Goal: Task Accomplishment & Management: Manage account settings

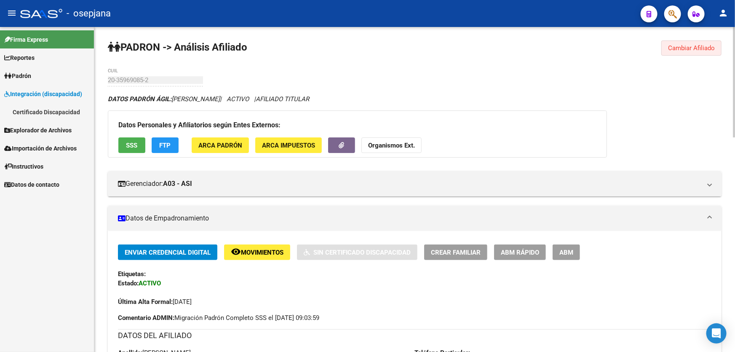
click at [683, 46] on span "Cambiar Afiliado" at bounding box center [691, 48] width 47 height 8
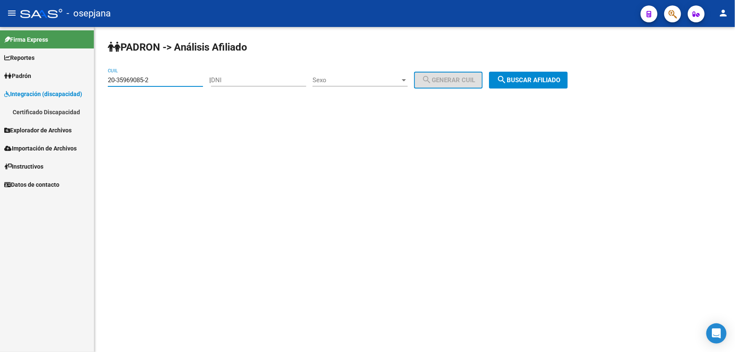
drag, startPoint x: 170, startPoint y: 82, endPoint x: 98, endPoint y: 86, distance: 72.5
click at [98, 86] on div "PADRON -> Análisis Afiliado 20-35969085-2 CUIL | DNI Sexo Sexo search Generar C…" at bounding box center [414, 71] width 640 height 88
paste input "7-27527308-8"
type input "27-27527308-8"
drag, startPoint x: 594, startPoint y: 54, endPoint x: 553, endPoint y: 74, distance: 44.8
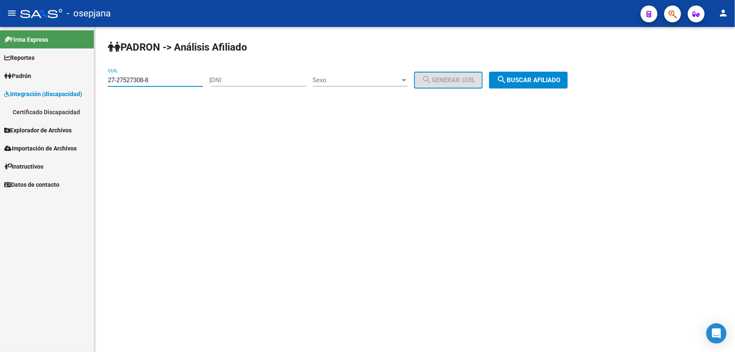
click at [594, 55] on div "PADRON -> Análisis Afiliado 27-27527308-8 CUIL | DNI Sexo Sexo search Generar C…" at bounding box center [414, 71] width 640 height 88
click at [553, 74] on button "search Buscar afiliado" at bounding box center [528, 80] width 79 height 17
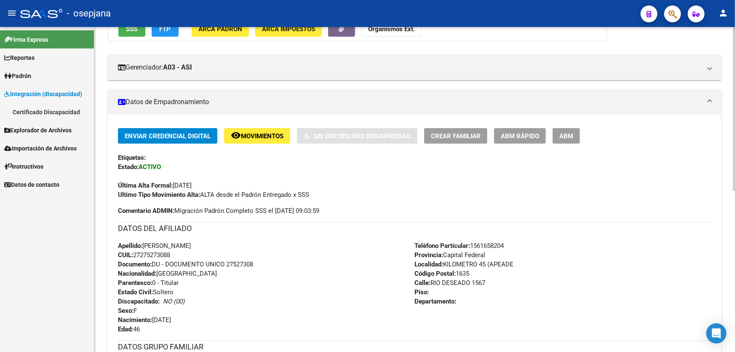
scroll to position [153, 0]
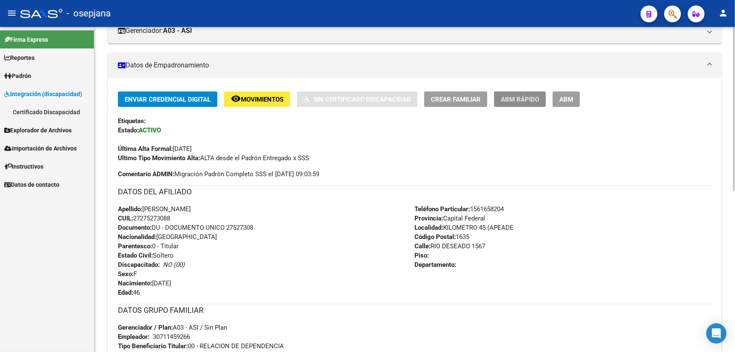
click at [531, 96] on span "ABM Rápido" at bounding box center [520, 100] width 38 height 8
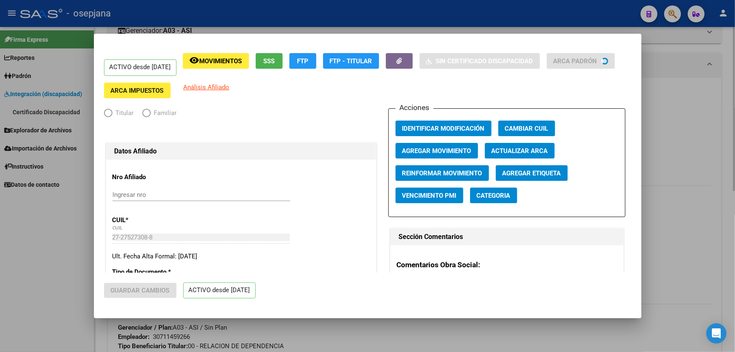
radio input "true"
type input "30-71145926-6"
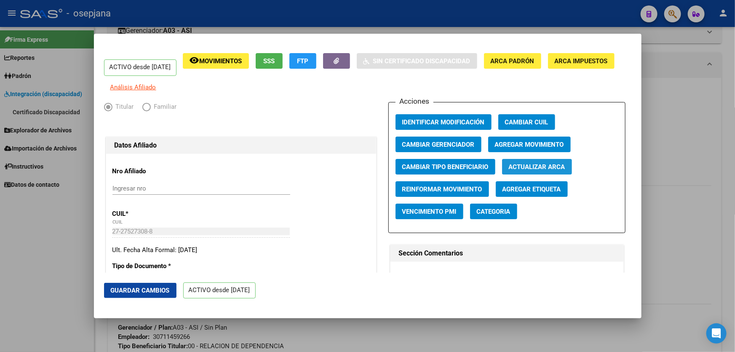
click at [531, 171] on span "Actualizar ARCA" at bounding box center [537, 167] width 56 height 8
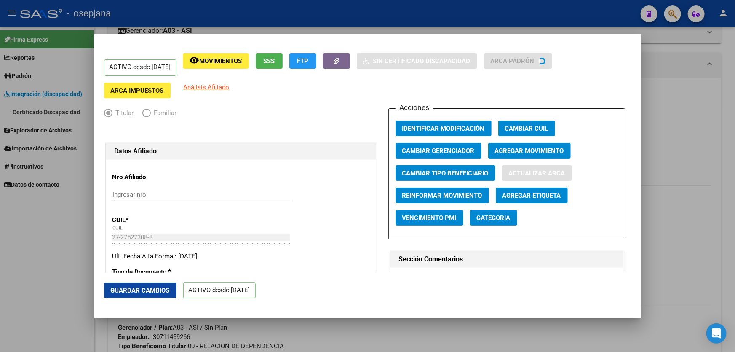
type input "[PERSON_NAME]"
type input "PRESIDENTE DERQ"
type input "DINAMARCA B° TORO"
type input "845"
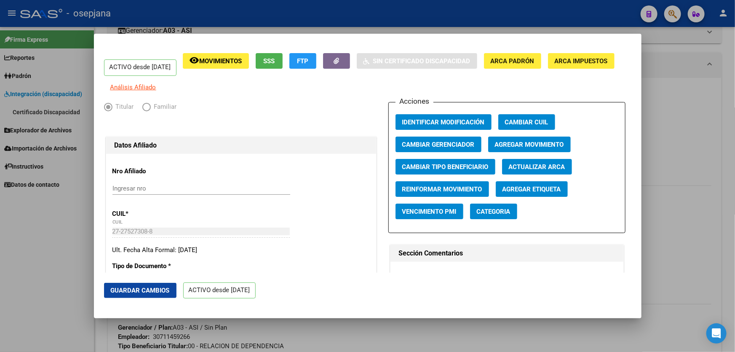
click at [155, 287] on span "Guardar Cambios" at bounding box center [140, 290] width 59 height 8
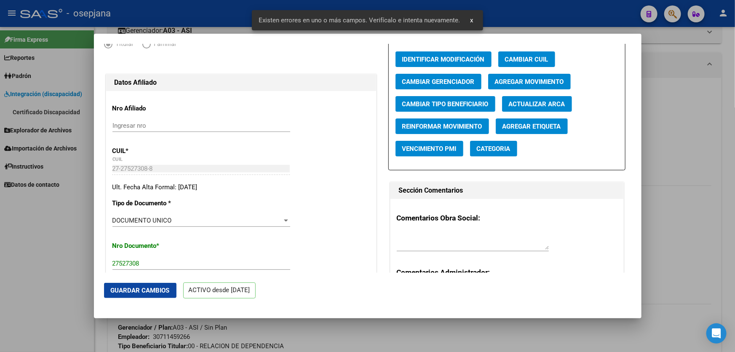
scroll to position [191, 0]
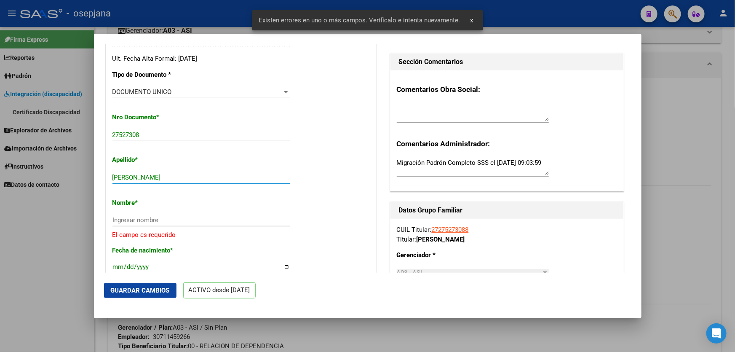
drag, startPoint x: 135, startPoint y: 181, endPoint x: 217, endPoint y: 183, distance: 82.5
click at [217, 181] on input "[PERSON_NAME]" at bounding box center [201, 177] width 178 height 8
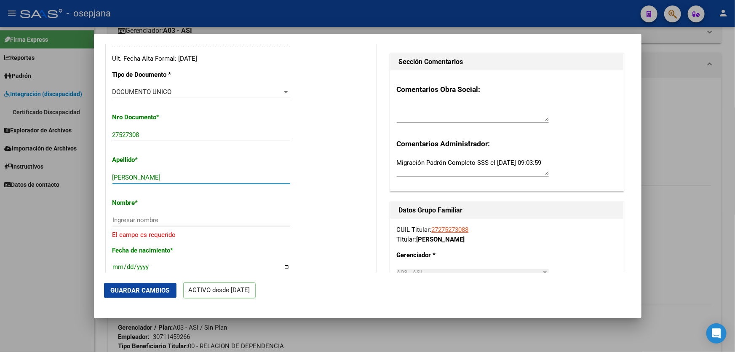
type input "[PERSON_NAME]"
click at [119, 221] on div "Ingresar nombre" at bounding box center [201, 219] width 178 height 13
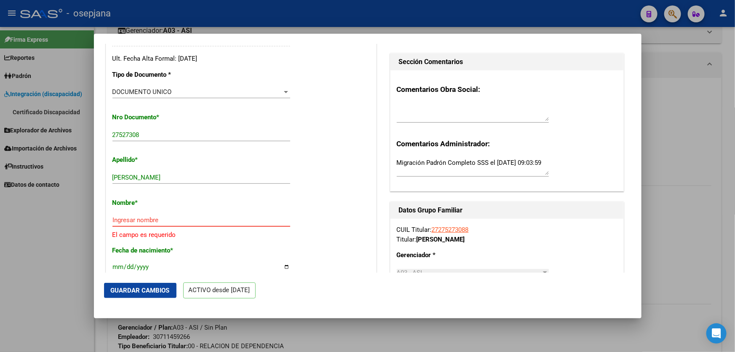
drag, startPoint x: 119, startPoint y: 221, endPoint x: 115, endPoint y: 224, distance: 5.4
click at [115, 224] on input "Ingresar nombre" at bounding box center [201, 220] width 178 height 8
paste input "[PERSON_NAME]"
type input "[PERSON_NAME]"
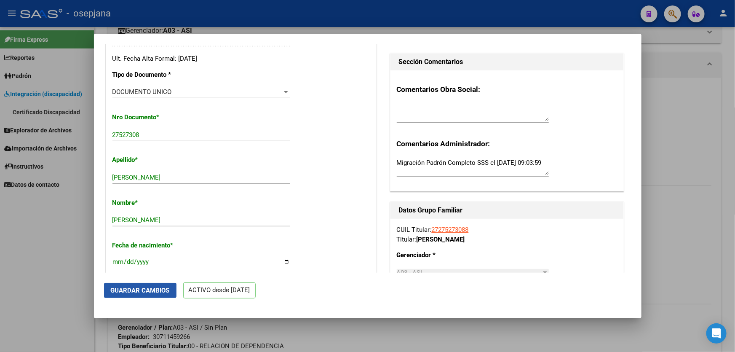
click at [140, 296] on button "Guardar Cambios" at bounding box center [140, 290] width 72 height 15
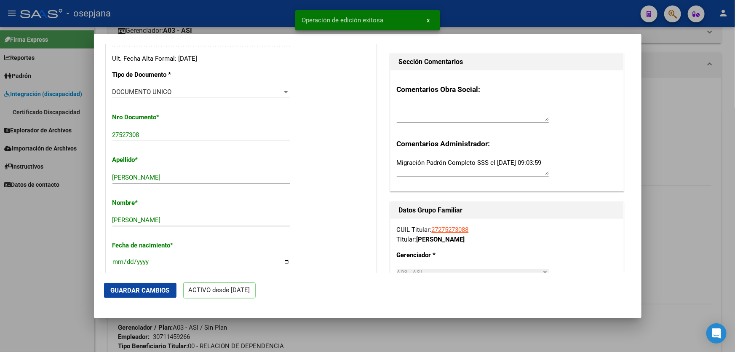
click at [734, 221] on div at bounding box center [367, 176] width 735 height 352
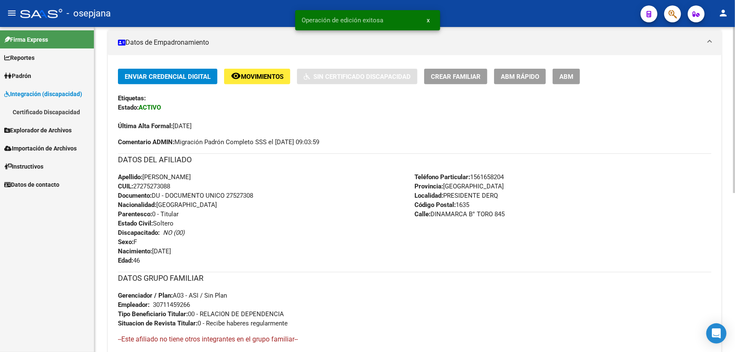
scroll to position [118, 0]
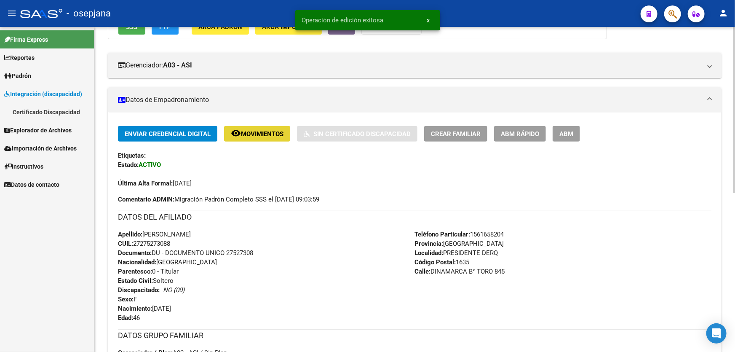
click at [278, 136] on span "Movimientos" at bounding box center [262, 134] width 43 height 8
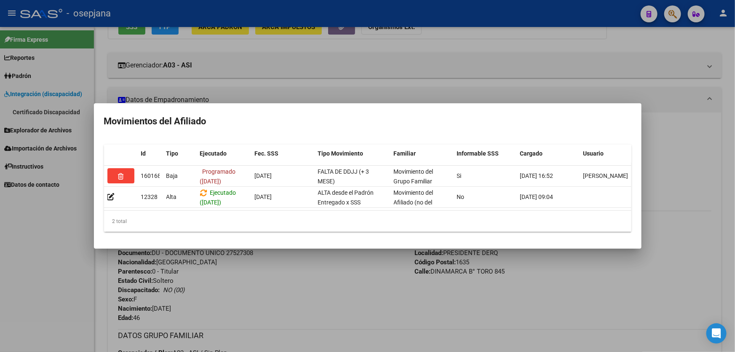
click at [328, 285] on div at bounding box center [367, 176] width 735 height 352
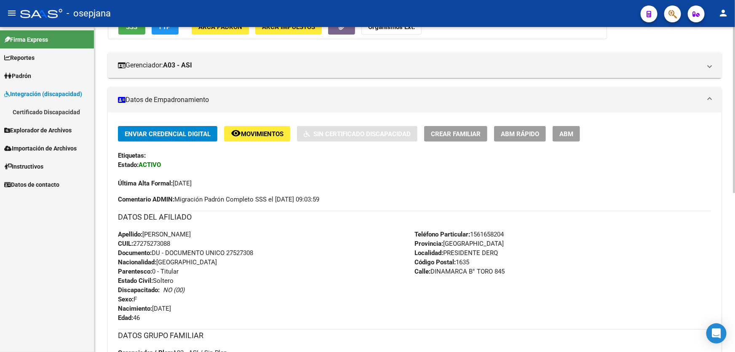
drag, startPoint x: 227, startPoint y: 251, endPoint x: 262, endPoint y: 251, distance: 34.9
click at [262, 251] on div "Apellido: [PERSON_NAME]: 27275273088 Documento: DU - DOCUMENTO UNICO 27527308 N…" at bounding box center [266, 275] width 297 height 93
copy span "27527308"
click at [254, 135] on span "Movimientos" at bounding box center [262, 134] width 43 height 8
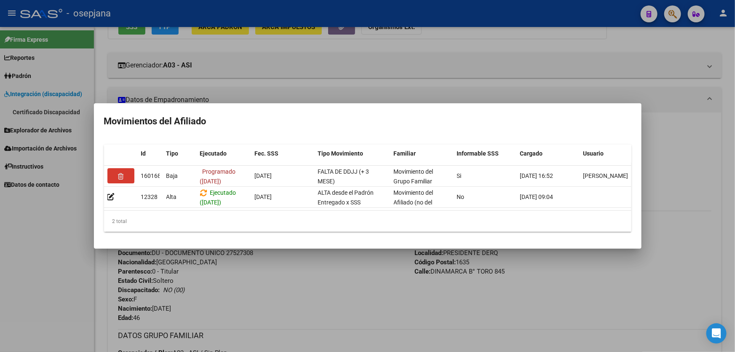
click at [261, 305] on div at bounding box center [367, 176] width 735 height 352
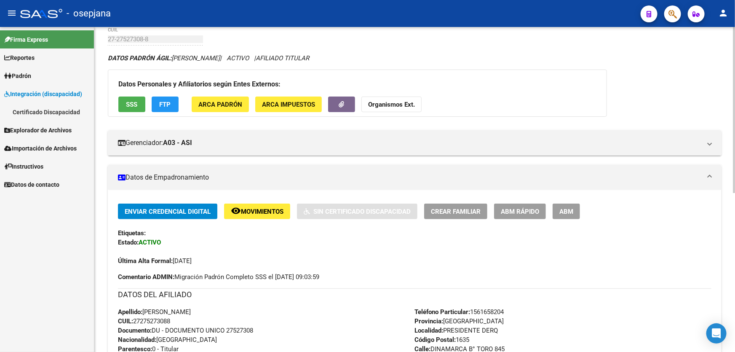
scroll to position [0, 0]
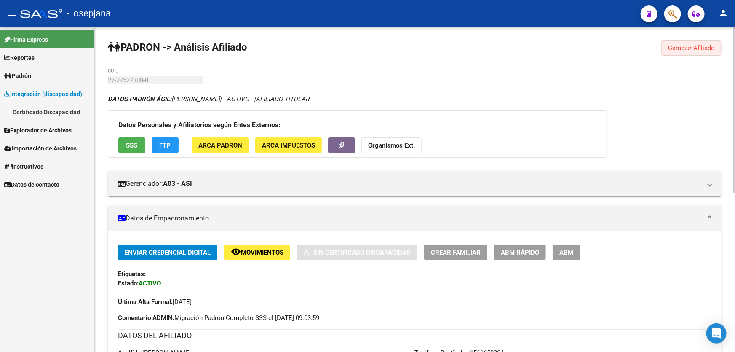
click at [692, 55] on button "Cambiar Afiliado" at bounding box center [691, 47] width 60 height 15
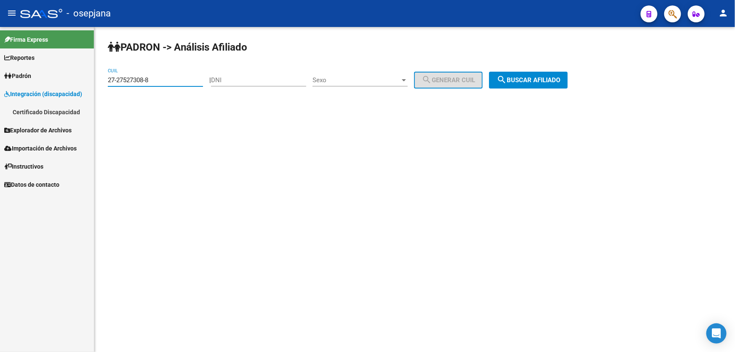
drag, startPoint x: 173, startPoint y: 77, endPoint x: 98, endPoint y: 92, distance: 76.4
click at [98, 92] on div "PADRON -> Análisis Afiliado 27-27527308-8 CUIL | DNI Sexo Sexo search Generar C…" at bounding box center [414, 71] width 640 height 88
paste input "0-37783144-7"
click at [568, 73] on button "search Buscar afiliado" at bounding box center [528, 80] width 79 height 17
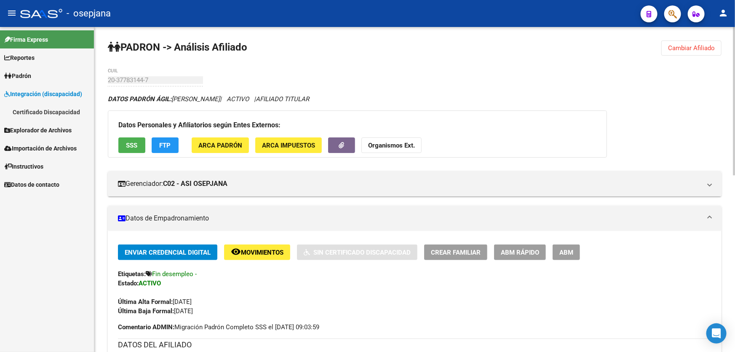
click at [121, 143] on button "SSS" at bounding box center [131, 145] width 27 height 16
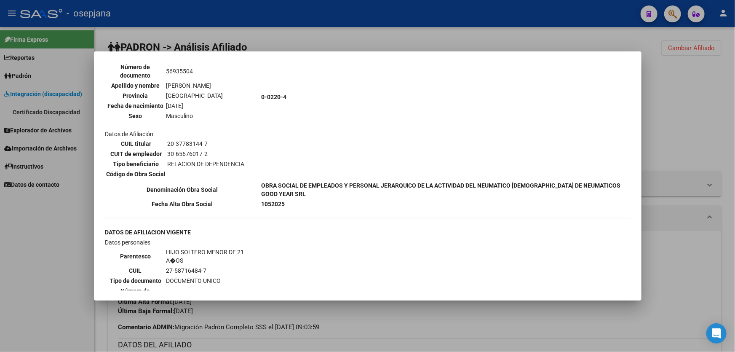
scroll to position [612, 0]
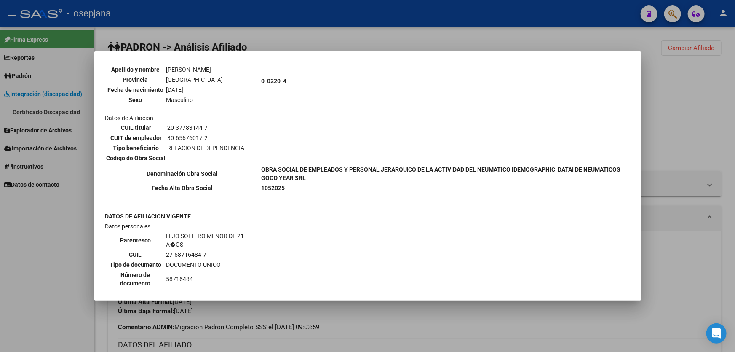
click at [695, 93] on div at bounding box center [367, 176] width 735 height 352
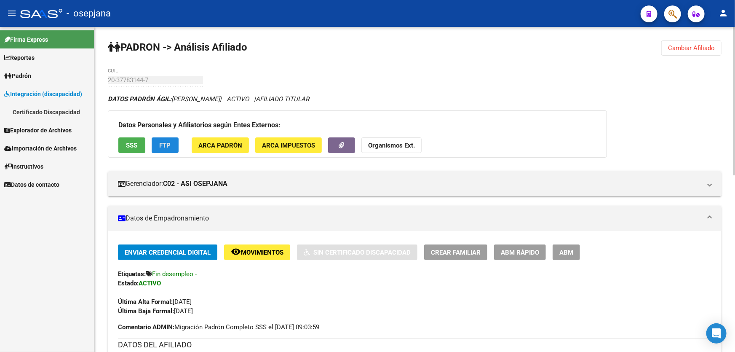
click at [173, 144] on button "FTP" at bounding box center [165, 145] width 27 height 16
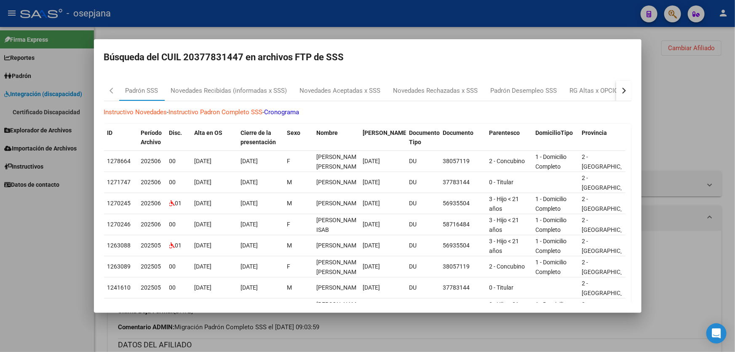
click at [624, 91] on button "button" at bounding box center [623, 90] width 15 height 20
click at [665, 96] on div at bounding box center [367, 176] width 735 height 352
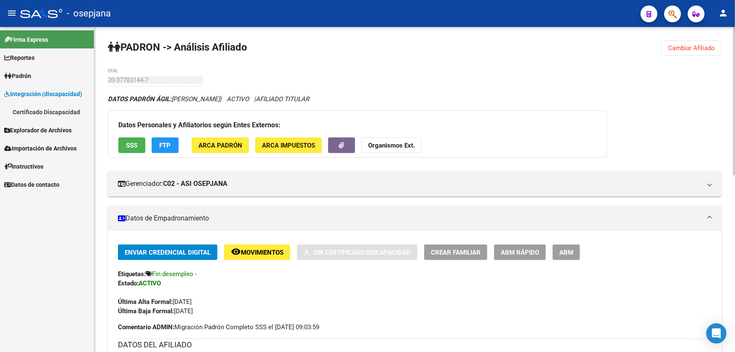
click at [241, 253] on span "Movimientos" at bounding box center [262, 252] width 43 height 8
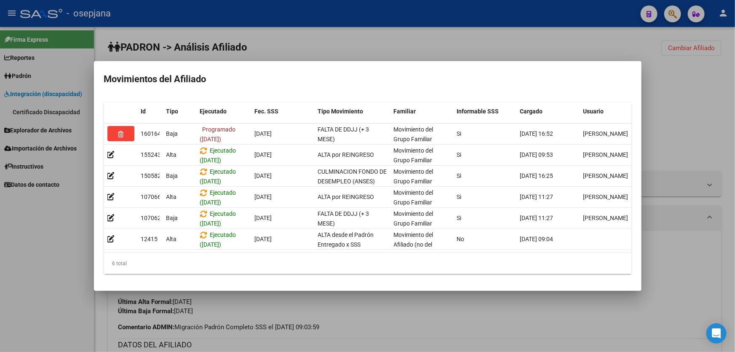
click at [721, 146] on div at bounding box center [367, 176] width 735 height 352
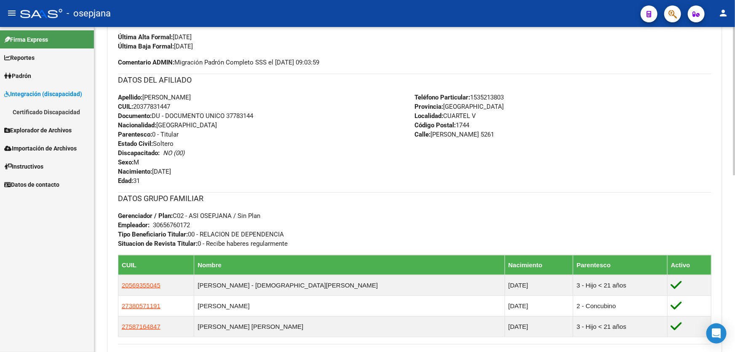
scroll to position [268, 0]
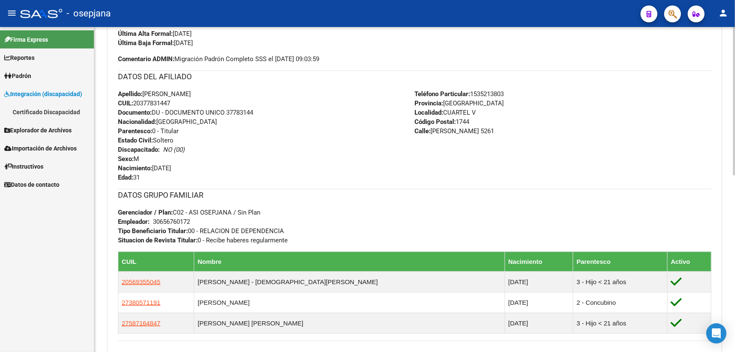
drag, startPoint x: 227, startPoint y: 111, endPoint x: 261, endPoint y: 114, distance: 33.8
click at [261, 114] on div "Apellido: [PERSON_NAME] CUIL: 20377831447 Documento: DU - DOCUMENTO UNICO 37783…" at bounding box center [266, 135] width 297 height 93
copy span "37783144"
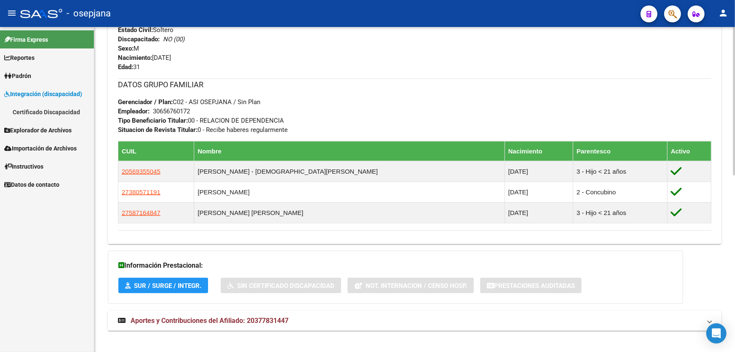
scroll to position [386, 0]
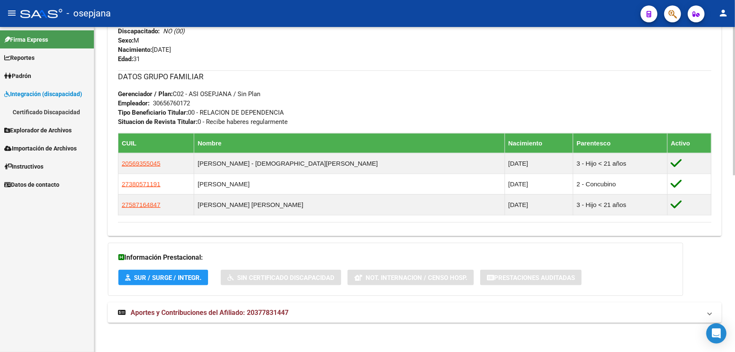
click at [344, 316] on mat-panel-title "Aportes y Contribuciones del Afiliado: 20377831447" at bounding box center [409, 312] width 583 height 9
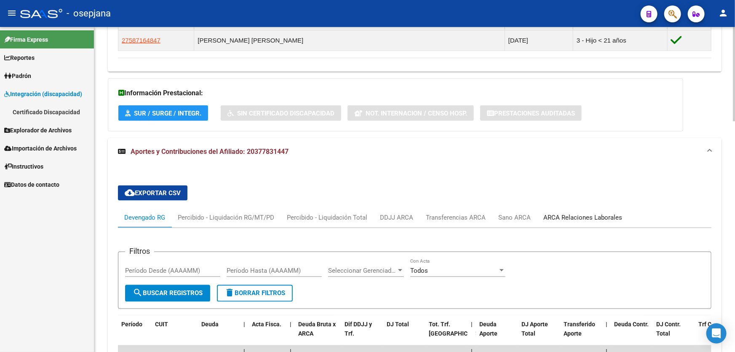
click at [596, 214] on div "ARCA Relaciones Laborales" at bounding box center [582, 217] width 79 height 9
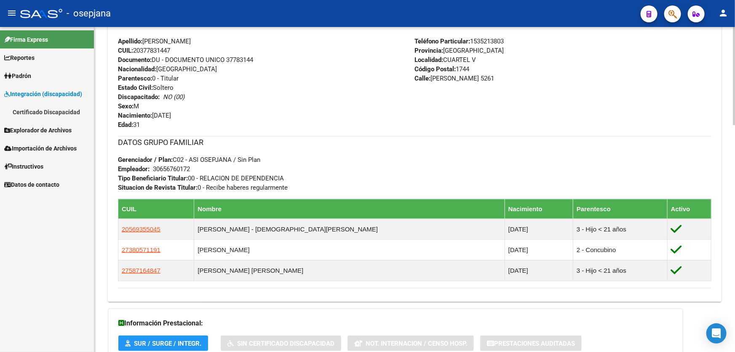
scroll to position [53, 0]
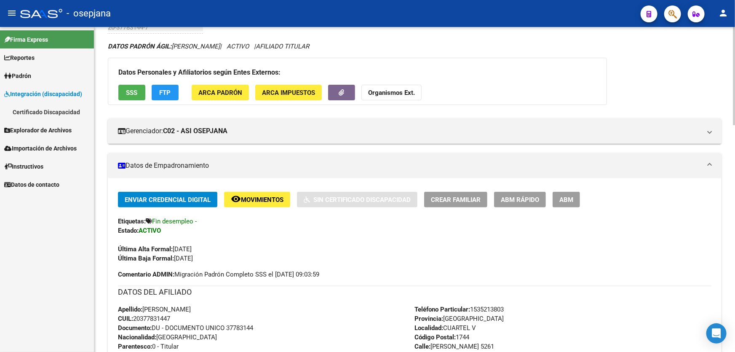
click at [278, 197] on span "Movimientos" at bounding box center [262, 200] width 43 height 8
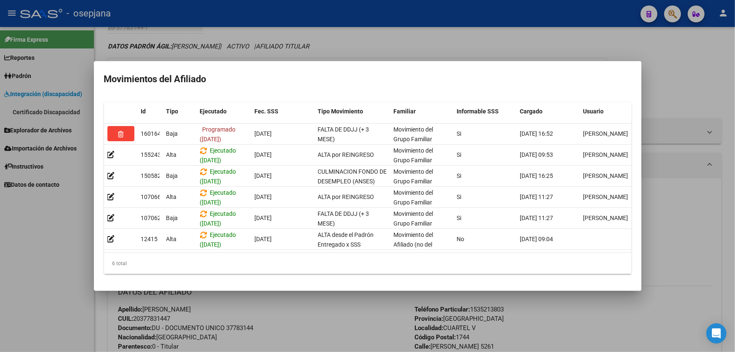
click at [318, 330] on div at bounding box center [367, 176] width 735 height 352
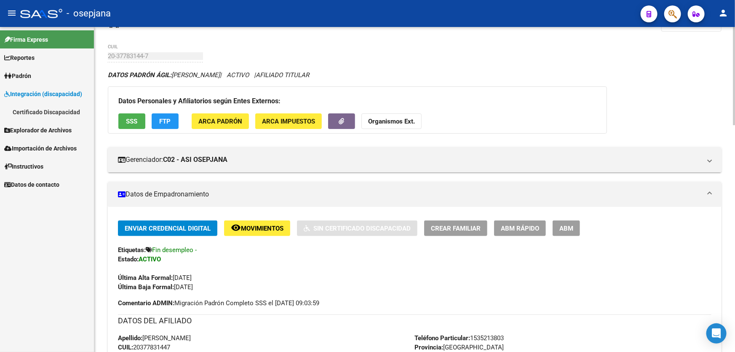
scroll to position [0, 0]
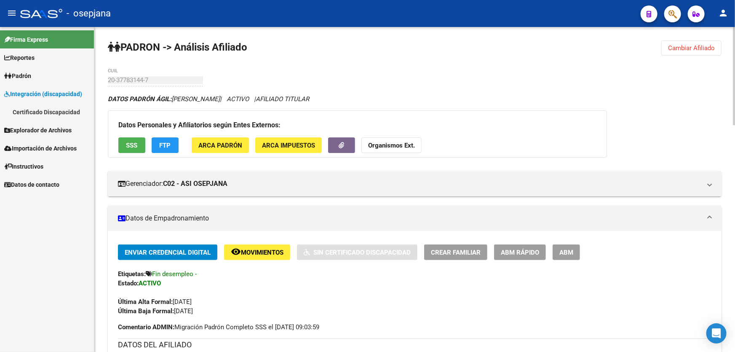
click at [694, 51] on span "Cambiar Afiliado" at bounding box center [691, 48] width 47 height 8
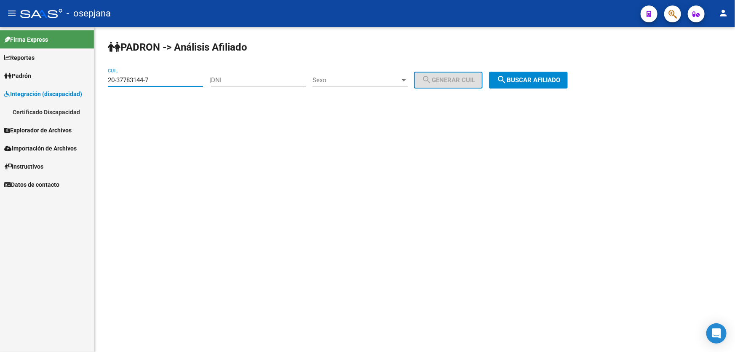
drag, startPoint x: 171, startPoint y: 77, endPoint x: 101, endPoint y: 76, distance: 69.1
click at [101, 76] on div "PADRON -> Análisis Afiliado 20-37783144-7 CUIL | DNI Sexo Sexo search Generar C…" at bounding box center [414, 71] width 640 height 88
paste input "7-42283442-2"
type input "27-42283442-2"
click at [568, 83] on button "search Buscar afiliado" at bounding box center [528, 80] width 79 height 17
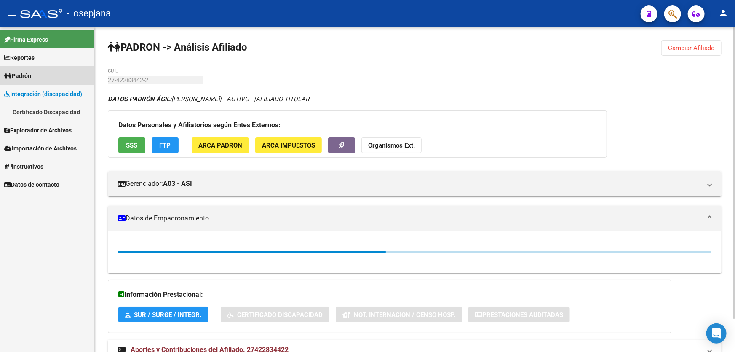
click at [31, 77] on span "Padrón" at bounding box center [17, 75] width 27 height 9
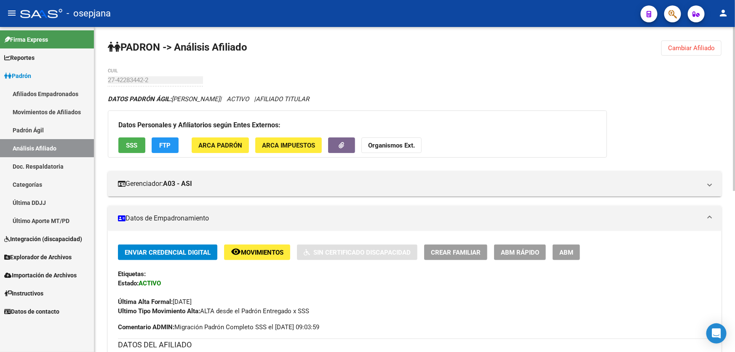
click at [47, 147] on link "Análisis Afiliado" at bounding box center [47, 148] width 94 height 18
click at [274, 248] on span "Movimientos" at bounding box center [262, 252] width 43 height 8
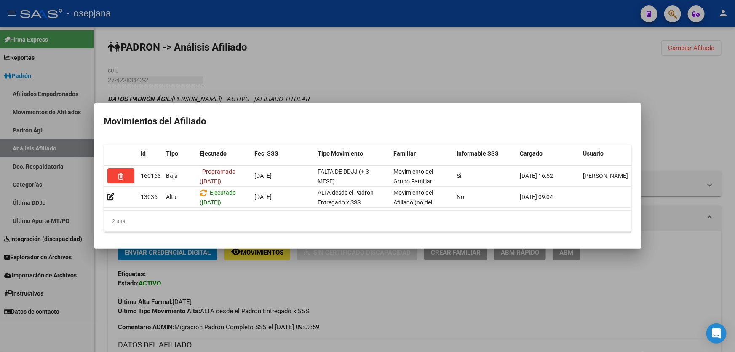
click at [434, 79] on div at bounding box center [367, 176] width 735 height 352
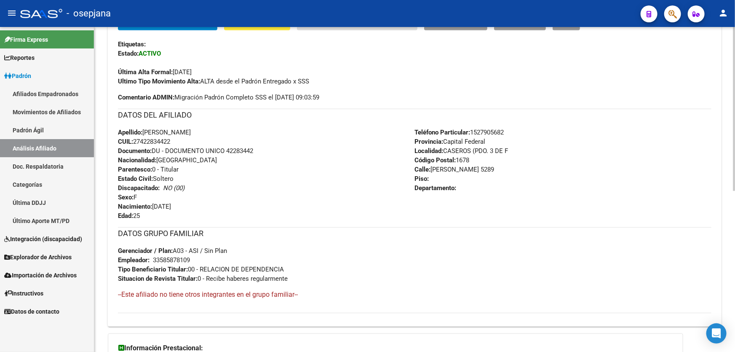
scroll to position [191, 0]
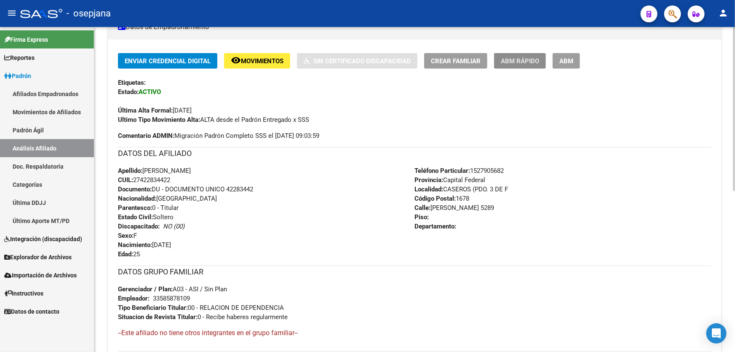
click at [522, 65] on button "ABM Rápido" at bounding box center [520, 61] width 52 height 16
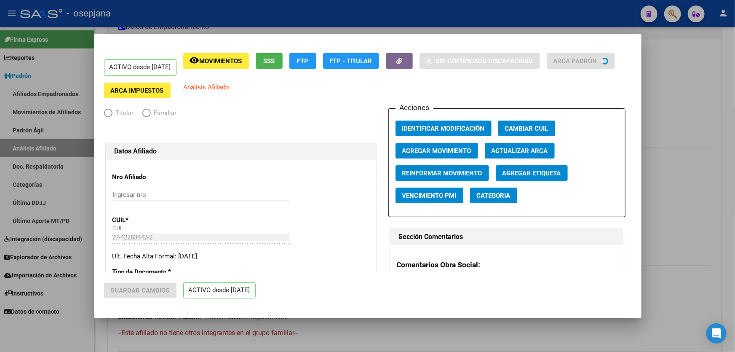
radio input "true"
type input "33-58587810-9"
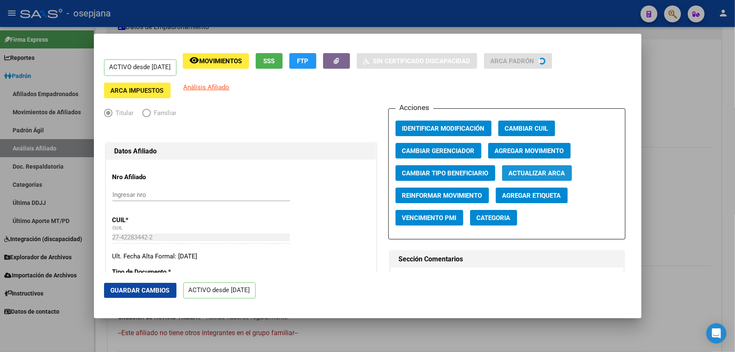
click at [522, 173] on span "Actualizar ARCA" at bounding box center [537, 173] width 56 height 8
type input "[PERSON_NAME]"
type input "CASEROS"
type input "[PERSON_NAME]"
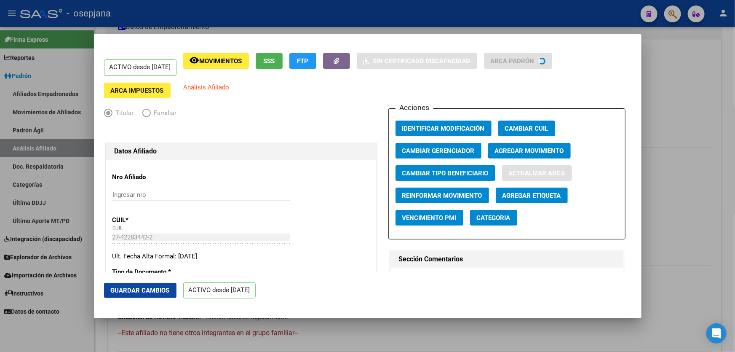
type input "5289"
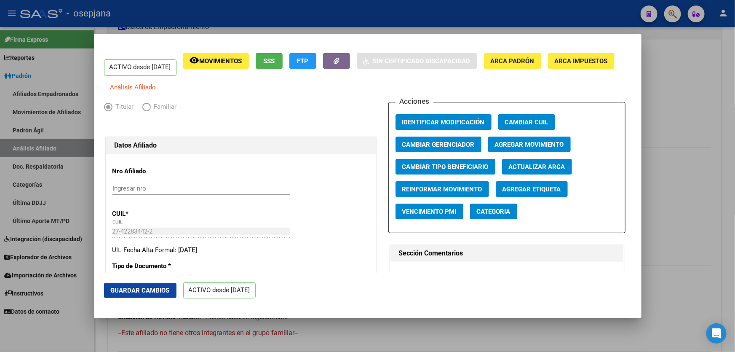
click at [140, 295] on button "Guardar Cambios" at bounding box center [140, 290] width 72 height 15
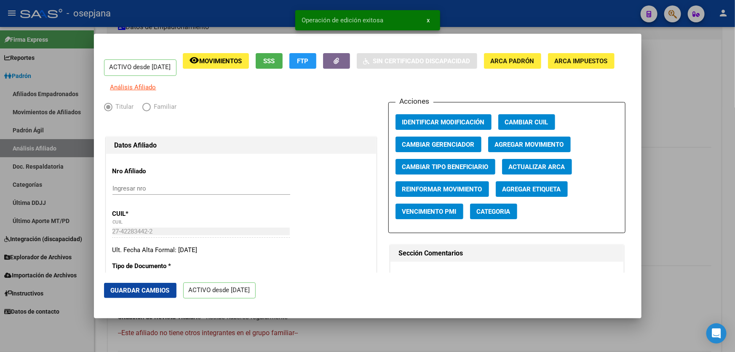
click at [662, 255] on div at bounding box center [367, 176] width 735 height 352
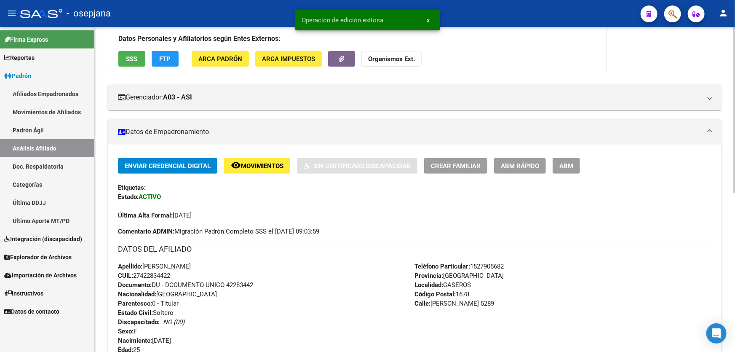
scroll to position [80, 0]
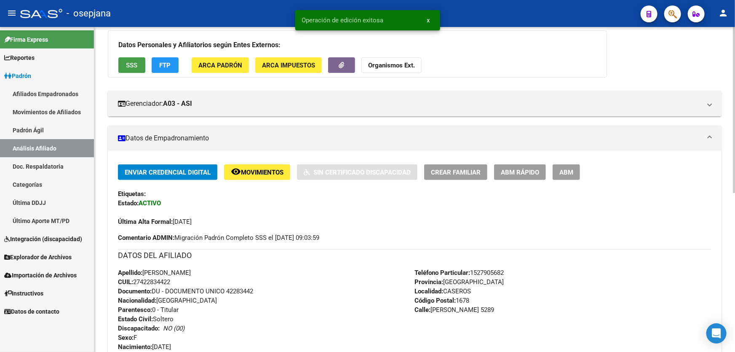
click at [127, 64] on span "SSS" at bounding box center [131, 65] width 11 height 8
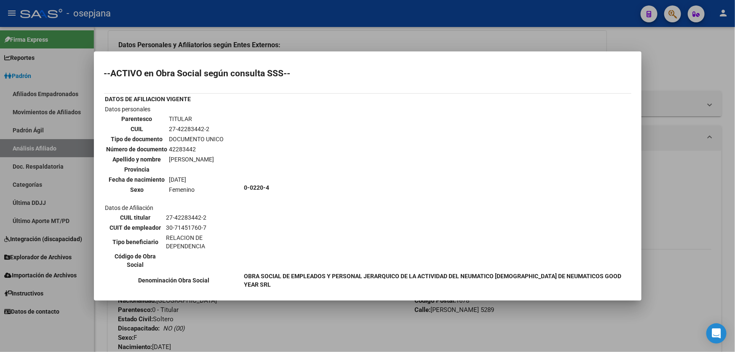
scroll to position [141, 0]
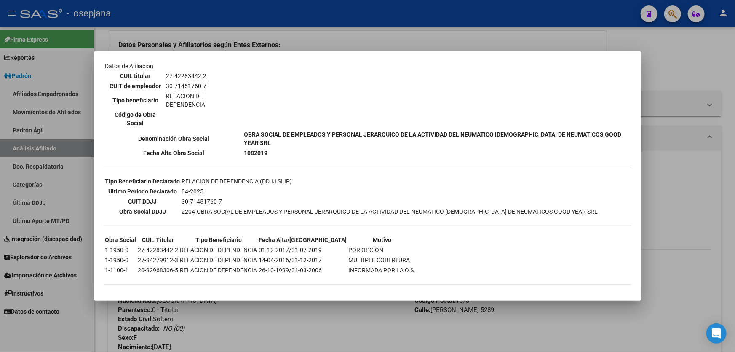
click at [683, 270] on div at bounding box center [367, 176] width 735 height 352
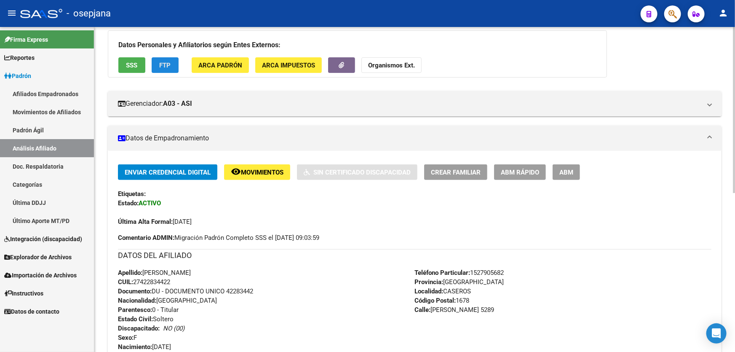
click at [161, 62] on span "FTP" at bounding box center [165, 65] width 11 height 8
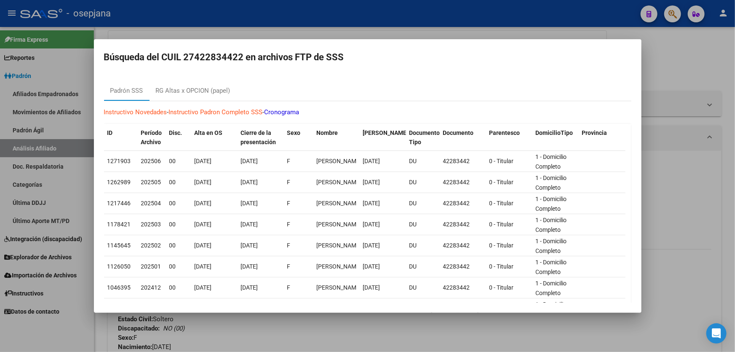
click at [726, 232] on div at bounding box center [367, 176] width 735 height 352
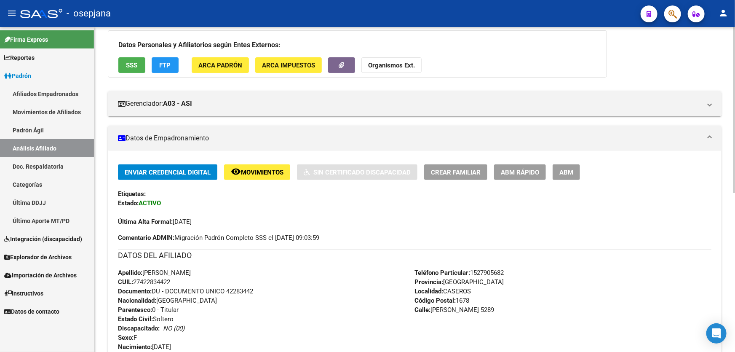
click at [253, 164] on button "remove_red_eye Movimientos" at bounding box center [257, 172] width 66 height 16
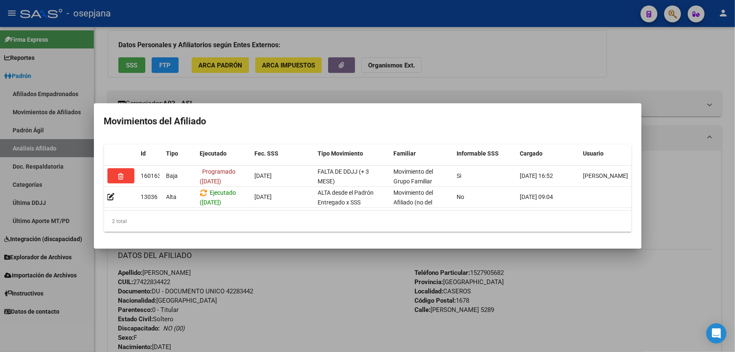
click at [276, 293] on div at bounding box center [367, 176] width 735 height 352
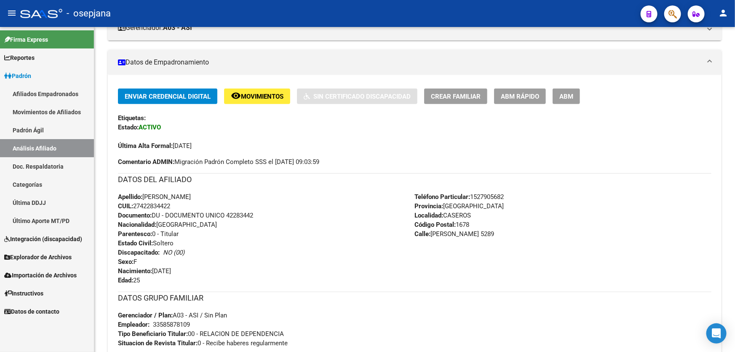
scroll to position [157, 0]
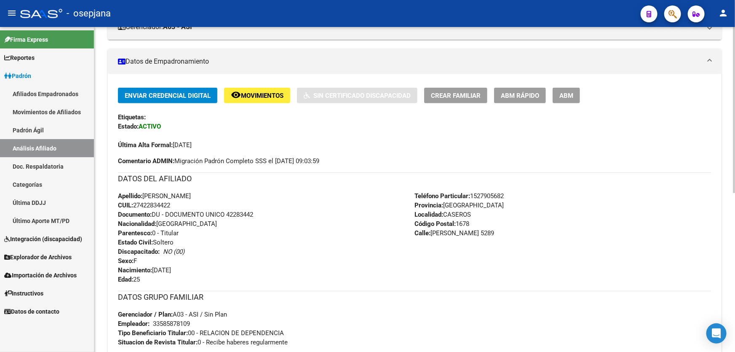
drag, startPoint x: 227, startPoint y: 213, endPoint x: 273, endPoint y: 213, distance: 46.3
click at [273, 213] on div "Apellido: [PERSON_NAME] CUIL: 27422834422 Documento: DU - DOCUMENTO UNICO 42283…" at bounding box center [266, 237] width 297 height 93
copy span "42283442"
click at [259, 97] on span "Movimientos" at bounding box center [262, 96] width 43 height 8
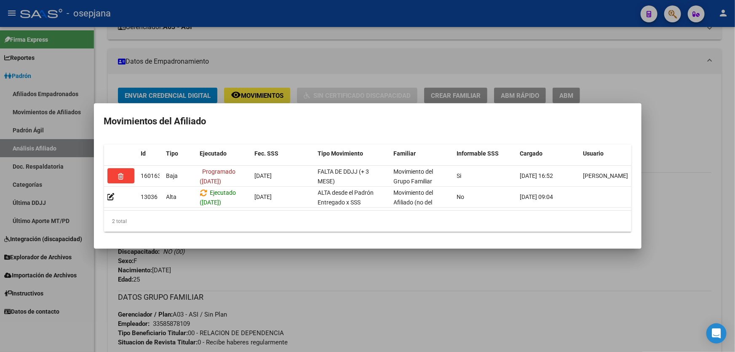
click at [301, 292] on div at bounding box center [367, 176] width 735 height 352
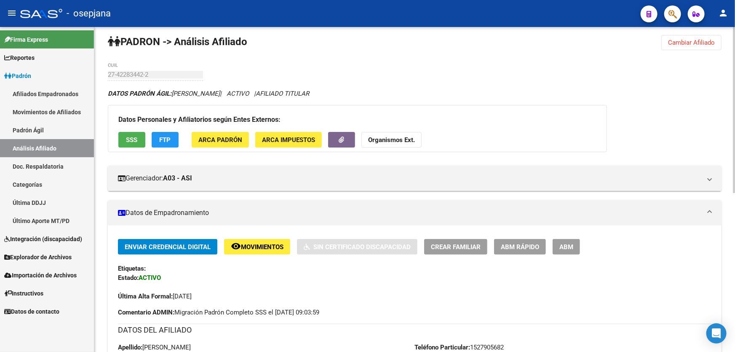
scroll to position [4, 0]
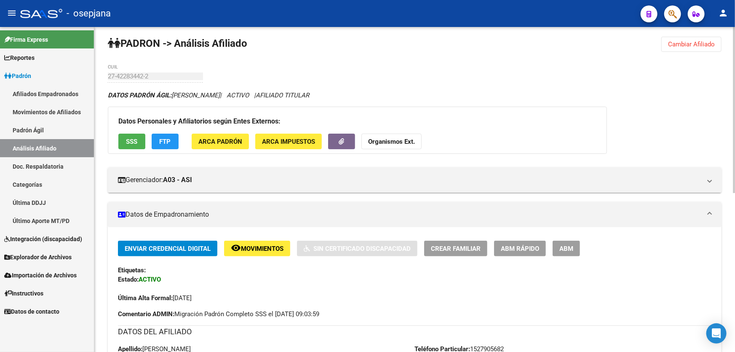
click at [262, 247] on span "Movimientos" at bounding box center [262, 249] width 43 height 8
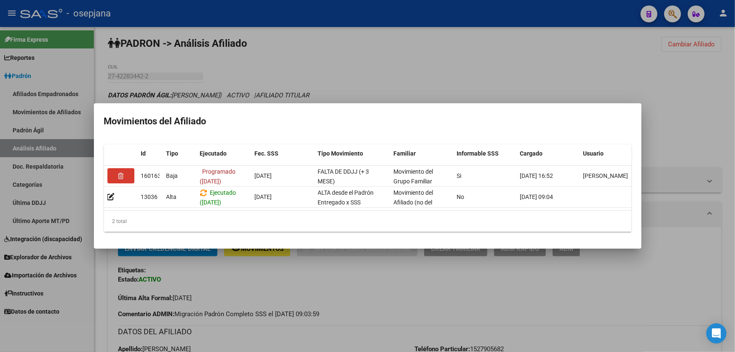
click at [290, 297] on div at bounding box center [367, 176] width 735 height 352
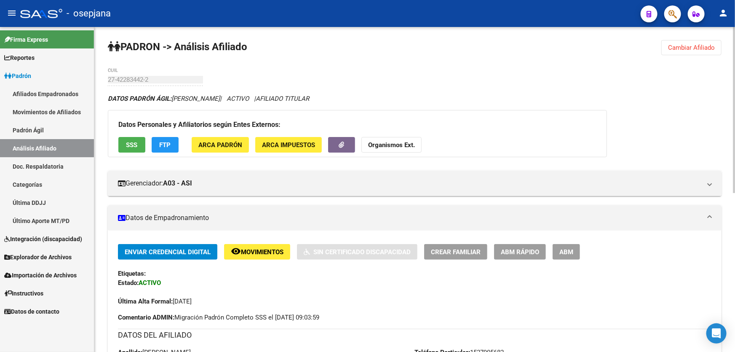
scroll to position [0, 0]
click at [704, 44] on span "Cambiar Afiliado" at bounding box center [691, 48] width 47 height 8
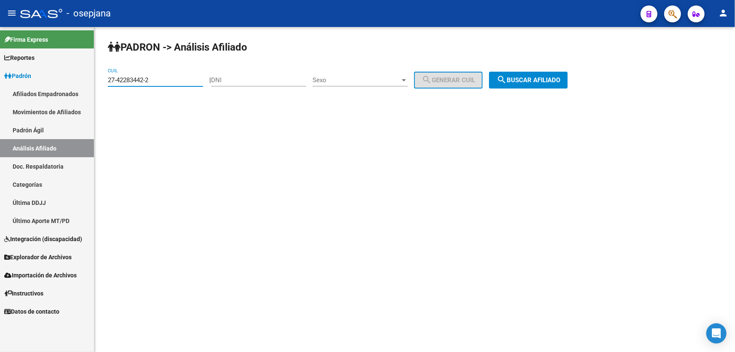
drag, startPoint x: 173, startPoint y: 81, endPoint x: 92, endPoint y: 78, distance: 80.9
click at [92, 78] on mat-sidenav-container "Firma Express Reportes Padrón Traspasos x O.S. Traspasos x Gerenciador Traspaso…" at bounding box center [367, 189] width 735 height 325
paste input "0-36822868-1"
type input "20-36822868-1"
click at [534, 88] on div "PADRON -> Análisis Afiliado 20-36822868-1 CUIL | DNI Sexo Sexo search Generar C…" at bounding box center [414, 71] width 640 height 88
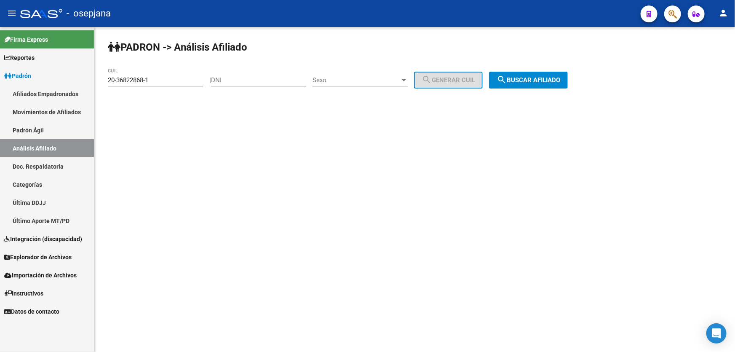
click at [531, 79] on span "search Buscar afiliado" at bounding box center [528, 80] width 64 height 8
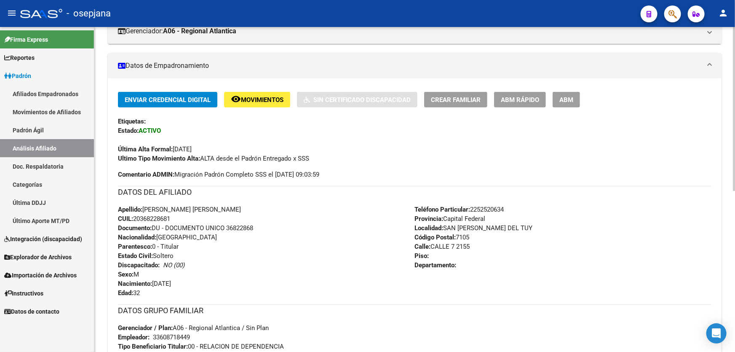
scroll to position [153, 0]
click at [526, 96] on span "ABM Rápido" at bounding box center [520, 100] width 38 height 8
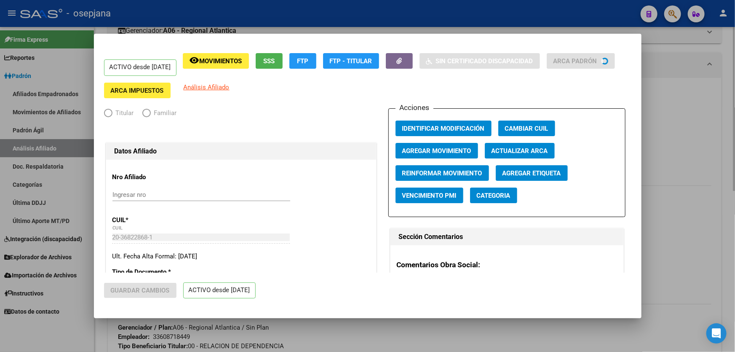
radio input "true"
type input "33-60871844-9"
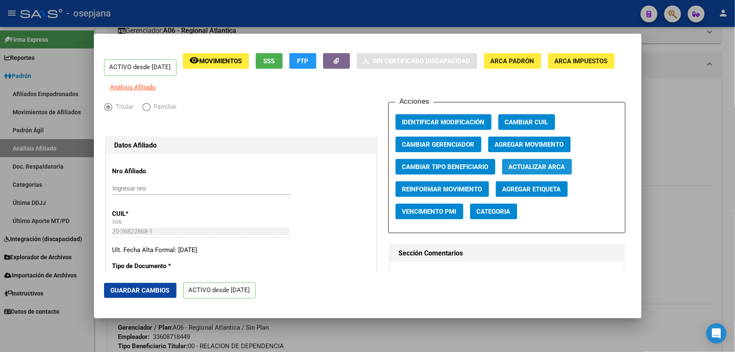
click at [544, 167] on button "Actualizar ARCA" at bounding box center [537, 167] width 70 height 16
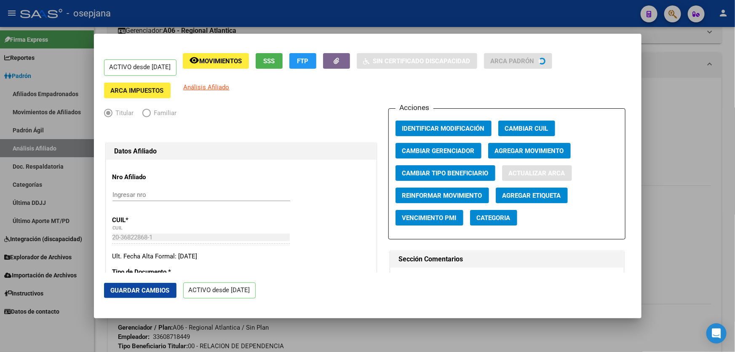
type input "[PERSON_NAME]"
type input "SAN [PERSON_NAME] DE"
type input "7"
type input "2155"
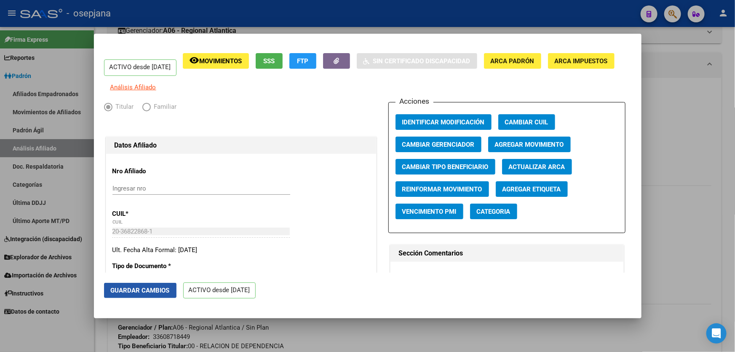
click at [139, 287] on span "Guardar Cambios" at bounding box center [140, 290] width 59 height 8
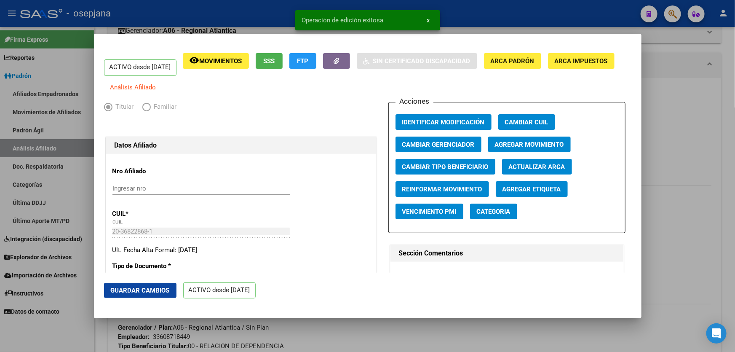
click at [713, 220] on div at bounding box center [367, 176] width 735 height 352
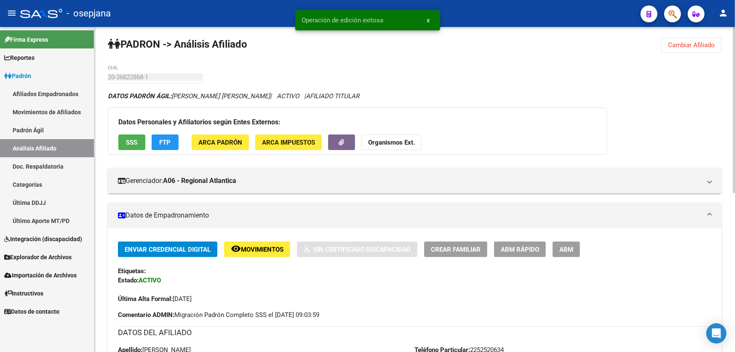
scroll to position [0, 0]
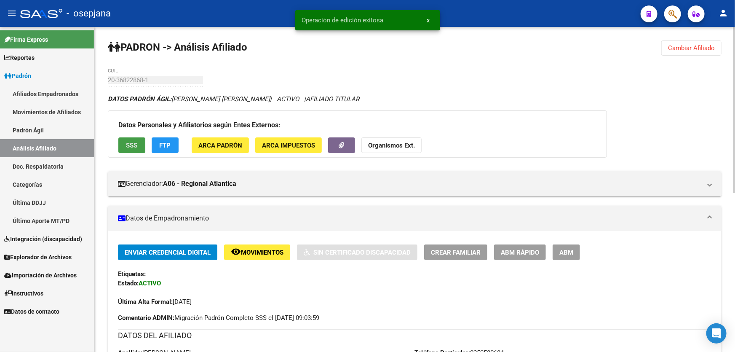
click at [128, 139] on button "SSS" at bounding box center [131, 145] width 27 height 16
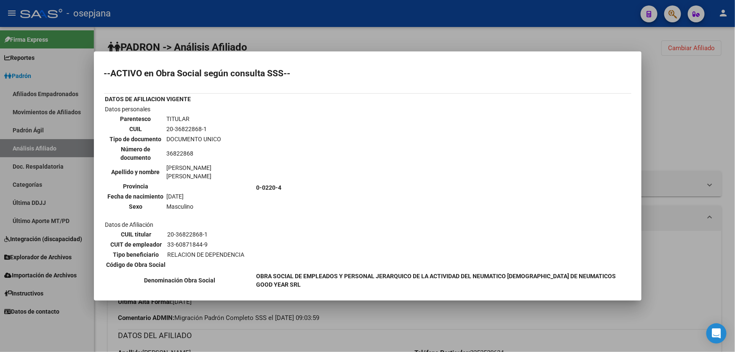
click at [715, 95] on div at bounding box center [367, 176] width 735 height 352
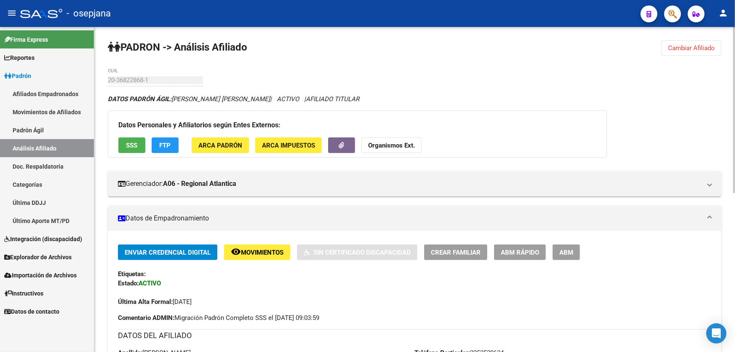
click at [272, 251] on span "Movimientos" at bounding box center [262, 252] width 43 height 8
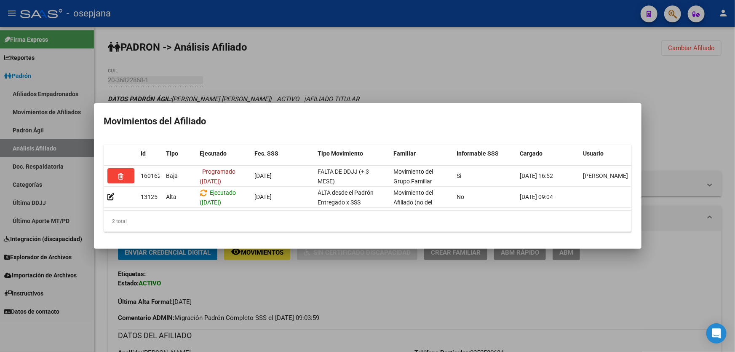
click at [381, 298] on div at bounding box center [367, 176] width 735 height 352
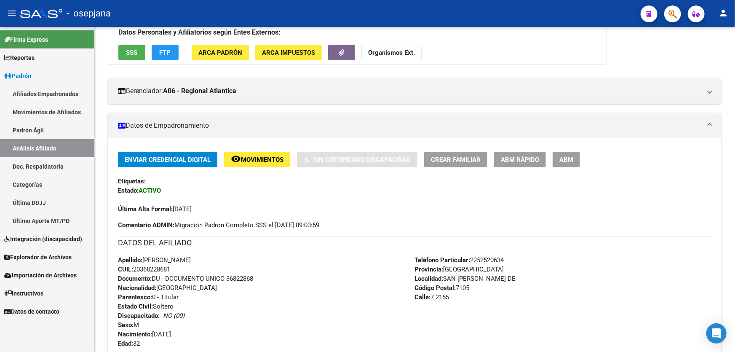
scroll to position [76, 0]
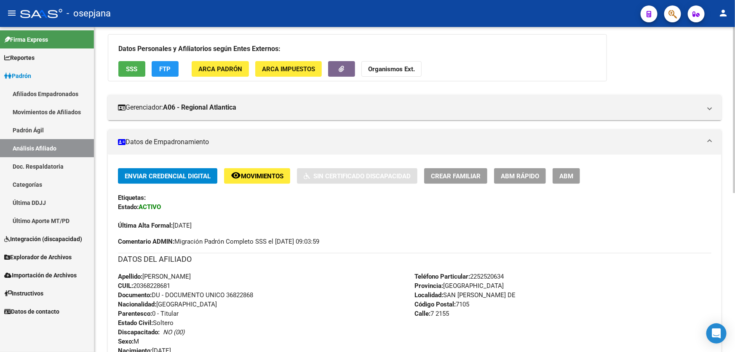
click at [257, 179] on button "remove_red_eye Movimientos" at bounding box center [257, 176] width 66 height 16
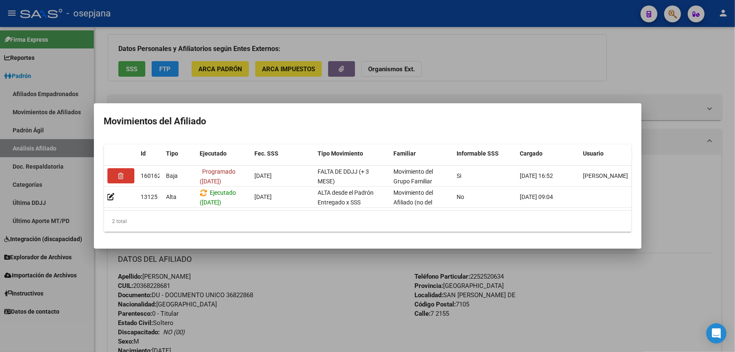
click at [317, 303] on div at bounding box center [367, 176] width 735 height 352
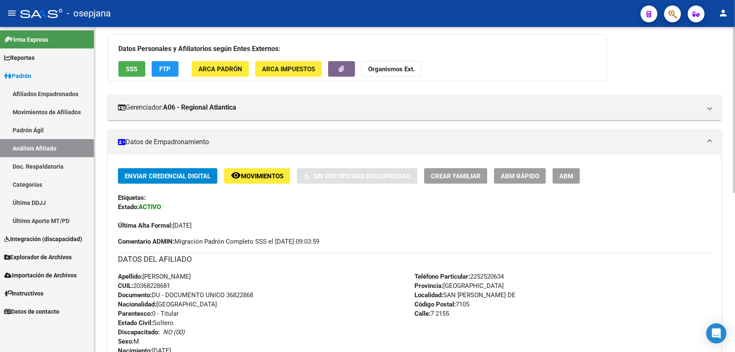
click at [269, 172] on span "Movimientos" at bounding box center [262, 176] width 43 height 8
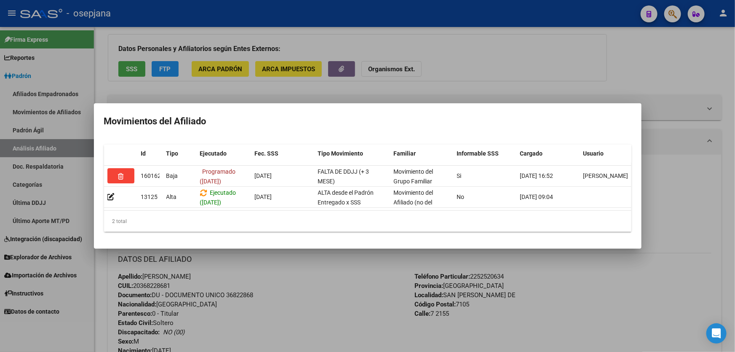
click at [334, 309] on div at bounding box center [367, 176] width 735 height 352
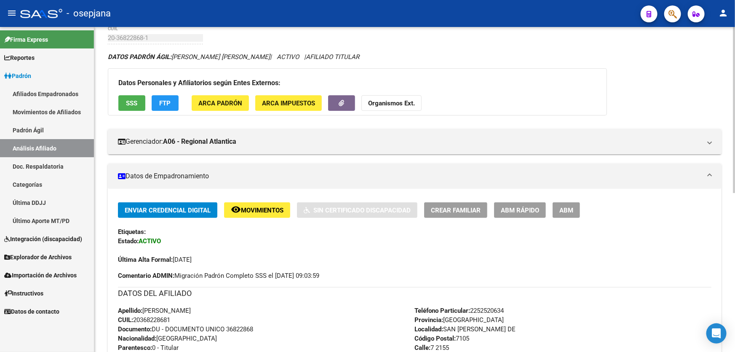
scroll to position [0, 0]
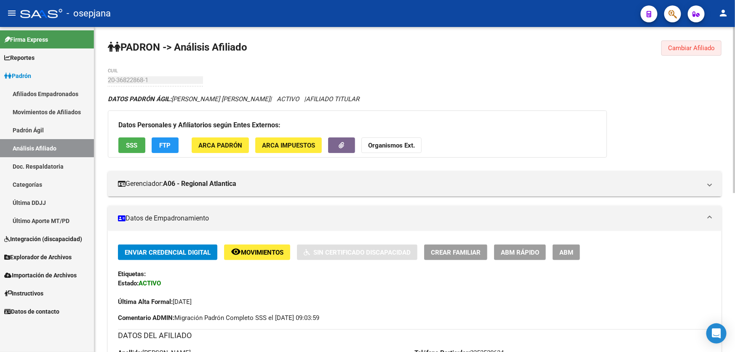
click at [688, 44] on span "Cambiar Afiliado" at bounding box center [691, 48] width 47 height 8
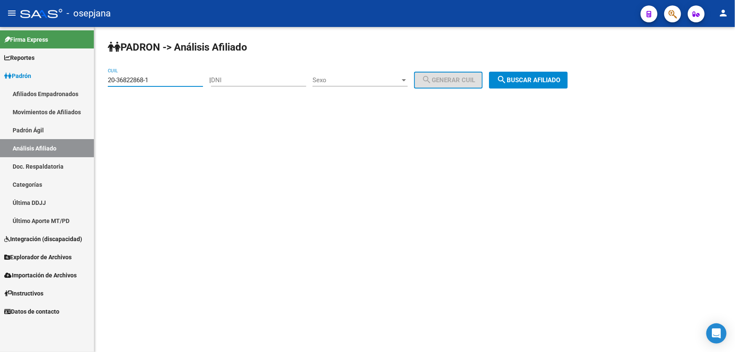
drag, startPoint x: 160, startPoint y: 77, endPoint x: 98, endPoint y: 78, distance: 61.5
click at [94, 78] on mat-sidenav-container "Firma Express Reportes Padrón Traspasos x O.S. Traspasos x Gerenciador Traspaso…" at bounding box center [367, 189] width 735 height 325
paste input "8362702-9"
type input "20-38362702-9"
click at [560, 83] on span "search Buscar afiliado" at bounding box center [528, 80] width 64 height 8
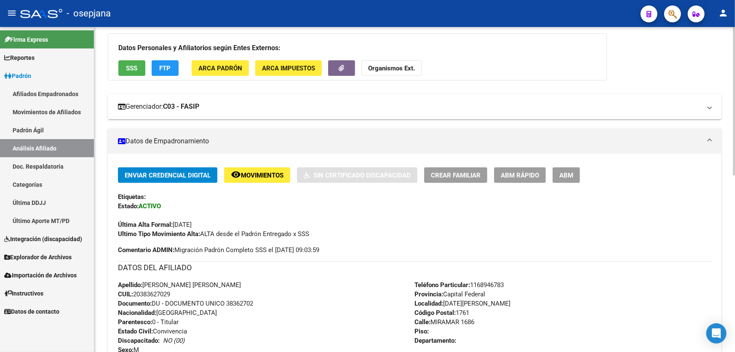
scroll to position [153, 0]
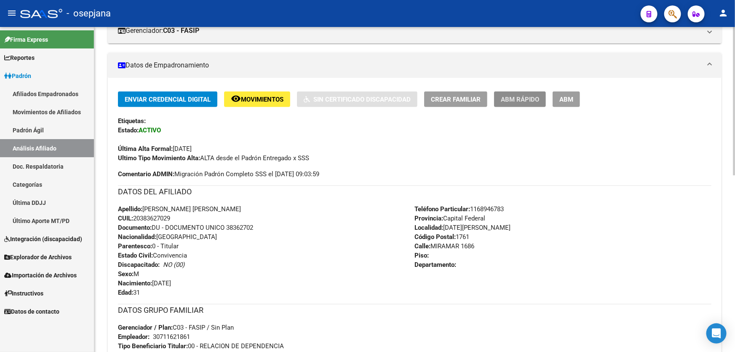
click at [530, 97] on span "ABM Rápido" at bounding box center [520, 100] width 38 height 8
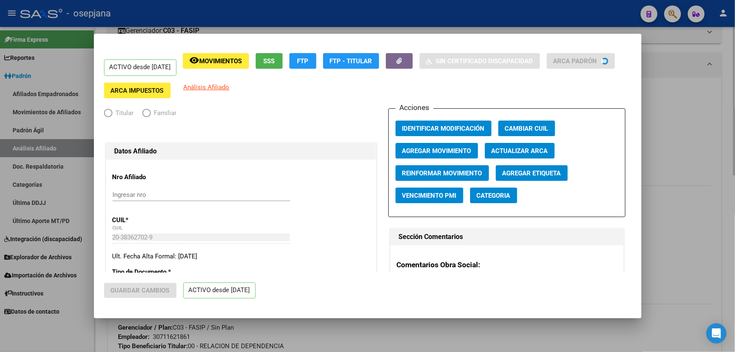
radio input "true"
type input "30-71162186-1"
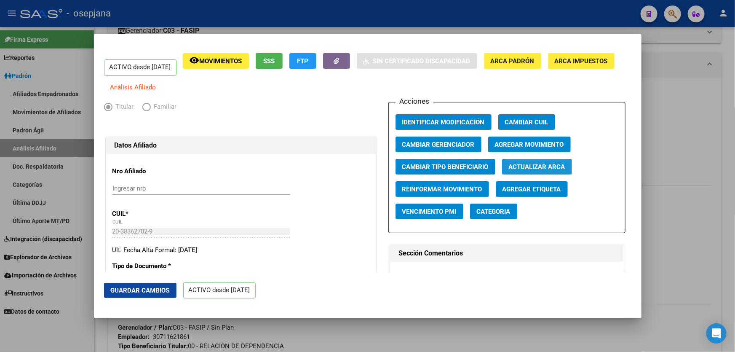
click at [554, 171] on span "Actualizar ARCA" at bounding box center [537, 167] width 56 height 8
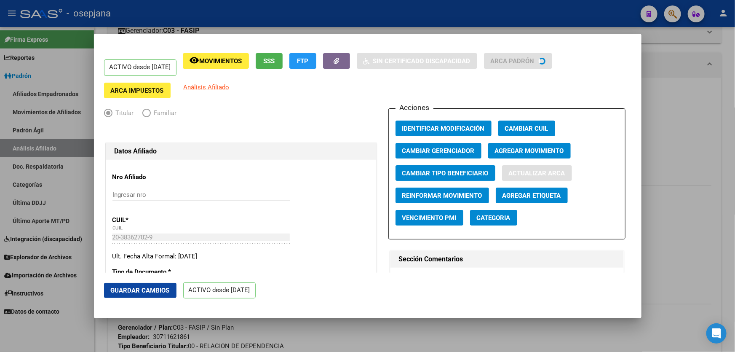
type input "[PERSON_NAME]"
type input "1723"
type input "MIRAMAR"
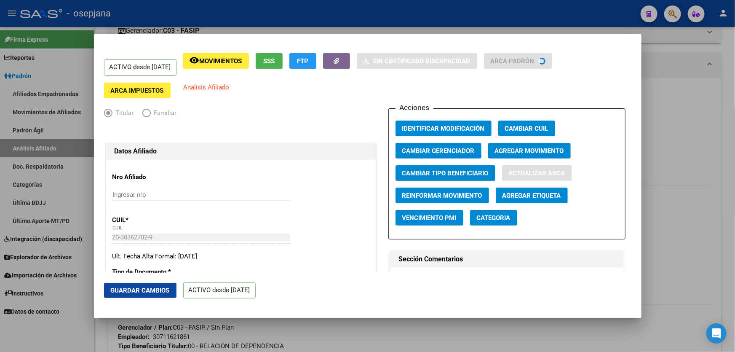
type input "1686"
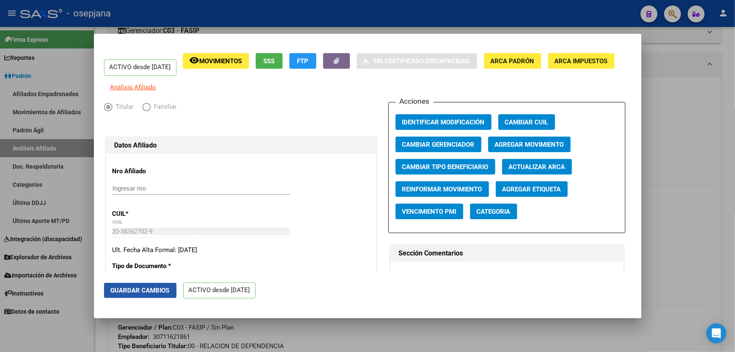
click at [141, 290] on span "Guardar Cambios" at bounding box center [140, 290] width 59 height 8
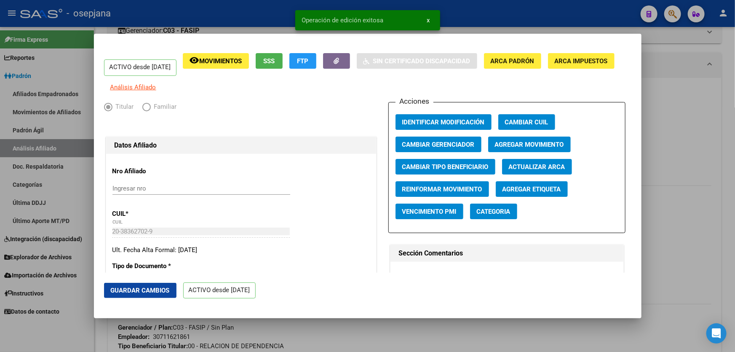
click at [671, 265] on div at bounding box center [367, 176] width 735 height 352
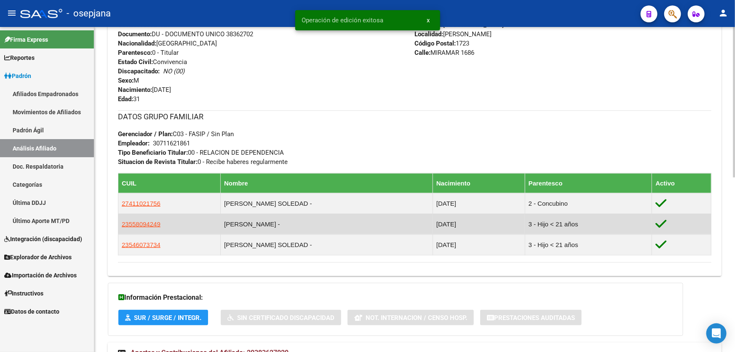
scroll to position [377, 0]
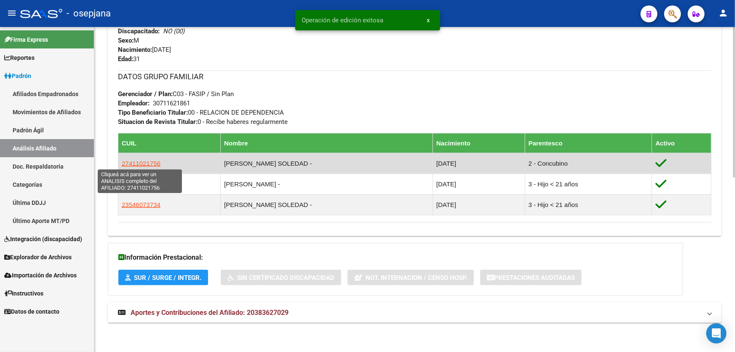
click at [127, 163] on span "27411021756" at bounding box center [141, 163] width 39 height 7
type textarea "27411021756"
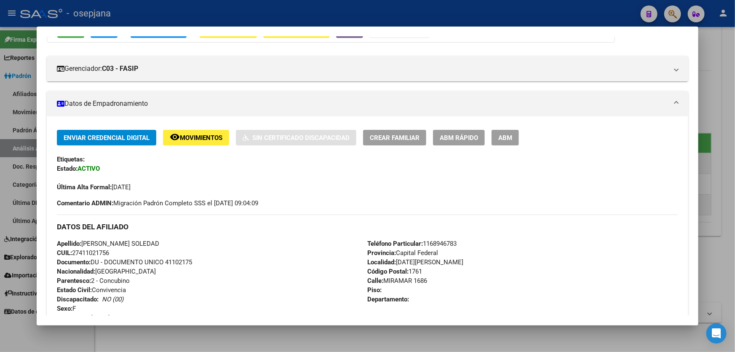
scroll to position [76, 0]
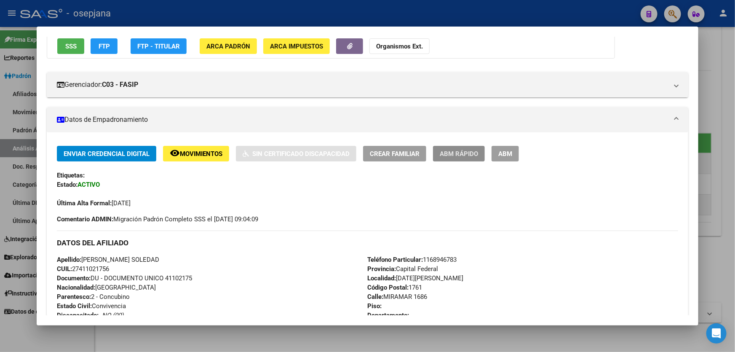
click at [456, 150] on span "ABM Rápido" at bounding box center [459, 154] width 38 height 8
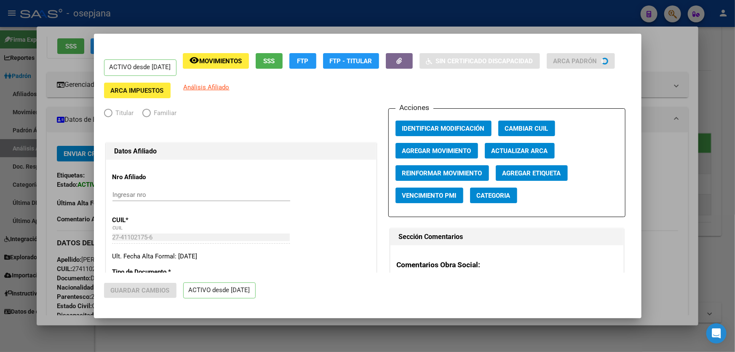
radio input "true"
type input "30-71162186-1"
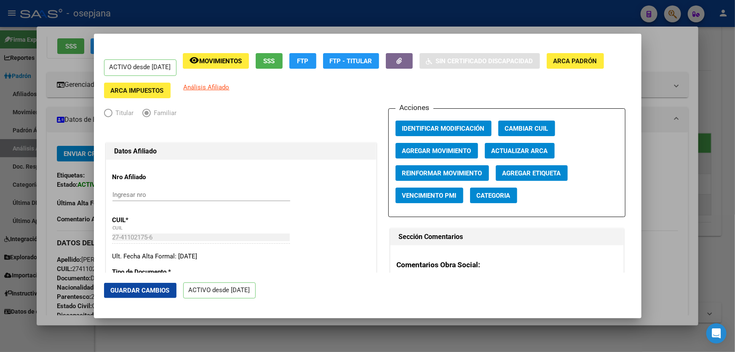
click at [526, 150] on span "Actualizar ARCA" at bounding box center [519, 151] width 56 height 8
type input "[PERSON_NAME]"
type input "1723"
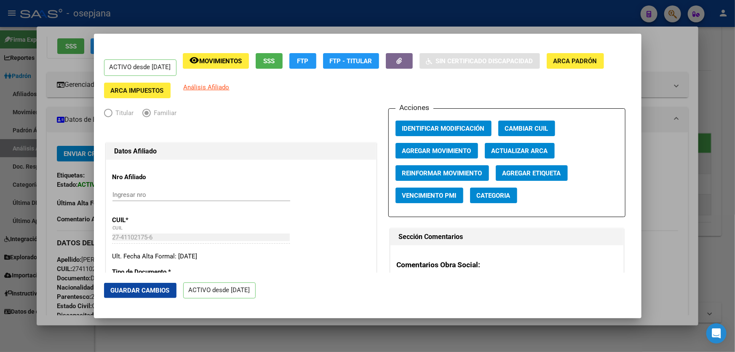
type input "MIRAMAR"
type input "1686"
click at [515, 149] on span "Actualizar ARCA" at bounding box center [519, 151] width 56 height 8
type input "[PERSON_NAME]"
click at [151, 290] on span "Guardar Cambios" at bounding box center [140, 290] width 59 height 8
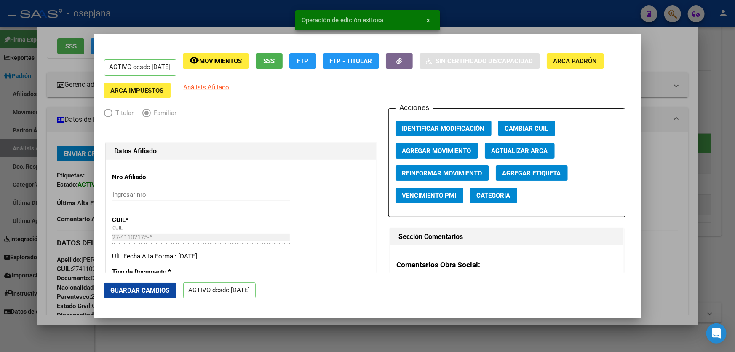
click at [734, 241] on div at bounding box center [367, 176] width 735 height 352
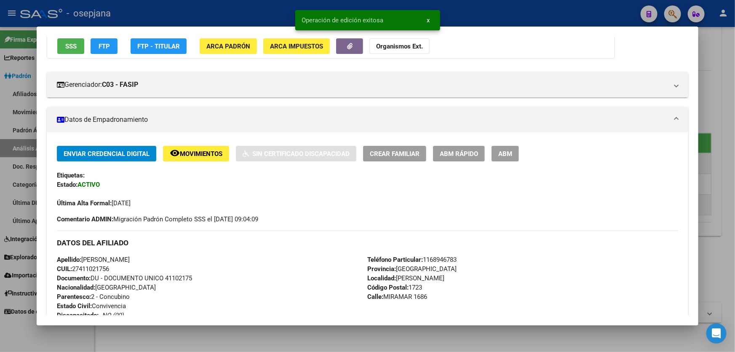
click at [734, 241] on div at bounding box center [367, 176] width 735 height 352
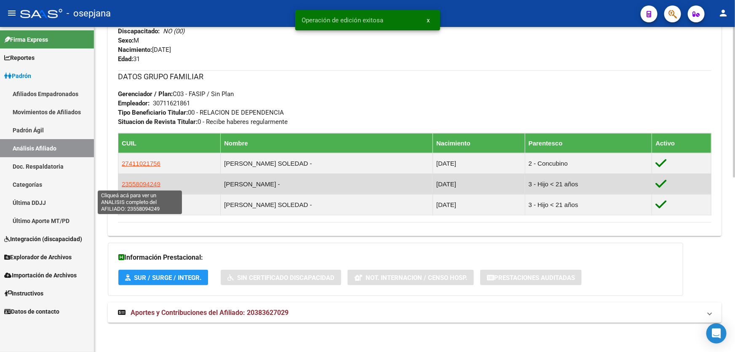
click at [134, 182] on span "23558094249" at bounding box center [141, 183] width 39 height 7
type textarea "23558094249"
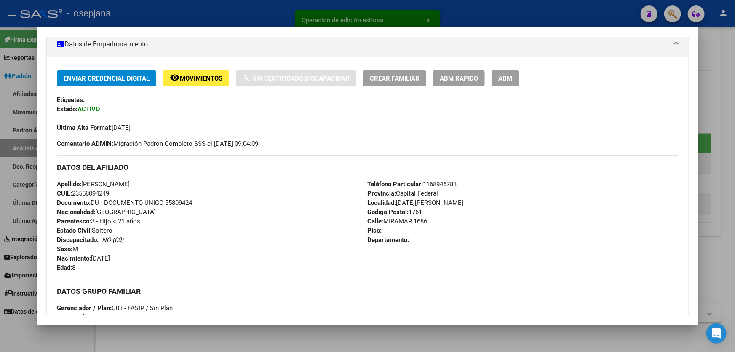
scroll to position [153, 0]
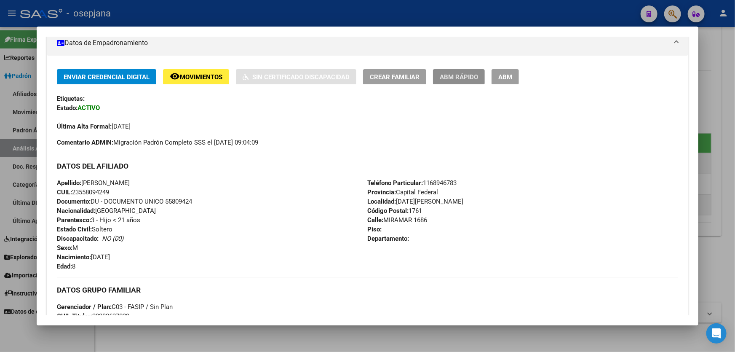
click at [472, 73] on span "ABM Rápido" at bounding box center [459, 77] width 38 height 8
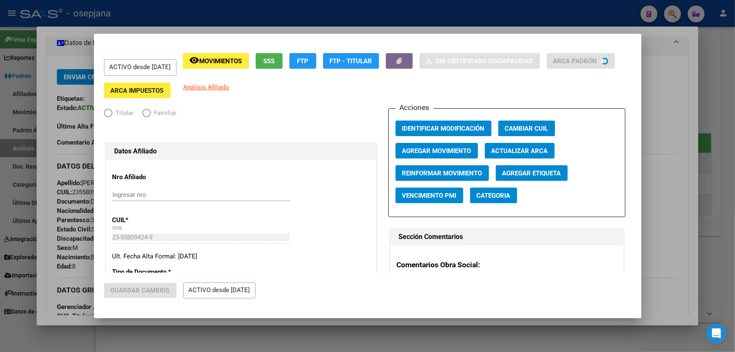
radio input "true"
type input "30-71162186-1"
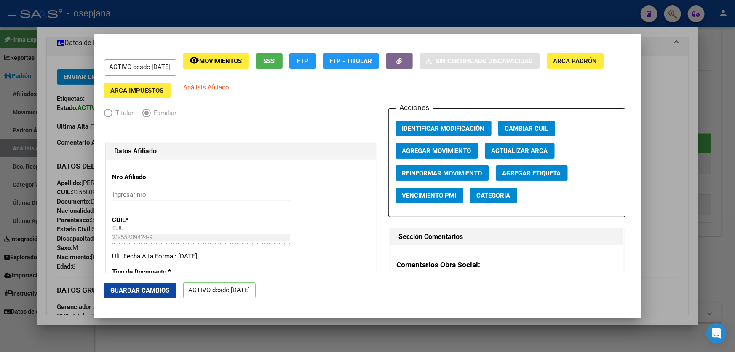
click at [526, 153] on span "Actualizar ARCA" at bounding box center [519, 151] width 56 height 8
type input "[PERSON_NAME]"
type input "1723"
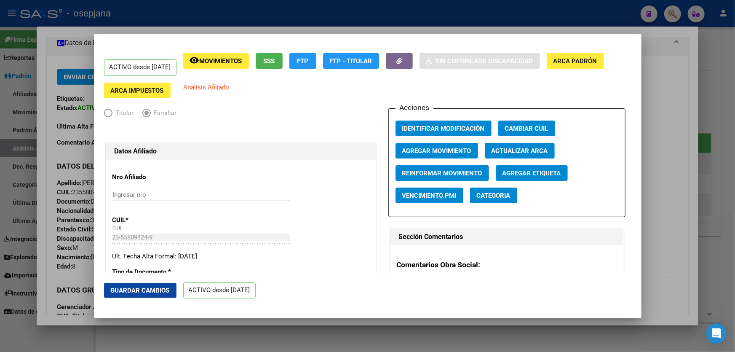
type input "MIRAMAR"
type input "1686"
click at [526, 152] on span "Actualizar ARCA" at bounding box center [519, 151] width 56 height 8
type input "[PERSON_NAME]"
click at [139, 294] on button "Guardar Cambios" at bounding box center [140, 290] width 72 height 15
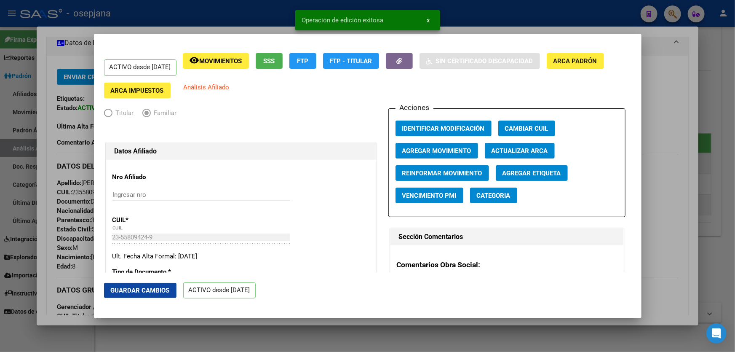
click at [734, 219] on div at bounding box center [367, 176] width 735 height 352
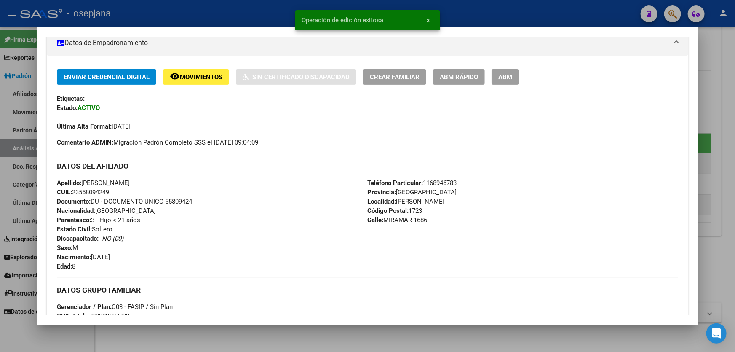
click at [734, 219] on div at bounding box center [367, 176] width 735 height 352
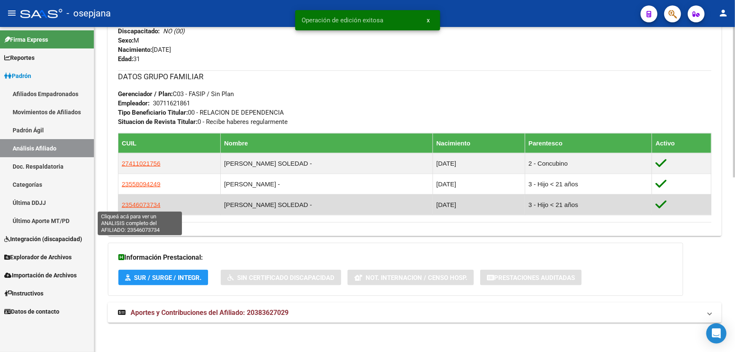
click at [141, 202] on span "23546073734" at bounding box center [141, 204] width 39 height 7
type textarea "23546073734"
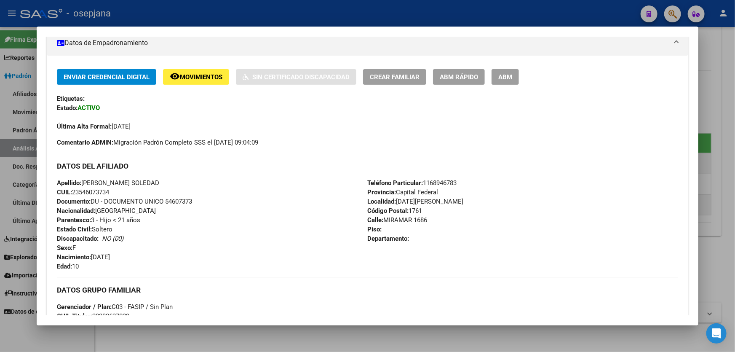
click at [466, 78] on span "ABM Rápido" at bounding box center [459, 77] width 38 height 8
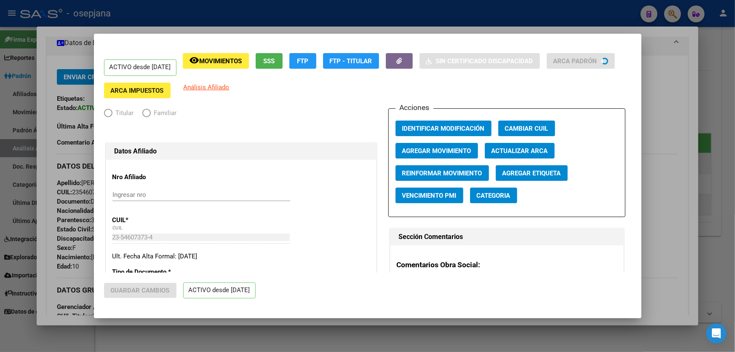
radio input "true"
type input "30-71162186-1"
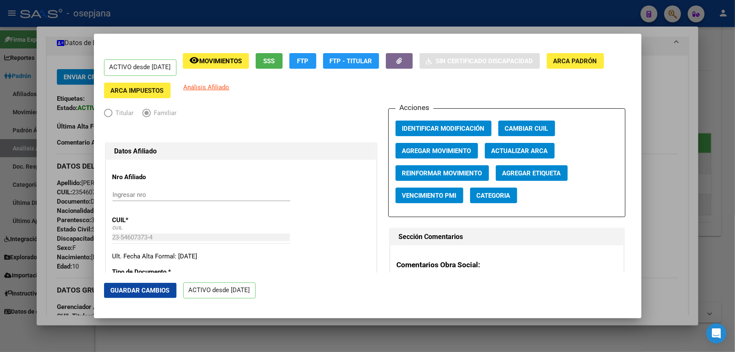
click at [542, 151] on span "Actualizar ARCA" at bounding box center [519, 151] width 56 height 8
type input "[PERSON_NAME]"
type input "1723"
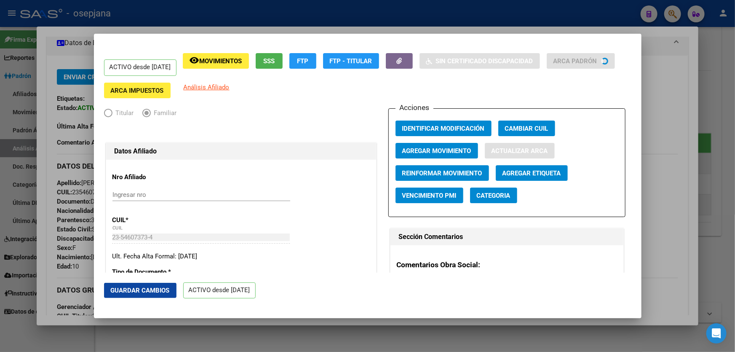
type input "MIRAMAR"
type input "1686"
click at [135, 293] on span "Guardar Cambios" at bounding box center [140, 290] width 59 height 8
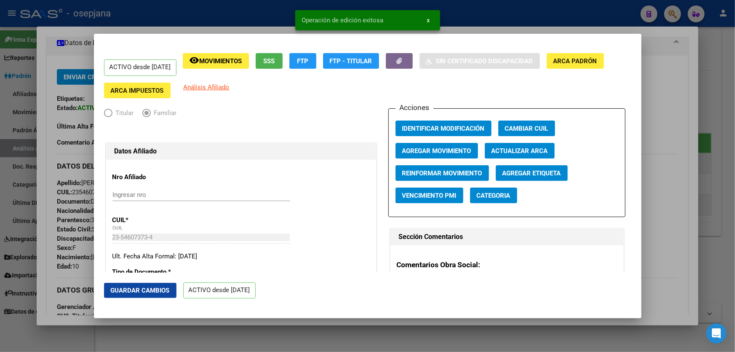
click at [734, 204] on div at bounding box center [367, 176] width 735 height 352
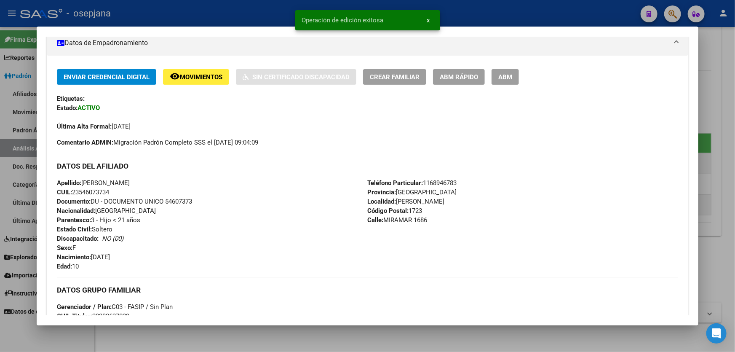
click at [734, 204] on div at bounding box center [367, 176] width 735 height 352
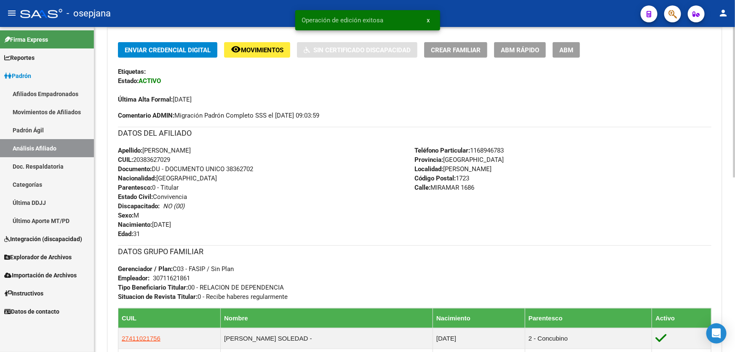
scroll to position [185, 0]
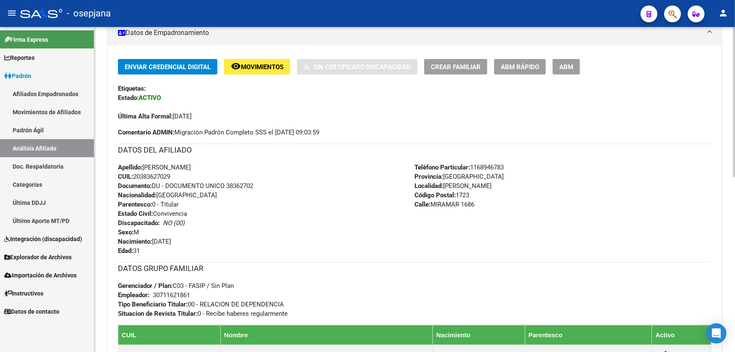
click at [272, 75] on div "Enviar Credencial Digital remove_red_eye Movimientos Sin Certificado Discapacid…" at bounding box center [414, 90] width 593 height 62
click at [272, 68] on span "Movimientos" at bounding box center [262, 67] width 43 height 8
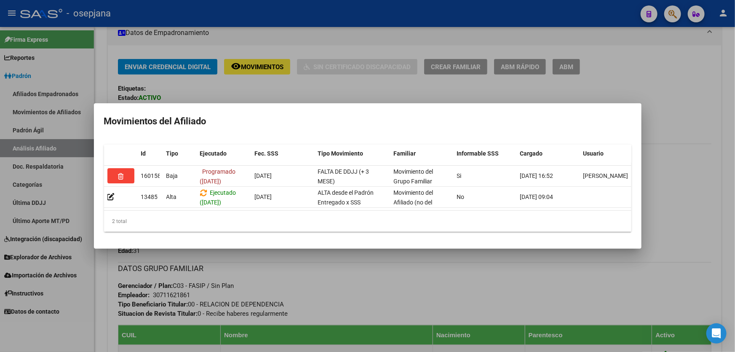
click at [311, 278] on div at bounding box center [367, 176] width 735 height 352
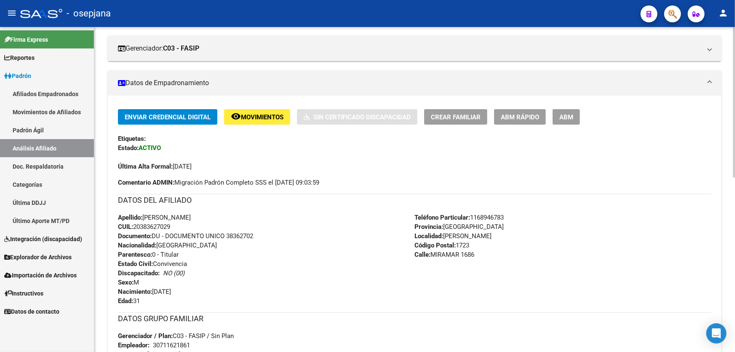
scroll to position [153, 0]
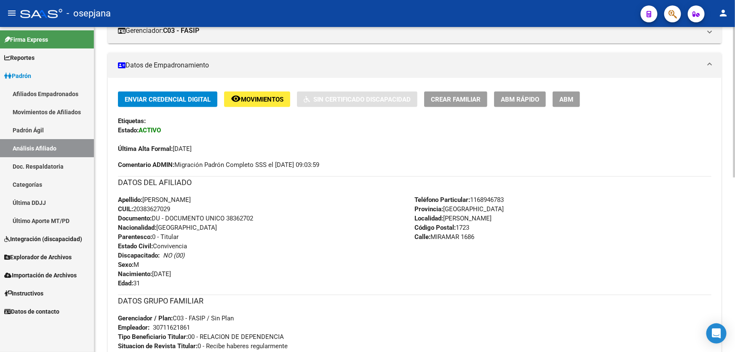
drag, startPoint x: 227, startPoint y: 218, endPoint x: 266, endPoint y: 217, distance: 38.7
click at [266, 217] on div "Apellido: [PERSON_NAME]: 20383627029 Documento: DU - DOCUMENTO UNICO 38362702 N…" at bounding box center [266, 241] width 297 height 93
copy span "38362702"
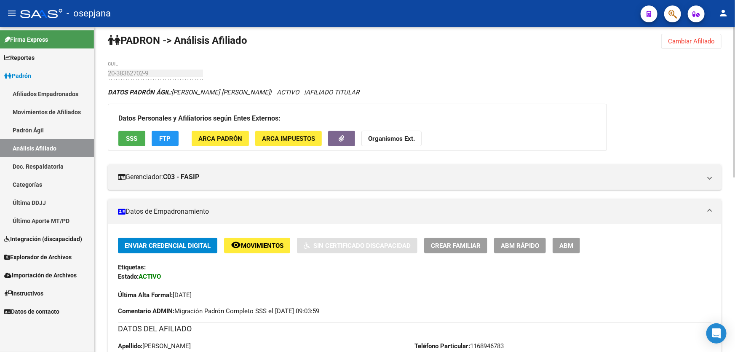
scroll to position [0, 0]
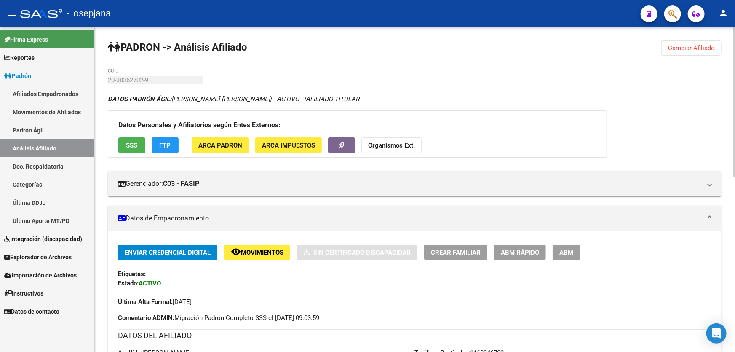
click at [698, 45] on span "Cambiar Afiliado" at bounding box center [691, 48] width 47 height 8
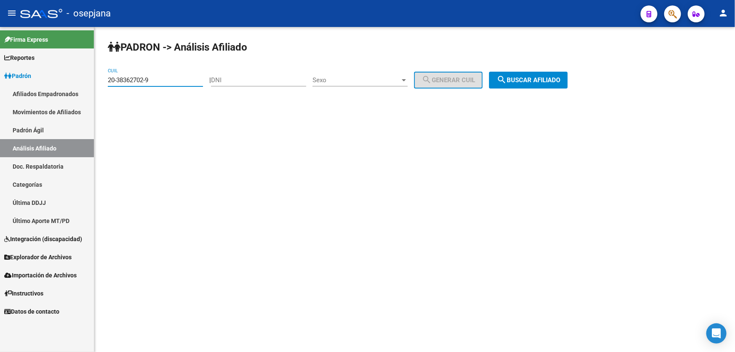
drag, startPoint x: 172, startPoint y: 80, endPoint x: 0, endPoint y: 79, distance: 172.2
click at [0, 79] on mat-sidenav-container "Firma Express Reportes Padrón Traspasos x O.S. Traspasos x Gerenciador Traspaso…" at bounding box center [367, 189] width 735 height 325
paste input "3-32674468"
click at [526, 83] on button "search Buscar afiliado" at bounding box center [528, 80] width 79 height 17
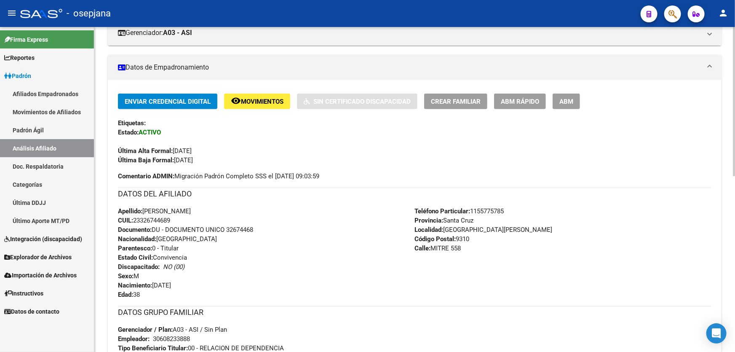
scroll to position [153, 0]
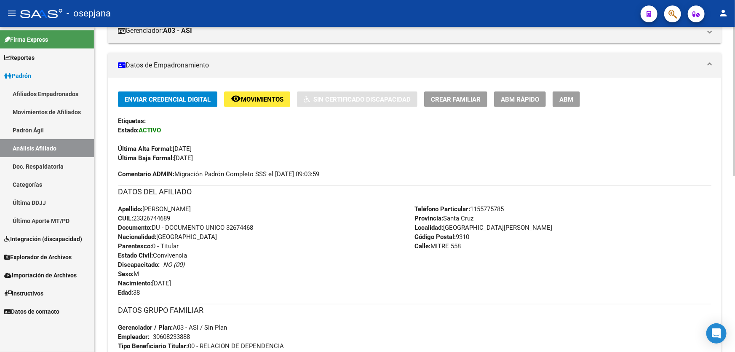
click at [263, 92] on button "remove_red_eye Movimientos" at bounding box center [257, 99] width 66 height 16
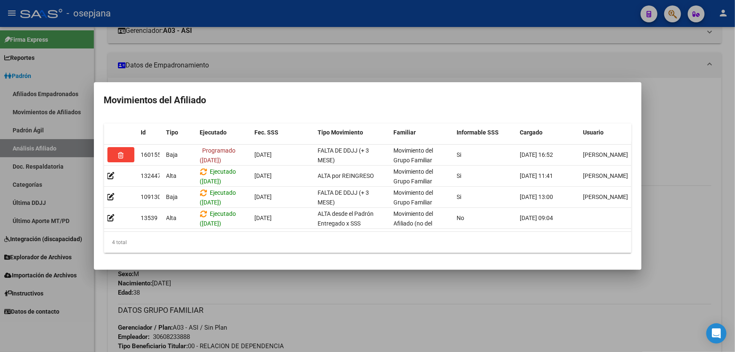
click at [734, 206] on div at bounding box center [367, 176] width 735 height 352
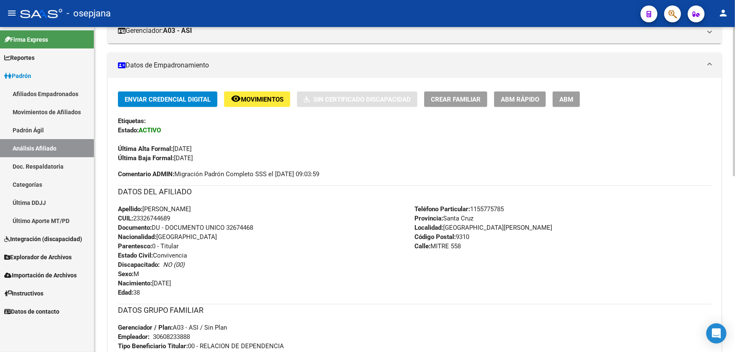
drag, startPoint x: 227, startPoint y: 227, endPoint x: 286, endPoint y: 227, distance: 59.8
click at [286, 227] on div "Apellido: [PERSON_NAME]: 23326744689 Documento: DU - DOCUMENTO UNICO 32674468 N…" at bounding box center [266, 250] width 297 height 93
copy span "32674468"
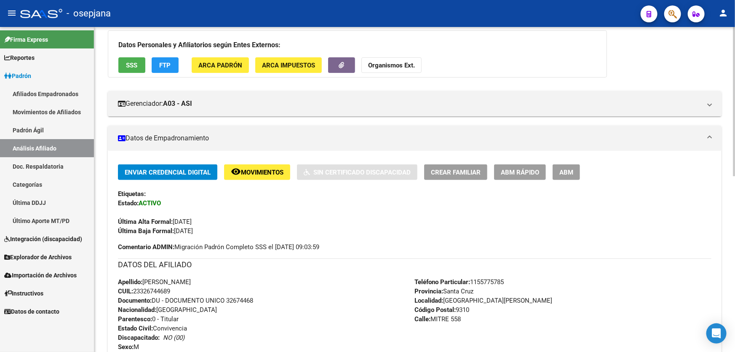
scroll to position [0, 0]
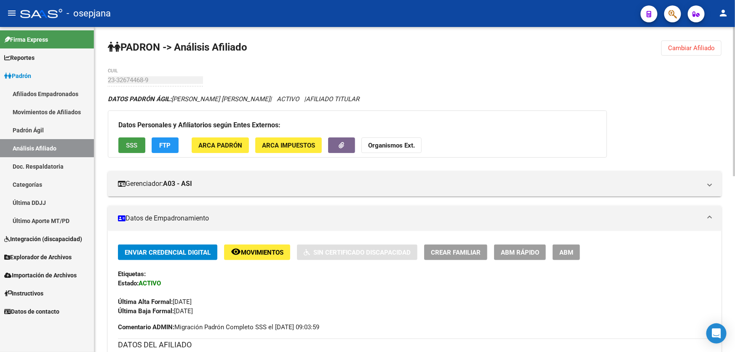
click at [123, 139] on button "SSS" at bounding box center [131, 145] width 27 height 16
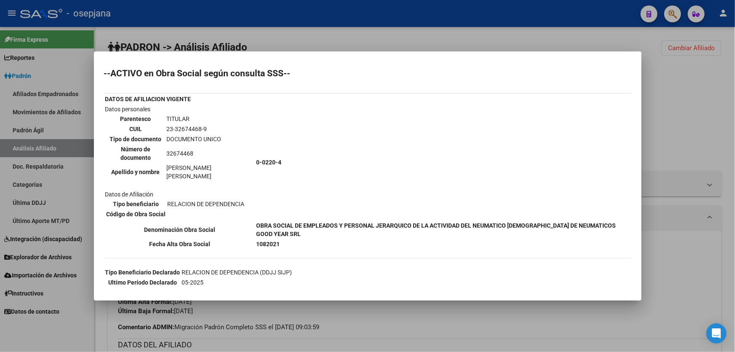
click at [713, 160] on div at bounding box center [367, 176] width 735 height 352
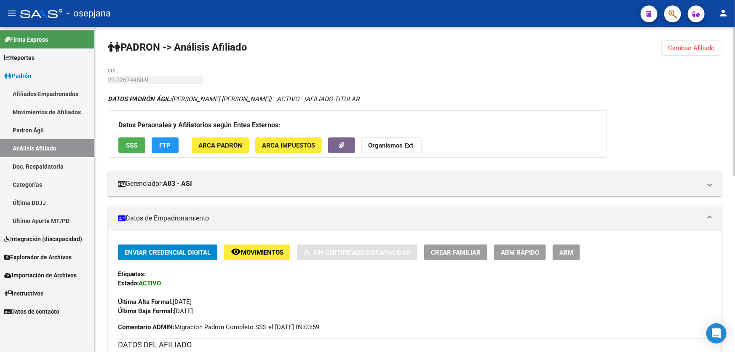
click at [156, 136] on div "Datos Personales y Afiliatorios según Entes Externos: SSS FTP ARCA Padrón ARCA …" at bounding box center [357, 133] width 499 height 47
click at [162, 142] on span "FTP" at bounding box center [165, 145] width 11 height 8
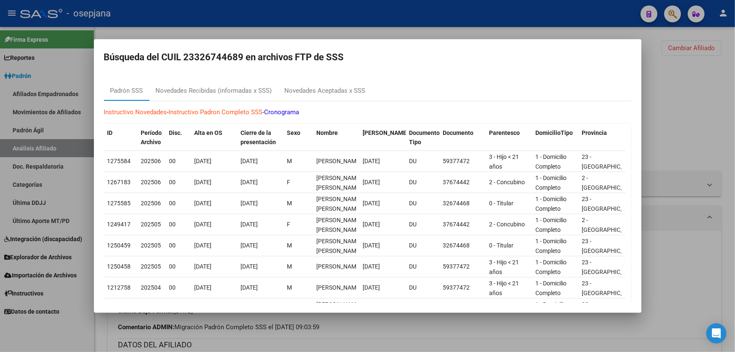
click at [697, 139] on div at bounding box center [367, 176] width 735 height 352
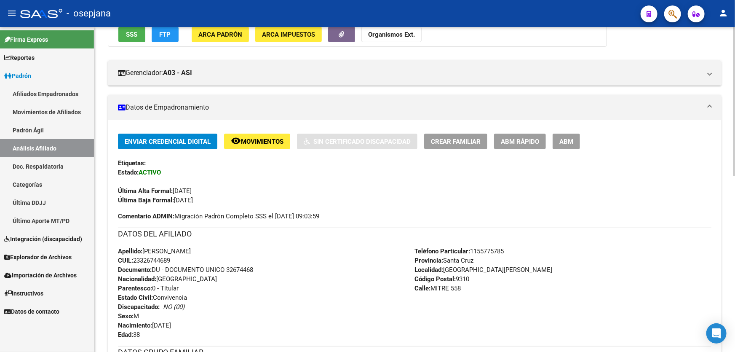
scroll to position [115, 0]
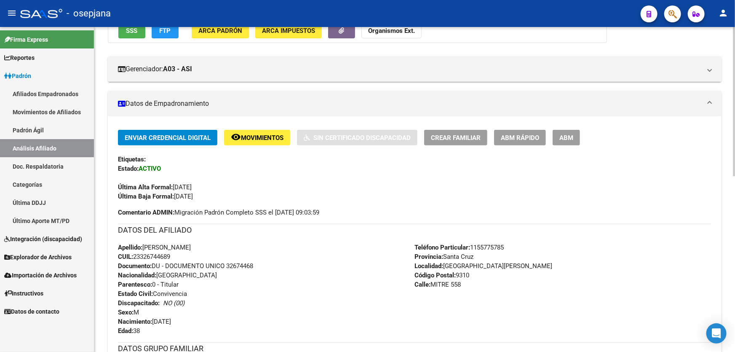
drag, startPoint x: 227, startPoint y: 265, endPoint x: 270, endPoint y: 263, distance: 43.0
click at [270, 263] on div "Apellido: [PERSON_NAME]: 23326744689 Documento: DU - DOCUMENTO UNICO 32674468 N…" at bounding box center [266, 289] width 297 height 93
copy span "32674468"
click at [257, 138] on span "Movimientos" at bounding box center [262, 138] width 43 height 8
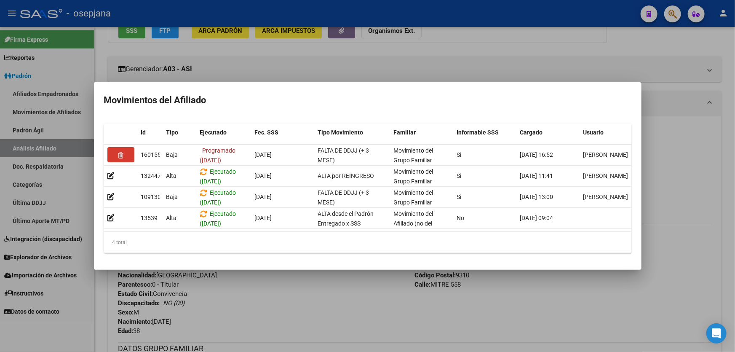
click at [263, 323] on div at bounding box center [367, 176] width 735 height 352
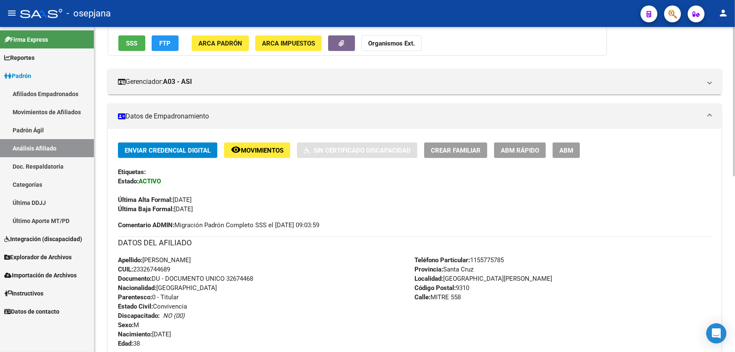
scroll to position [76, 0]
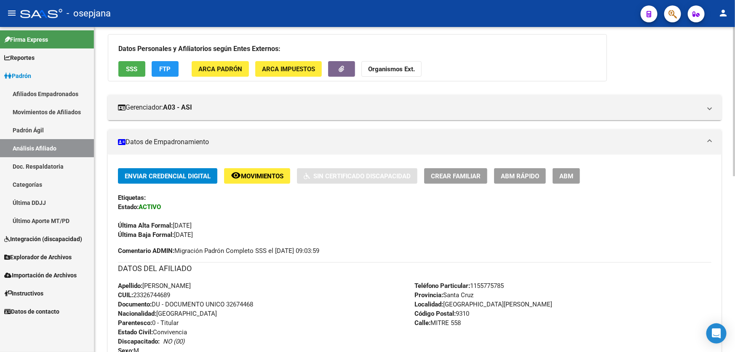
click at [253, 172] on span "Movimientos" at bounding box center [262, 176] width 43 height 8
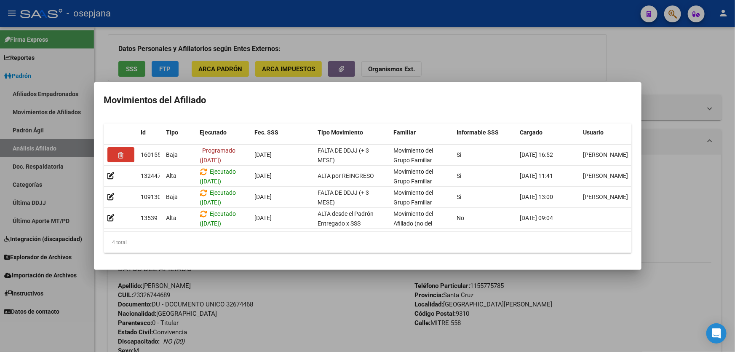
click at [281, 322] on div at bounding box center [367, 176] width 735 height 352
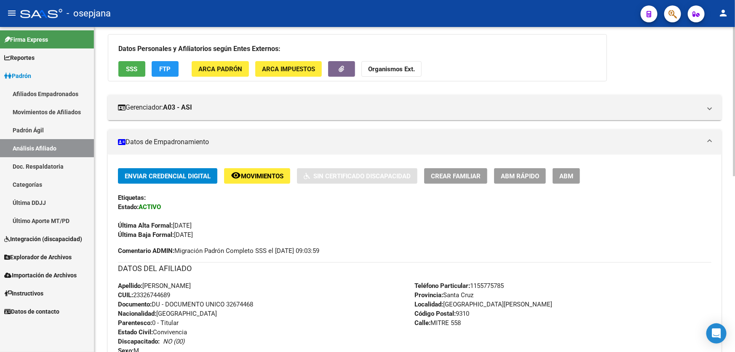
scroll to position [0, 0]
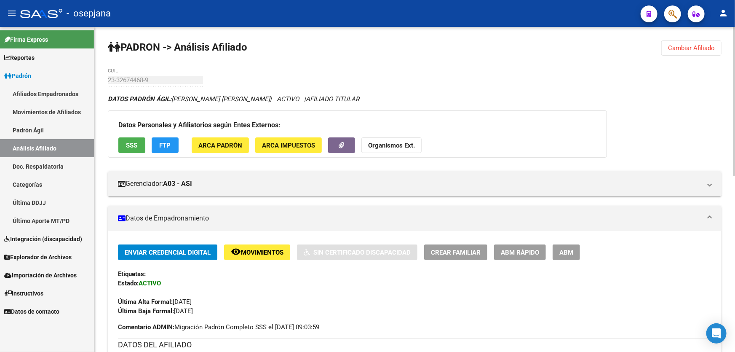
click at [696, 47] on span "Cambiar Afiliado" at bounding box center [691, 48] width 47 height 8
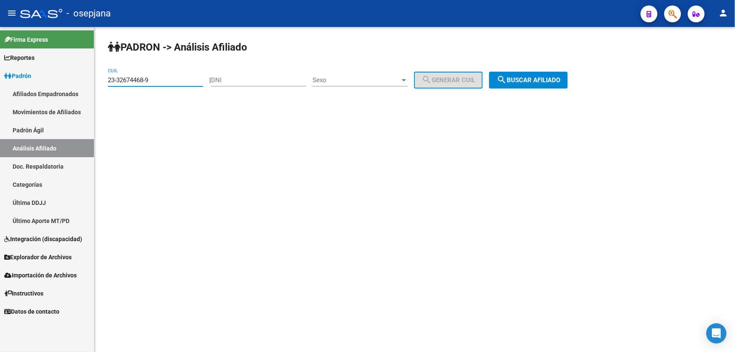
drag, startPoint x: 162, startPoint y: 81, endPoint x: 99, endPoint y: 81, distance: 62.7
click at [99, 81] on div "PADRON -> Análisis Afiliado 23-32674468-9 CUIL | DNI Sexo Sexo search Generar C…" at bounding box center [414, 71] width 640 height 88
paste input "7-92628873"
click at [560, 83] on span "search Buscar afiliado" at bounding box center [528, 80] width 64 height 8
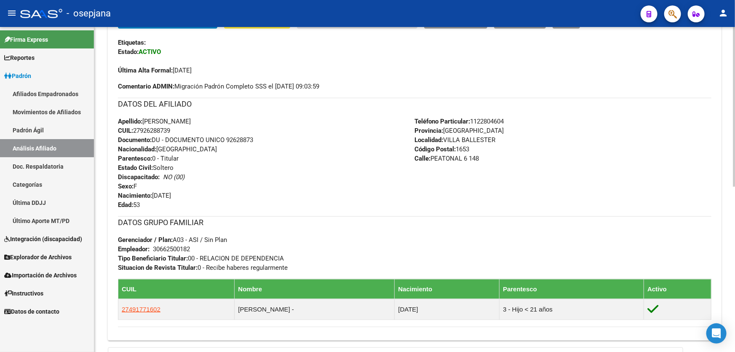
scroll to position [229, 0]
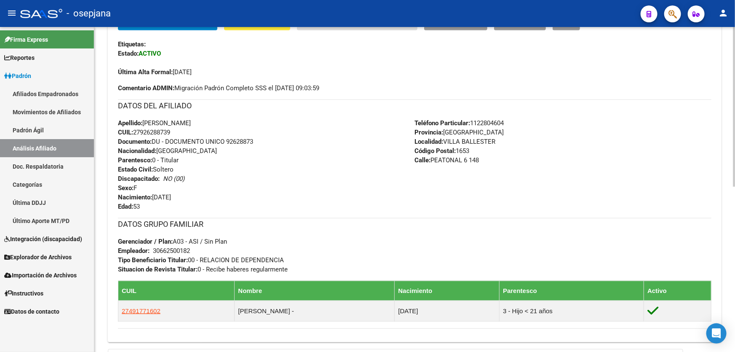
drag, startPoint x: 228, startPoint y: 139, endPoint x: 272, endPoint y: 139, distance: 44.6
click at [272, 139] on div "Apellido: [PERSON_NAME] CUIL: 27926288739 Documento: DU - DOCUMENTO UNICO 92628…" at bounding box center [266, 164] width 297 height 93
copy span "92628873"
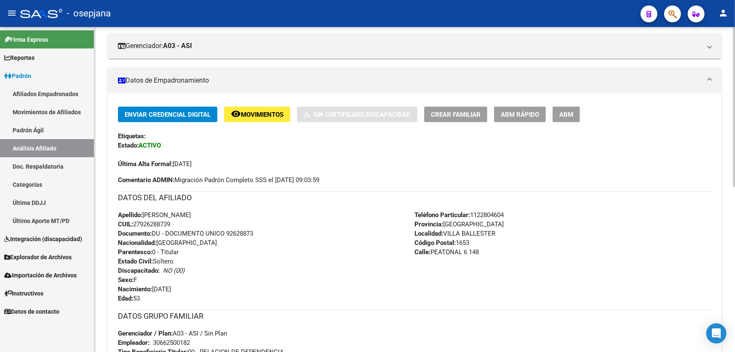
scroll to position [0, 0]
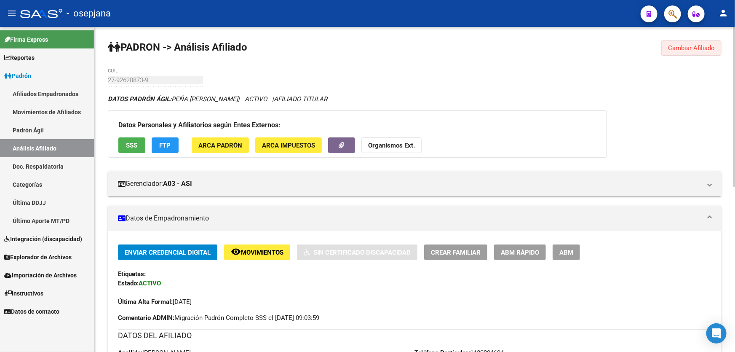
click at [707, 50] on span "Cambiar Afiliado" at bounding box center [691, 48] width 47 height 8
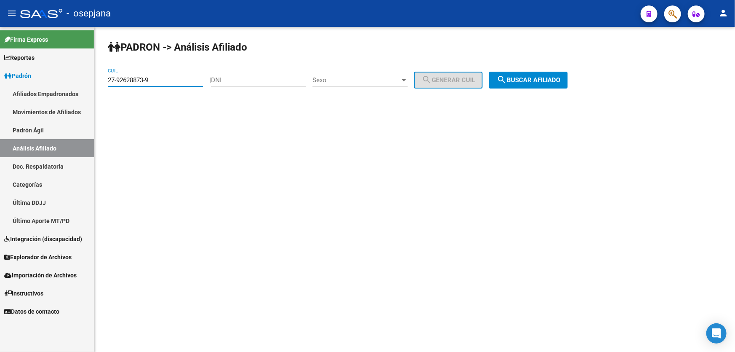
drag, startPoint x: 165, startPoint y: 80, endPoint x: 98, endPoint y: 86, distance: 67.2
click at [98, 86] on div "PADRON -> Análisis Afiliado 27-92628873-9 CUIL | DNI Sexo Sexo search Generar C…" at bounding box center [414, 71] width 640 height 88
paste input "43979907-8"
click at [544, 72] on button "search Buscar afiliado" at bounding box center [528, 80] width 79 height 17
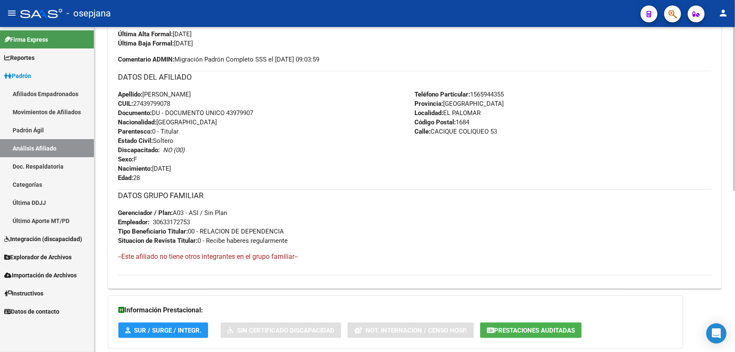
scroll to position [319, 0]
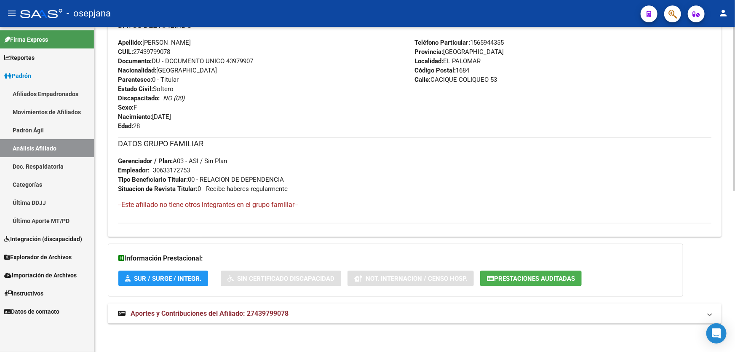
drag, startPoint x: 227, startPoint y: 59, endPoint x: 277, endPoint y: 59, distance: 51.0
click at [277, 59] on div "Apellido: [PERSON_NAME] CUIL: 27439799078 Documento: DU - DOCUMENTO UNICO 43979…" at bounding box center [266, 84] width 297 height 93
copy span "43979907"
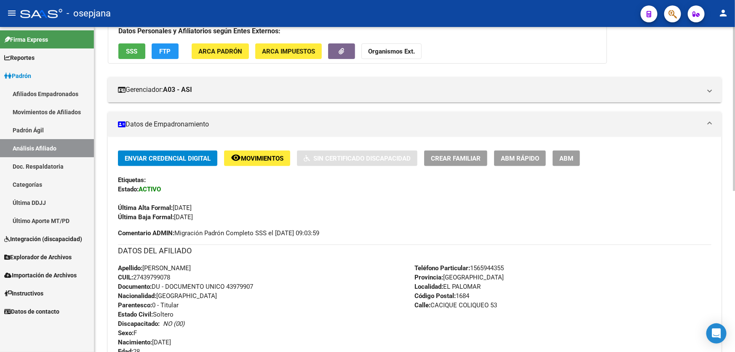
scroll to position [89, 0]
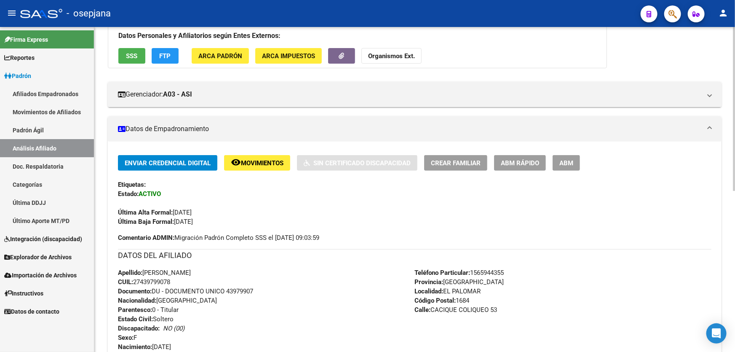
click at [253, 155] on button "remove_red_eye Movimientos" at bounding box center [257, 163] width 66 height 16
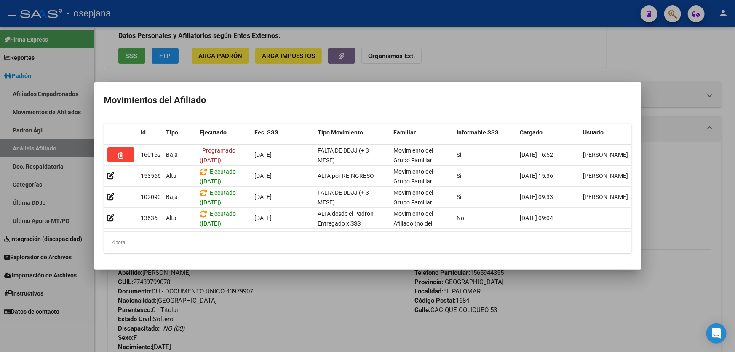
click at [476, 70] on div at bounding box center [367, 176] width 735 height 352
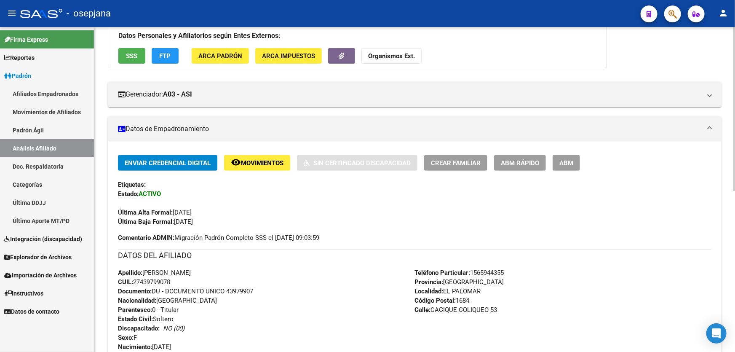
click at [121, 58] on button "SSS" at bounding box center [131, 56] width 27 height 16
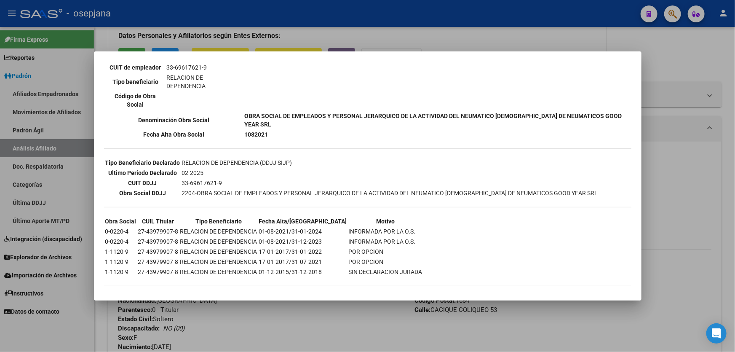
scroll to position [161, 0]
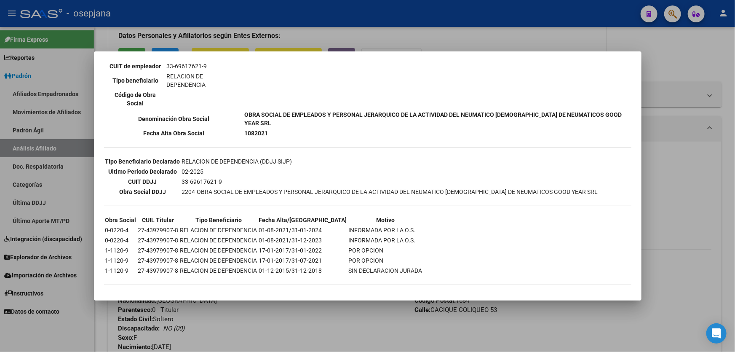
click at [734, 107] on div at bounding box center [367, 176] width 735 height 352
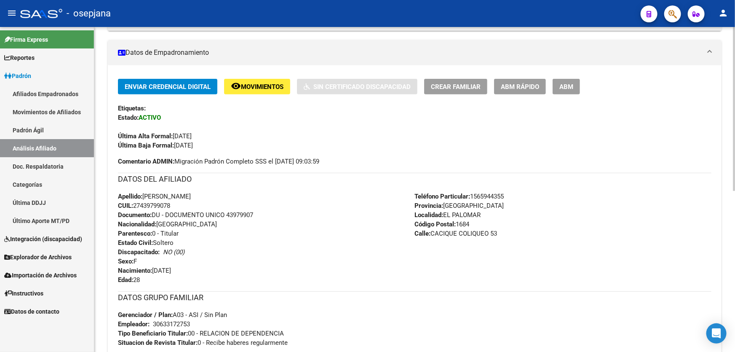
scroll to position [166, 0]
drag, startPoint x: 227, startPoint y: 212, endPoint x: 272, endPoint y: 216, distance: 44.8
click at [272, 216] on div "Apellido: [PERSON_NAME] CUIL: 27439799078 Documento: DU - DOCUMENTO UNICO 43979…" at bounding box center [266, 237] width 297 height 93
copy span "43979907"
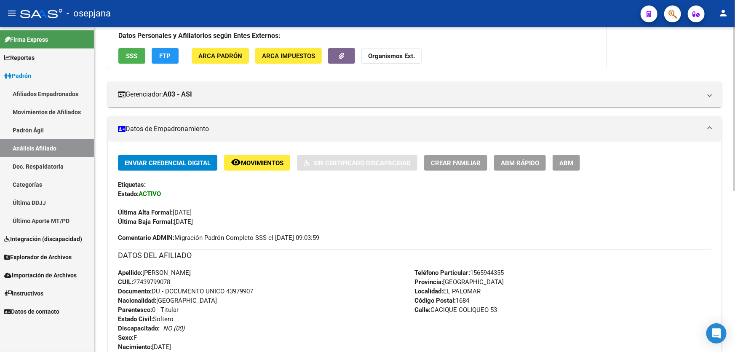
scroll to position [0, 0]
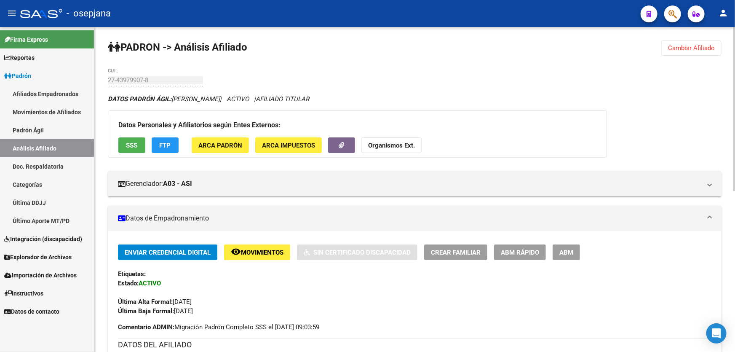
click at [690, 36] on div "PADRON -> Análisis Afiliado Cambiar Afiliado 27-43979907-8 CUIL DATOS PADRÓN ÁG…" at bounding box center [414, 349] width 640 height 645
click at [691, 46] on span "Cambiar Afiliado" at bounding box center [691, 48] width 47 height 8
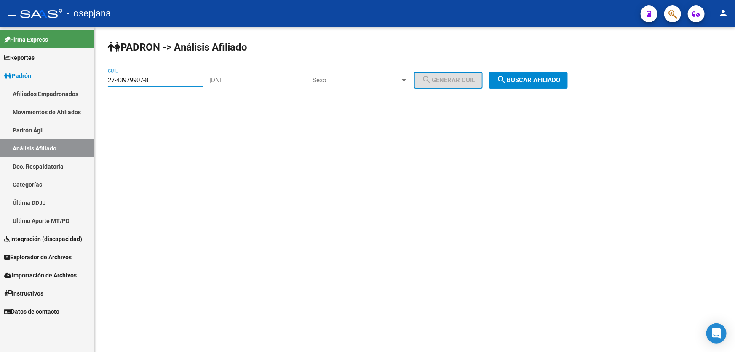
drag, startPoint x: 156, startPoint y: 82, endPoint x: 96, endPoint y: 88, distance: 60.2
click at [95, 88] on div "PADRON -> Análisis Afiliado 27-43979907-8 CUIL | DNI Sexo Sexo search Generar C…" at bounding box center [414, 71] width 640 height 88
paste input "0-41412779"
type input "20-41412779-8"
click at [560, 85] on button "search Buscar afiliado" at bounding box center [528, 80] width 79 height 17
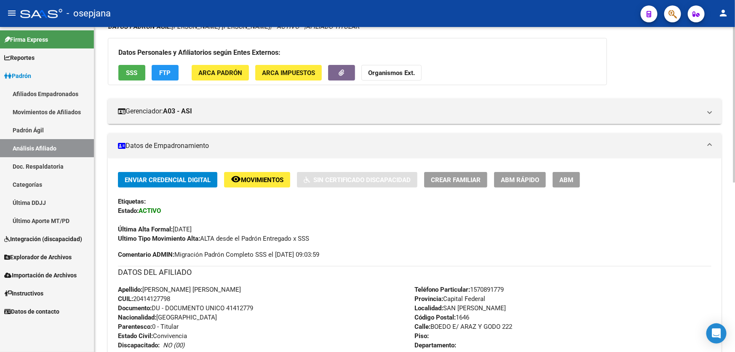
scroll to position [76, 0]
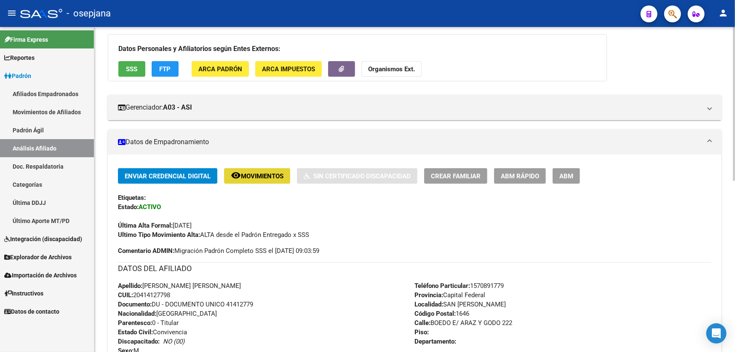
click at [269, 177] on span "Movimientos" at bounding box center [262, 176] width 43 height 8
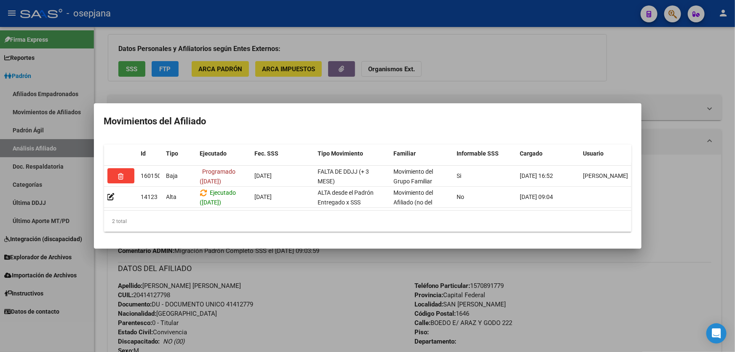
click at [303, 349] on div at bounding box center [367, 176] width 735 height 352
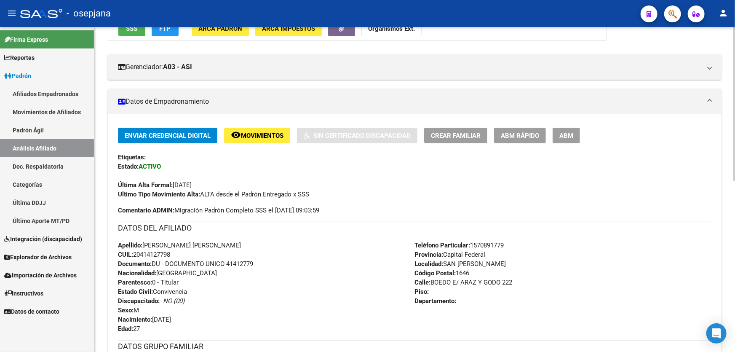
scroll to position [115, 0]
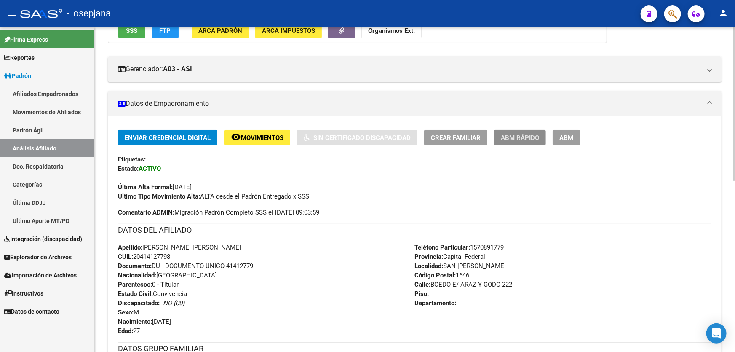
click at [523, 136] on span "ABM Rápido" at bounding box center [520, 138] width 38 height 8
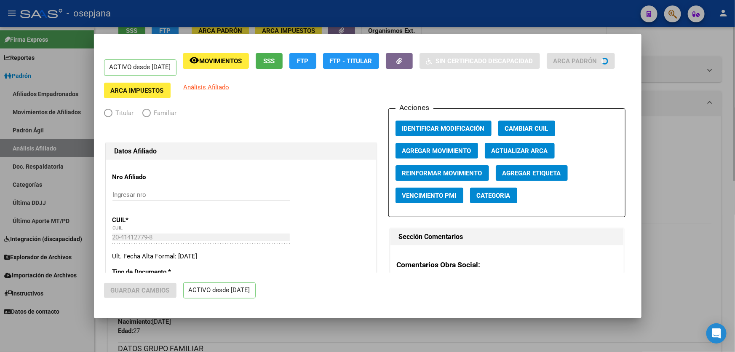
radio input "true"
type input "30-66029483-6"
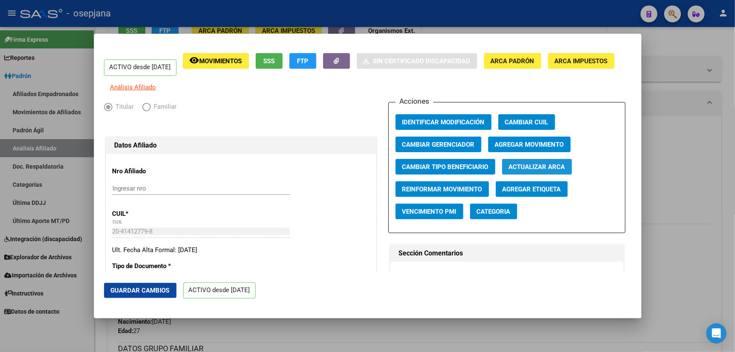
click at [515, 171] on span "Actualizar ARCA" at bounding box center [537, 167] width 56 height 8
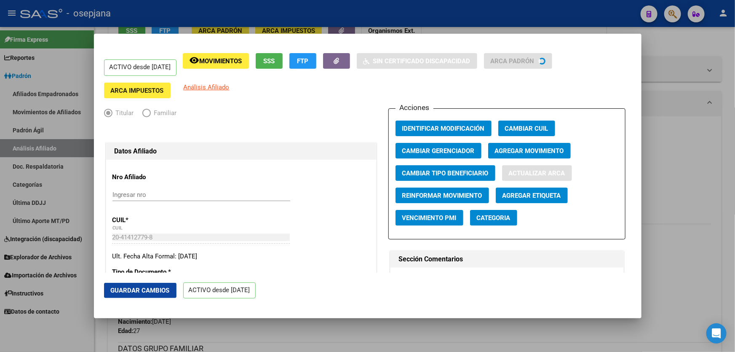
type input "[PERSON_NAME]"
type input "SAN [PERSON_NAME]"
type input "[PERSON_NAME]"
type input "27"
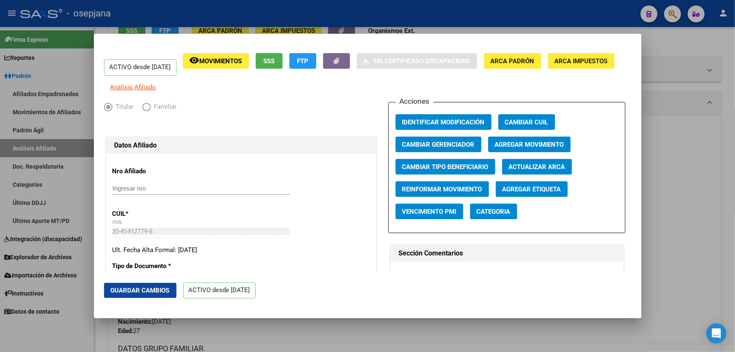
click at [109, 291] on button "Guardar Cambios" at bounding box center [140, 290] width 72 height 15
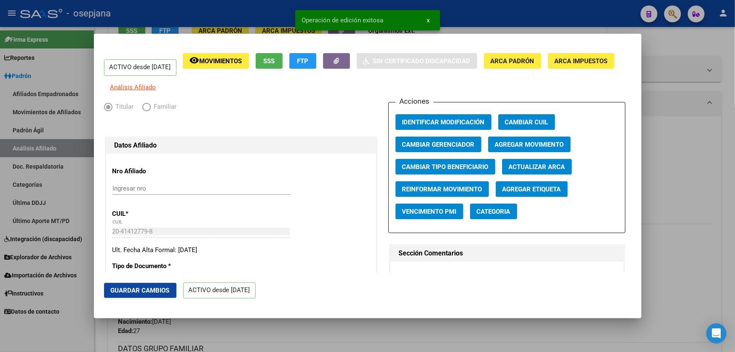
click at [734, 269] on div at bounding box center [367, 176] width 735 height 352
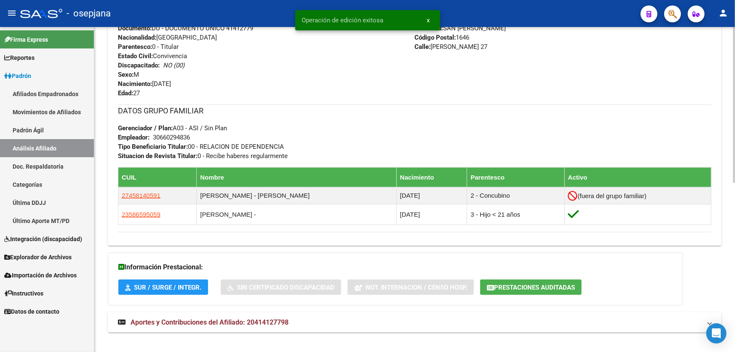
scroll to position [344, 0]
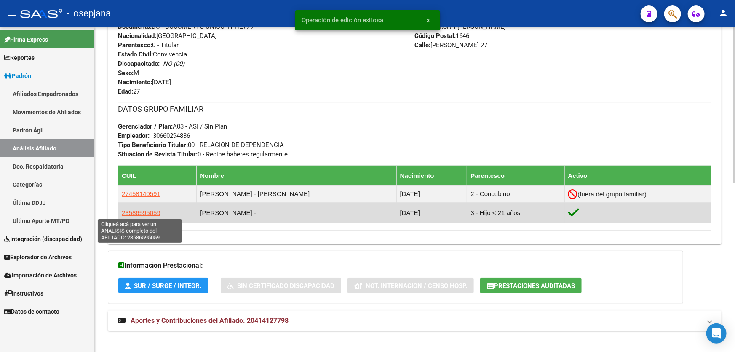
click at [134, 212] on span "23586595059" at bounding box center [141, 212] width 39 height 7
type textarea "23586595059"
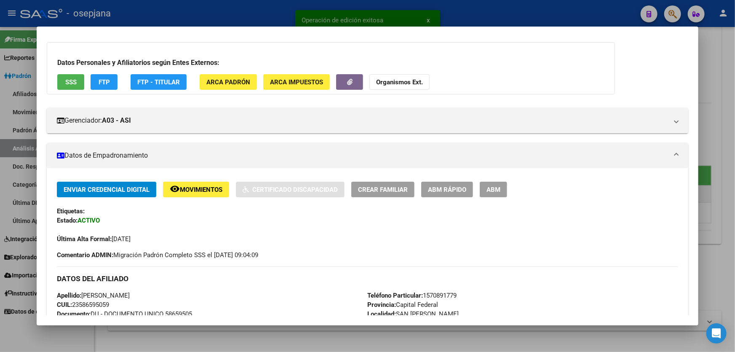
scroll to position [65, 0]
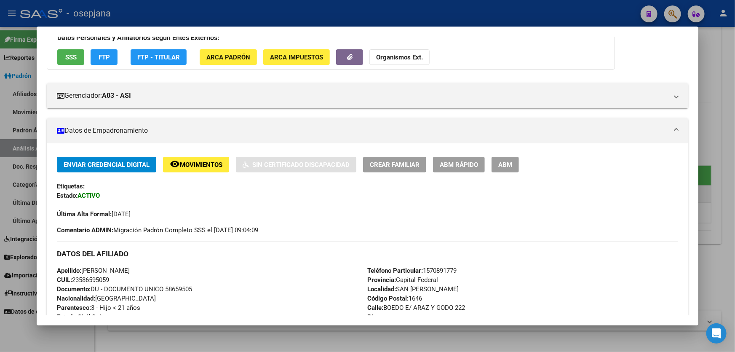
click at [472, 165] on span "ABM Rápido" at bounding box center [459, 165] width 38 height 8
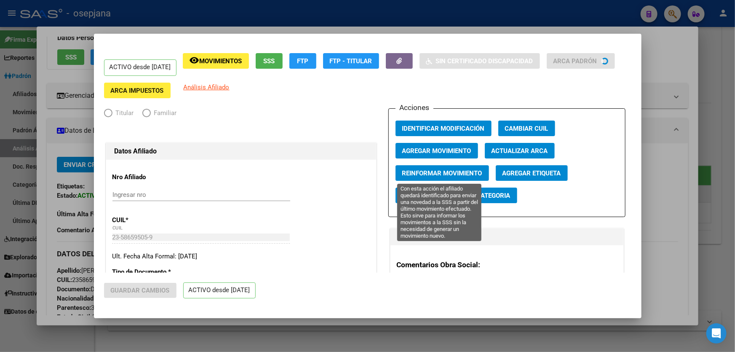
radio input "true"
type input "30-66029483-6"
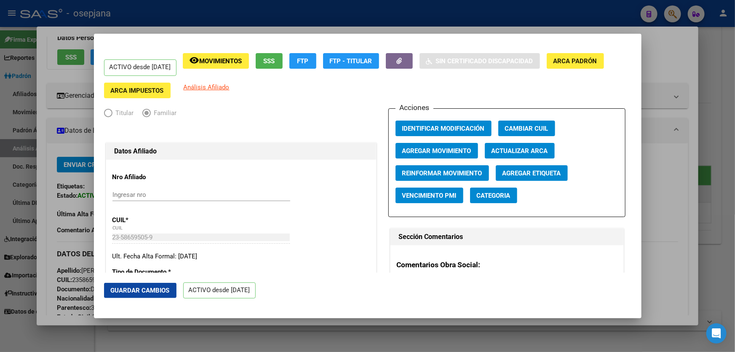
click at [516, 153] on span "Actualizar ARCA" at bounding box center [519, 151] width 56 height 8
type input "[PERSON_NAME]"
type input "VIRREYES"
type input "MALVINAS ARGENTINAS"
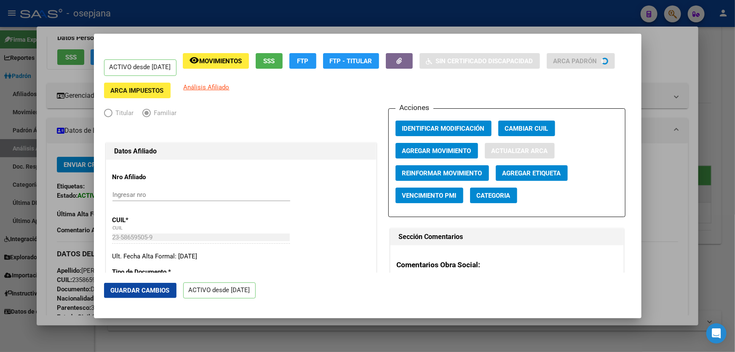
type input "6132"
click at [146, 286] on span "Guardar Cambios" at bounding box center [140, 290] width 59 height 8
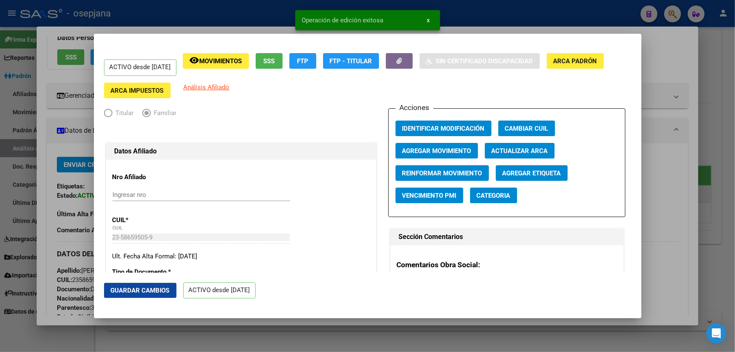
click at [734, 262] on div at bounding box center [367, 176] width 735 height 352
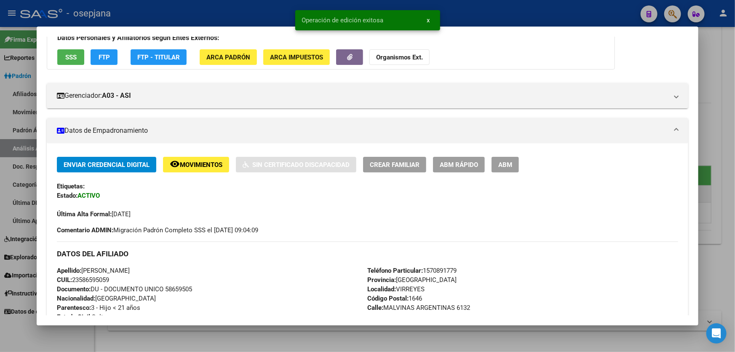
click at [734, 262] on div at bounding box center [367, 176] width 735 height 352
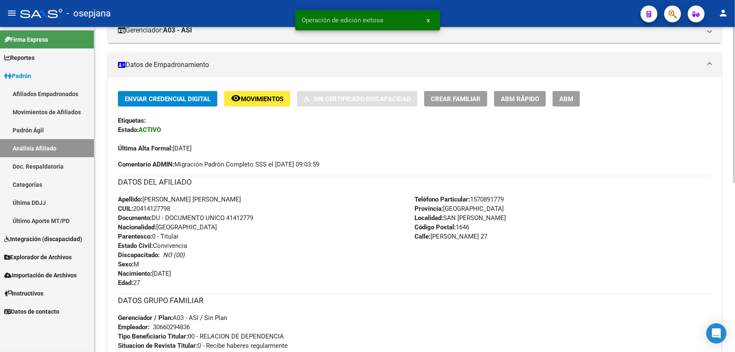
scroll to position [153, 0]
click at [257, 102] on button "remove_red_eye Movimientos" at bounding box center [257, 99] width 66 height 16
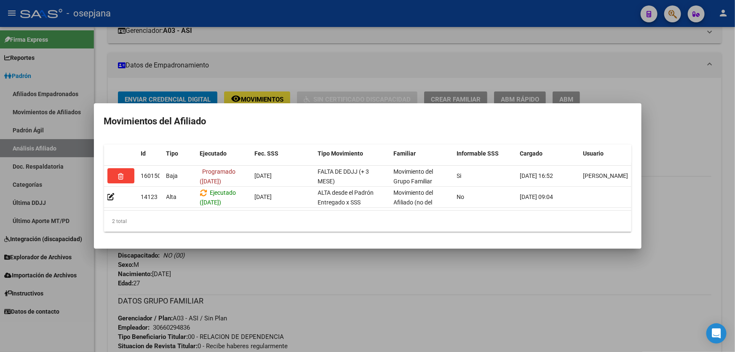
click at [295, 257] on div at bounding box center [367, 176] width 735 height 352
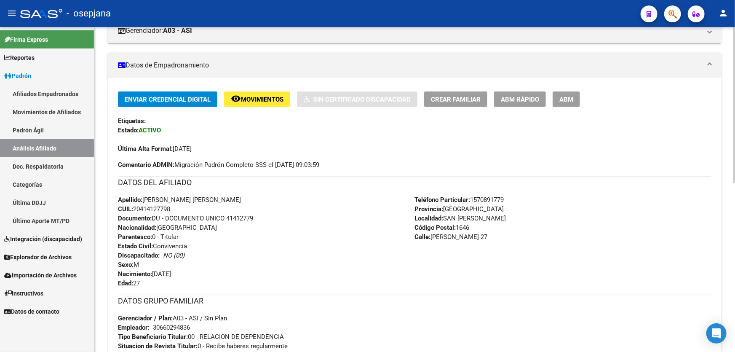
drag, startPoint x: 225, startPoint y: 216, endPoint x: 276, endPoint y: 216, distance: 50.5
click at [276, 216] on div "Apellido: [PERSON_NAME] [PERSON_NAME] CUIL: 20414127798 Documento: DU - DOCUMEN…" at bounding box center [266, 241] width 297 height 93
click at [253, 215] on span "Documento: DU - DOCUMENTO UNICO 41412779" at bounding box center [185, 218] width 135 height 8
drag, startPoint x: 227, startPoint y: 214, endPoint x: 280, endPoint y: 215, distance: 52.6
click at [280, 215] on div "Apellido: [PERSON_NAME] [PERSON_NAME] CUIL: 20414127798 Documento: DU - DOCUMEN…" at bounding box center [266, 241] width 297 height 93
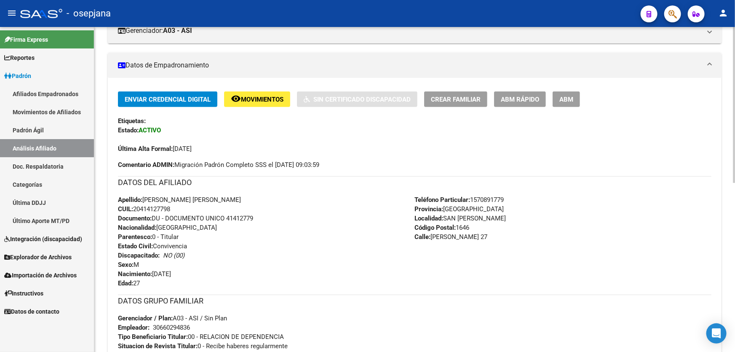
copy span "41412779"
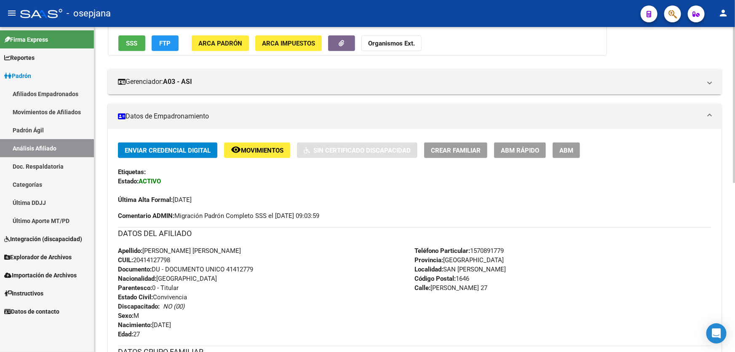
scroll to position [76, 0]
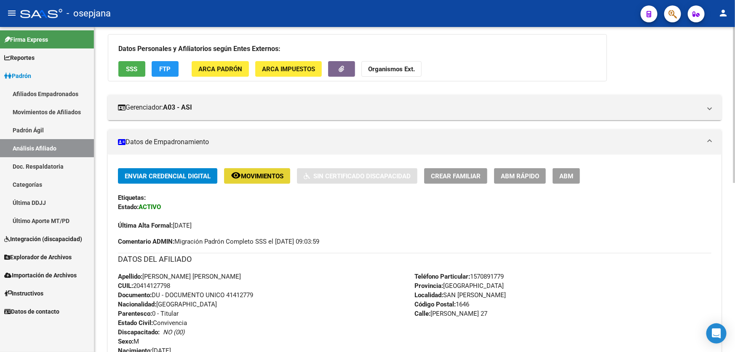
click at [277, 177] on span "Movimientos" at bounding box center [262, 176] width 43 height 8
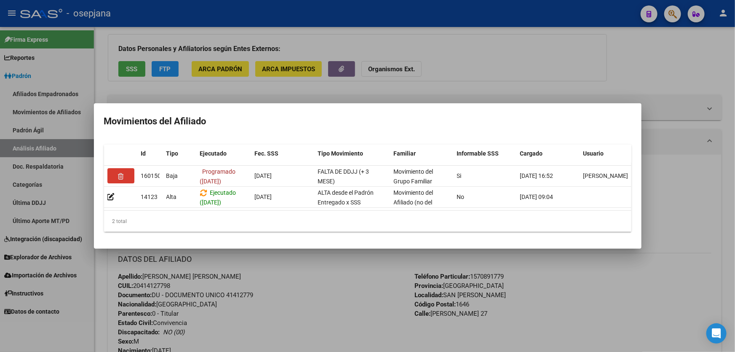
click at [343, 336] on div at bounding box center [367, 176] width 735 height 352
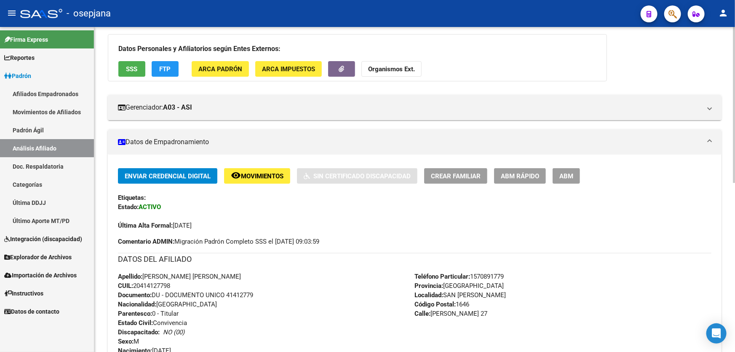
scroll to position [0, 0]
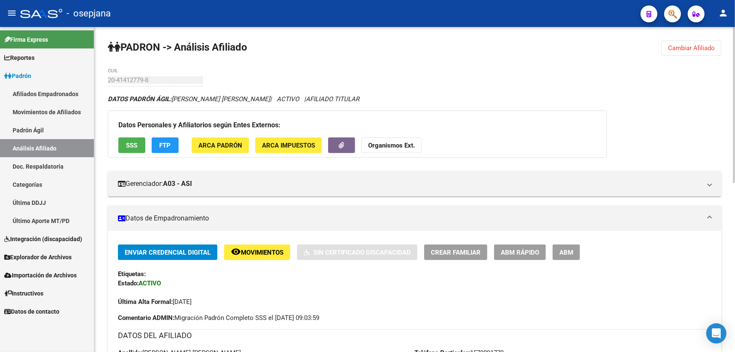
click at [139, 139] on button "SSS" at bounding box center [131, 145] width 27 height 16
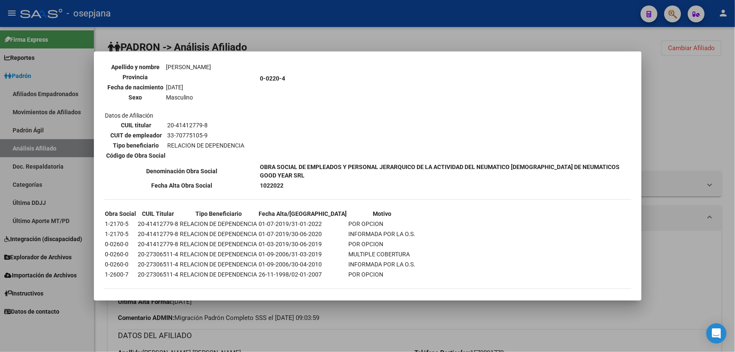
scroll to position [393, 0]
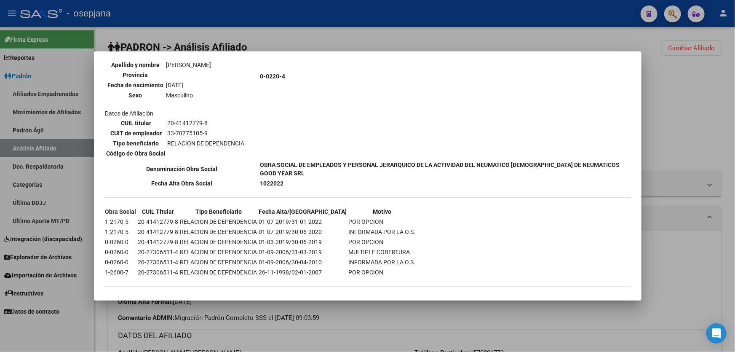
click at [734, 128] on div at bounding box center [367, 176] width 735 height 352
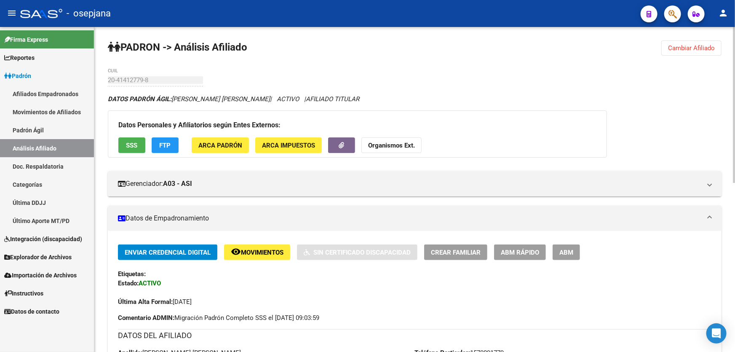
click at [163, 142] on span "FTP" at bounding box center [165, 145] width 11 height 8
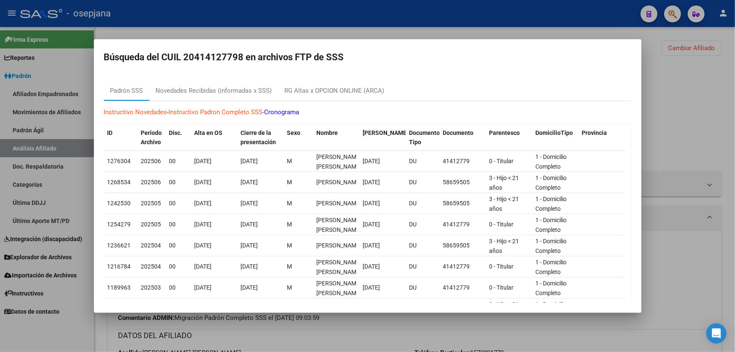
click at [734, 118] on div at bounding box center [367, 176] width 735 height 352
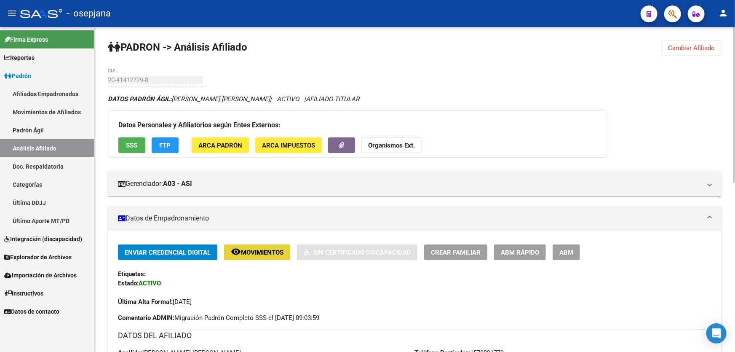
click at [259, 249] on span "Movimientos" at bounding box center [262, 252] width 43 height 8
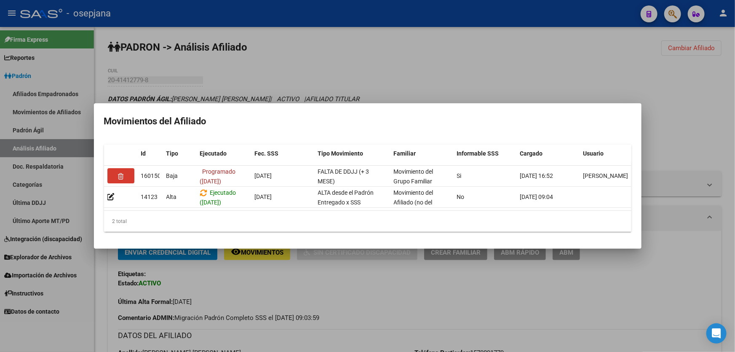
click at [409, 104] on mat-dialog-container "Movimientos del Afiliado Id Tipo Ejecutado Fec. SSS Tipo Movimiento Familiar In…" at bounding box center [367, 176] width 547 height 146
click at [416, 94] on div at bounding box center [367, 176] width 735 height 352
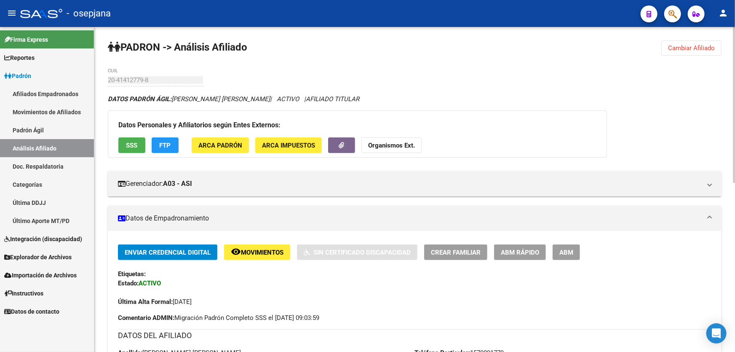
click at [703, 46] on span "Cambiar Afiliado" at bounding box center [691, 48] width 47 height 8
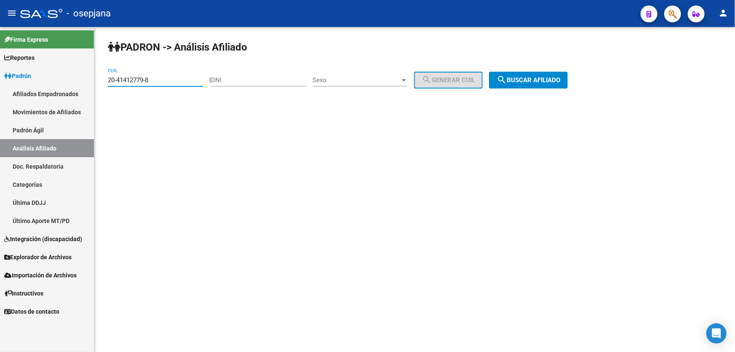
drag, startPoint x: 164, startPoint y: 81, endPoint x: 105, endPoint y: 81, distance: 59.0
click at [105, 81] on div "PADRON -> Análisis Afiliado 20-41412779-8 CUIL | DNI Sexo Sexo search Generar C…" at bounding box center [414, 71] width 640 height 88
paste input "33087077-0"
type input "20-33087077-0"
click at [541, 80] on span "search Buscar afiliado" at bounding box center [528, 80] width 64 height 8
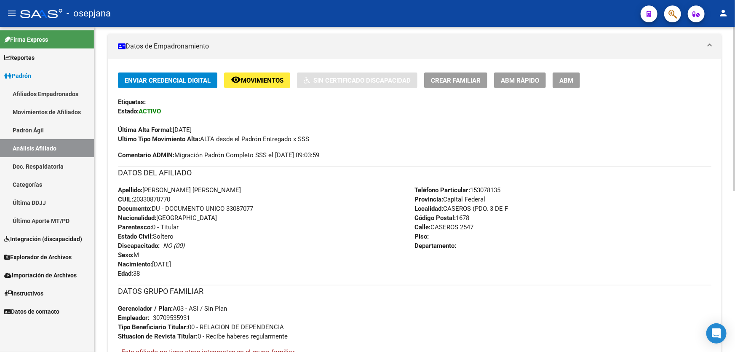
scroll to position [191, 0]
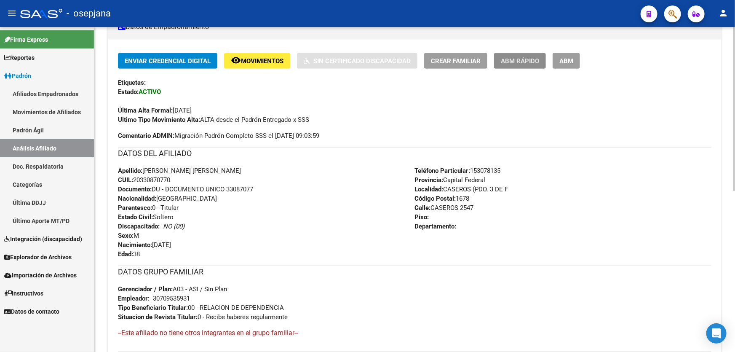
click at [528, 53] on button "ABM Rápido" at bounding box center [520, 61] width 52 height 16
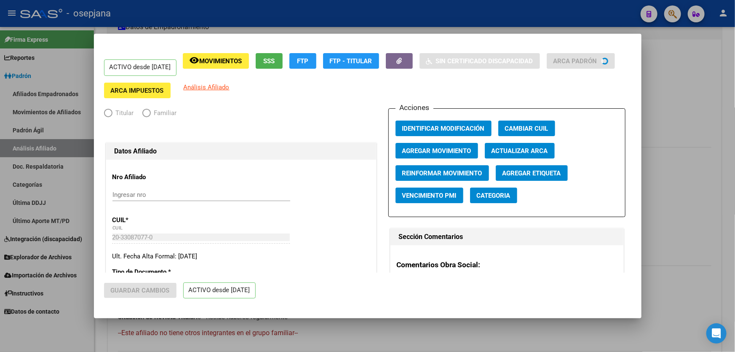
radio input "true"
type input "30-70953593-1"
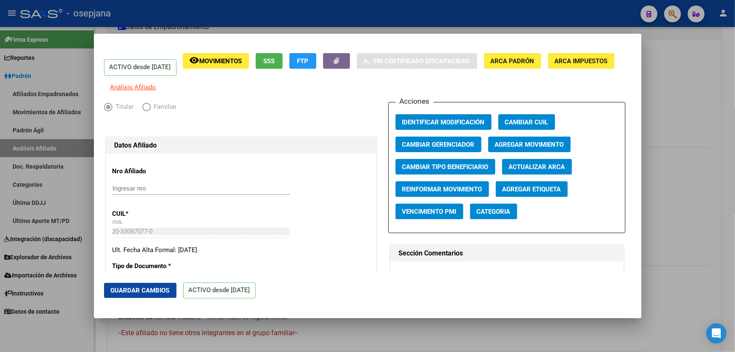
click at [538, 171] on span "Actualizar ARCA" at bounding box center [537, 167] width 56 height 8
type input "[PERSON_NAME]"
type input "[DATE]"
type input "CASEROS"
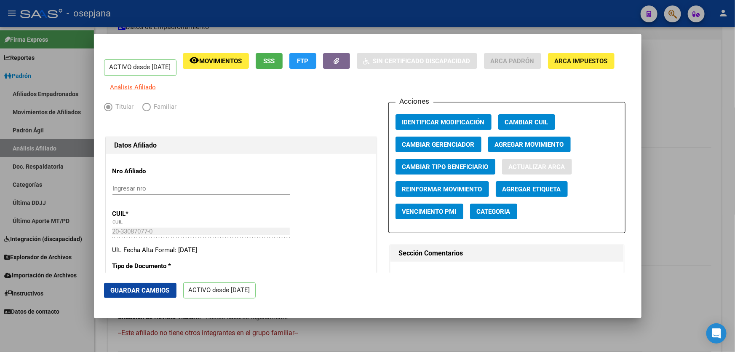
type input "[PERSON_NAME]"
type input "4080"
click at [134, 287] on span "Guardar Cambios" at bounding box center [140, 290] width 59 height 8
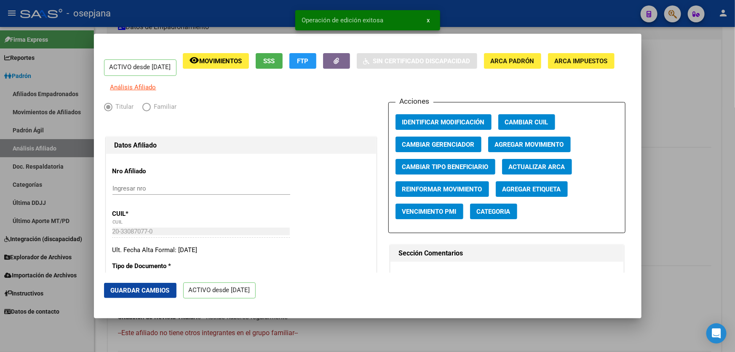
click at [734, 219] on div at bounding box center [367, 176] width 735 height 352
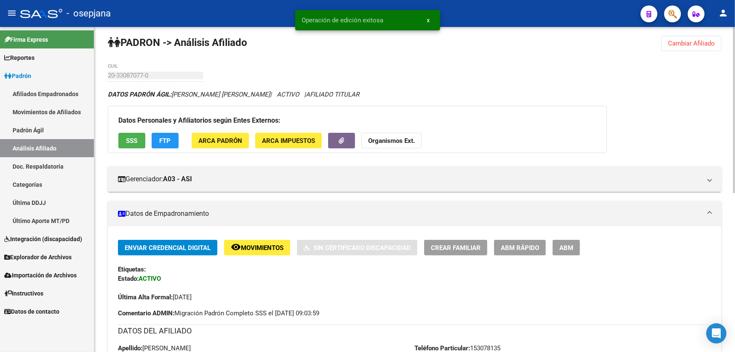
scroll to position [0, 0]
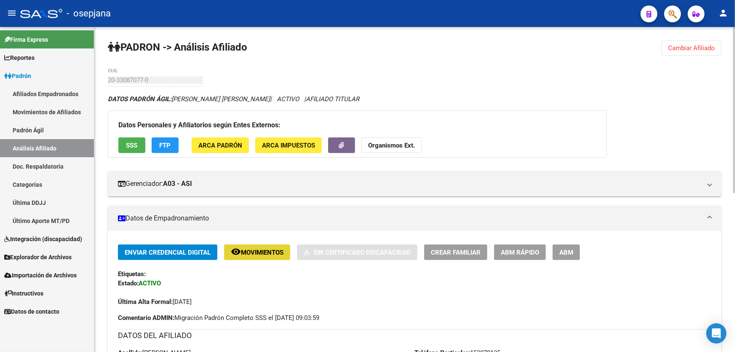
click at [253, 253] on span "Movimientos" at bounding box center [262, 252] width 43 height 8
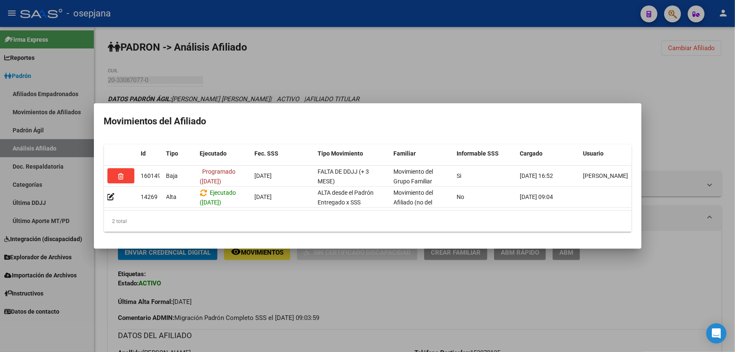
click at [264, 295] on div at bounding box center [367, 176] width 735 height 352
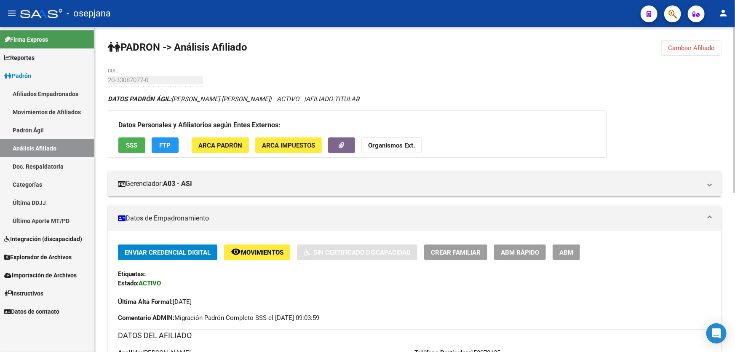
click at [130, 141] on span "SSS" at bounding box center [131, 145] width 11 height 8
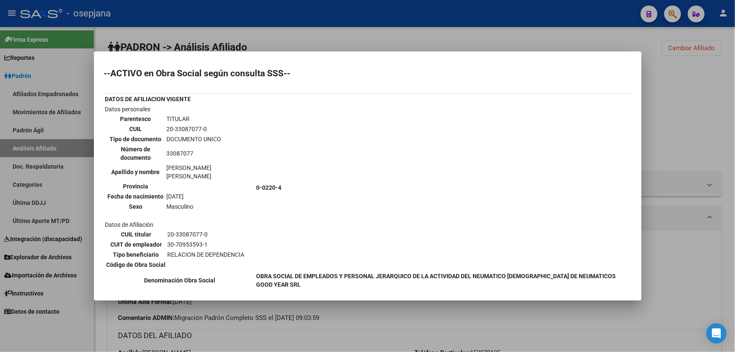
click at [685, 112] on div at bounding box center [367, 176] width 735 height 352
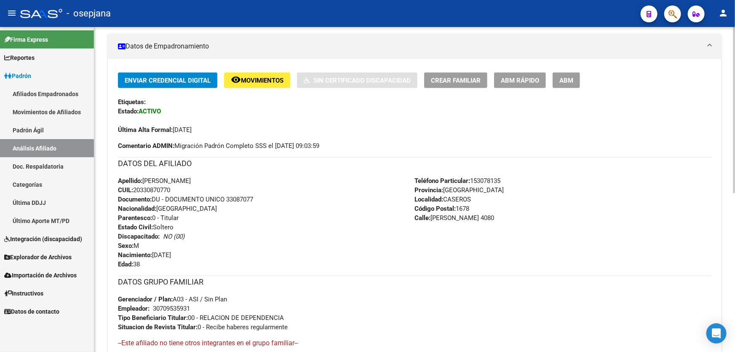
scroll to position [191, 0]
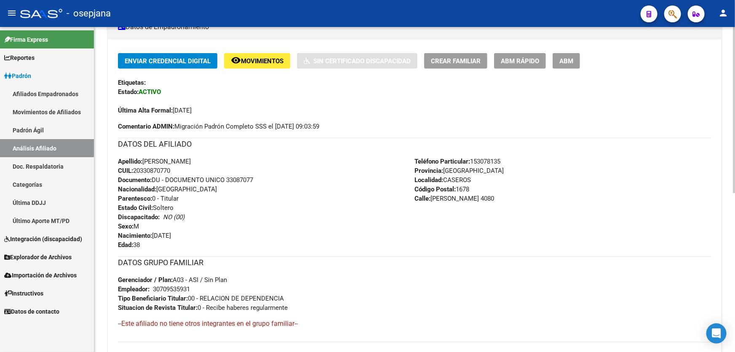
drag, startPoint x: 227, startPoint y: 177, endPoint x: 265, endPoint y: 177, distance: 37.9
click at [265, 177] on div "Apellido: [PERSON_NAME] CUIL: 20330870770 Documento: DU - DOCUMENTO UNICO 33087…" at bounding box center [266, 203] width 297 height 93
click at [262, 61] on span "Movimientos" at bounding box center [262, 61] width 43 height 8
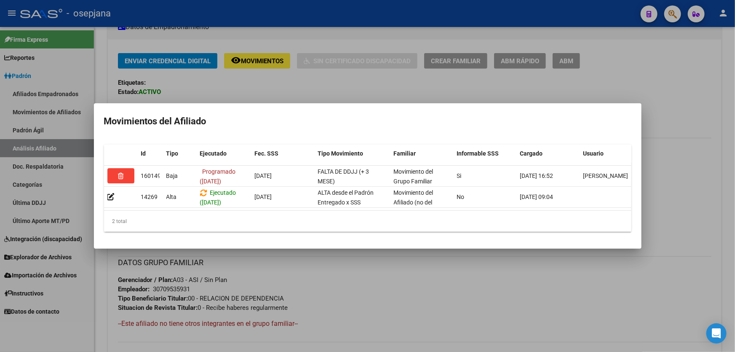
click at [374, 272] on div at bounding box center [367, 176] width 735 height 352
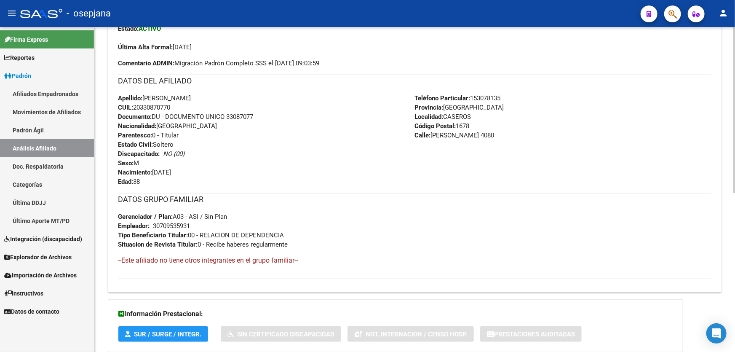
scroll to position [310, 0]
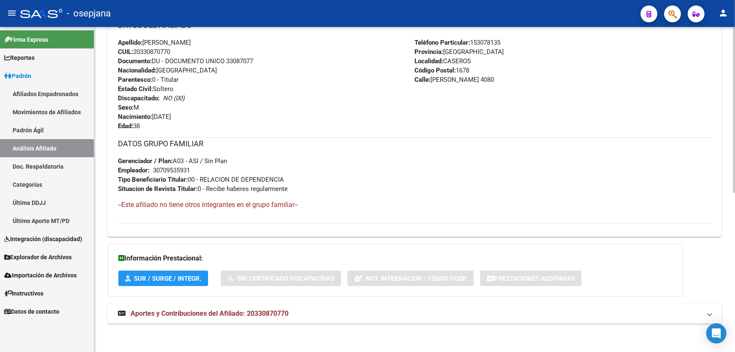
click at [505, 312] on mat-panel-title "Aportes y Contribuciones del Afiliado: 20330870770" at bounding box center [409, 313] width 583 height 9
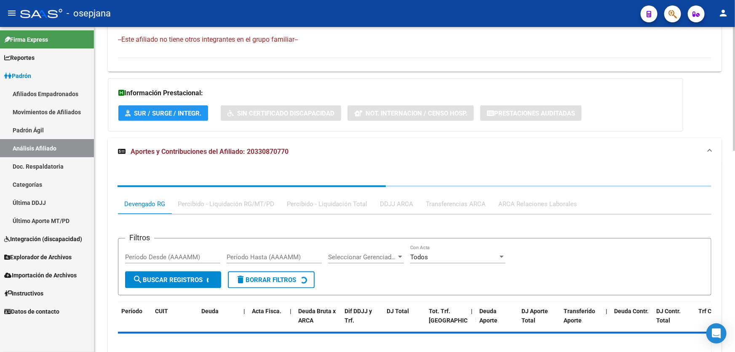
scroll to position [501, 0]
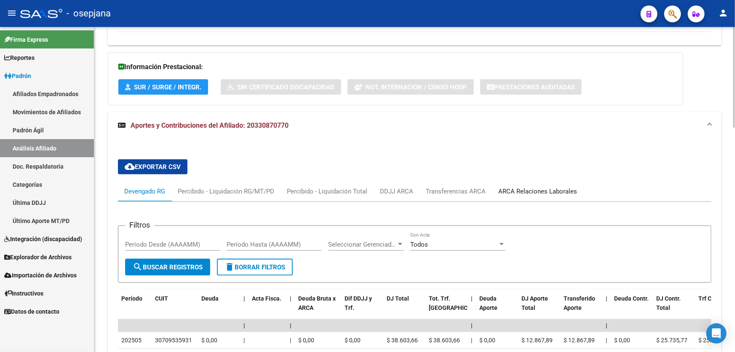
click at [545, 191] on div "ARCA Relaciones Laborales" at bounding box center [537, 191] width 79 height 9
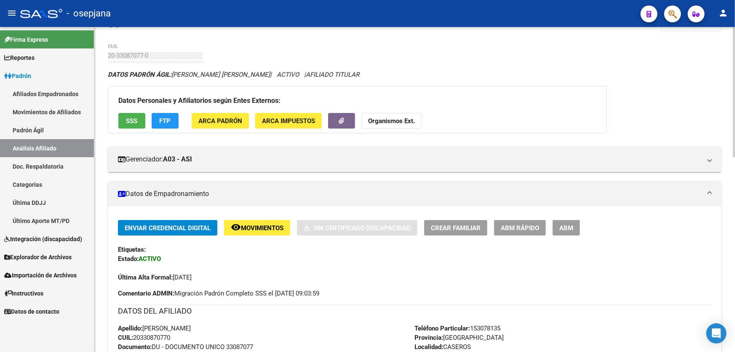
scroll to position [0, 0]
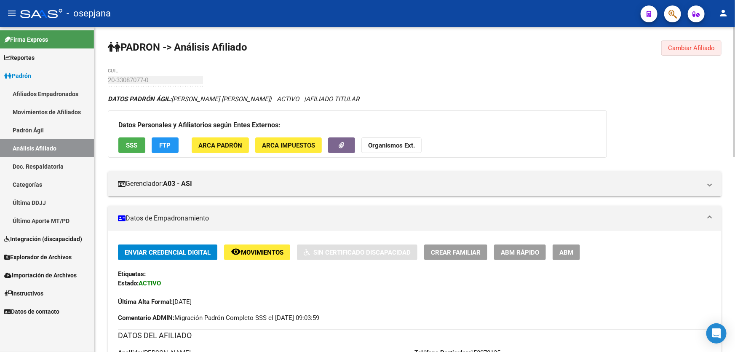
click at [686, 44] on span "Cambiar Afiliado" at bounding box center [691, 48] width 47 height 8
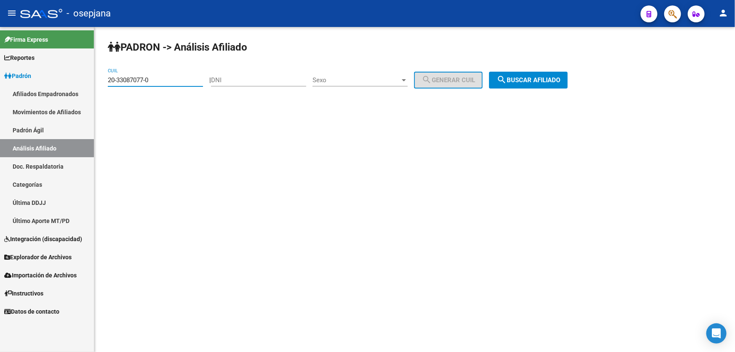
drag, startPoint x: 171, startPoint y: 81, endPoint x: 99, endPoint y: 80, distance: 71.2
click at [99, 80] on div "PADRON -> Análisis Afiliado 20-33087077-0 CUIL | DNI Sexo Sexo search Generar C…" at bounding box center [414, 71] width 640 height 88
paste input "7258924-9"
type input "20-37258924-9"
click at [568, 84] on button "search Buscar afiliado" at bounding box center [528, 80] width 79 height 17
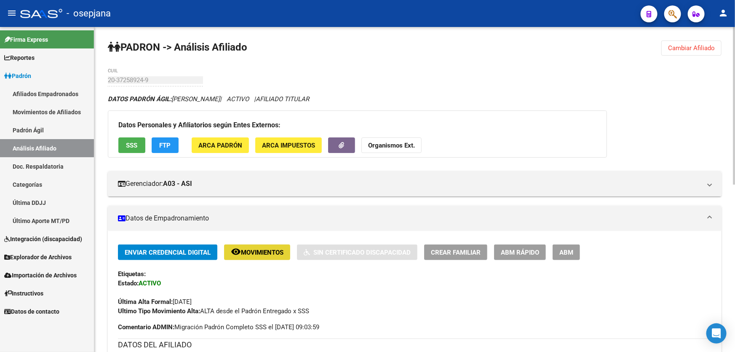
click at [261, 249] on span "Movimientos" at bounding box center [262, 252] width 43 height 8
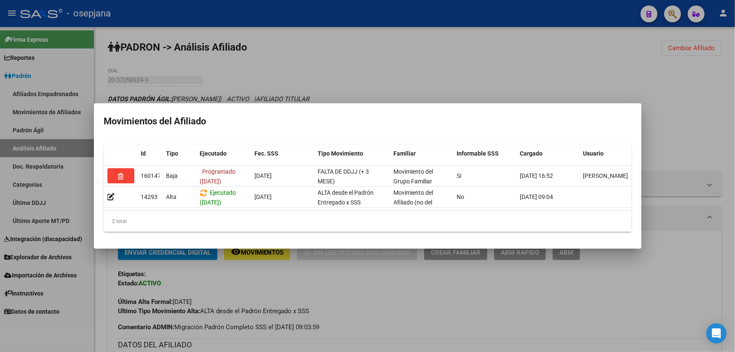
click at [420, 85] on div at bounding box center [367, 176] width 735 height 352
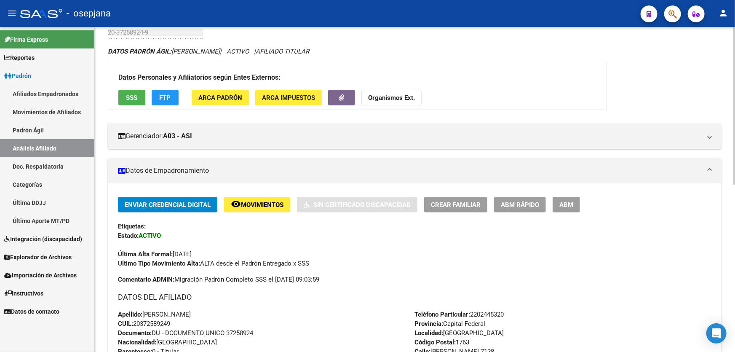
scroll to position [191, 0]
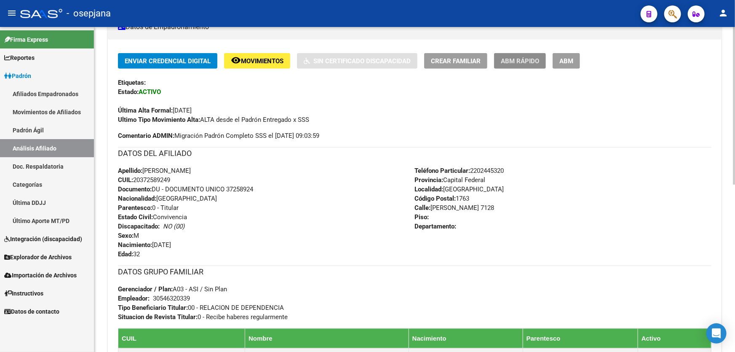
click at [519, 61] on span "ABM Rápido" at bounding box center [520, 61] width 38 height 8
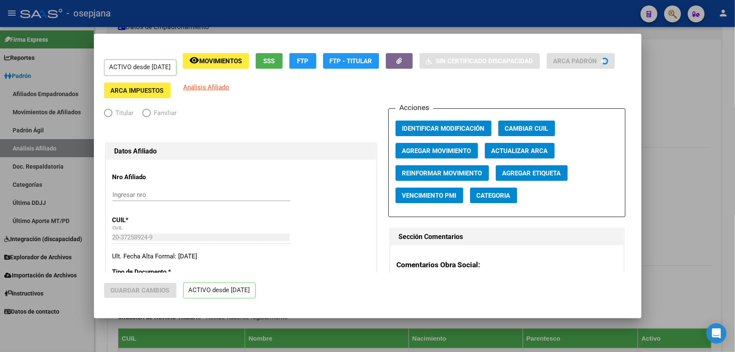
radio input "true"
type input "30-54632033-9"
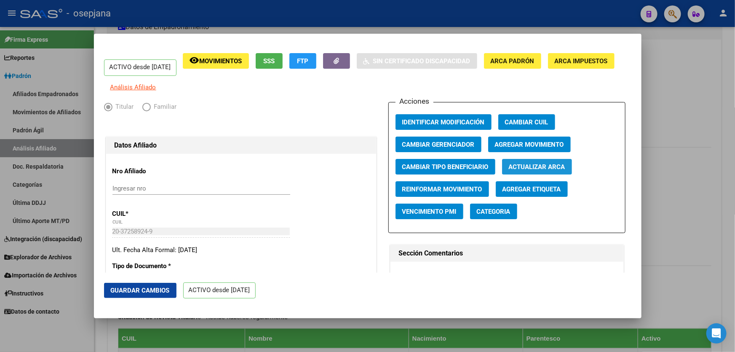
click at [544, 174] on button "Actualizar ARCA" at bounding box center [537, 167] width 70 height 16
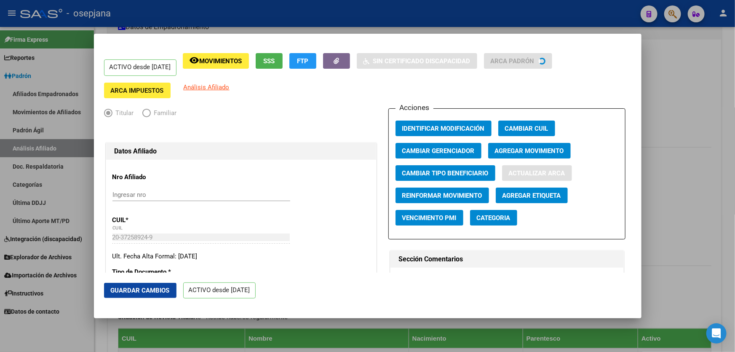
type input "[PERSON_NAME]"
type input "VIRREY [PERSON_NAME]"
type input "[PERSON_NAME]"
type input "7128"
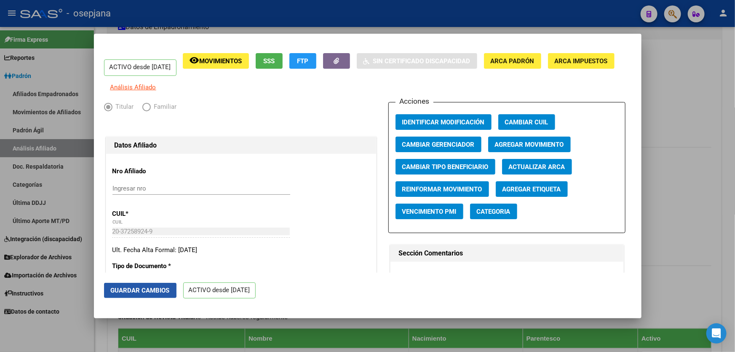
click at [109, 290] on button "Guardar Cambios" at bounding box center [140, 290] width 72 height 15
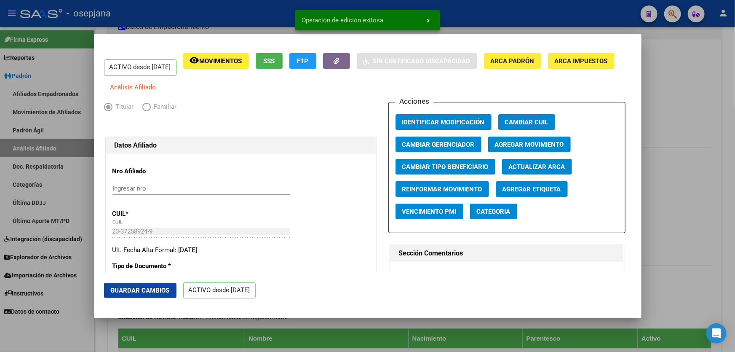
click at [678, 216] on div at bounding box center [367, 176] width 735 height 352
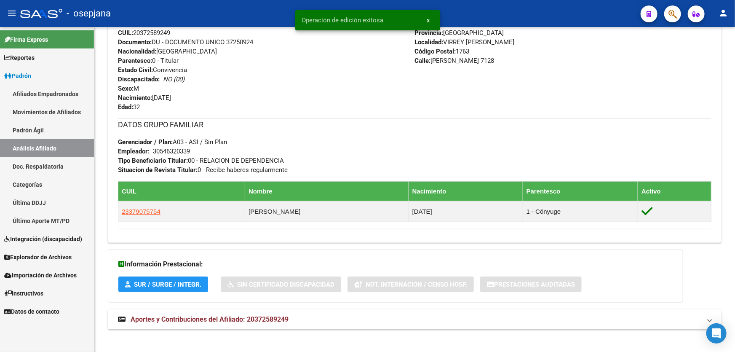
scroll to position [335, 0]
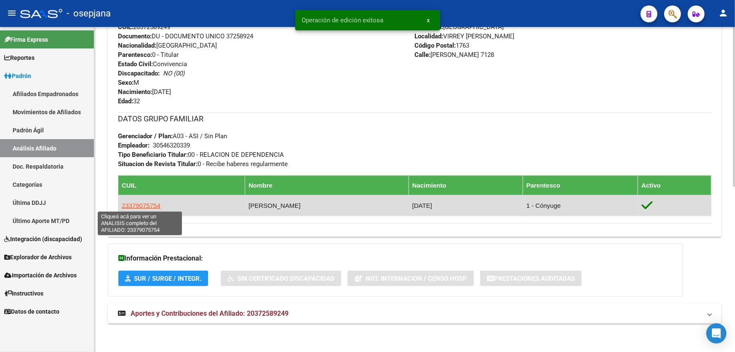
click at [143, 202] on span "23379075754" at bounding box center [141, 205] width 39 height 7
type textarea "23379075754"
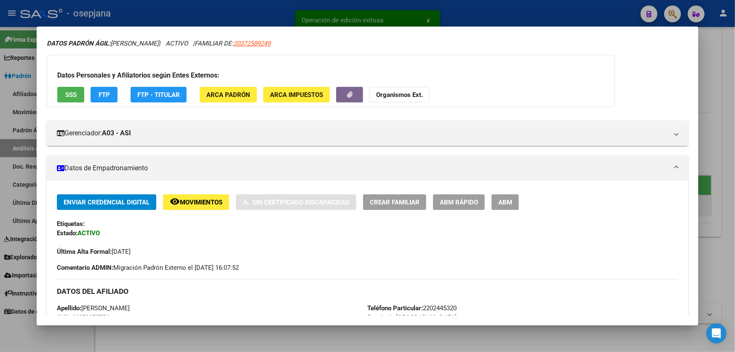
scroll to position [115, 0]
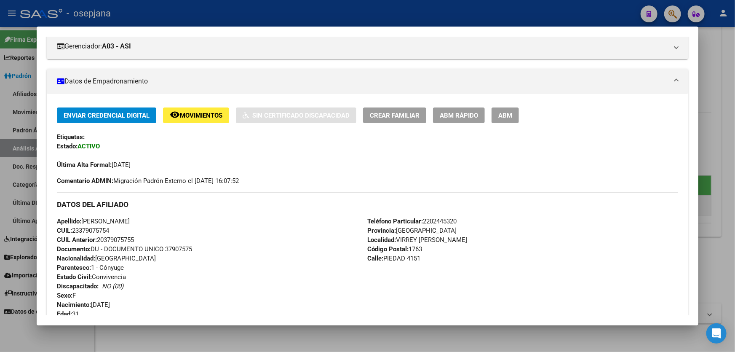
click at [734, 147] on div at bounding box center [367, 176] width 735 height 352
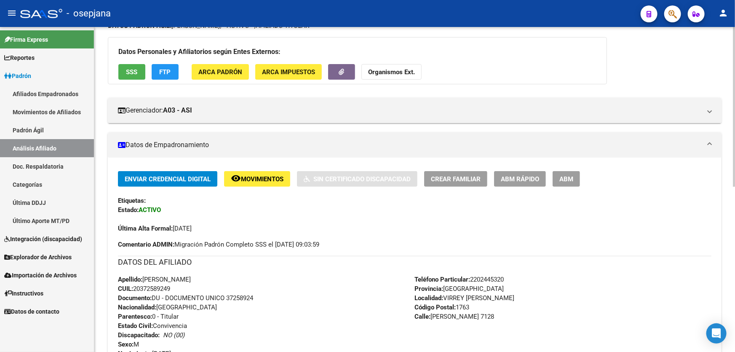
scroll to position [67, 0]
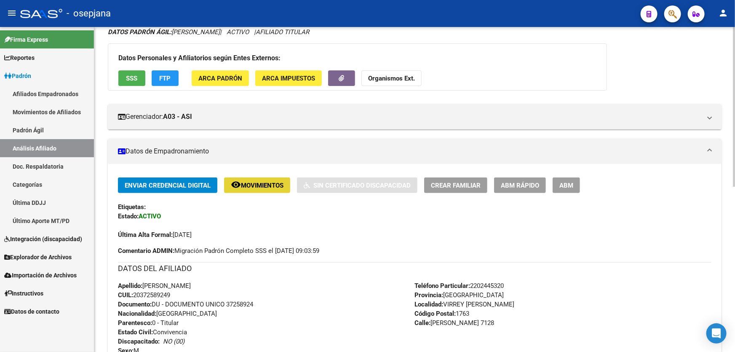
click at [259, 179] on button "remove_red_eye Movimientos" at bounding box center [257, 185] width 66 height 16
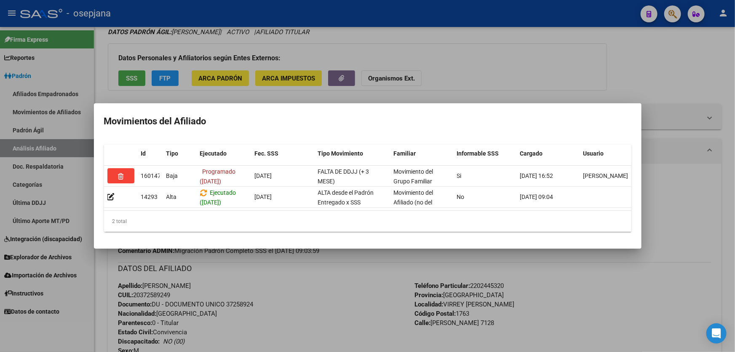
click at [316, 299] on div at bounding box center [367, 176] width 735 height 352
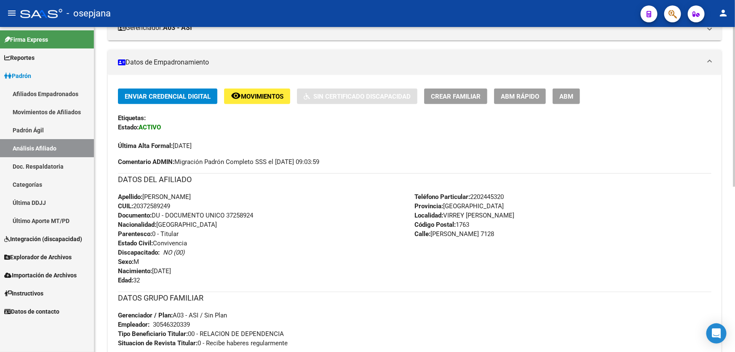
scroll to position [181, 0]
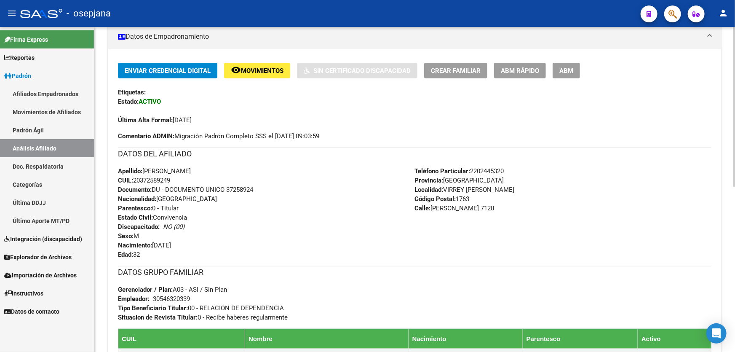
drag, startPoint x: 227, startPoint y: 187, endPoint x: 278, endPoint y: 191, distance: 51.5
click at [278, 191] on div "Apellido: [PERSON_NAME] CUIL: 20372589249 Documento: DU - DOCUMENTO UNICO 37258…" at bounding box center [266, 212] width 297 height 93
click at [253, 64] on button "remove_red_eye Movimientos" at bounding box center [257, 71] width 66 height 16
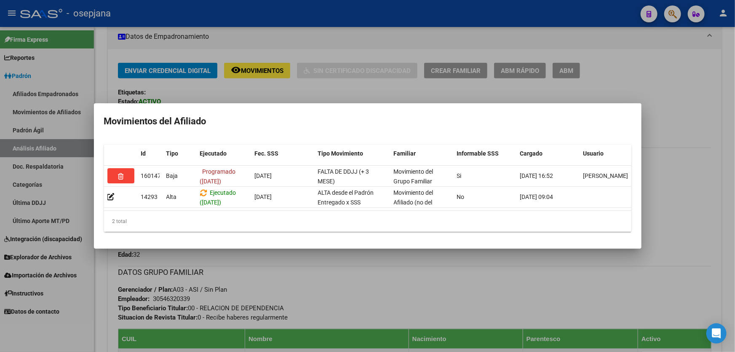
click at [334, 295] on div at bounding box center [367, 176] width 735 height 352
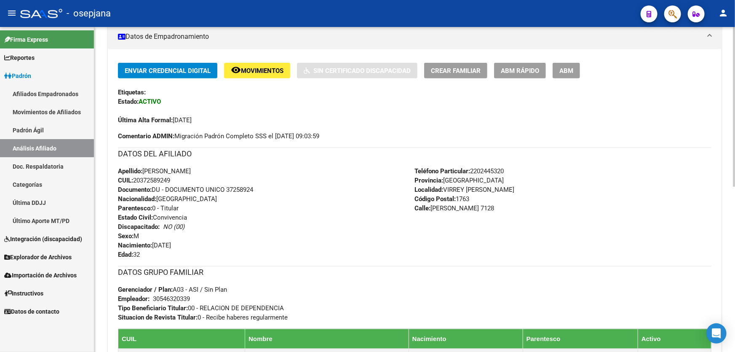
scroll to position [0, 0]
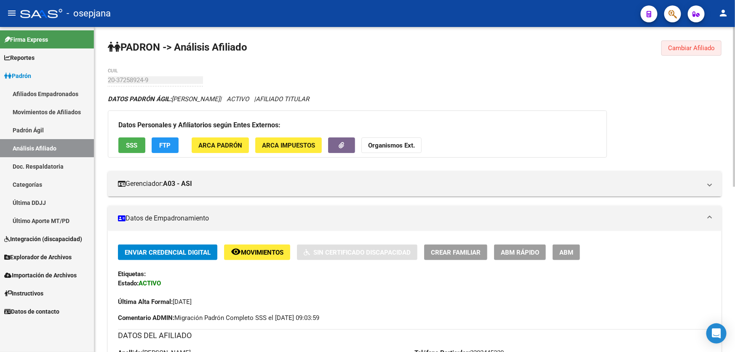
click at [683, 44] on span "Cambiar Afiliado" at bounding box center [691, 48] width 47 height 8
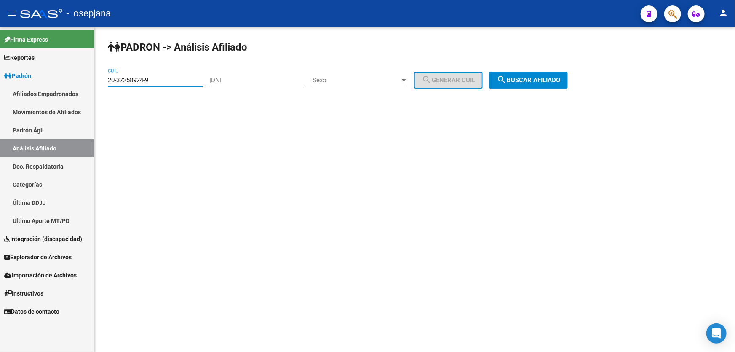
drag, startPoint x: 160, startPoint y: 79, endPoint x: 97, endPoint y: 85, distance: 62.6
click at [97, 85] on div "PADRON -> Análisis Afiliado 20-37258924-9 CUIL | DNI Sexo Sexo search Generar C…" at bounding box center [414, 71] width 640 height 88
paste input "26844742-4"
click at [554, 77] on span "search Buscar afiliado" at bounding box center [528, 80] width 64 height 8
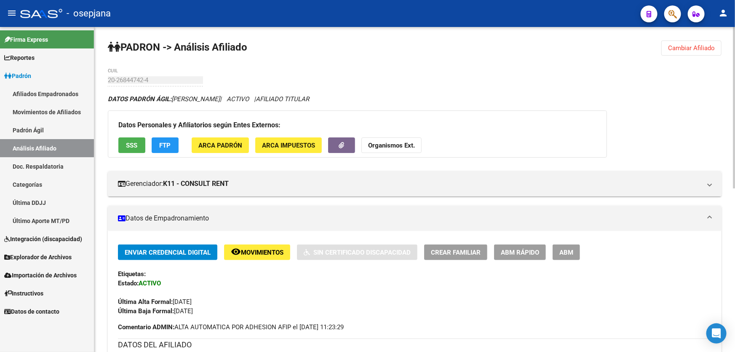
click at [279, 248] on span "Movimientos" at bounding box center [262, 252] width 43 height 8
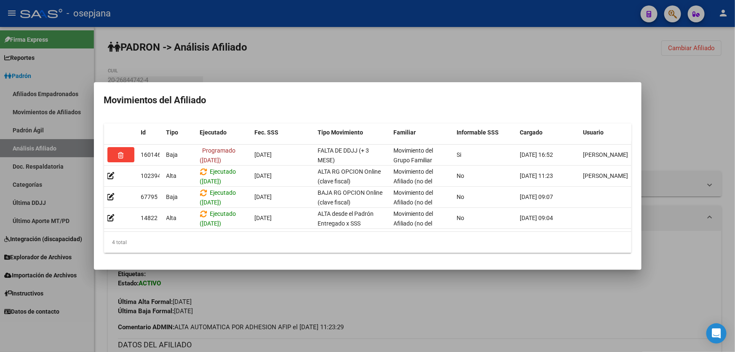
click at [676, 101] on div at bounding box center [367, 176] width 735 height 352
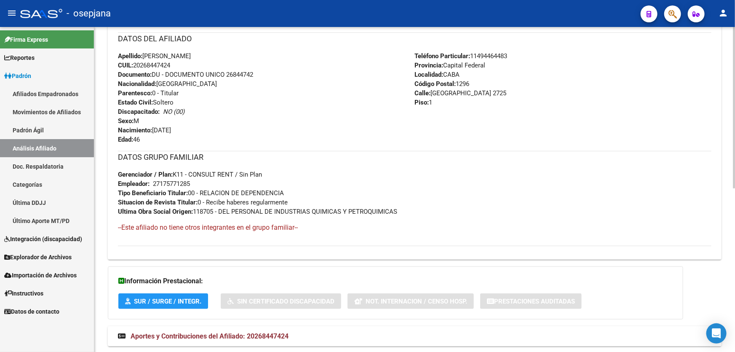
scroll to position [306, 0]
drag, startPoint x: 227, startPoint y: 73, endPoint x: 266, endPoint y: 75, distance: 38.8
click at [266, 75] on div "Apellido: [PERSON_NAME]: 20268447424 Documento: DU - DOCUMENTO UNICO 26844742 N…" at bounding box center [266, 97] width 297 height 93
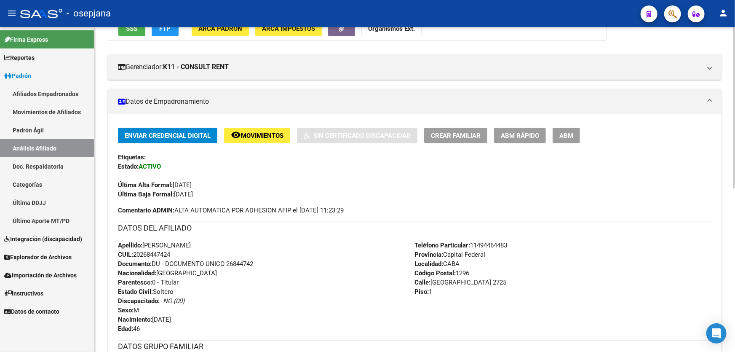
scroll to position [115, 0]
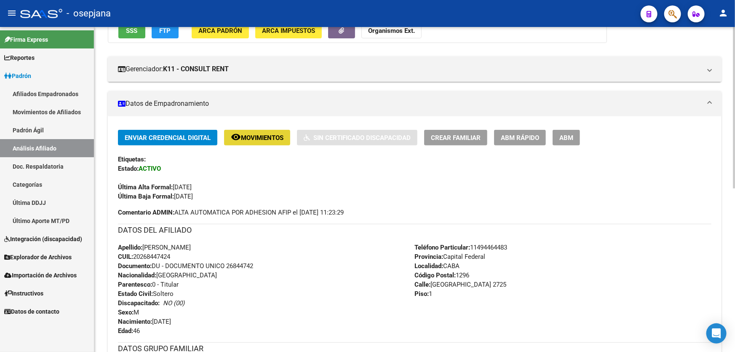
click at [264, 140] on button "remove_red_eye Movimientos" at bounding box center [257, 138] width 66 height 16
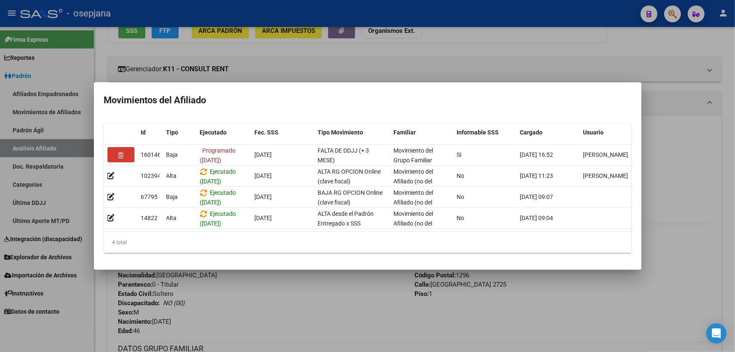
click at [286, 301] on div at bounding box center [367, 176] width 735 height 352
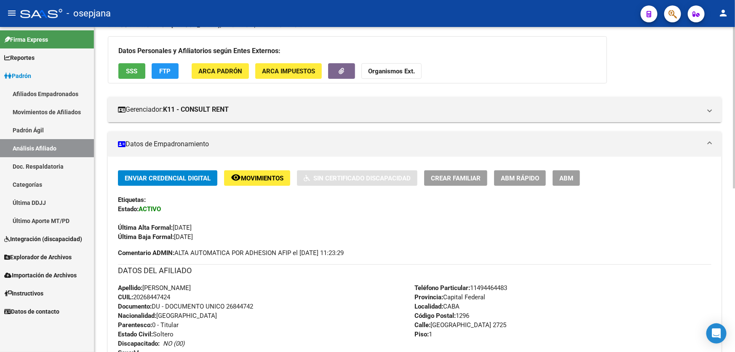
scroll to position [0, 0]
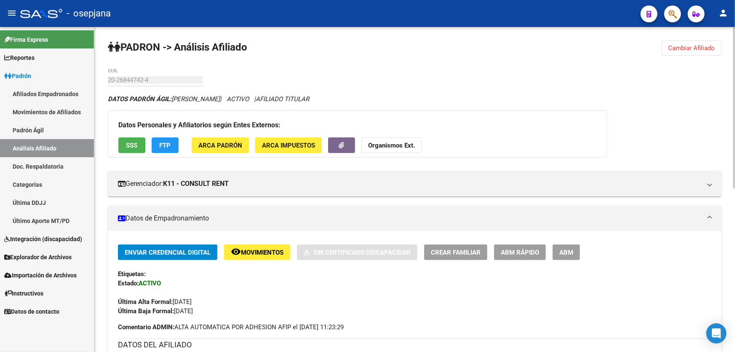
click at [131, 137] on button "SSS" at bounding box center [131, 145] width 27 height 16
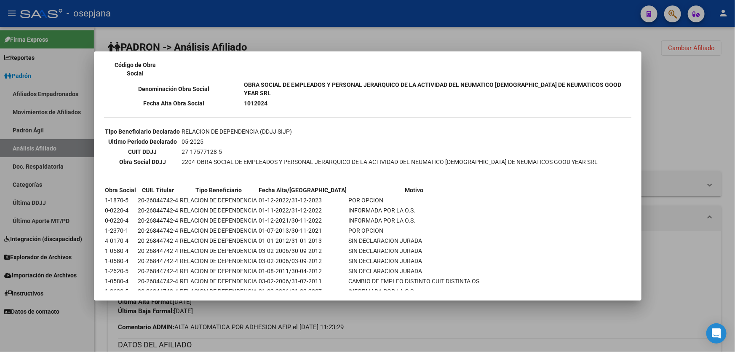
scroll to position [232, 0]
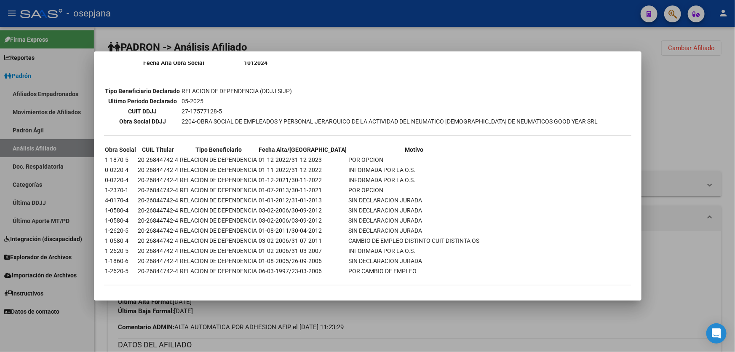
click at [728, 135] on div at bounding box center [367, 176] width 735 height 352
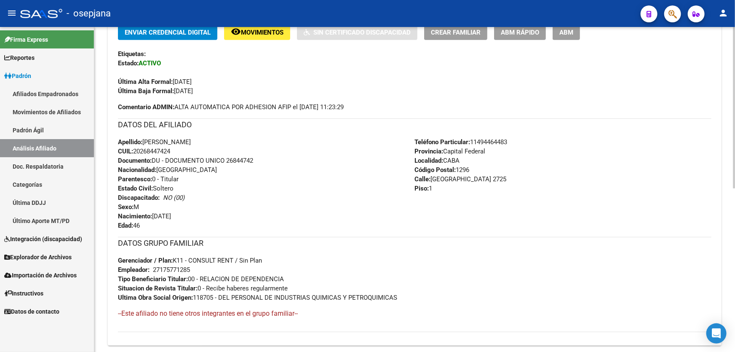
scroll to position [229, 0]
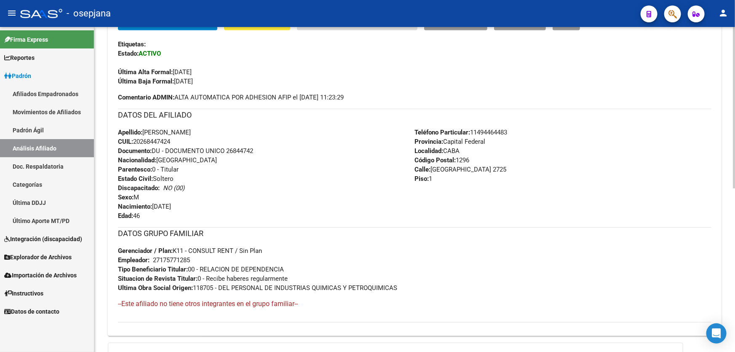
drag, startPoint x: 227, startPoint y: 151, endPoint x: 280, endPoint y: 151, distance: 52.2
click at [280, 151] on div "Apellido: [PERSON_NAME]: 20268447424 Documento: DU - DOCUMENTO UNICO 26844742 N…" at bounding box center [266, 174] width 297 height 93
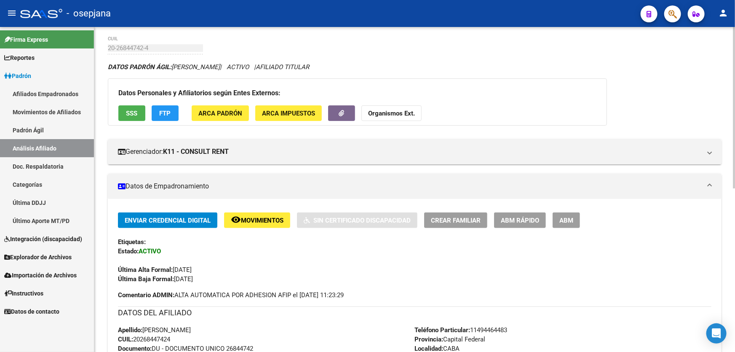
scroll to position [0, 0]
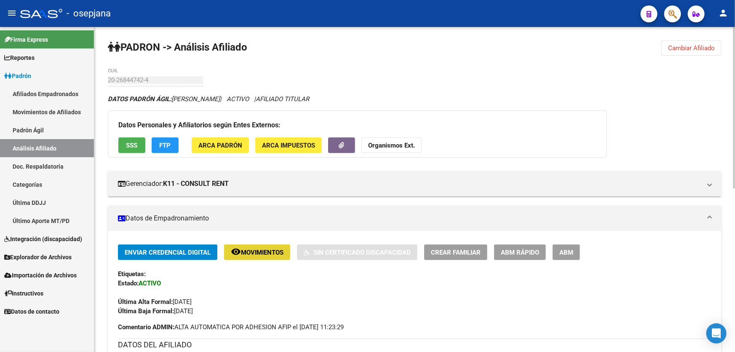
click at [235, 246] on mat-icon "remove_red_eye" at bounding box center [236, 251] width 10 height 10
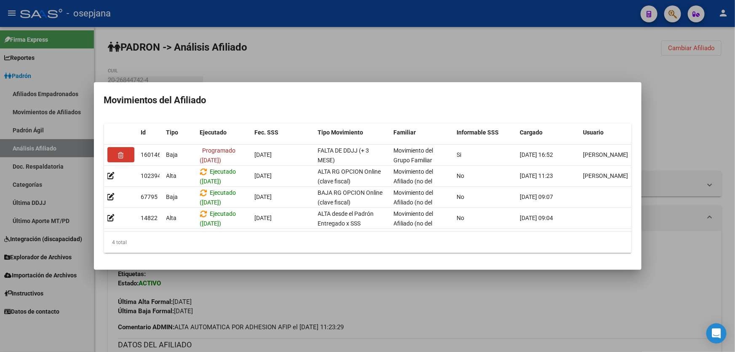
click at [285, 308] on div at bounding box center [367, 176] width 735 height 352
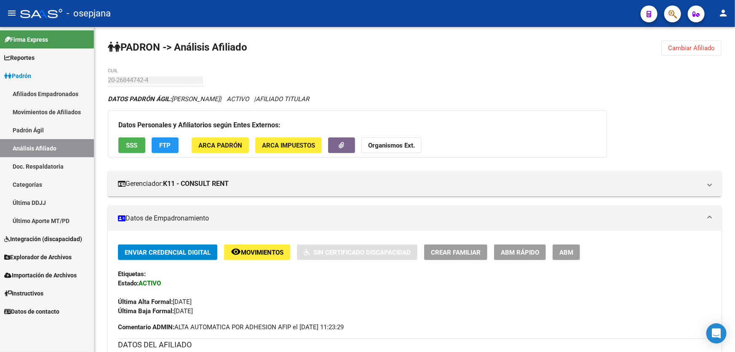
scroll to position [38, 0]
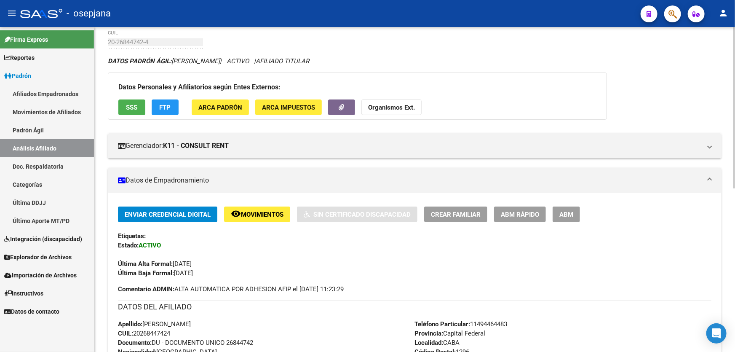
click at [126, 104] on span "SSS" at bounding box center [131, 108] width 11 height 8
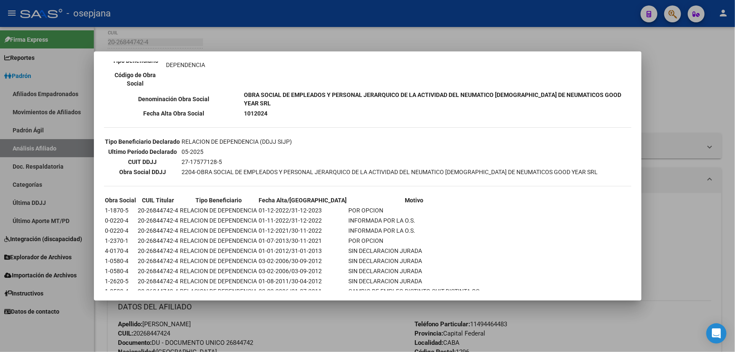
scroll to position [191, 0]
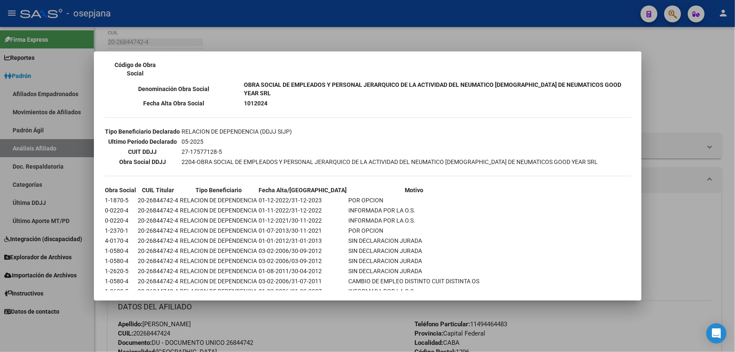
click at [734, 193] on div at bounding box center [367, 176] width 735 height 352
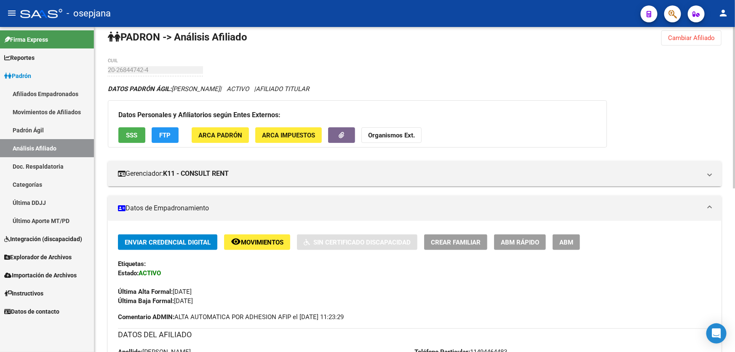
scroll to position [0, 0]
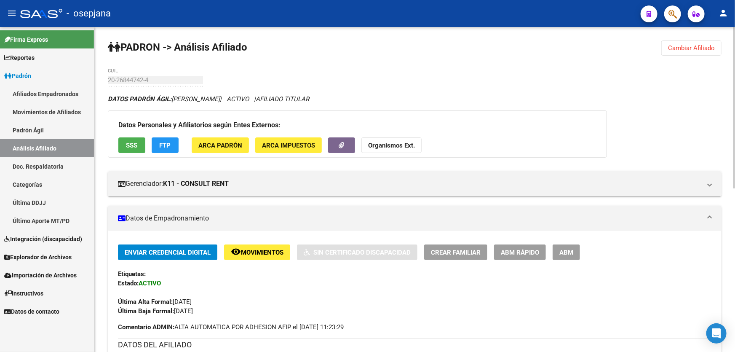
click at [691, 44] on span "Cambiar Afiliado" at bounding box center [691, 48] width 47 height 8
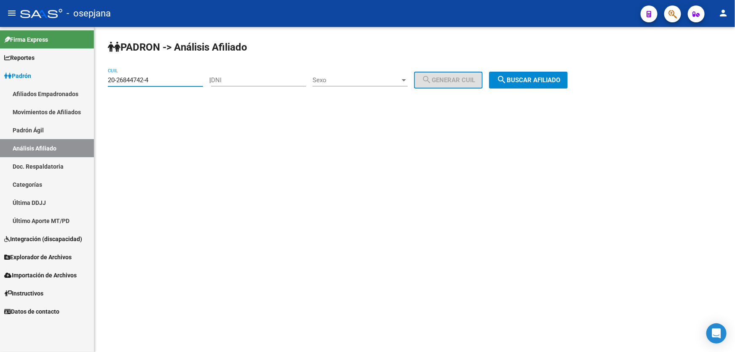
drag, startPoint x: 187, startPoint y: 82, endPoint x: 99, endPoint y: 83, distance: 88.4
click at [99, 83] on div "PADRON -> Análisis Afiliado 20-26844742-4 CUIL | DNI Sexo Sexo search Generar C…" at bounding box center [414, 71] width 640 height 88
paste input "9408947-1"
click at [537, 81] on span "search Buscar afiliado" at bounding box center [528, 80] width 64 height 8
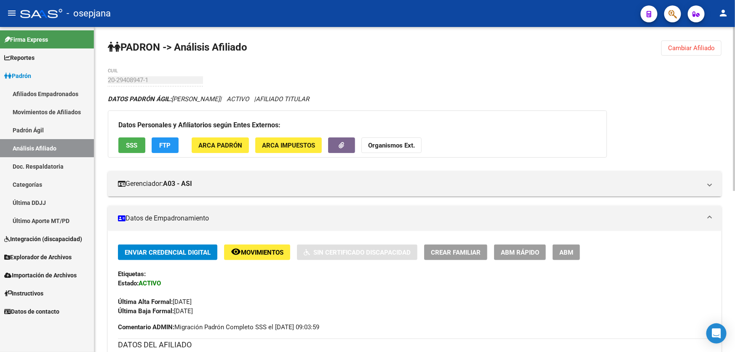
click at [266, 256] on button "remove_red_eye Movimientos" at bounding box center [257, 252] width 66 height 16
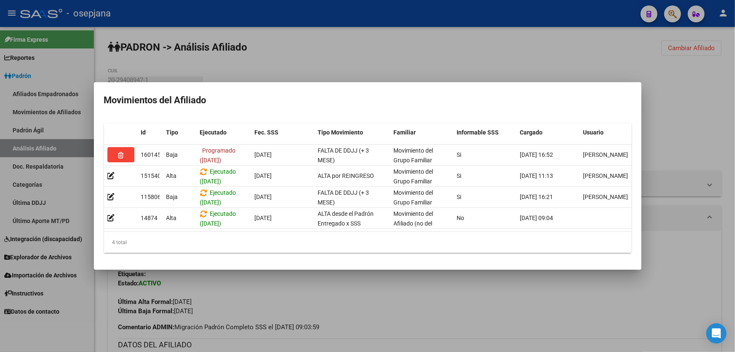
click at [417, 299] on div at bounding box center [367, 176] width 735 height 352
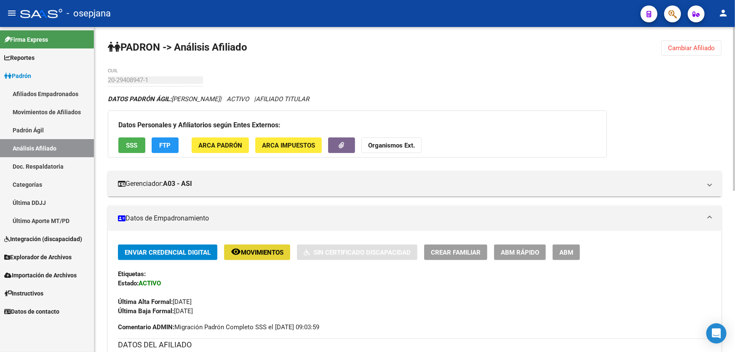
click at [265, 256] on button "remove_red_eye Movimientos" at bounding box center [257, 252] width 66 height 16
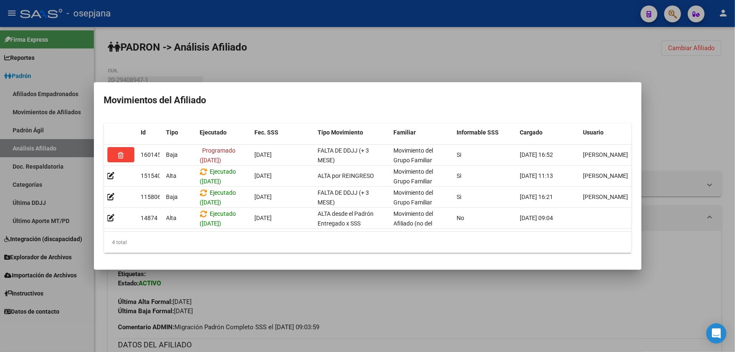
click at [239, 303] on div at bounding box center [367, 176] width 735 height 352
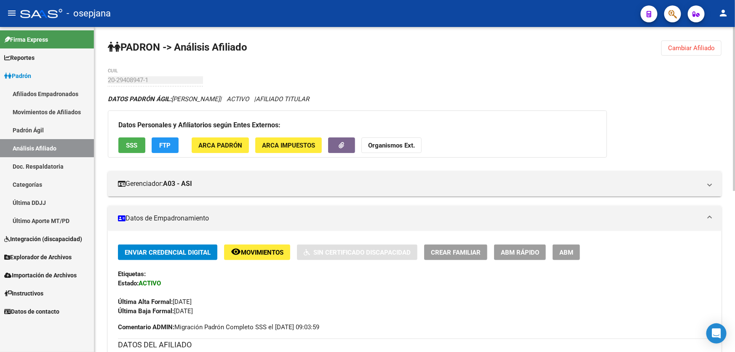
click at [131, 151] on button "SSS" at bounding box center [131, 145] width 27 height 16
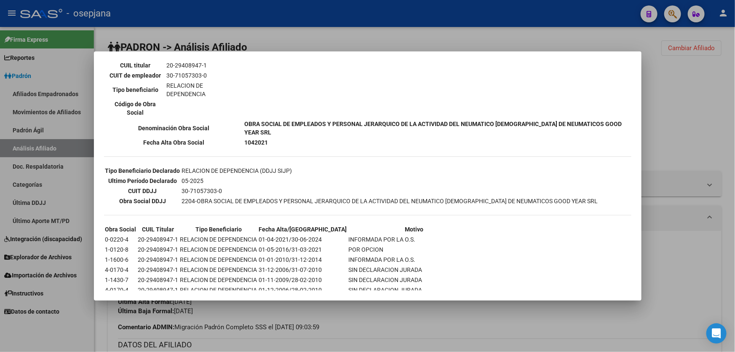
scroll to position [153, 0]
click at [677, 157] on div at bounding box center [367, 176] width 735 height 352
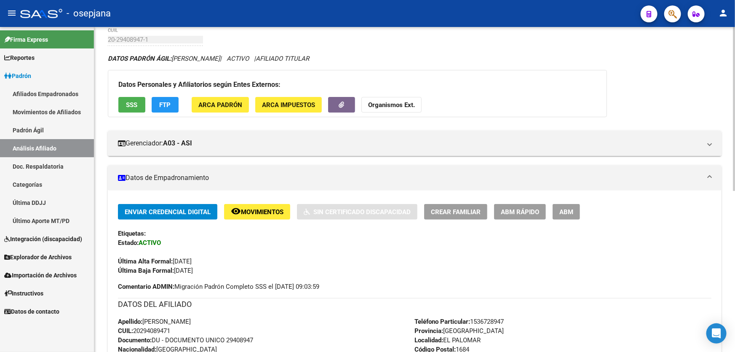
scroll to position [115, 0]
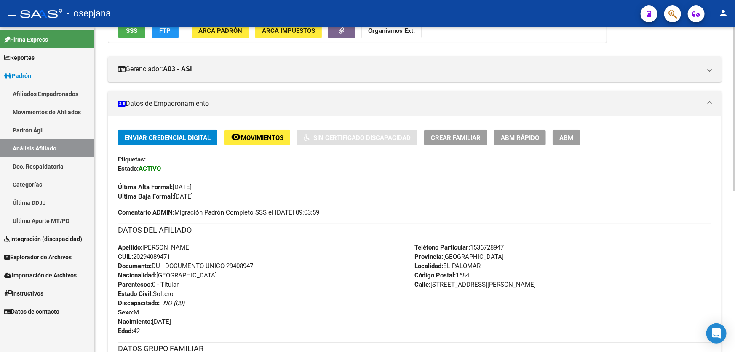
click at [256, 143] on button "remove_red_eye Movimientos" at bounding box center [257, 138] width 66 height 16
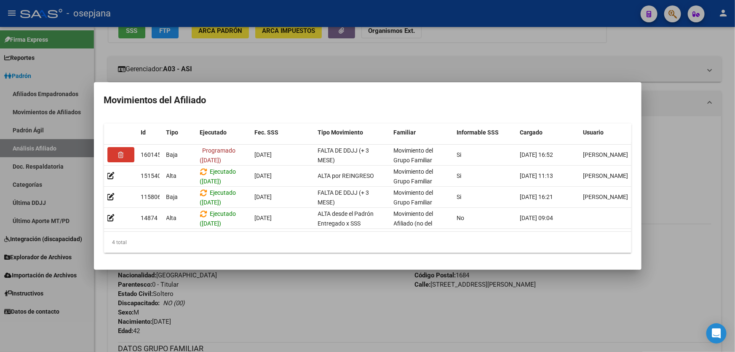
click at [253, 338] on div at bounding box center [367, 176] width 735 height 352
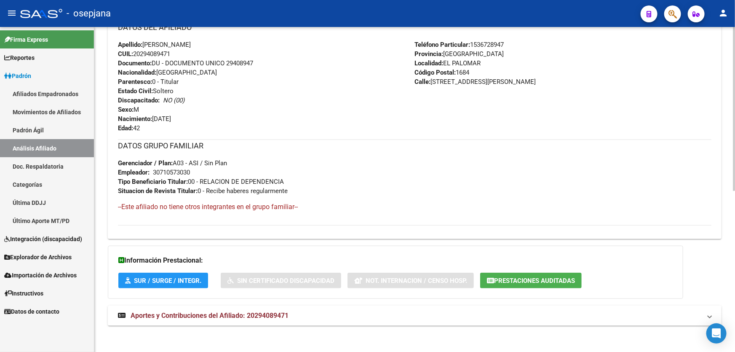
scroll to position [319, 0]
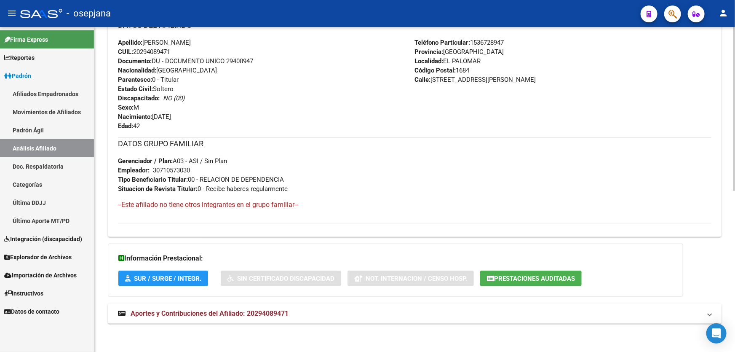
click at [250, 322] on mat-expansion-panel-header "Aportes y Contribuciones del Afiliado: 20294089471" at bounding box center [415, 313] width 614 height 20
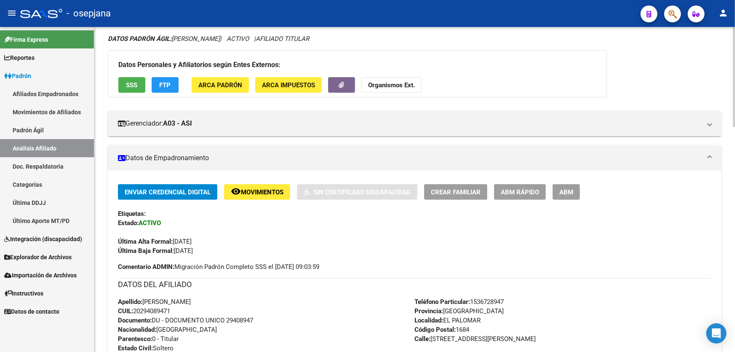
scroll to position [51, 0]
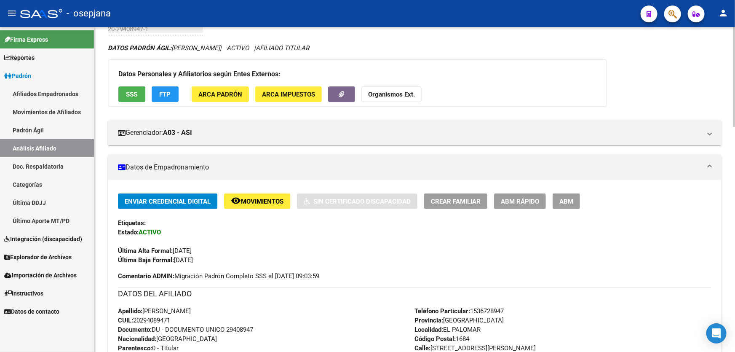
click at [271, 200] on span "Movimientos" at bounding box center [262, 201] width 43 height 8
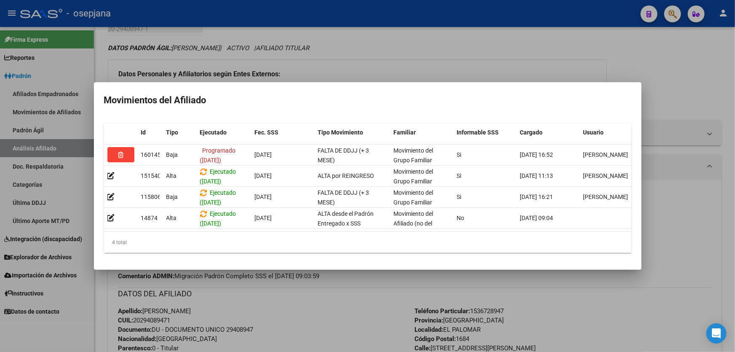
click at [299, 315] on div at bounding box center [367, 176] width 735 height 352
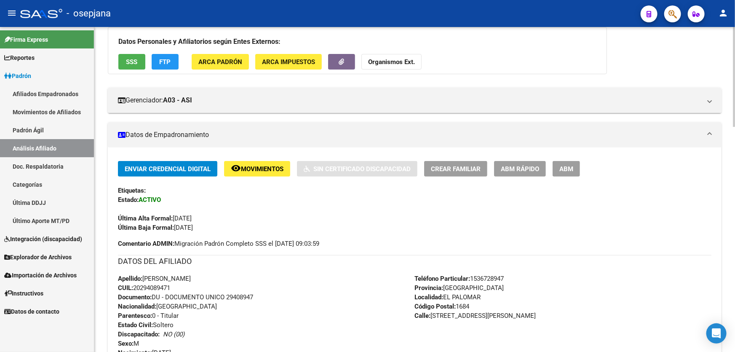
scroll to position [128, 0]
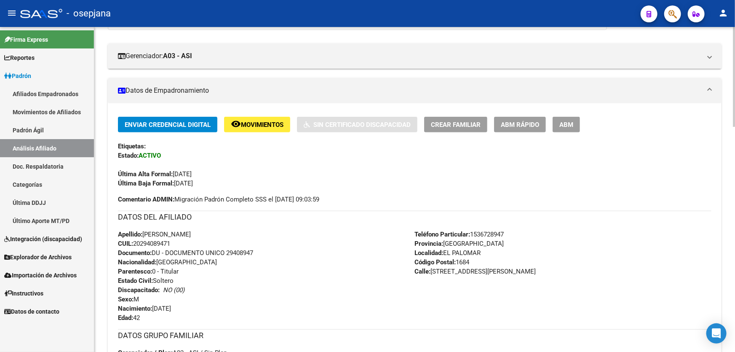
drag, startPoint x: 228, startPoint y: 249, endPoint x: 279, endPoint y: 249, distance: 51.0
click at [279, 249] on div "Apellido: [PERSON_NAME]: 20294089471 Documento: DU - DOCUMENTO UNICO 29408947 N…" at bounding box center [266, 275] width 297 height 93
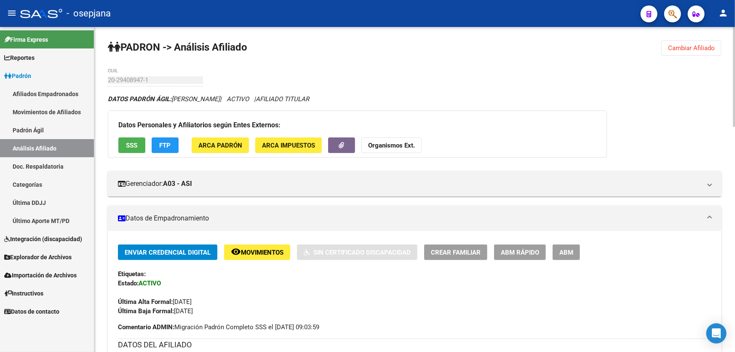
click at [707, 40] on button "Cambiar Afiliado" at bounding box center [691, 47] width 60 height 15
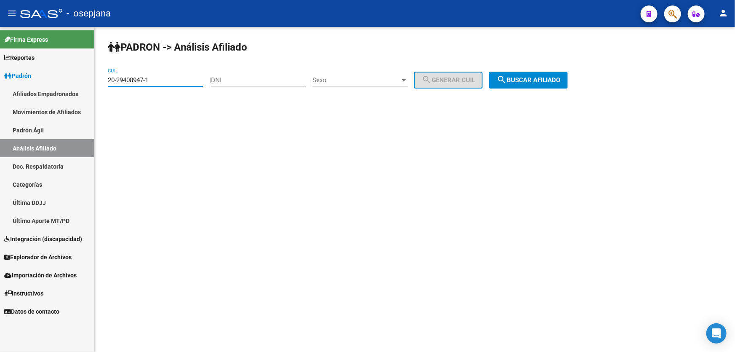
drag, startPoint x: 167, startPoint y: 76, endPoint x: 99, endPoint y: 85, distance: 68.4
click at [99, 85] on div "PADRON -> Análisis Afiliado 20-29408947-1 CUIL | DNI Sexo Sexo search Generar C…" at bounding box center [414, 71] width 640 height 88
paste input "319286"
click at [552, 78] on span "search Buscar afiliado" at bounding box center [528, 80] width 64 height 8
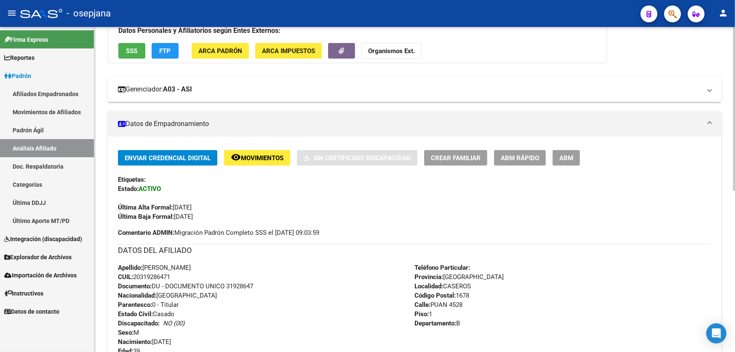
scroll to position [153, 0]
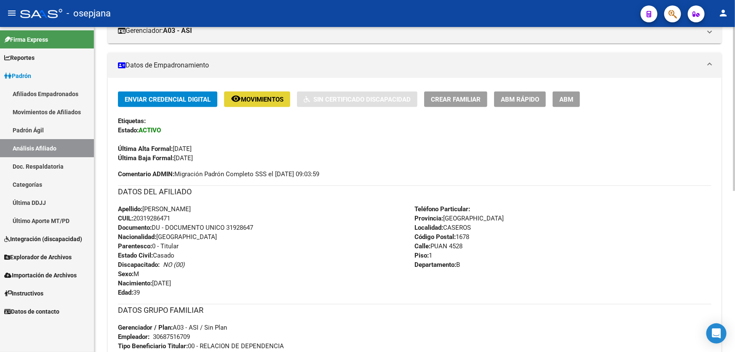
click at [264, 101] on span "Movimientos" at bounding box center [262, 100] width 43 height 8
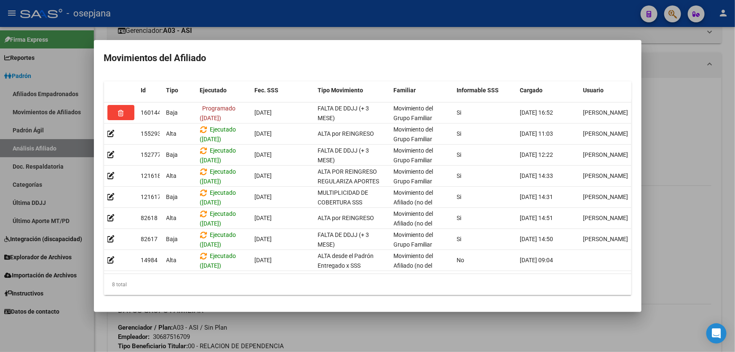
click at [734, 128] on div at bounding box center [367, 176] width 735 height 352
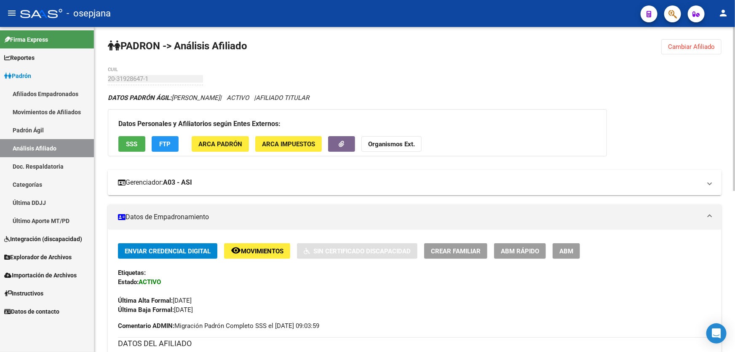
scroll to position [0, 0]
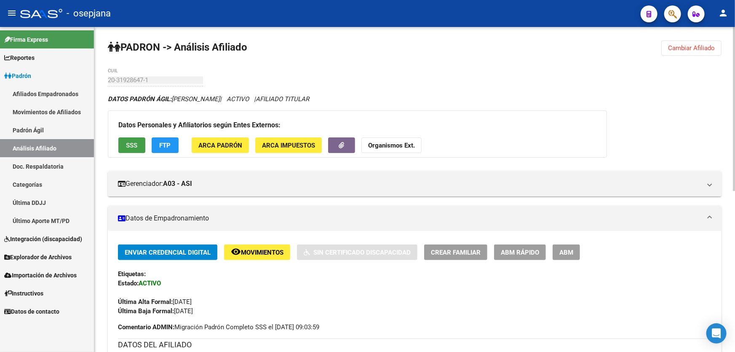
click at [130, 144] on span "SSS" at bounding box center [131, 145] width 11 height 8
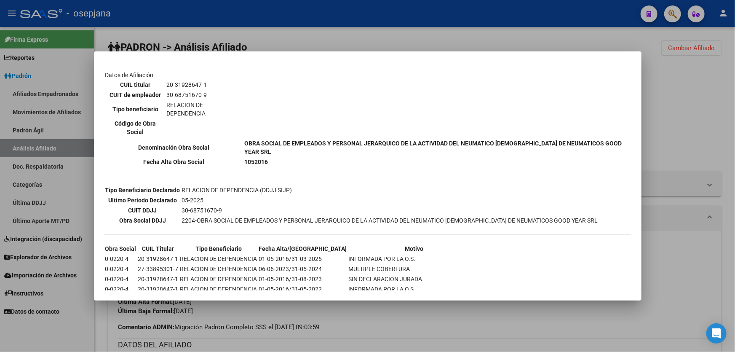
scroll to position [153, 0]
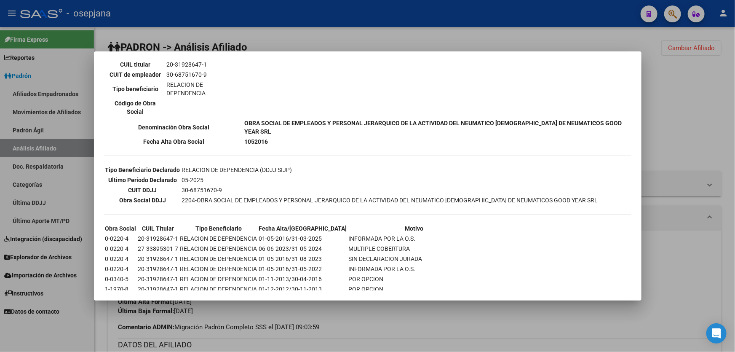
click at [654, 115] on div at bounding box center [367, 176] width 735 height 352
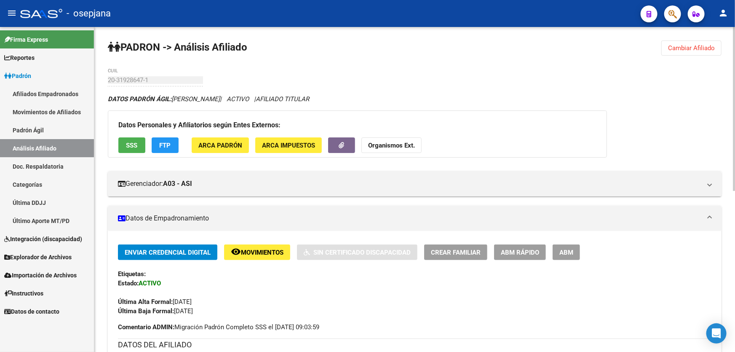
click at [263, 248] on span "remove_red_eye Movimientos" at bounding box center [257, 252] width 53 height 8
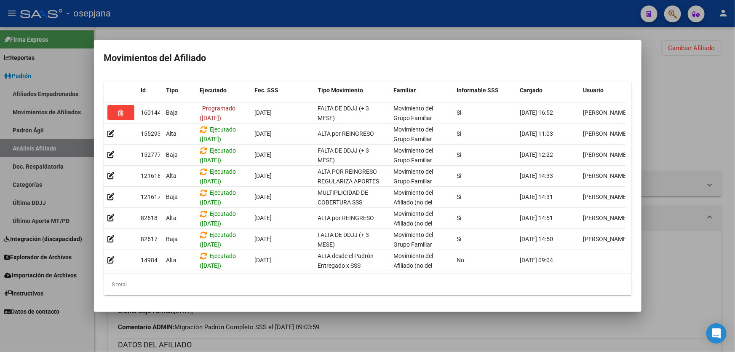
click at [705, 114] on div at bounding box center [367, 176] width 735 height 352
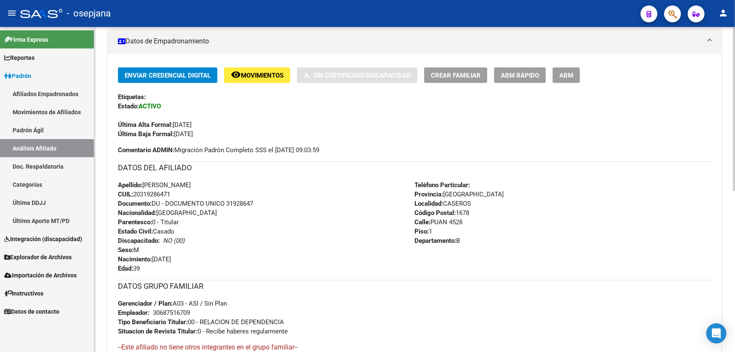
scroll to position [229, 0]
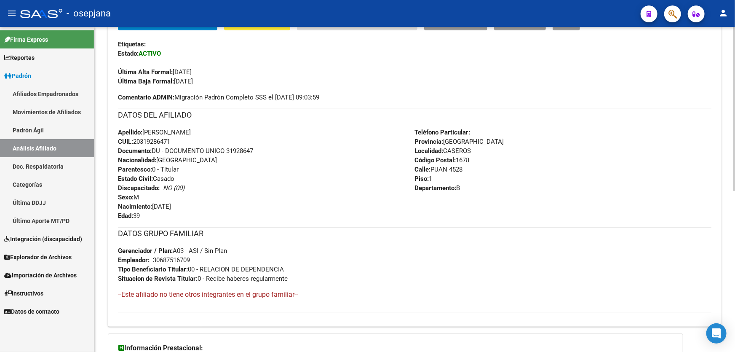
drag, startPoint x: 227, startPoint y: 149, endPoint x: 265, endPoint y: 149, distance: 37.9
click at [265, 149] on div "Apellido: [PERSON_NAME]: 20319286471 Documento: DU - DOCUMENTO UNICO 31928647 N…" at bounding box center [266, 174] width 297 height 93
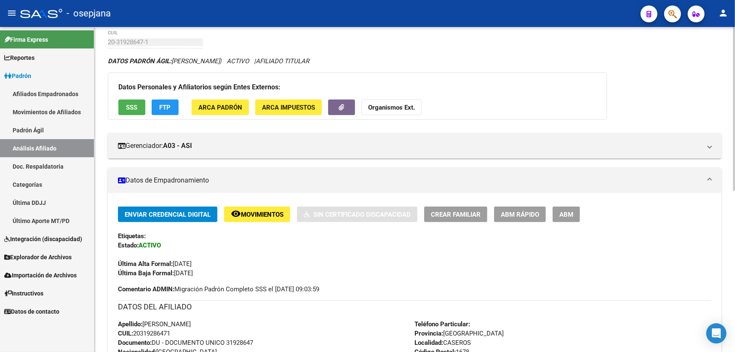
scroll to position [0, 0]
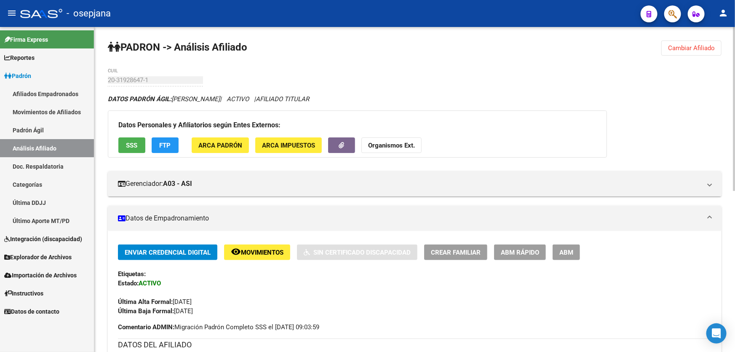
click at [689, 49] on span "Cambiar Afiliado" at bounding box center [691, 48] width 47 height 8
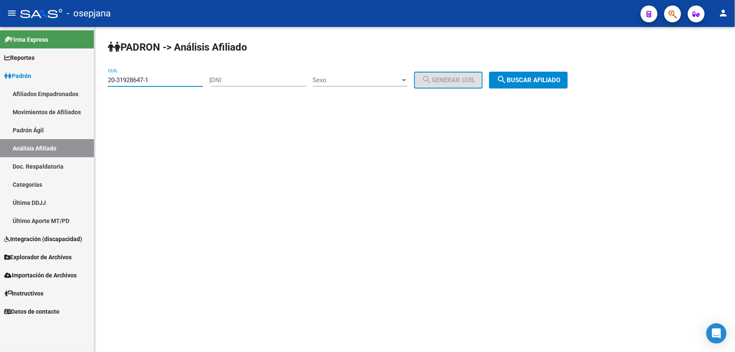
drag, startPoint x: 176, startPoint y: 80, endPoint x: 103, endPoint y: 82, distance: 73.7
click at [101, 83] on div "PADRON -> Análisis Afiliado 20-31928647-1 CUIL | DNI Sexo Sexo search Generar C…" at bounding box center [414, 71] width 640 height 88
paste input "750114-6"
click at [561, 73] on button "search Buscar afiliado" at bounding box center [528, 80] width 79 height 17
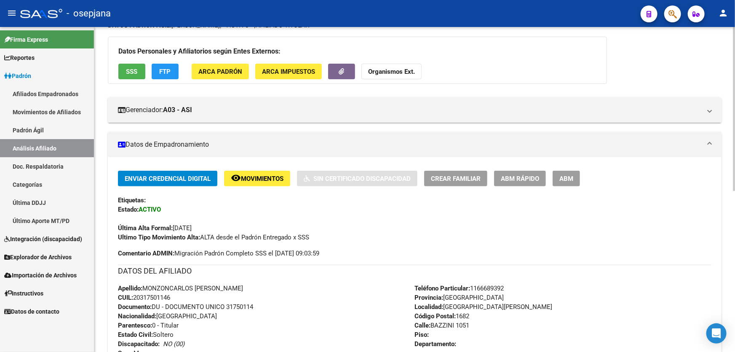
scroll to position [153, 0]
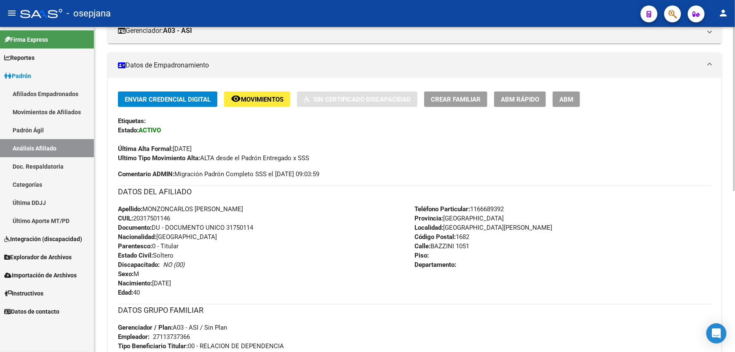
drag, startPoint x: 178, startPoint y: 219, endPoint x: 136, endPoint y: 221, distance: 42.1
click at [136, 221] on div "Apellido: MONZONCARLOS [PERSON_NAME]: 20317501146 Documento: DU - DOCUMENTO UNI…" at bounding box center [266, 250] width 297 height 93
click at [263, 97] on span "Movimientos" at bounding box center [262, 100] width 43 height 8
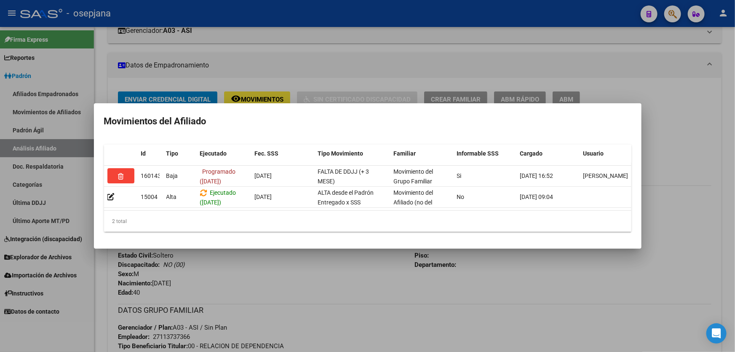
click at [341, 259] on div at bounding box center [367, 176] width 735 height 352
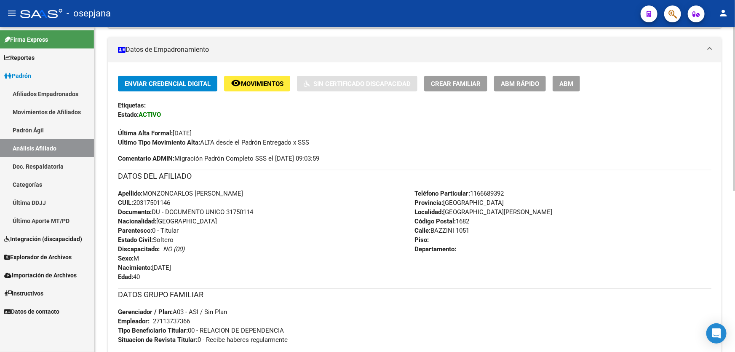
scroll to position [128, 0]
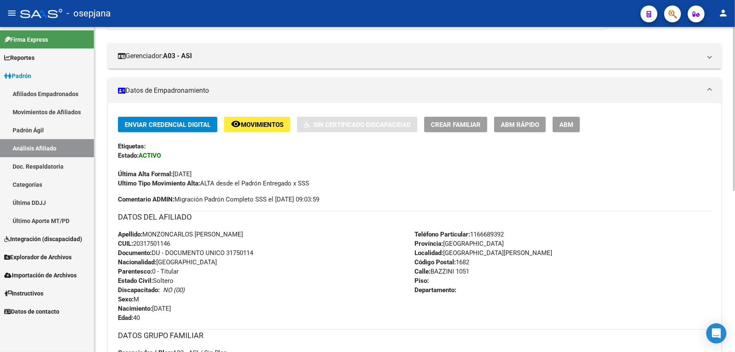
drag, startPoint x: 227, startPoint y: 251, endPoint x: 282, endPoint y: 251, distance: 54.7
click at [282, 251] on div "Apellido: MONZONCARLOS [PERSON_NAME]: 20317501146 Documento: DU - DOCUMENTO UNI…" at bounding box center [266, 275] width 297 height 93
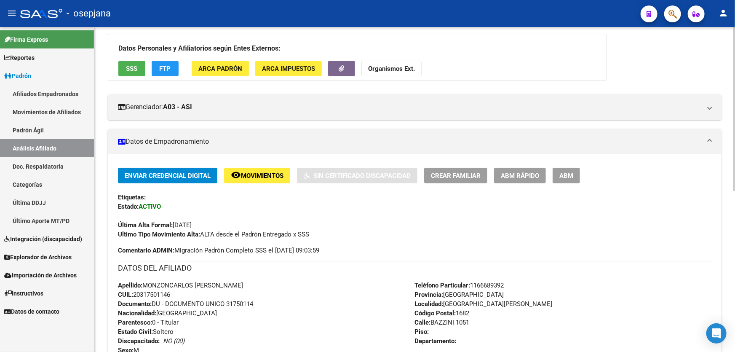
scroll to position [0, 0]
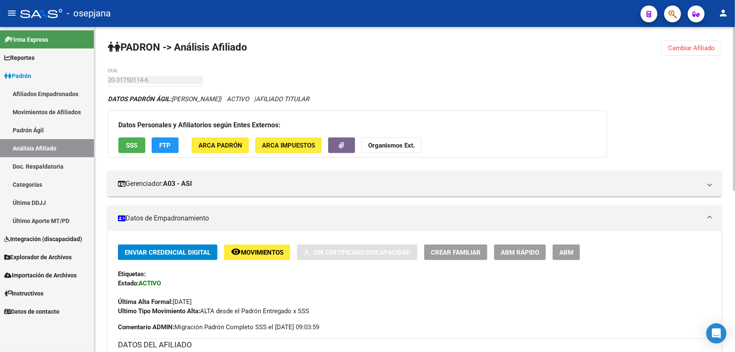
click at [688, 48] on span "Cambiar Afiliado" at bounding box center [691, 48] width 47 height 8
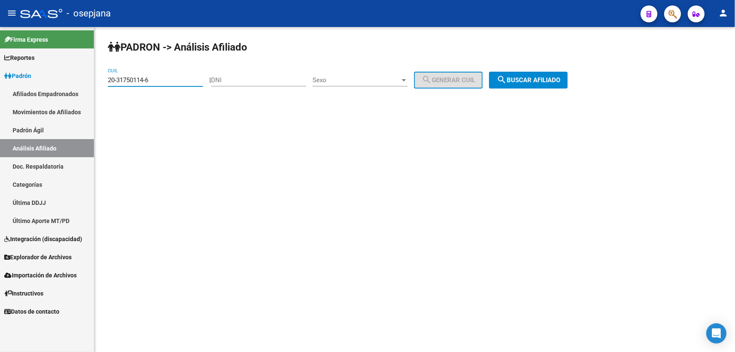
drag, startPoint x: 159, startPoint y: 79, endPoint x: 97, endPoint y: 79, distance: 61.5
click at [97, 79] on div "PADRON -> Análisis Afiliado 20-31750114-6 CUIL | DNI Sexo Sexo search Generar C…" at bounding box center [414, 71] width 640 height 88
paste input "3866170-4"
click at [547, 74] on button "search Buscar afiliado" at bounding box center [528, 80] width 79 height 17
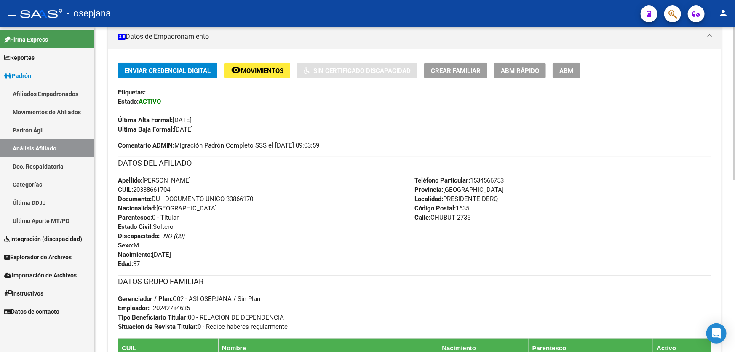
scroll to position [136, 0]
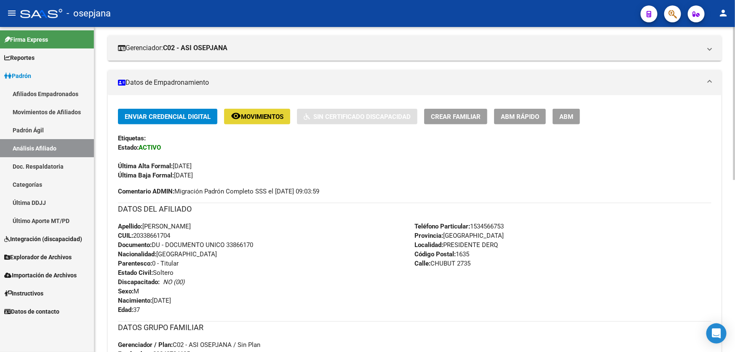
click at [267, 120] on button "remove_red_eye Movimientos" at bounding box center [257, 117] width 66 height 16
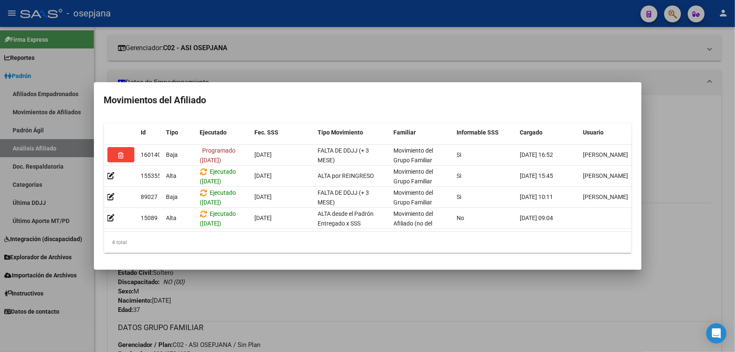
click at [288, 279] on div at bounding box center [367, 176] width 735 height 352
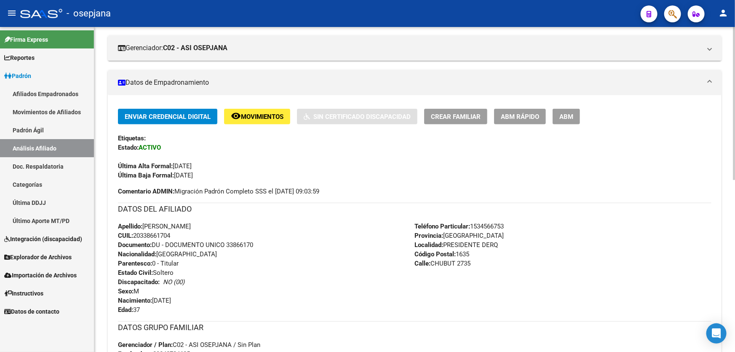
drag, startPoint x: 227, startPoint y: 243, endPoint x: 278, endPoint y: 246, distance: 51.0
click at [278, 246] on div "Apellido: [PERSON_NAME] CUIL: 20338661704 Documento: DU - DOCUMENTO UNICO 33866…" at bounding box center [266, 267] width 297 height 93
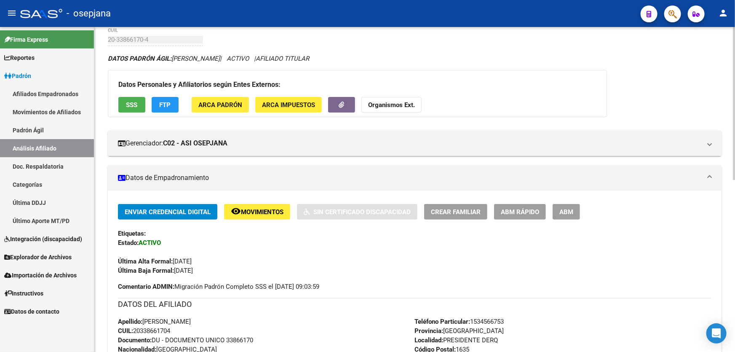
scroll to position [0, 0]
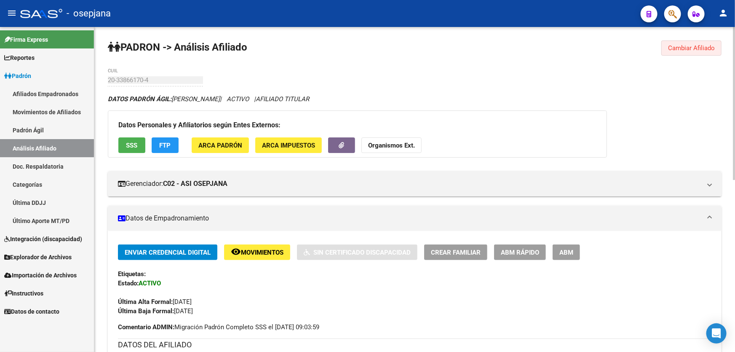
click at [686, 47] on span "Cambiar Afiliado" at bounding box center [691, 48] width 47 height 8
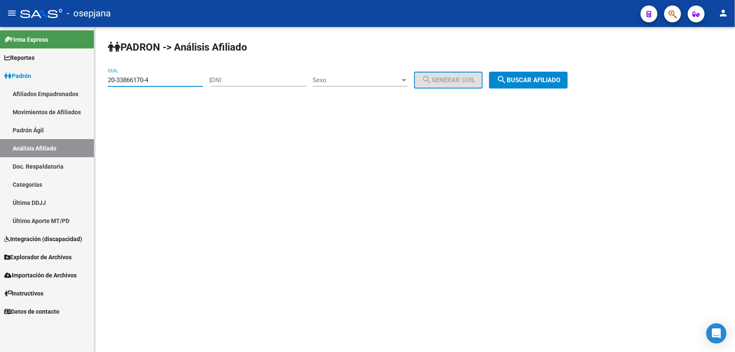
drag, startPoint x: 138, startPoint y: 80, endPoint x: 43, endPoint y: 92, distance: 95.2
click at [43, 92] on mat-sidenav-container "Firma Express Reportes Padrón Traspasos x O.S. Traspasos x Gerenciador Traspaso…" at bounding box center [367, 189] width 735 height 325
paste input "4432730-1"
type input "20-34432730-1"
click at [558, 80] on span "search Buscar afiliado" at bounding box center [528, 80] width 64 height 8
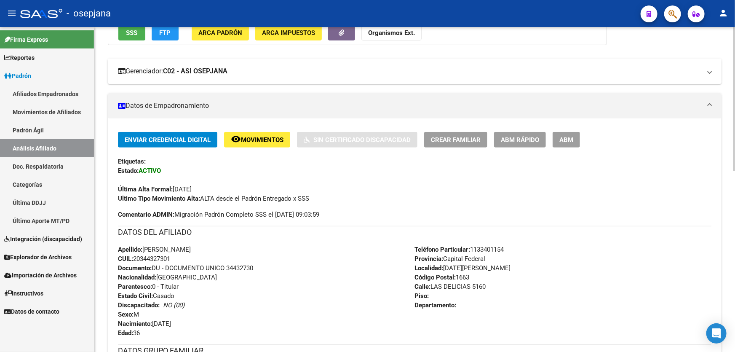
scroll to position [115, 0]
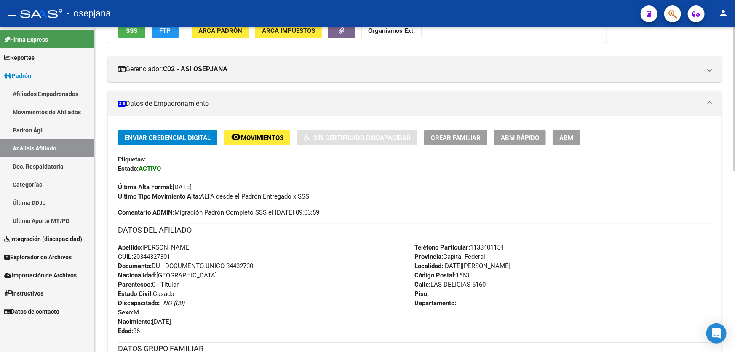
click at [522, 142] on button "ABM Rápido" at bounding box center [520, 138] width 52 height 16
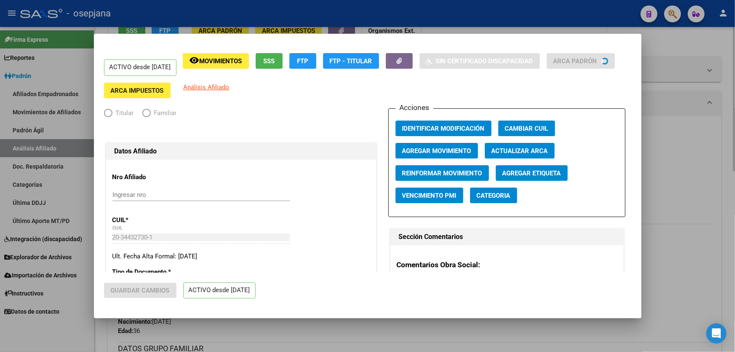
radio input "true"
type input "30-52583951-2"
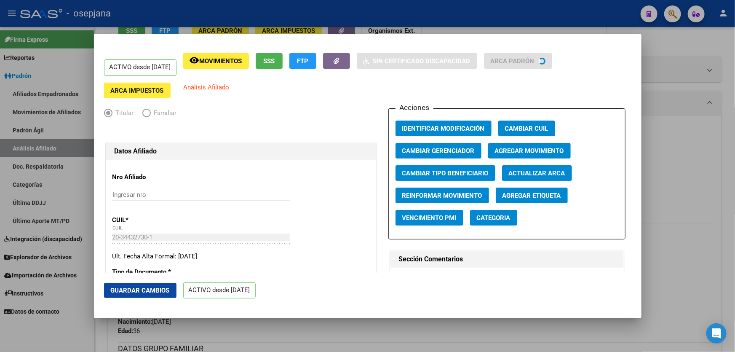
click at [528, 169] on span "Actualizar ARCA" at bounding box center [537, 173] width 56 height 8
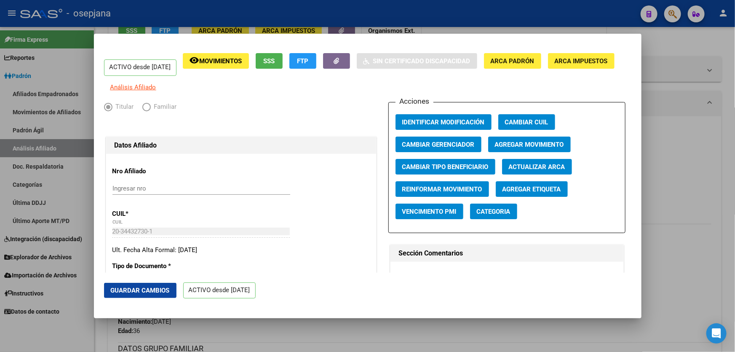
type input "[PERSON_NAME]"
type input "[DATE][PERSON_NAME]"
type input "LA DELICIAS"
type input "5160"
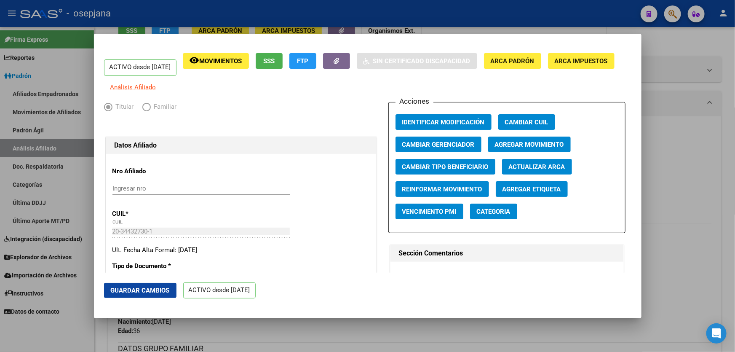
click at [126, 289] on span "Guardar Cambios" at bounding box center [140, 290] width 59 height 8
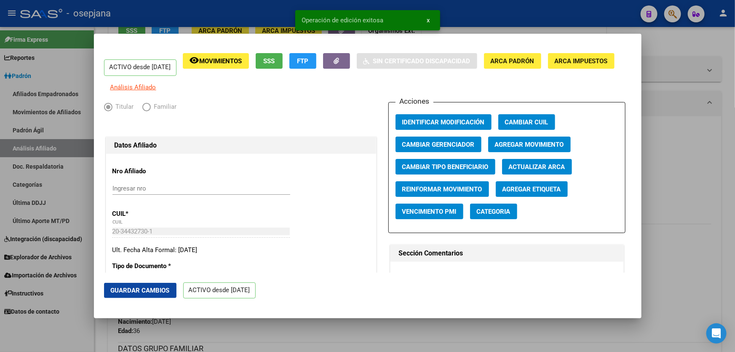
click at [734, 212] on div at bounding box center [367, 176] width 735 height 352
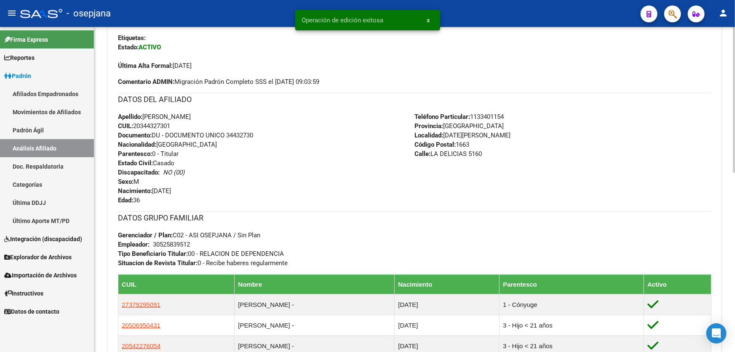
scroll to position [306, 0]
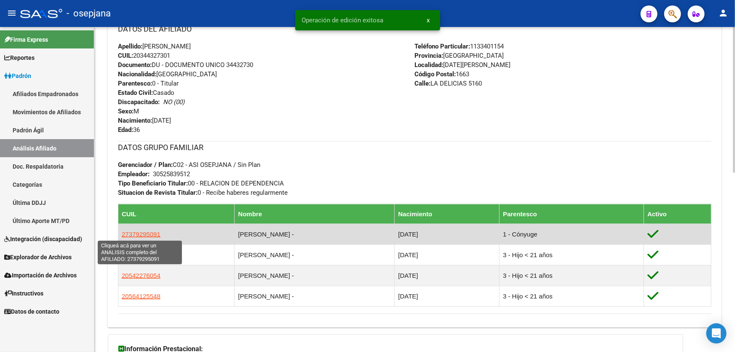
click at [149, 231] on span "27379295091" at bounding box center [141, 233] width 39 height 7
type textarea "27379295091"
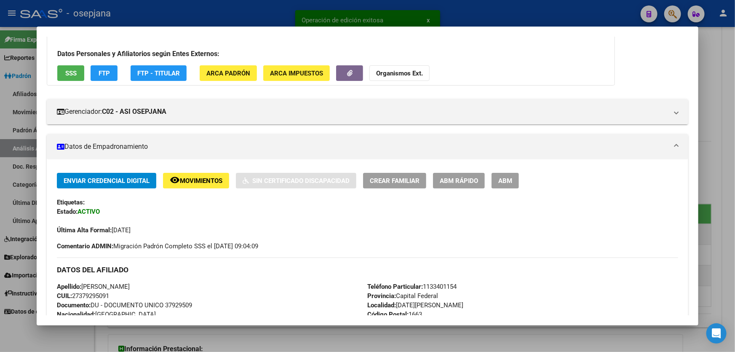
scroll to position [115, 0]
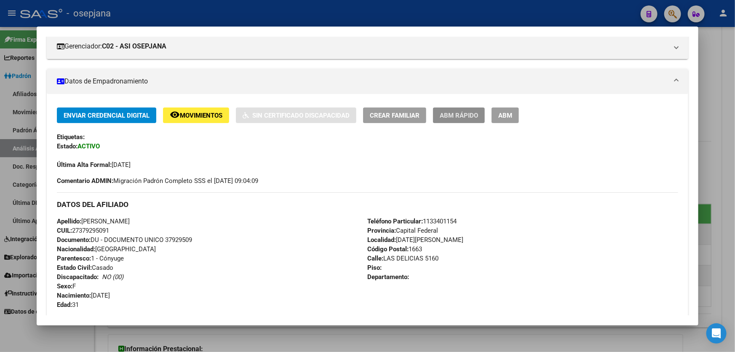
click at [463, 117] on span "ABM Rápido" at bounding box center [459, 116] width 38 height 8
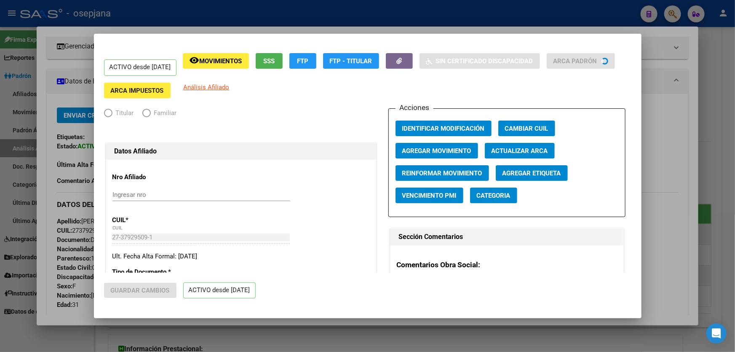
radio input "true"
type input "30-52583951-2"
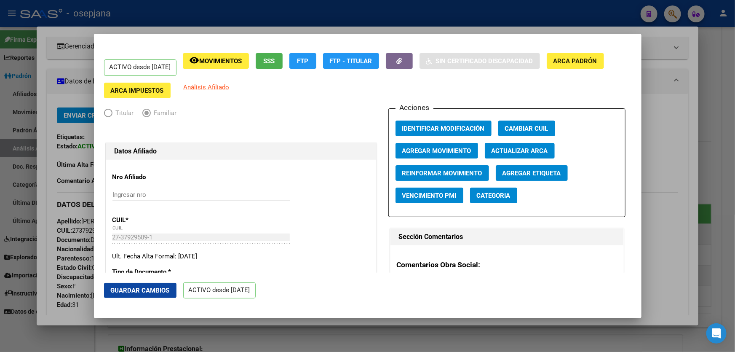
click at [545, 149] on button "Actualizar ARCA" at bounding box center [520, 151] width 70 height 16
type input "[PERSON_NAME]"
type input "CORONEL [PERSON_NAME]"
type input "7540"
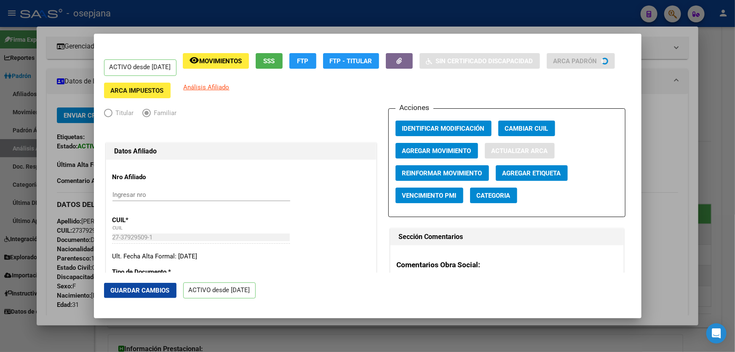
type input "[PERSON_NAME]"
type input "3078"
type input "1"
click at [131, 286] on span "Guardar Cambios" at bounding box center [140, 290] width 59 height 8
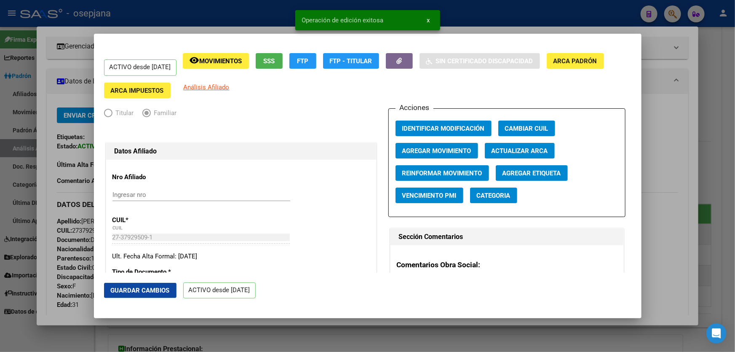
click at [734, 212] on div at bounding box center [367, 176] width 735 height 352
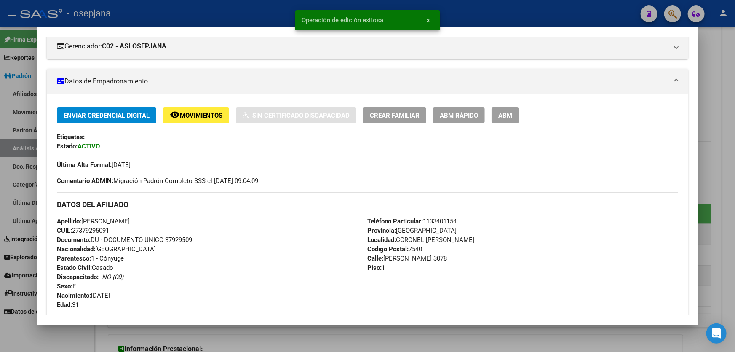
click at [734, 212] on div at bounding box center [367, 176] width 735 height 352
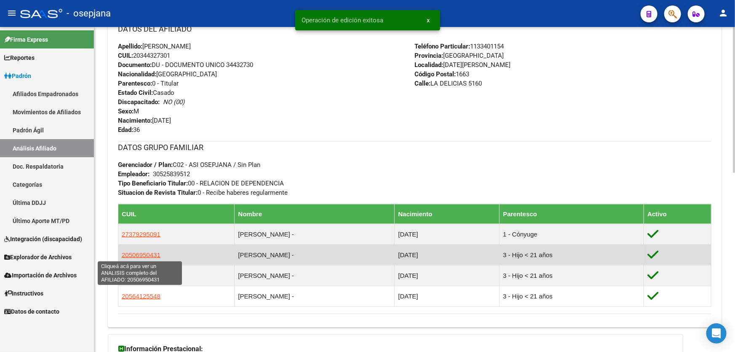
click at [146, 256] on span "20506950431" at bounding box center [141, 254] width 39 height 7
type textarea "20506950431"
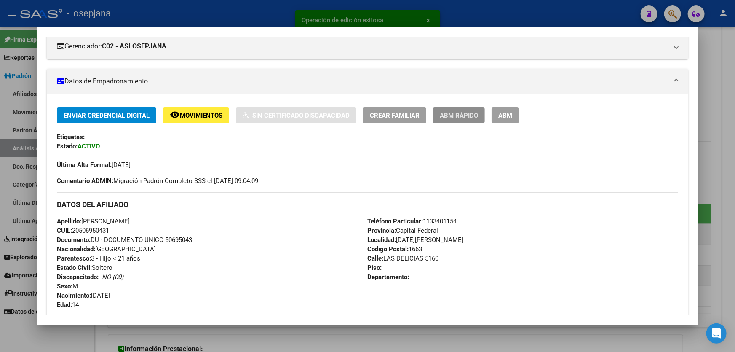
click at [463, 112] on span "ABM Rápido" at bounding box center [459, 116] width 38 height 8
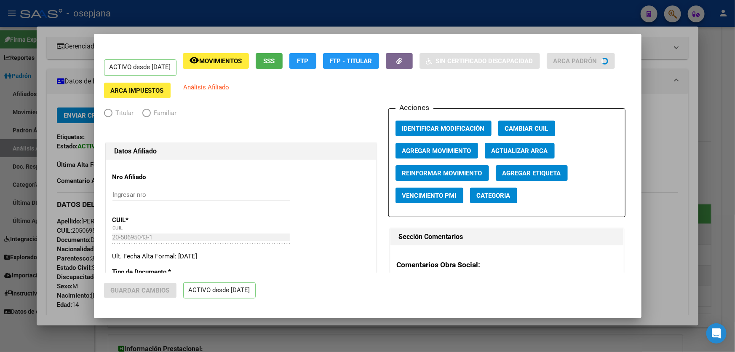
radio input "true"
type input "30-52583951-2"
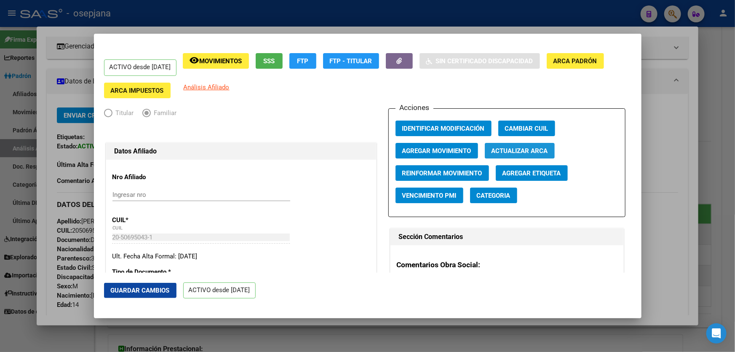
click at [534, 155] on button "Actualizar ARCA" at bounding box center [520, 151] width 70 height 16
type input "[PERSON_NAME]"
type input "[DATE][GEOGRAPHIC_DATA][PERSON_NAME]"
type input "LAS DELICIAS"
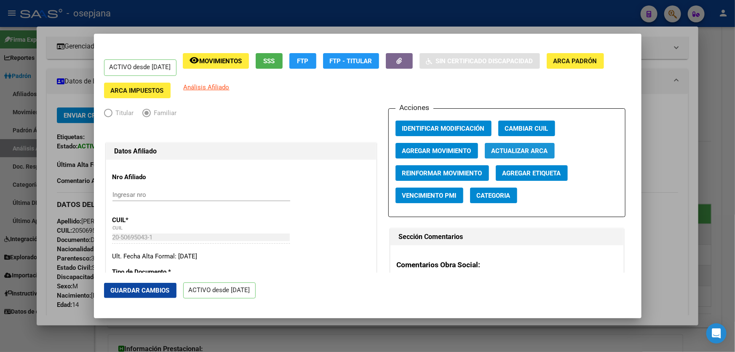
type input "5160"
click at [532, 150] on span "Actualizar ARCA" at bounding box center [519, 151] width 56 height 8
type input "[DATE][GEOGRAPHIC_DATA][PERSON_NAME]"
click at [153, 289] on span "Guardar Cambios" at bounding box center [140, 290] width 59 height 8
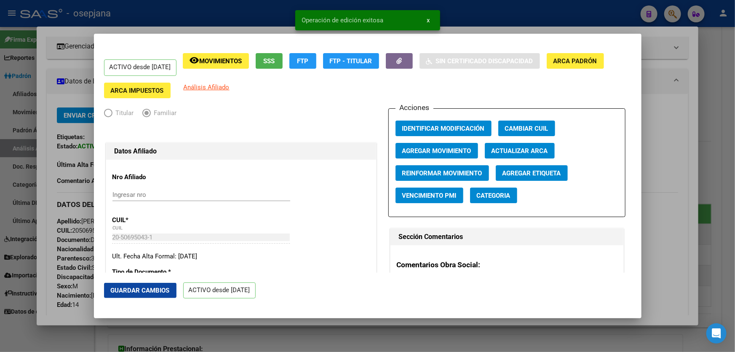
click at [734, 243] on div at bounding box center [367, 176] width 735 height 352
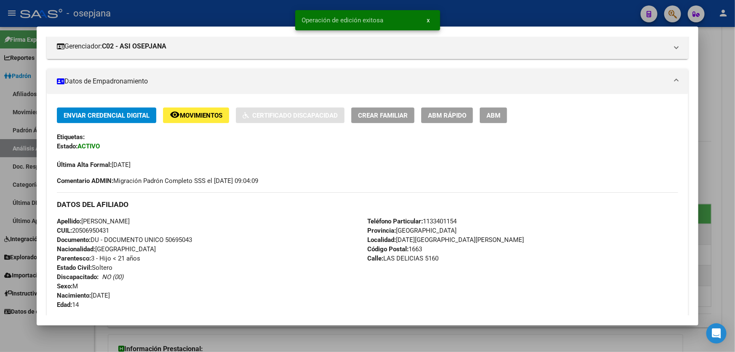
click at [734, 243] on div at bounding box center [367, 176] width 735 height 352
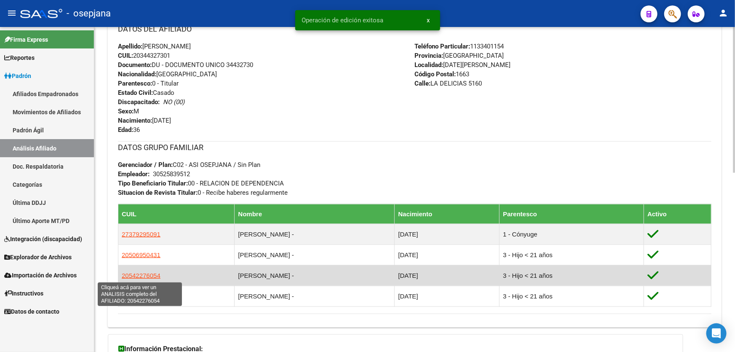
click at [143, 274] on span "20542276054" at bounding box center [141, 275] width 39 height 7
type textarea "20542276054"
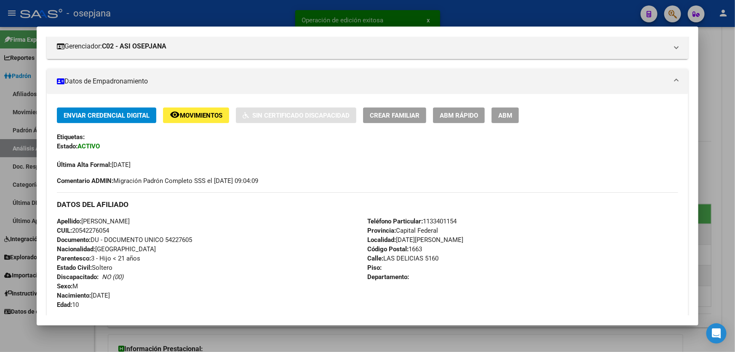
click at [471, 118] on button "ABM Rápido" at bounding box center [459, 115] width 52 height 16
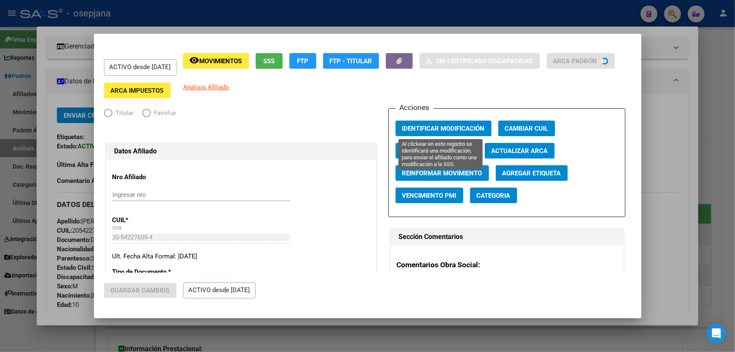
radio input "true"
type input "30-52583951-2"
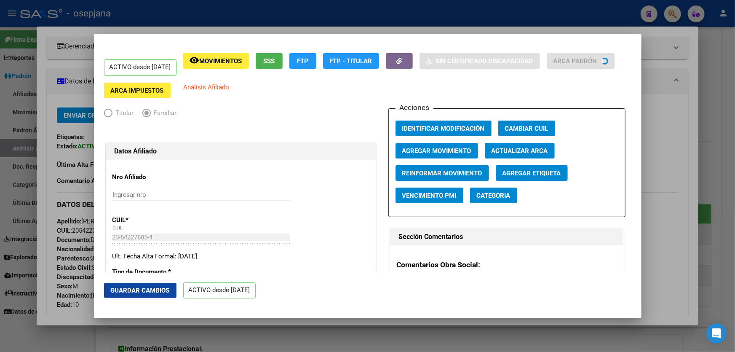
click at [507, 154] on button "Actualizar ARCA" at bounding box center [520, 151] width 70 height 16
type input "[PERSON_NAME]"
type input "[DATE][GEOGRAPHIC_DATA][PERSON_NAME]"
type input "LAS DELICIAS"
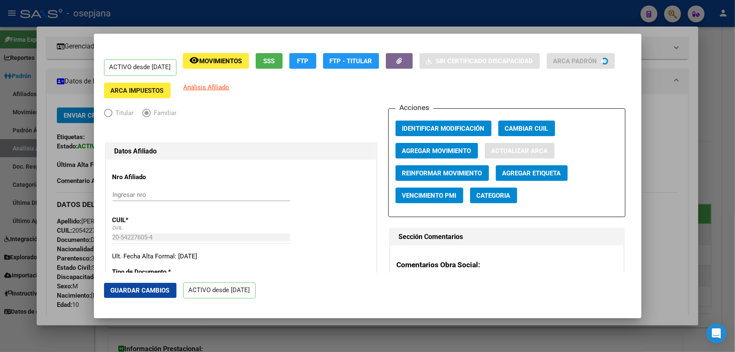
type input "5160"
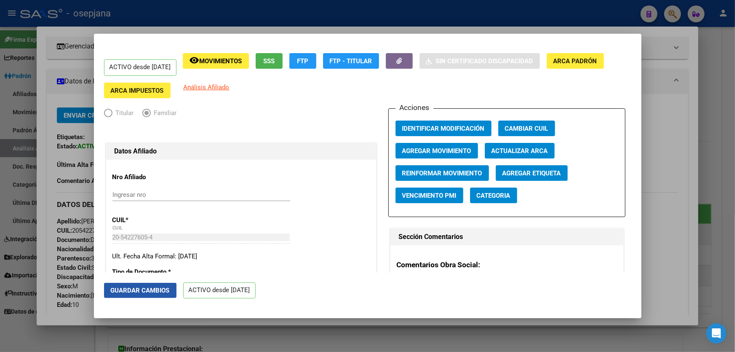
click at [116, 291] on span "Guardar Cambios" at bounding box center [140, 290] width 59 height 8
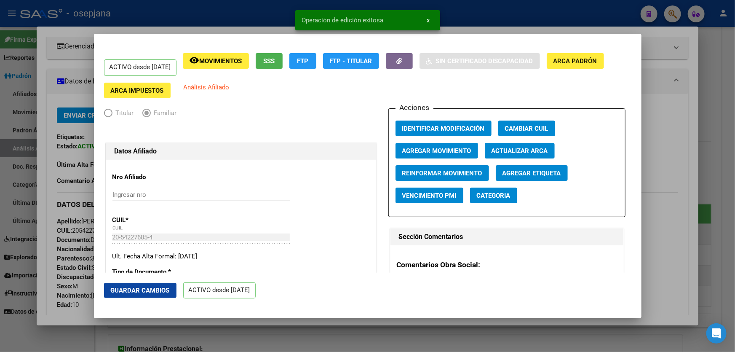
click at [734, 240] on div at bounding box center [367, 176] width 735 height 352
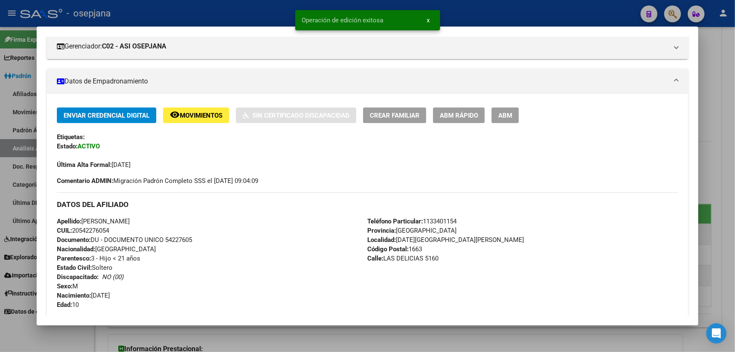
click at [734, 240] on div at bounding box center [367, 176] width 735 height 352
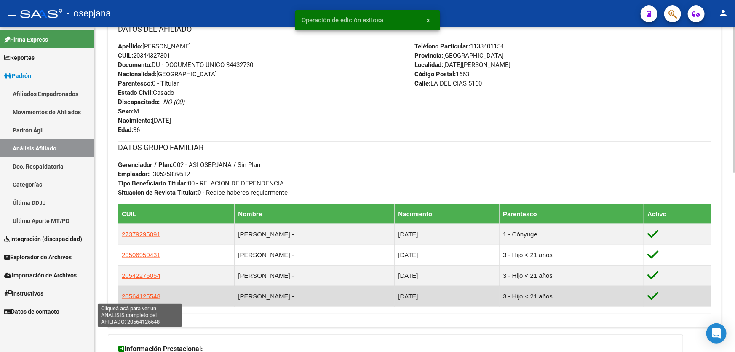
click at [142, 295] on span "20564125548" at bounding box center [141, 295] width 39 height 7
type textarea "20564125548"
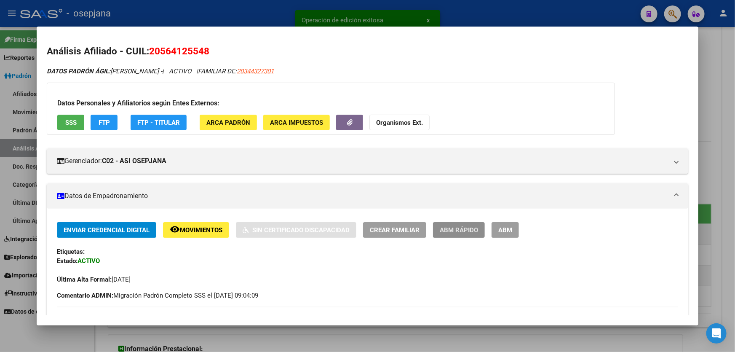
click at [457, 226] on span "ABM Rápido" at bounding box center [459, 230] width 38 height 8
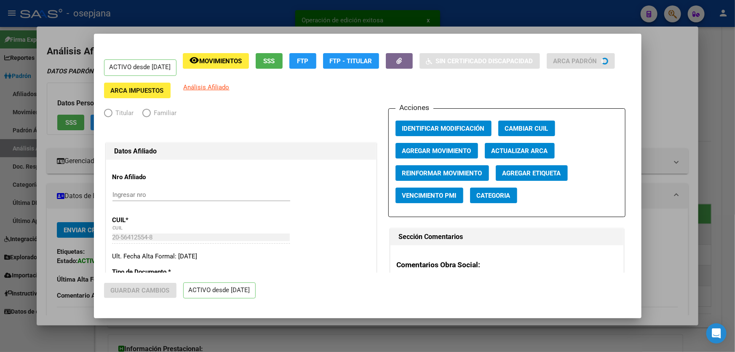
radio input "true"
type input "30-52583951-2"
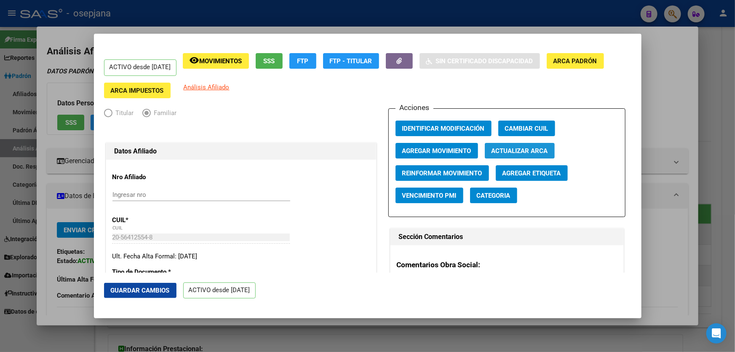
click at [540, 147] on span "Actualizar ARCA" at bounding box center [519, 151] width 56 height 8
type input "[PERSON_NAME]"
type input "[DATE][PERSON_NAME]"
type input "LAS DELICIAS"
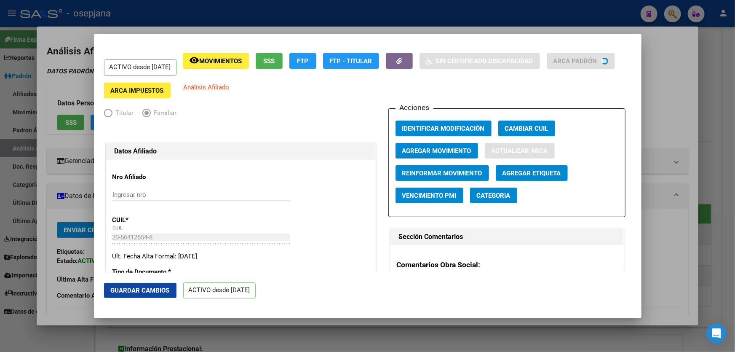
type input "5160"
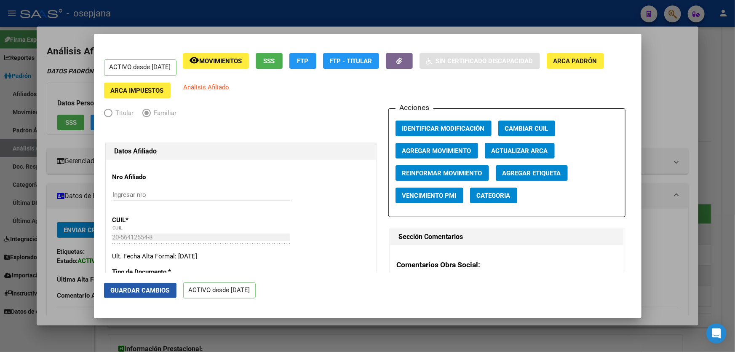
click at [109, 294] on button "Guardar Cambios" at bounding box center [140, 290] width 72 height 15
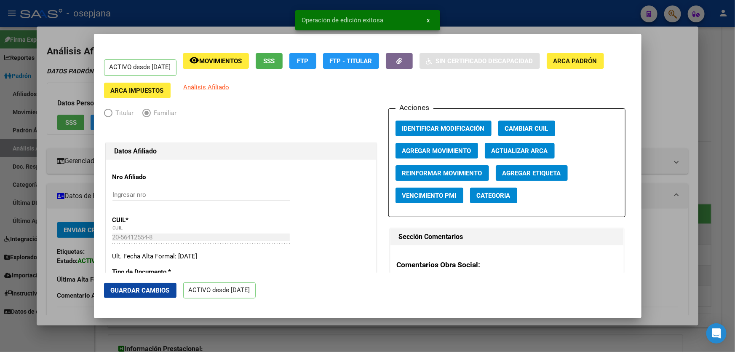
click at [734, 269] on div at bounding box center [367, 176] width 735 height 352
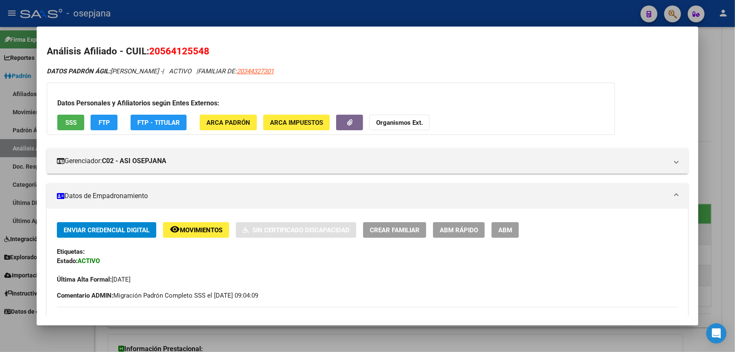
click at [194, 231] on span "Movimientos" at bounding box center [201, 230] width 43 height 8
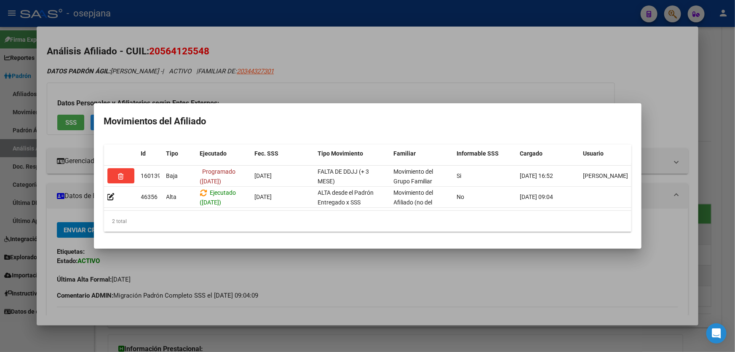
click at [506, 51] on div at bounding box center [367, 176] width 735 height 352
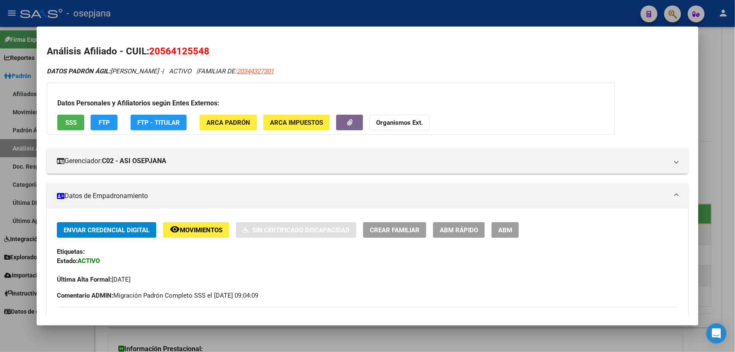
click at [734, 85] on div at bounding box center [367, 176] width 735 height 352
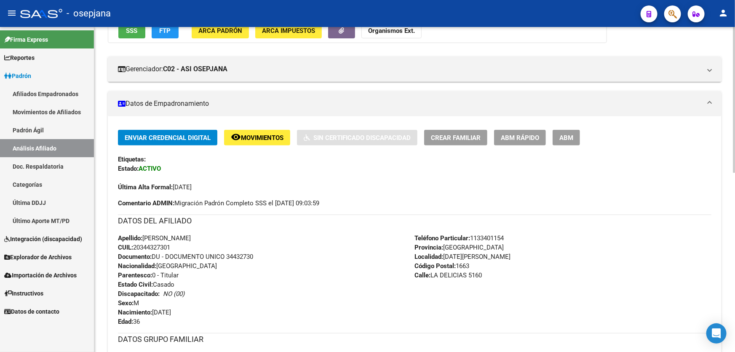
drag, startPoint x: 227, startPoint y: 255, endPoint x: 266, endPoint y: 254, distance: 38.8
click at [266, 254] on div "Apellido: [PERSON_NAME]: 20344327301 Documento: DU - DOCUMENTO UNICO 34432730 N…" at bounding box center [266, 279] width 297 height 93
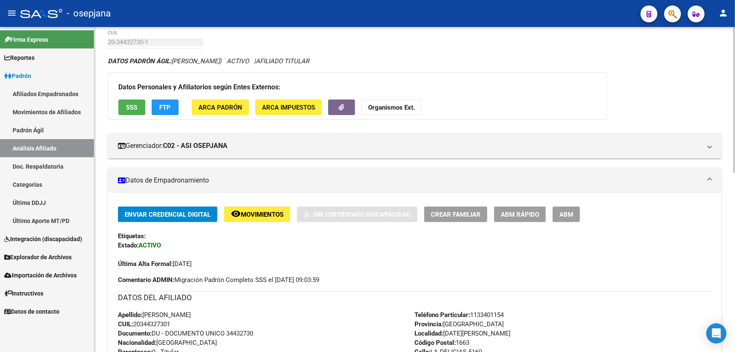
scroll to position [0, 0]
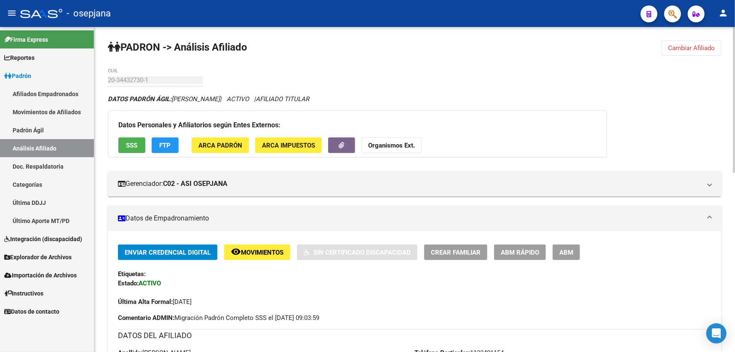
click at [248, 249] on span "Movimientos" at bounding box center [262, 252] width 43 height 8
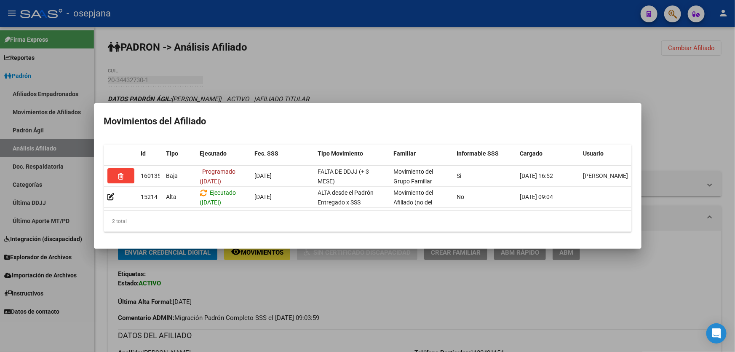
click at [248, 309] on div at bounding box center [367, 176] width 735 height 352
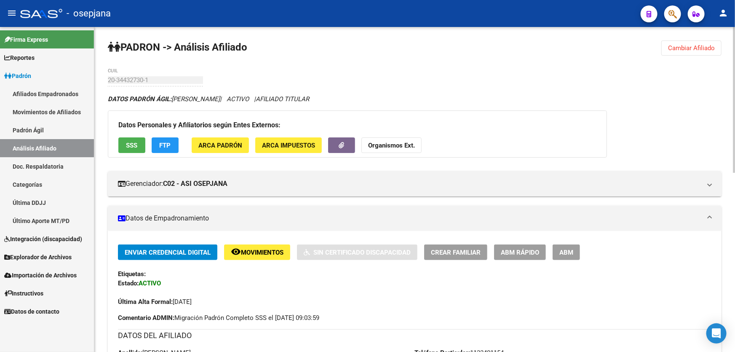
click at [248, 307] on div "Enviar Credencial Digital remove_red_eye Movimientos Sin Certificado Discapacid…" at bounding box center [414, 283] width 593 height 78
click at [707, 45] on span "Cambiar Afiliado" at bounding box center [691, 48] width 47 height 8
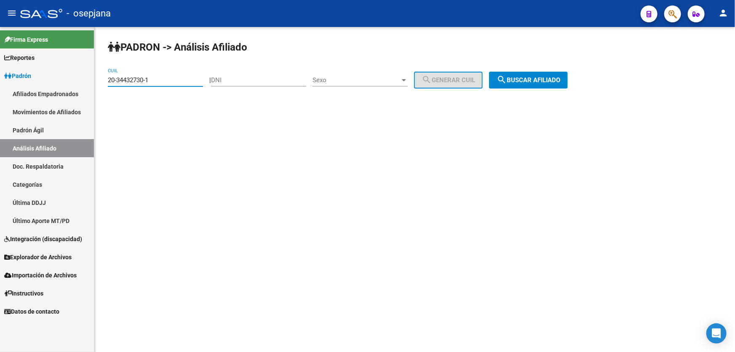
drag, startPoint x: 166, startPoint y: 83, endPoint x: 101, endPoint y: 84, distance: 65.3
click at [101, 84] on div "PADRON -> Análisis Afiliado 20-34432730-1 CUIL | DNI Sexo Sexo search Generar C…" at bounding box center [414, 71] width 640 height 88
paste input "42144415-4"
click at [538, 80] on span "search Buscar afiliado" at bounding box center [528, 80] width 64 height 8
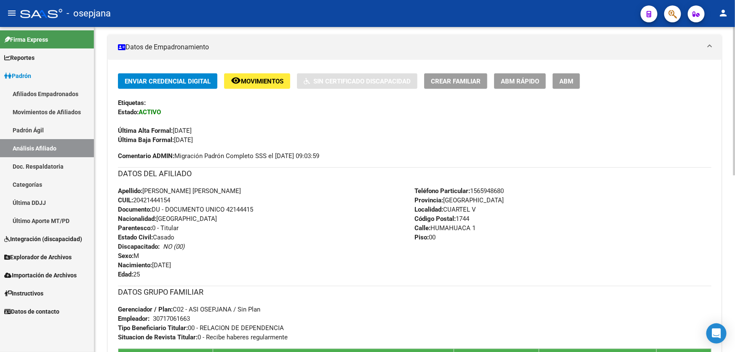
scroll to position [153, 0]
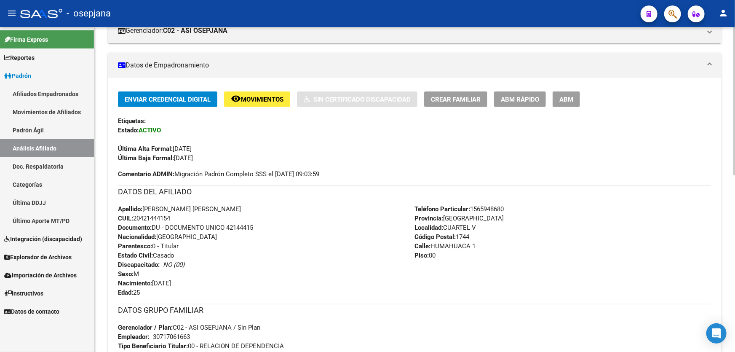
click at [262, 84] on div "Enviar Credencial Digital remove_red_eye Movimientos Sin Certificado Discapacid…" at bounding box center [415, 273] width 614 height 391
click at [253, 96] on span "Movimientos" at bounding box center [262, 100] width 43 height 8
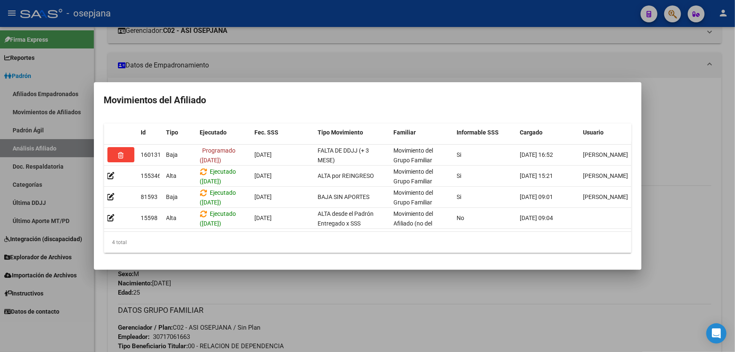
click at [362, 61] on div at bounding box center [367, 176] width 735 height 352
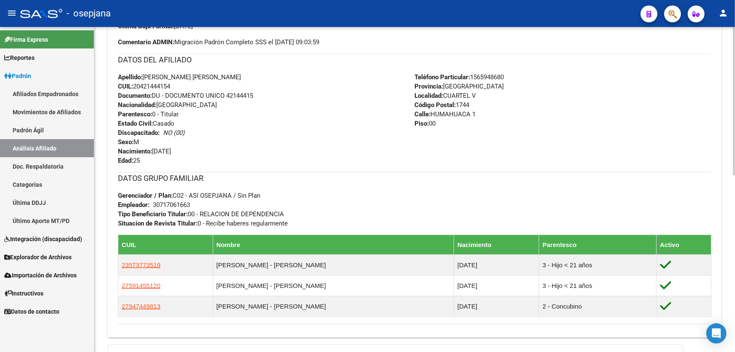
scroll to position [306, 0]
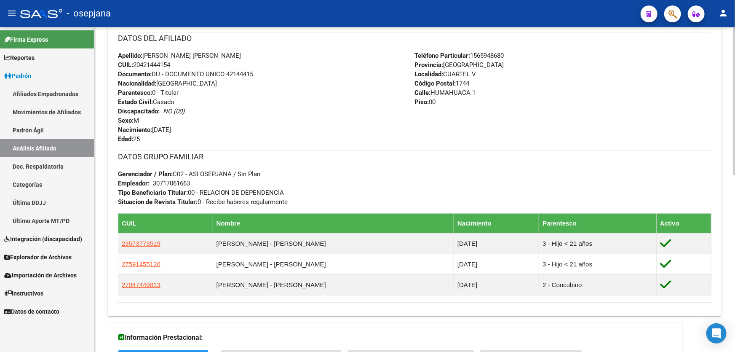
drag, startPoint x: 228, startPoint y: 71, endPoint x: 268, endPoint y: 71, distance: 40.0
click at [268, 71] on div "Apellido: [PERSON_NAME] [PERSON_NAME] CUIL: 20421444154 Documento: DU - DOCUMEN…" at bounding box center [266, 97] width 297 height 93
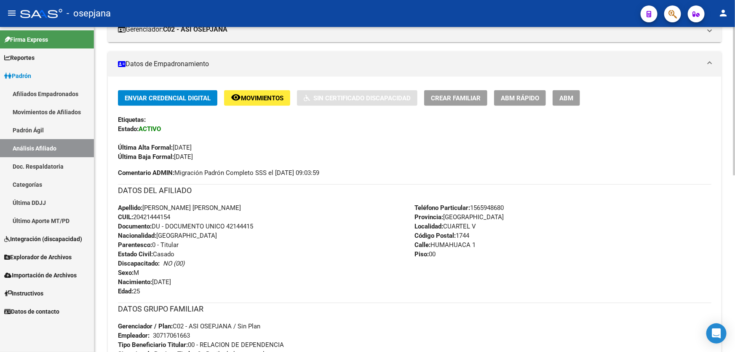
scroll to position [153, 0]
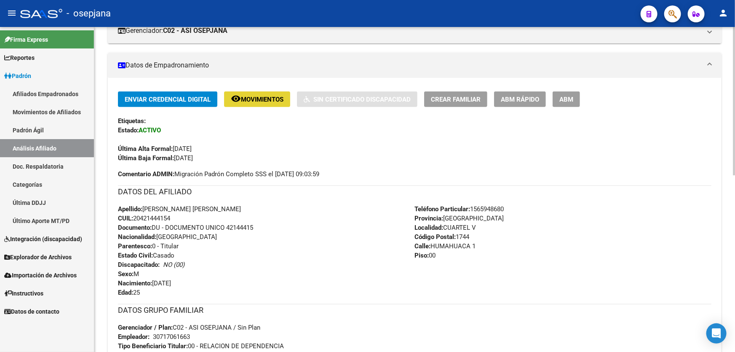
click at [262, 101] on span "Movimientos" at bounding box center [262, 100] width 43 height 8
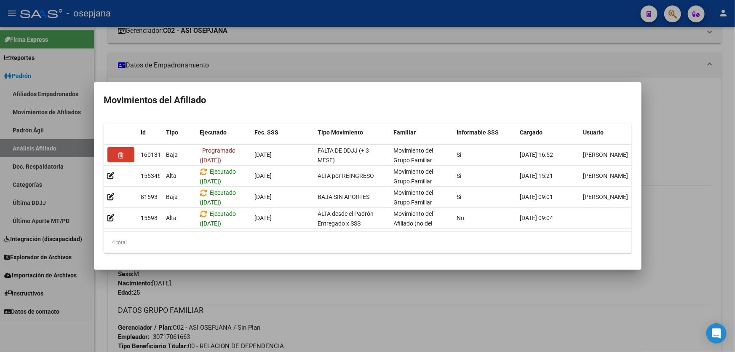
click at [381, 302] on div at bounding box center [367, 176] width 735 height 352
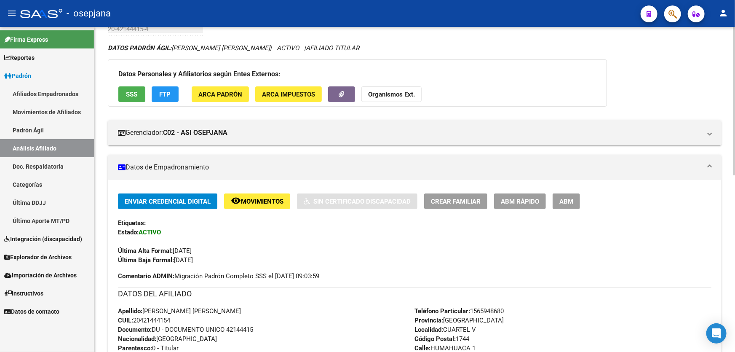
scroll to position [0, 0]
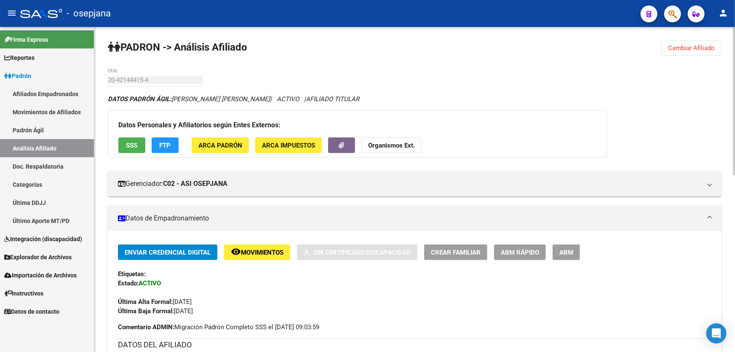
click at [692, 50] on span "Cambiar Afiliado" at bounding box center [691, 48] width 47 height 8
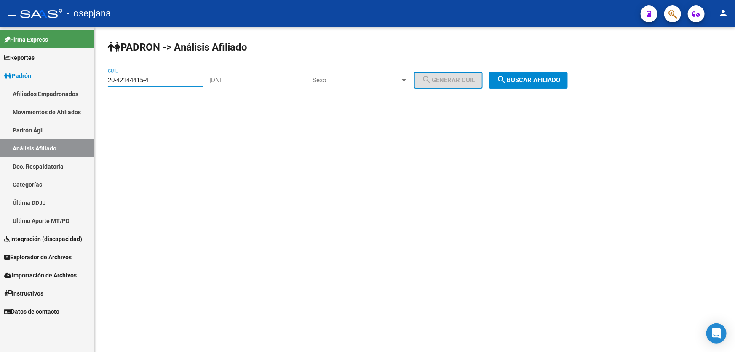
drag, startPoint x: 161, startPoint y: 81, endPoint x: 104, endPoint y: 81, distance: 56.4
click at [104, 81] on div "PADRON -> Análisis Afiliado 20-42144415-4 CUIL | DNI Sexo Sexo search Generar C…" at bounding box center [414, 71] width 640 height 88
paste input "0021074-9"
click at [517, 76] on span "search Buscar afiliado" at bounding box center [528, 80] width 64 height 8
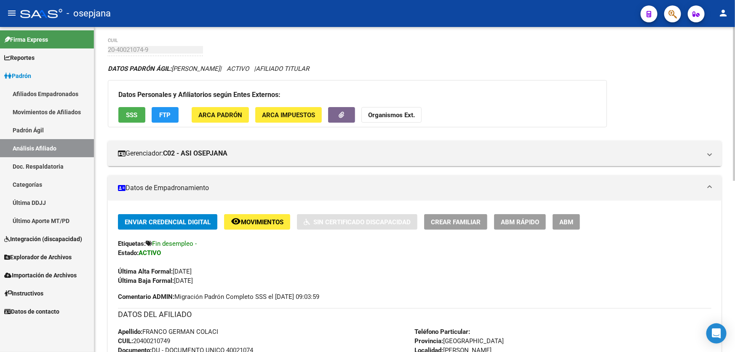
scroll to position [115, 0]
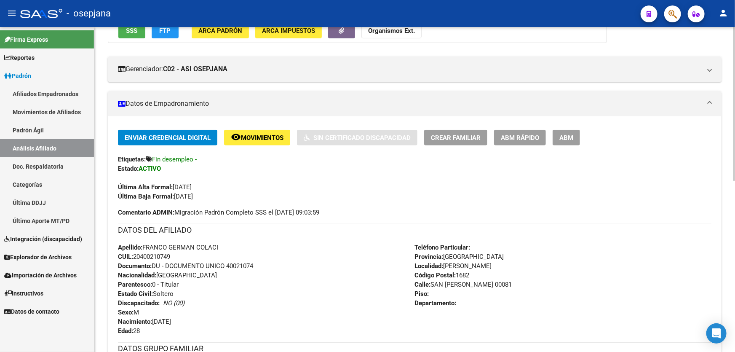
click at [265, 135] on span "Movimientos" at bounding box center [262, 138] width 43 height 8
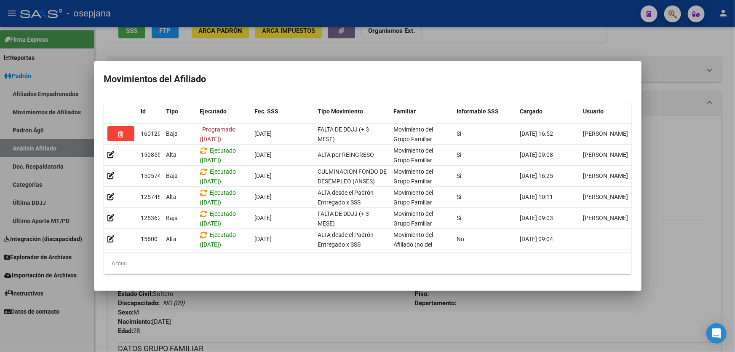
click at [734, 155] on div at bounding box center [367, 176] width 735 height 352
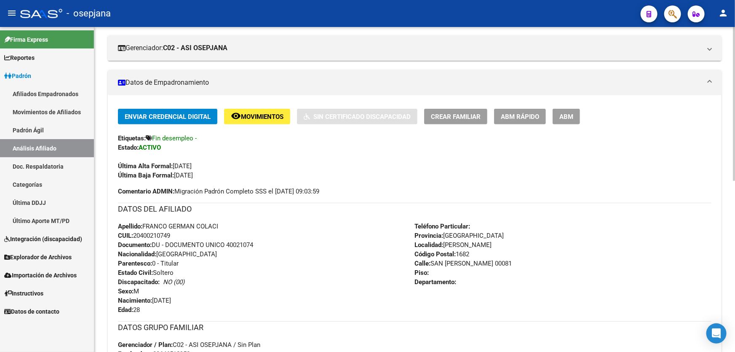
scroll to position [0, 0]
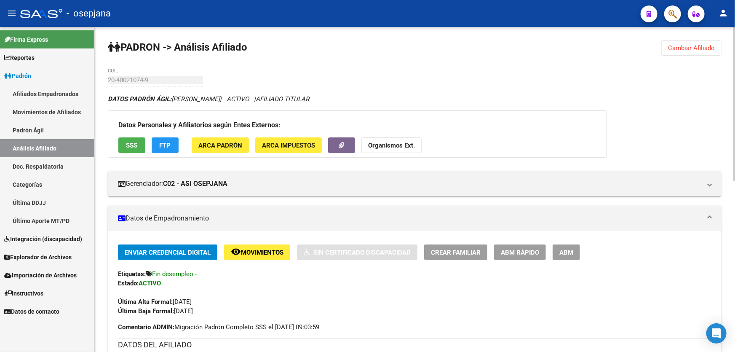
click at [683, 47] on span "Cambiar Afiliado" at bounding box center [691, 48] width 47 height 8
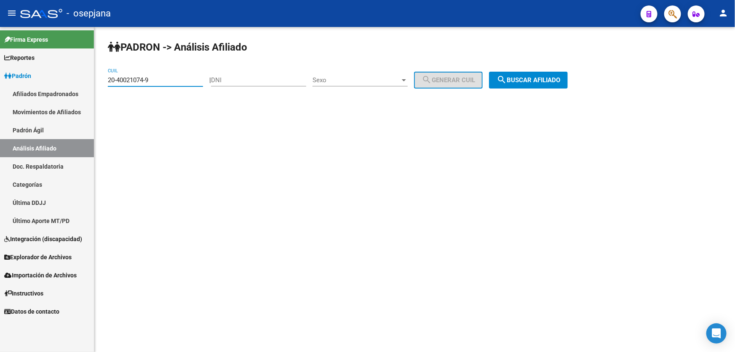
drag, startPoint x: 167, startPoint y: 80, endPoint x: 98, endPoint y: 82, distance: 69.1
click at [98, 82] on div "PADRON -> Análisis Afiliado 20-40021074-9 CUIL | DNI Sexo Sexo search Generar C…" at bounding box center [414, 71] width 640 height 88
paste input "94293670-3"
click at [559, 86] on button "search Buscar afiliado" at bounding box center [528, 80] width 79 height 17
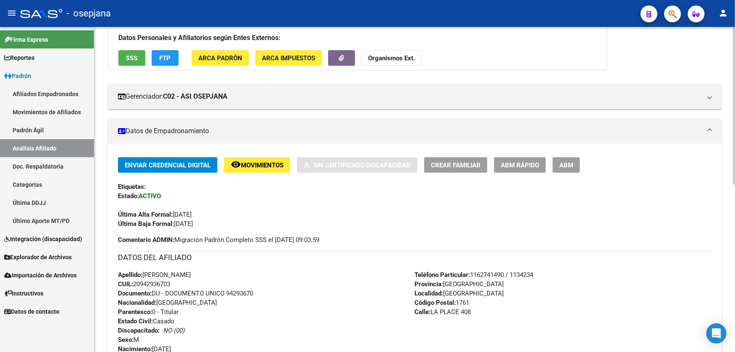
scroll to position [76, 0]
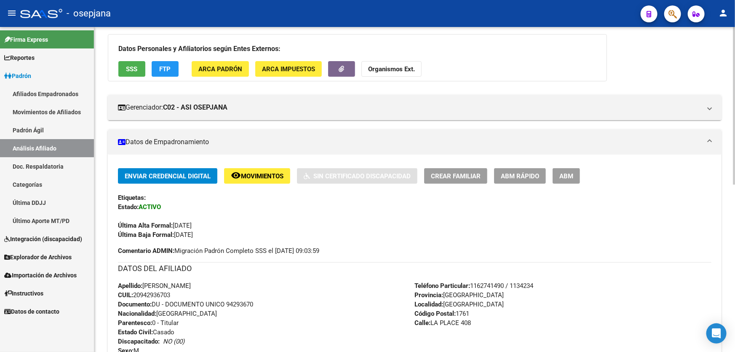
click at [261, 178] on span "Movimientos" at bounding box center [262, 176] width 43 height 8
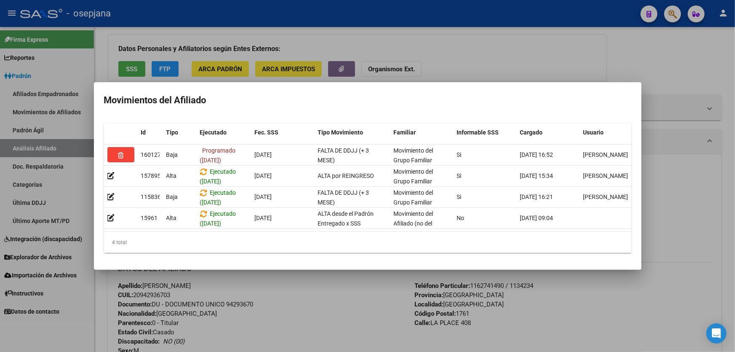
click at [324, 320] on div at bounding box center [367, 176] width 735 height 352
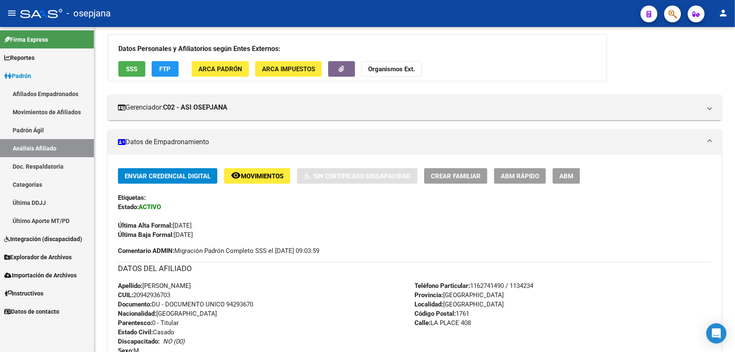
scroll to position [153, 0]
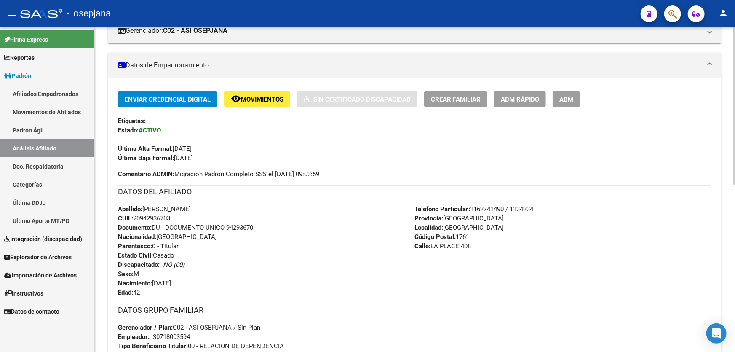
drag, startPoint x: 173, startPoint y: 217, endPoint x: 134, endPoint y: 215, distance: 38.8
click at [134, 215] on span "CUIL: 20942936703" at bounding box center [144, 218] width 52 height 8
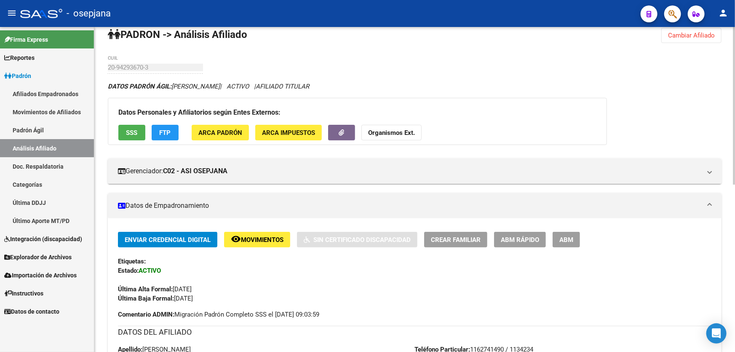
scroll to position [0, 0]
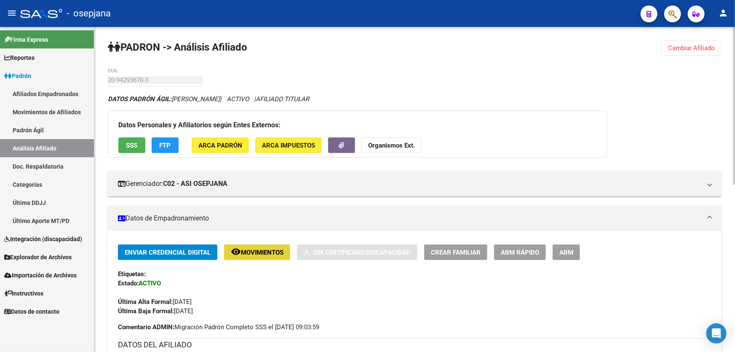
click at [278, 257] on button "remove_red_eye Movimientos" at bounding box center [257, 252] width 66 height 16
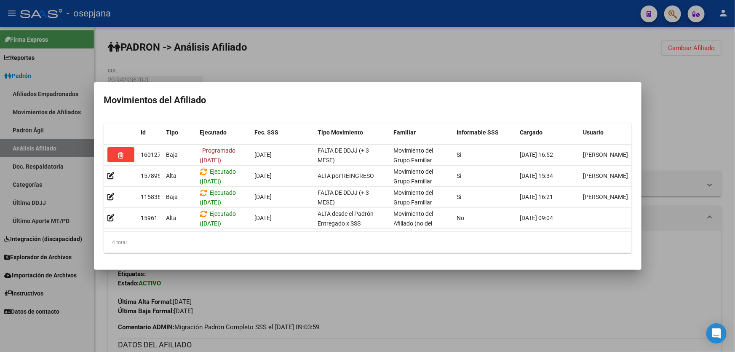
click at [734, 269] on div at bounding box center [367, 176] width 735 height 352
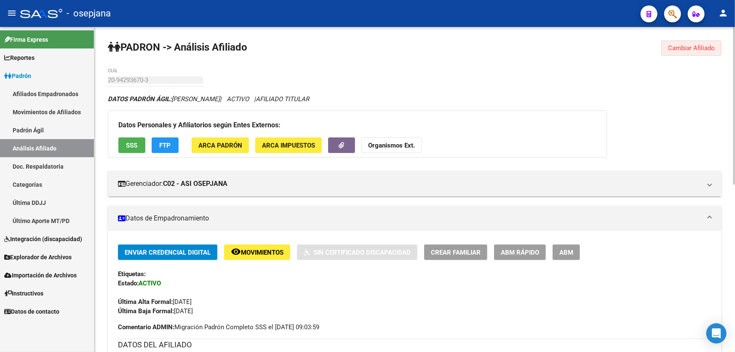
click at [672, 50] on span "Cambiar Afiliado" at bounding box center [691, 48] width 47 height 8
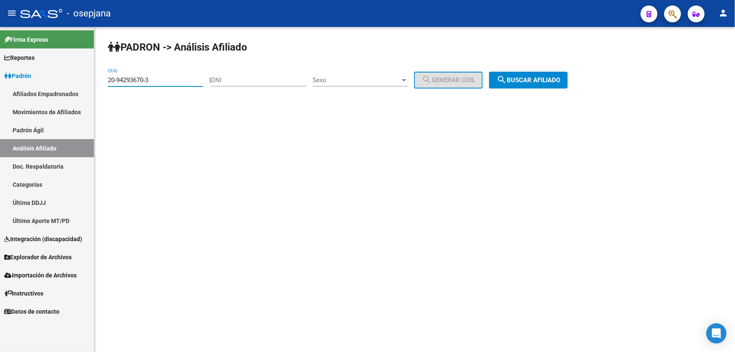
drag, startPoint x: 174, startPoint y: 80, endPoint x: 99, endPoint y: 80, distance: 75.0
click at [99, 80] on div "PADRON -> Análisis Afiliado 20-94293670-3 CUIL | DNI Sexo Sexo search Generar C…" at bounding box center [414, 71] width 640 height 88
paste input "7-27718571-2"
click at [540, 77] on span "search Buscar afiliado" at bounding box center [528, 80] width 64 height 8
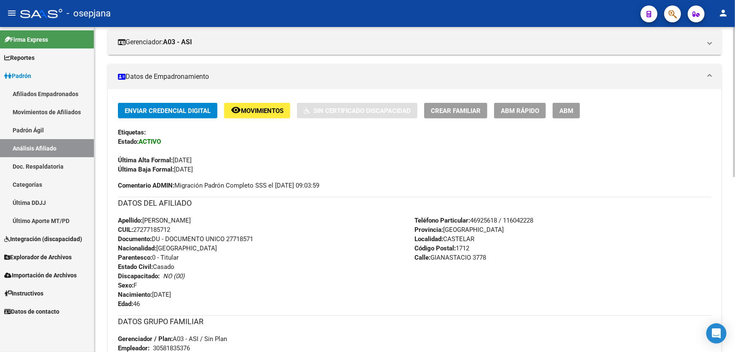
scroll to position [115, 0]
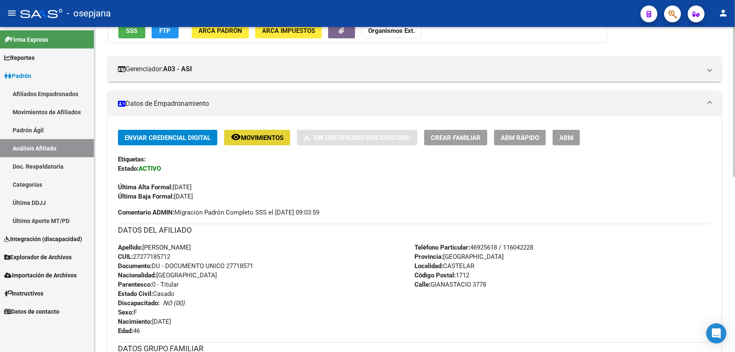
click at [260, 135] on span "Movimientos" at bounding box center [262, 138] width 43 height 8
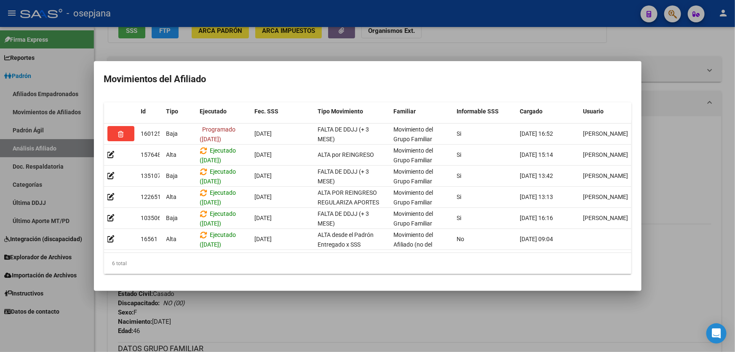
click at [734, 201] on div at bounding box center [367, 176] width 735 height 352
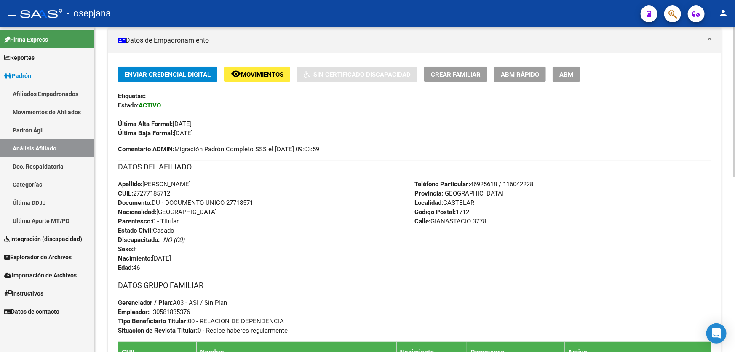
scroll to position [268, 0]
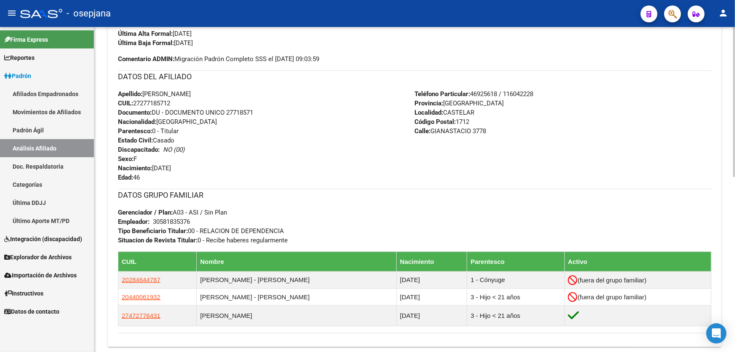
drag, startPoint x: 227, startPoint y: 112, endPoint x: 281, endPoint y: 112, distance: 54.7
click at [281, 112] on div "Apellido: [PERSON_NAME] CUIL: 27277185712 Documento: DU - DOCUMENTO UNICO 27718…" at bounding box center [266, 135] width 297 height 93
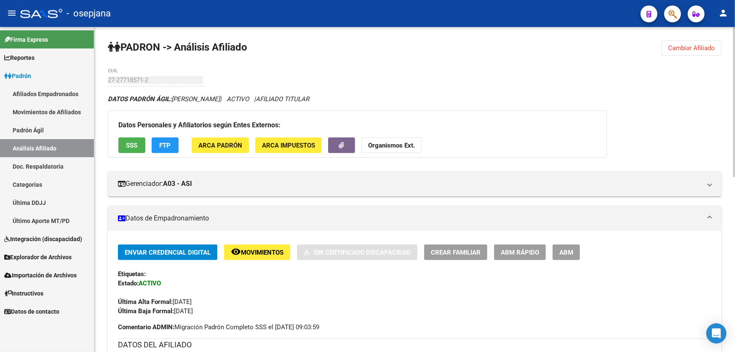
click at [689, 46] on span "Cambiar Afiliado" at bounding box center [691, 48] width 47 height 8
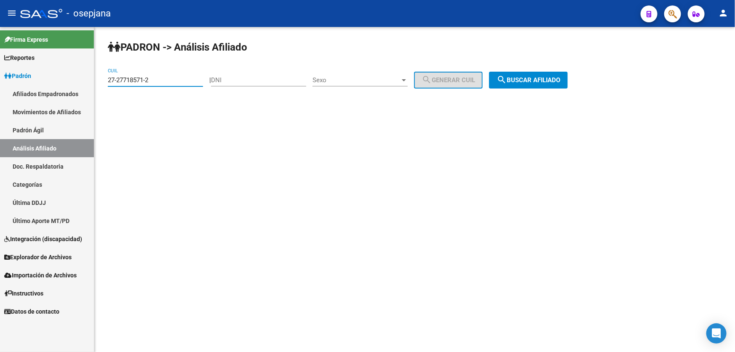
drag, startPoint x: 163, startPoint y: 79, endPoint x: 104, endPoint y: 81, distance: 59.4
click at [104, 81] on div "PADRON -> Análisis Afiliado 27-27718571-2 CUIL | DNI Sexo Sexo search Generar C…" at bounding box center [414, 71] width 640 height 88
paste input "8842878-1"
click at [559, 81] on span "search Buscar afiliado" at bounding box center [528, 80] width 64 height 8
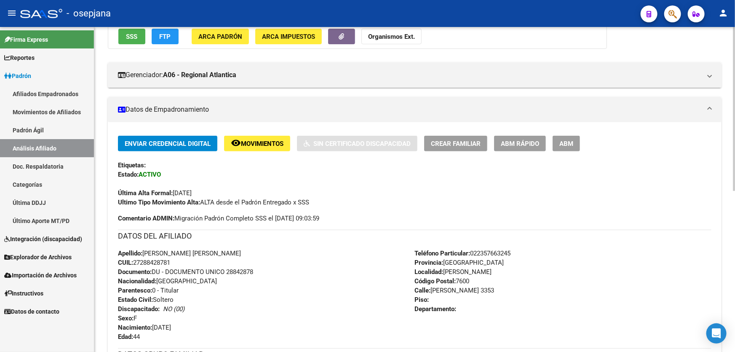
scroll to position [13, 0]
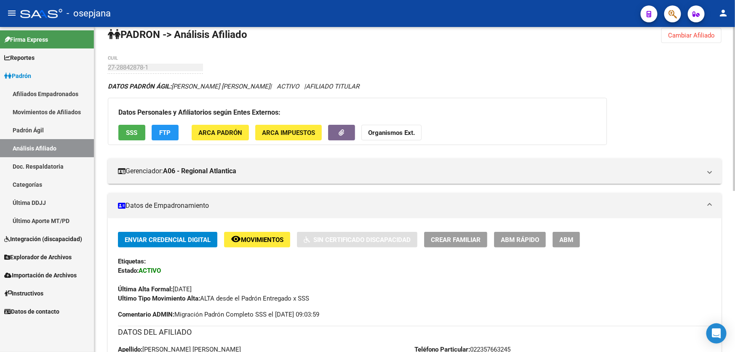
click at [247, 236] on span "Movimientos" at bounding box center [262, 240] width 43 height 8
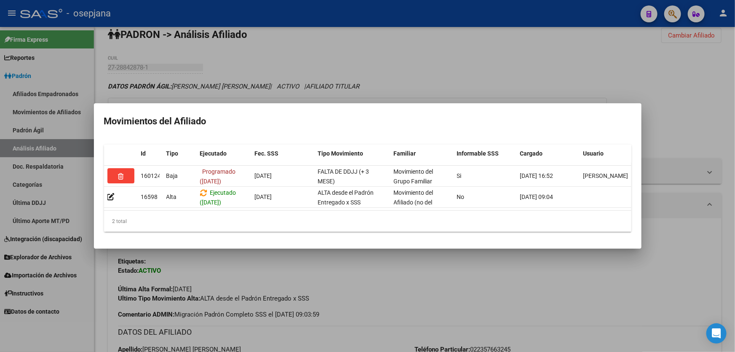
click at [474, 67] on div at bounding box center [367, 176] width 735 height 352
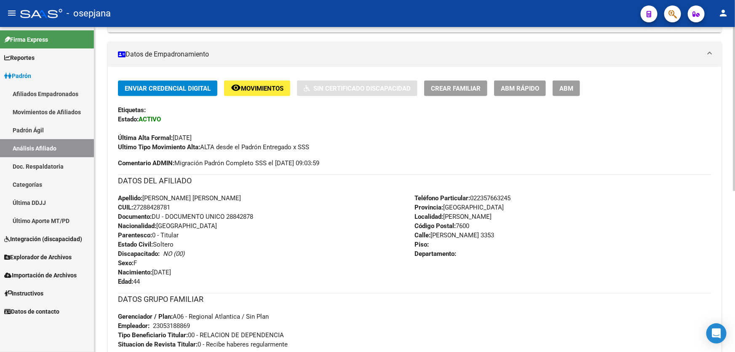
scroll to position [243, 0]
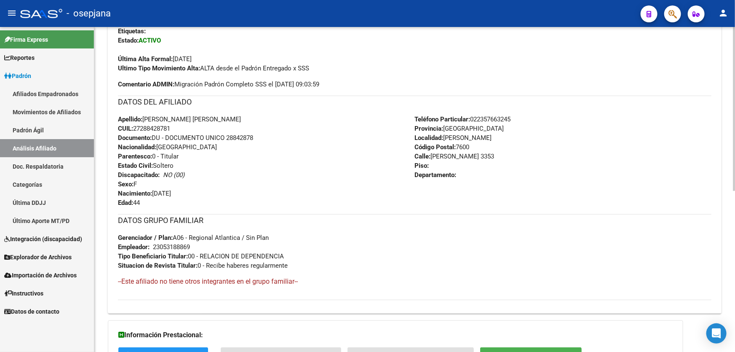
drag, startPoint x: 227, startPoint y: 136, endPoint x: 263, endPoint y: 136, distance: 35.4
click at [263, 136] on div "Apellido: [PERSON_NAME] [PERSON_NAME]: 27288428781 Documento: DU - DOCUMENTO UN…" at bounding box center [266, 161] width 297 height 93
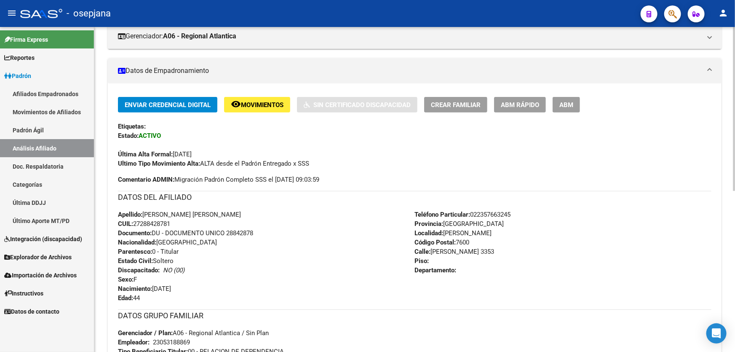
scroll to position [89, 0]
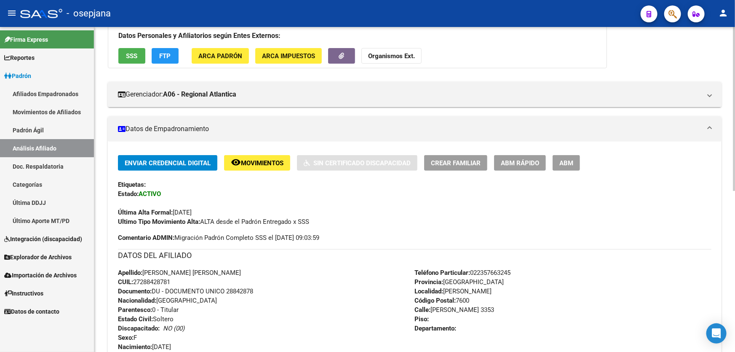
click at [261, 168] on button "remove_red_eye Movimientos" at bounding box center [257, 163] width 66 height 16
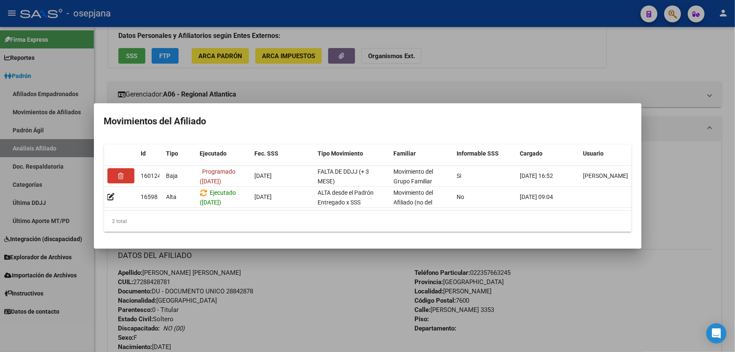
click at [299, 345] on div at bounding box center [367, 176] width 735 height 352
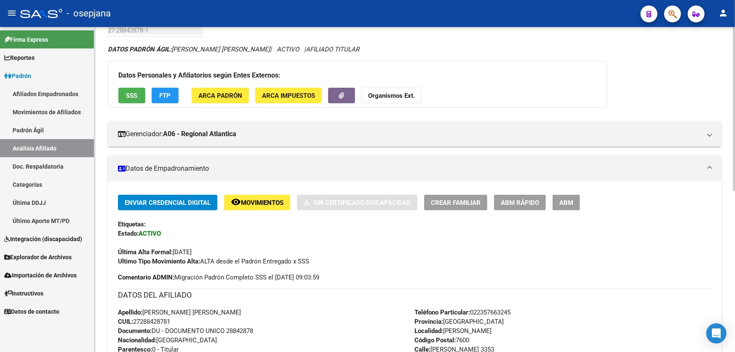
scroll to position [0, 0]
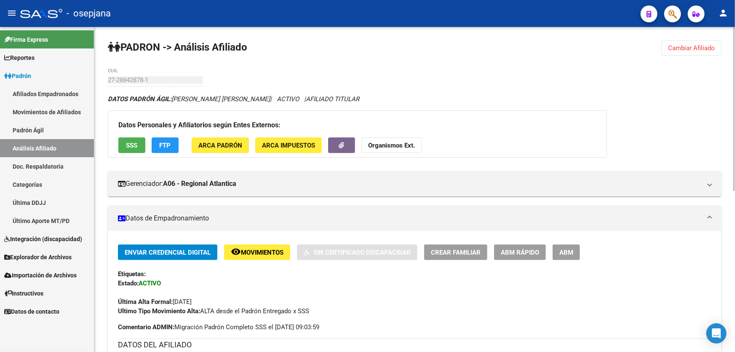
click at [683, 48] on span "Cambiar Afiliado" at bounding box center [691, 48] width 47 height 8
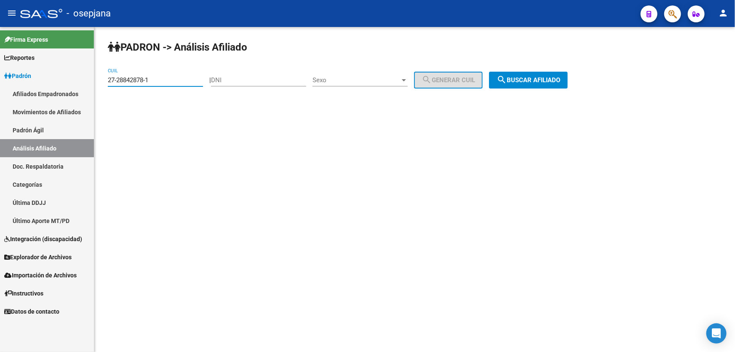
drag, startPoint x: 164, startPoint y: 78, endPoint x: 128, endPoint y: 79, distance: 35.4
click at [118, 79] on input "27-28842878-1" at bounding box center [155, 80] width 95 height 8
click at [128, 79] on input "27-28842878-1" at bounding box center [155, 80] width 95 height 8
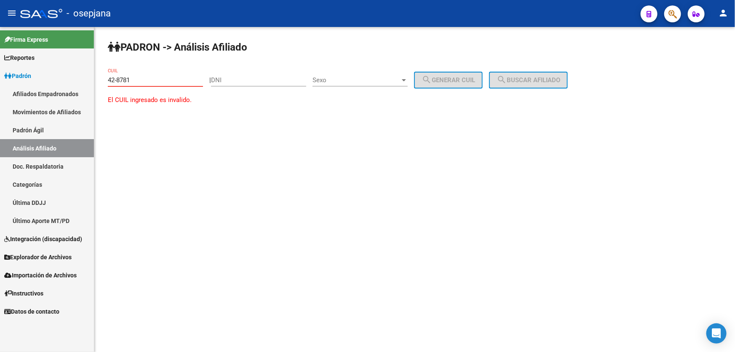
drag, startPoint x: 159, startPoint y: 79, endPoint x: 34, endPoint y: 90, distance: 126.0
click at [34, 90] on mat-sidenav-container "Firma Express Reportes Padrón Traspasos x O.S. Traspasos x Gerenciador Traspaso…" at bounding box center [367, 189] width 735 height 325
paste input "27-24056673-2"
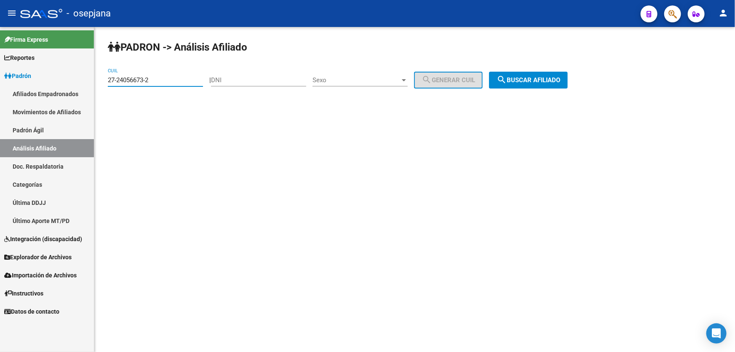
type input "27-24056673-2"
click at [543, 81] on span "search Buscar afiliado" at bounding box center [528, 80] width 64 height 8
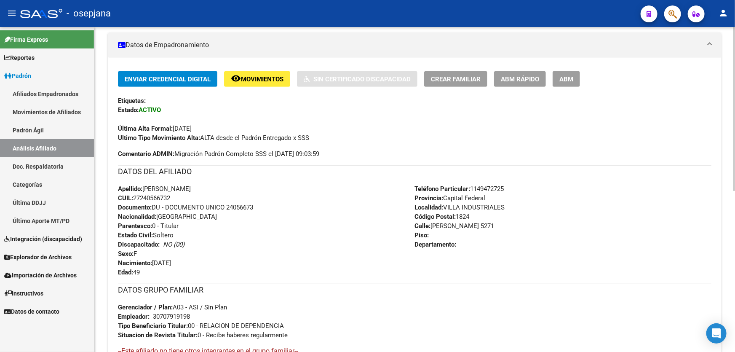
scroll to position [191, 0]
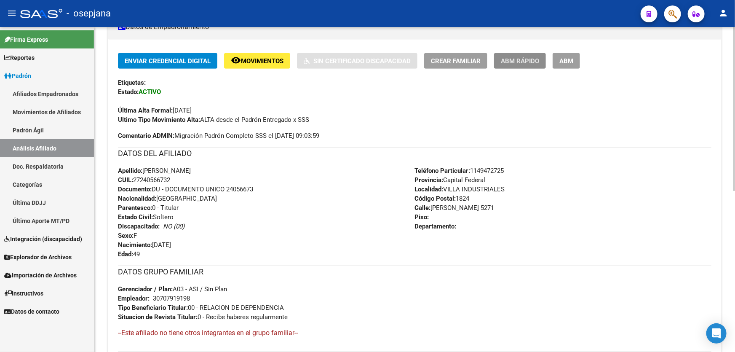
click at [520, 59] on span "ABM Rápido" at bounding box center [520, 61] width 38 height 8
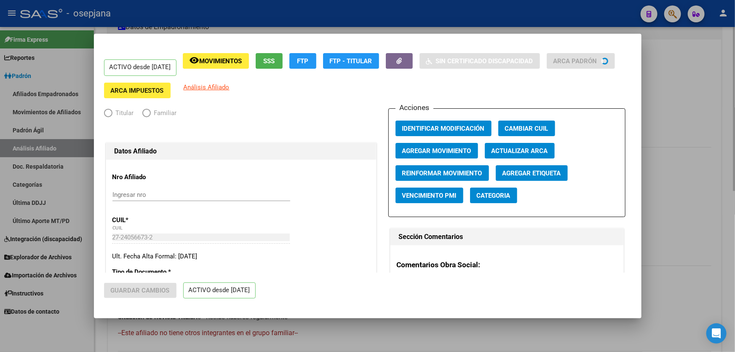
radio input "true"
type input "30-70791919-8"
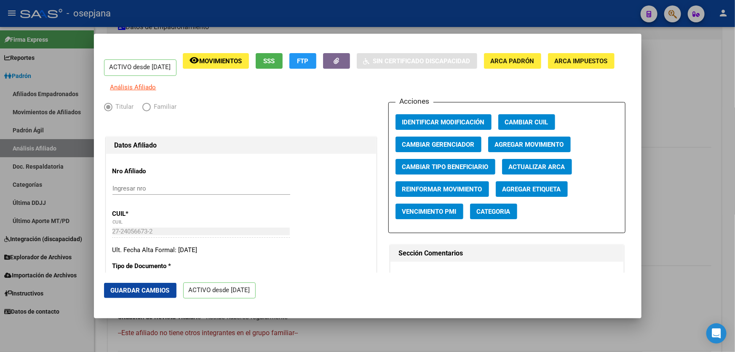
click at [547, 171] on span "Actualizar ARCA" at bounding box center [537, 167] width 56 height 8
type input "SOTELO"
type input "[PERSON_NAME]"
type input "LANUS OESTE"
type input "MAGALLANES"
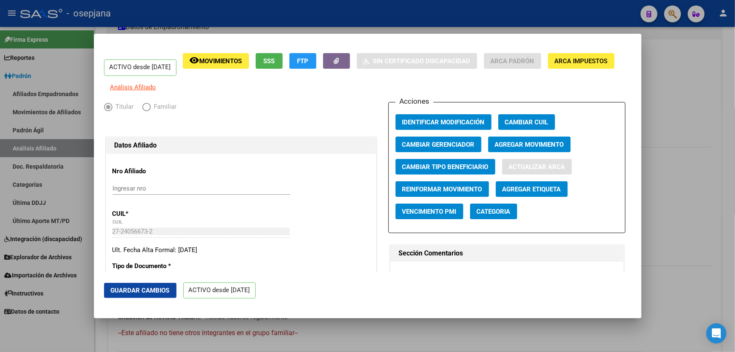
type input "5271"
click at [148, 288] on span "Guardar Cambios" at bounding box center [140, 290] width 59 height 8
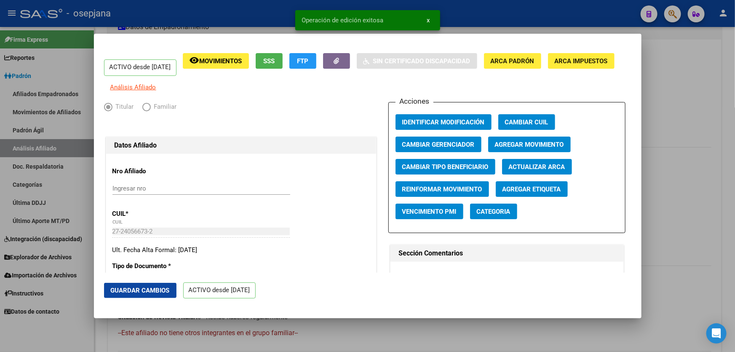
click at [734, 173] on div at bounding box center [367, 176] width 735 height 352
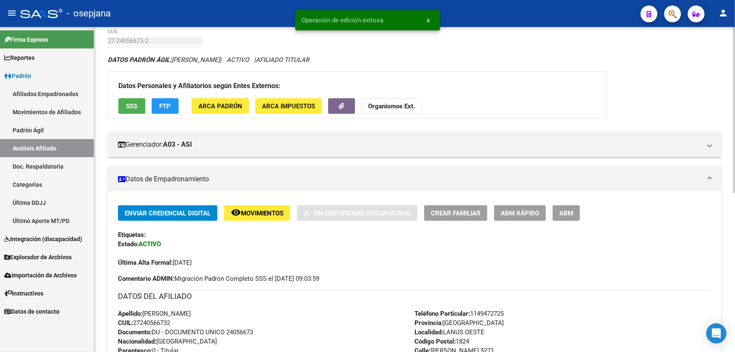
scroll to position [38, 0]
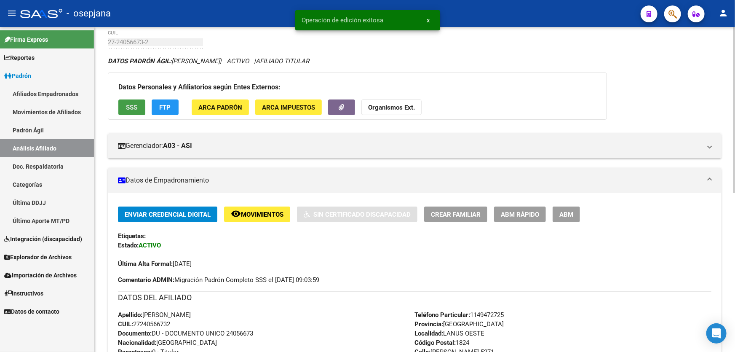
click at [131, 107] on span "SSS" at bounding box center [131, 108] width 11 height 8
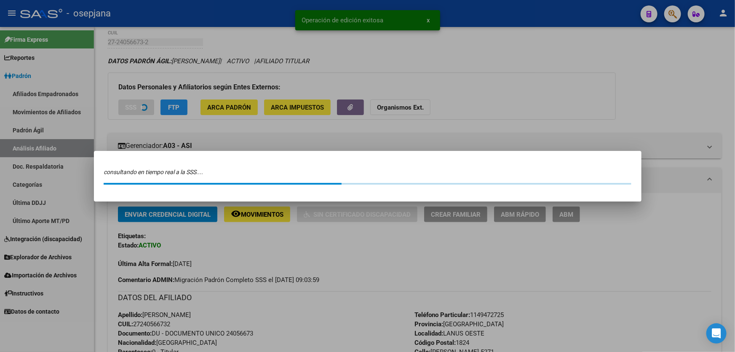
click at [734, 220] on div at bounding box center [367, 176] width 735 height 352
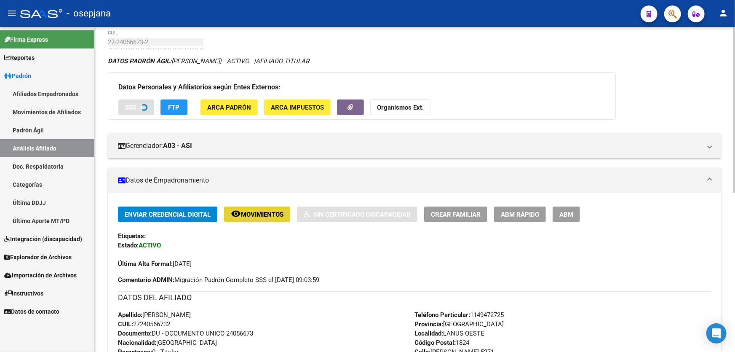
click at [270, 211] on span "Movimientos" at bounding box center [262, 215] width 43 height 8
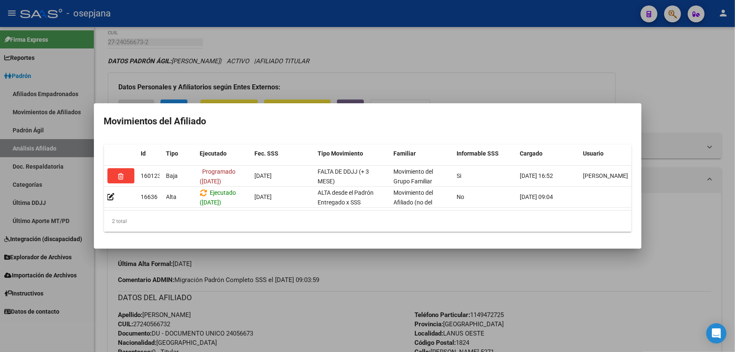
click at [734, 221] on div at bounding box center [367, 176] width 735 height 352
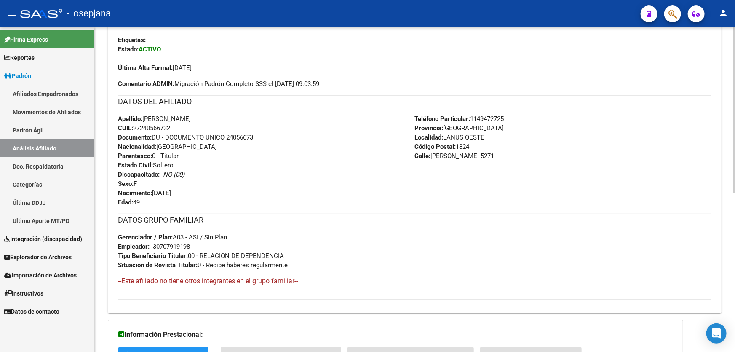
scroll to position [233, 0]
drag, startPoint x: 227, startPoint y: 136, endPoint x: 306, endPoint y: 138, distance: 78.3
click at [306, 138] on div "Apellido: [PERSON_NAME] CUIL: 27240566732 Documento: DU - DOCUMENTO UNICO 24056…" at bounding box center [266, 161] width 297 height 93
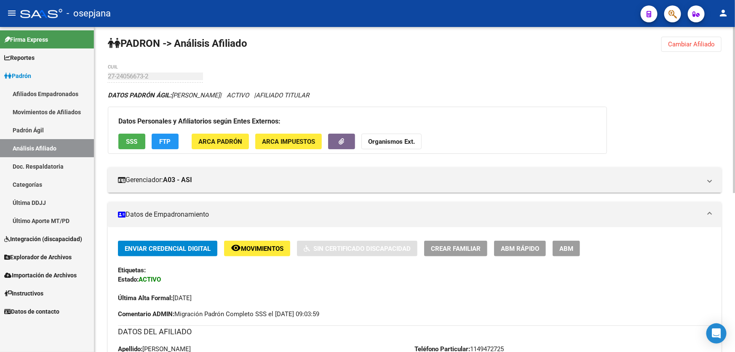
scroll to position [0, 0]
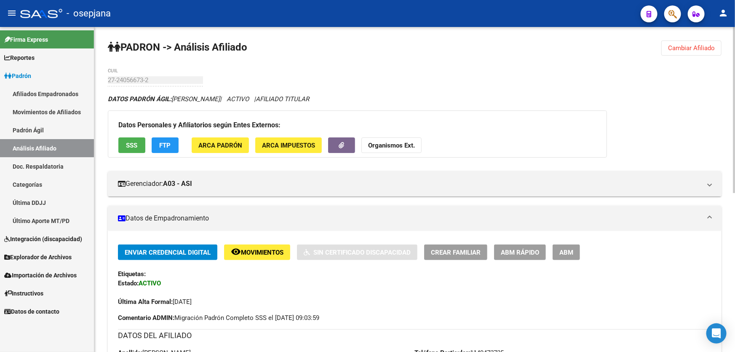
click at [689, 47] on span "Cambiar Afiliado" at bounding box center [691, 48] width 47 height 8
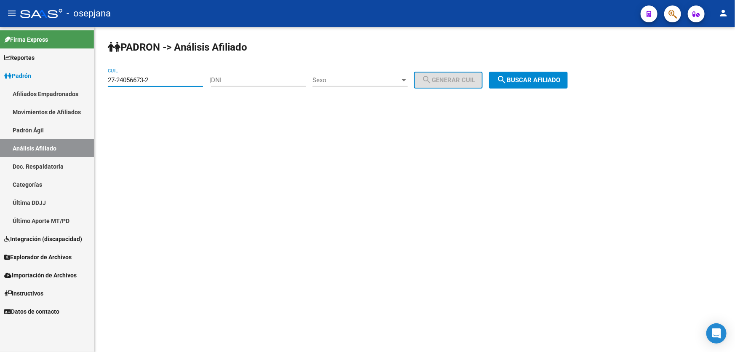
drag, startPoint x: 168, startPoint y: 78, endPoint x: 103, endPoint y: 80, distance: 64.9
click at [103, 80] on div "PADRON -> Análisis Afiliado 27-24056673-2 CUIL | DNI Sexo Sexo search Generar C…" at bounding box center [414, 71] width 640 height 88
paste input "7250553-0"
click at [535, 77] on span "search Buscar afiliado" at bounding box center [528, 80] width 64 height 8
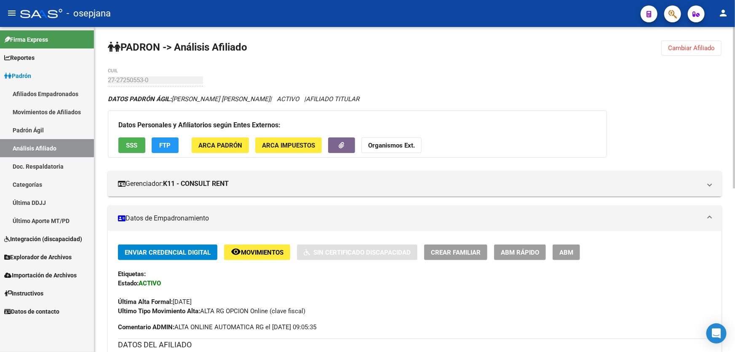
click at [263, 245] on button "remove_red_eye Movimientos" at bounding box center [257, 252] width 66 height 16
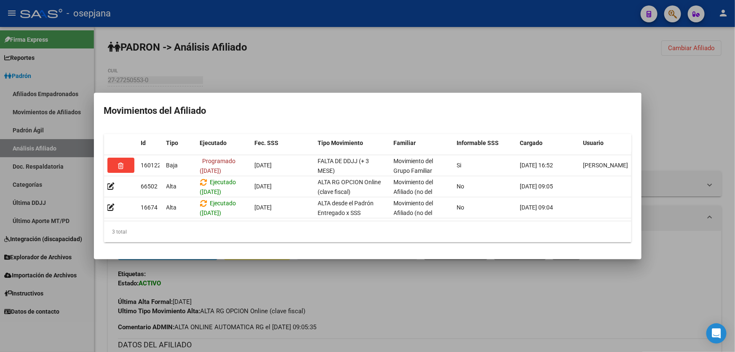
click at [324, 75] on div at bounding box center [367, 176] width 735 height 352
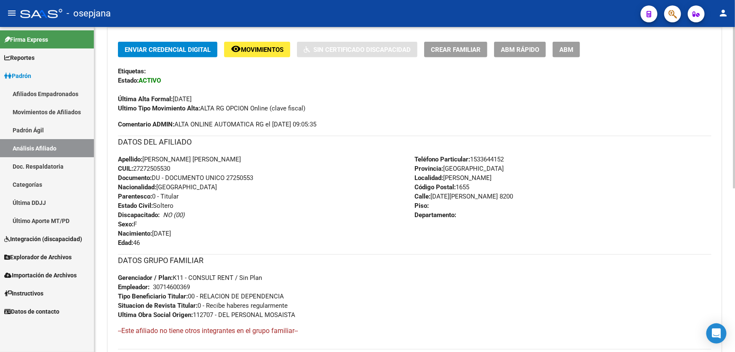
scroll to position [268, 0]
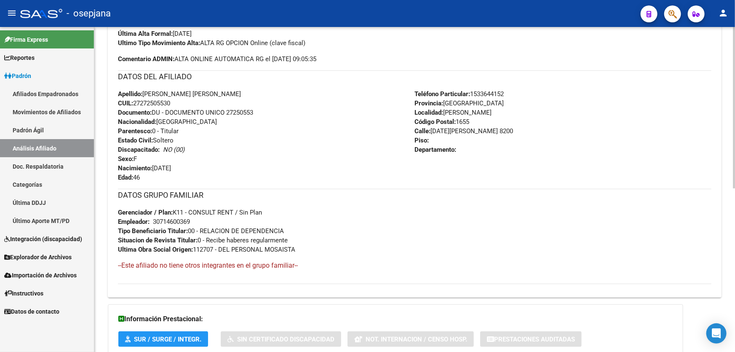
drag, startPoint x: 226, startPoint y: 112, endPoint x: 264, endPoint y: 114, distance: 37.5
click at [264, 114] on div "Apellido: [PERSON_NAME] [PERSON_NAME] CUIL: 27272505530 Documento: DU - DOCUMEN…" at bounding box center [266, 135] width 297 height 93
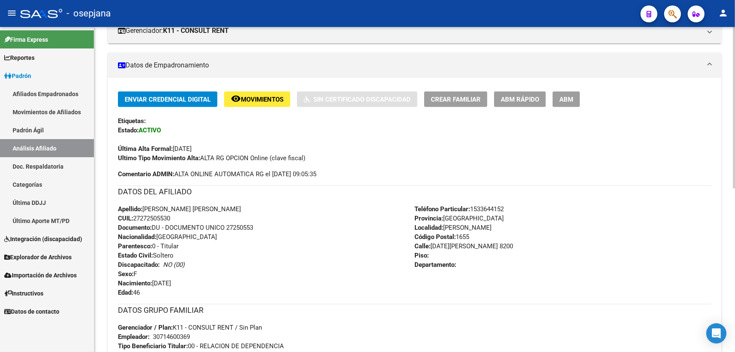
scroll to position [0, 0]
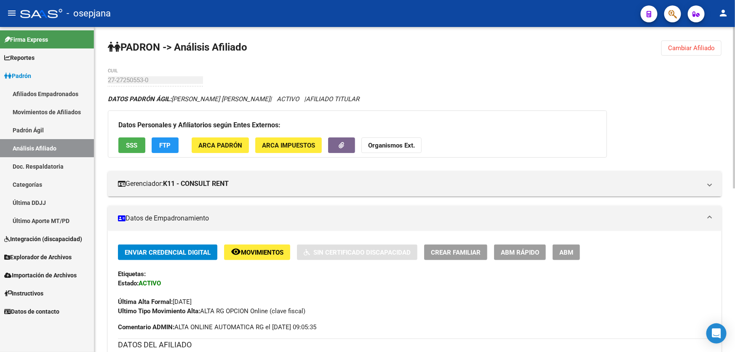
click at [688, 55] on button "Cambiar Afiliado" at bounding box center [691, 47] width 60 height 15
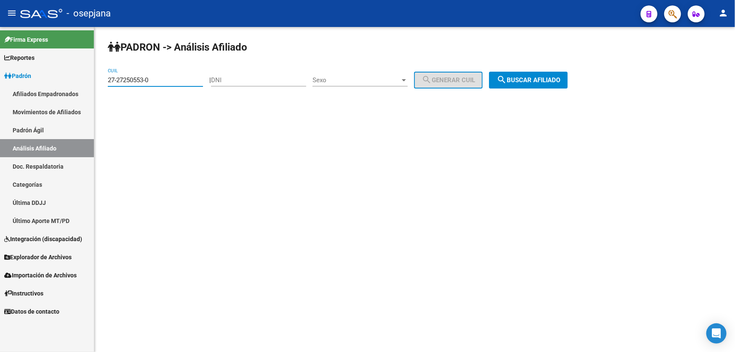
drag, startPoint x: 172, startPoint y: 82, endPoint x: 91, endPoint y: 82, distance: 81.3
click at [91, 82] on mat-sidenav-container "Firma Express Reportes Padrón Traspasos x O.S. Traspasos x Gerenciador Traspaso…" at bounding box center [367, 189] width 735 height 325
paste input "30315034-5"
click at [532, 76] on span "search Buscar afiliado" at bounding box center [528, 80] width 64 height 8
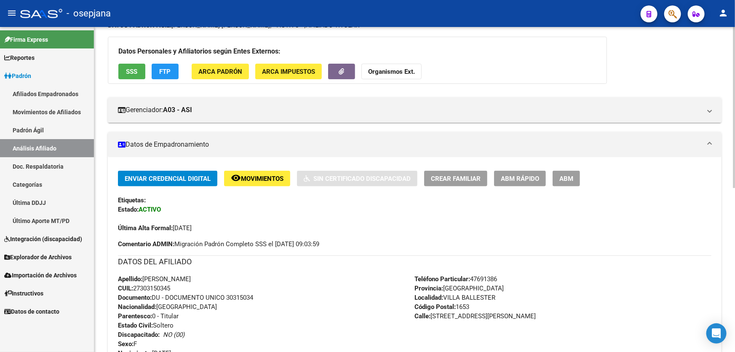
scroll to position [76, 0]
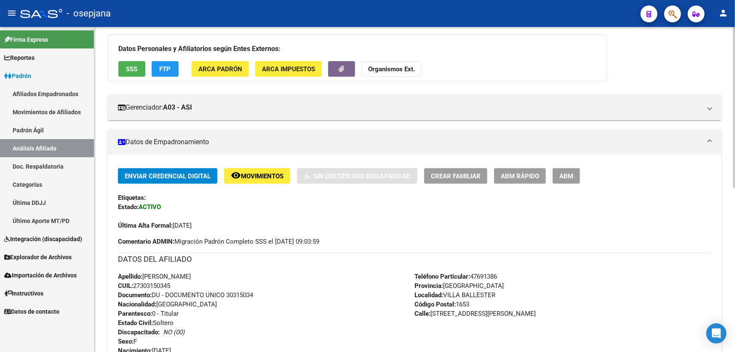
click at [260, 185] on div "Enviar Credencial Digital remove_red_eye Movimientos Sin Certificado Discapacid…" at bounding box center [414, 199] width 593 height 62
click at [265, 173] on span "Movimientos" at bounding box center [262, 176] width 43 height 8
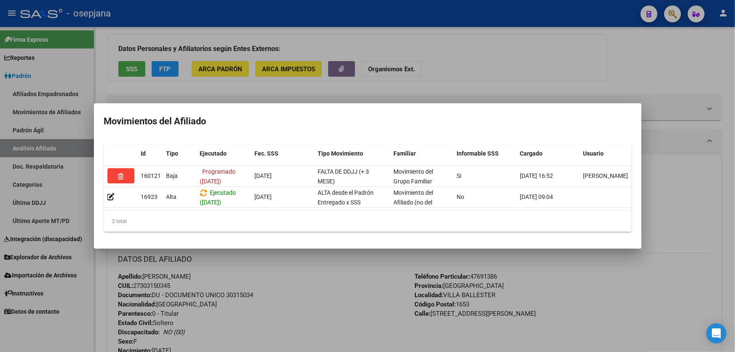
click at [359, 277] on div at bounding box center [367, 176] width 735 height 352
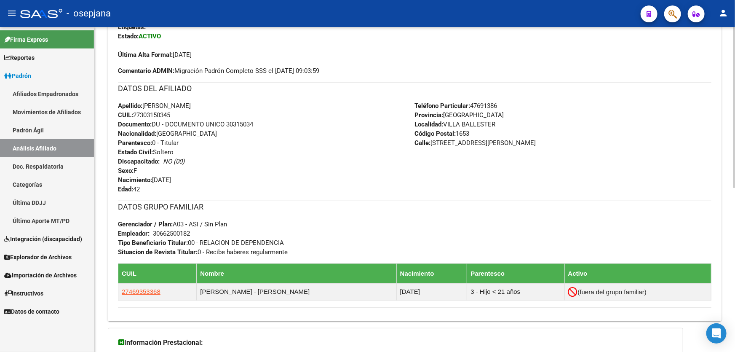
scroll to position [268, 0]
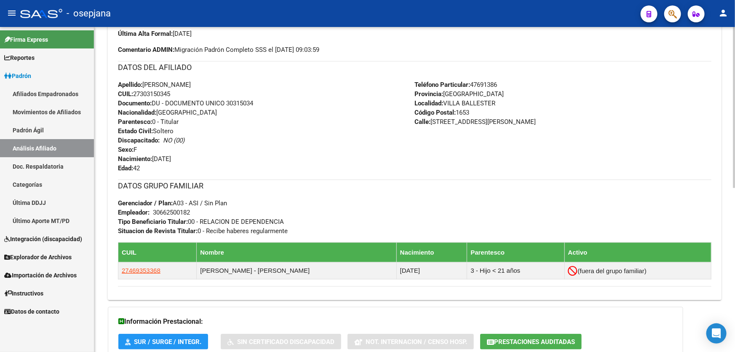
drag, startPoint x: 227, startPoint y: 101, endPoint x: 293, endPoint y: 104, distance: 66.2
click at [293, 104] on div "Apellido: [PERSON_NAME]: 27303150345 Documento: DU - DOCUMENTO UNICO 30315034 N…" at bounding box center [266, 126] width 297 height 93
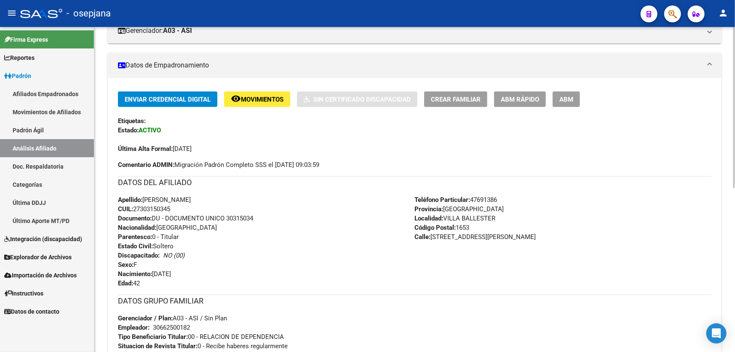
scroll to position [0, 0]
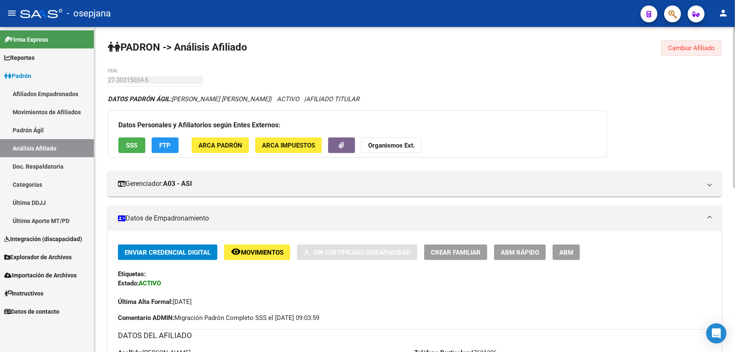
click at [687, 52] on button "Cambiar Afiliado" at bounding box center [691, 47] width 60 height 15
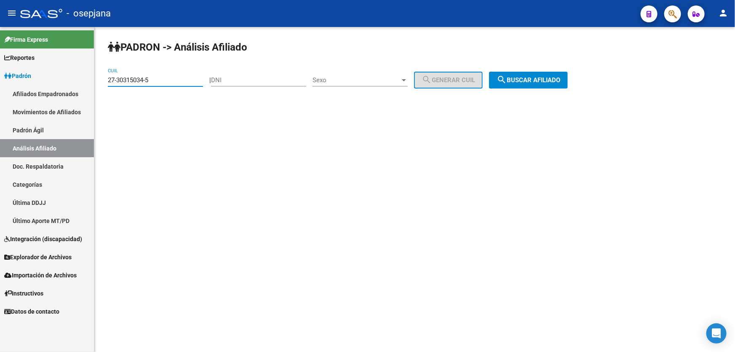
drag, startPoint x: 192, startPoint y: 77, endPoint x: 96, endPoint y: 80, distance: 96.0
click at [96, 80] on div "PADRON -> Análisis Afiliado 27-30315034-5 CUIL | DNI Sexo Sexo search Generar C…" at bounding box center [414, 71] width 640 height 88
paste input "8638196-3"
click at [544, 81] on span "search Buscar afiliado" at bounding box center [528, 80] width 64 height 8
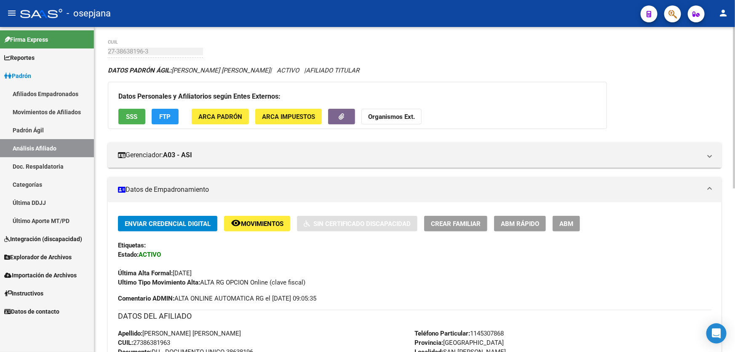
scroll to position [22, 0]
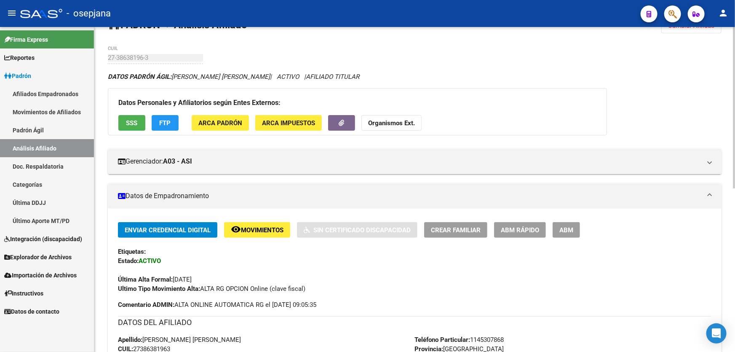
click at [256, 232] on span "Movimientos" at bounding box center [262, 230] width 43 height 8
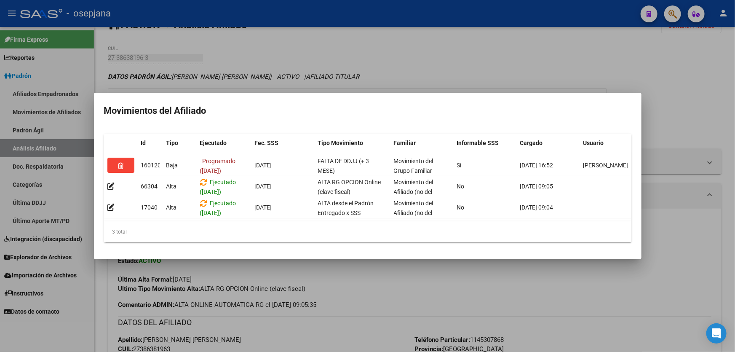
click at [353, 304] on div at bounding box center [367, 176] width 735 height 352
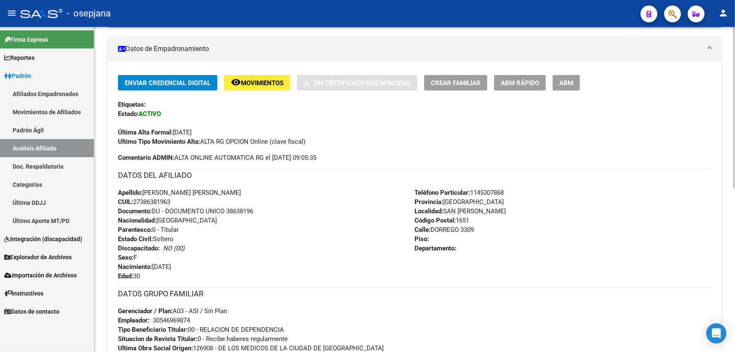
scroll to position [176, 0]
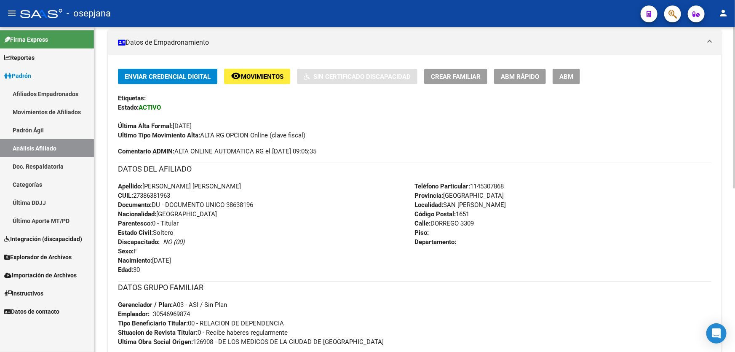
drag, startPoint x: 228, startPoint y: 203, endPoint x: 273, endPoint y: 205, distance: 45.1
click at [273, 205] on div "Apellido: [PERSON_NAME] [PERSON_NAME]: 27386381963 Documento: DU - DOCUMENTO UN…" at bounding box center [266, 227] width 297 height 93
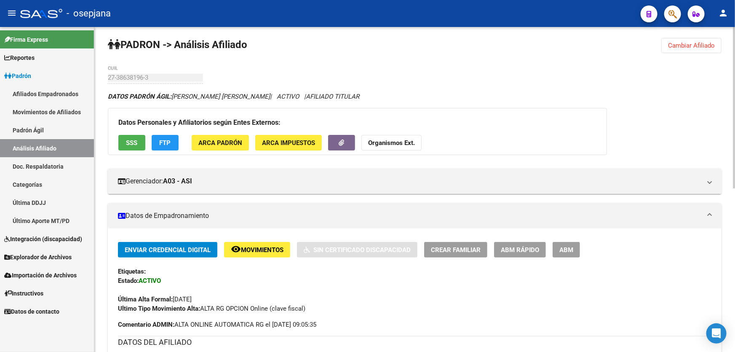
scroll to position [0, 0]
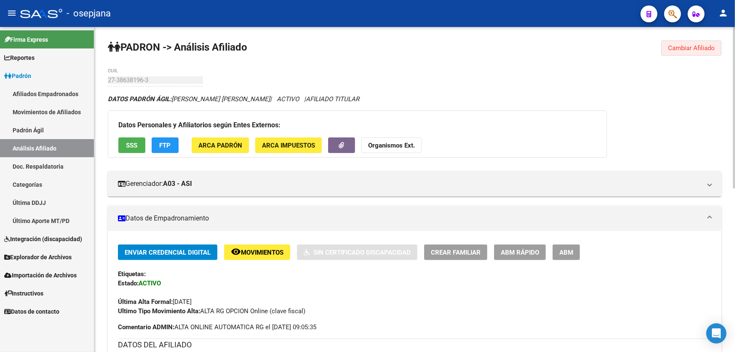
click at [708, 47] on span "Cambiar Afiliado" at bounding box center [691, 48] width 47 height 8
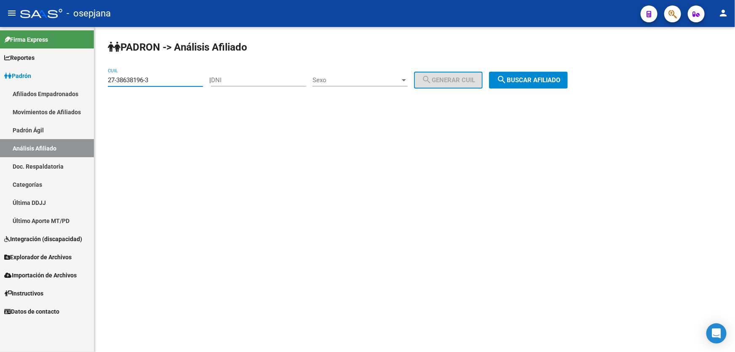
drag, startPoint x: 154, startPoint y: 79, endPoint x: 98, endPoint y: 83, distance: 56.6
click at [98, 83] on div "PADRON -> Análisis Afiliado 27-38638196-3 CUIL | DNI Sexo Sexo search Generar C…" at bounding box center [414, 71] width 640 height 88
paste input "3895358-0"
type input "27-33895358-0"
click at [534, 81] on span "search Buscar afiliado" at bounding box center [528, 80] width 64 height 8
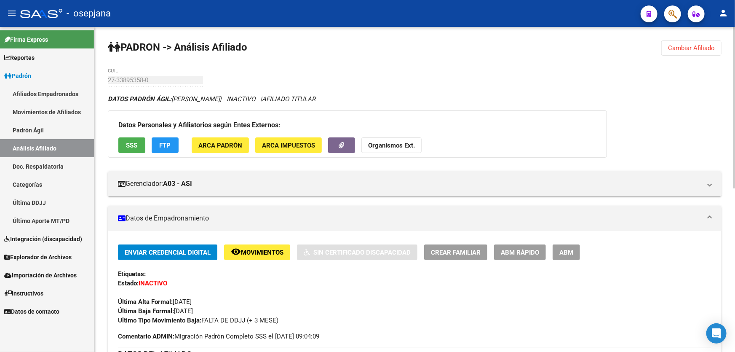
click at [264, 248] on span "remove_red_eye Movimientos" at bounding box center [257, 252] width 53 height 8
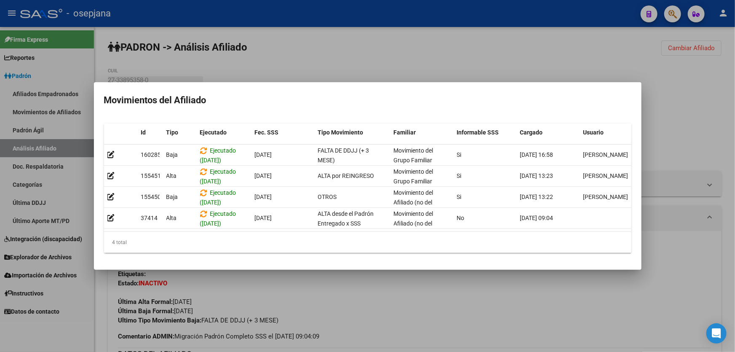
click at [396, 296] on div at bounding box center [367, 176] width 735 height 352
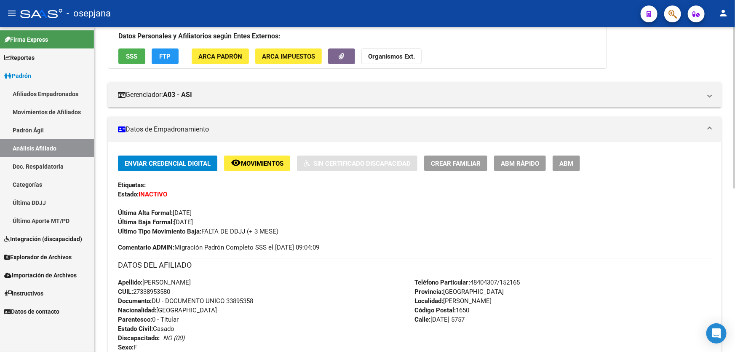
scroll to position [60, 0]
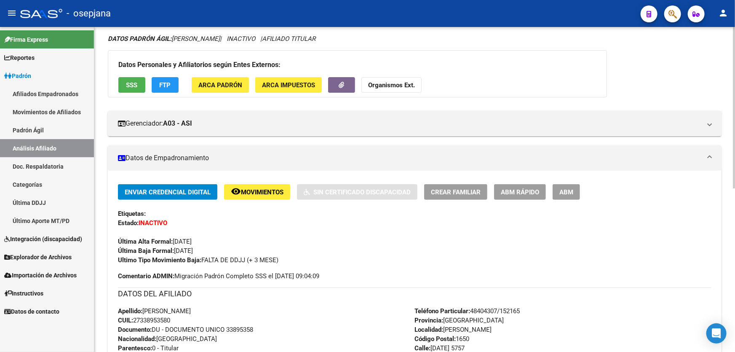
click at [268, 191] on span "Movimientos" at bounding box center [262, 192] width 43 height 8
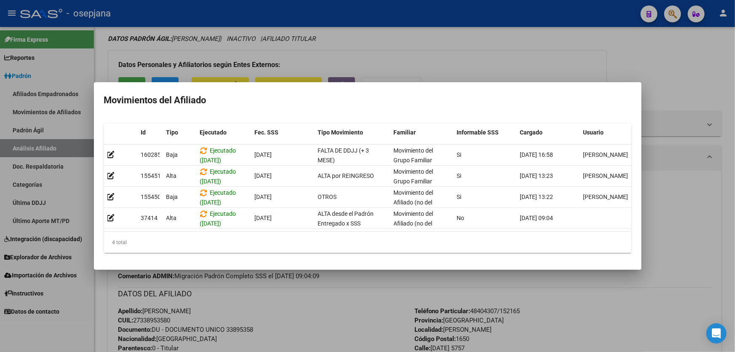
click at [329, 315] on div at bounding box center [367, 176] width 735 height 352
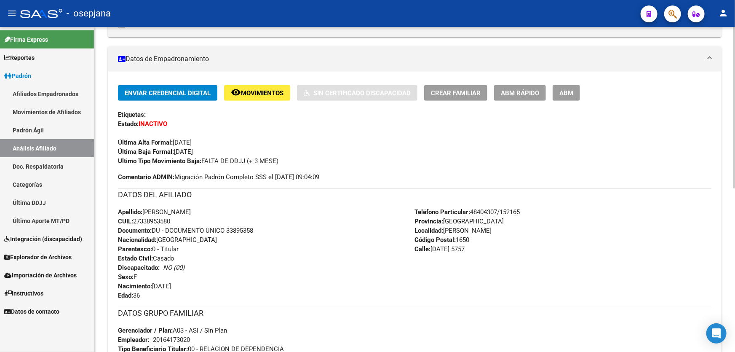
scroll to position [175, 0]
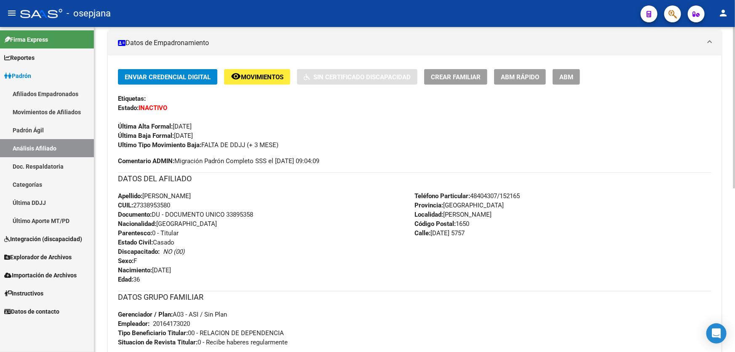
drag, startPoint x: 227, startPoint y: 210, endPoint x: 261, endPoint y: 214, distance: 33.9
click at [261, 214] on div "Apellido: [PERSON_NAME]: 27338953580 Documento: DU - DOCUMENTO UNICO 33895358 N…" at bounding box center [266, 237] width 297 height 93
click at [260, 80] on button "remove_red_eye Movimientos" at bounding box center [257, 77] width 66 height 16
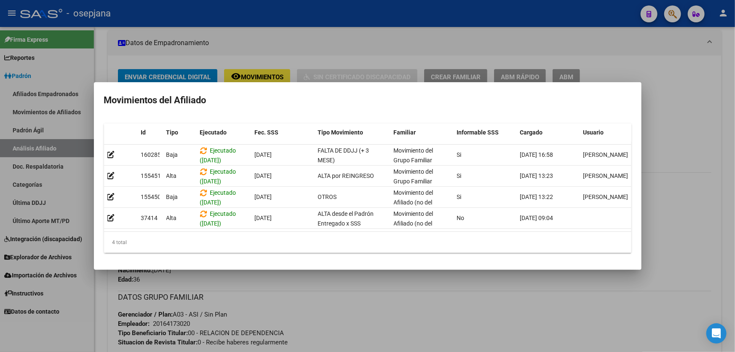
click at [380, 287] on div at bounding box center [367, 176] width 735 height 352
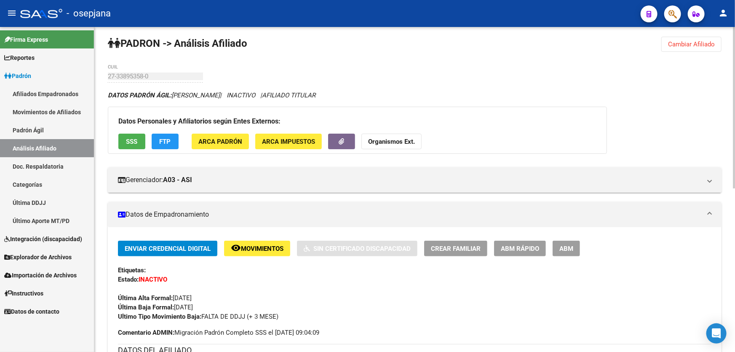
scroll to position [0, 0]
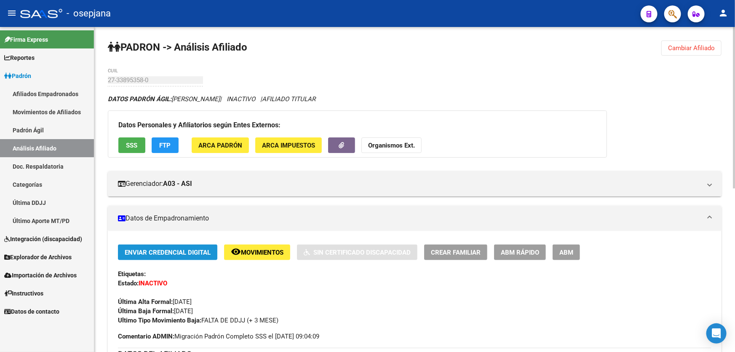
click at [194, 253] on span "Enviar Credencial Digital" at bounding box center [168, 252] width 86 height 8
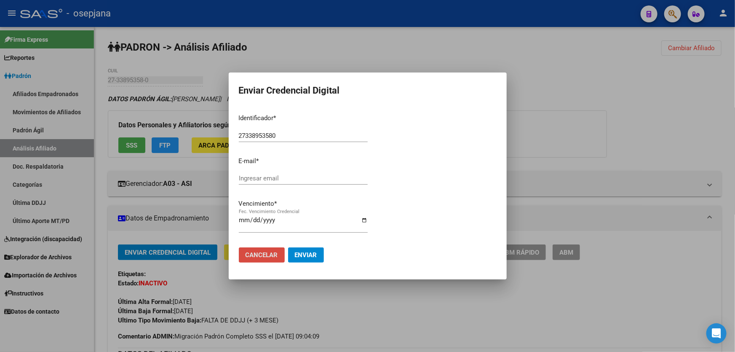
click at [251, 261] on button "Cancelar" at bounding box center [262, 254] width 46 height 15
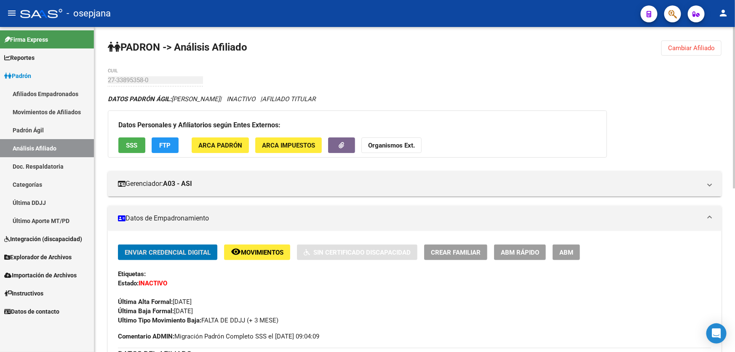
click at [264, 257] on button "remove_red_eye Movimientos" at bounding box center [257, 252] width 66 height 16
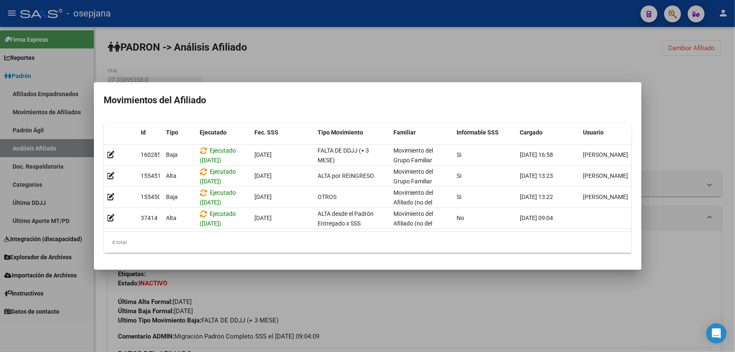
click at [351, 305] on div at bounding box center [367, 176] width 735 height 352
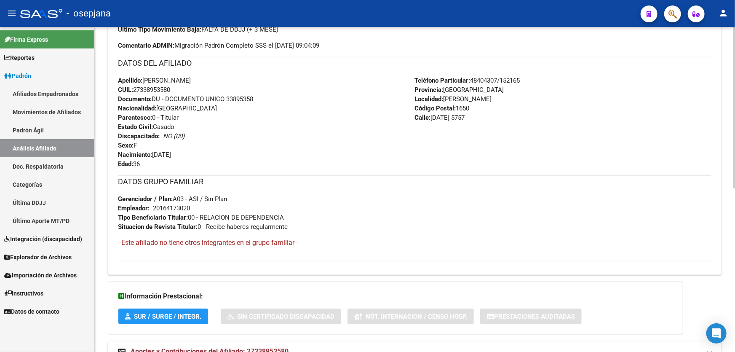
scroll to position [328, 0]
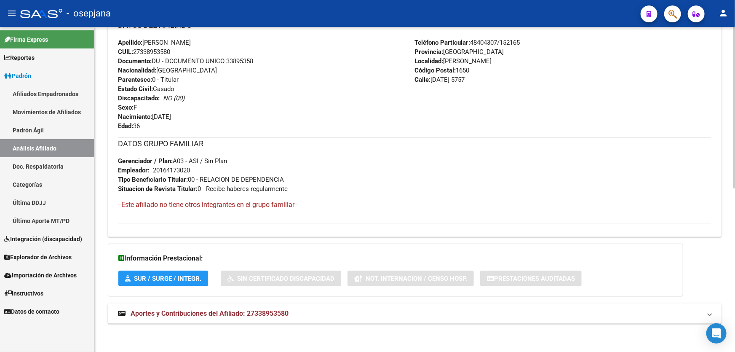
click at [300, 309] on mat-panel-title "Aportes y Contribuciones del Afiliado: 27338953580" at bounding box center [409, 313] width 583 height 9
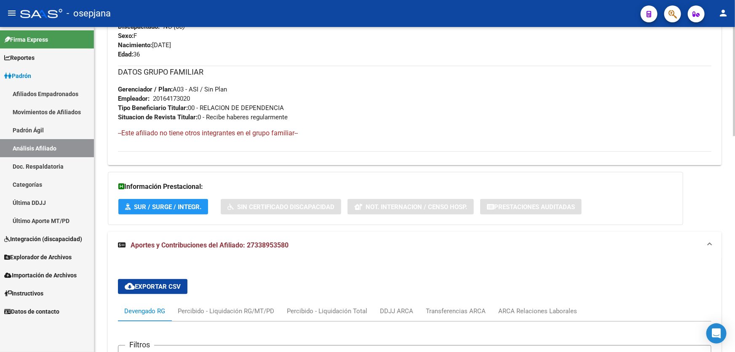
scroll to position [558, 0]
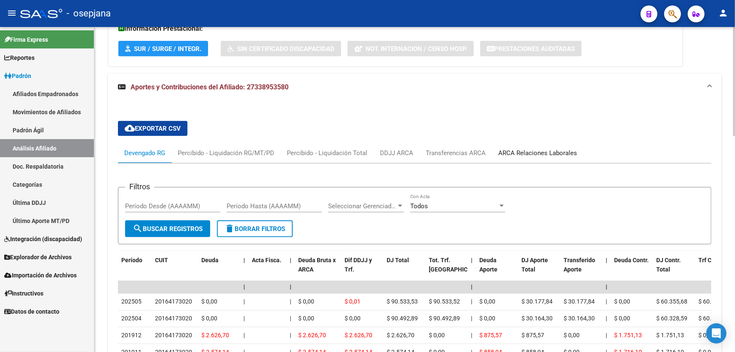
click at [532, 153] on div "ARCA Relaciones Laborales" at bounding box center [537, 152] width 79 height 9
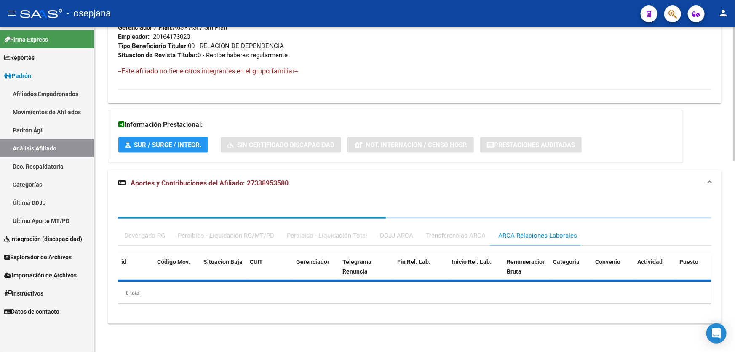
scroll to position [502, 0]
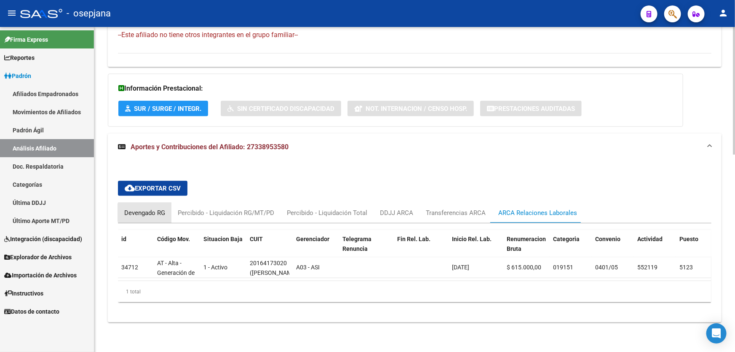
click at [146, 208] on div "Devengado RG" at bounding box center [144, 212] width 41 height 9
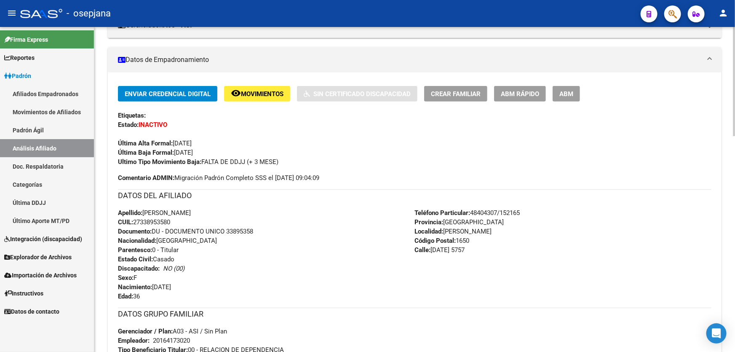
scroll to position [158, 0]
click at [236, 95] on mat-icon "remove_red_eye" at bounding box center [236, 93] width 10 height 10
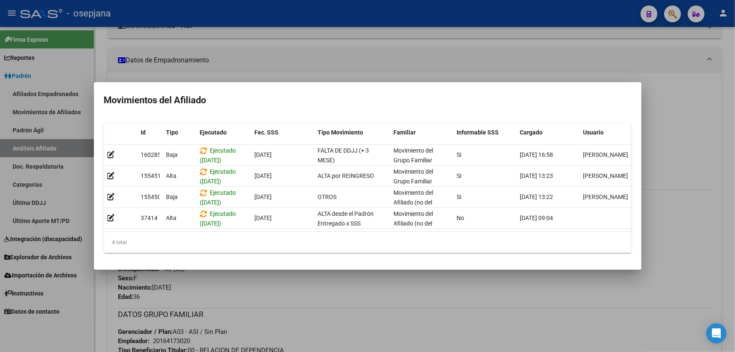
click at [293, 273] on div at bounding box center [367, 176] width 735 height 352
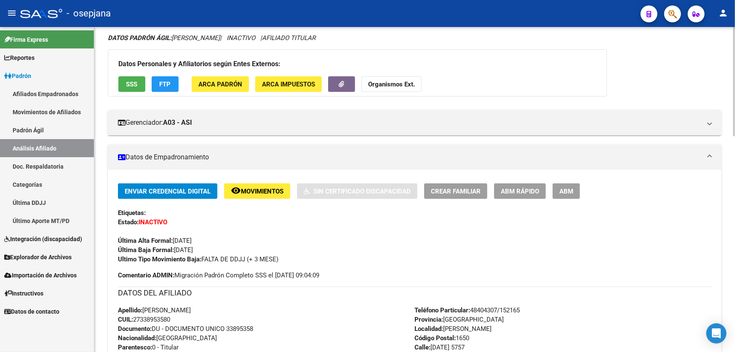
scroll to position [0, 0]
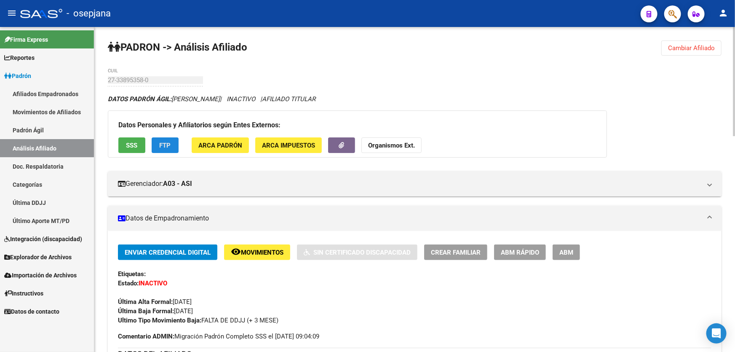
click at [176, 141] on button "FTP" at bounding box center [165, 145] width 27 height 16
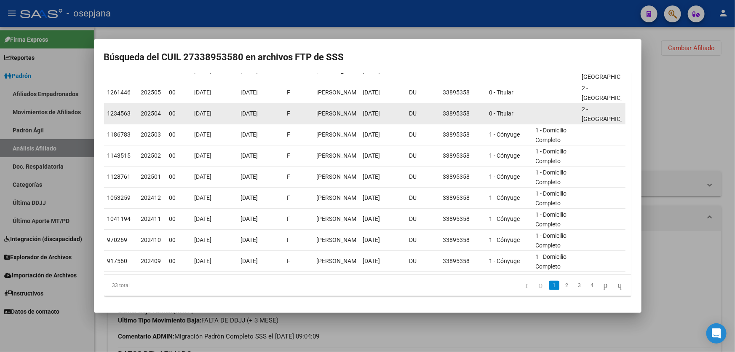
scroll to position [95, 0]
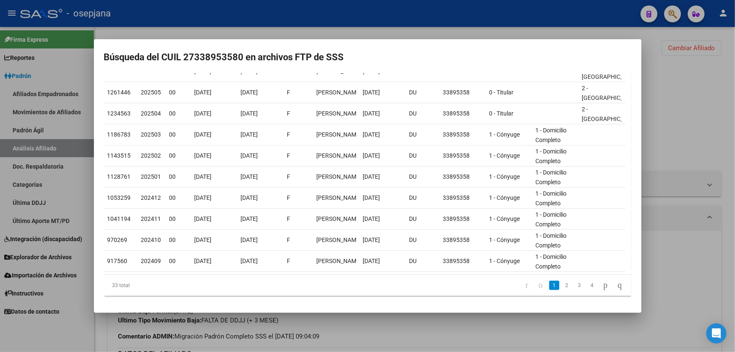
click at [387, 21] on div at bounding box center [367, 176] width 735 height 352
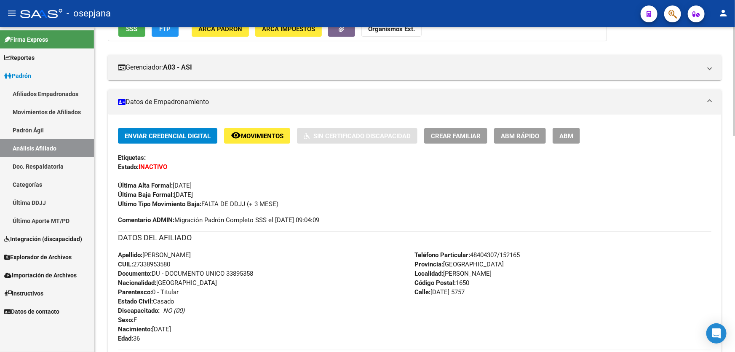
scroll to position [191, 0]
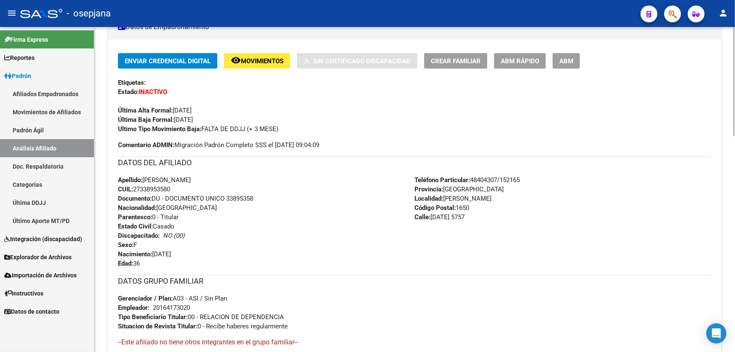
click at [259, 63] on span "Movimientos" at bounding box center [262, 61] width 43 height 8
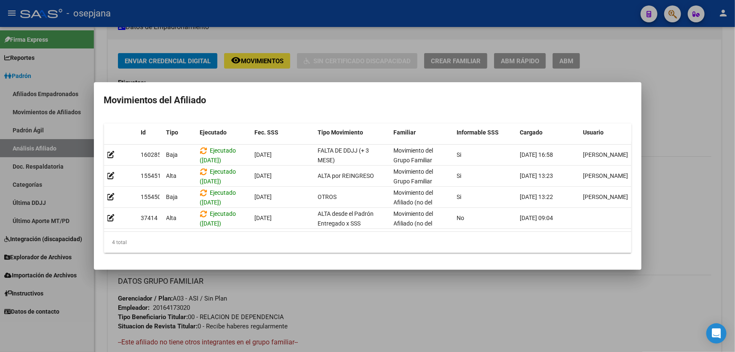
click at [347, 279] on div at bounding box center [367, 176] width 735 height 352
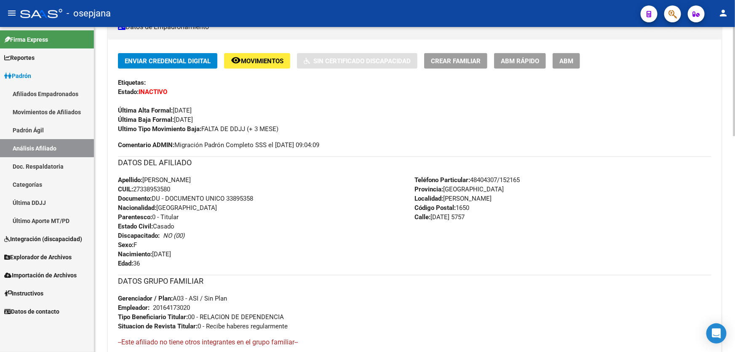
scroll to position [459, 0]
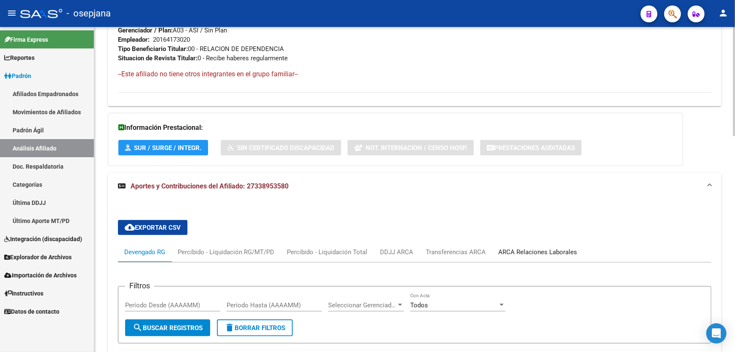
click at [554, 252] on div "ARCA Relaciones Laborales" at bounding box center [537, 251] width 79 height 9
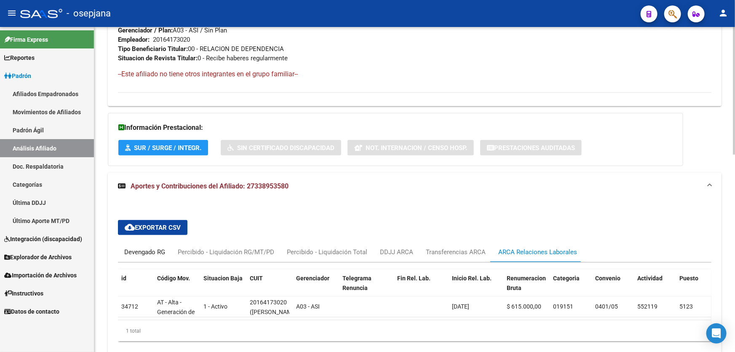
click at [149, 253] on div "Devengado RG" at bounding box center [144, 251] width 41 height 9
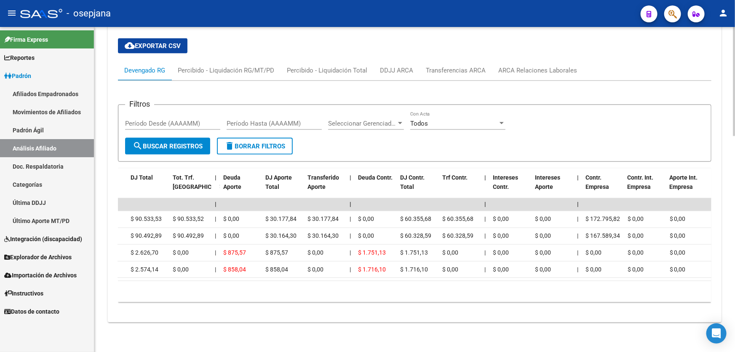
scroll to position [0, 237]
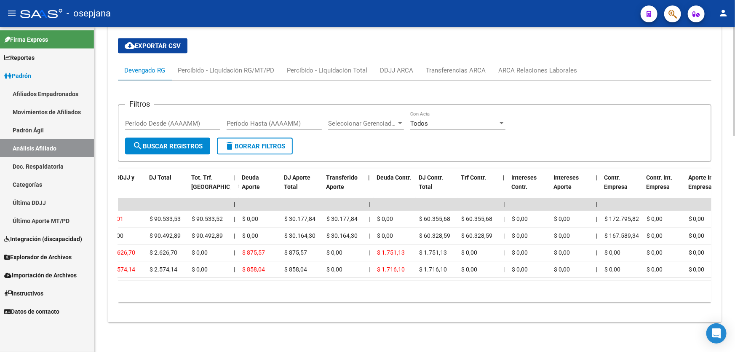
drag, startPoint x: 217, startPoint y: 274, endPoint x: 207, endPoint y: 287, distance: 16.6
click at [186, 285] on div "Período CUIT Deuda | Acta Fisca. | Deuda Bruta x ARCA Dif DDJJ y Trf. DJ Total …" at bounding box center [414, 235] width 593 height 134
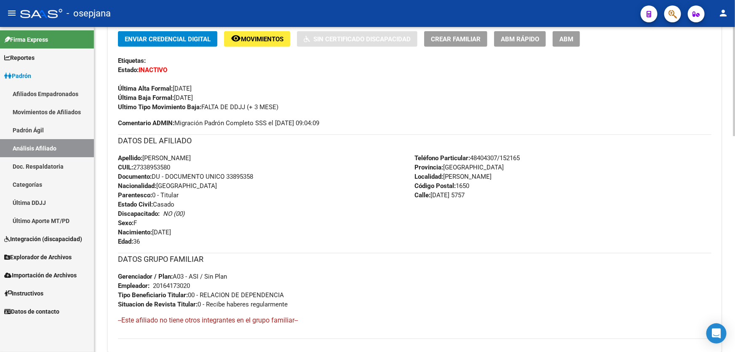
scroll to position [184, 0]
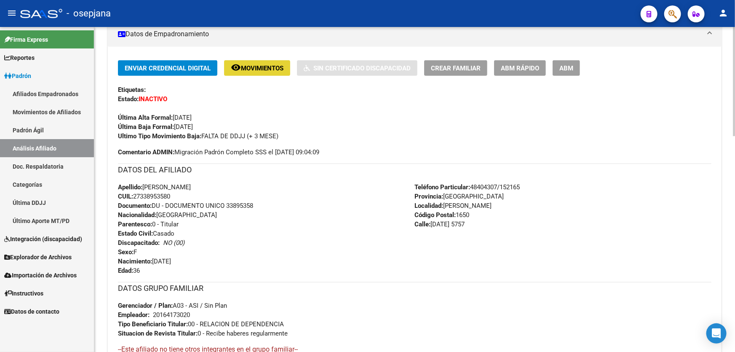
click at [258, 64] on span "Movimientos" at bounding box center [262, 68] width 43 height 8
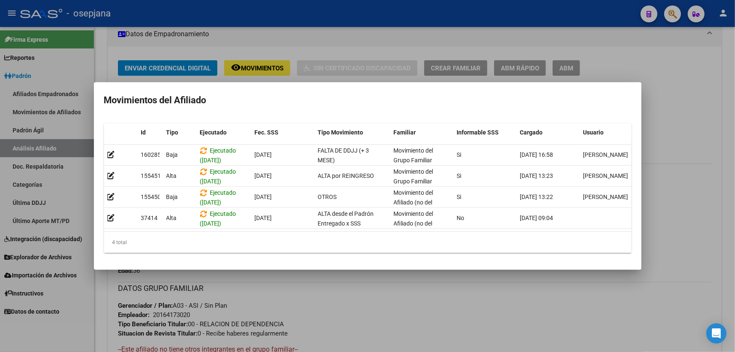
click at [427, 304] on div at bounding box center [367, 176] width 735 height 352
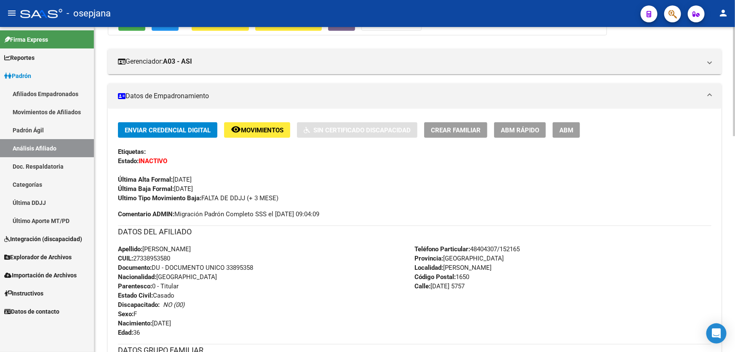
scroll to position [107, 0]
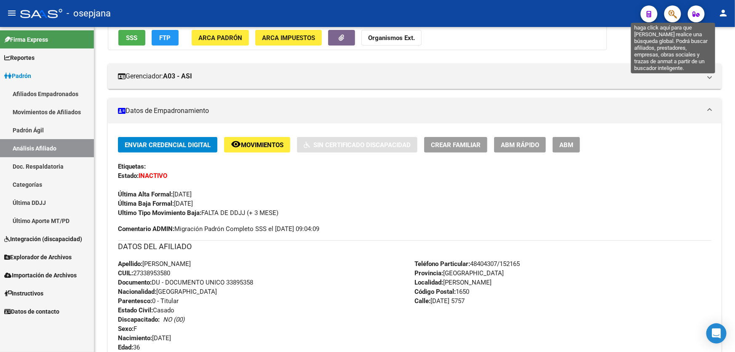
click at [671, 12] on icon "button" at bounding box center [672, 14] width 8 height 10
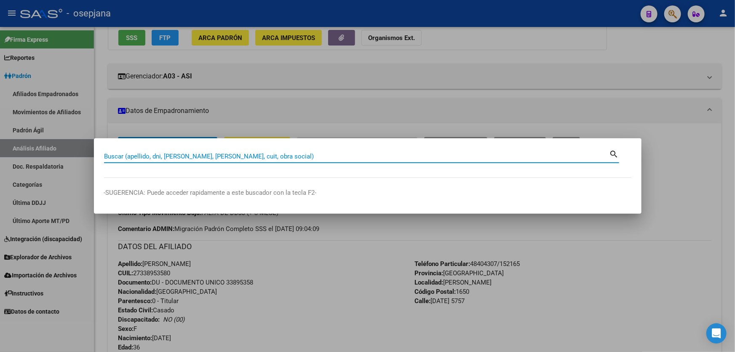
paste input "20-37057612-3"
type input "20370576123"
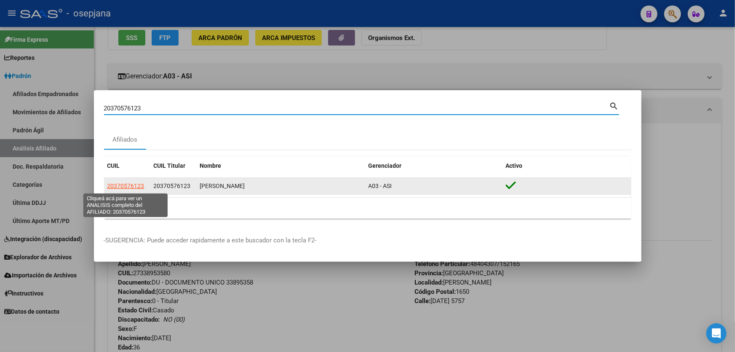
click at [125, 187] on span "20370576123" at bounding box center [125, 185] width 37 height 7
type textarea "20370576123"
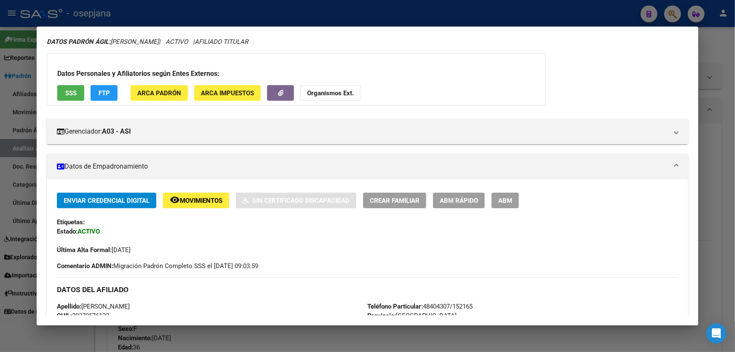
scroll to position [0, 0]
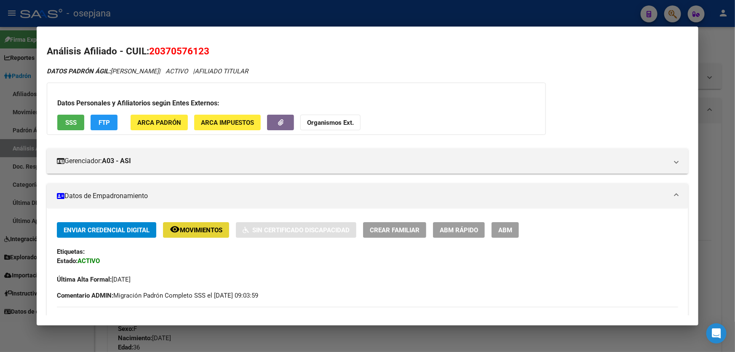
click at [193, 230] on span "Movimientos" at bounding box center [201, 230] width 43 height 8
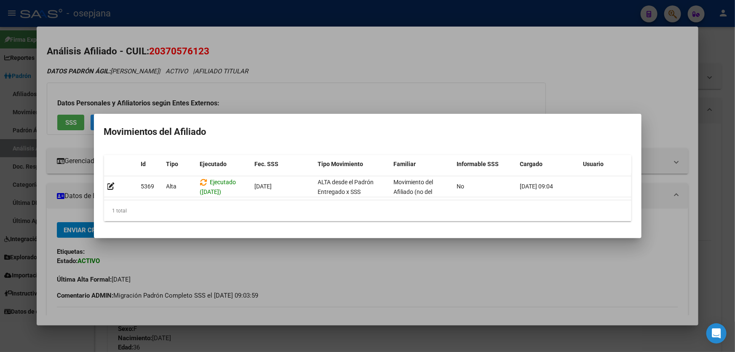
click at [192, 271] on div at bounding box center [367, 176] width 735 height 352
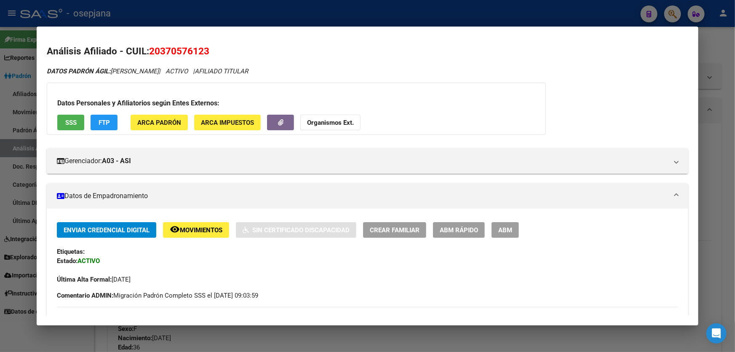
click at [74, 129] on button "SSS" at bounding box center [70, 123] width 27 height 16
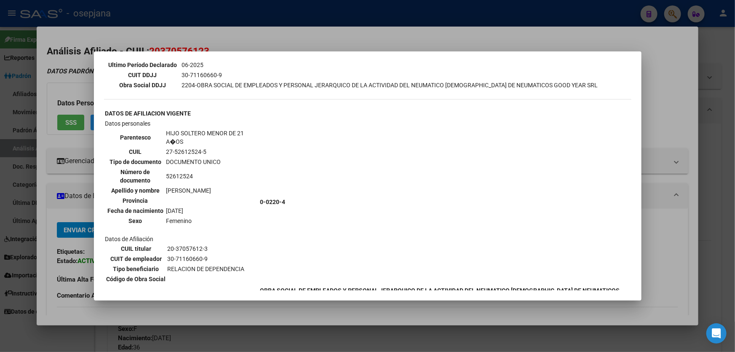
scroll to position [344, 0]
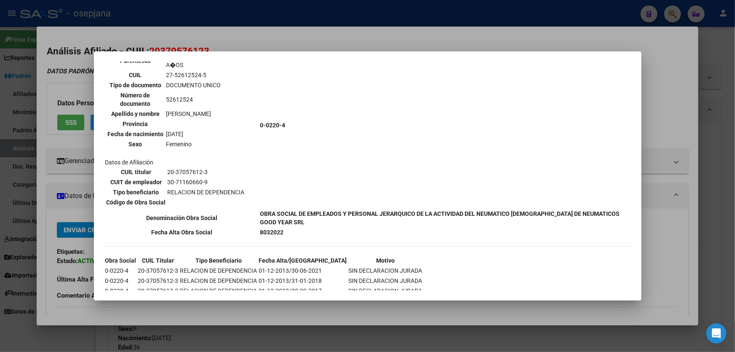
click at [734, 145] on div at bounding box center [367, 176] width 735 height 352
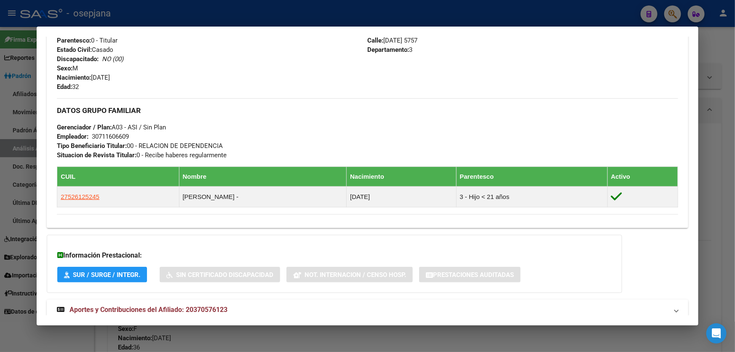
scroll to position [355, 0]
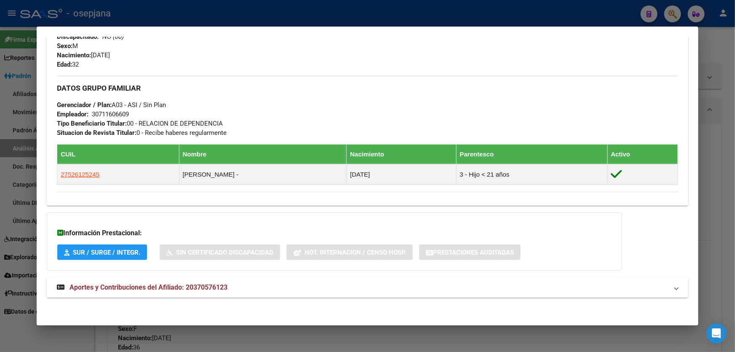
click at [521, 281] on mat-expansion-panel-header "Aportes y Contribuciones del Afiliado: 20370576123" at bounding box center [367, 287] width 641 height 20
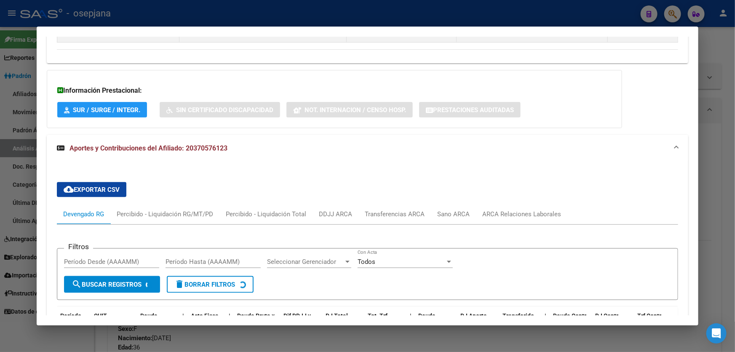
scroll to position [508, 0]
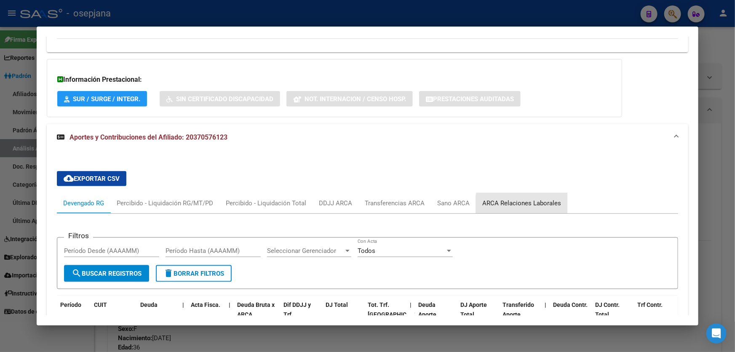
click at [524, 205] on div "ARCA Relaciones Laborales" at bounding box center [521, 202] width 79 height 9
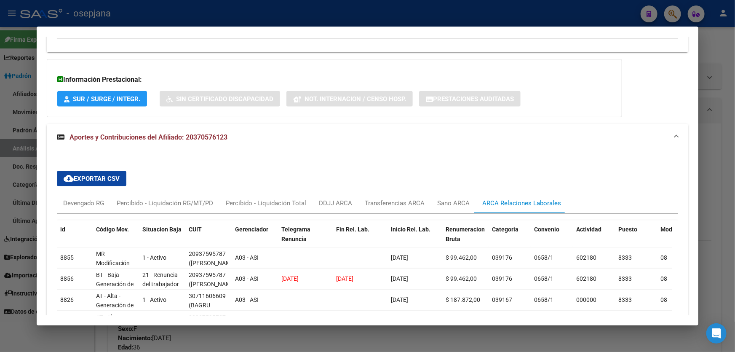
click at [734, 208] on div at bounding box center [367, 176] width 735 height 352
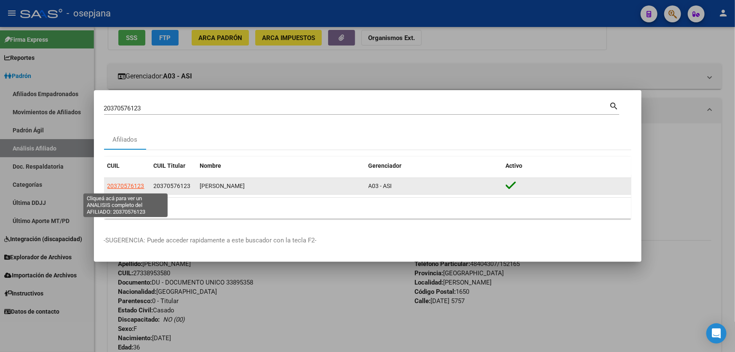
click at [129, 182] on span "20370576123" at bounding box center [125, 185] width 37 height 7
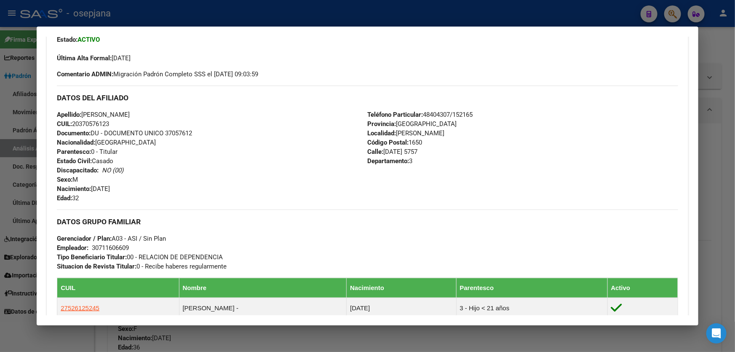
scroll to position [202, 0]
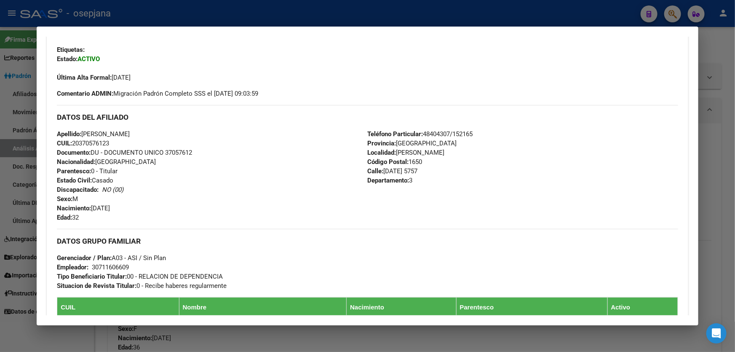
click at [729, 189] on div at bounding box center [367, 176] width 735 height 352
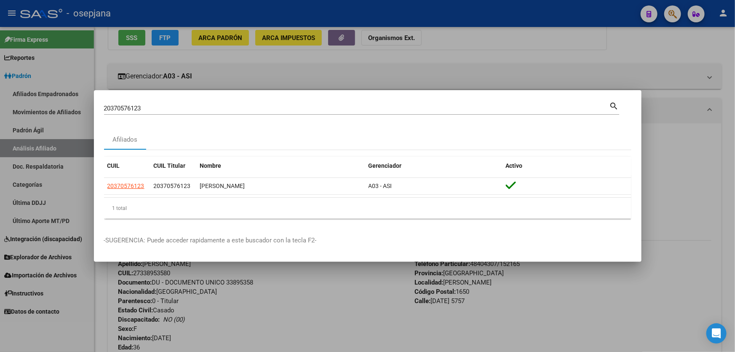
click at [729, 189] on div at bounding box center [367, 176] width 735 height 352
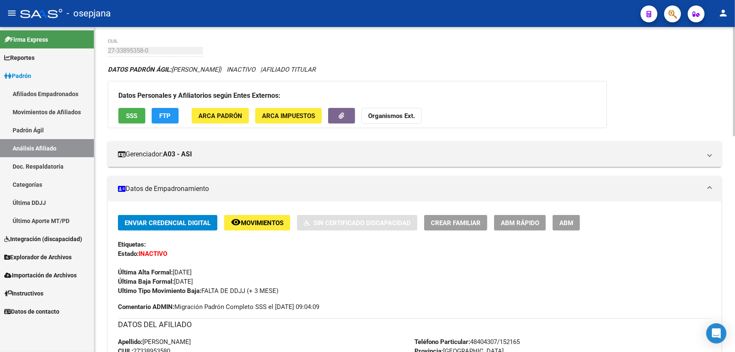
scroll to position [115, 0]
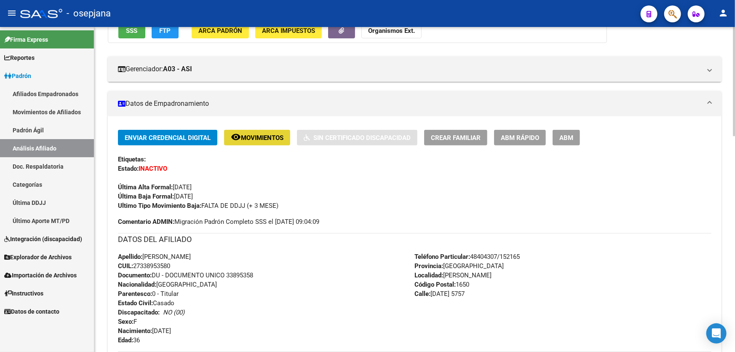
click at [275, 140] on span "Movimientos" at bounding box center [262, 138] width 43 height 8
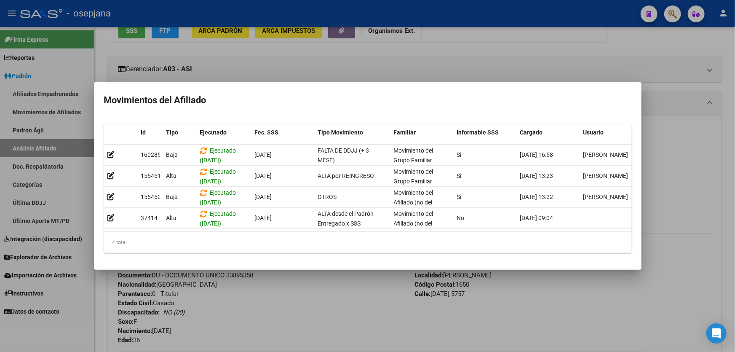
click at [361, 305] on div at bounding box center [367, 176] width 735 height 352
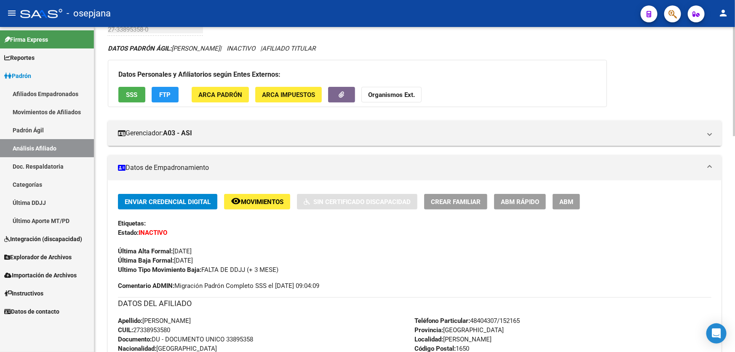
scroll to position [0, 0]
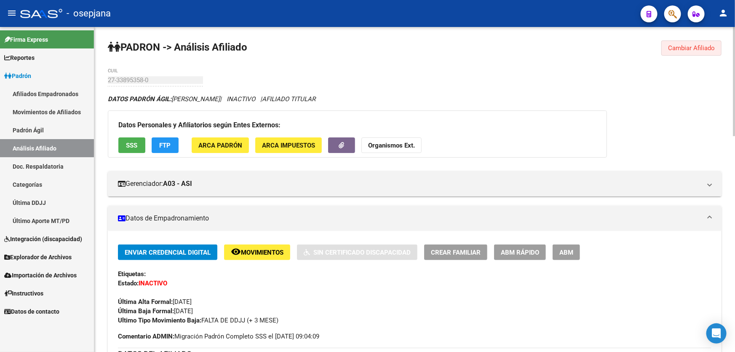
click at [699, 44] on span "Cambiar Afiliado" at bounding box center [691, 48] width 47 height 8
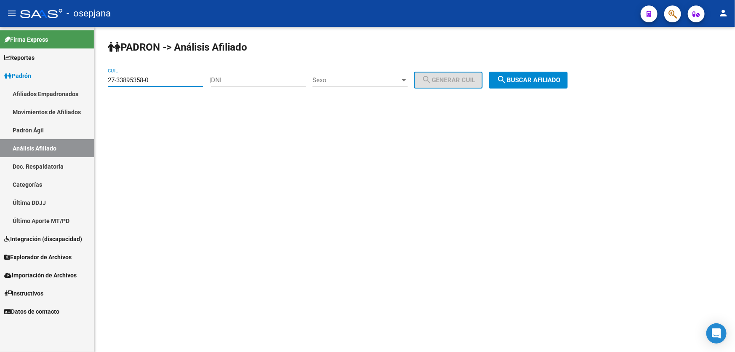
drag, startPoint x: 173, startPoint y: 76, endPoint x: 93, endPoint y: 81, distance: 81.0
click at [93, 81] on mat-sidenav-container "Firma Express Reportes Padrón Traspasos x O.S. Traspasos x Gerenciador Traspaso…" at bounding box center [367, 189] width 735 height 325
paste input "0-37057612-3"
type input "20-37057612-3"
click at [568, 85] on button "search Buscar afiliado" at bounding box center [528, 80] width 79 height 17
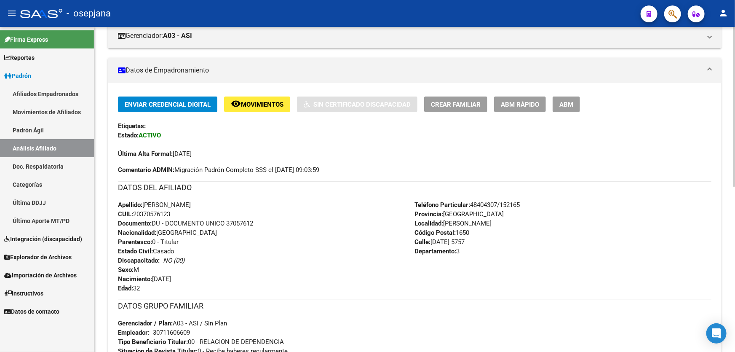
scroll to position [144, 0]
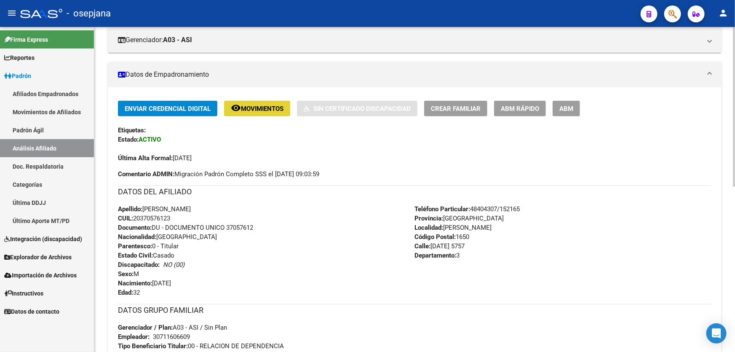
click at [249, 107] on span "Movimientos" at bounding box center [262, 109] width 43 height 8
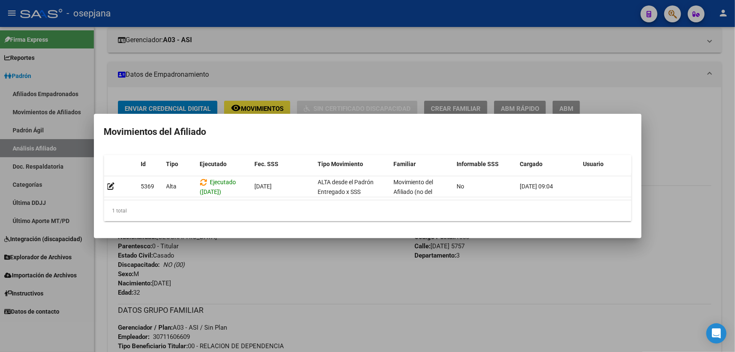
click at [342, 275] on div at bounding box center [367, 176] width 735 height 352
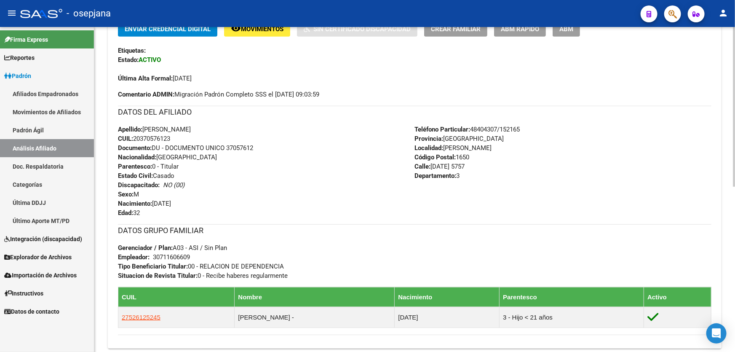
scroll to position [335, 0]
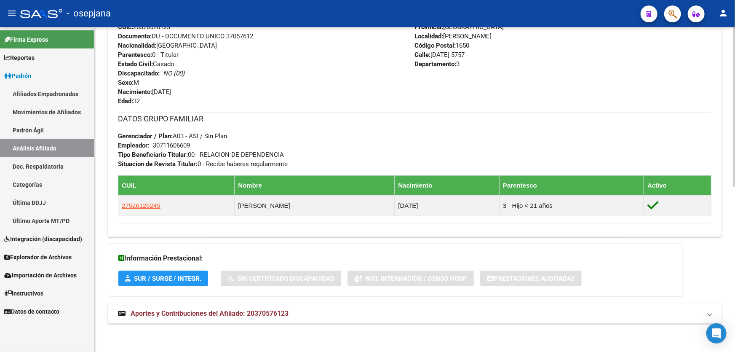
click at [574, 309] on mat-panel-title "Aportes y Contribuciones del Afiliado: 20370576123" at bounding box center [409, 313] width 583 height 9
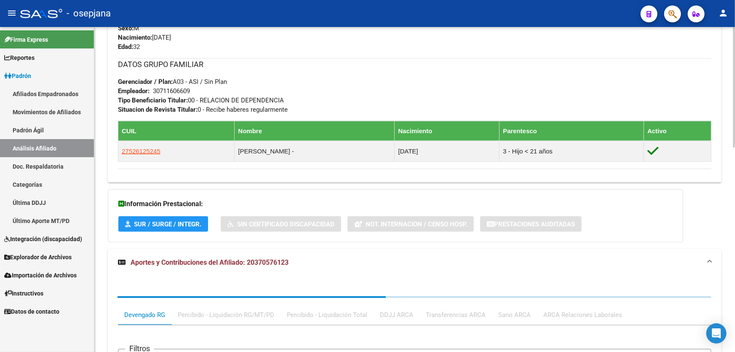
scroll to position [488, 0]
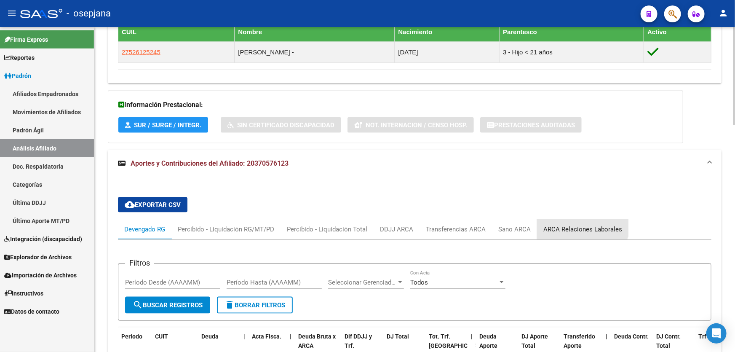
click at [579, 220] on div "ARCA Relaciones Laborales" at bounding box center [582, 229] width 91 height 20
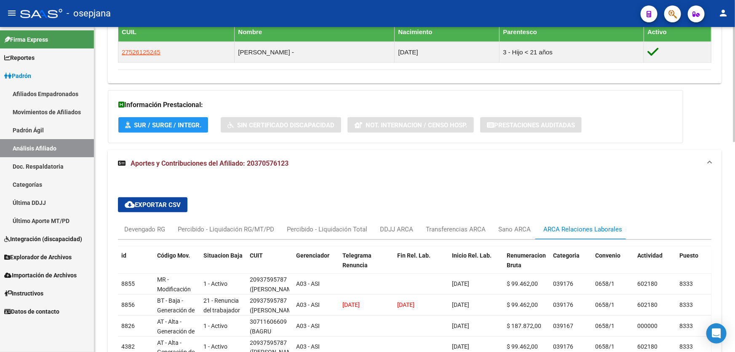
scroll to position [526, 0]
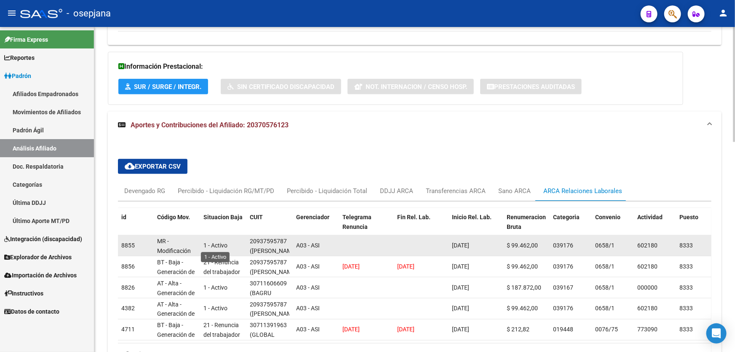
drag, startPoint x: 290, startPoint y: 238, endPoint x: 227, endPoint y: 245, distance: 63.9
click at [227, 244] on div "8855 MR - Modificación de datos en la relación CUIT –CUIL 1 - Activo 2093759578…" at bounding box center [641, 245] width 1046 height 21
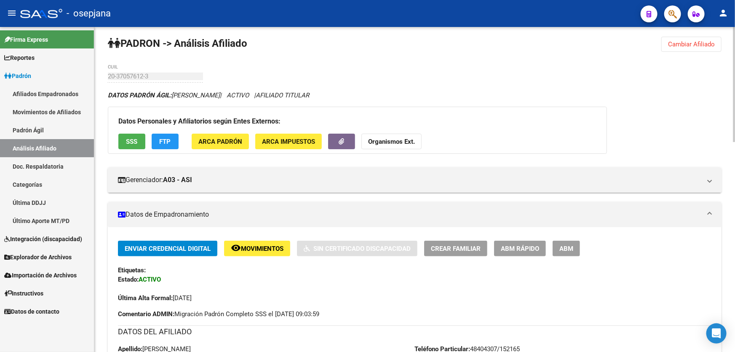
scroll to position [0, 0]
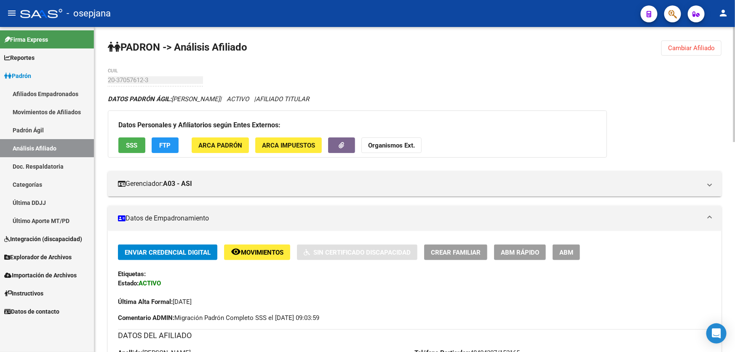
click at [278, 250] on span "Movimientos" at bounding box center [262, 252] width 43 height 8
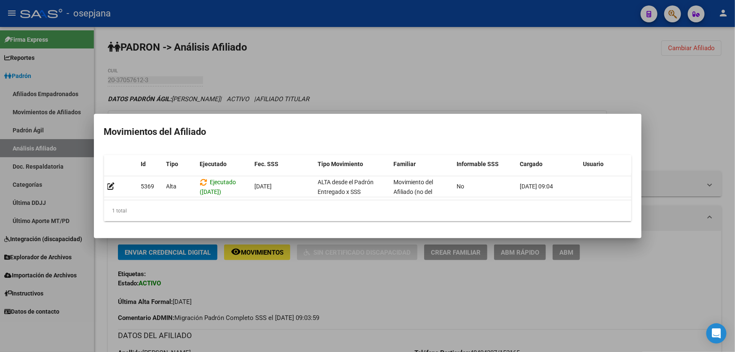
click at [683, 257] on div at bounding box center [367, 176] width 735 height 352
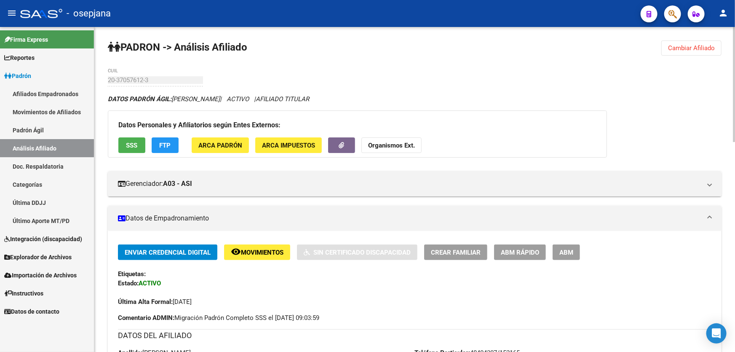
click at [257, 246] on button "remove_red_eye Movimientos" at bounding box center [257, 252] width 66 height 16
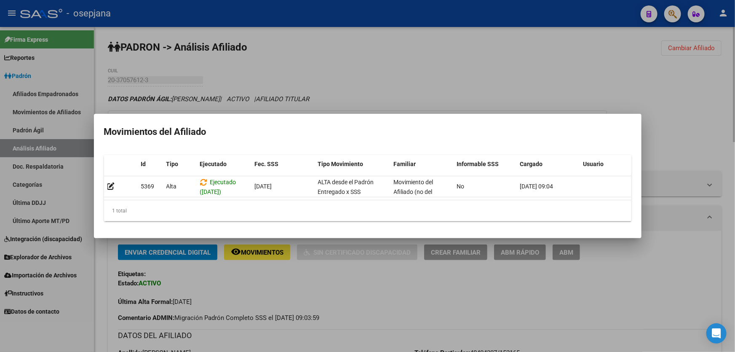
click at [418, 299] on div at bounding box center [367, 176] width 735 height 352
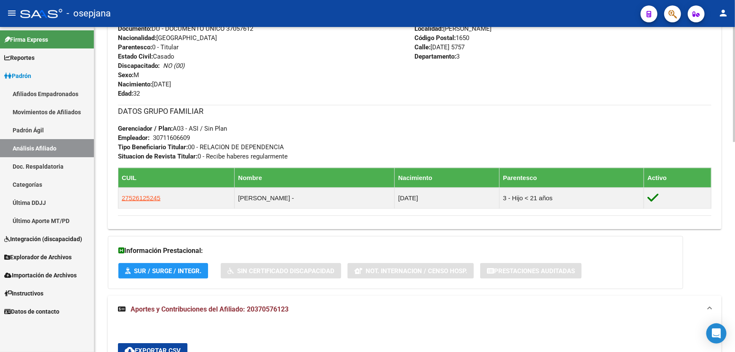
scroll to position [440, 0]
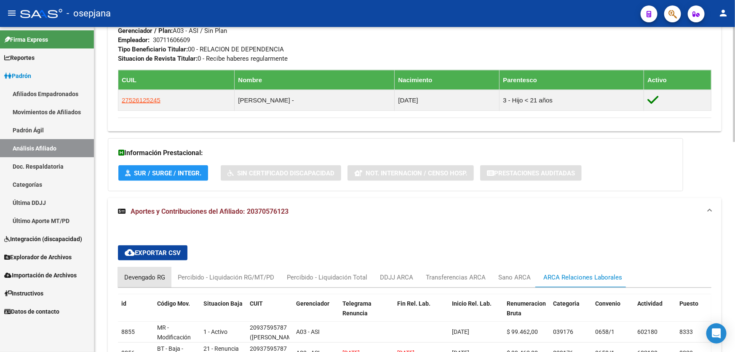
click at [131, 270] on div "Devengado RG" at bounding box center [144, 277] width 53 height 20
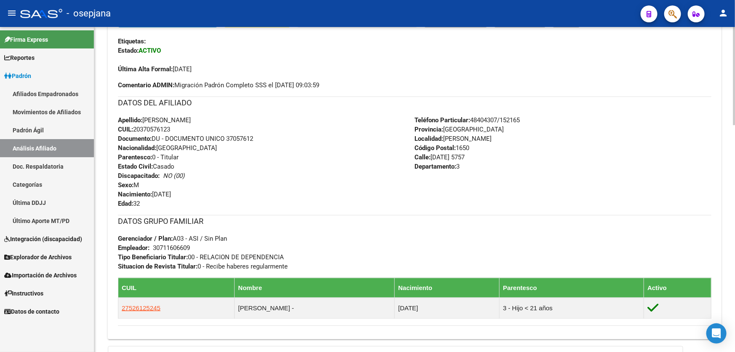
scroll to position [268, 0]
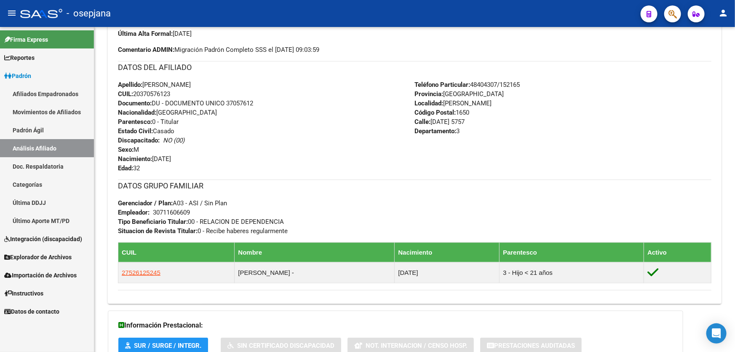
click at [679, 11] on button "button" at bounding box center [672, 13] width 17 height 17
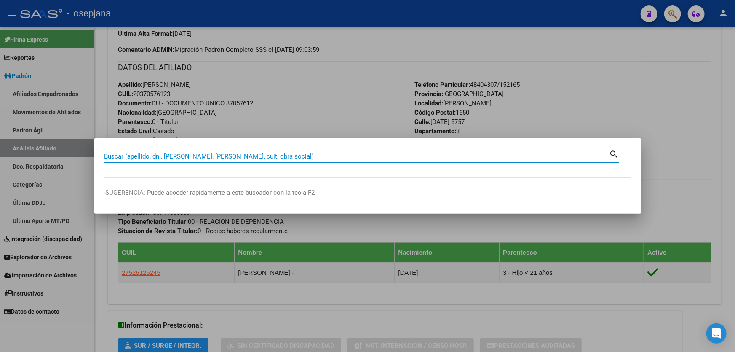
paste input "27-33895358-0"
type input "27338953580"
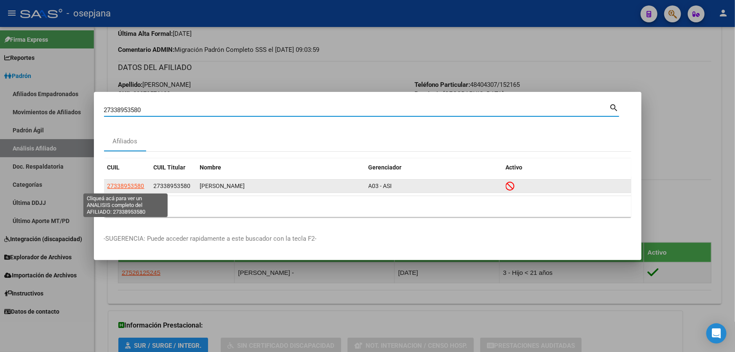
click at [128, 187] on span "27338953580" at bounding box center [125, 185] width 37 height 7
type textarea "27338953580"
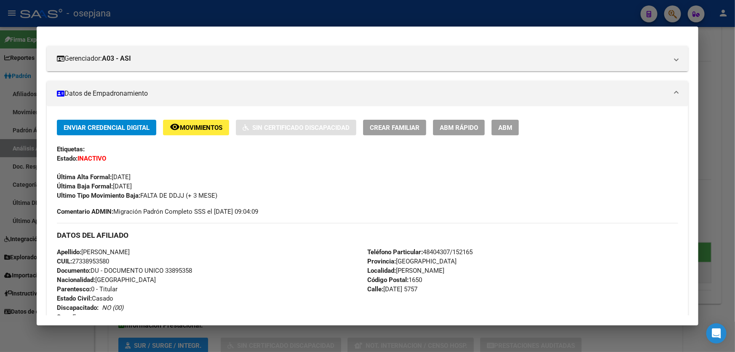
scroll to position [76, 0]
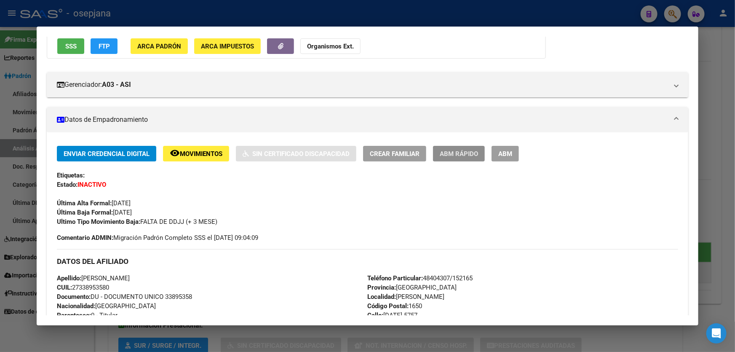
click at [458, 155] on span "ABM Rápido" at bounding box center [459, 154] width 38 height 8
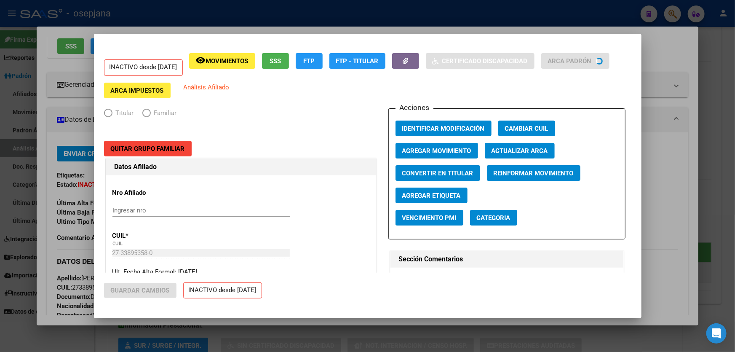
radio input "true"
type input "20-16417302-0"
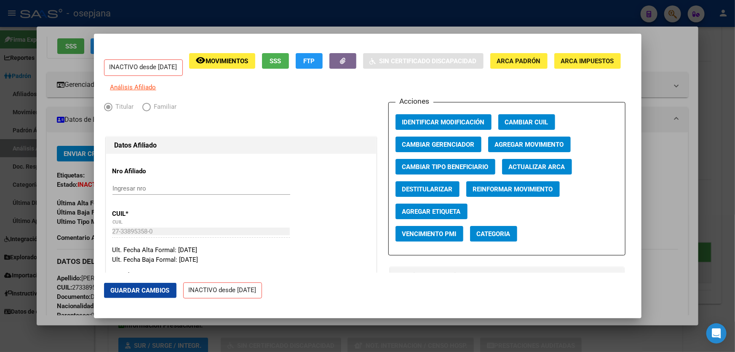
click at [444, 193] on span "Destitularizar" at bounding box center [427, 189] width 51 height 8
radio input "false"
radio input "true"
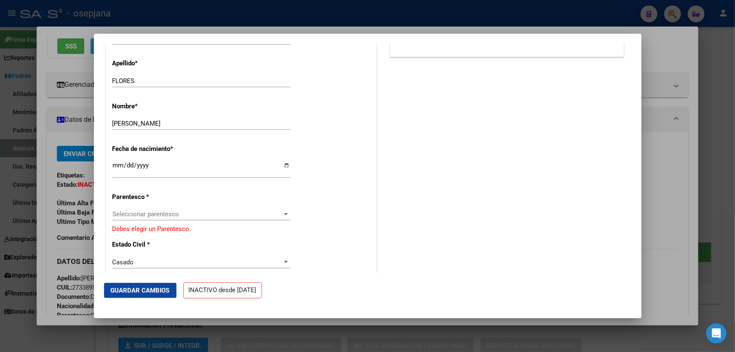
scroll to position [306, 0]
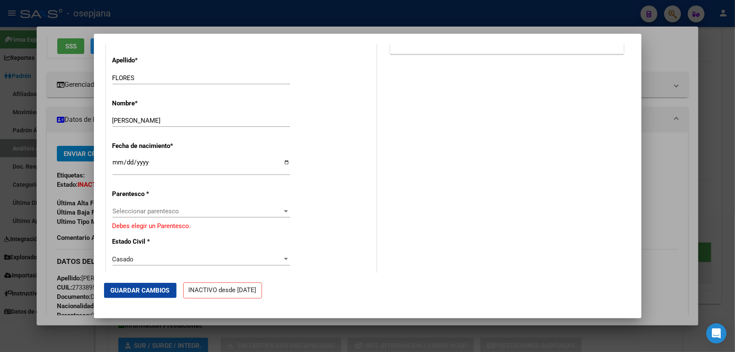
click at [208, 215] on span "Seleccionar parentesco" at bounding box center [197, 211] width 170 height 8
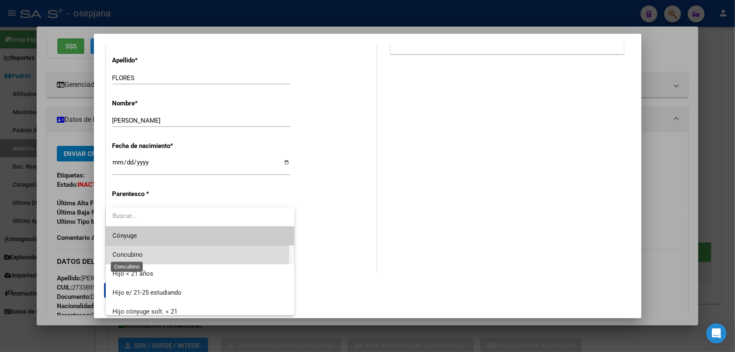
click at [132, 252] on span "Concubino" at bounding box center [127, 255] width 30 height 8
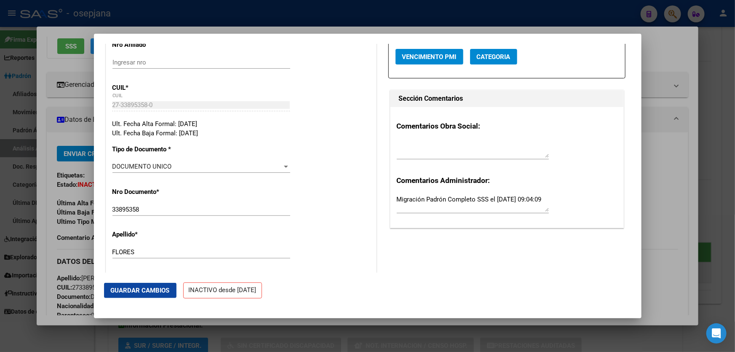
scroll to position [115, 0]
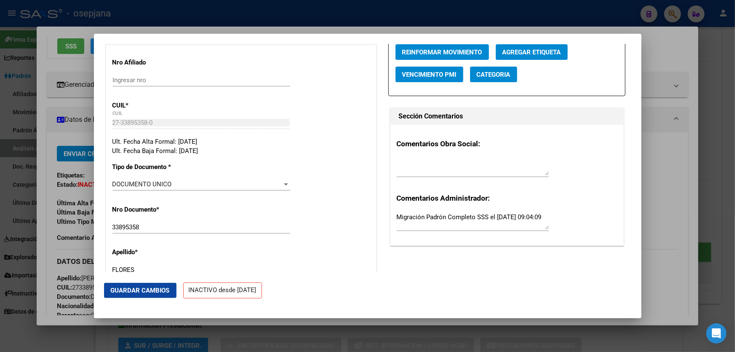
click at [153, 292] on span "Guardar Cambios" at bounding box center [140, 290] width 59 height 8
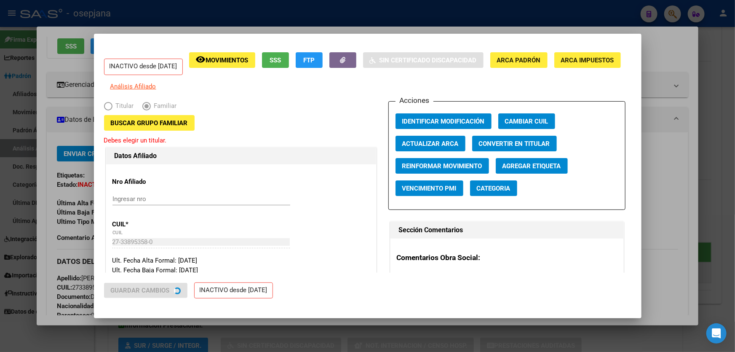
scroll to position [0, 0]
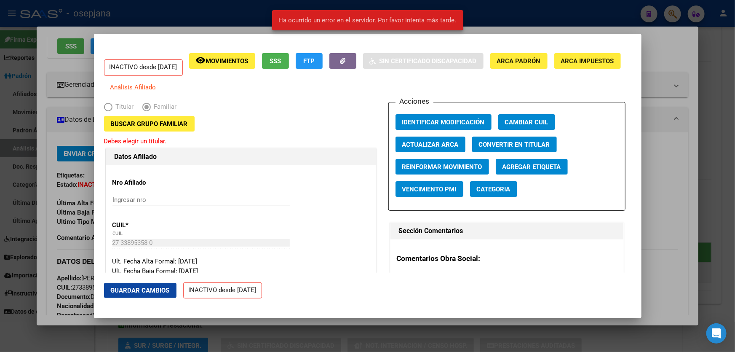
click at [446, 160] on div "Acciones Identificar Modificación Cambiar CUIL Actualizar ARCA Convertir en Tit…" at bounding box center [506, 156] width 237 height 109
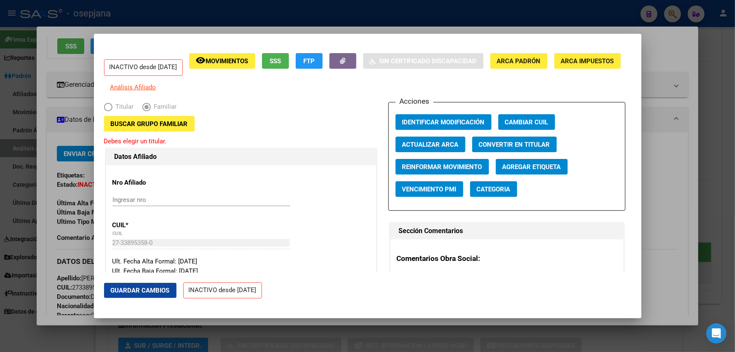
click at [152, 288] on span "Guardar Cambios" at bounding box center [140, 290] width 59 height 8
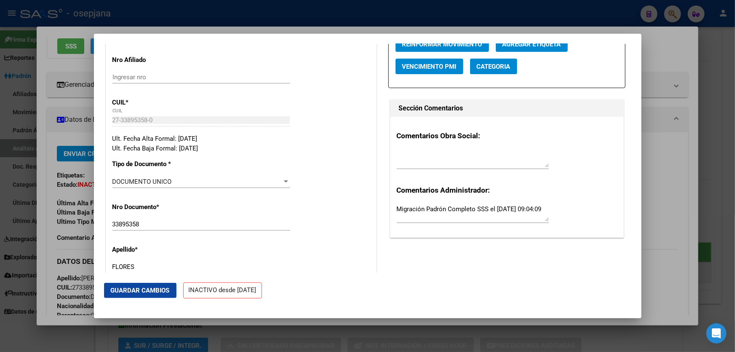
scroll to position [76, 0]
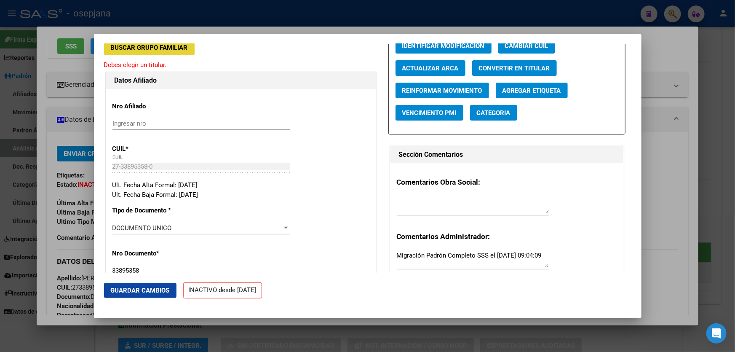
click at [159, 55] on button "Buscar Grupo Familiar" at bounding box center [149, 48] width 91 height 16
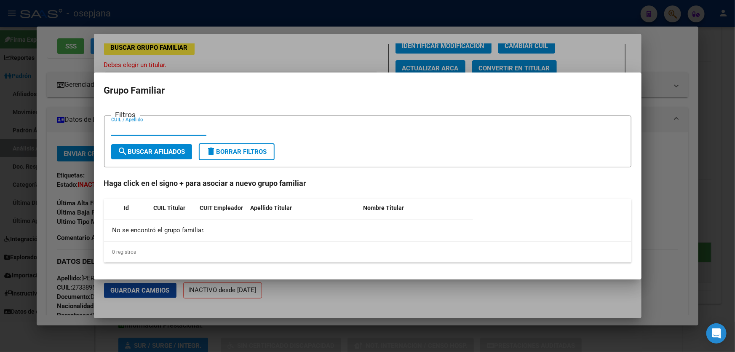
paste input "20-37057612-3"
click at [151, 127] on input "20-37057612-3" at bounding box center [158, 129] width 95 height 8
click at [122, 128] on input "20-370576123" at bounding box center [158, 129] width 95 height 8
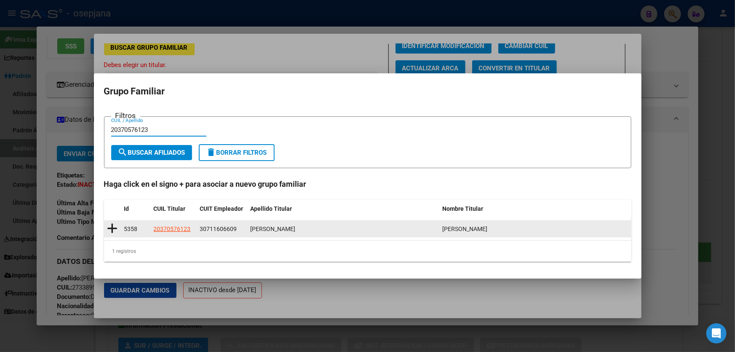
type input "20370576123"
click at [111, 228] on icon at bounding box center [112, 228] width 11 height 12
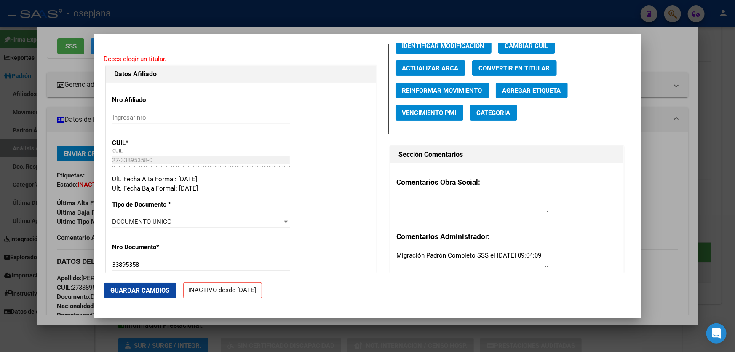
type input "30-71160660-9"
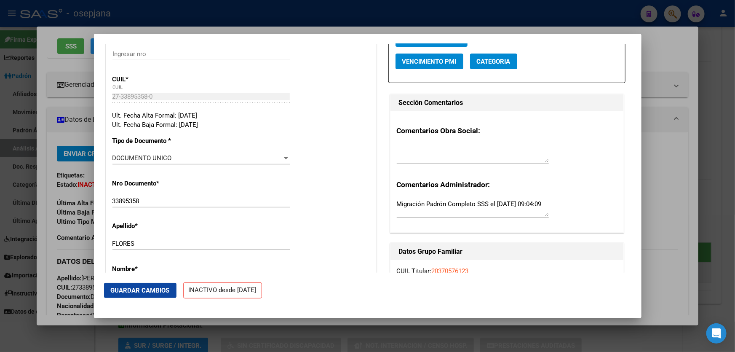
scroll to position [153, 0]
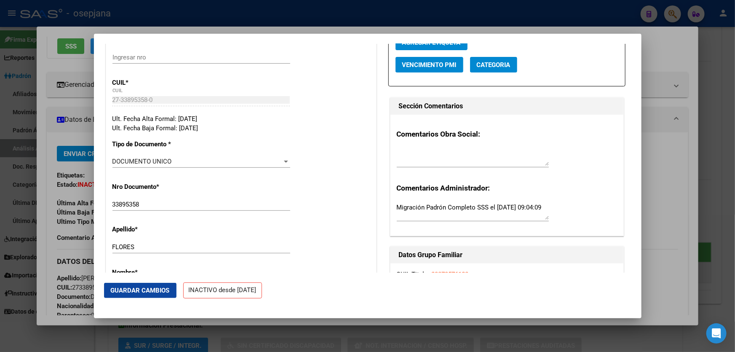
click at [129, 295] on button "Guardar Cambios" at bounding box center [140, 290] width 72 height 15
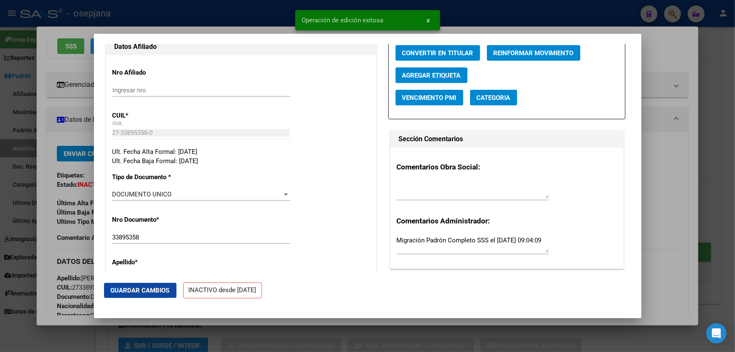
scroll to position [0, 0]
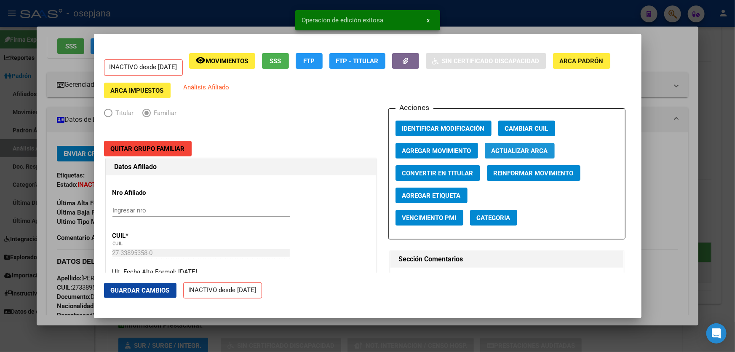
click at [520, 147] on span "Actualizar ARCA" at bounding box center [519, 151] width 56 height 8
type input "[PERSON_NAME]"
click at [415, 151] on span "Agregar Movimiento" at bounding box center [436, 151] width 69 height 8
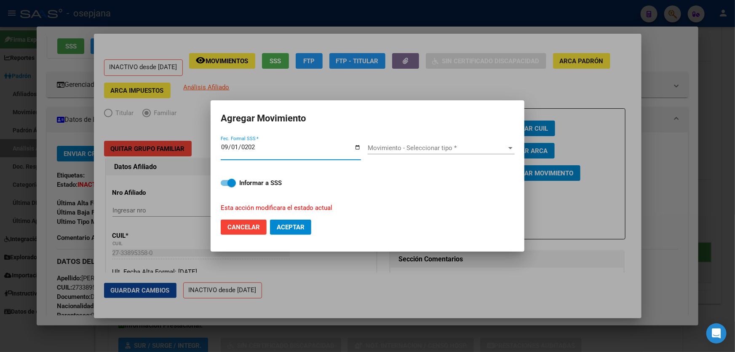
type input "[DATE]"
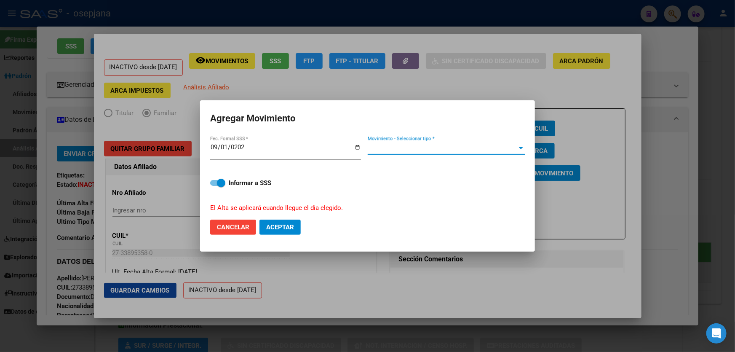
click at [415, 151] on span "Movimiento - Seleccionar tipo *" at bounding box center [443, 148] width 150 height 8
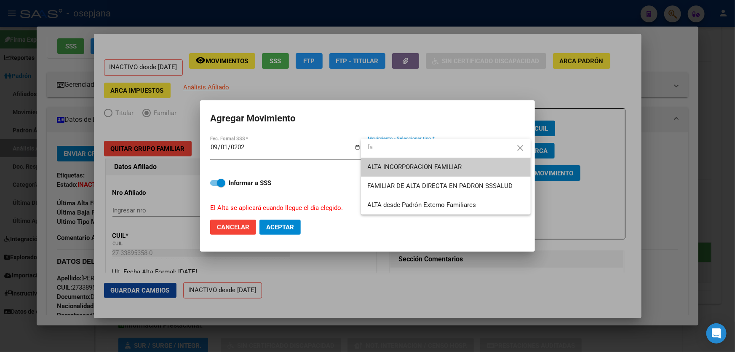
type input "fa"
click at [464, 164] on span "ALTA INCORPORACION FAMILIAR" at bounding box center [446, 166] width 156 height 19
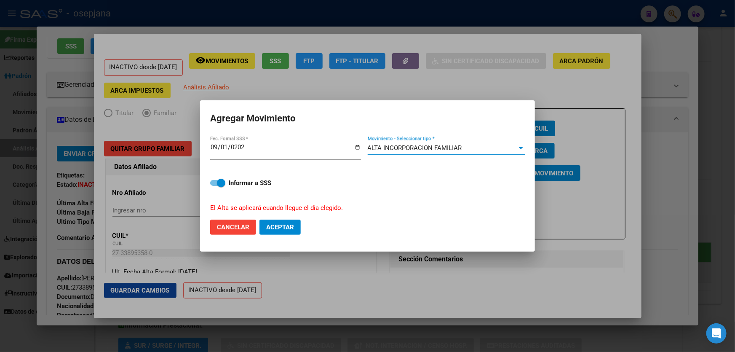
click at [278, 223] on span "Aceptar" at bounding box center [280, 227] width 28 height 8
checkbox input "false"
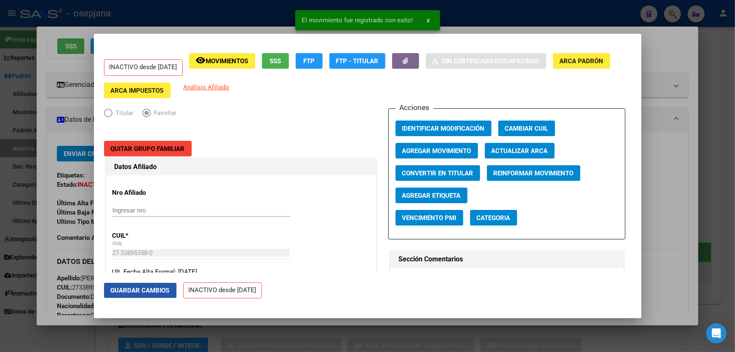
click at [115, 290] on span "Guardar Cambios" at bounding box center [140, 290] width 59 height 8
click at [734, 192] on div at bounding box center [367, 176] width 735 height 352
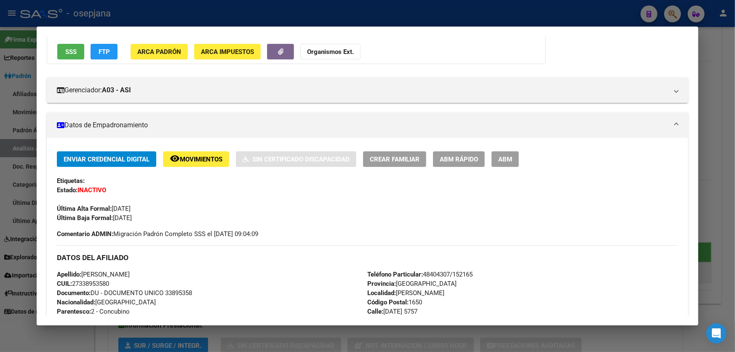
scroll to position [76, 0]
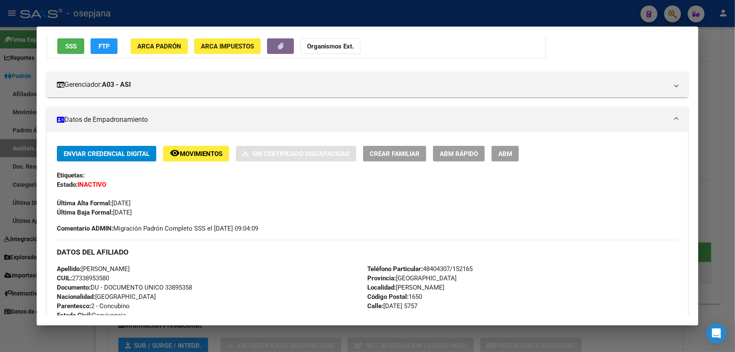
click at [204, 160] on div "Enviar Credencial Digital remove_red_eye Movimientos Sin Certificado Discapacid…" at bounding box center [367, 181] width 621 height 71
click at [197, 156] on span "Movimientos" at bounding box center [201, 154] width 43 height 8
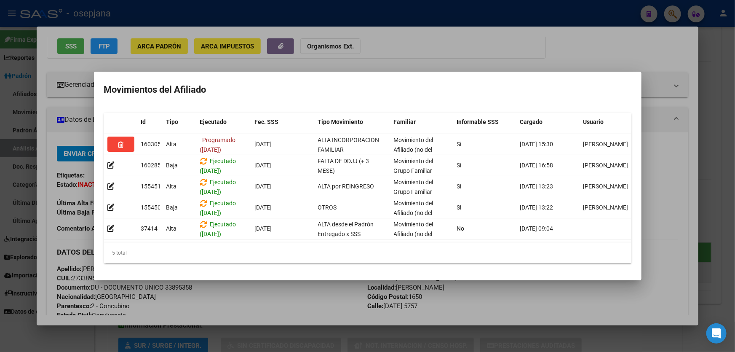
click at [712, 157] on div at bounding box center [367, 176] width 735 height 352
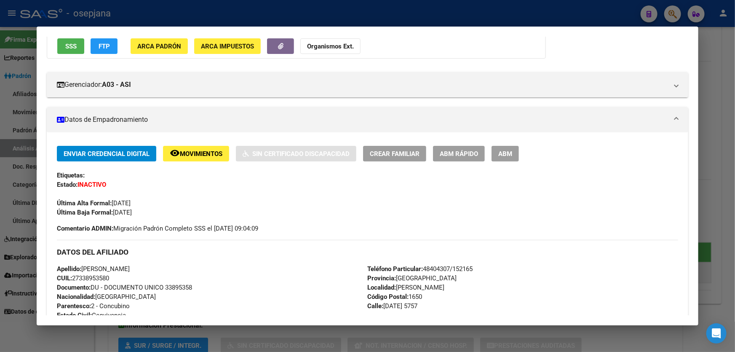
click at [727, 152] on div at bounding box center [367, 176] width 735 height 352
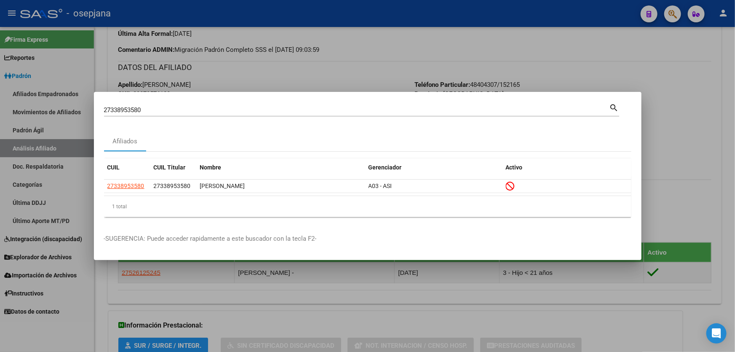
click at [727, 152] on div at bounding box center [367, 176] width 735 height 352
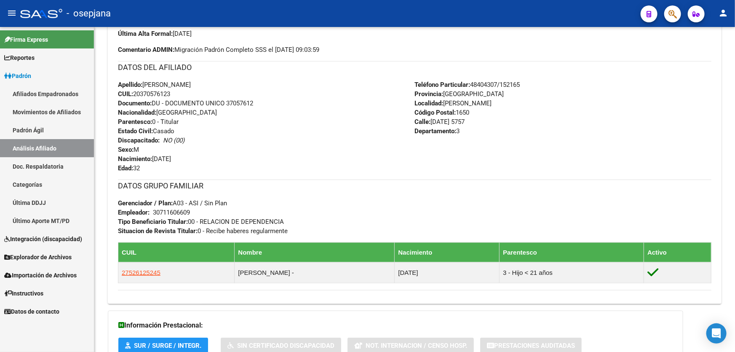
scroll to position [0, 0]
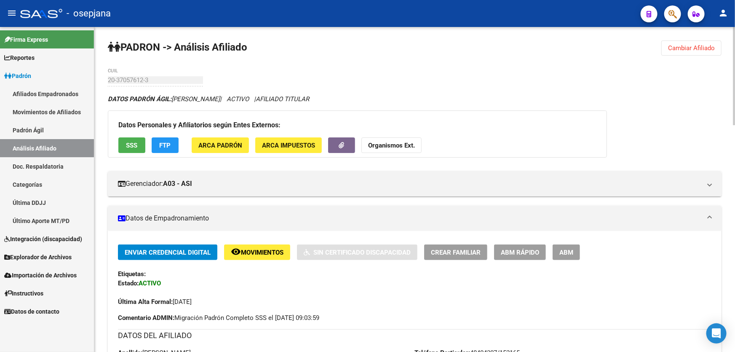
click at [679, 49] on span "Cambiar Afiliado" at bounding box center [691, 48] width 47 height 8
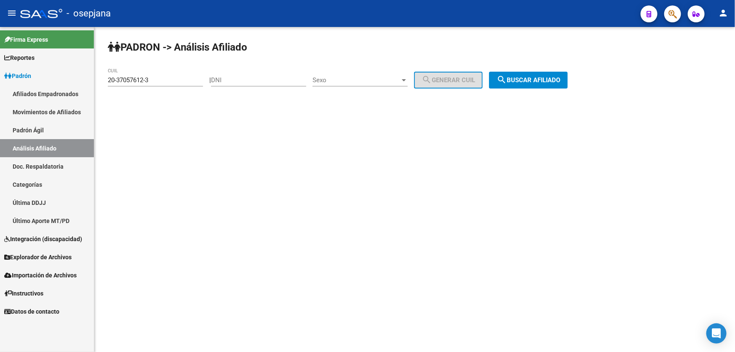
click at [554, 72] on button "search Buscar afiliado" at bounding box center [528, 80] width 79 height 17
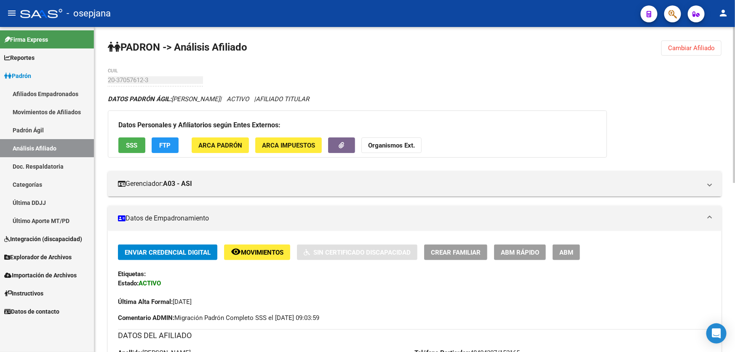
click at [702, 44] on span "Cambiar Afiliado" at bounding box center [691, 48] width 47 height 8
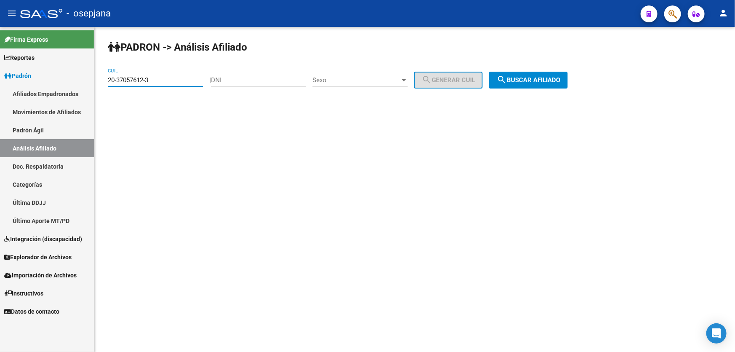
drag, startPoint x: 156, startPoint y: 79, endPoint x: 65, endPoint y: 80, distance: 90.5
click at [65, 80] on mat-sidenav-container "Firma Express Reportes Padrón Traspasos x O.S. Traspasos x Gerenciador Traspaso…" at bounding box center [367, 189] width 735 height 325
paste input "7-35755091-8"
click at [546, 86] on button "search Buscar afiliado" at bounding box center [528, 80] width 79 height 17
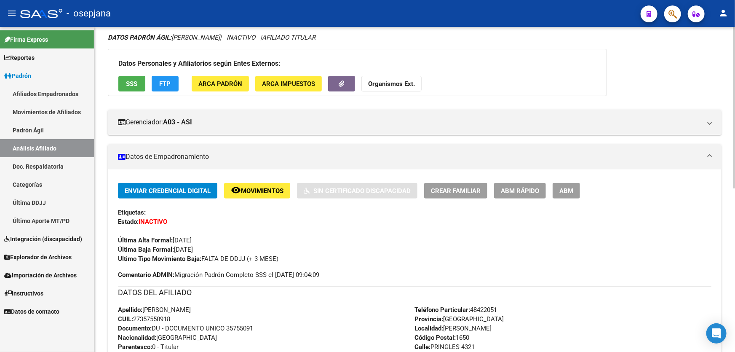
scroll to position [61, 0]
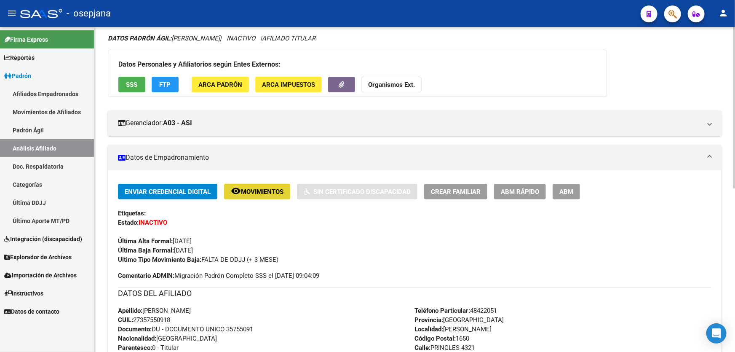
click at [262, 184] on button "remove_red_eye Movimientos" at bounding box center [257, 192] width 66 height 16
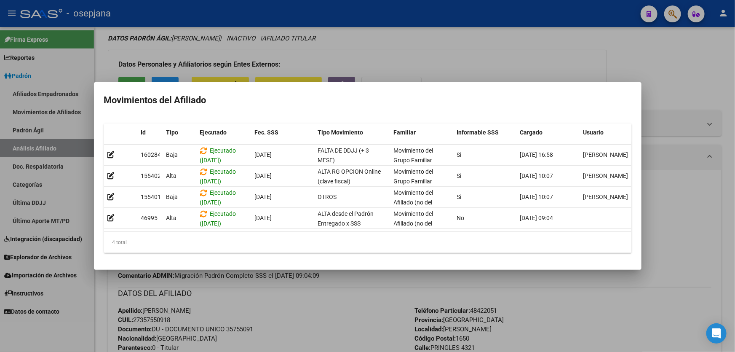
click at [716, 147] on div at bounding box center [367, 176] width 735 height 352
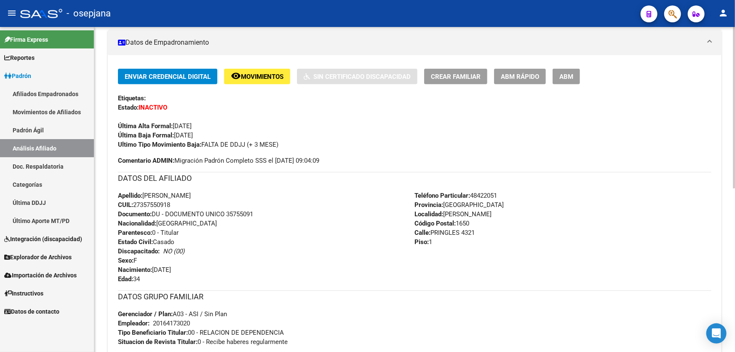
scroll to position [0, 0]
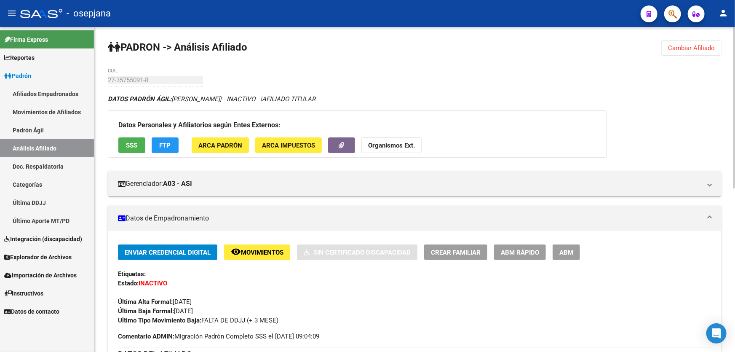
click at [692, 44] on span "Cambiar Afiliado" at bounding box center [691, 48] width 47 height 8
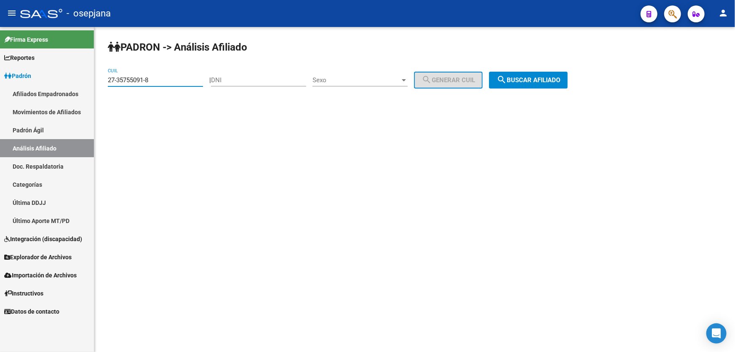
drag, startPoint x: 179, startPoint y: 77, endPoint x: 115, endPoint y: 84, distance: 63.6
click at [105, 86] on div "PADRON -> Análisis Afiliado 27-35755091-8 CUIL | DNI Sexo Sexo search Generar C…" at bounding box center [414, 71] width 640 height 88
paste input
click at [537, 80] on span "search Buscar afiliado" at bounding box center [528, 80] width 64 height 8
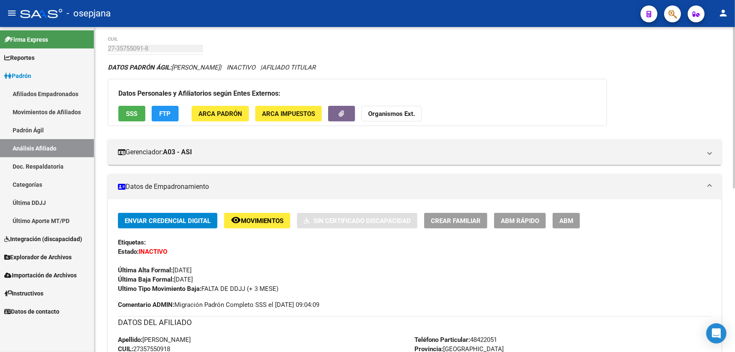
scroll to position [22, 0]
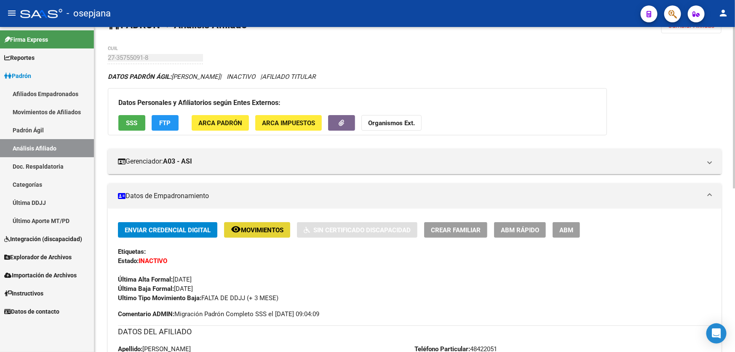
click at [255, 223] on button "remove_red_eye Movimientos" at bounding box center [257, 230] width 66 height 16
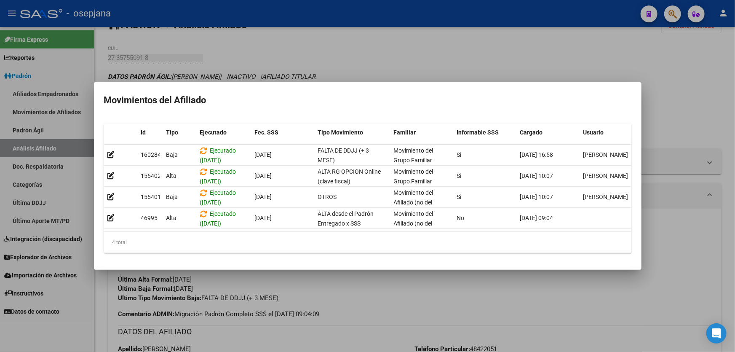
click at [421, 307] on div at bounding box center [367, 176] width 735 height 352
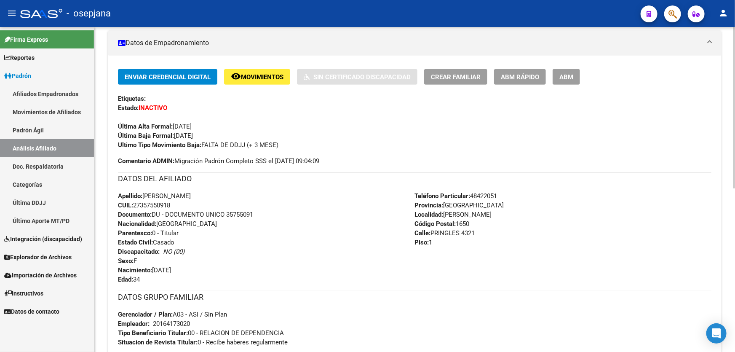
scroll to position [176, 0]
drag, startPoint x: 227, startPoint y: 214, endPoint x: 283, endPoint y: 214, distance: 55.2
click at [283, 214] on div "Apellido: [PERSON_NAME] CUIL: 27357550918 Documento: DU - DOCUMENTO UNICO 35755…" at bounding box center [266, 237] width 297 height 93
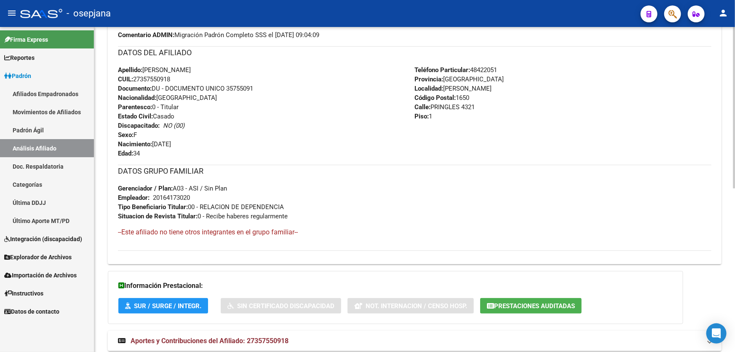
scroll to position [328, 0]
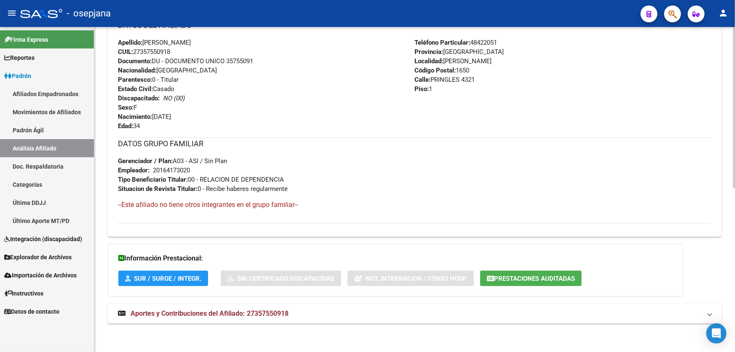
click at [299, 317] on mat-expansion-panel-header "Aportes y Contribuciones del Afiliado: 27357550918" at bounding box center [415, 313] width 614 height 20
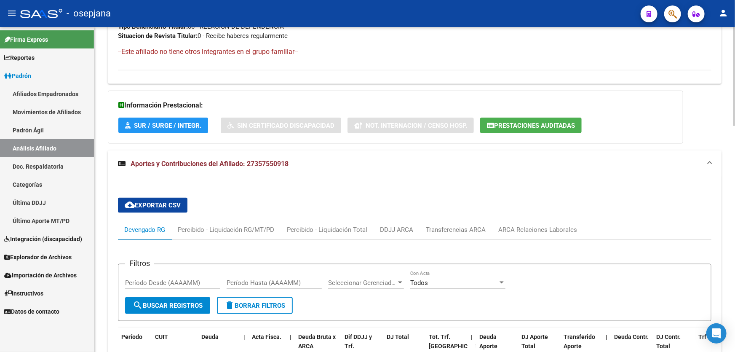
scroll to position [520, 0]
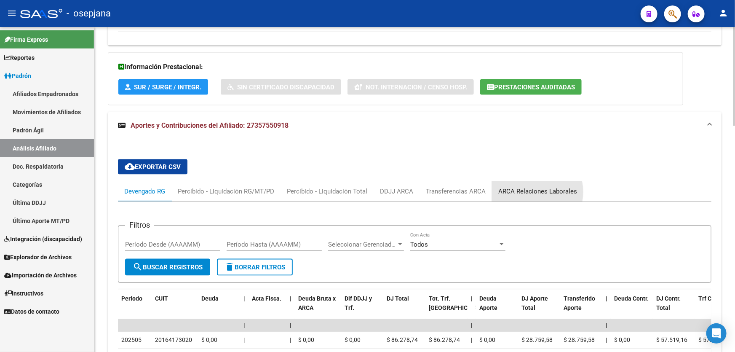
click at [533, 191] on div "ARCA Relaciones Laborales" at bounding box center [537, 191] width 79 height 9
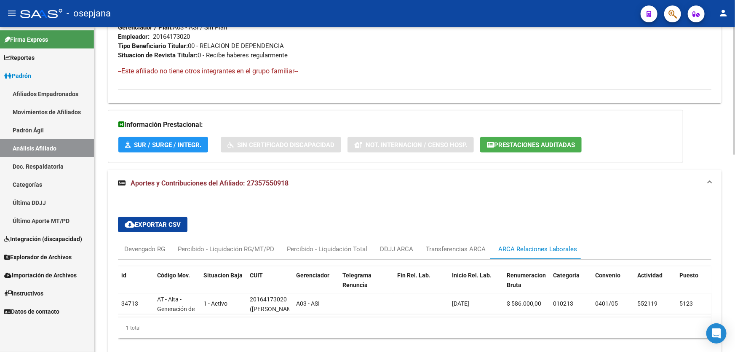
scroll to position [502, 0]
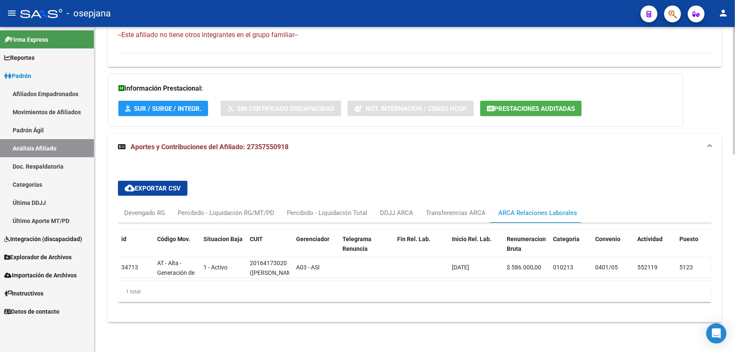
click at [434, 133] on mat-expansion-panel-header "Aportes y Contribuciones del Afiliado: 27357550918" at bounding box center [415, 146] width 614 height 27
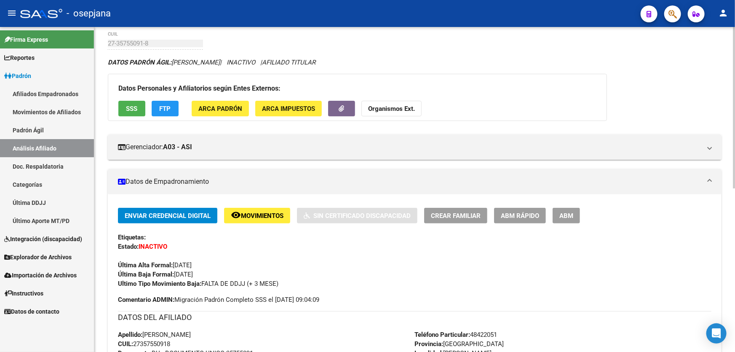
scroll to position [0, 0]
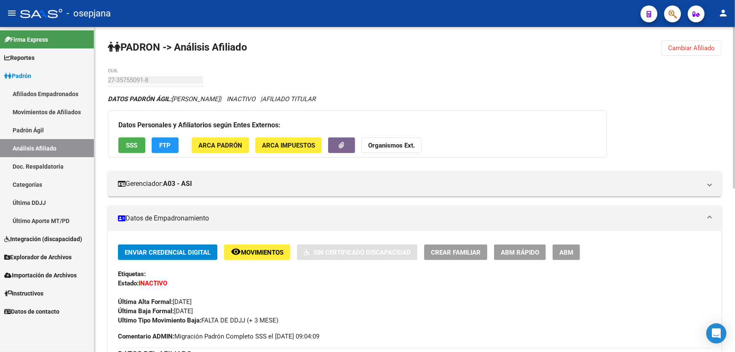
click at [699, 44] on span "Cambiar Afiliado" at bounding box center [691, 48] width 47 height 8
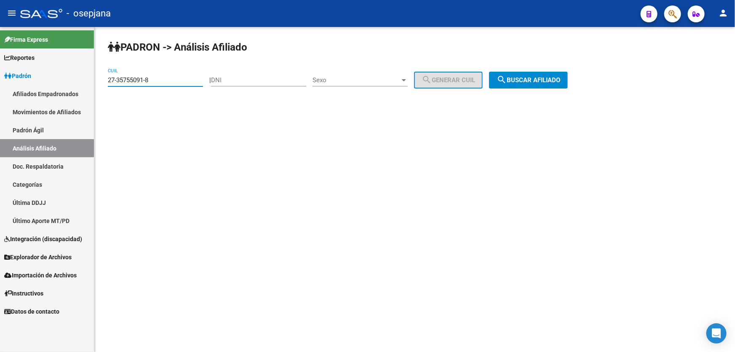
drag, startPoint x: 167, startPoint y: 81, endPoint x: 101, endPoint y: 81, distance: 65.7
click at [101, 81] on div "PADRON -> Análisis Afiliado 27-35755091-8 CUIL | DNI Sexo Sexo search Generar C…" at bounding box center [414, 71] width 640 height 88
paste input "3-37356438-9"
type input "23-37356438-9"
click at [537, 79] on span "search Buscar afiliado" at bounding box center [528, 80] width 64 height 8
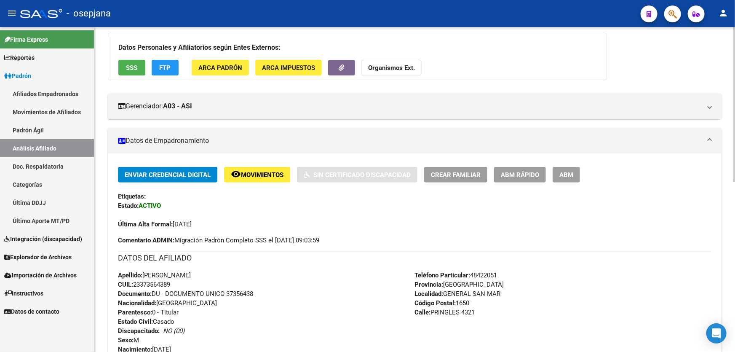
scroll to position [50, 0]
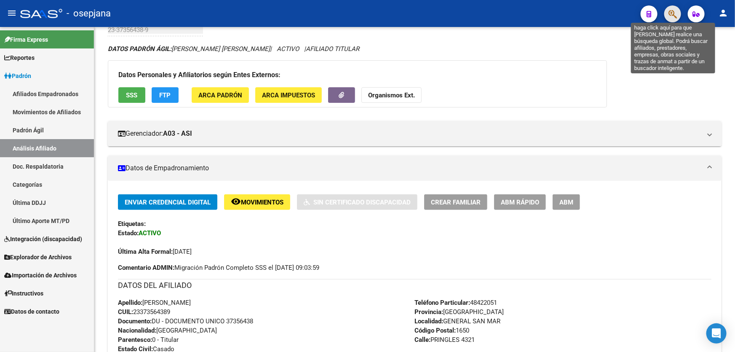
click at [673, 13] on icon "button" at bounding box center [672, 14] width 8 height 10
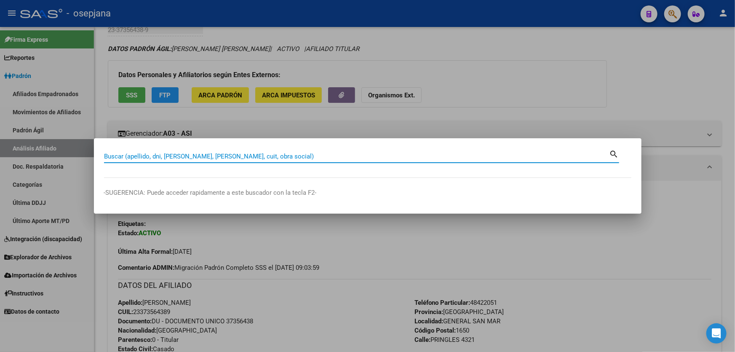
paste input "27-35755091-8"
type input "27357550918"
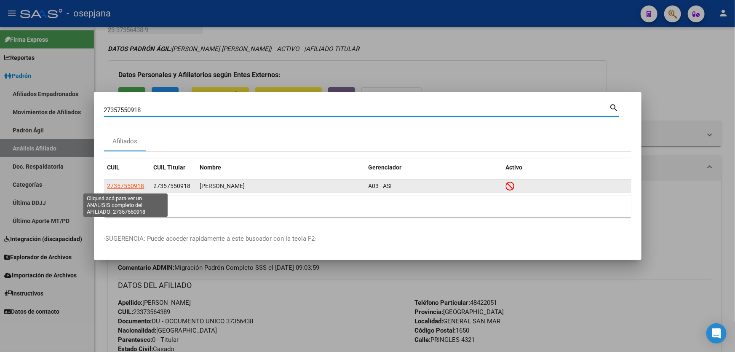
click at [118, 187] on span "27357550918" at bounding box center [125, 185] width 37 height 7
type textarea "27357550918"
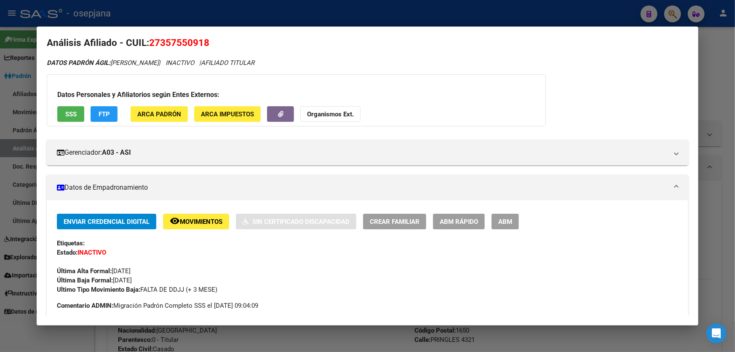
scroll to position [0, 0]
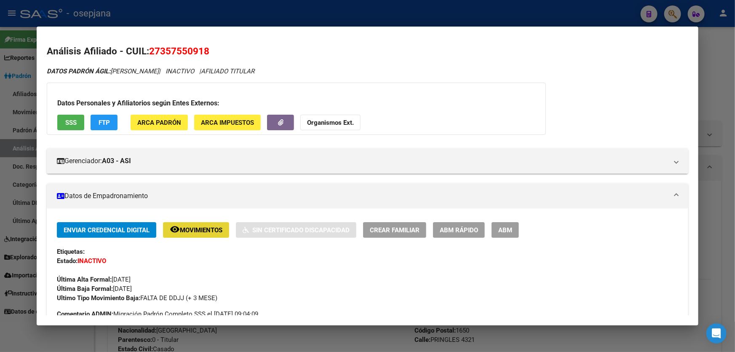
click at [203, 230] on span "Movimientos" at bounding box center [201, 230] width 43 height 8
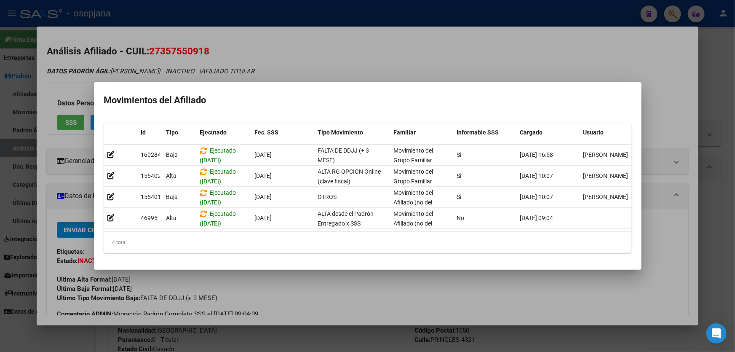
click at [710, 37] on div at bounding box center [367, 176] width 735 height 352
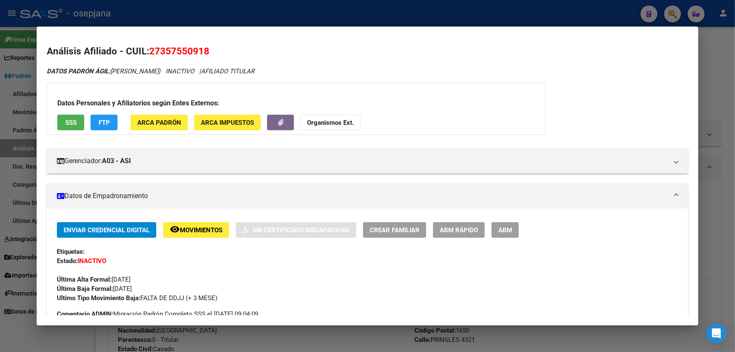
click at [71, 122] on span "SSS" at bounding box center [70, 123] width 11 height 8
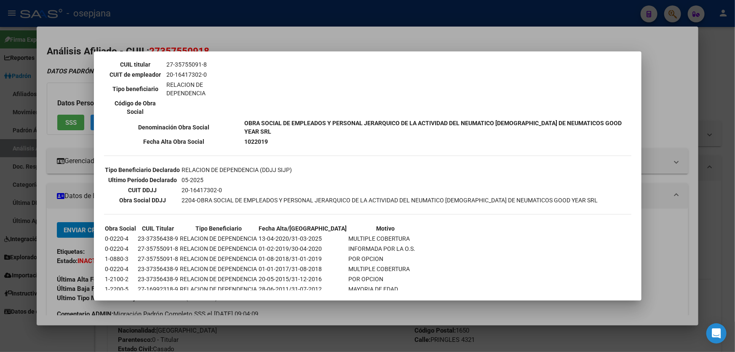
scroll to position [192, 0]
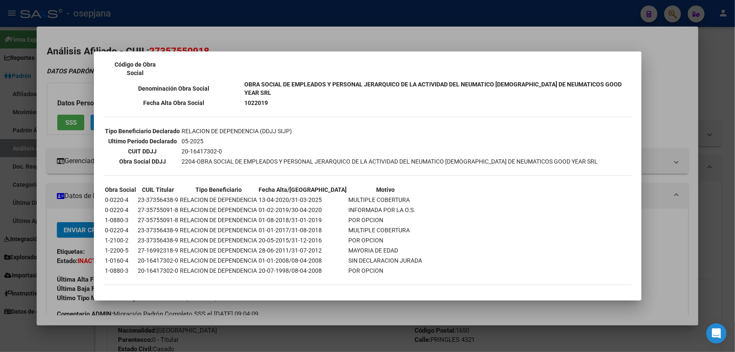
click at [706, 79] on div at bounding box center [367, 176] width 735 height 352
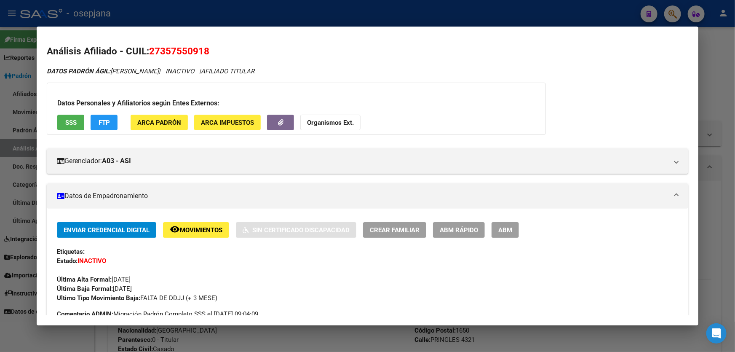
click at [729, 93] on div at bounding box center [367, 176] width 735 height 352
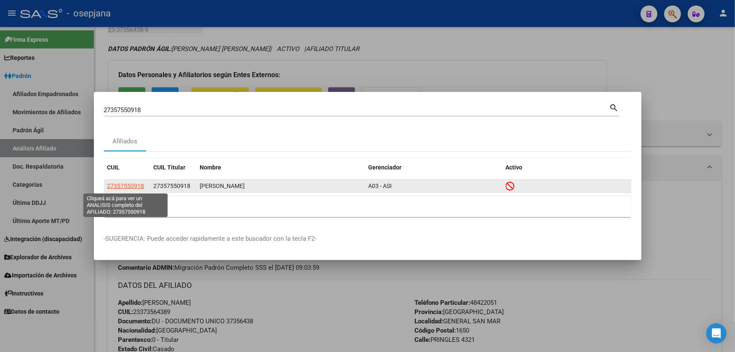
click at [128, 188] on span "27357550918" at bounding box center [125, 185] width 37 height 7
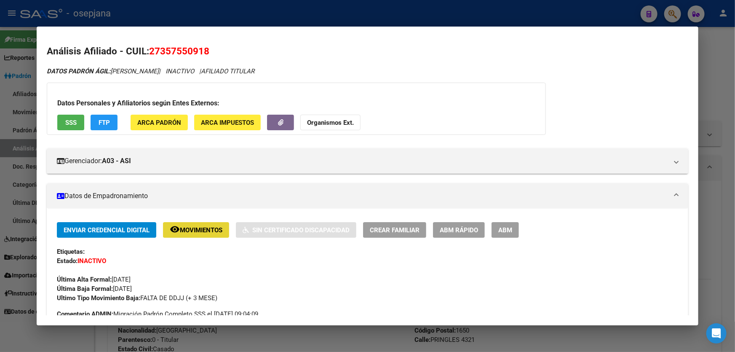
click at [193, 227] on span "Movimientos" at bounding box center [201, 230] width 43 height 8
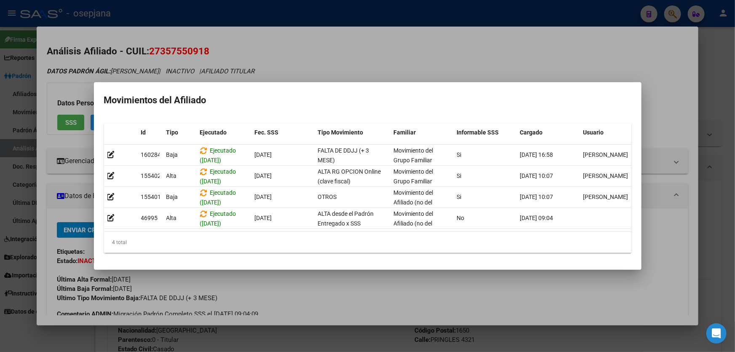
click at [659, 154] on div at bounding box center [367, 176] width 735 height 352
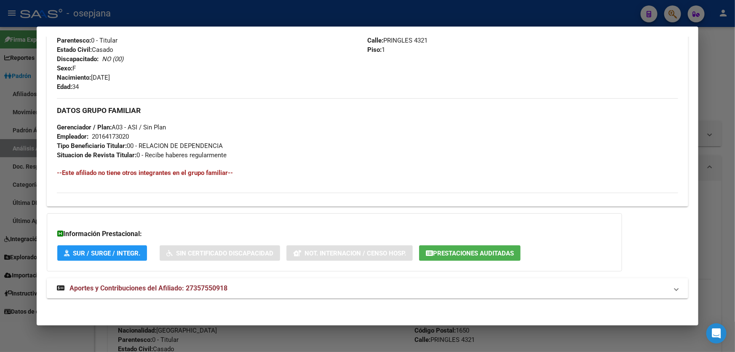
scroll to position [352, 0]
click at [389, 290] on mat-panel-title "Aportes y Contribuciones del Afiliado: 27357550918" at bounding box center [362, 287] width 611 height 10
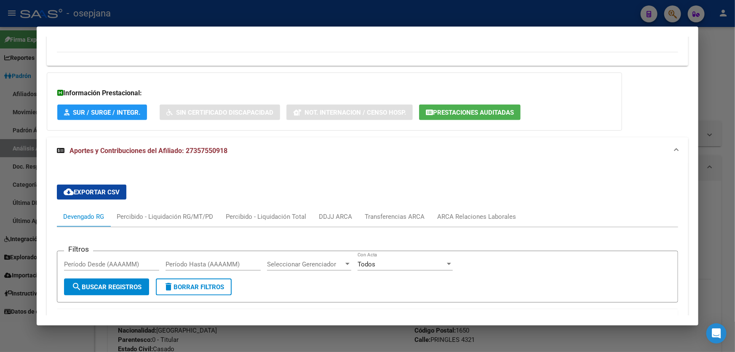
scroll to position [505, 0]
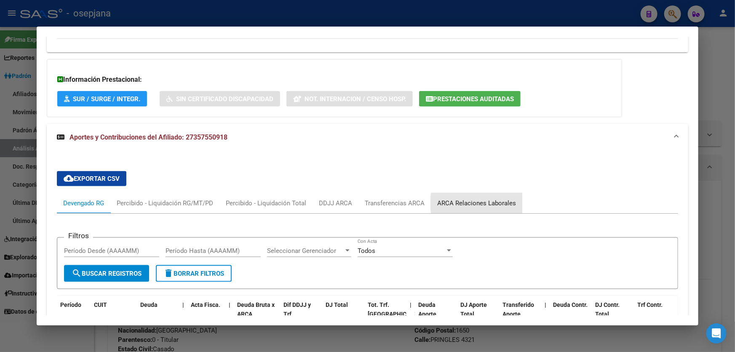
click at [488, 203] on div "ARCA Relaciones Laborales" at bounding box center [476, 202] width 79 height 9
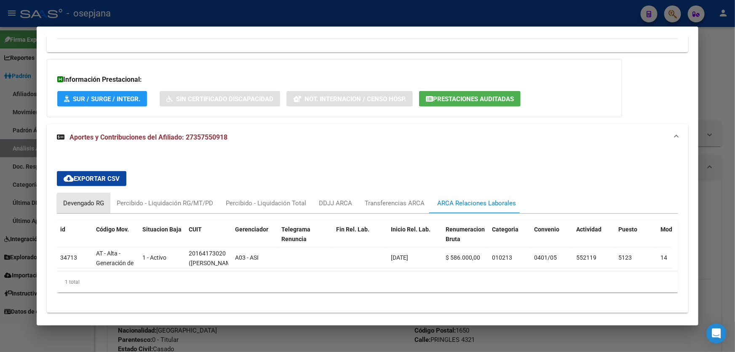
click at [86, 203] on div "Devengado RG" at bounding box center [83, 202] width 41 height 9
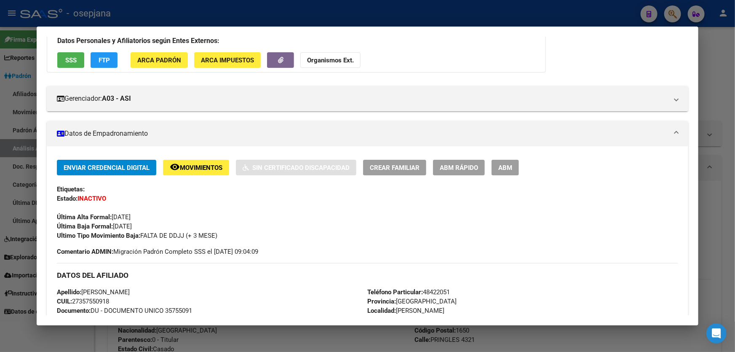
scroll to position [0, 0]
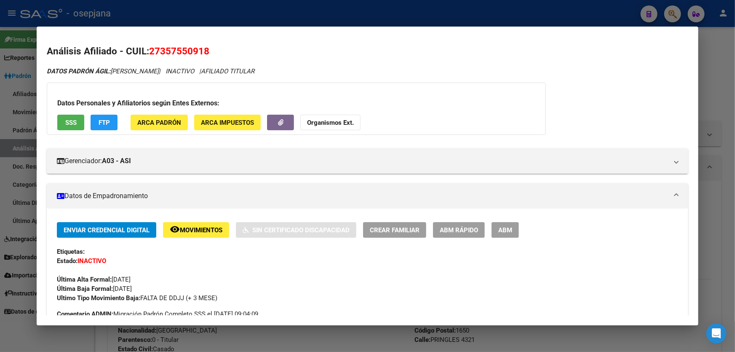
click at [185, 228] on span "Movimientos" at bounding box center [201, 230] width 43 height 8
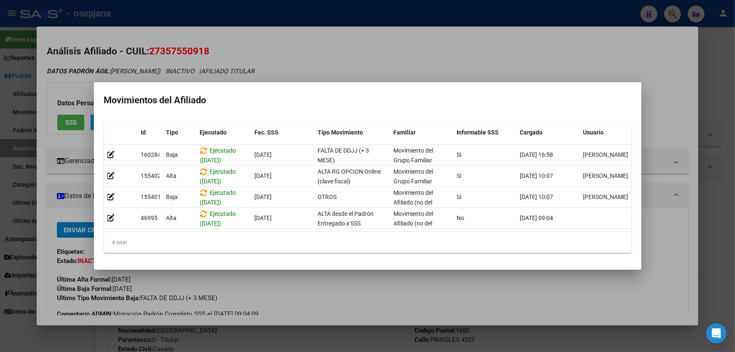
click at [715, 122] on div at bounding box center [367, 176] width 735 height 352
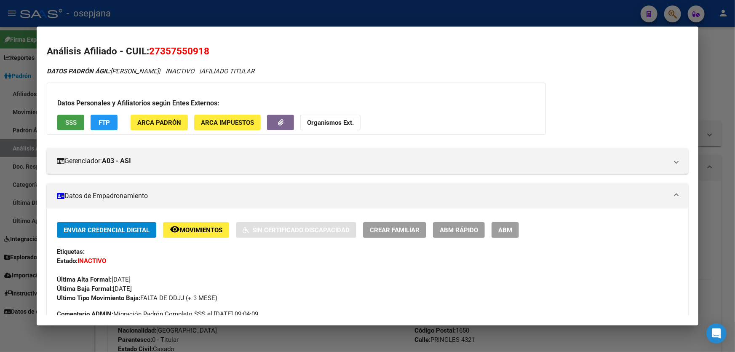
click at [78, 120] on button "SSS" at bounding box center [70, 123] width 27 height 16
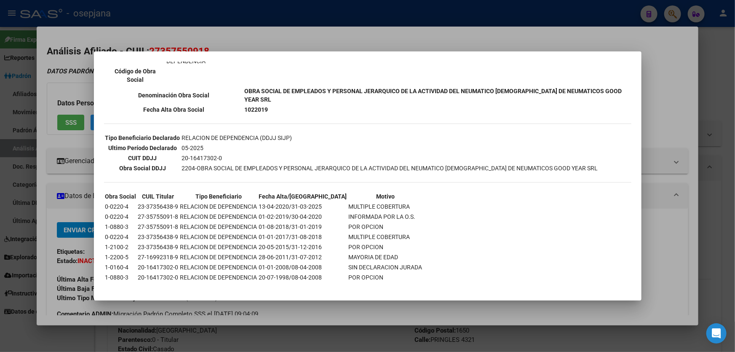
scroll to position [191, 0]
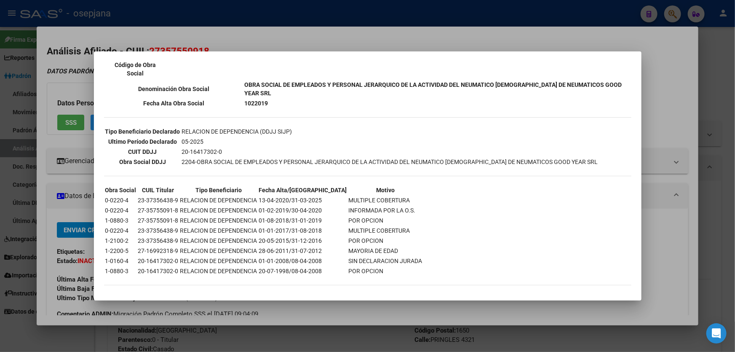
click at [666, 67] on div at bounding box center [367, 176] width 735 height 352
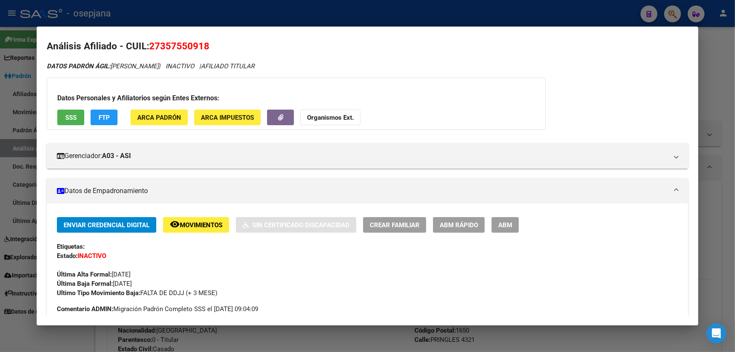
scroll to position [0, 0]
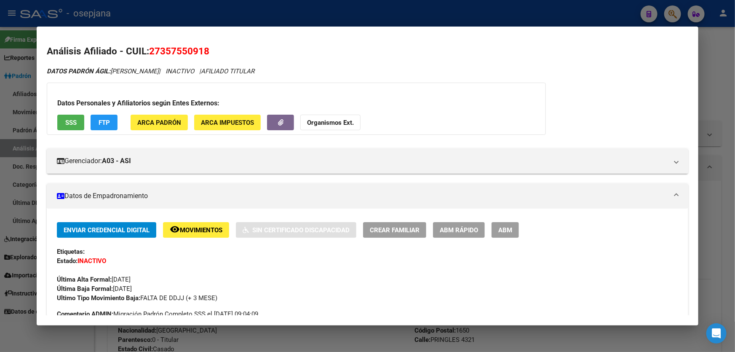
click at [187, 231] on span "Movimientos" at bounding box center [201, 230] width 43 height 8
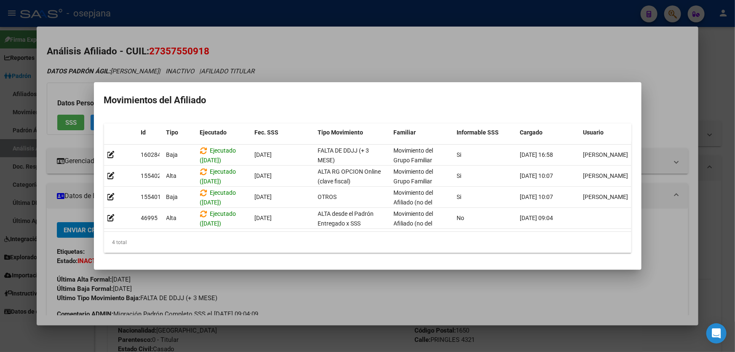
click at [734, 218] on div at bounding box center [367, 176] width 735 height 352
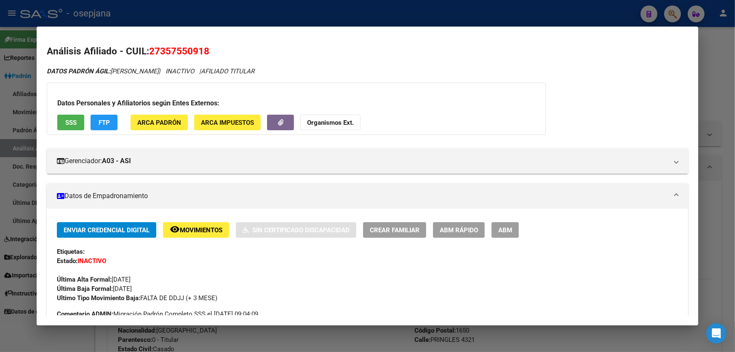
click at [734, 197] on div at bounding box center [367, 176] width 735 height 352
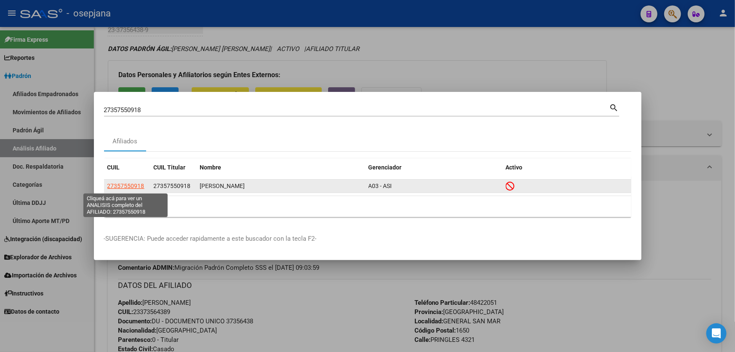
click at [128, 184] on span "27357550918" at bounding box center [125, 185] width 37 height 7
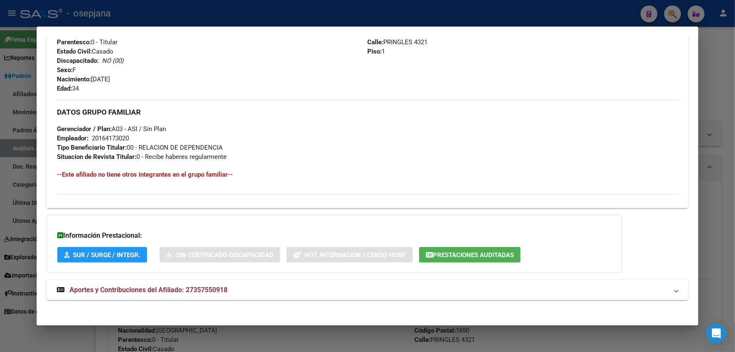
scroll to position [352, 0]
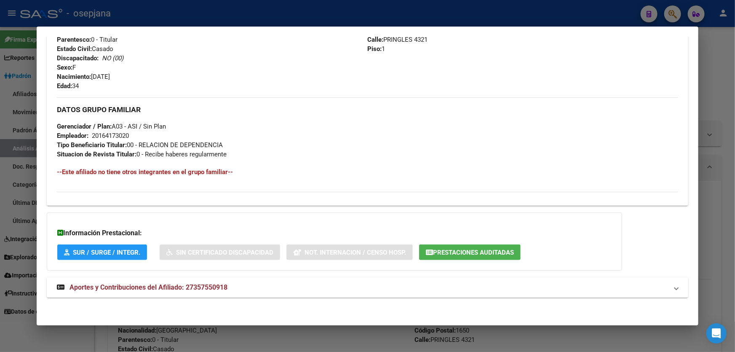
click at [264, 285] on mat-panel-title "Aportes y Contribuciones del Afiliado: 27357550918" at bounding box center [362, 287] width 611 height 10
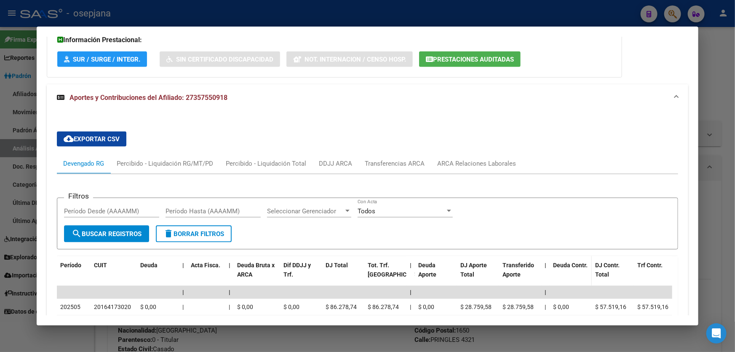
scroll to position [563, 0]
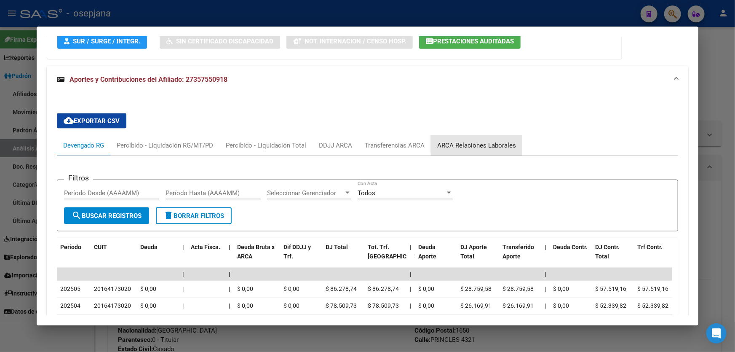
click at [509, 139] on div "ARCA Relaciones Laborales" at bounding box center [476, 145] width 91 height 20
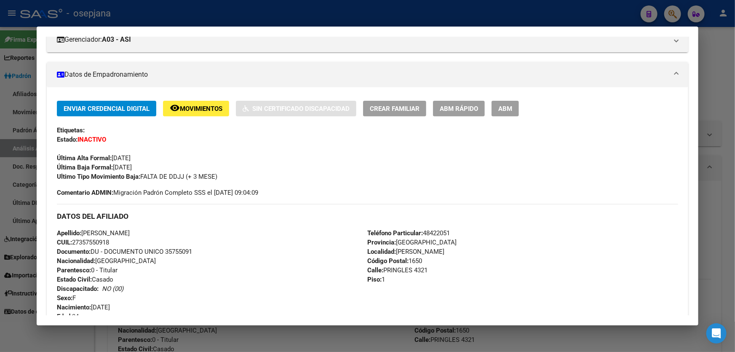
scroll to position [105, 0]
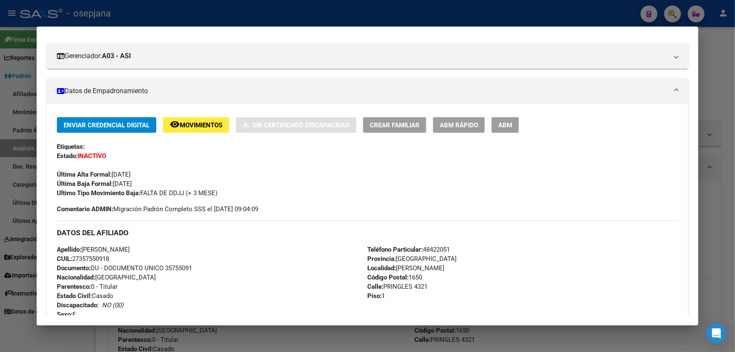
click at [182, 111] on div "Enviar Credencial Digital remove_red_eye Movimientos Sin Certificado Discapacid…" at bounding box center [367, 278] width 641 height 349
click at [185, 122] on span "Movimientos" at bounding box center [201, 125] width 43 height 8
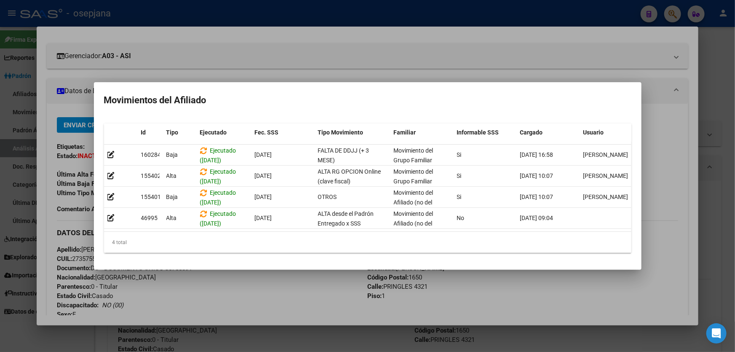
click at [728, 261] on div at bounding box center [367, 176] width 735 height 352
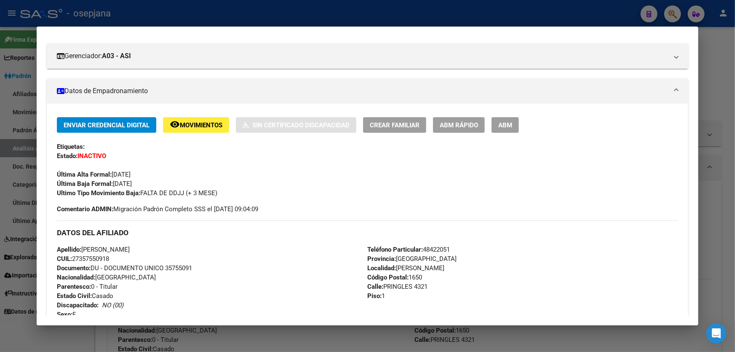
click at [728, 261] on div at bounding box center [367, 176] width 735 height 352
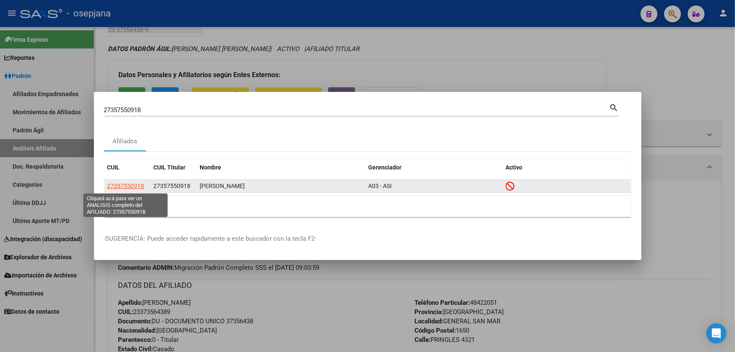
click at [139, 189] on span "27357550918" at bounding box center [125, 185] width 37 height 7
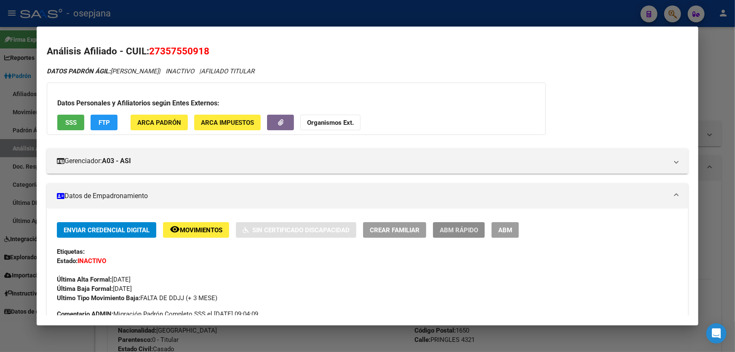
click at [472, 227] on span "ABM Rápido" at bounding box center [459, 230] width 38 height 8
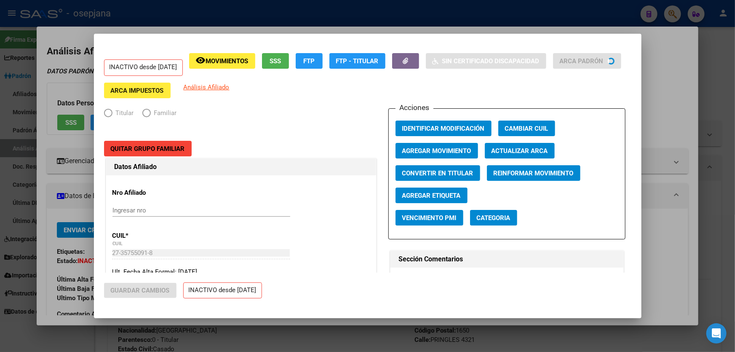
radio input "true"
type input "20-16417302-0"
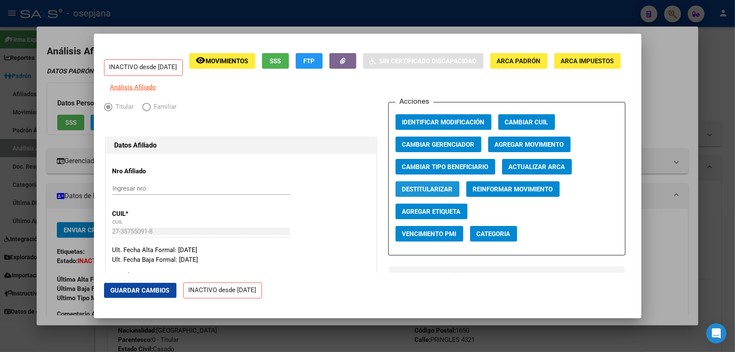
click at [415, 193] on span "Destitularizar" at bounding box center [427, 189] width 51 height 8
radio input "false"
radio input "true"
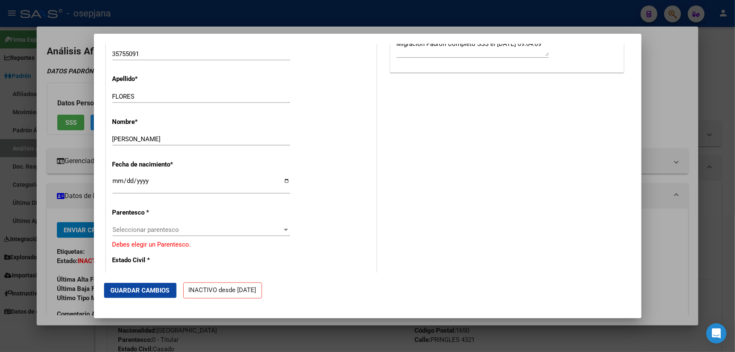
scroll to position [383, 0]
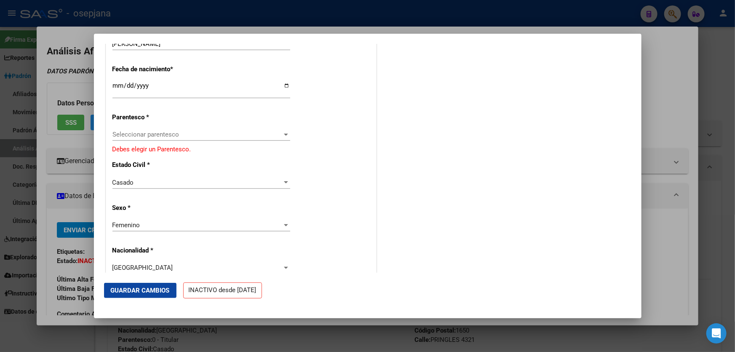
click at [236, 141] on div "Seleccionar parentesco Seleccionar parentesco" at bounding box center [201, 134] width 178 height 13
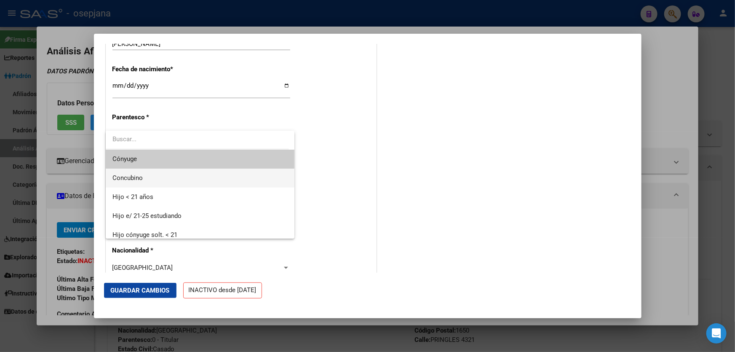
click at [210, 176] on span "Concubino" at bounding box center [200, 177] width 176 height 19
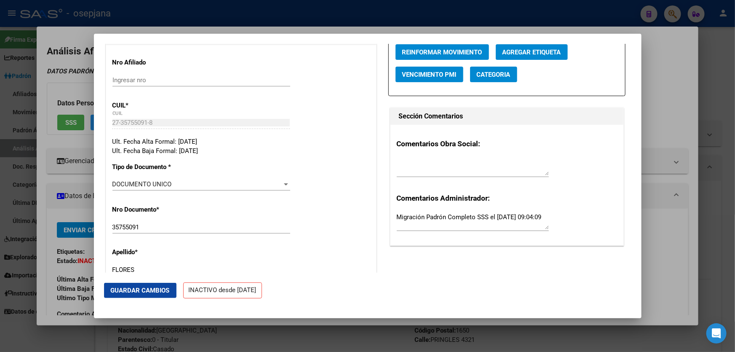
scroll to position [0, 0]
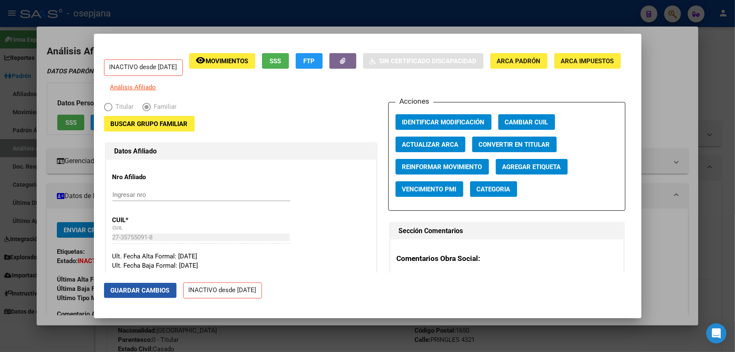
click at [152, 293] on span "Guardar Cambios" at bounding box center [140, 290] width 59 height 8
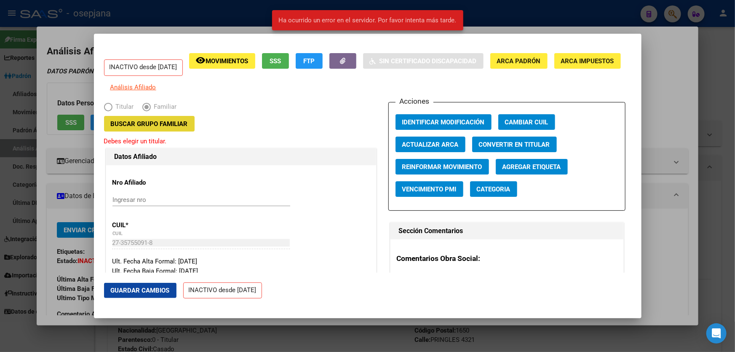
click at [169, 128] on span "Buscar Grupo Familiar" at bounding box center [149, 124] width 77 height 8
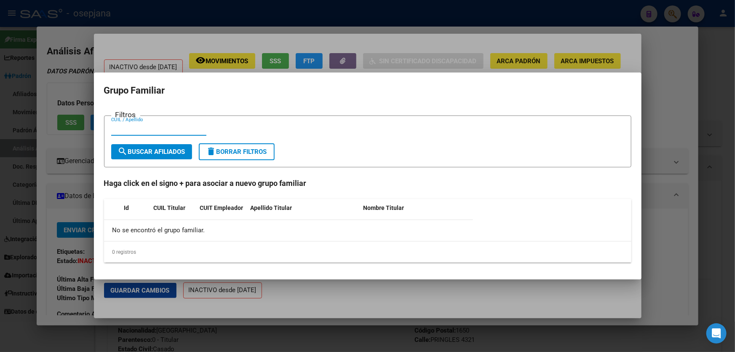
paste input "23-37356438-9"
click at [152, 129] on input "23-37356438-9" at bounding box center [158, 129] width 95 height 8
click at [121, 127] on input "23-373564389" at bounding box center [158, 129] width 95 height 8
type input "23373564389"
click at [142, 152] on span "search Buscar Afiliados" at bounding box center [151, 152] width 67 height 8
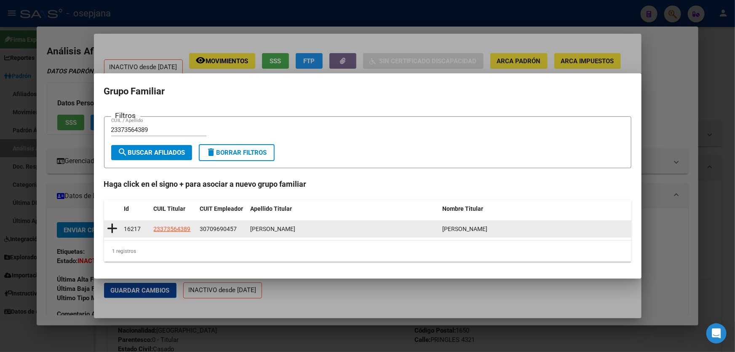
click at [116, 228] on icon at bounding box center [112, 228] width 11 height 12
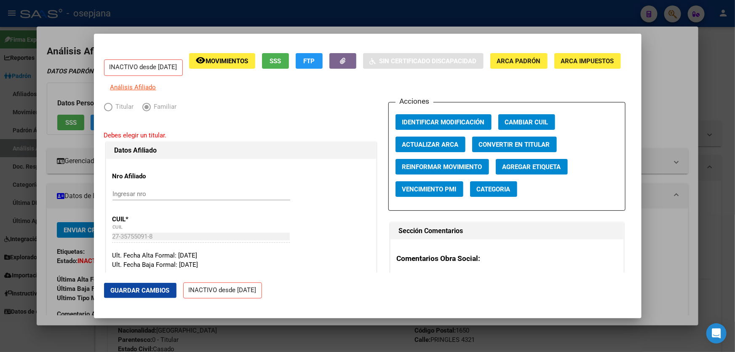
type input "30-70969045-7"
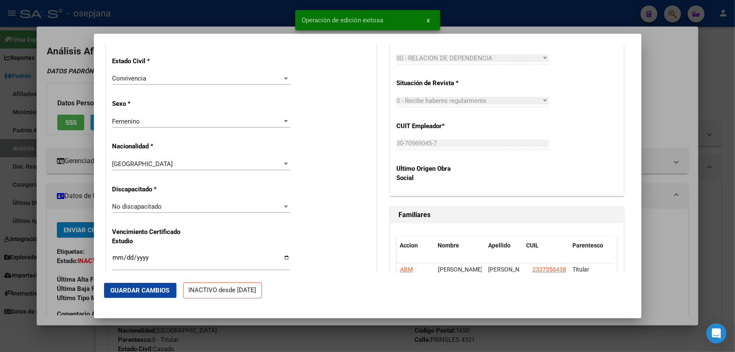
scroll to position [497, 0]
click at [121, 284] on button "Guardar Cambios" at bounding box center [140, 290] width 72 height 15
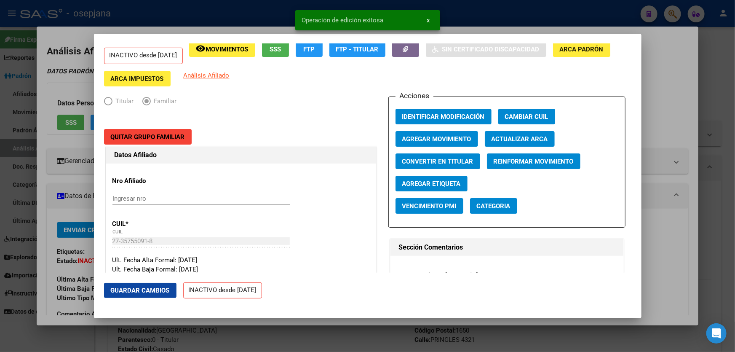
scroll to position [0, 0]
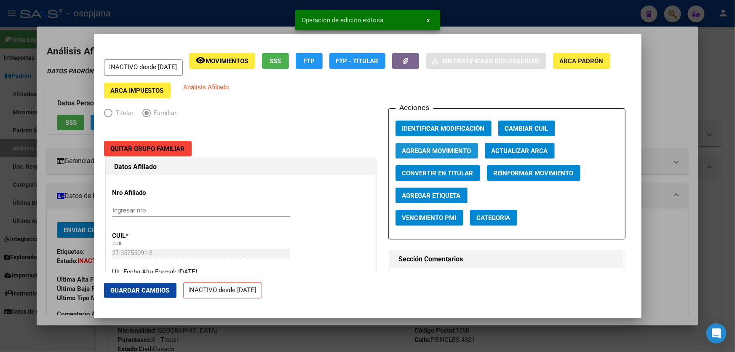
click at [432, 149] on span "Agregar Movimiento" at bounding box center [436, 151] width 69 height 8
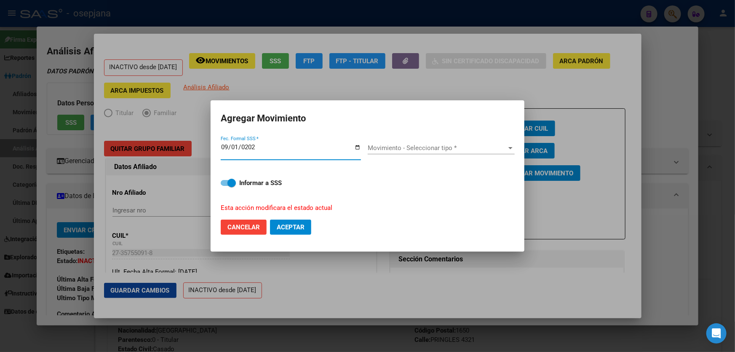
type input "[DATE]"
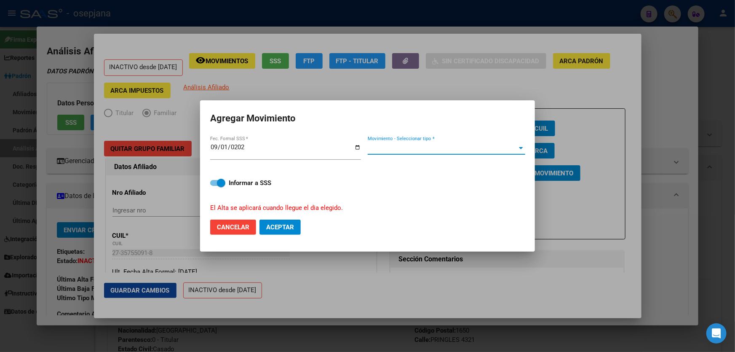
click at [434, 147] on span "Movimiento - Seleccionar tipo *" at bounding box center [443, 148] width 150 height 8
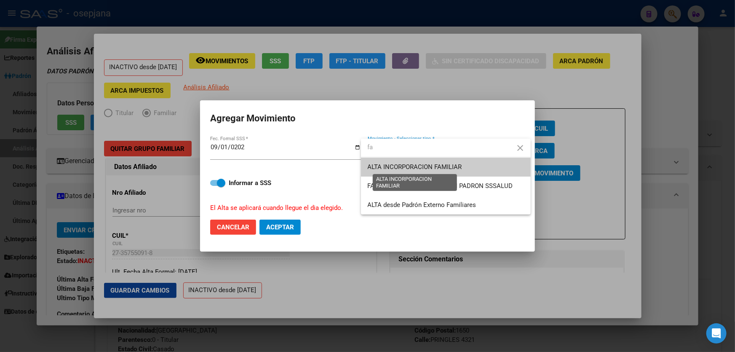
type input "fa"
click at [457, 164] on span "ALTA INCORPORACION FAMILIAR" at bounding box center [415, 167] width 94 height 8
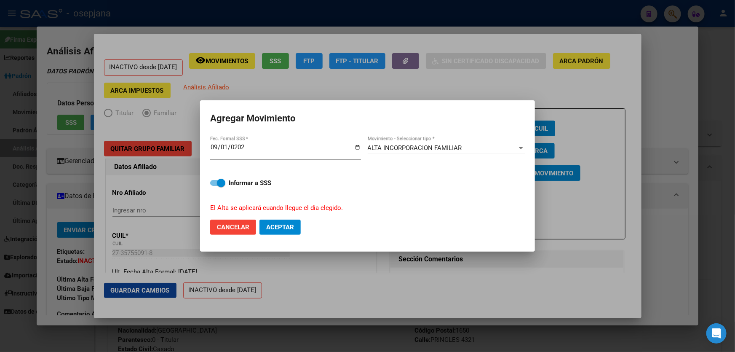
click at [292, 219] on mat-dialog-actions "Cancelar Aceptar" at bounding box center [367, 227] width 315 height 29
click at [289, 224] on span "Aceptar" at bounding box center [280, 227] width 28 height 8
checkbox input "false"
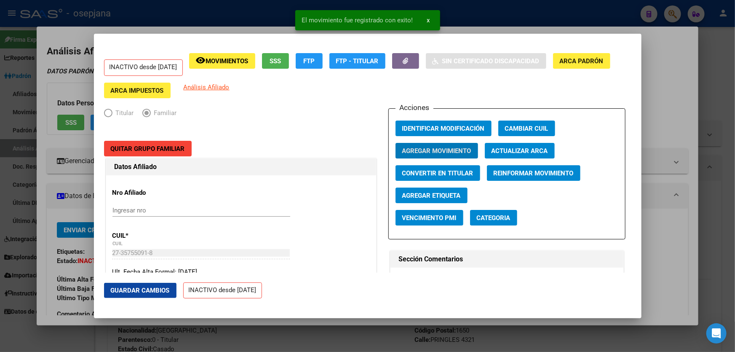
click at [154, 293] on span "Guardar Cambios" at bounding box center [140, 290] width 59 height 8
click at [734, 200] on div at bounding box center [367, 176] width 735 height 352
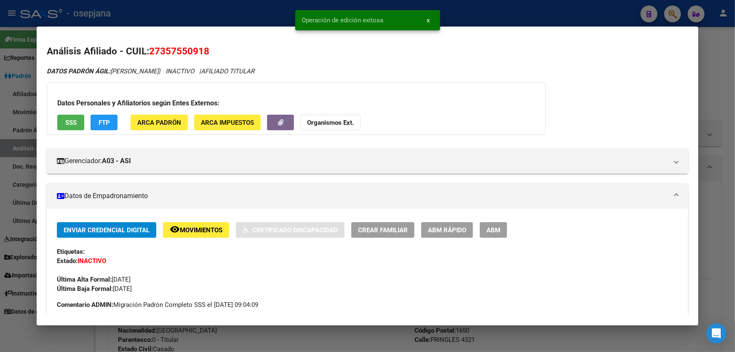
click at [734, 200] on div at bounding box center [367, 176] width 735 height 352
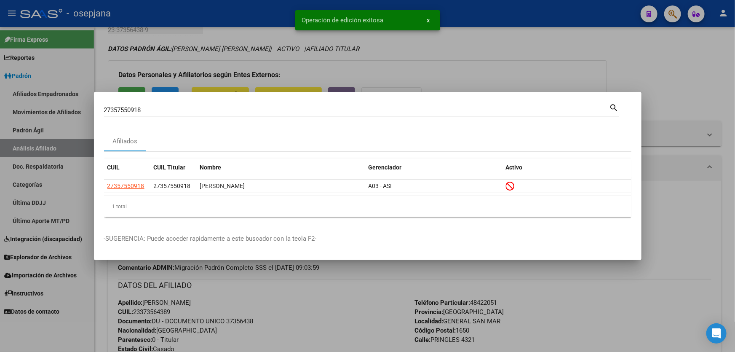
click at [734, 200] on div at bounding box center [367, 176] width 735 height 352
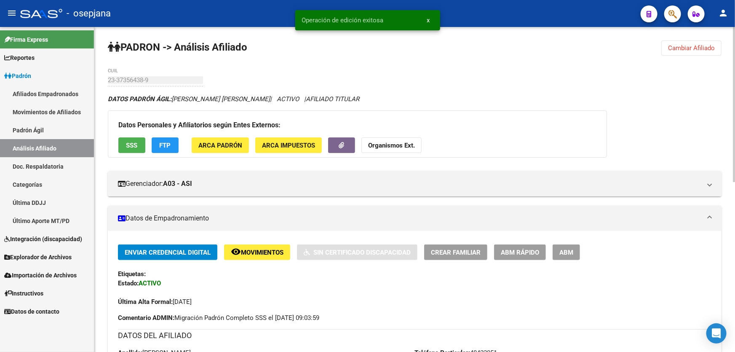
click at [683, 48] on span "Cambiar Afiliado" at bounding box center [691, 48] width 47 height 8
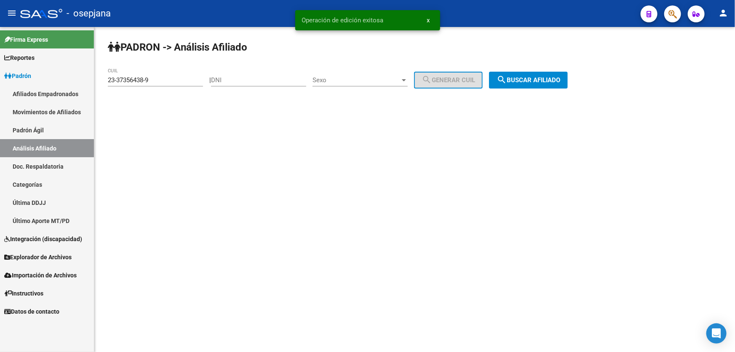
click at [560, 81] on span "search Buscar afiliado" at bounding box center [528, 80] width 64 height 8
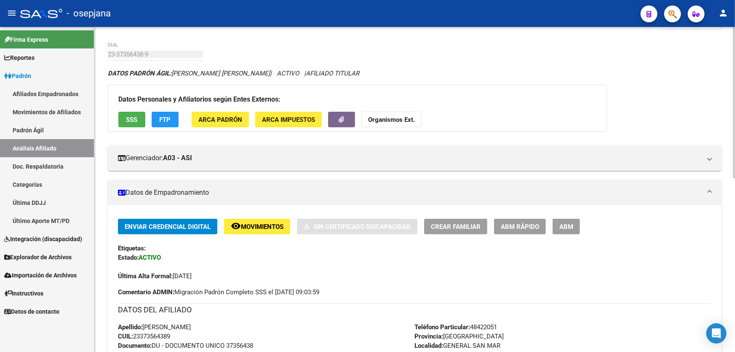
scroll to position [76, 0]
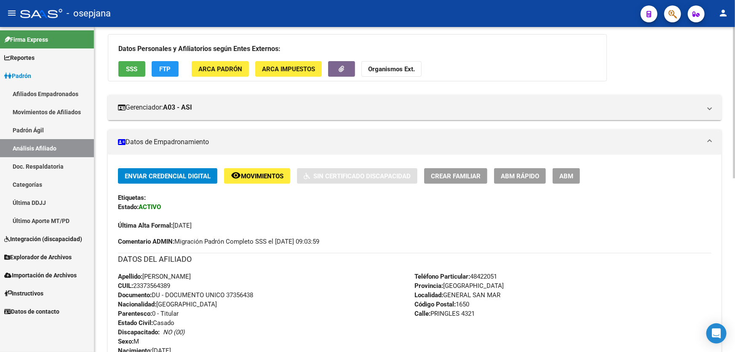
click at [261, 168] on button "remove_red_eye Movimientos" at bounding box center [257, 176] width 66 height 16
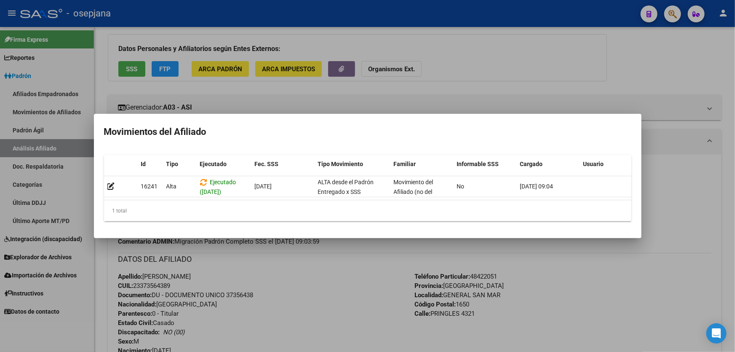
click at [548, 296] on div at bounding box center [367, 176] width 735 height 352
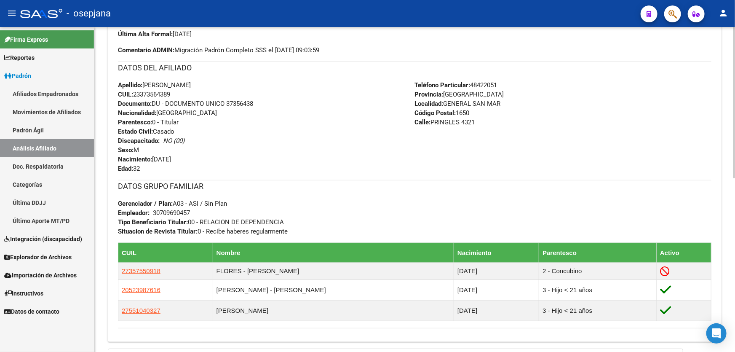
scroll to position [306, 0]
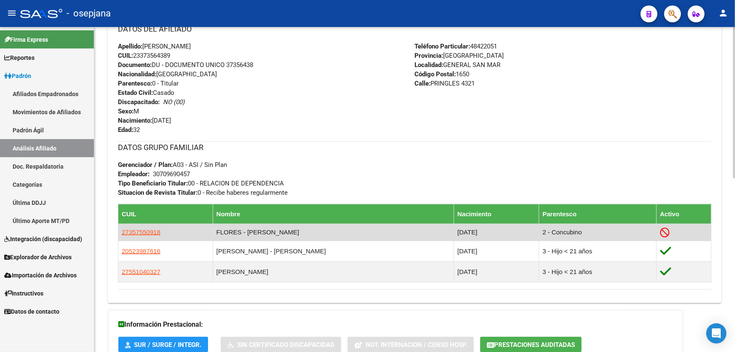
click at [151, 226] on td "27357550918" at bounding box center [165, 232] width 95 height 17
click at [148, 229] on span "27357550918" at bounding box center [141, 231] width 39 height 7
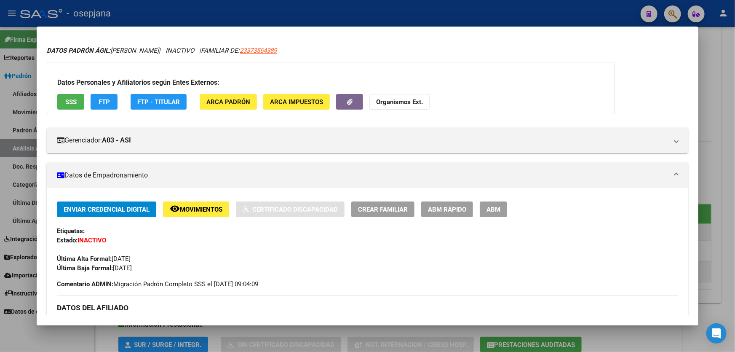
scroll to position [104, 0]
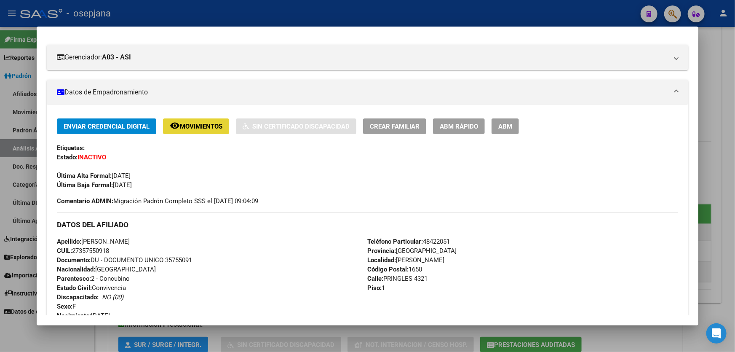
click at [207, 131] on button "remove_red_eye Movimientos" at bounding box center [196, 126] width 66 height 16
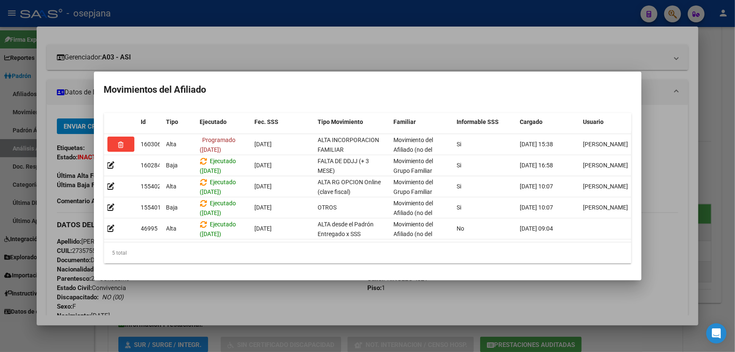
click at [734, 134] on div at bounding box center [367, 176] width 735 height 352
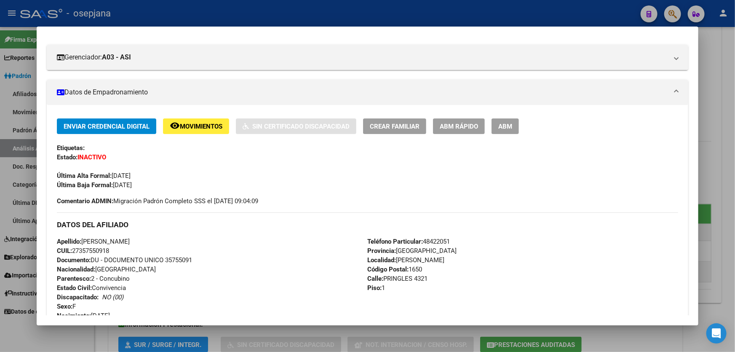
click at [734, 134] on div at bounding box center [367, 176] width 735 height 352
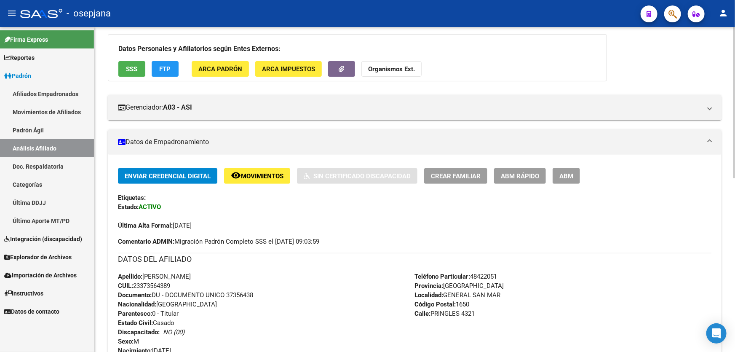
scroll to position [0, 0]
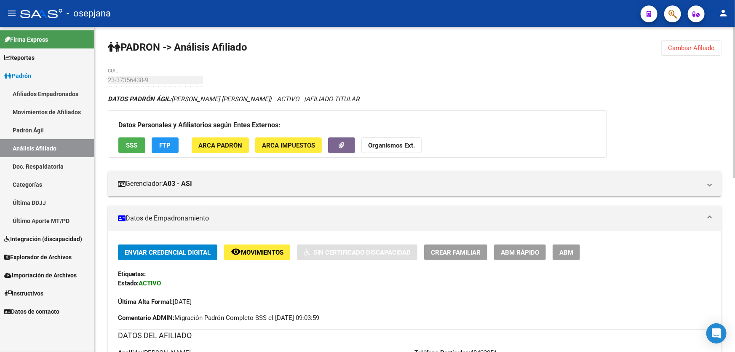
drag, startPoint x: 691, startPoint y: 33, endPoint x: 688, endPoint y: 45, distance: 11.6
click at [688, 45] on span "Cambiar Afiliado" at bounding box center [691, 48] width 47 height 8
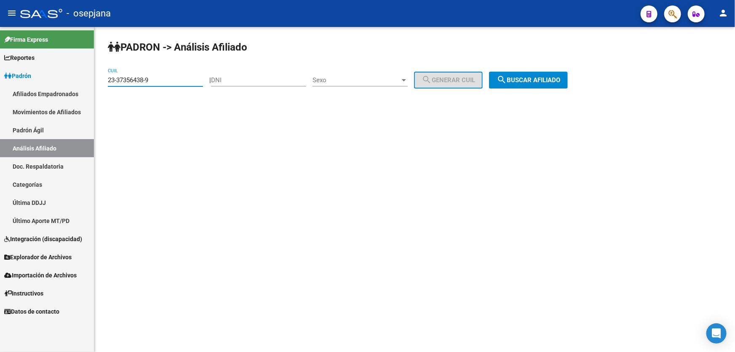
drag, startPoint x: 160, startPoint y: 77, endPoint x: 50, endPoint y: 91, distance: 111.2
click at [50, 91] on mat-sidenav-container "Firma Express Reportes Padrón Traspasos x O.S. Traspasos x Gerenciador Traspaso…" at bounding box center [367, 189] width 735 height 325
paste input "27-28061751-8"
click at [524, 72] on button "search Buscar afiliado" at bounding box center [528, 80] width 79 height 17
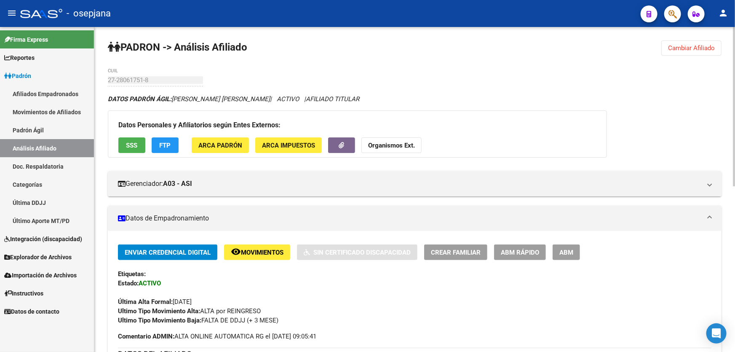
click at [146, 150] on div "Datos Personales y Afiliatorios según Entes Externos: SSS FTP ARCA Padrón ARCA …" at bounding box center [357, 133] width 499 height 47
click at [132, 146] on span "SSS" at bounding box center [131, 145] width 11 height 8
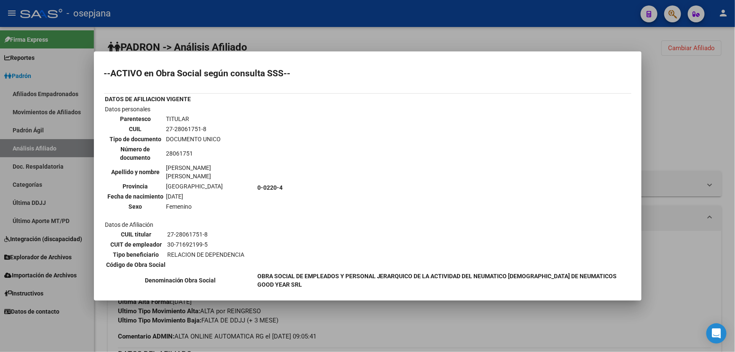
click at [734, 106] on div at bounding box center [367, 176] width 735 height 352
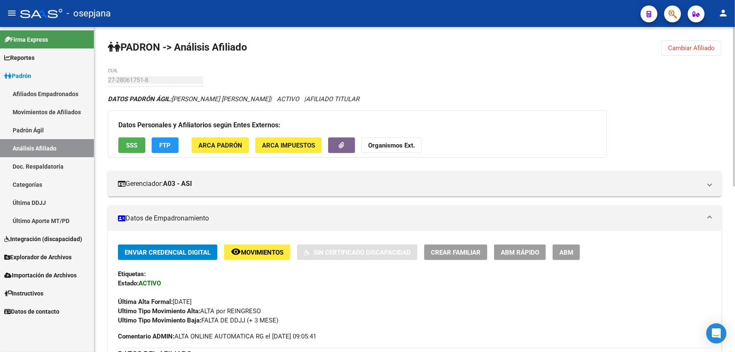
click at [160, 143] on span "FTP" at bounding box center [165, 145] width 11 height 8
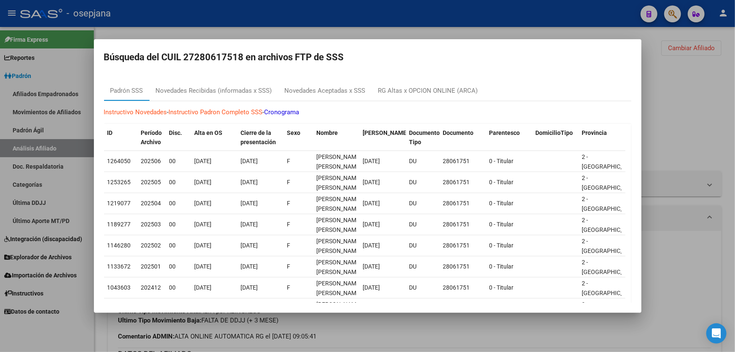
click at [734, 143] on div at bounding box center [367, 176] width 735 height 352
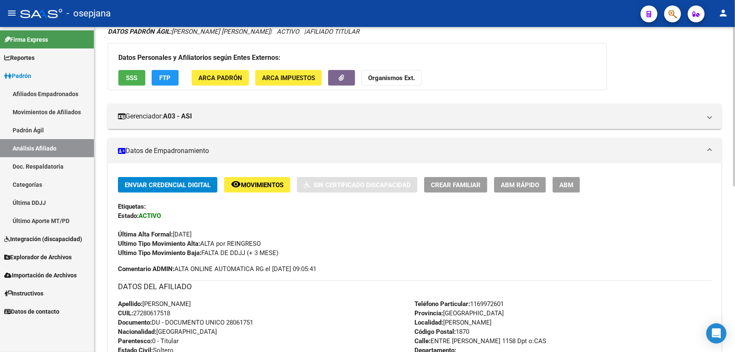
scroll to position [38, 0]
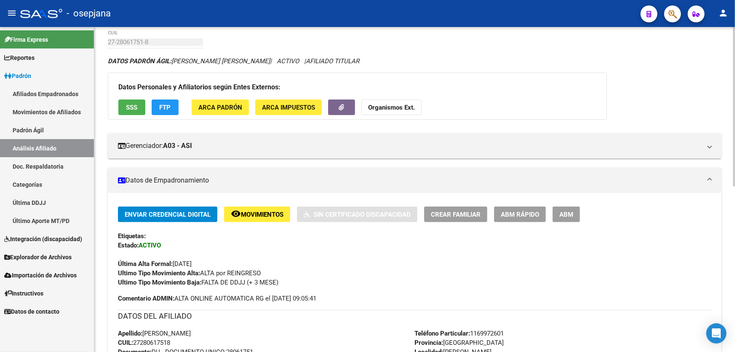
click at [257, 215] on span "Movimientos" at bounding box center [262, 215] width 43 height 8
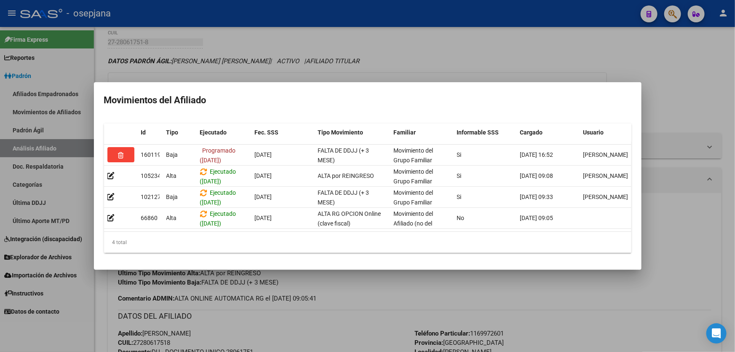
click at [734, 188] on div at bounding box center [367, 176] width 735 height 352
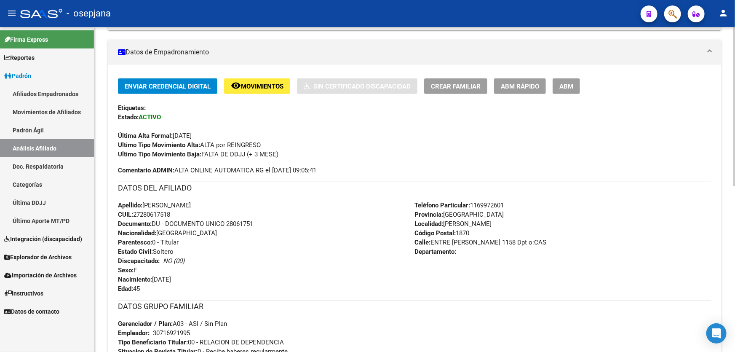
scroll to position [229, 0]
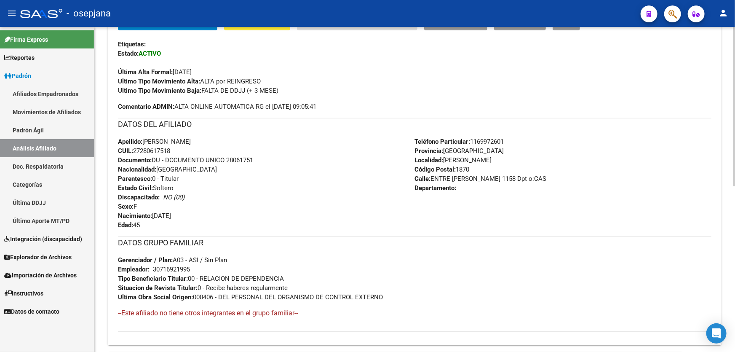
drag, startPoint x: 227, startPoint y: 158, endPoint x: 254, endPoint y: 160, distance: 26.6
click at [253, 160] on span "Documento: DU - DOCUMENTO UNICO 28061751" at bounding box center [185, 160] width 135 height 8
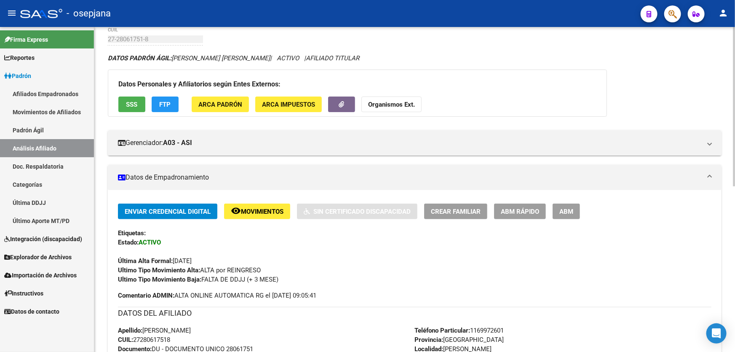
scroll to position [38, 0]
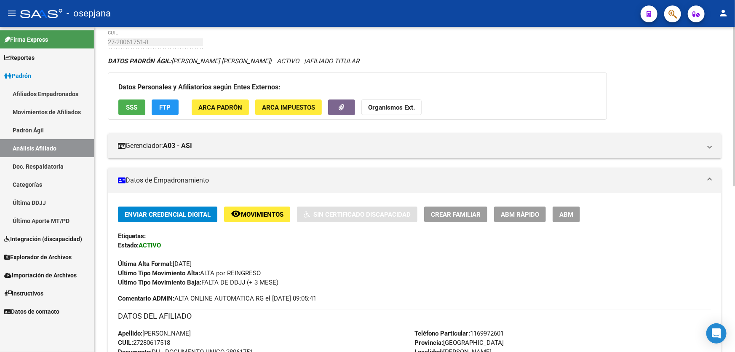
click at [267, 217] on button "remove_red_eye Movimientos" at bounding box center [257, 214] width 66 height 16
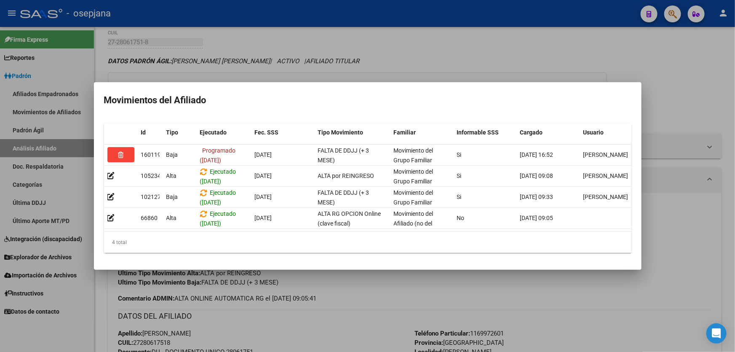
click at [334, 333] on div at bounding box center [367, 176] width 735 height 352
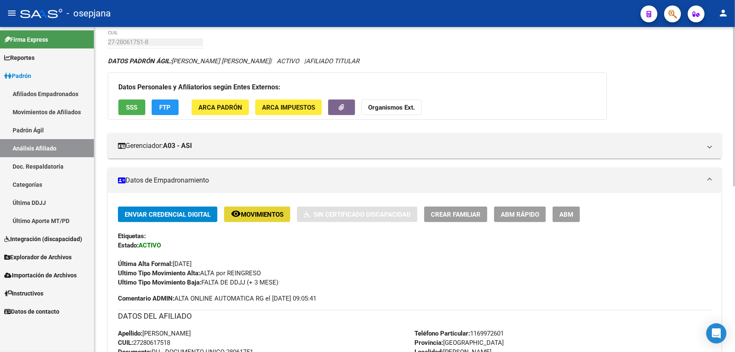
click at [260, 215] on span "Movimientos" at bounding box center [262, 215] width 43 height 8
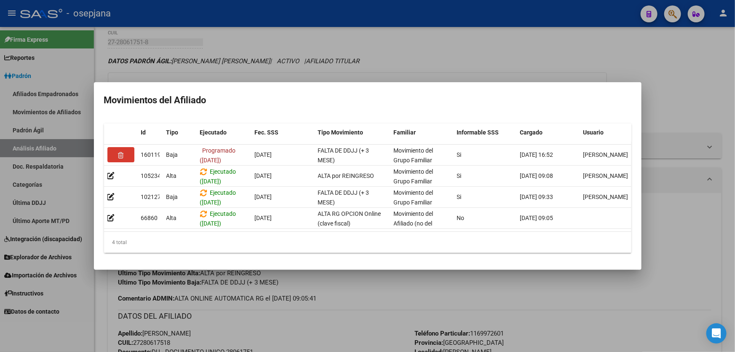
click at [295, 297] on div at bounding box center [367, 176] width 735 height 352
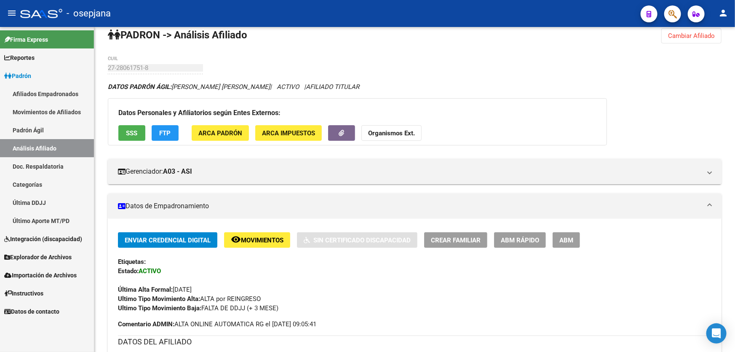
scroll to position [0, 0]
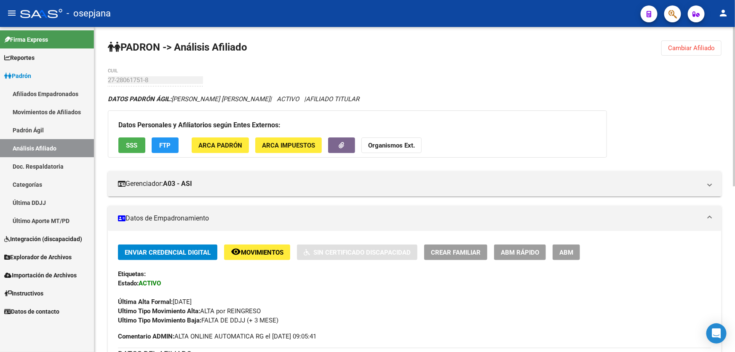
click at [697, 48] on span "Cambiar Afiliado" at bounding box center [691, 48] width 47 height 8
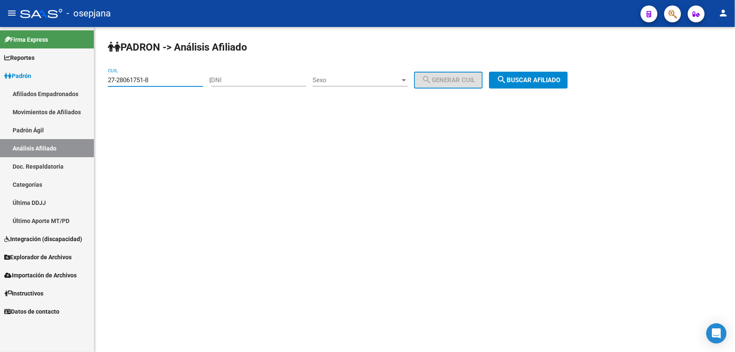
drag, startPoint x: 163, startPoint y: 78, endPoint x: 99, endPoint y: 83, distance: 63.4
click at [99, 83] on div "PADRON -> Análisis Afiliado 27-28061751-8 CUIL | DNI Sexo Sexo search Generar C…" at bounding box center [414, 71] width 640 height 88
paste input "35-169651"
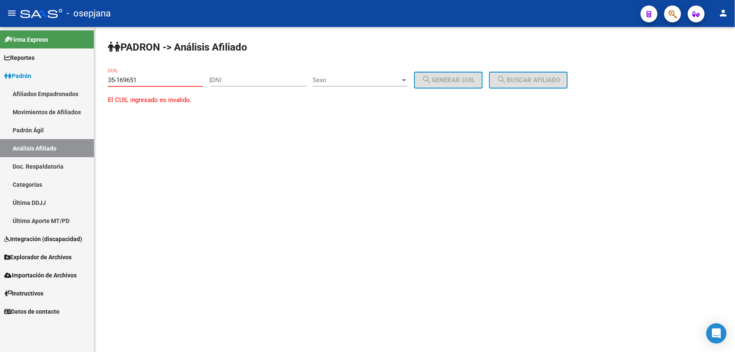
type input "35-169651"
drag, startPoint x: 139, startPoint y: 77, endPoint x: 23, endPoint y: 94, distance: 117.0
click at [23, 94] on mat-sidenav-container "Firma Express Reportes Padrón Traspasos x O.S. Traspasos x Gerenciador Traspaso…" at bounding box center [367, 189] width 735 height 325
paste input "20-37597535-2"
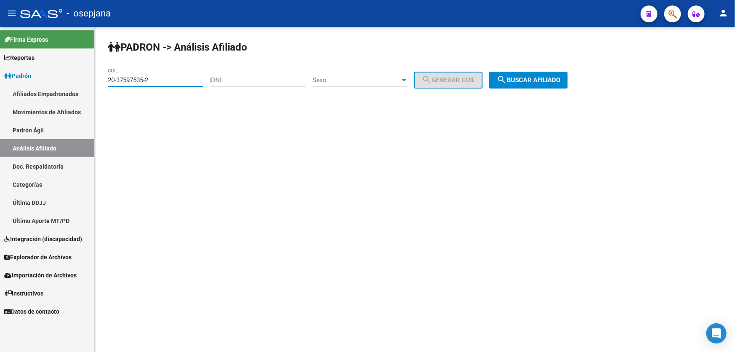
type input "20-37597535-2"
click at [555, 79] on span "search Buscar afiliado" at bounding box center [528, 80] width 64 height 8
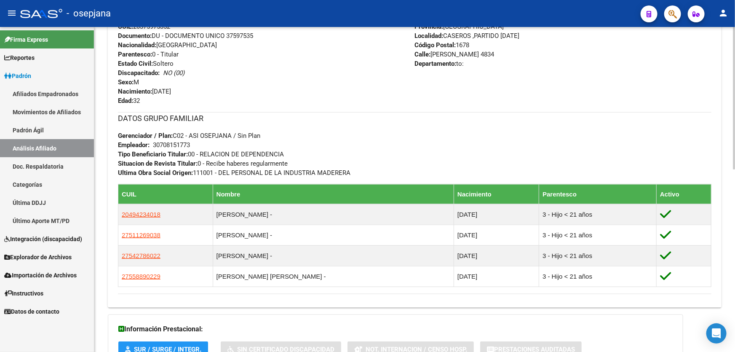
scroll to position [306, 0]
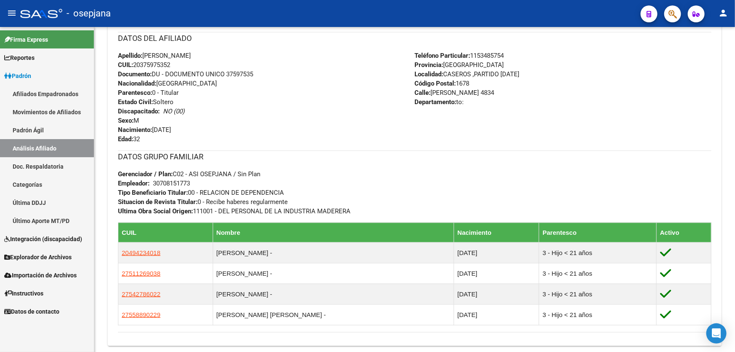
click at [669, 19] on icon "button" at bounding box center [672, 14] width 8 height 10
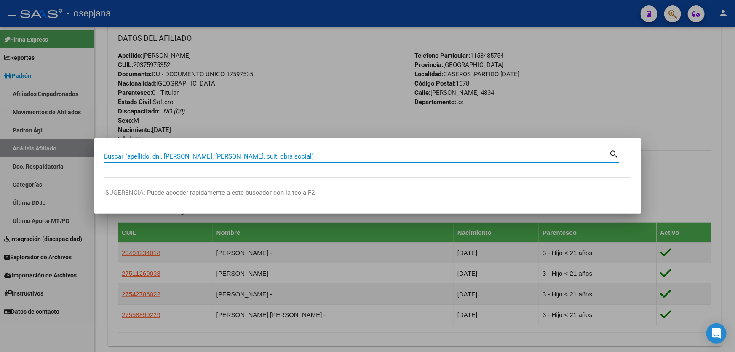
paste input "27-35169651-1"
type input "27351696511"
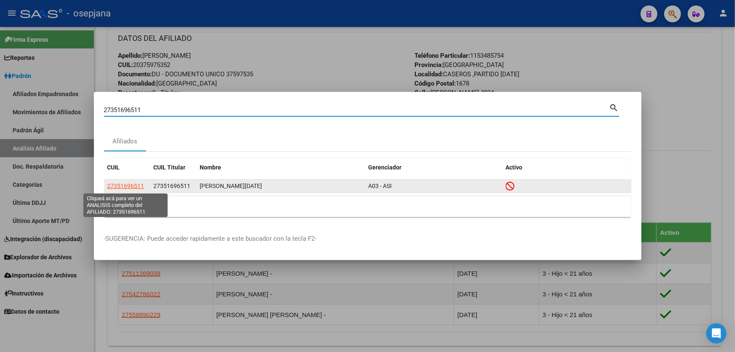
click at [133, 184] on span "27351696511" at bounding box center [125, 185] width 37 height 7
type textarea "27351696511"
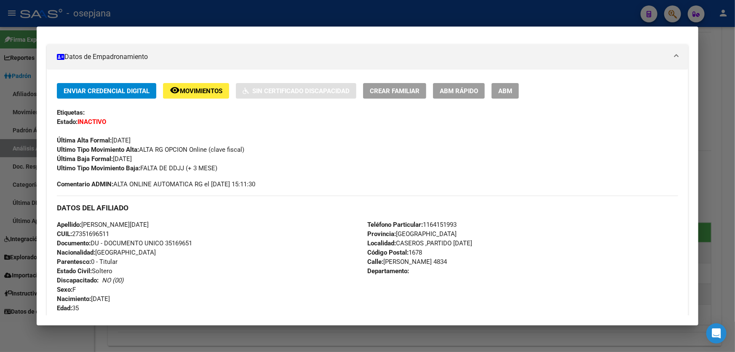
scroll to position [76, 0]
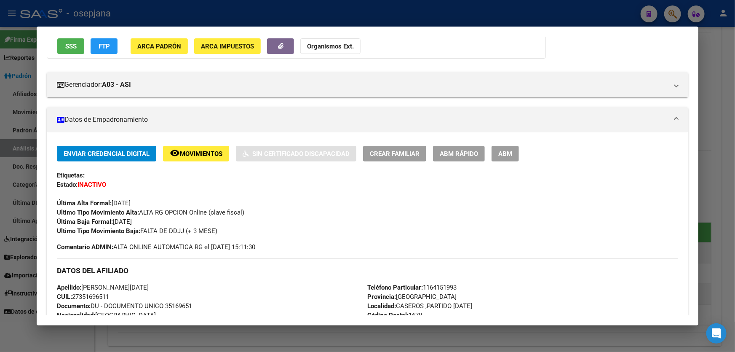
click at [190, 153] on span "Movimientos" at bounding box center [201, 154] width 43 height 8
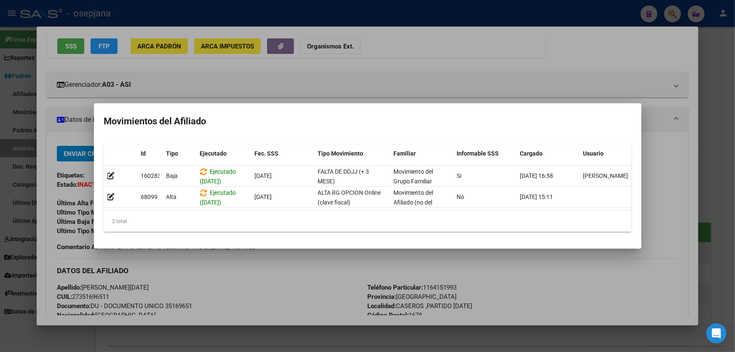
click at [567, 286] on div at bounding box center [367, 176] width 735 height 352
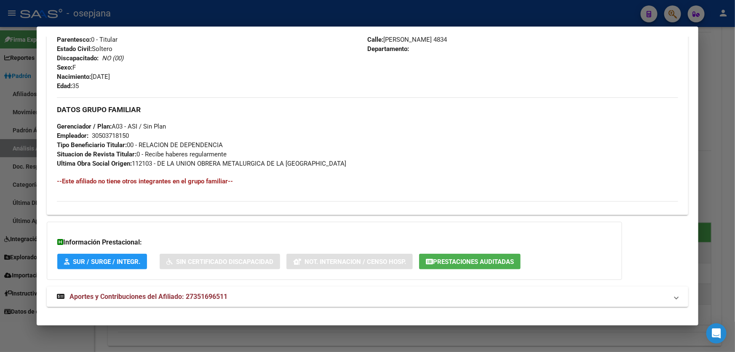
scroll to position [370, 0]
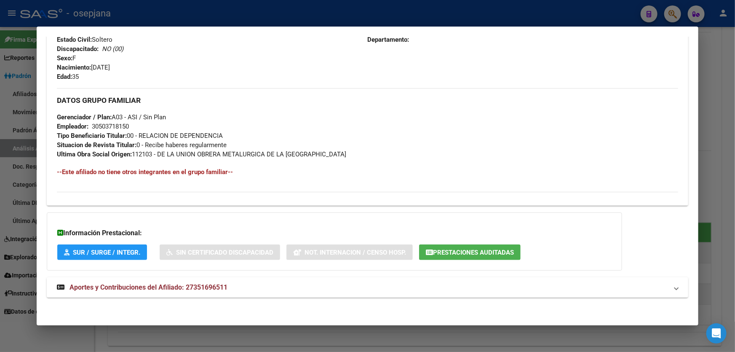
click at [550, 284] on mat-panel-title "Aportes y Contribuciones del Afiliado: 27351696511" at bounding box center [362, 287] width 611 height 10
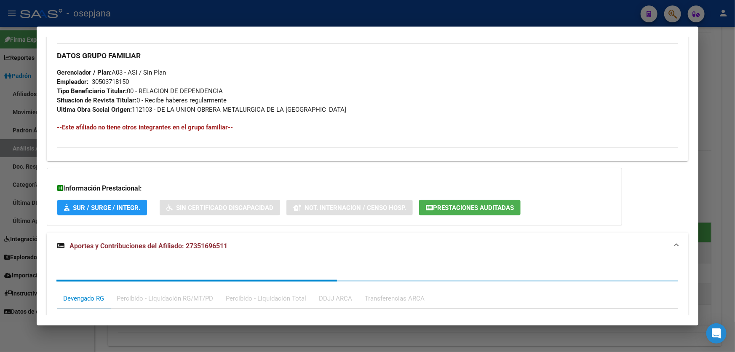
scroll to position [581, 0]
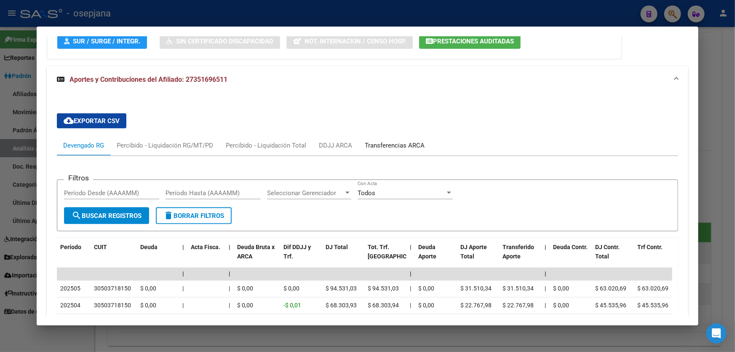
click at [408, 147] on div "Transferencias ARCA" at bounding box center [395, 145] width 60 height 9
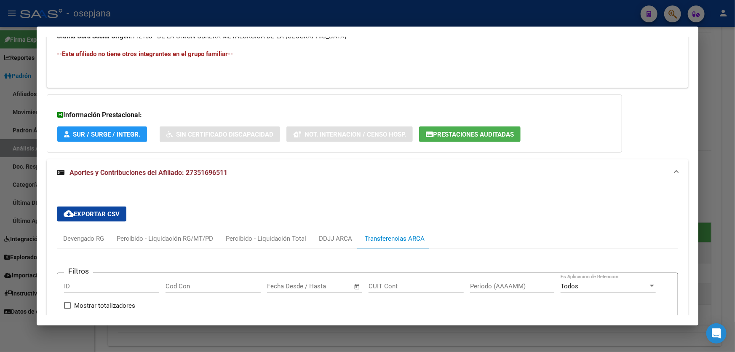
scroll to position [466, 0]
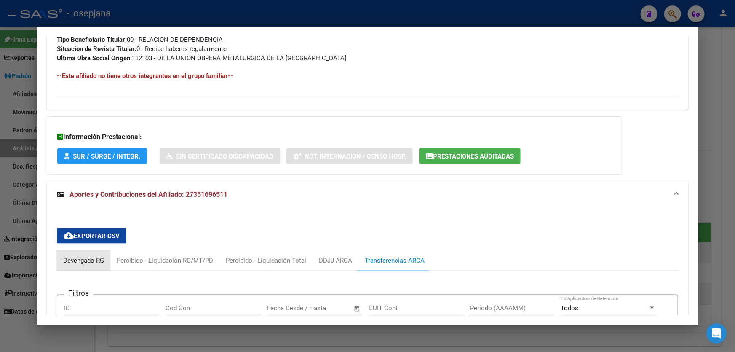
click at [84, 256] on div "Devengado RG" at bounding box center [83, 260] width 41 height 9
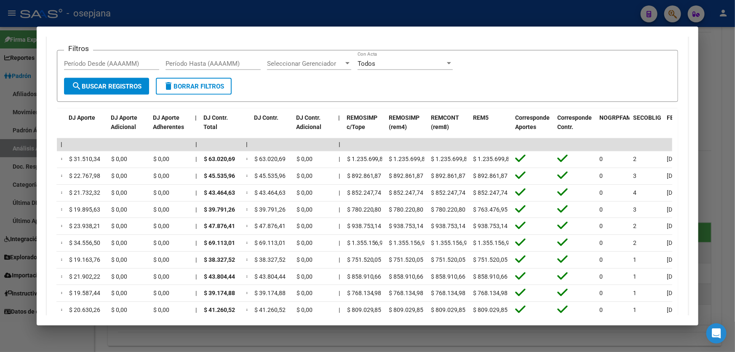
scroll to position [543, 0]
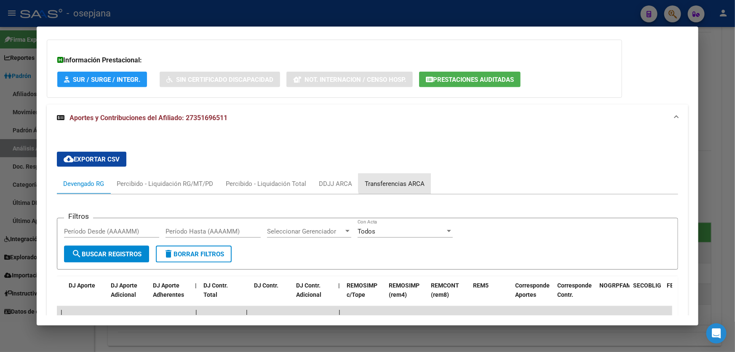
click at [398, 179] on div "Transferencias ARCA" at bounding box center [395, 183] width 60 height 9
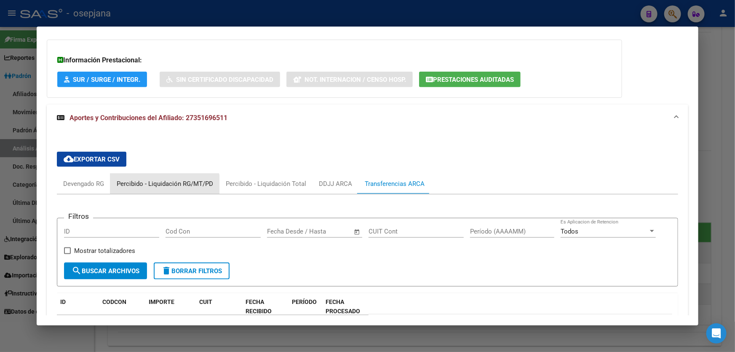
click at [161, 188] on div "Percibido - Liquidación RG/MT/PD" at bounding box center [164, 183] width 109 height 20
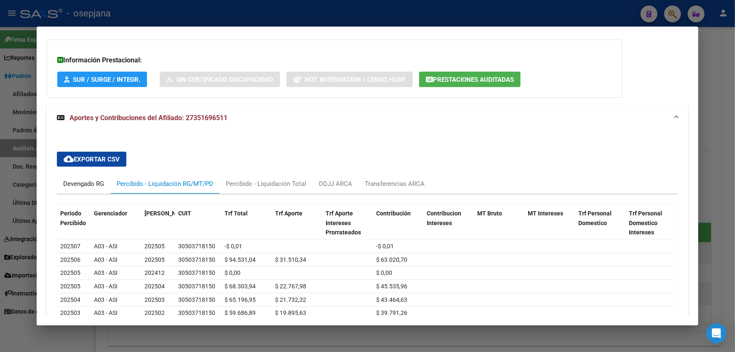
click at [67, 182] on div "Devengado RG" at bounding box center [83, 183] width 41 height 9
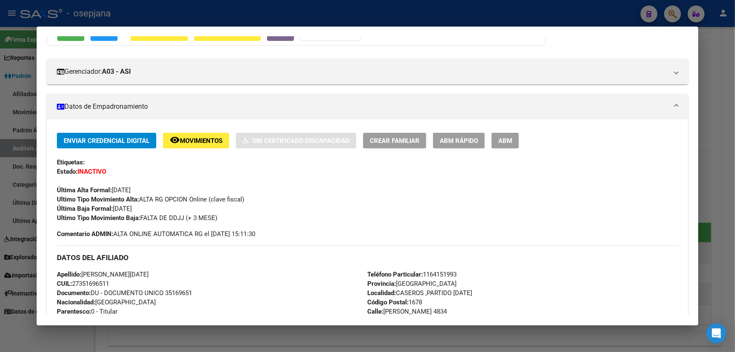
scroll to position [83, 0]
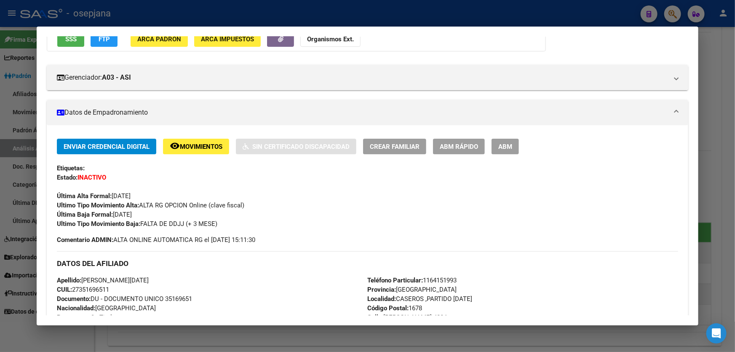
click at [188, 139] on button "remove_red_eye Movimientos" at bounding box center [196, 147] width 66 height 16
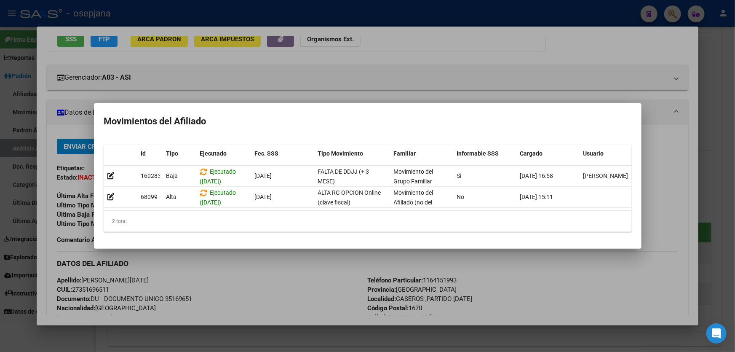
click at [299, 288] on div at bounding box center [367, 176] width 735 height 352
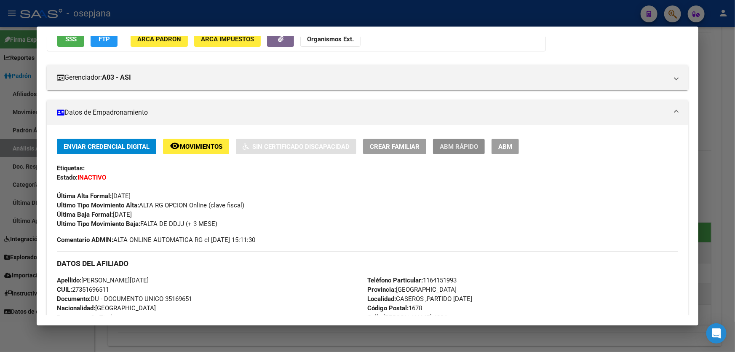
click at [465, 143] on span "ABM Rápido" at bounding box center [459, 147] width 38 height 8
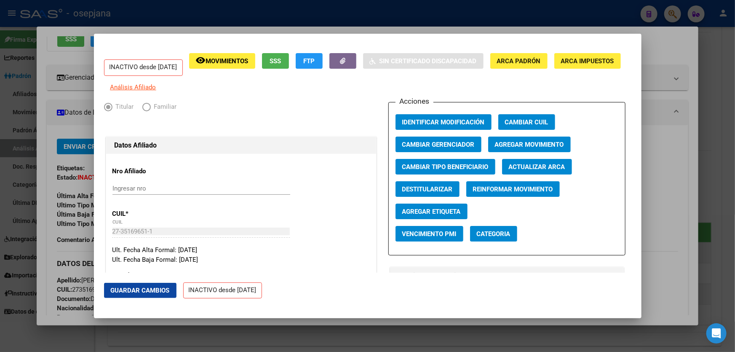
click at [413, 193] on span "Destitularizar" at bounding box center [427, 189] width 51 height 8
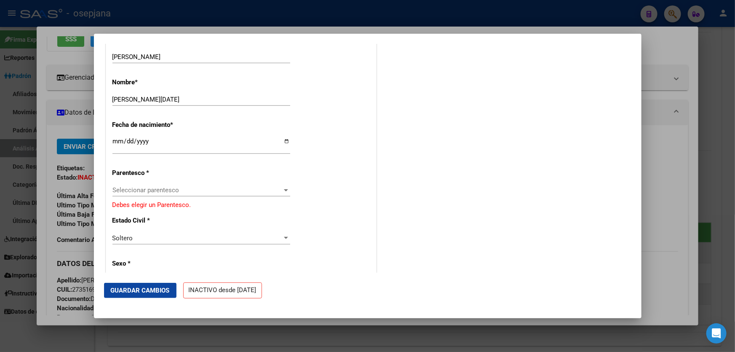
scroll to position [344, 0]
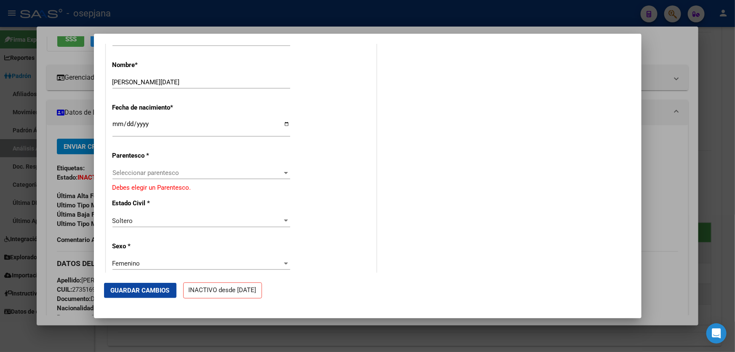
click at [219, 176] on span "Seleccionar parentesco" at bounding box center [197, 173] width 170 height 8
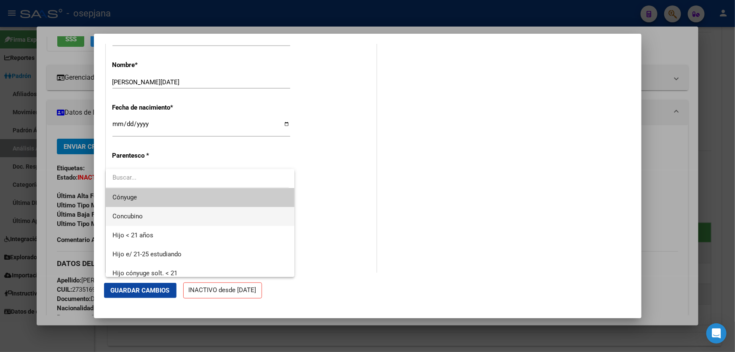
click at [176, 214] on span "Concubino" at bounding box center [200, 216] width 176 height 19
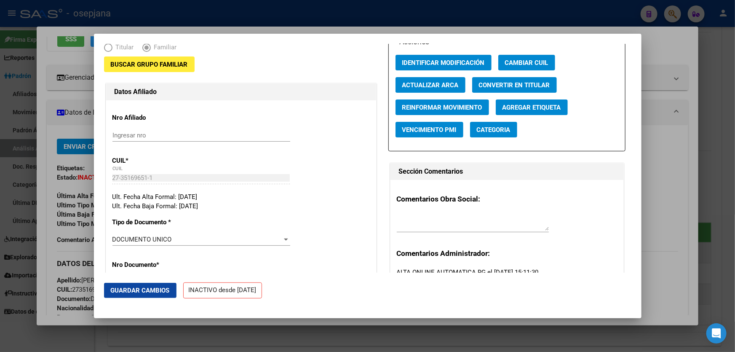
scroll to position [0, 0]
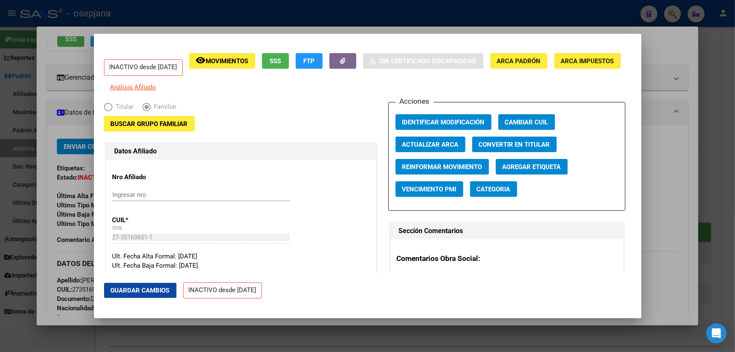
click at [130, 294] on button "Guardar Cambios" at bounding box center [140, 290] width 72 height 15
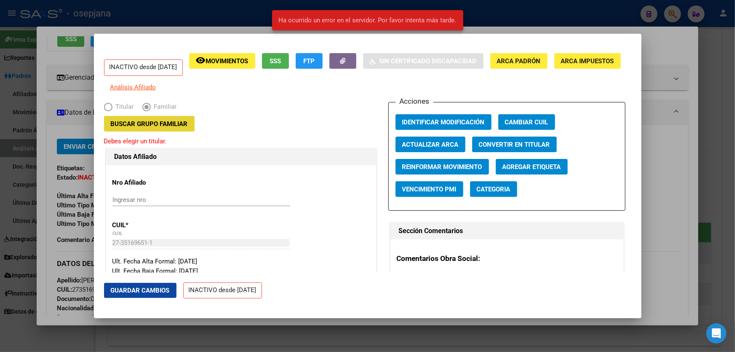
click at [165, 128] on span "Buscar Grupo Familiar" at bounding box center [149, 124] width 77 height 8
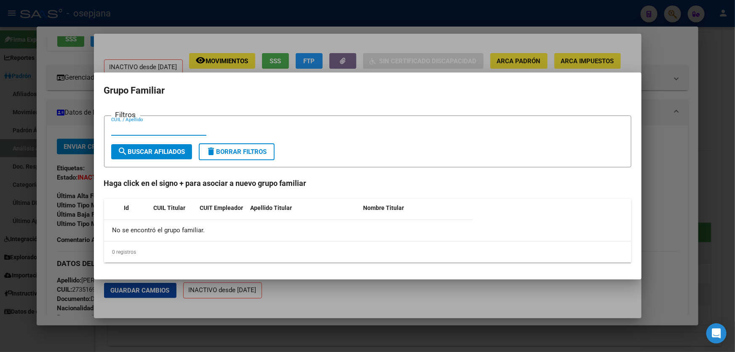
paste input "20-37597535-2"
click at [171, 148] on span "search Buscar Afiliados" at bounding box center [151, 152] width 67 height 8
click at [150, 129] on input "20-37597535-2" at bounding box center [158, 129] width 95 height 8
click at [120, 127] on input "20-375975352" at bounding box center [158, 129] width 95 height 8
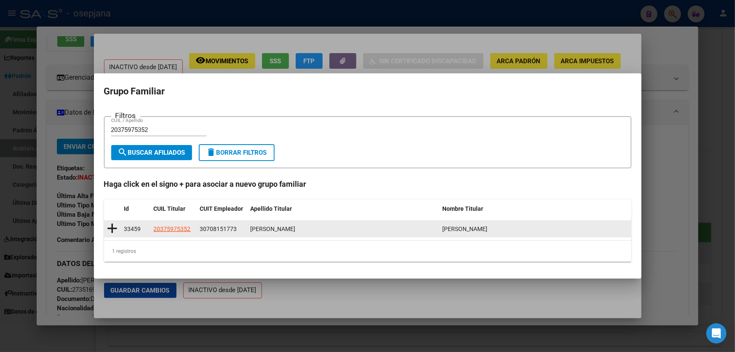
click at [111, 230] on icon at bounding box center [112, 228] width 11 height 12
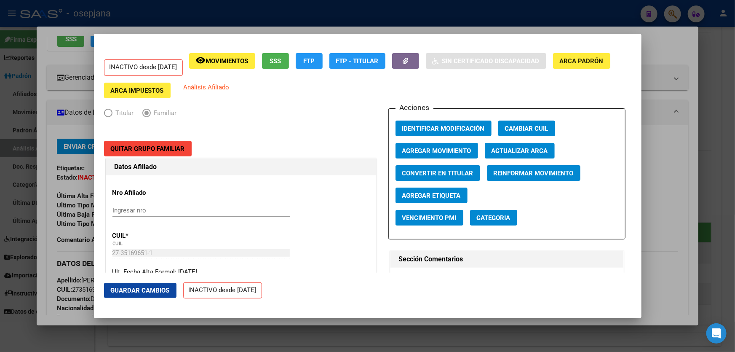
click at [139, 288] on span "Guardar Cambios" at bounding box center [140, 290] width 59 height 8
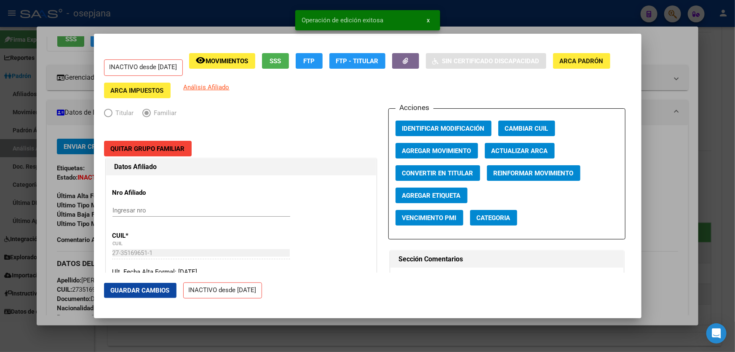
click at [429, 148] on span "Agregar Movimiento" at bounding box center [436, 151] width 69 height 8
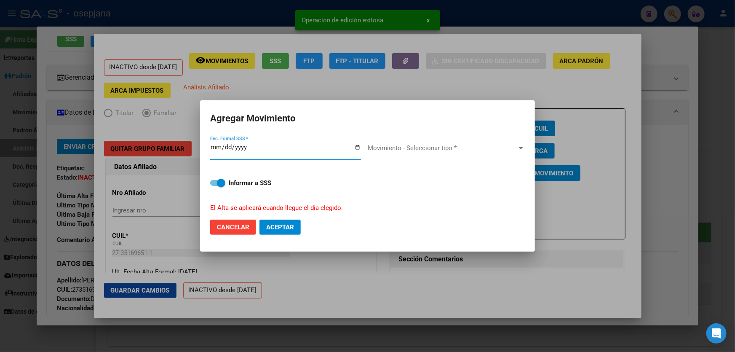
click at [398, 148] on span "Movimiento - Seleccionar tipo *" at bounding box center [443, 148] width 150 height 8
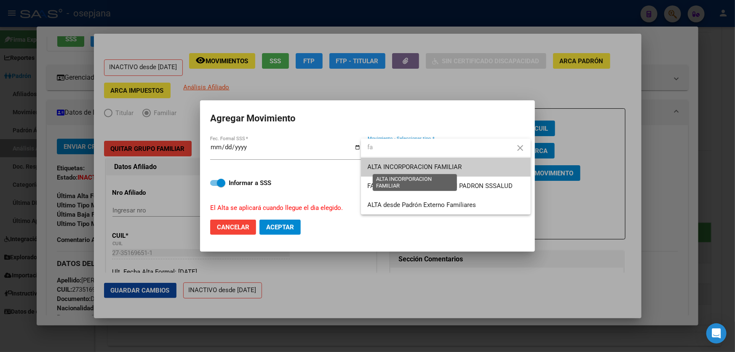
click at [420, 170] on span "ALTA INCORPORACION FAMILIAR" at bounding box center [415, 167] width 94 height 8
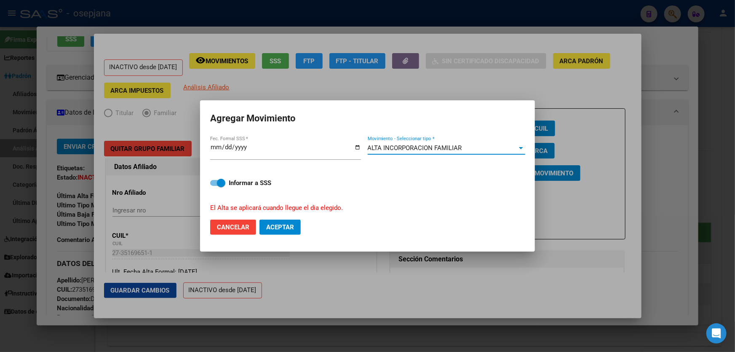
click at [282, 228] on span "Aceptar" at bounding box center [280, 227] width 28 height 8
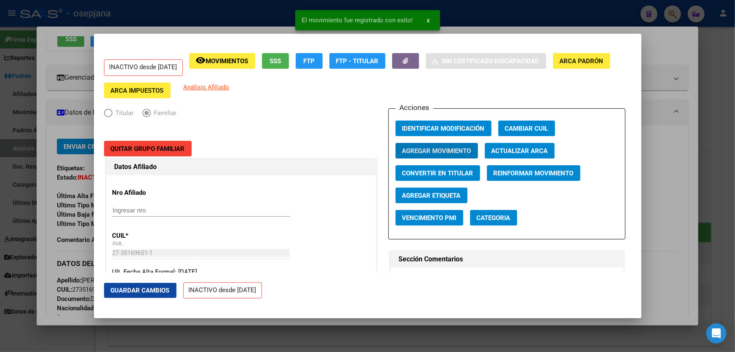
click at [132, 290] on span "Guardar Cambios" at bounding box center [140, 290] width 59 height 8
click at [734, 233] on div at bounding box center [367, 176] width 735 height 352
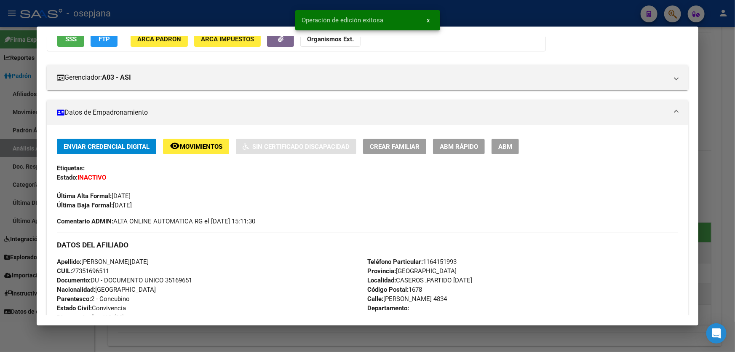
click at [734, 233] on div at bounding box center [367, 176] width 735 height 352
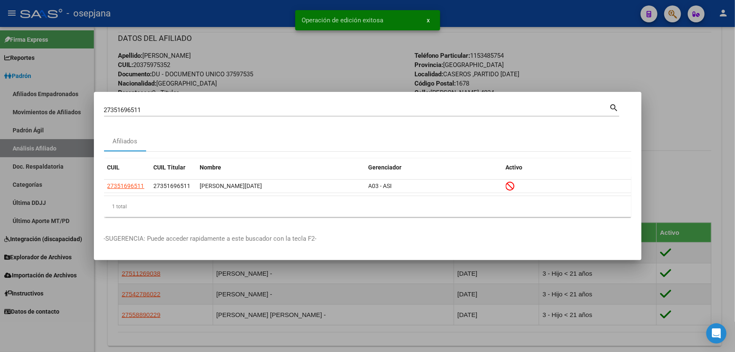
click at [734, 233] on div at bounding box center [367, 176] width 735 height 352
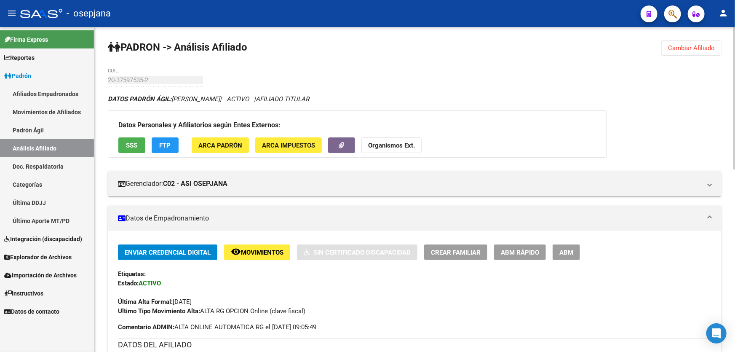
click at [686, 44] on span "Cambiar Afiliado" at bounding box center [691, 48] width 47 height 8
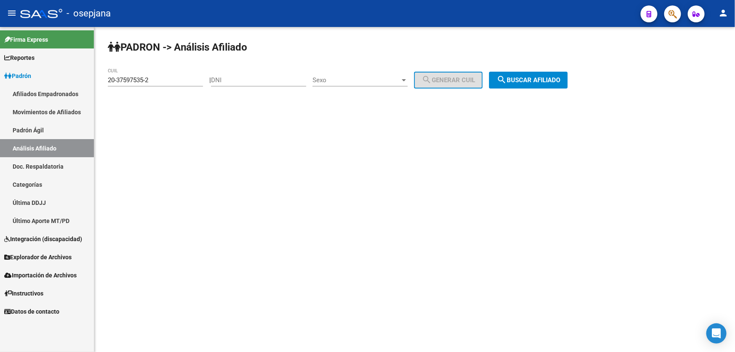
click at [538, 82] on span "search Buscar afiliado" at bounding box center [528, 80] width 64 height 8
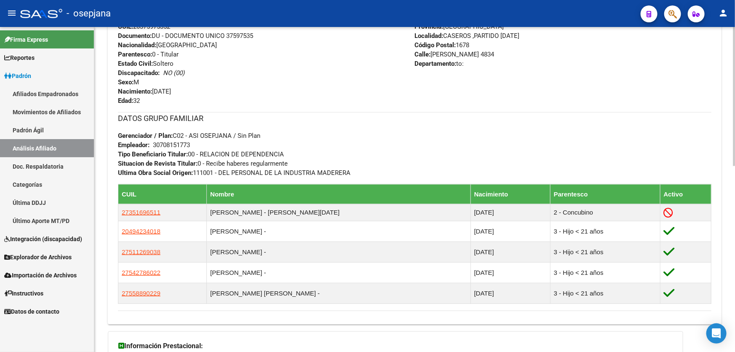
scroll to position [434, 0]
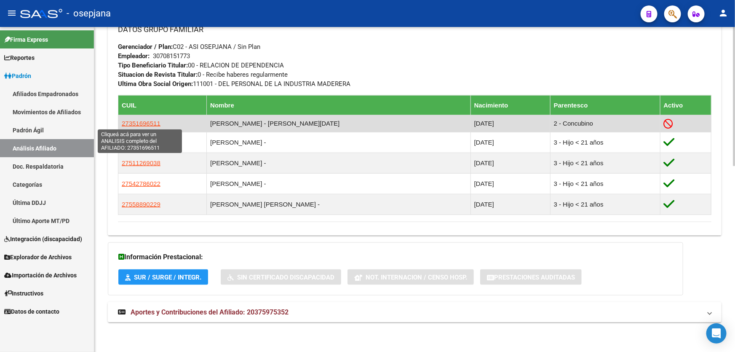
click at [147, 120] on span "27351696511" at bounding box center [141, 123] width 39 height 7
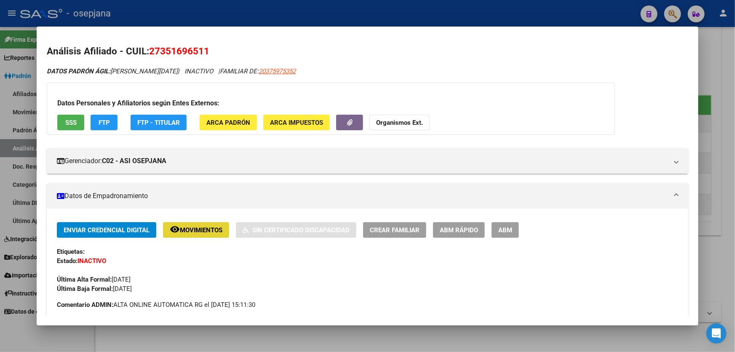
click at [214, 232] on span "Movimientos" at bounding box center [201, 230] width 43 height 8
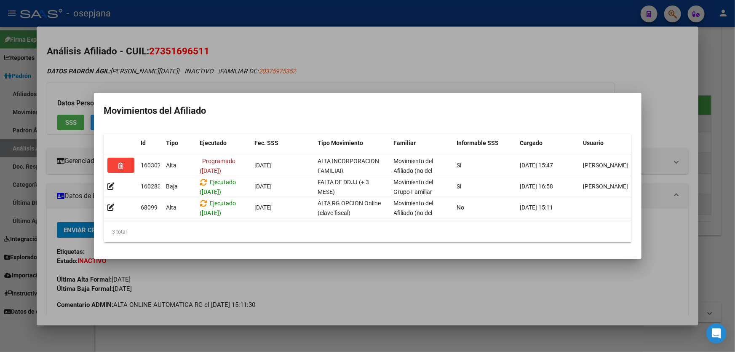
click at [734, 197] on div at bounding box center [367, 176] width 735 height 352
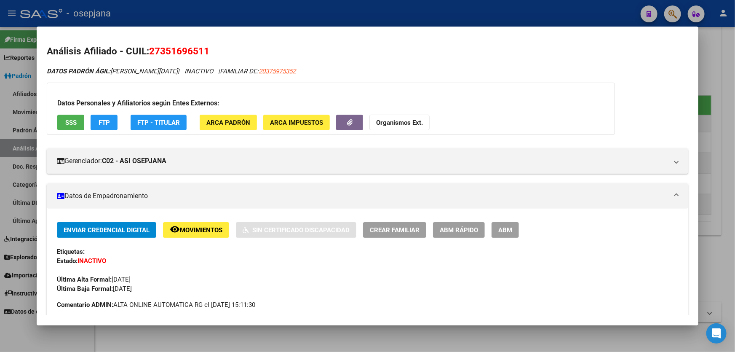
click at [734, 197] on div at bounding box center [367, 176] width 735 height 352
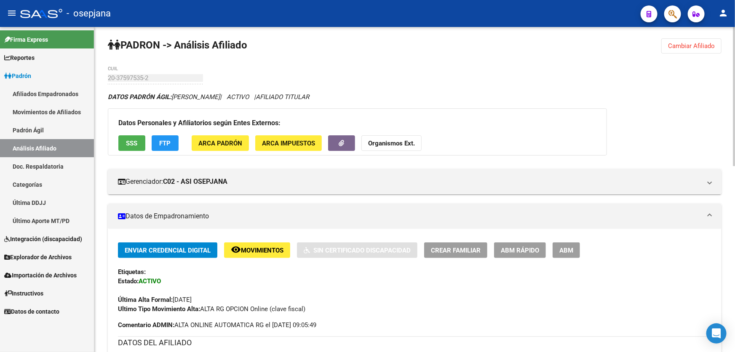
scroll to position [0, 0]
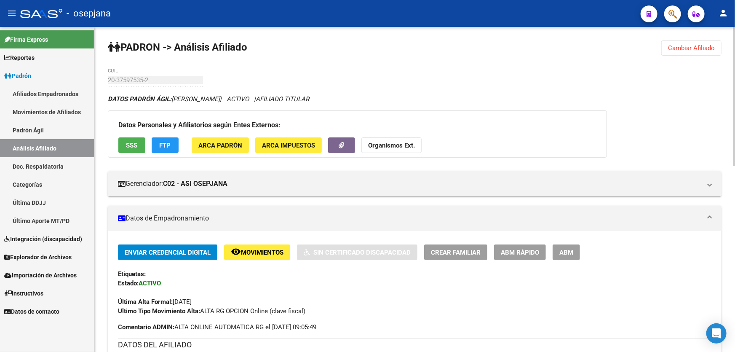
click at [707, 46] on span "Cambiar Afiliado" at bounding box center [691, 48] width 47 height 8
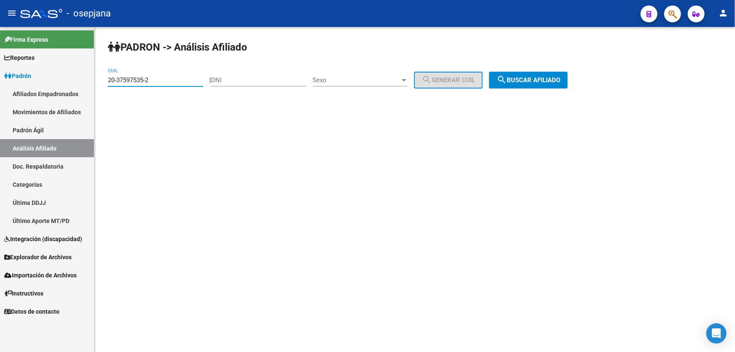
click at [167, 80] on input "20-37597535-2" at bounding box center [155, 80] width 95 height 8
drag, startPoint x: 167, startPoint y: 80, endPoint x: 108, endPoint y: 79, distance: 59.4
click at [108, 79] on input "20-37597535-2" at bounding box center [155, 80] width 95 height 8
paste input "2323352-8"
click at [547, 77] on span "search Buscar afiliado" at bounding box center [528, 80] width 64 height 8
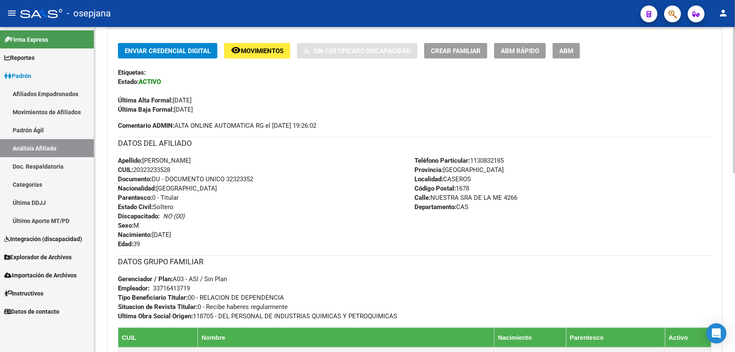
scroll to position [191, 0]
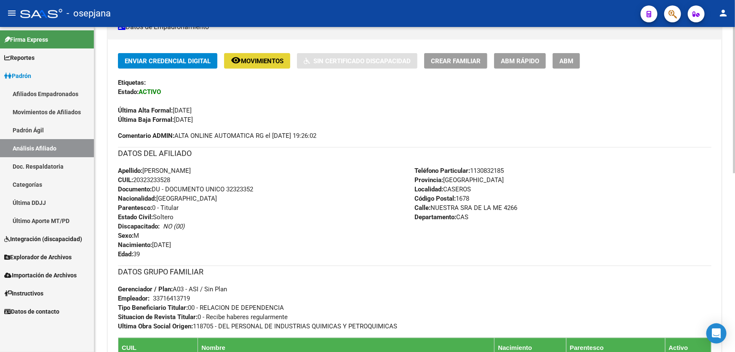
click at [254, 58] on span "Movimientos" at bounding box center [262, 61] width 43 height 8
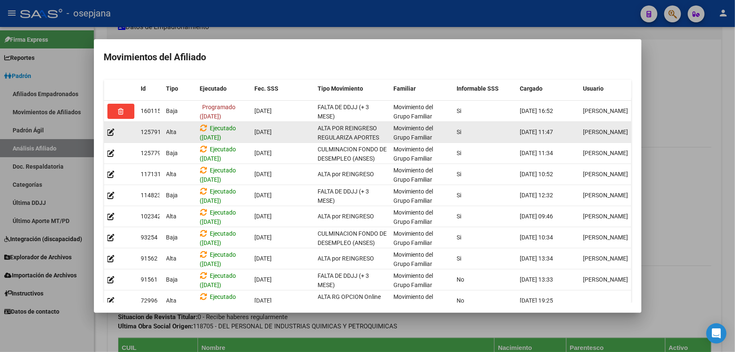
scroll to position [0, 0]
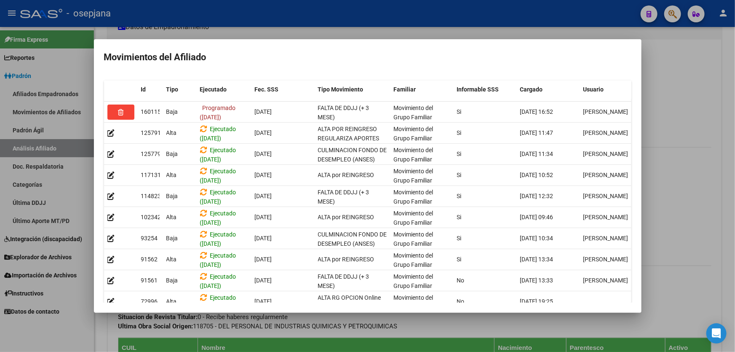
click at [729, 139] on div at bounding box center [367, 176] width 735 height 352
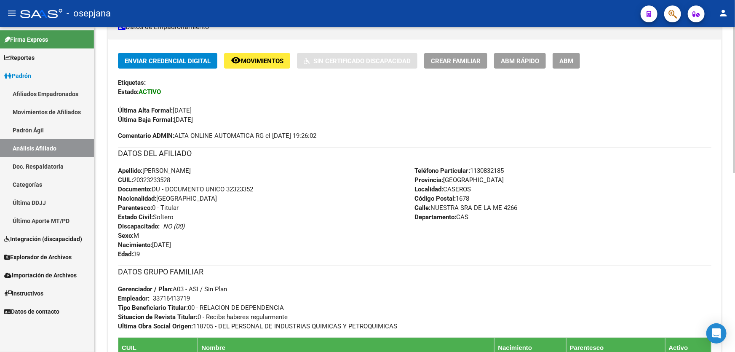
click at [251, 59] on span "Movimientos" at bounding box center [262, 61] width 43 height 8
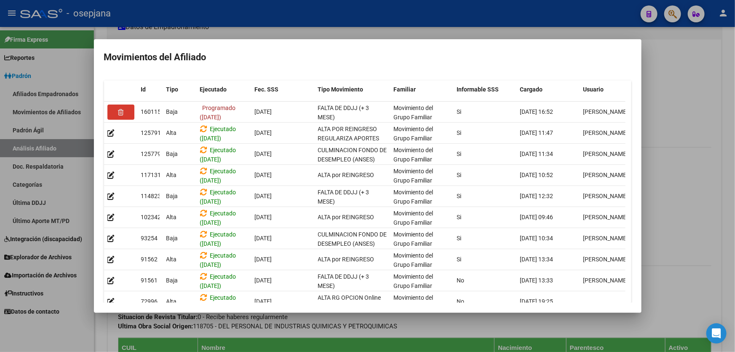
click at [734, 159] on div at bounding box center [367, 176] width 735 height 352
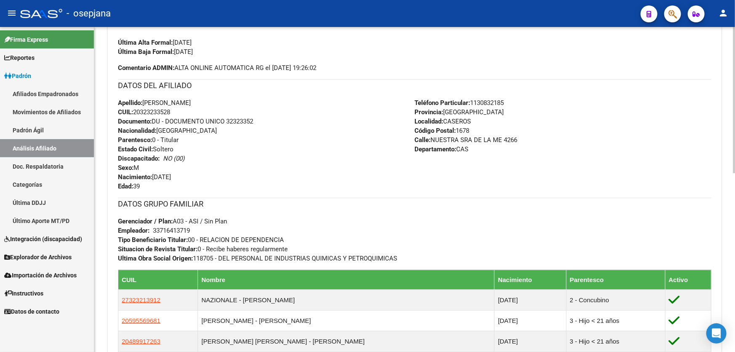
scroll to position [395, 0]
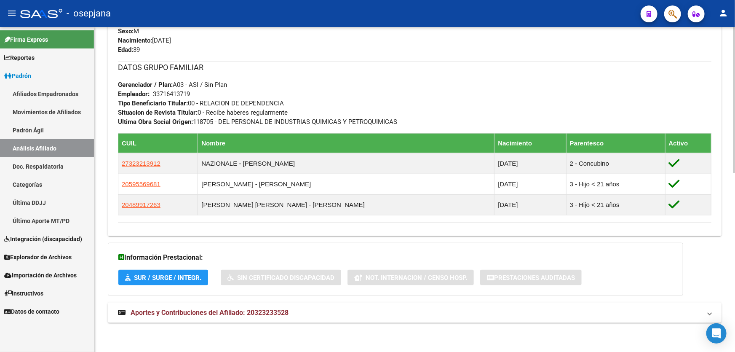
click at [323, 317] on mat-panel-title "Aportes y Contribuciones del Afiliado: 20323233528" at bounding box center [409, 312] width 583 height 9
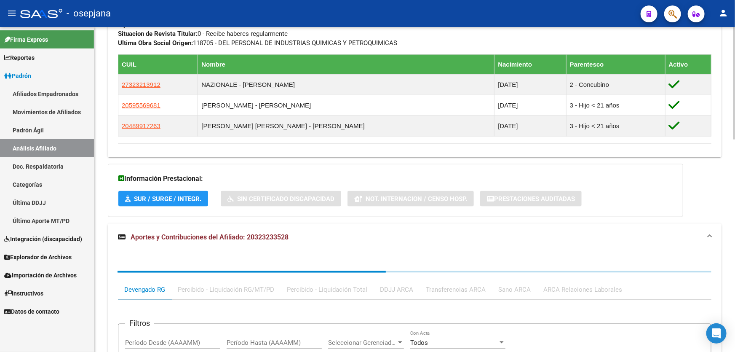
scroll to position [510, 0]
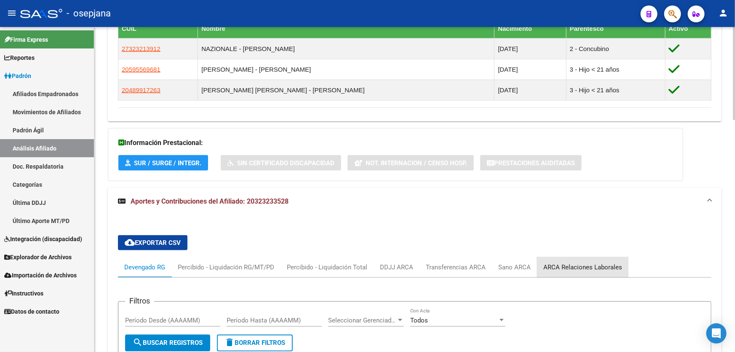
click at [597, 259] on div "ARCA Relaciones Laborales" at bounding box center [582, 267] width 91 height 20
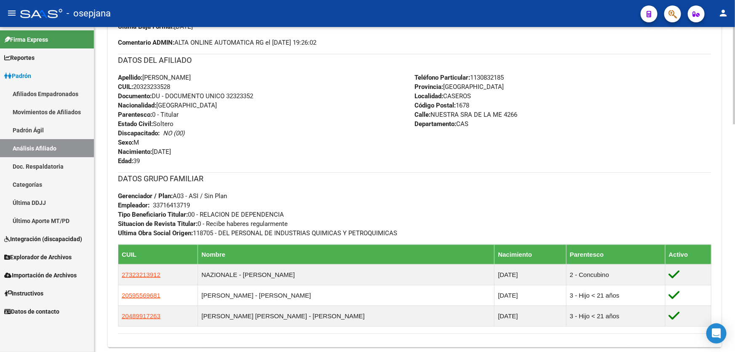
scroll to position [280, 0]
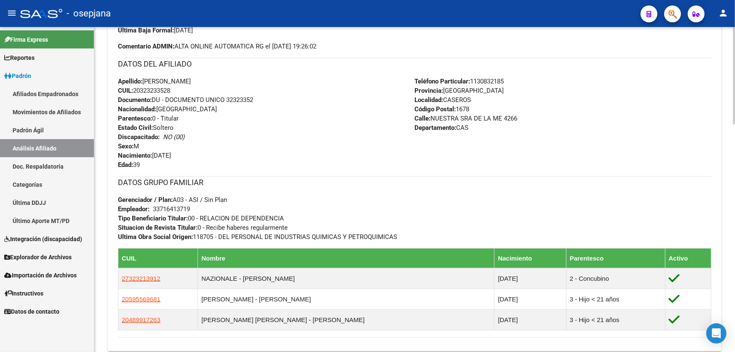
drag, startPoint x: 227, startPoint y: 98, endPoint x: 264, endPoint y: 101, distance: 37.6
click at [264, 101] on div "Apellido: [PERSON_NAME] CUIL: 20323233528 Documento: DU - DOCUMENTO UNICO 32323…" at bounding box center [266, 123] width 297 height 93
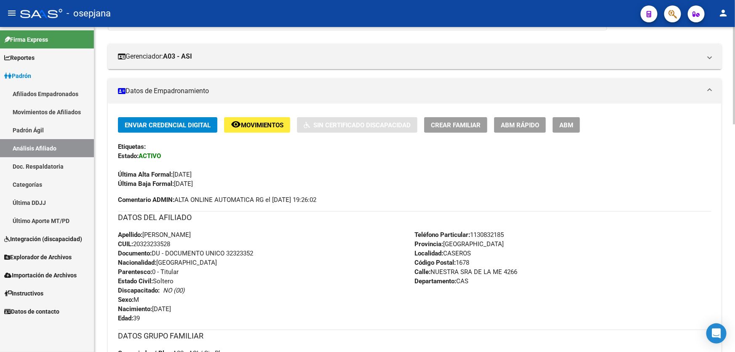
scroll to position [0, 0]
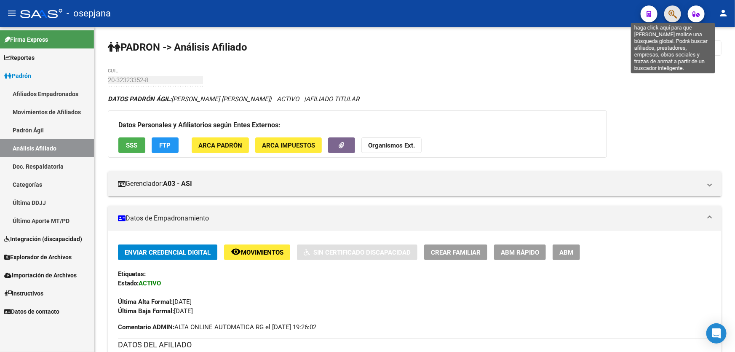
click at [671, 14] on icon "button" at bounding box center [672, 14] width 8 height 10
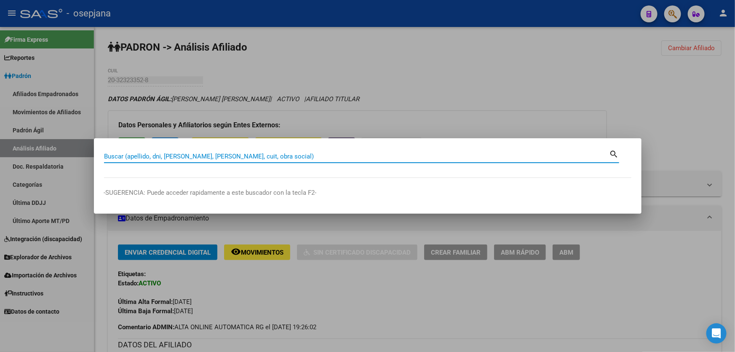
paste input "27351696511"
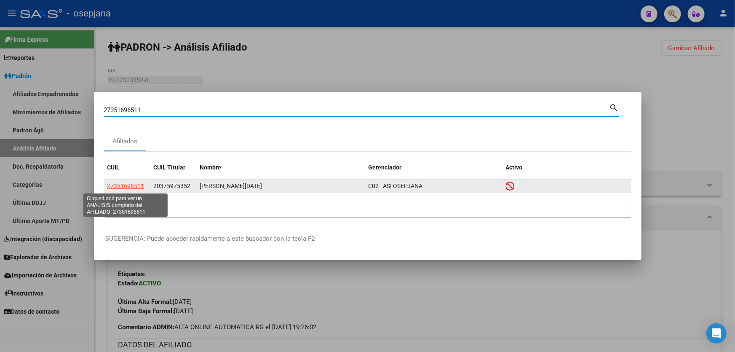
click at [126, 187] on span "27351696511" at bounding box center [125, 185] width 37 height 7
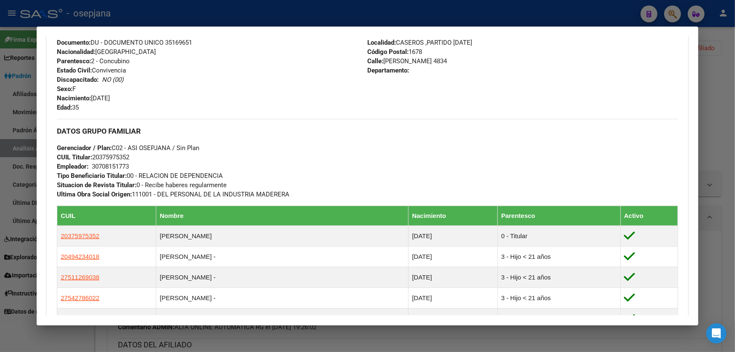
scroll to position [383, 0]
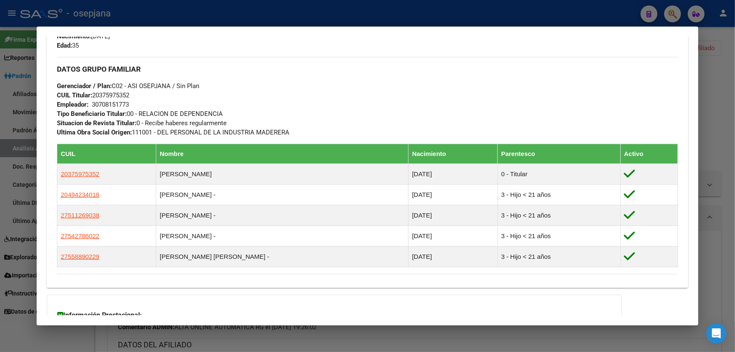
click at [734, 152] on div at bounding box center [367, 176] width 735 height 352
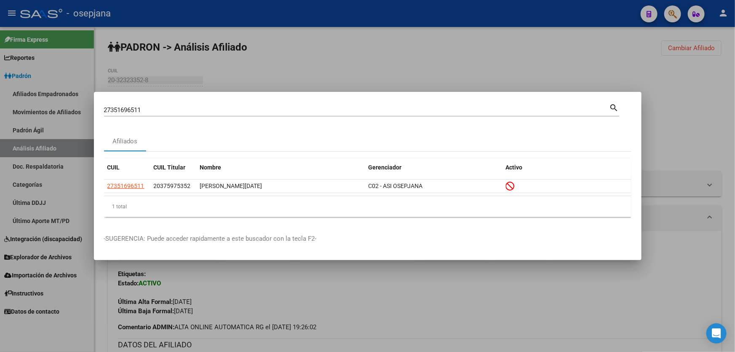
click at [734, 152] on div at bounding box center [367, 176] width 735 height 352
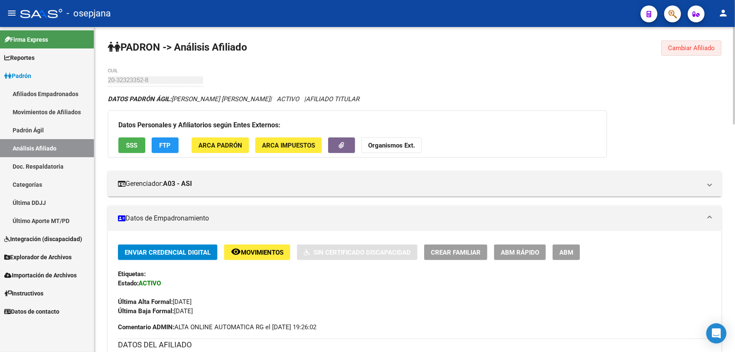
click at [694, 53] on button "Cambiar Afiliado" at bounding box center [691, 47] width 60 height 15
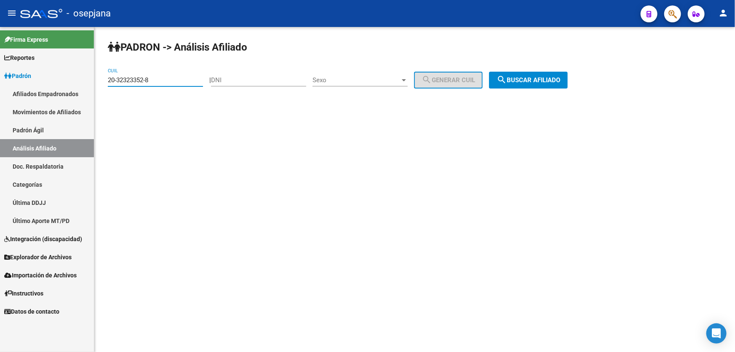
drag, startPoint x: 154, startPoint y: 80, endPoint x: 84, endPoint y: 85, distance: 70.5
click at [80, 85] on mat-sidenav-container "Firma Express Reportes Padrón Traspasos x O.S. Traspasos x Gerenciador Traspaso…" at bounding box center [367, 189] width 735 height 325
paste input
click at [549, 76] on span "search Buscar afiliado" at bounding box center [528, 80] width 64 height 8
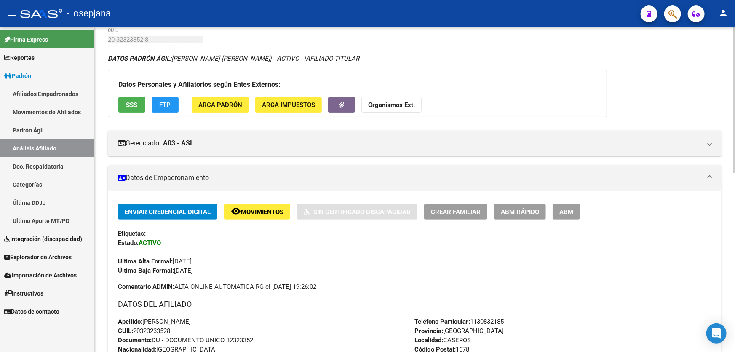
scroll to position [153, 0]
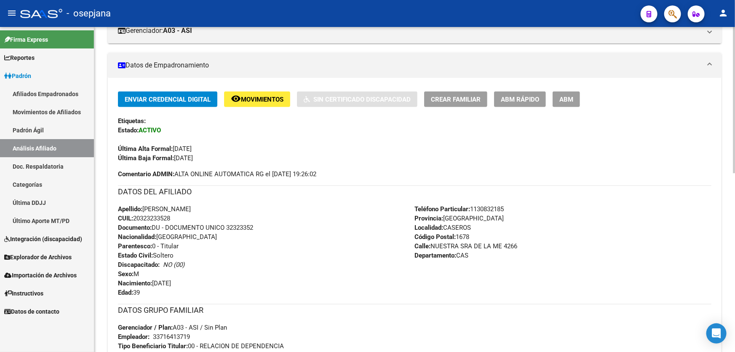
click at [272, 86] on div "Enviar Credencial Digital remove_red_eye Movimientos Sin Certificado Discapacid…" at bounding box center [415, 278] width 614 height 400
click at [266, 96] on span "Movimientos" at bounding box center [262, 100] width 43 height 8
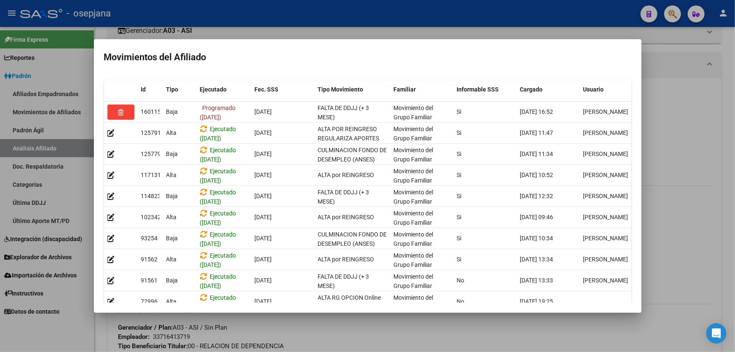
click at [734, 192] on div at bounding box center [367, 176] width 735 height 352
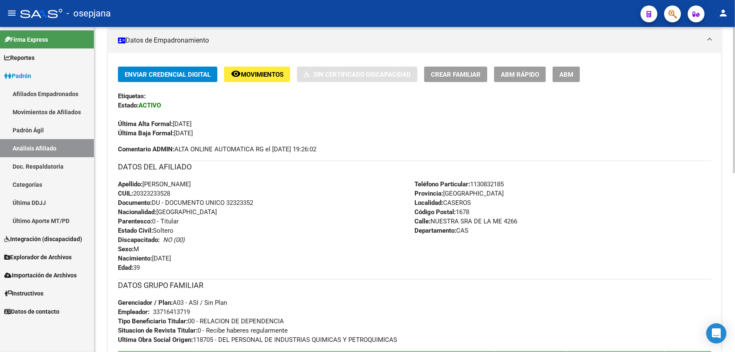
scroll to position [166, 0]
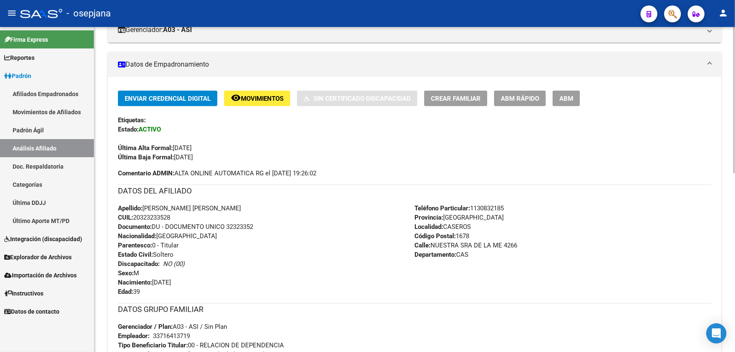
scroll to position [153, 0]
click at [260, 96] on span "Movimientos" at bounding box center [262, 100] width 43 height 8
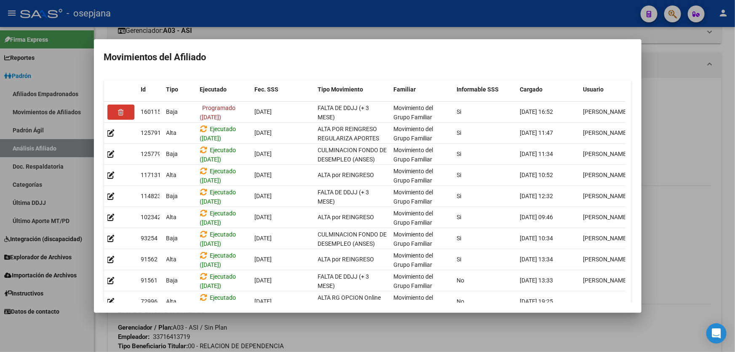
click at [734, 186] on div at bounding box center [367, 176] width 735 height 352
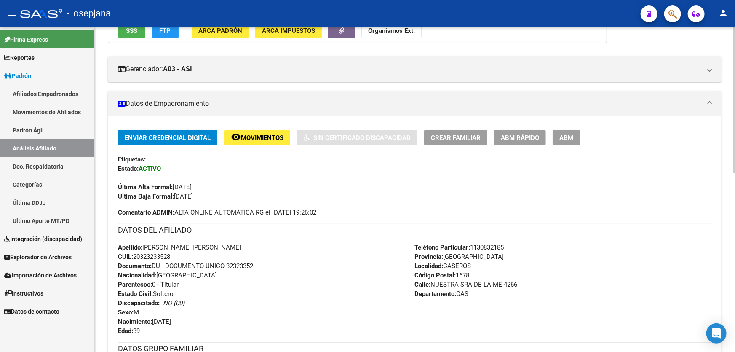
scroll to position [0, 0]
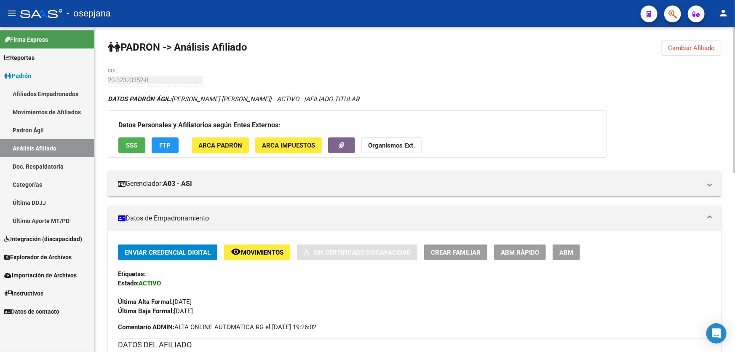
click at [698, 49] on span "Cambiar Afiliado" at bounding box center [691, 48] width 47 height 8
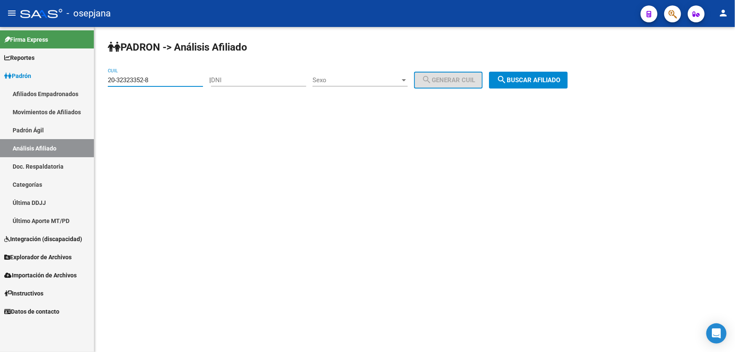
drag, startPoint x: 163, startPoint y: 80, endPoint x: 105, endPoint y: 83, distance: 58.6
click at [105, 83] on div "PADRON -> Análisis Afiliado 20-32323352-8 CUIL | DNI Sexo Sexo search Generar C…" at bounding box center [414, 71] width 640 height 88
paste input "7-28857550-4"
type input "27-28857550-4"
click at [531, 77] on span "search Buscar afiliado" at bounding box center [528, 80] width 64 height 8
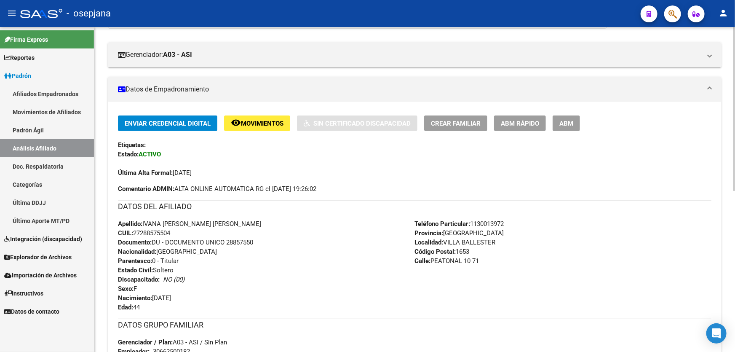
scroll to position [191, 0]
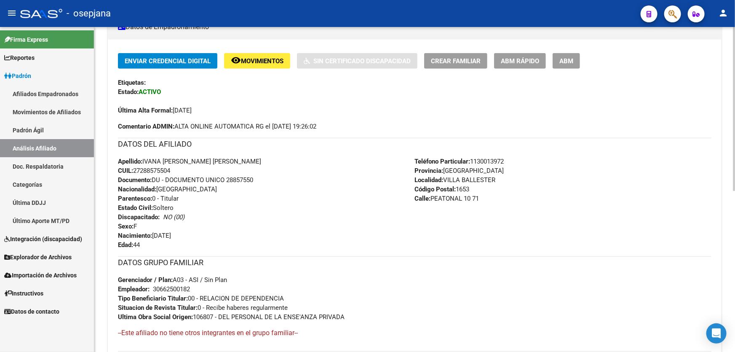
click at [259, 59] on span "Movimientos" at bounding box center [262, 61] width 43 height 8
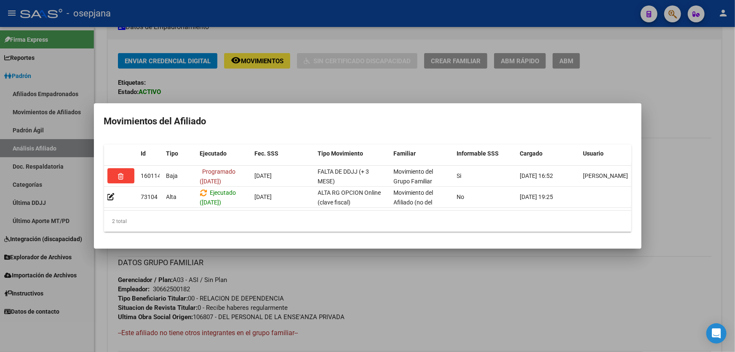
scroll to position [1, 0]
click at [376, 291] on div at bounding box center [367, 176] width 735 height 352
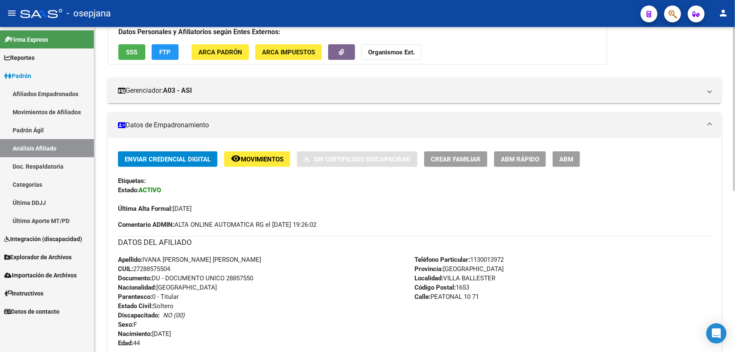
scroll to position [0, 0]
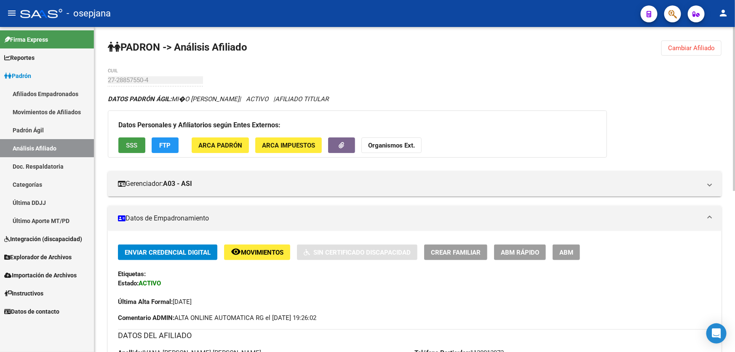
click at [137, 141] on span "SSS" at bounding box center [131, 145] width 11 height 8
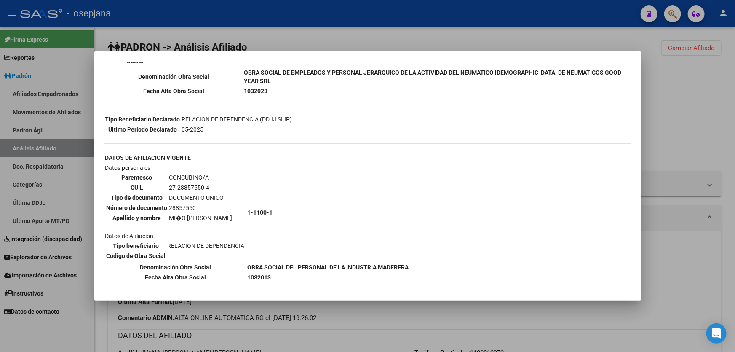
scroll to position [258, 0]
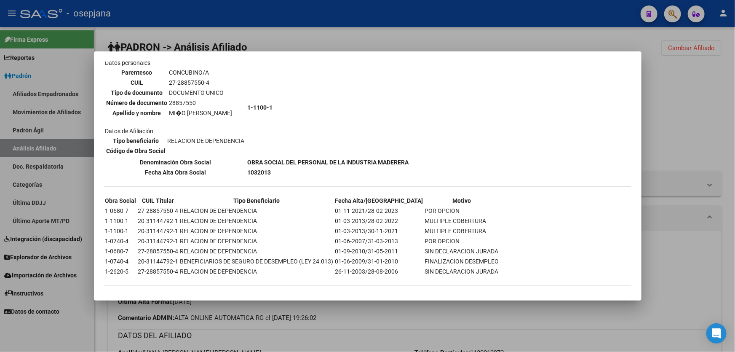
click at [734, 114] on div at bounding box center [367, 176] width 735 height 352
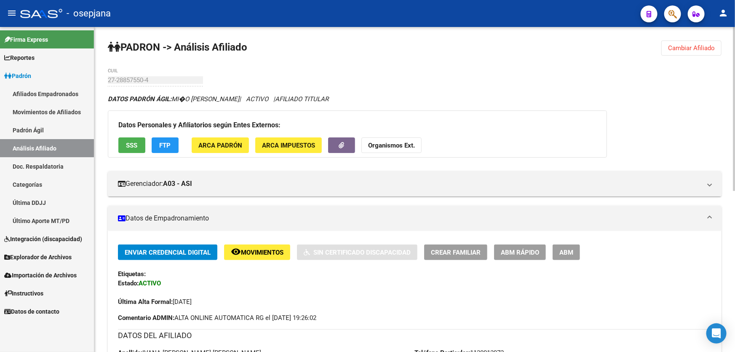
click at [167, 146] on span "FTP" at bounding box center [165, 145] width 11 height 8
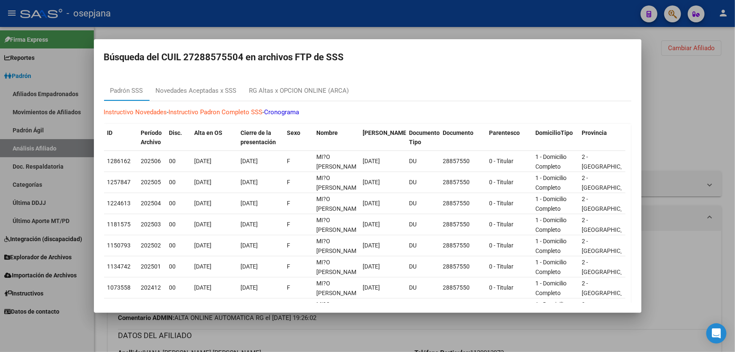
click at [712, 109] on div at bounding box center [367, 176] width 735 height 352
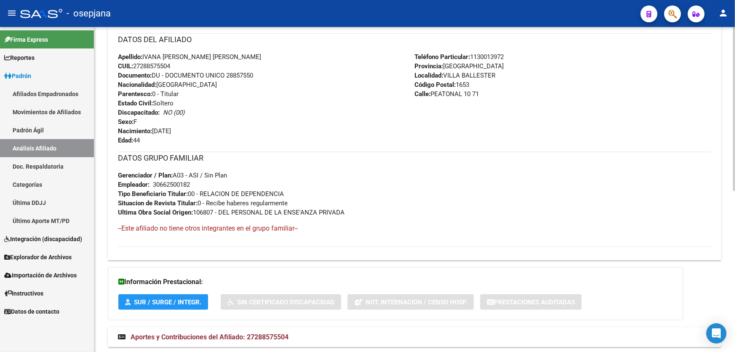
scroll to position [319, 0]
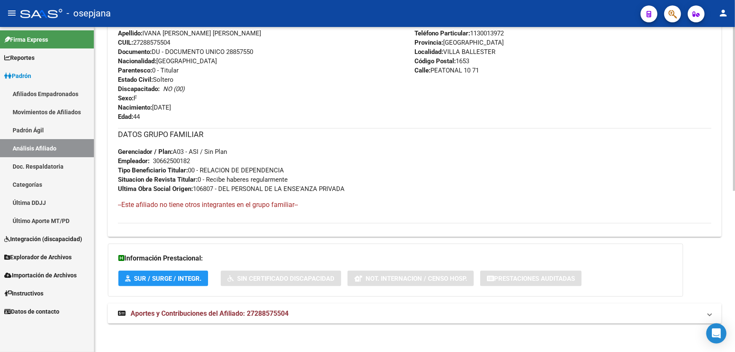
click at [242, 301] on div "DATOS PADRÓN ÁGIL: MI�O IVANA SOLEDAD | ACTIVO | AFILIADO TITULAR Datos Persona…" at bounding box center [415, 54] width 614 height 558
click at [272, 315] on span "Aportes y Contribuciones del Afiliado: 27288575504" at bounding box center [210, 313] width 158 height 8
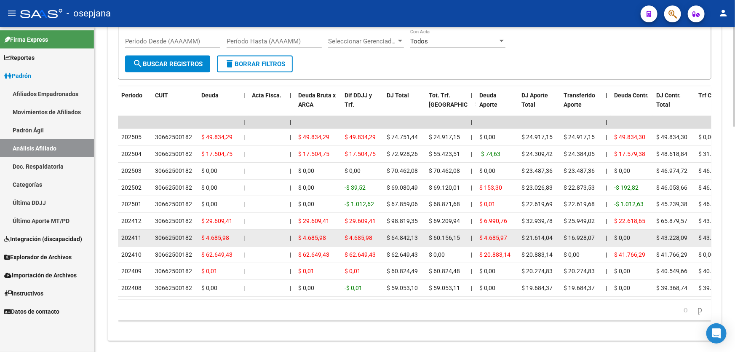
scroll to position [727, 0]
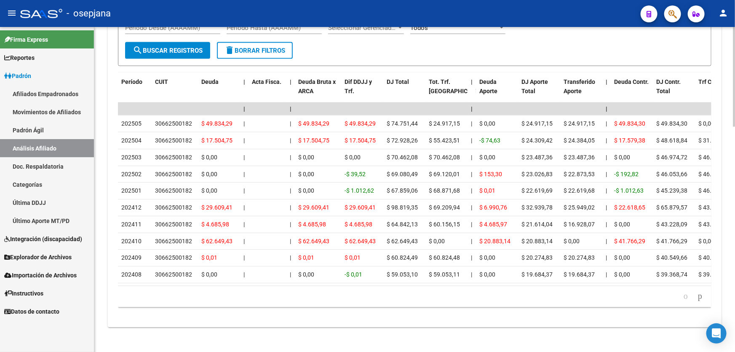
drag, startPoint x: 251, startPoint y: 286, endPoint x: 345, endPoint y: 289, distance: 94.0
click at [358, 287] on div "Período CUIT Deuda | Acta Fisca. | Deuda Bruta x ARCA Dif DDJJ y Trf. DJ Total …" at bounding box center [414, 190] width 593 height 234
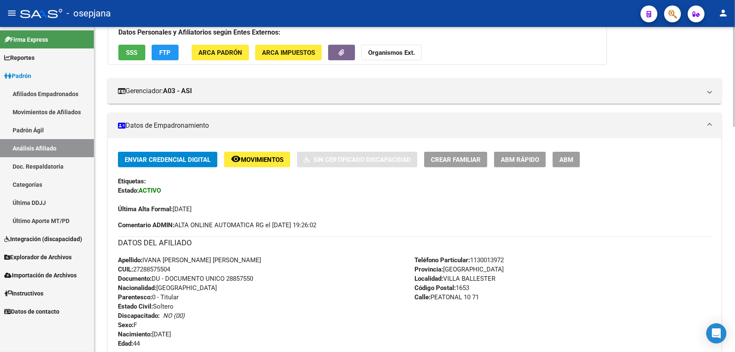
scroll to position [76, 0]
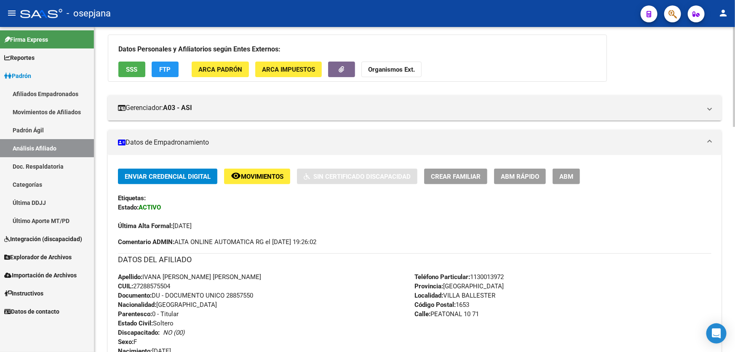
click at [251, 173] on span "Movimientos" at bounding box center [262, 177] width 43 height 8
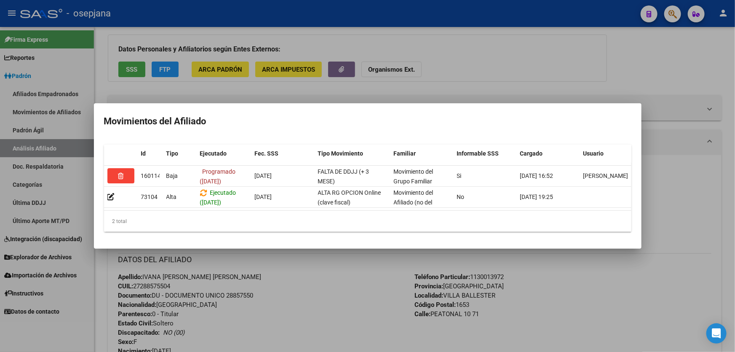
click at [295, 306] on div at bounding box center [367, 176] width 735 height 352
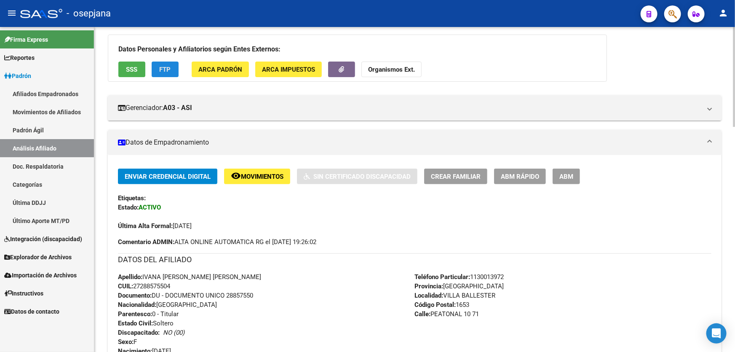
click at [160, 68] on span "FTP" at bounding box center [165, 70] width 11 height 8
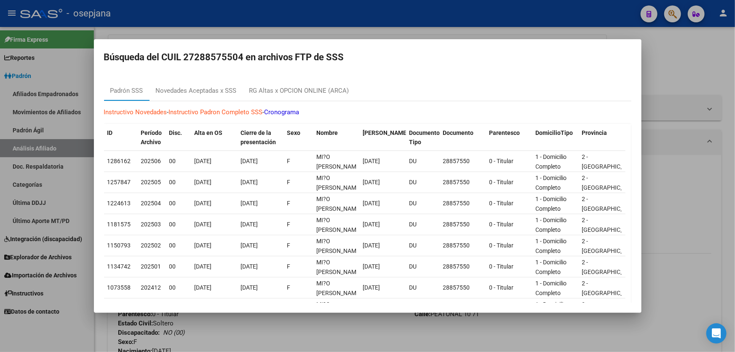
click at [322, 344] on div at bounding box center [367, 176] width 735 height 352
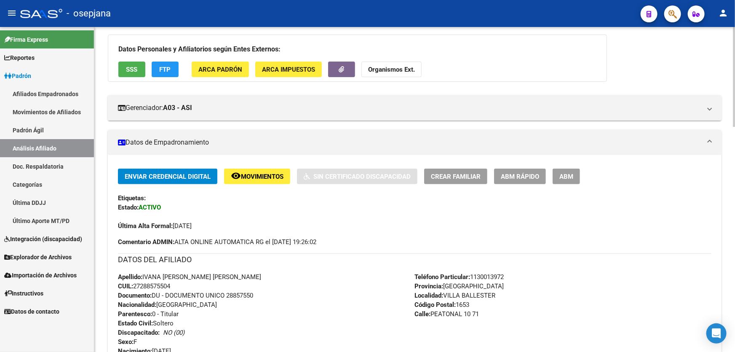
click at [134, 72] on button "SSS" at bounding box center [131, 69] width 27 height 16
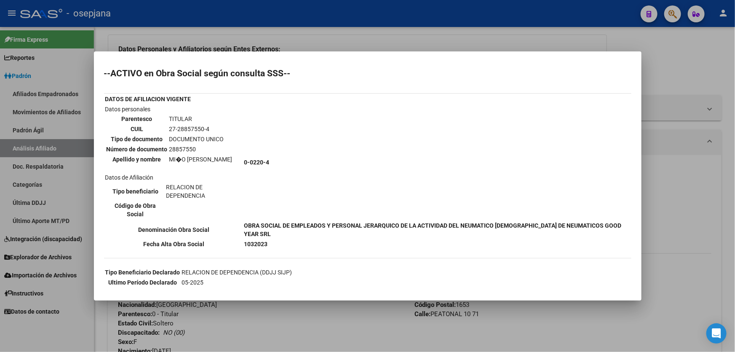
click at [280, 319] on div at bounding box center [367, 176] width 735 height 352
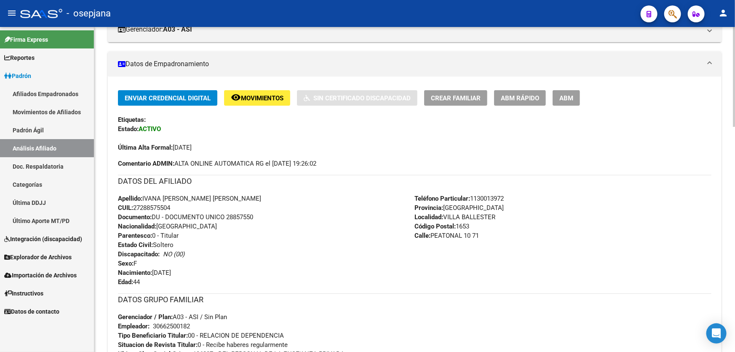
scroll to position [152, 0]
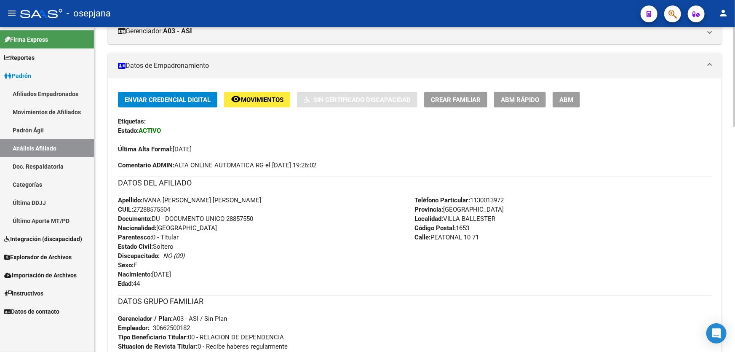
drag, startPoint x: 227, startPoint y: 217, endPoint x: 263, endPoint y: 221, distance: 36.0
click at [263, 221] on div "Apellido: IVANA SOLEDAD MIÑO IVANA SOLEDAD CUIL: 27288575504 Documento: DU - DO…" at bounding box center [266, 241] width 297 height 93
copy span "28857550"
click at [512, 102] on button "ABM Rápido" at bounding box center [520, 100] width 52 height 16
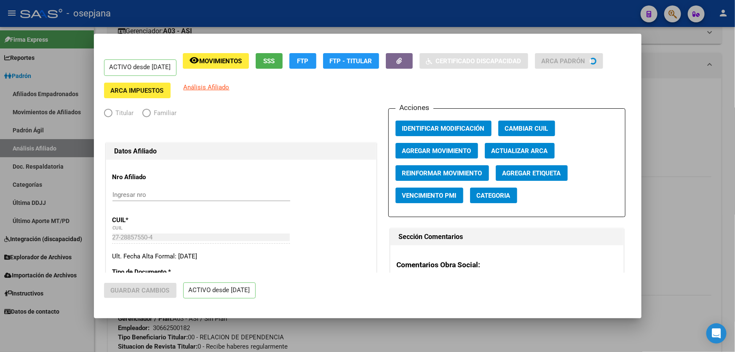
radio input "true"
type input "30-66250018-2"
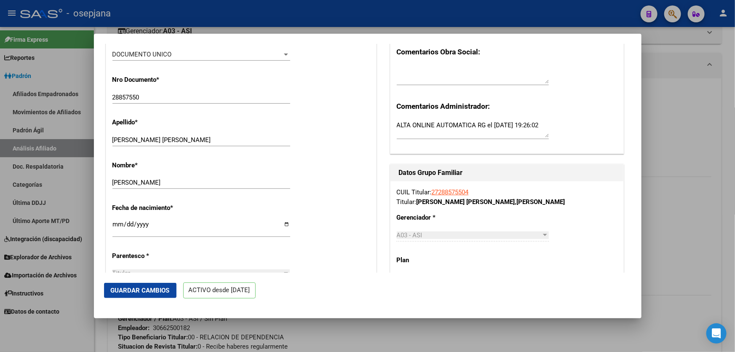
scroll to position [229, 0]
drag, startPoint x: 129, startPoint y: 144, endPoint x: 363, endPoint y: 154, distance: 233.9
click at [349, 147] on div "Apellido * MIÑO IVANA SOLEDAD Ingresar apellido" at bounding box center [240, 131] width 257 height 43
type input "MIÑO"
click at [145, 288] on span "Guardar Cambios" at bounding box center [140, 290] width 59 height 8
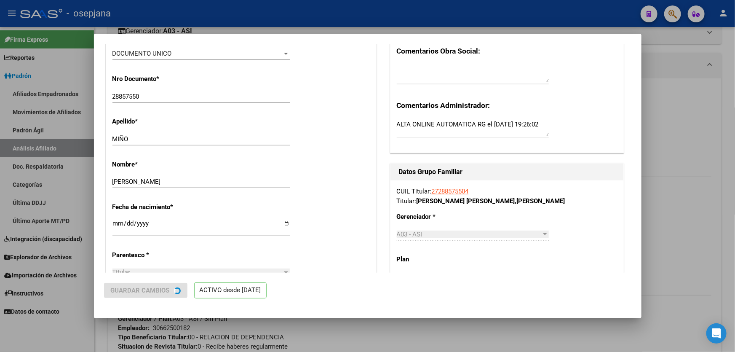
click at [734, 240] on div at bounding box center [367, 176] width 735 height 352
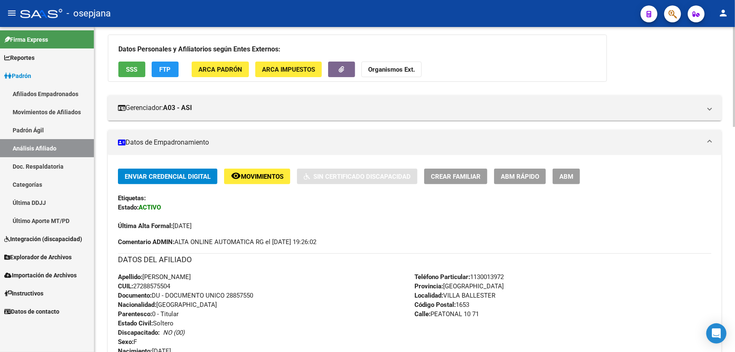
scroll to position [0, 0]
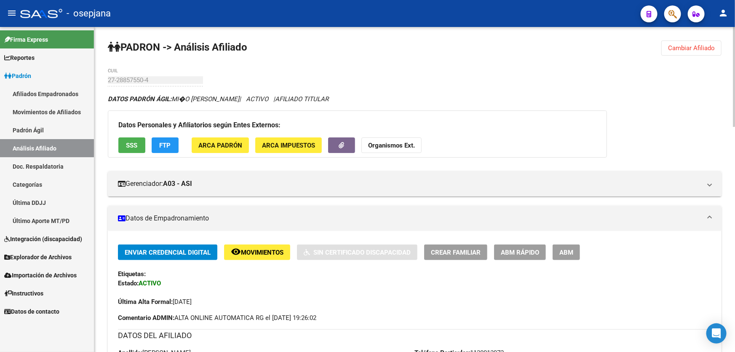
click at [254, 257] on button "remove_red_eye Movimientos" at bounding box center [257, 252] width 66 height 16
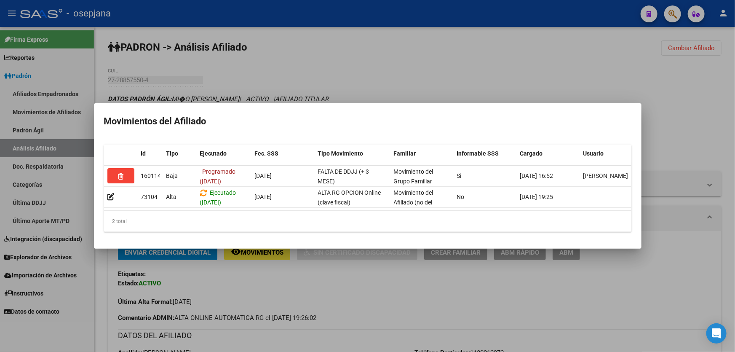
click at [408, 328] on div at bounding box center [367, 176] width 735 height 352
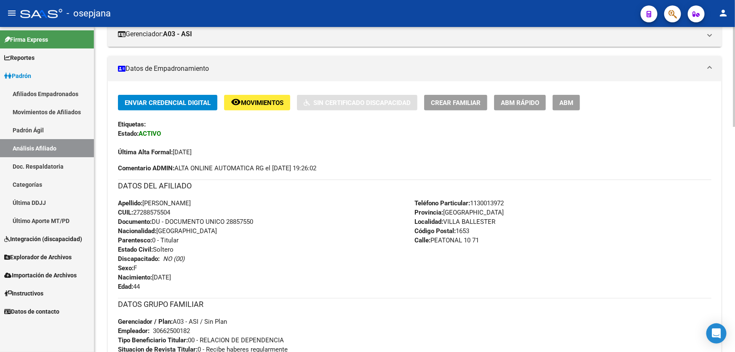
scroll to position [153, 0]
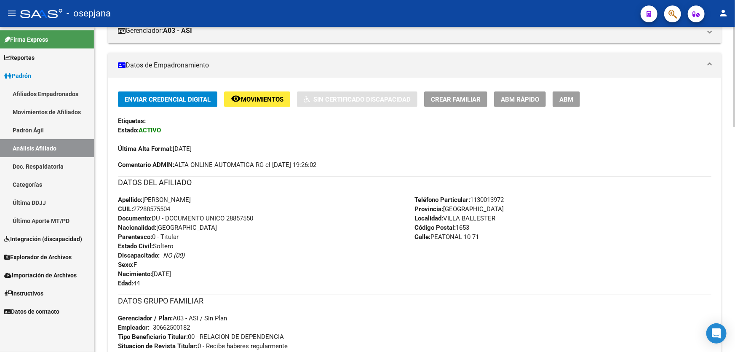
drag, startPoint x: 227, startPoint y: 216, endPoint x: 274, endPoint y: 216, distance: 46.3
click at [274, 216] on div "Apellido: IVANA SOLEDAD MIÑO CUIL: 27288575504 Documento: DU - DOCUMENTO UNICO …" at bounding box center [266, 241] width 297 height 93
copy span "28857550"
click at [265, 95] on span "remove_red_eye Movimientos" at bounding box center [257, 99] width 53 height 8
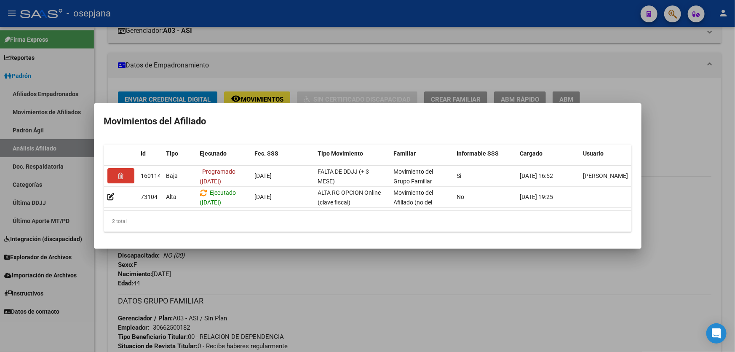
click at [355, 325] on div at bounding box center [367, 176] width 735 height 352
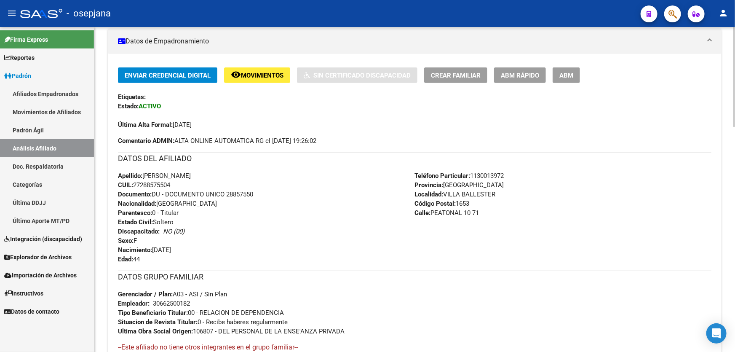
scroll to position [76, 0]
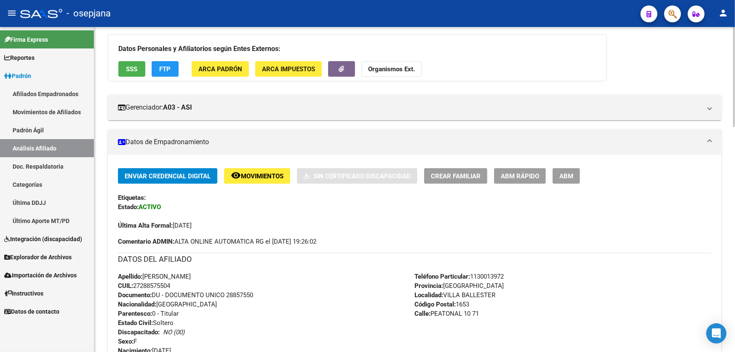
click at [257, 174] on span "Movimientos" at bounding box center [262, 176] width 43 height 8
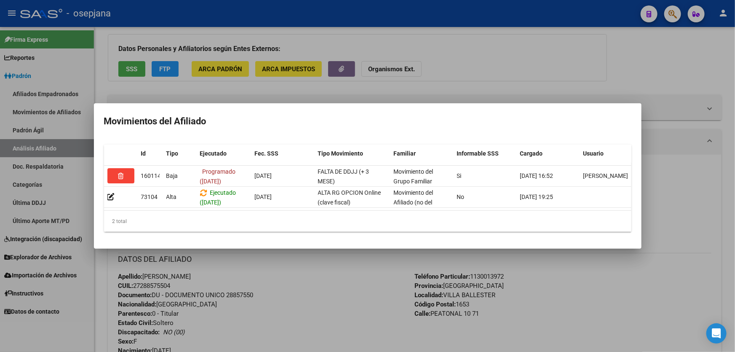
click at [278, 345] on div at bounding box center [367, 176] width 735 height 352
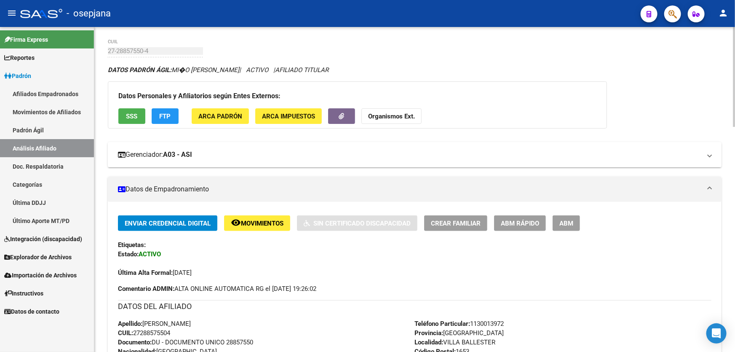
scroll to position [0, 0]
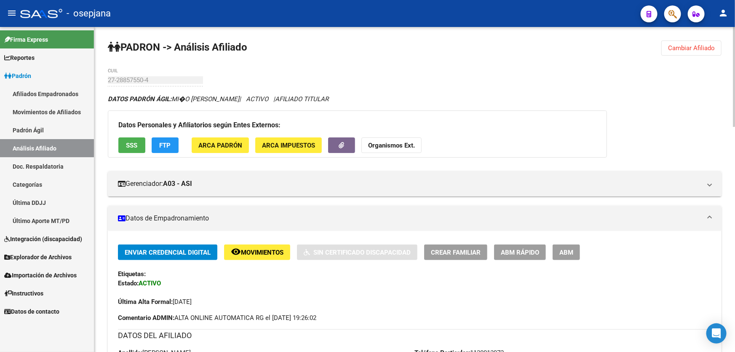
click at [691, 48] on span "Cambiar Afiliado" at bounding box center [691, 48] width 47 height 8
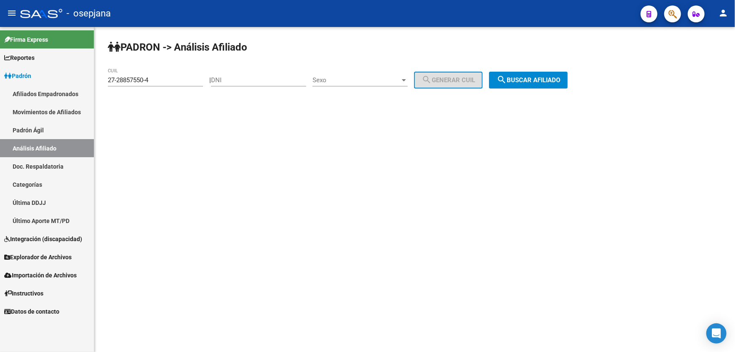
drag, startPoint x: 184, startPoint y: 84, endPoint x: 118, endPoint y: 80, distance: 65.8
click at [109, 80] on div "27-28857550-4 CUIL" at bounding box center [155, 77] width 95 height 18
drag, startPoint x: 153, startPoint y: 79, endPoint x: 100, endPoint y: 80, distance: 53.5
click at [100, 80] on div "PADRON -> Análisis Afiliado 27-28857550-4 CUIL | DNI Sexo Sexo search Generar C…" at bounding box center [414, 71] width 640 height 88
paste input "0-21841860-1"
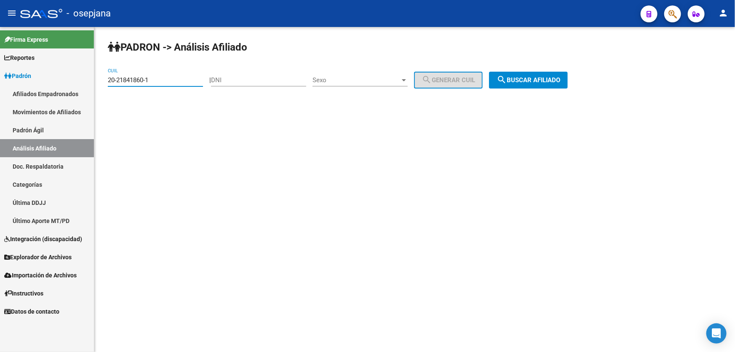
click at [548, 82] on span "search Buscar afiliado" at bounding box center [528, 80] width 64 height 8
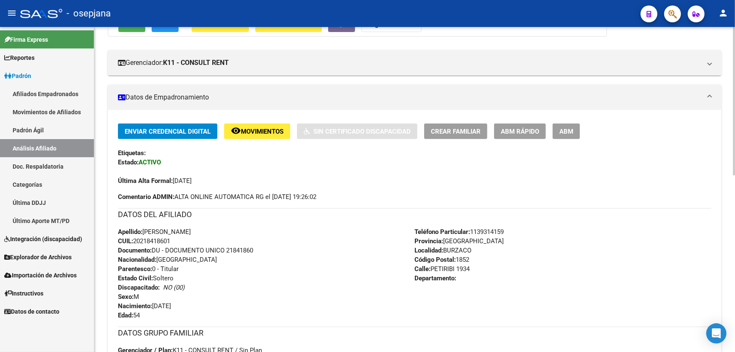
scroll to position [76, 0]
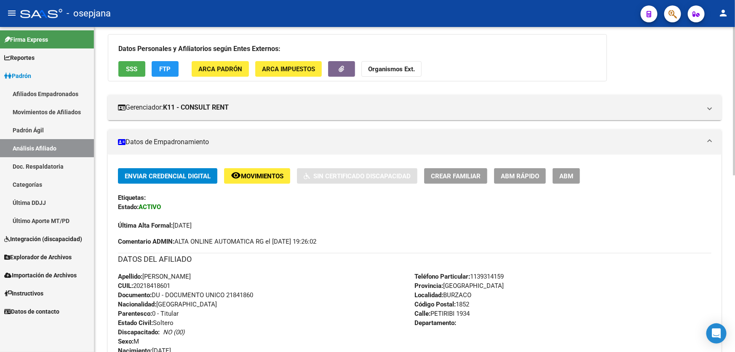
click at [276, 172] on span "Movimientos" at bounding box center [262, 176] width 43 height 8
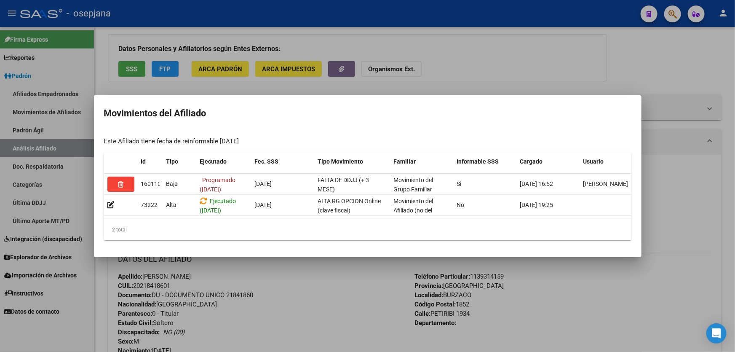
click at [330, 322] on div at bounding box center [367, 176] width 735 height 352
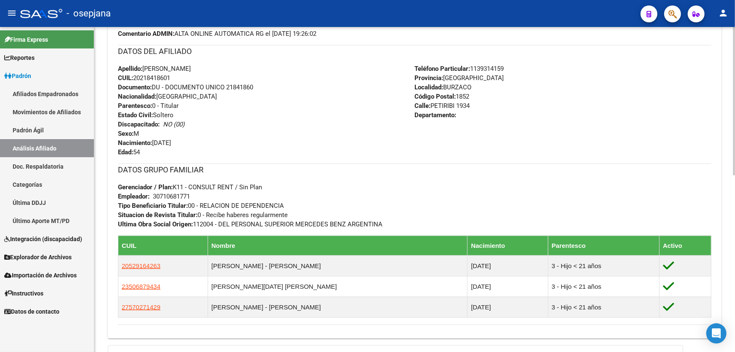
scroll to position [191, 0]
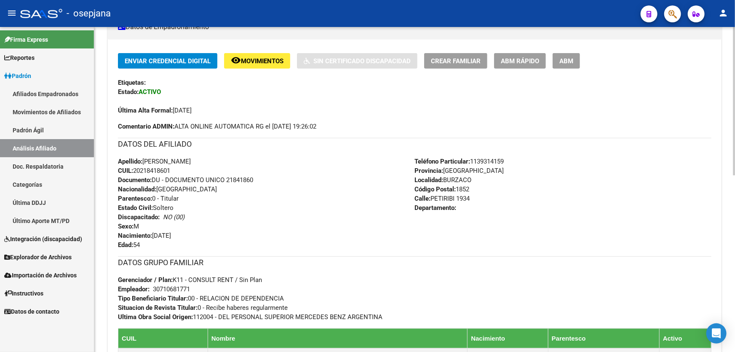
drag, startPoint x: 227, startPoint y: 177, endPoint x: 273, endPoint y: 180, distance: 46.0
click at [273, 180] on div "Apellido: NORBERTO MARCELO DIAZ CUIL: 20218418601 Documento: DU - DOCUMENTO UNI…" at bounding box center [266, 203] width 297 height 93
copy span "21841860"
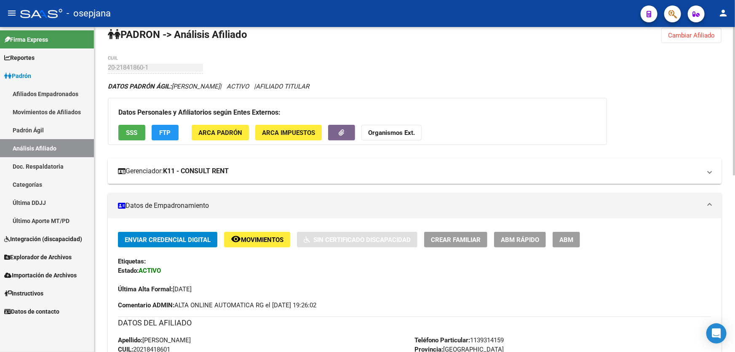
scroll to position [0, 0]
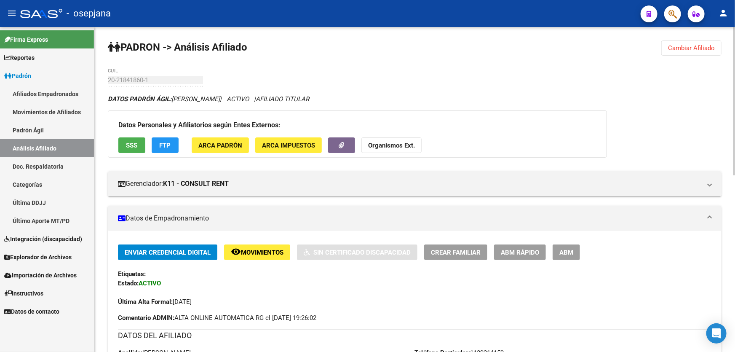
click at [253, 249] on span "Movimientos" at bounding box center [262, 252] width 43 height 8
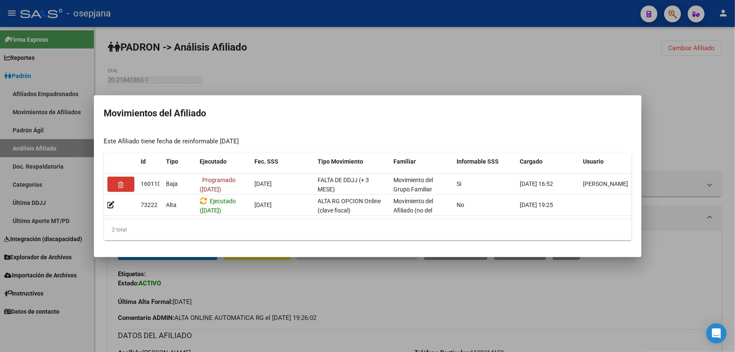
click at [259, 302] on div at bounding box center [367, 176] width 735 height 352
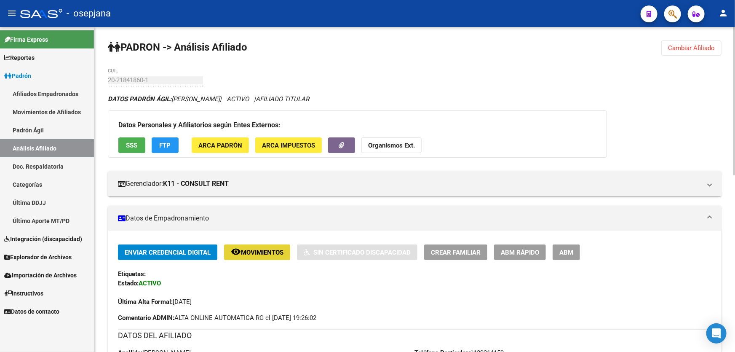
click at [261, 256] on button "remove_red_eye Movimientos" at bounding box center [257, 252] width 66 height 16
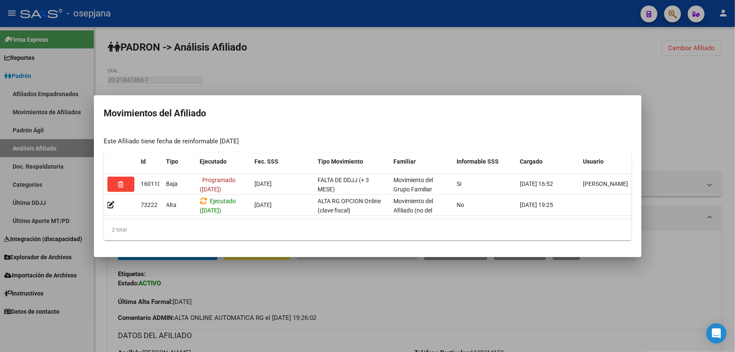
click at [343, 298] on div at bounding box center [367, 176] width 735 height 352
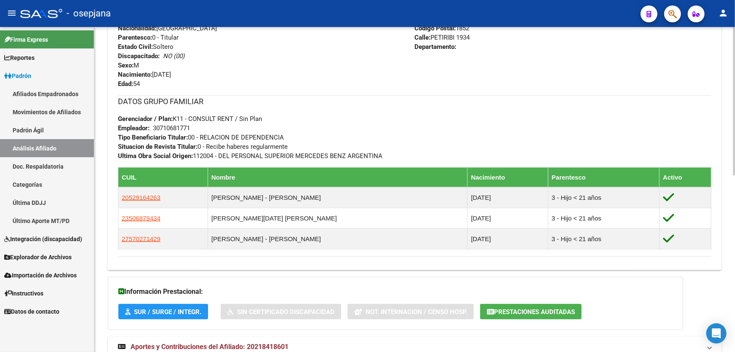
scroll to position [386, 0]
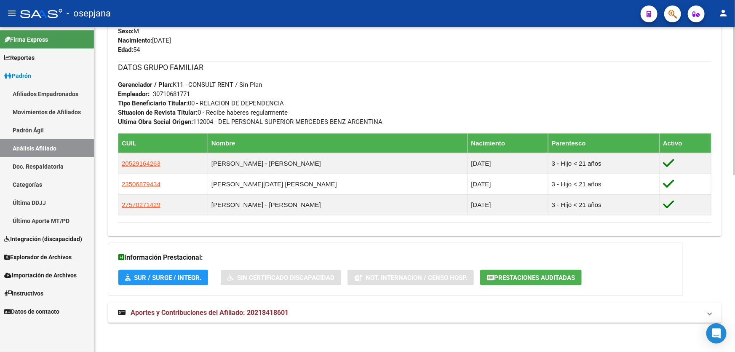
click at [590, 310] on mat-panel-title "Aportes y Contribuciones del Afiliado: 20218418601" at bounding box center [409, 312] width 583 height 9
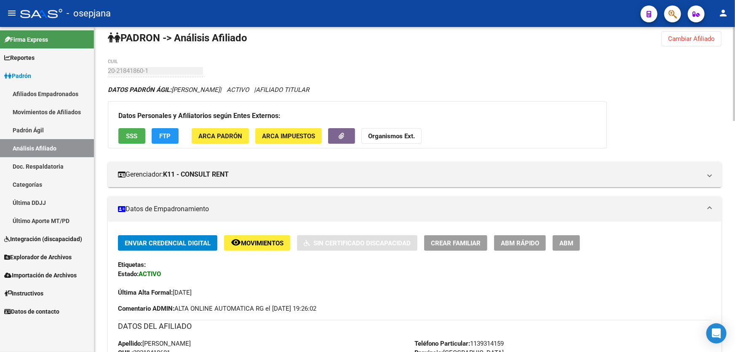
scroll to position [0, 0]
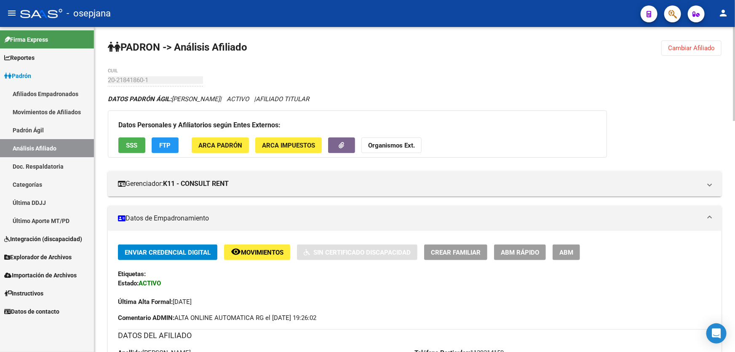
click at [251, 248] on span "Movimientos" at bounding box center [262, 252] width 43 height 8
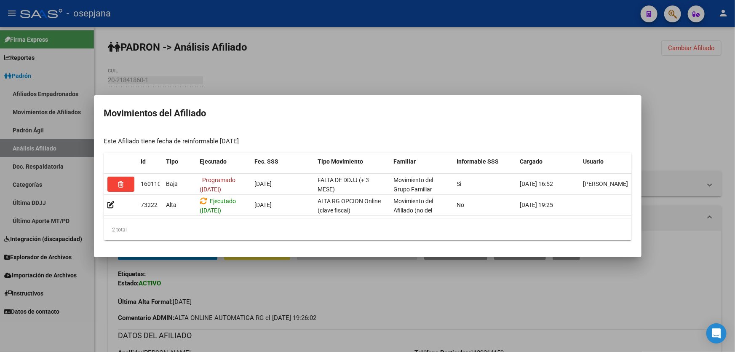
click at [263, 300] on div at bounding box center [367, 176] width 735 height 352
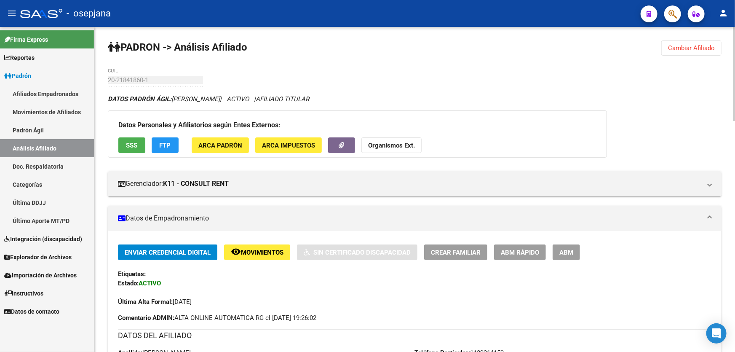
click at [681, 46] on span "Cambiar Afiliado" at bounding box center [691, 48] width 47 height 8
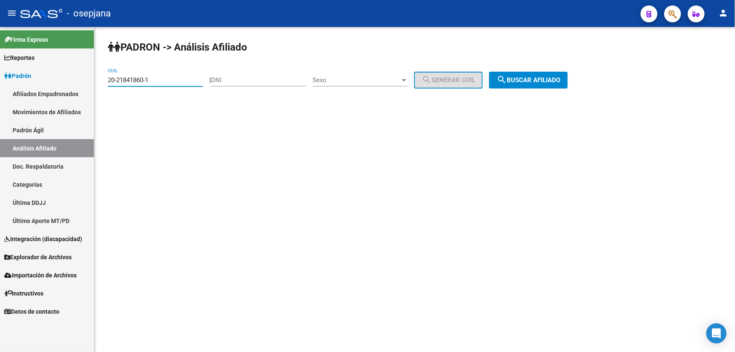
drag, startPoint x: 168, startPoint y: 77, endPoint x: 107, endPoint y: 77, distance: 61.1
click at [107, 77] on div "PADRON -> Análisis Afiliado 20-21841860-1 CUIL | DNI Sexo Sexo search Generar C…" at bounding box center [414, 71] width 640 height 88
paste input "7807566-5"
click at [536, 77] on span "search Buscar afiliado" at bounding box center [528, 80] width 64 height 8
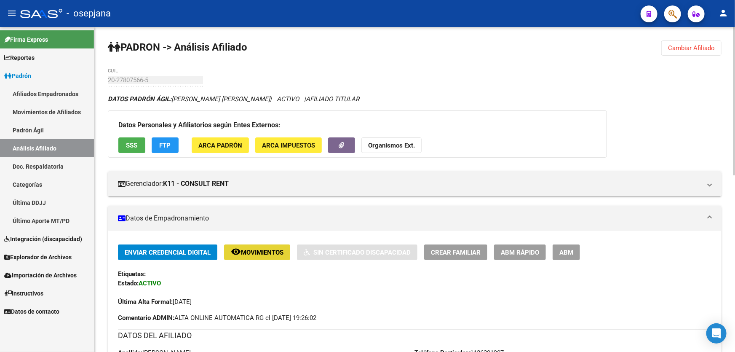
click at [251, 253] on span "Movimientos" at bounding box center [262, 252] width 43 height 8
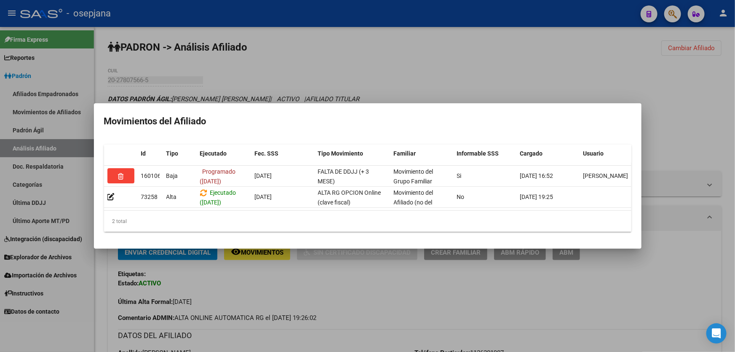
click at [304, 290] on div at bounding box center [367, 176] width 735 height 352
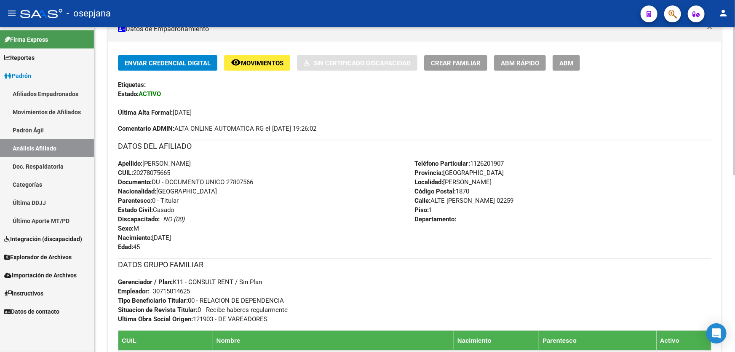
scroll to position [191, 0]
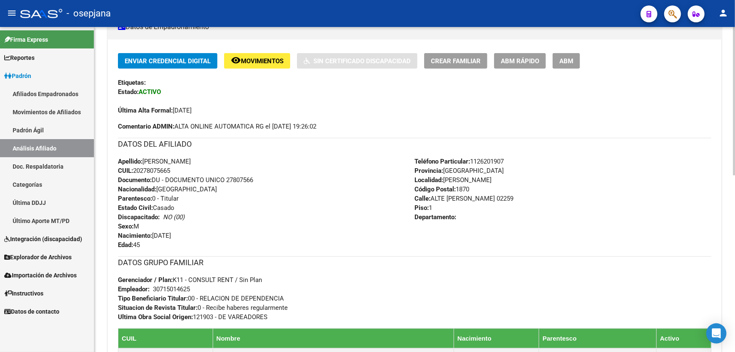
drag, startPoint x: 228, startPoint y: 179, endPoint x: 265, endPoint y: 180, distance: 37.5
click at [265, 180] on div "Apellido: DIEGO FEDERICO BERDIA CUIL: 20278075665 Documento: DU - DOCUMENTO UNI…" at bounding box center [266, 203] width 297 height 93
copy span "27807566"
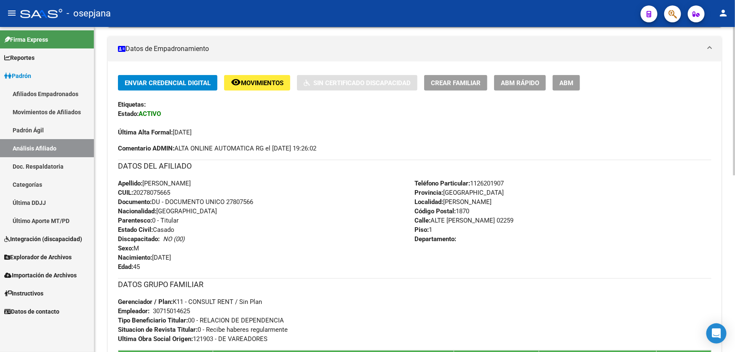
scroll to position [153, 0]
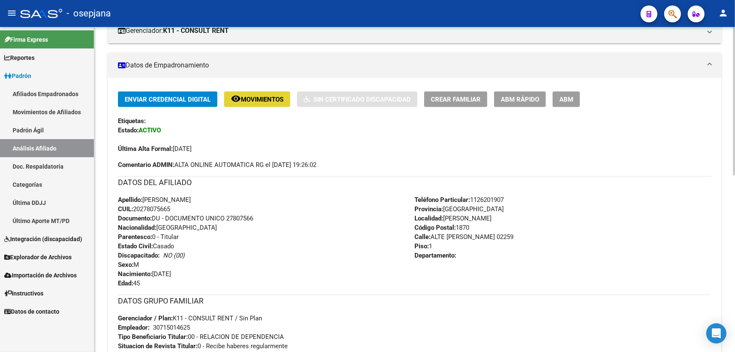
click at [259, 98] on span "Movimientos" at bounding box center [262, 100] width 43 height 8
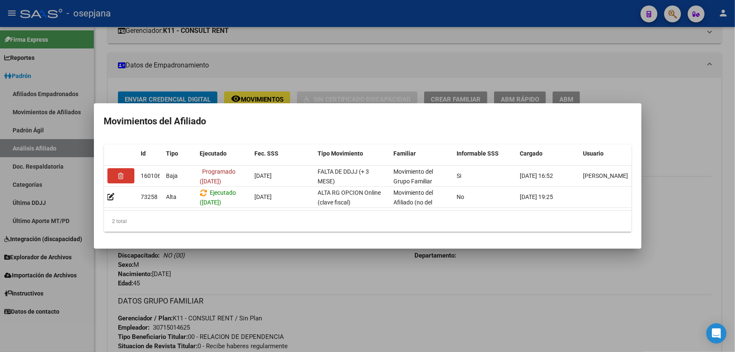
click at [312, 288] on div at bounding box center [367, 176] width 735 height 352
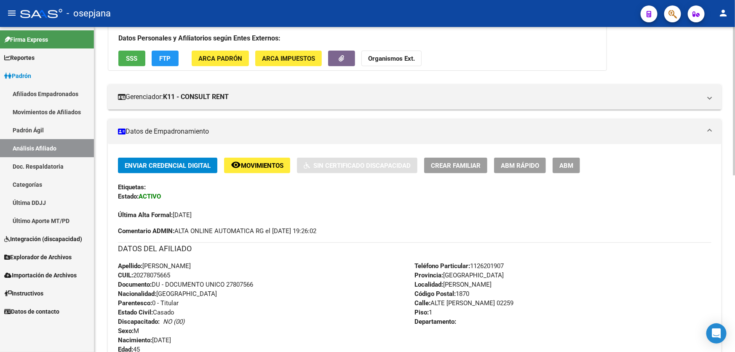
scroll to position [0, 0]
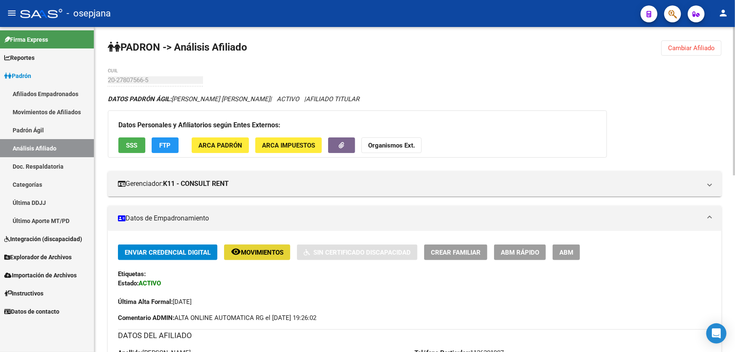
click at [261, 251] on span "Movimientos" at bounding box center [262, 252] width 43 height 8
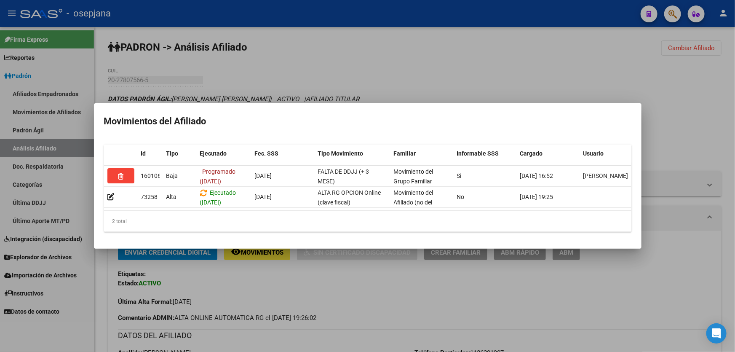
click at [734, 229] on div at bounding box center [367, 176] width 735 height 352
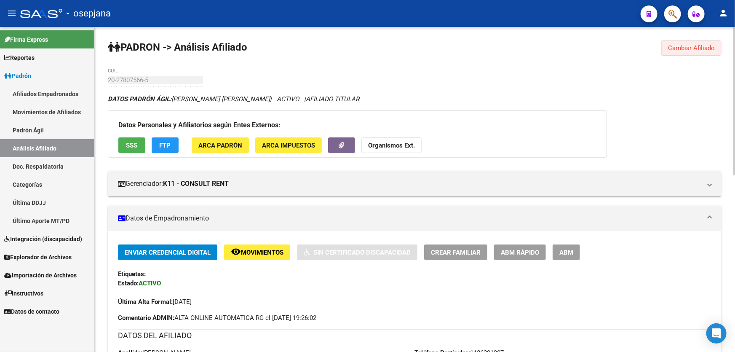
drag, startPoint x: 699, startPoint y: 44, endPoint x: 635, endPoint y: 50, distance: 64.7
click at [699, 44] on span "Cambiar Afiliado" at bounding box center [691, 48] width 47 height 8
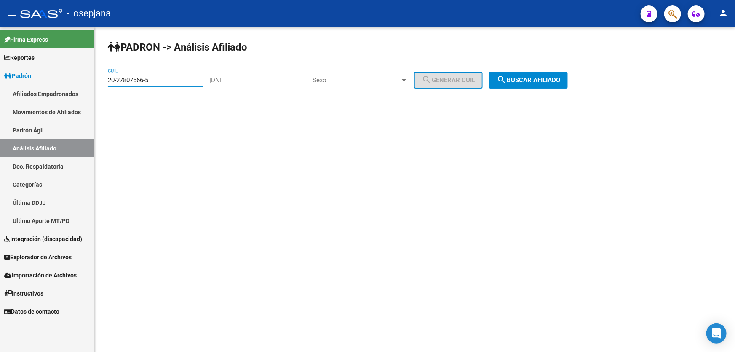
drag, startPoint x: 165, startPoint y: 81, endPoint x: 96, endPoint y: 85, distance: 68.3
click at [96, 85] on div "PADRON -> Análisis Afiliado 20-27807566-5 CUIL | DNI Sexo Sexo search Generar C…" at bounding box center [414, 71] width 640 height 88
paste input "3-36154846-9"
click at [535, 80] on span "search Buscar afiliado" at bounding box center [528, 80] width 64 height 8
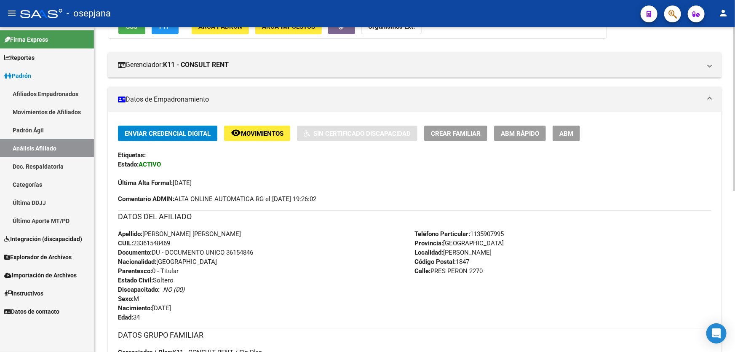
scroll to position [115, 0]
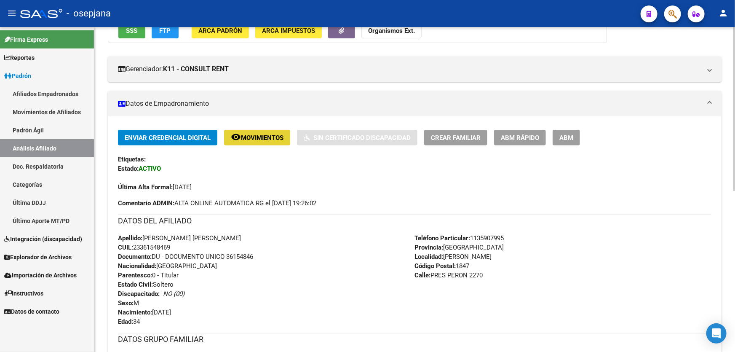
click at [259, 131] on button "remove_red_eye Movimientos" at bounding box center [257, 138] width 66 height 16
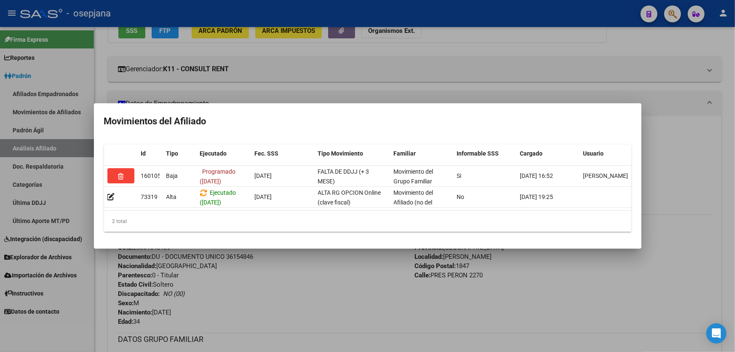
click at [290, 292] on div at bounding box center [367, 176] width 735 height 352
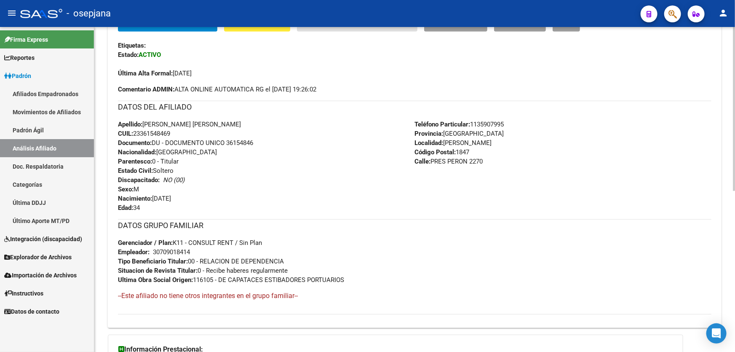
scroll to position [229, 0]
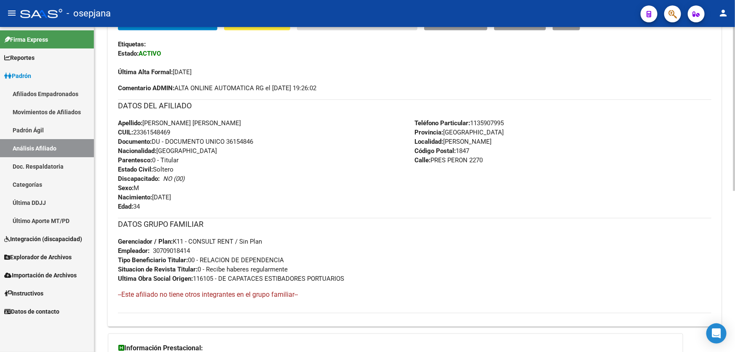
drag, startPoint x: 228, startPoint y: 140, endPoint x: 263, endPoint y: 140, distance: 34.9
click at [263, 140] on div "Apellido: LUCAS RODRIGO GONGORA CUIL: 23361548469 Documento: DU - DOCUMENTO UNI…" at bounding box center [266, 164] width 297 height 93
copy span "36154846"
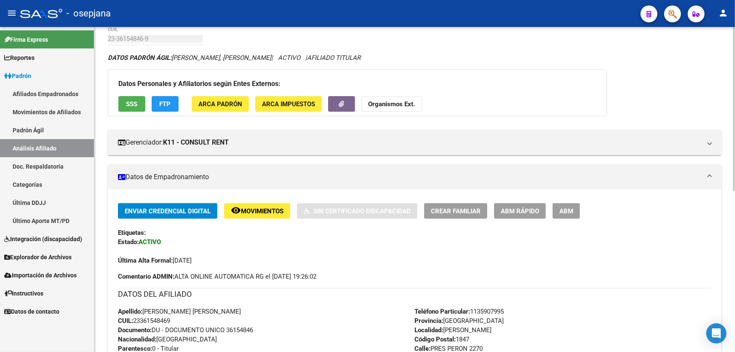
scroll to position [38, 0]
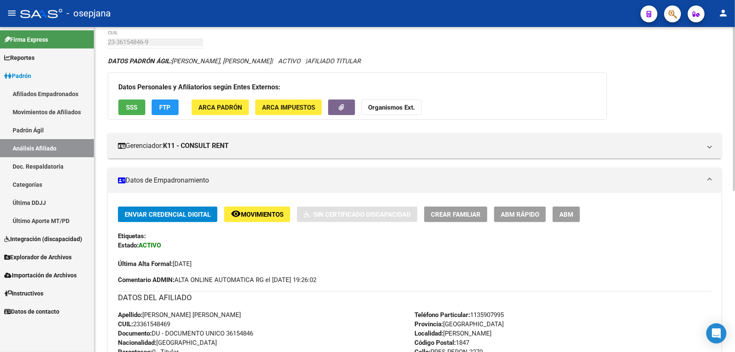
click at [275, 211] on span "Movimientos" at bounding box center [262, 215] width 43 height 8
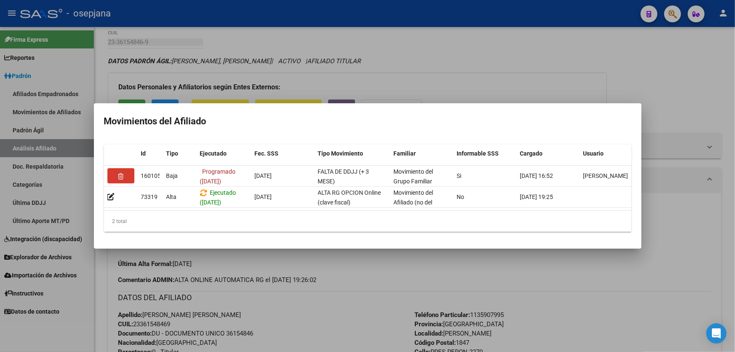
click at [353, 344] on div at bounding box center [367, 176] width 735 height 352
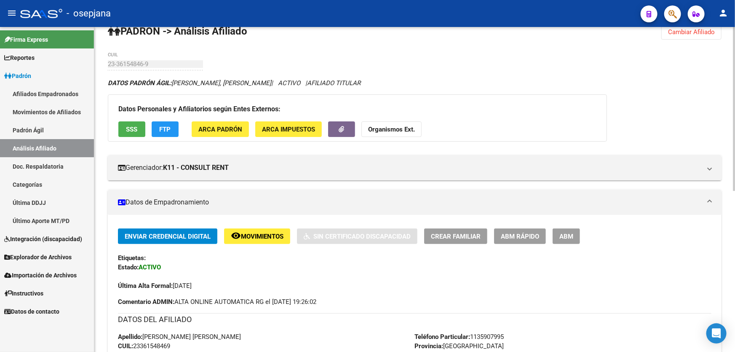
scroll to position [0, 0]
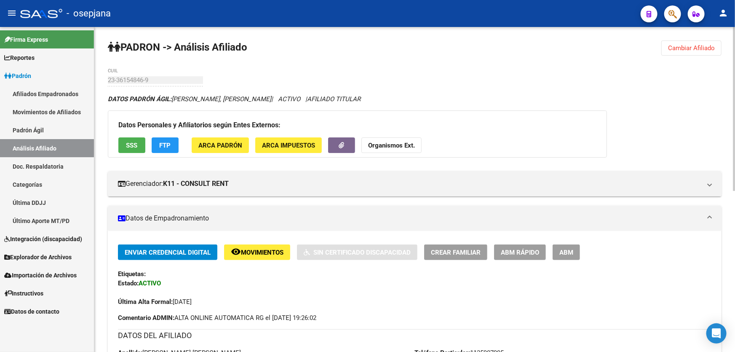
click at [683, 48] on span "Cambiar Afiliado" at bounding box center [691, 48] width 47 height 8
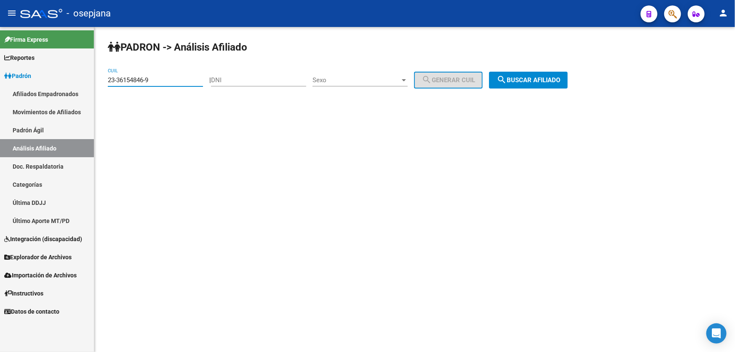
drag, startPoint x: 165, startPoint y: 80, endPoint x: 83, endPoint y: 89, distance: 81.7
click at [84, 89] on mat-sidenav-container "Firma Express Reportes Padrón Traspasos x O.S. Traspasos x Gerenciador Traspaso…" at bounding box center [367, 189] width 735 height 325
paste input "0-33301654-1"
click at [536, 75] on button "search Buscar afiliado" at bounding box center [528, 80] width 79 height 17
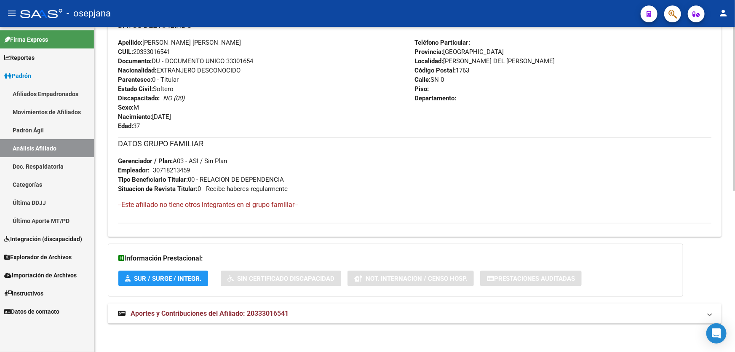
scroll to position [89, 0]
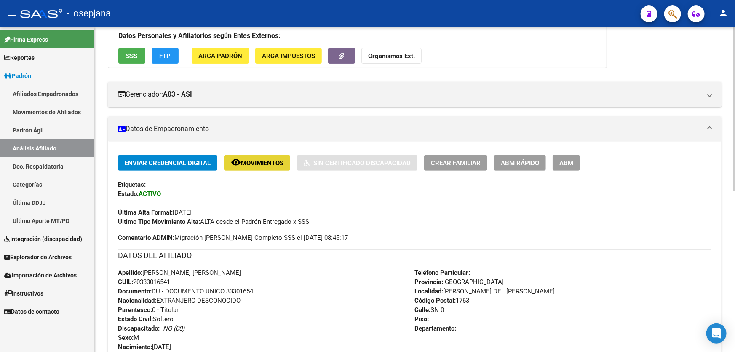
click at [276, 162] on span "Movimientos" at bounding box center [262, 163] width 43 height 8
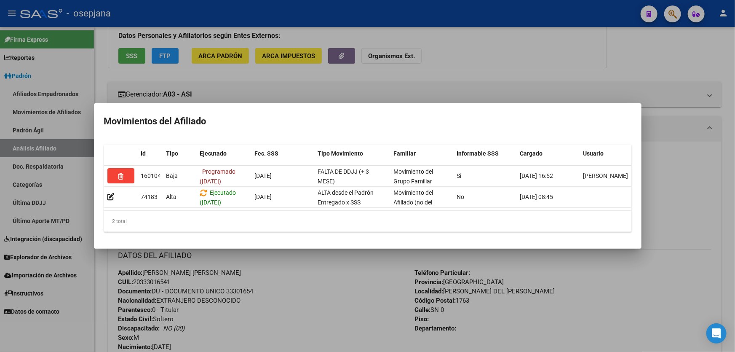
click at [330, 300] on div at bounding box center [367, 176] width 735 height 352
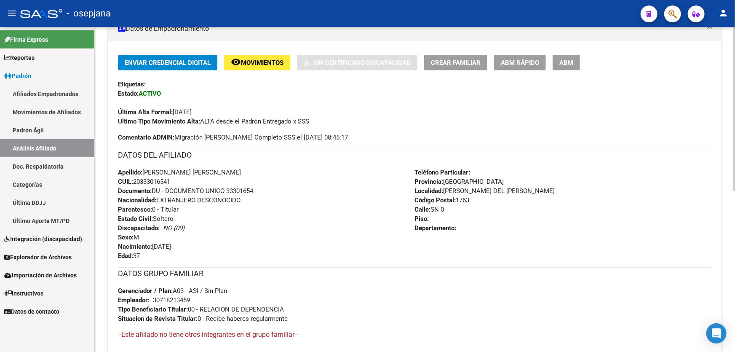
scroll to position [319, 0]
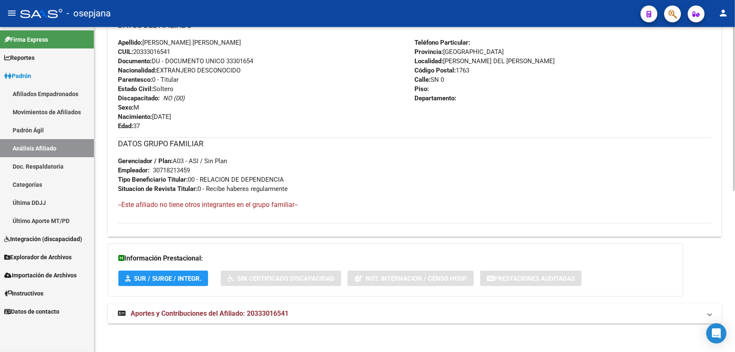
click at [289, 313] on mat-panel-title "Aportes y Contribuciones del Afiliado: 20333016541" at bounding box center [409, 313] width 583 height 9
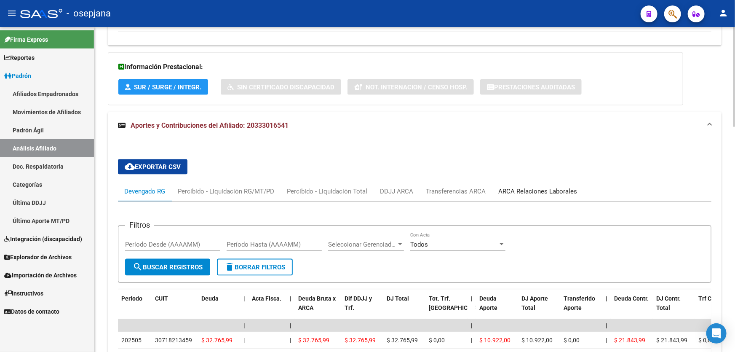
click at [548, 184] on div "ARCA Relaciones Laborales" at bounding box center [537, 191] width 91 height 20
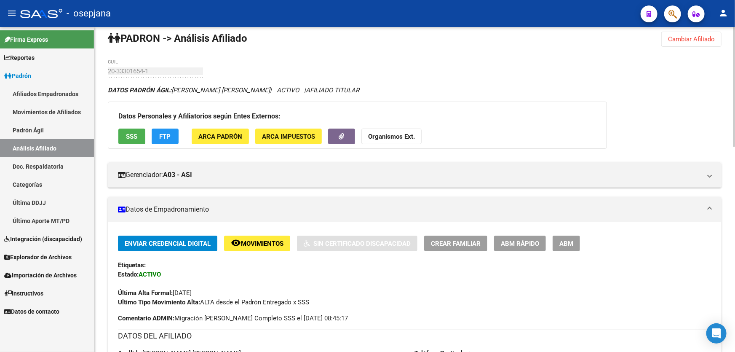
scroll to position [0, 0]
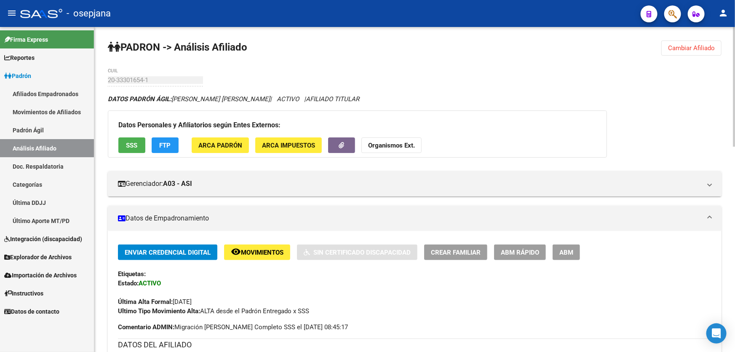
click at [242, 254] on span "Movimientos" at bounding box center [262, 252] width 43 height 8
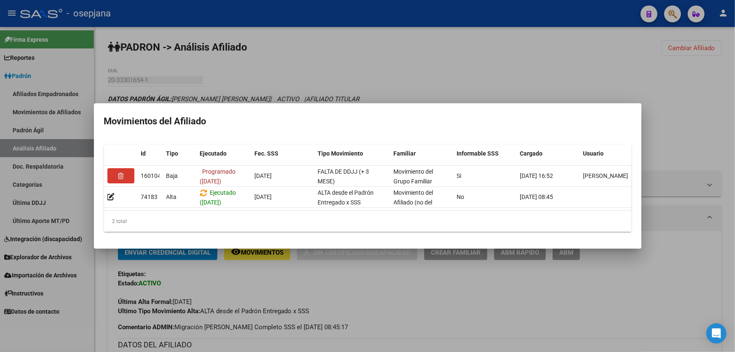
click at [339, 301] on div at bounding box center [367, 176] width 735 height 352
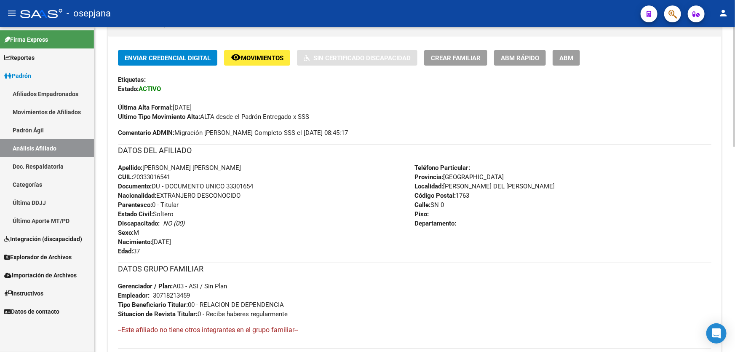
scroll to position [229, 0]
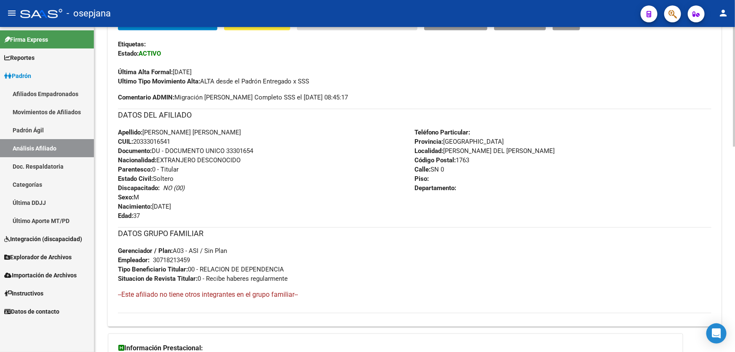
drag, startPoint x: 227, startPoint y: 148, endPoint x: 252, endPoint y: 150, distance: 25.8
click at [288, 149] on div "Apellido: BAEZ FRANCISCO JAVIER CUIL: 20333016541 Documento: DU - DOCUMENTO UNI…" at bounding box center [266, 174] width 297 height 93
copy span "33301654"
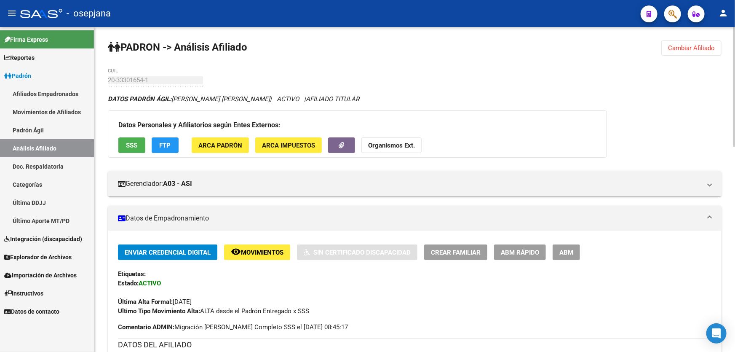
click at [686, 42] on button "Cambiar Afiliado" at bounding box center [691, 47] width 60 height 15
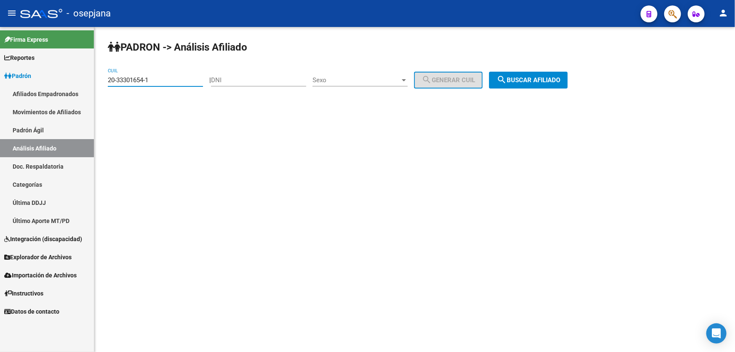
drag, startPoint x: 155, startPoint y: 79, endPoint x: 102, endPoint y: 78, distance: 52.6
click at [99, 78] on div "PADRON -> Análisis Afiliado 20-33301654-1 CUIL | DNI Sexo Sexo search Generar C…" at bounding box center [414, 71] width 640 height 88
paste input "3-38354820-9"
click at [560, 87] on button "search Buscar afiliado" at bounding box center [528, 80] width 79 height 17
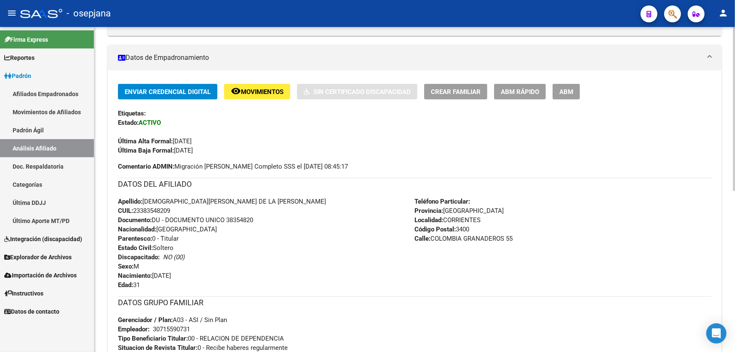
scroll to position [128, 0]
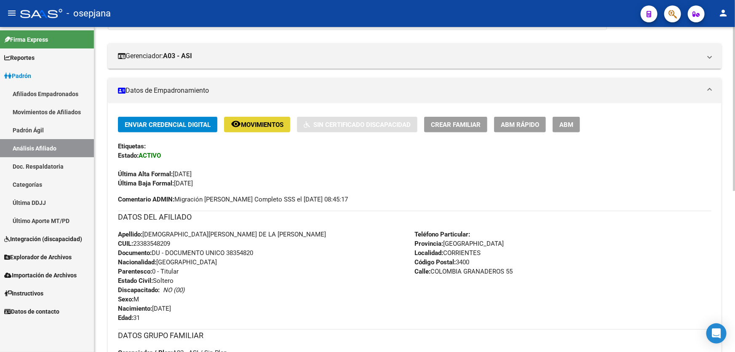
click at [265, 127] on span "Movimientos" at bounding box center [262, 125] width 43 height 8
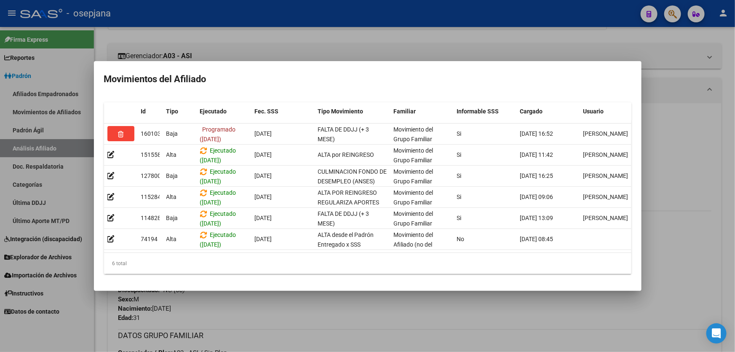
click at [277, 317] on div at bounding box center [367, 176] width 735 height 352
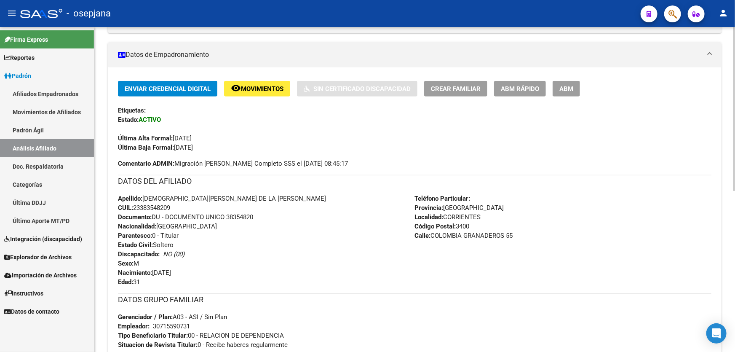
scroll to position [204, 0]
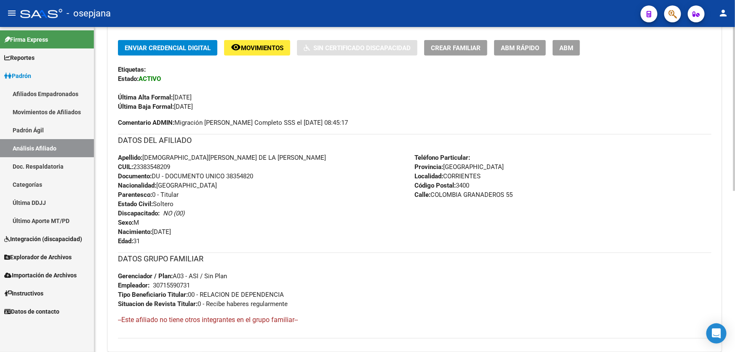
drag, startPoint x: 227, startPoint y: 173, endPoint x: 270, endPoint y: 173, distance: 42.9
click at [270, 173] on div "Apellido: JESUS ANGEL DE LA CRUZ VERA CUIL: 23383548209 Documento: DU - DOCUMEN…" at bounding box center [266, 199] width 297 height 93
copy span "38354820"
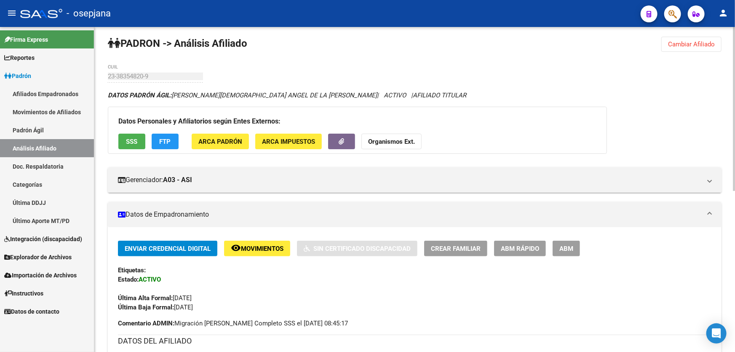
scroll to position [0, 0]
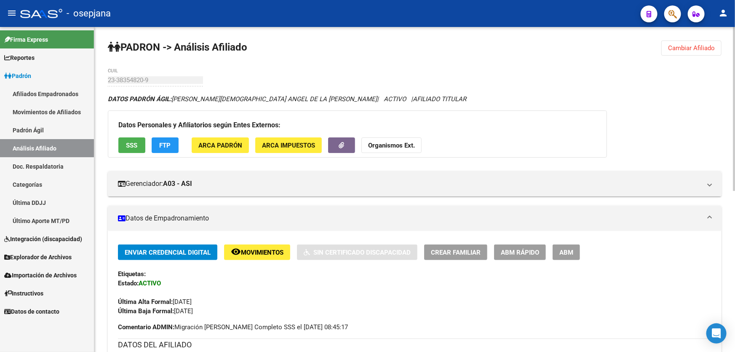
click at [129, 148] on span "SSS" at bounding box center [131, 145] width 11 height 8
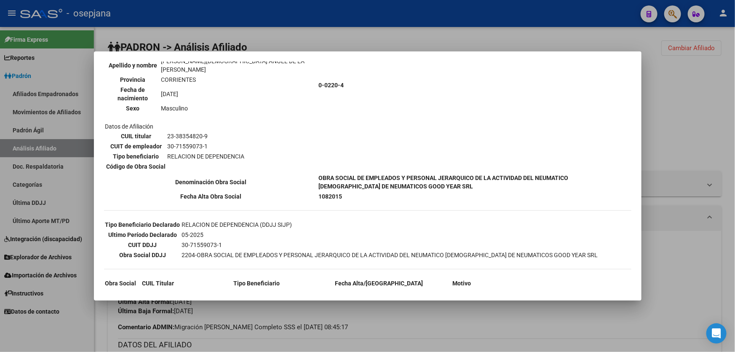
scroll to position [115, 0]
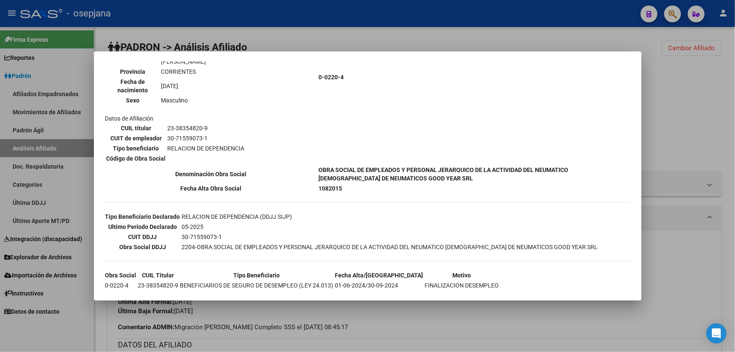
click at [690, 269] on div at bounding box center [367, 176] width 735 height 352
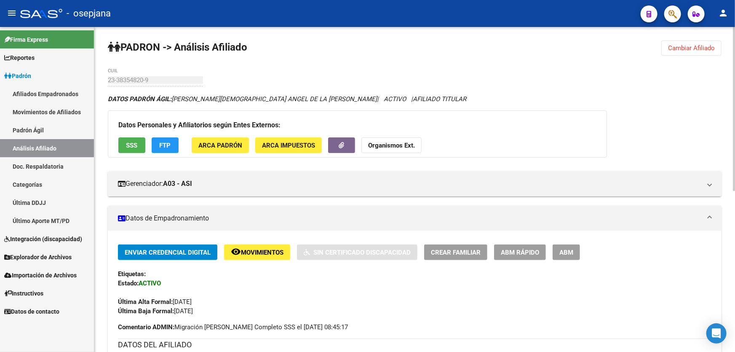
click at [160, 147] on span "FTP" at bounding box center [165, 145] width 11 height 8
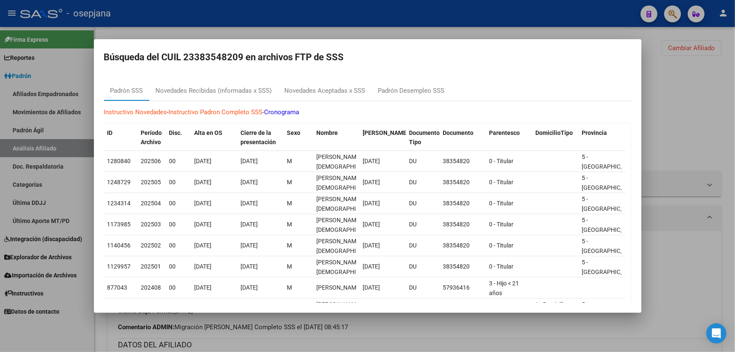
click at [692, 107] on div at bounding box center [367, 176] width 735 height 352
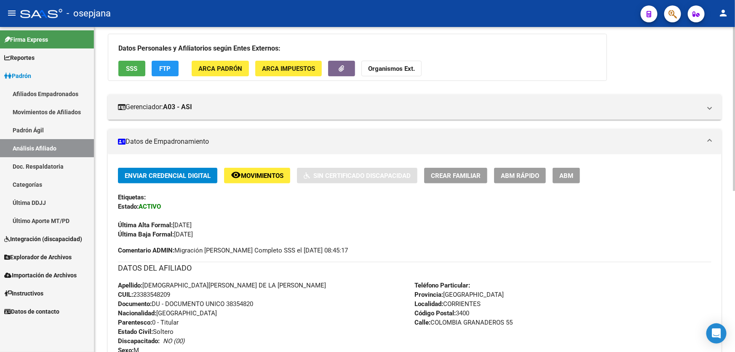
scroll to position [76, 0]
click at [272, 175] on span "Movimientos" at bounding box center [262, 176] width 43 height 8
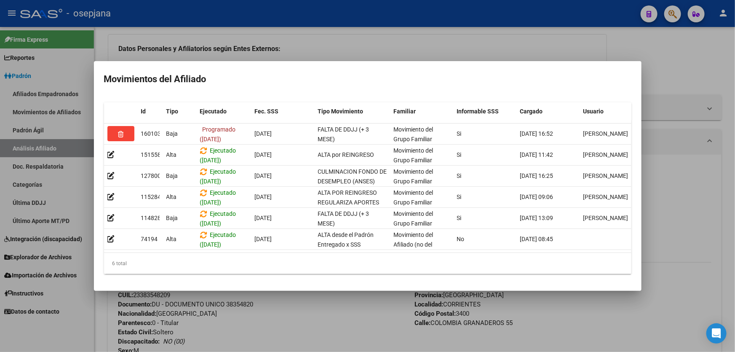
click at [304, 307] on div at bounding box center [367, 176] width 735 height 352
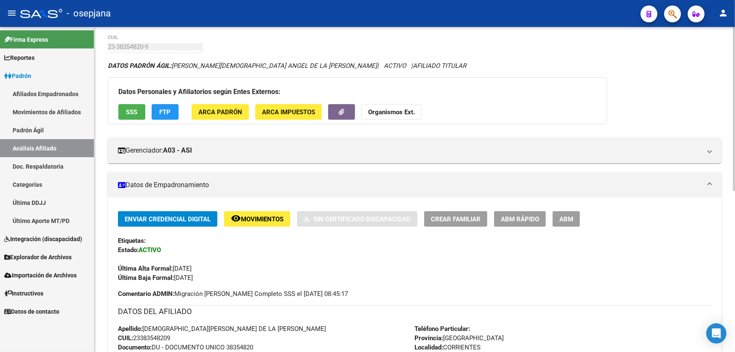
scroll to position [0, 0]
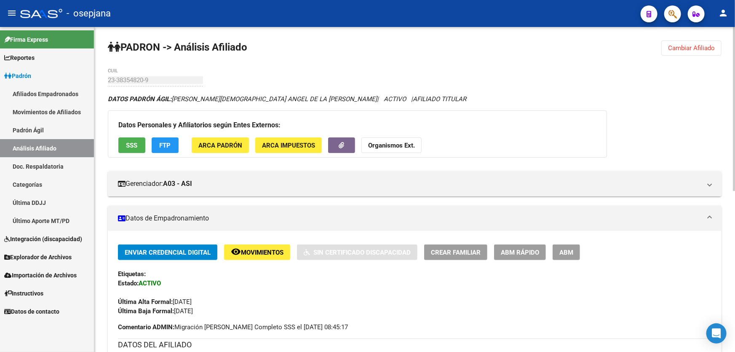
click at [684, 43] on button "Cambiar Afiliado" at bounding box center [691, 47] width 60 height 15
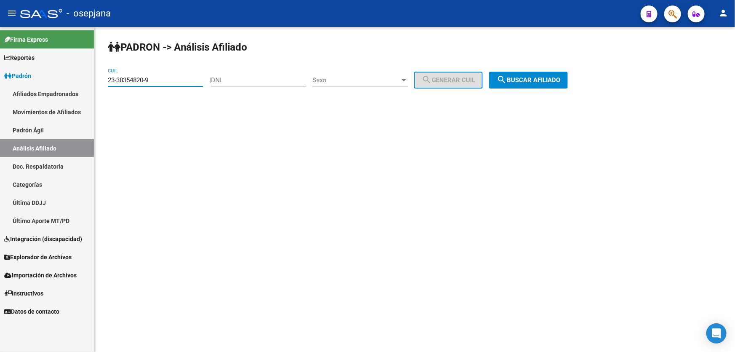
drag, startPoint x: 164, startPoint y: 79, endPoint x: 91, endPoint y: 79, distance: 72.8
click at [91, 79] on mat-sidenav-container "Firma Express Reportes Padrón Traspasos x O.S. Traspasos x Gerenciador Traspaso…" at bounding box center [367, 189] width 735 height 325
paste input "27250775"
click at [539, 72] on button "search Buscar afiliado" at bounding box center [528, 80] width 79 height 17
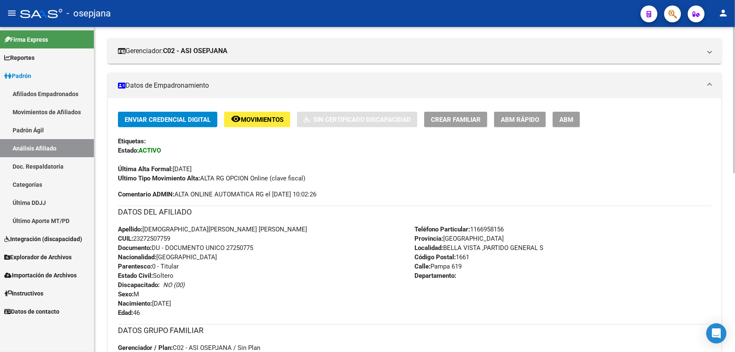
scroll to position [115, 0]
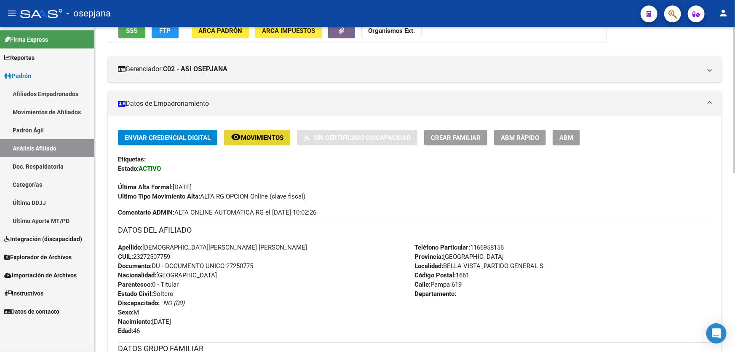
click at [253, 131] on button "remove_red_eye Movimientos" at bounding box center [257, 138] width 66 height 16
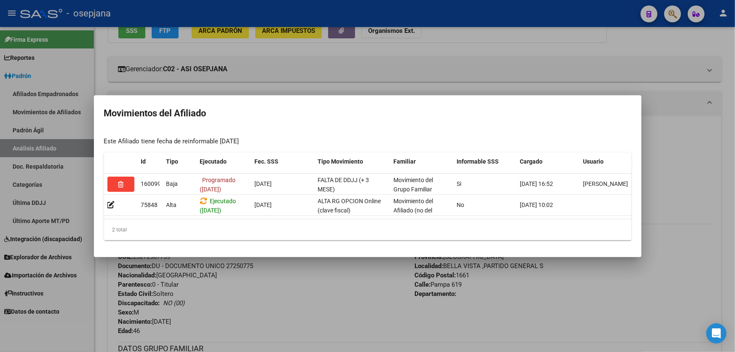
click at [320, 89] on div at bounding box center [367, 176] width 735 height 352
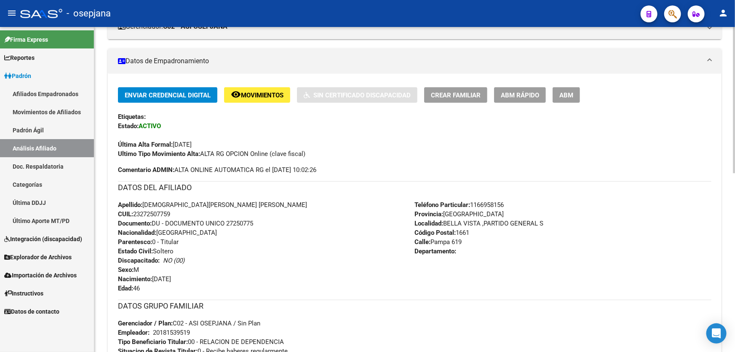
scroll to position [153, 0]
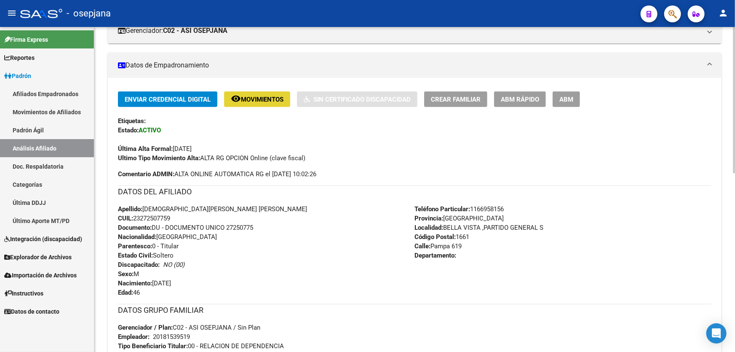
click at [266, 105] on button "remove_red_eye Movimientos" at bounding box center [257, 99] width 66 height 16
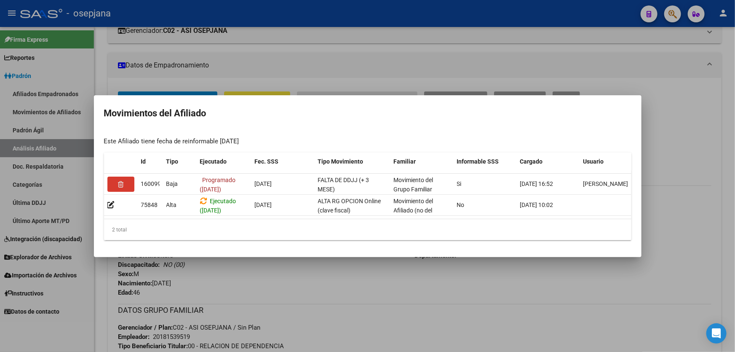
click at [268, 291] on div at bounding box center [367, 176] width 735 height 352
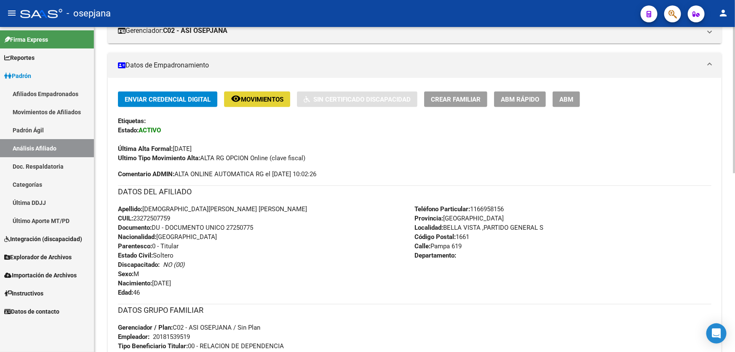
click at [257, 100] on span "Movimientos" at bounding box center [262, 100] width 43 height 8
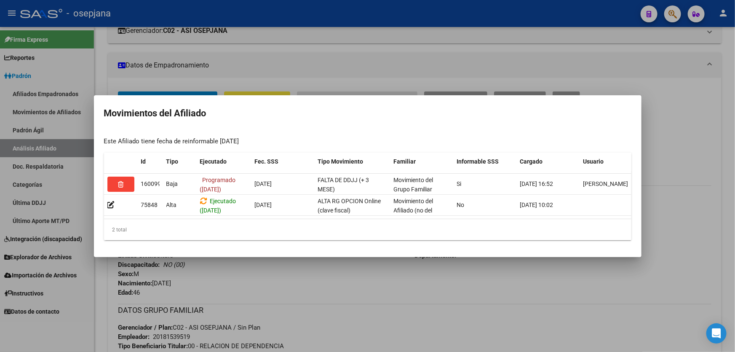
click at [373, 303] on div at bounding box center [367, 176] width 735 height 352
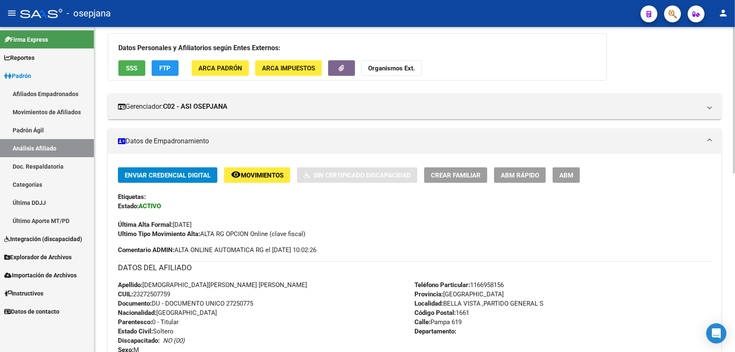
scroll to position [76, 0]
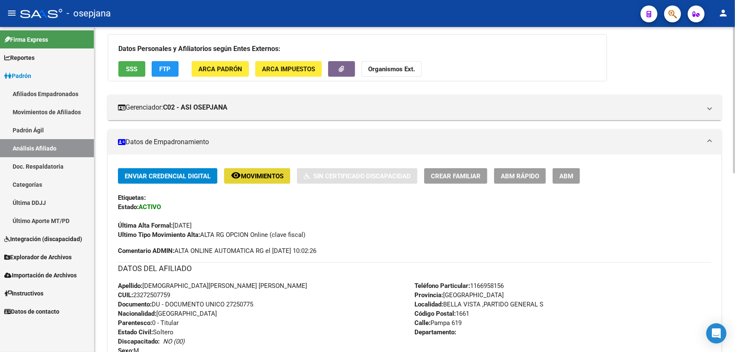
click at [262, 175] on span "Movimientos" at bounding box center [262, 176] width 43 height 8
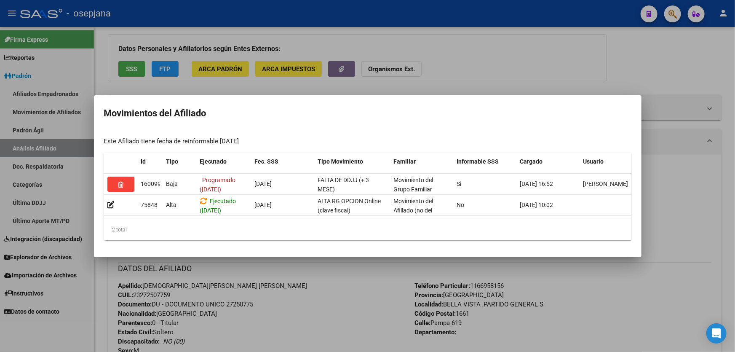
click at [273, 285] on div at bounding box center [367, 176] width 735 height 352
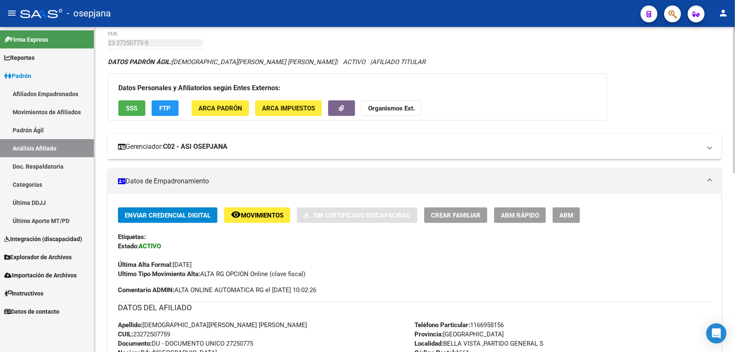
scroll to position [0, 0]
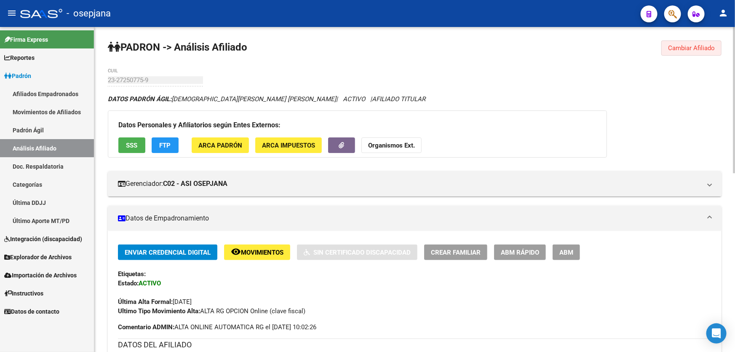
click at [699, 46] on span "Cambiar Afiliado" at bounding box center [691, 48] width 47 height 8
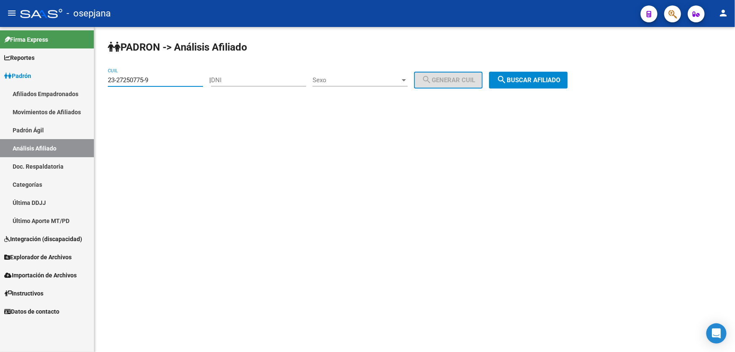
drag, startPoint x: 157, startPoint y: 79, endPoint x: 103, endPoint y: 85, distance: 54.7
click at [103, 85] on div "PADRON -> Análisis Afiliado 23-27250775-9 CUIL | DNI Sexo Sexo search Generar C…" at bounding box center [414, 71] width 640 height 88
paste input "0-39433160-1"
click at [548, 70] on div "PADRON -> Análisis Afiliado 20-39433160-1 CUIL | DNI Sexo Sexo search Generar C…" at bounding box center [414, 71] width 640 height 88
click at [545, 76] on span "search Buscar afiliado" at bounding box center [528, 80] width 64 height 8
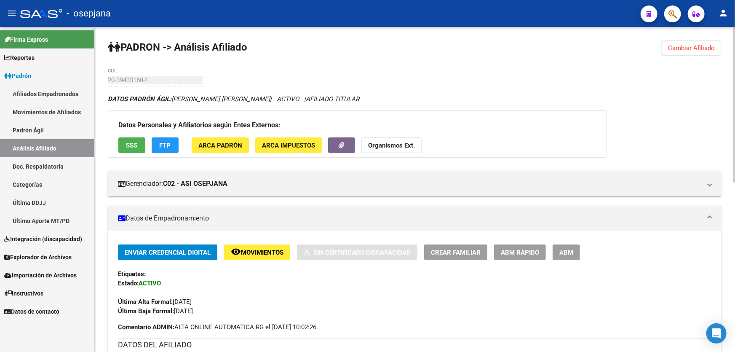
scroll to position [76, 0]
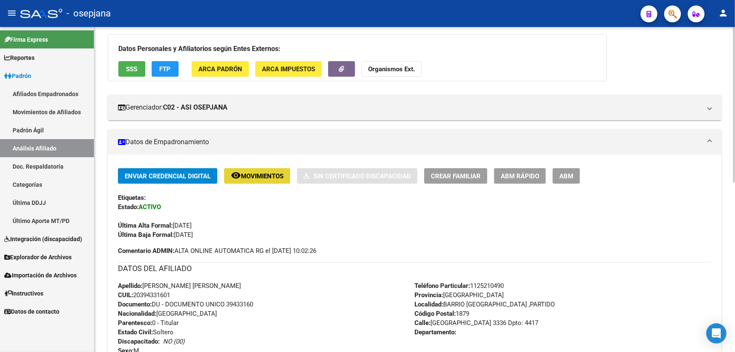
click at [251, 172] on span "Movimientos" at bounding box center [262, 176] width 43 height 8
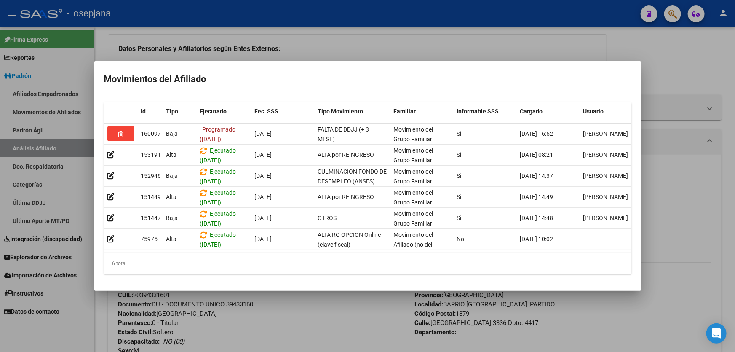
click at [274, 331] on div at bounding box center [367, 176] width 735 height 352
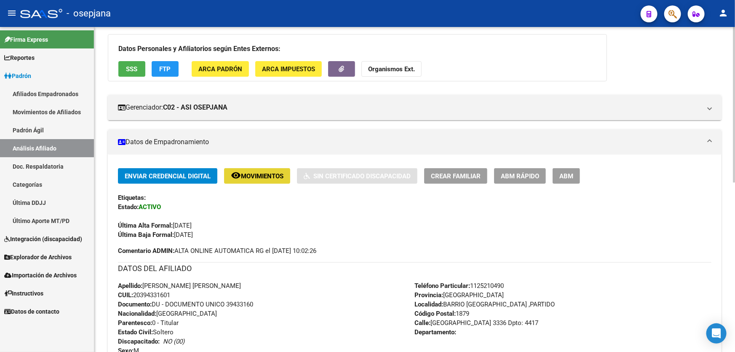
click at [252, 176] on span "Movimientos" at bounding box center [262, 176] width 43 height 8
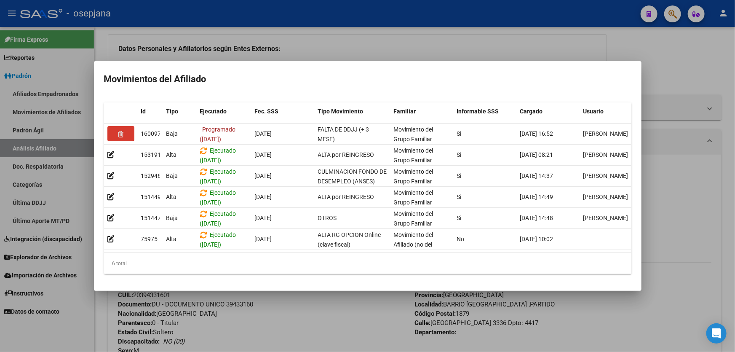
click at [272, 316] on div at bounding box center [367, 176] width 735 height 352
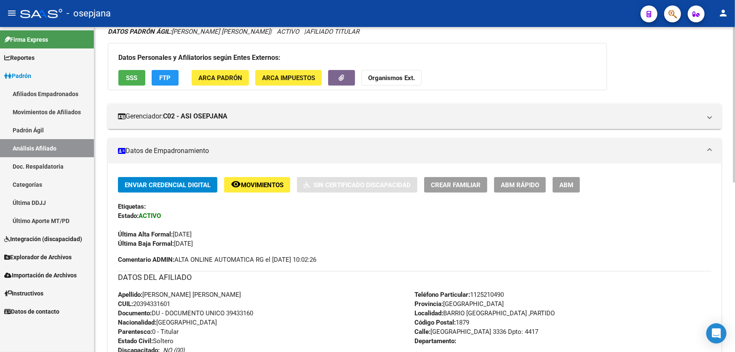
scroll to position [0, 0]
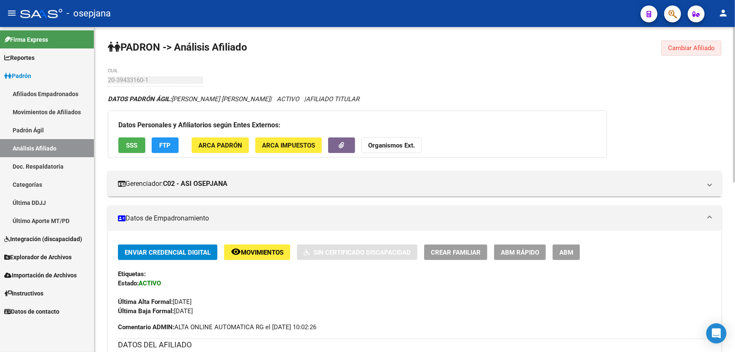
click at [704, 45] on span "Cambiar Afiliado" at bounding box center [691, 48] width 47 height 8
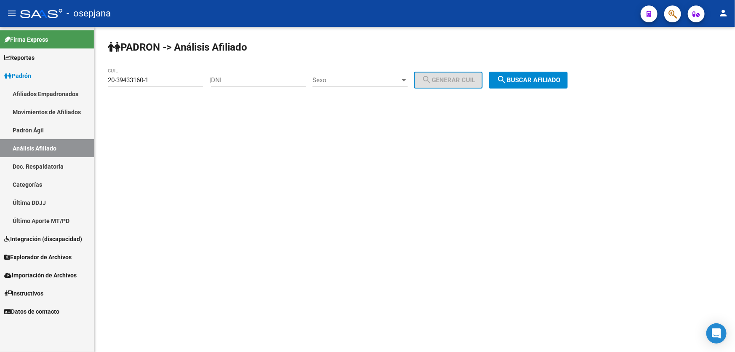
drag, startPoint x: 168, startPoint y: 74, endPoint x: 132, endPoint y: 74, distance: 36.2
click at [132, 74] on div "20-39433160-1 CUIL" at bounding box center [155, 77] width 95 height 18
drag, startPoint x: 171, startPoint y: 83, endPoint x: 101, endPoint y: 83, distance: 69.1
click at [101, 83] on div "PADRON -> Análisis Afiliado 20-39433160-1 CUIL | DNI Sexo Sexo search Generar C…" at bounding box center [414, 71] width 640 height 88
paste input "13561814-5"
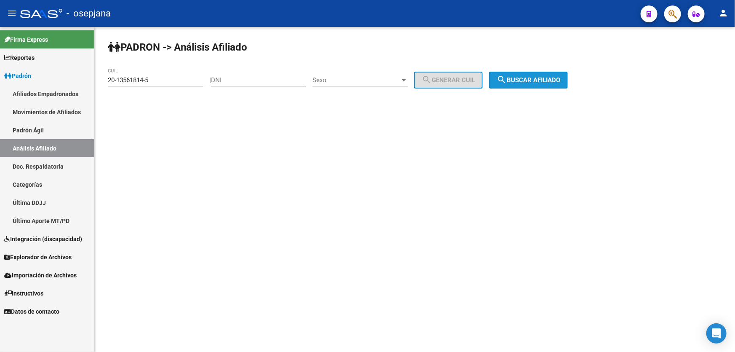
click at [548, 81] on span "search Buscar afiliado" at bounding box center [528, 80] width 64 height 8
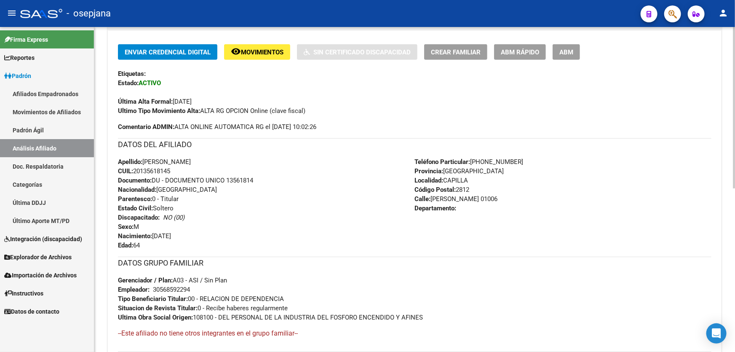
scroll to position [175, 0]
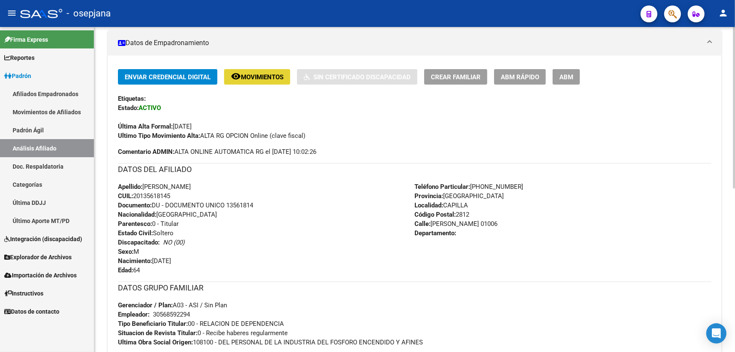
click at [267, 77] on span "Movimientos" at bounding box center [262, 77] width 43 height 8
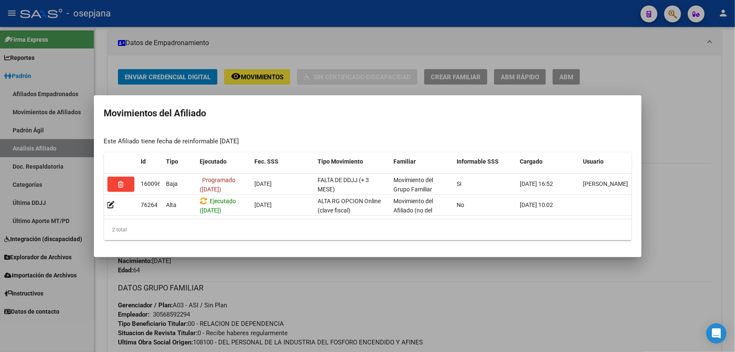
click at [323, 261] on div at bounding box center [367, 176] width 735 height 352
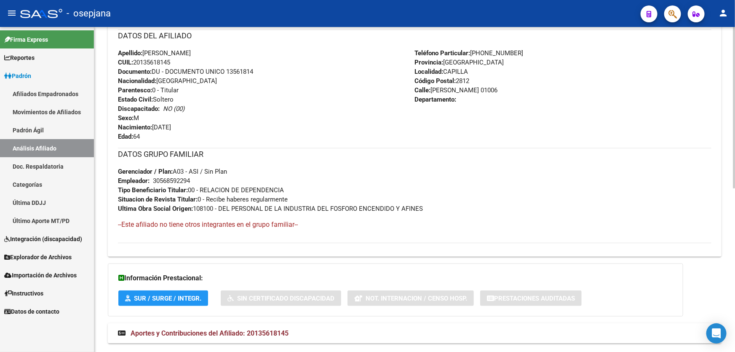
scroll to position [290, 0]
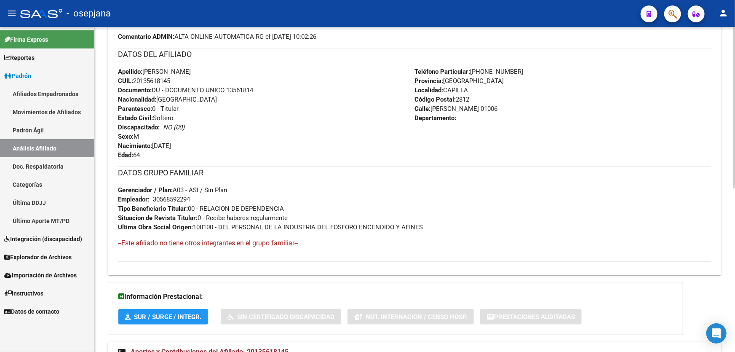
drag, startPoint x: 227, startPoint y: 88, endPoint x: 280, endPoint y: 88, distance: 53.1
click at [280, 88] on div "Apellido: RICARDO OMAR SCAFINI CUIL: 20135618145 Documento: DU - DOCUMENTO UNIC…" at bounding box center [266, 113] width 297 height 93
copy span "13561814"
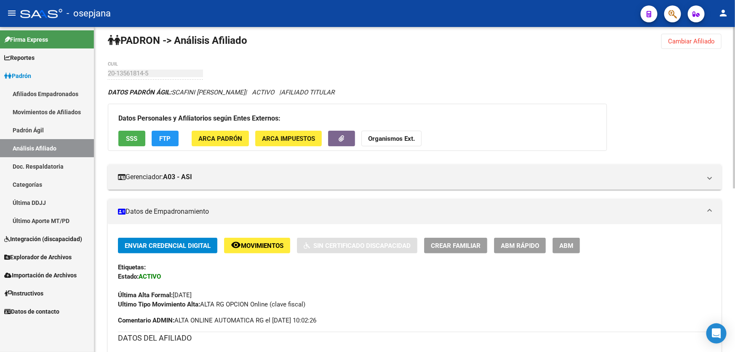
scroll to position [0, 0]
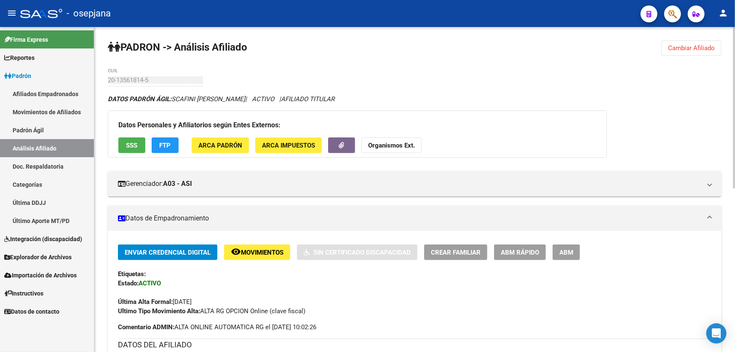
click at [688, 48] on span "Cambiar Afiliado" at bounding box center [691, 48] width 47 height 8
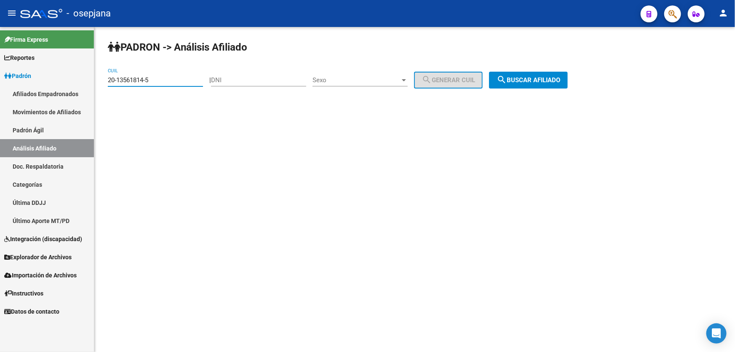
drag, startPoint x: 174, startPoint y: 81, endPoint x: 83, endPoint y: 83, distance: 91.4
click at [83, 83] on mat-sidenav-container "Firma Express Reportes Padrón Traspasos x O.S. Traspasos x Gerenciador Traspaso…" at bounding box center [367, 189] width 735 height 325
paste input "95-303593"
type input "95-303593"
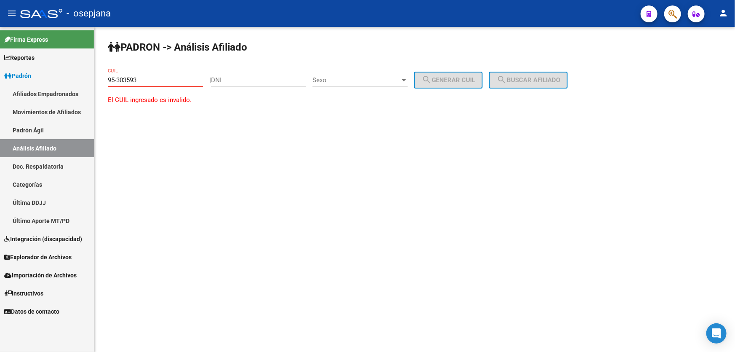
drag, startPoint x: 165, startPoint y: 80, endPoint x: 82, endPoint y: 81, distance: 83.8
click at [83, 80] on mat-sidenav-container "Firma Express Reportes Padrón Traspasos x O.S. Traspasos x Gerenciador Traspaso…" at bounding box center [367, 189] width 735 height 325
paste input "20-95303593-7"
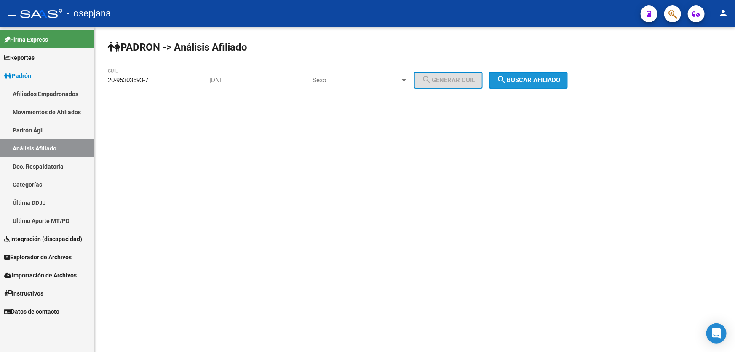
click at [528, 77] on span "search Buscar afiliado" at bounding box center [528, 80] width 64 height 8
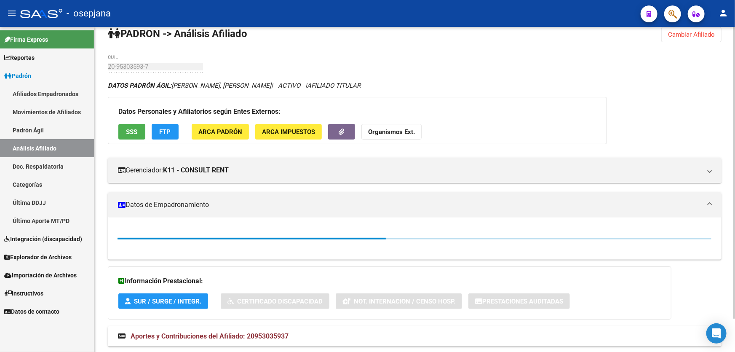
scroll to position [36, 0]
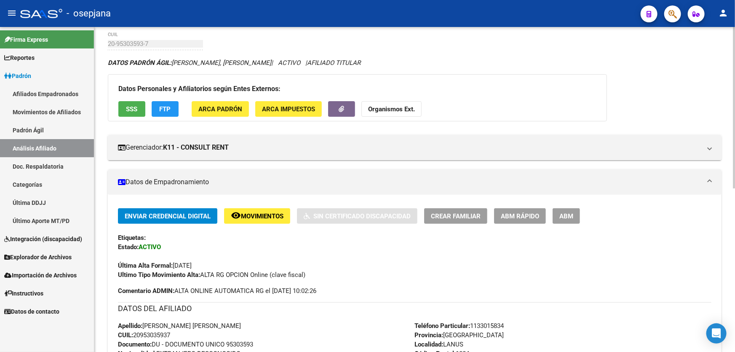
click at [254, 214] on span "Movimientos" at bounding box center [262, 216] width 43 height 8
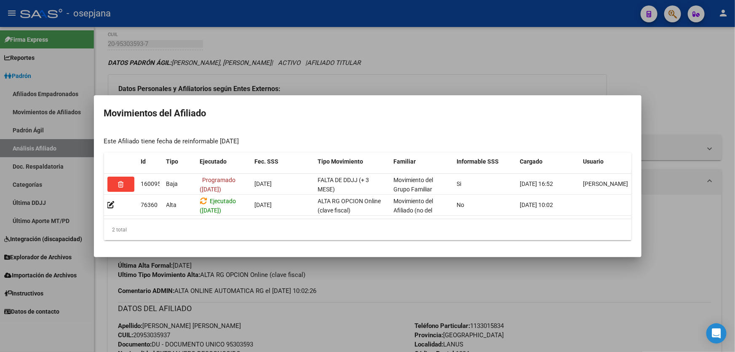
click at [610, 274] on div at bounding box center [367, 176] width 735 height 352
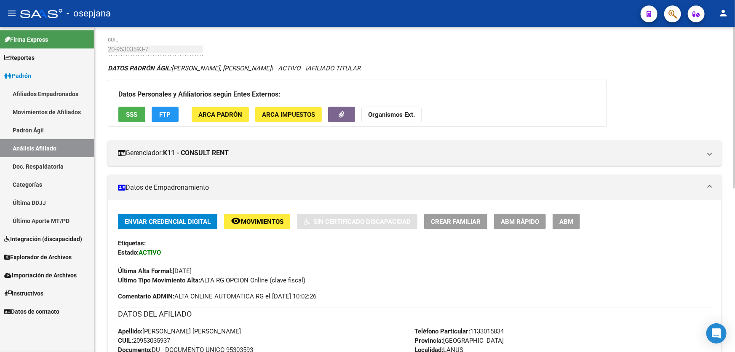
scroll to position [0, 0]
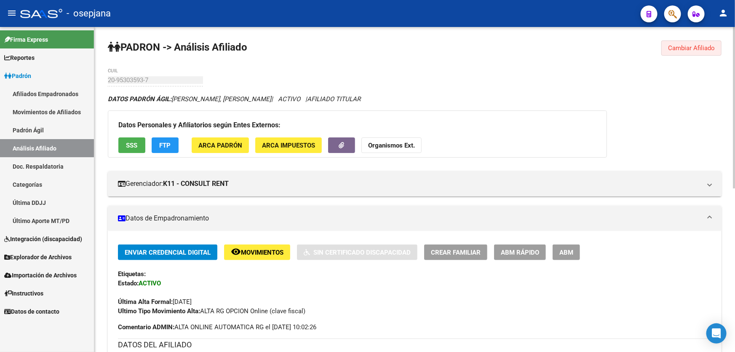
click at [681, 49] on span "Cambiar Afiliado" at bounding box center [691, 48] width 47 height 8
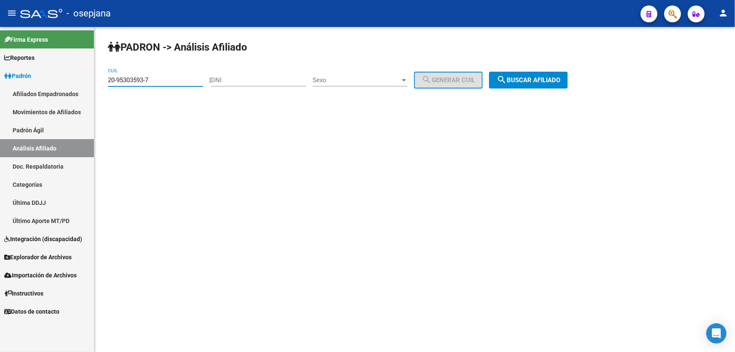
drag, startPoint x: 165, startPoint y: 80, endPoint x: 102, endPoint y: 80, distance: 62.7
click at [102, 80] on div "PADRON -> Análisis Afiliado 20-95303593-7 CUIL | DNI Sexo Sexo search Generar C…" at bounding box center [414, 71] width 640 height 88
paste input "40376679-9"
click at [528, 70] on div "PADRON -> Análisis Afiliado 20-40376679-9 CUIL | DNI Sexo Sexo search Generar C…" at bounding box center [414, 71] width 640 height 88
click at [528, 75] on button "search Buscar afiliado" at bounding box center [528, 80] width 79 height 17
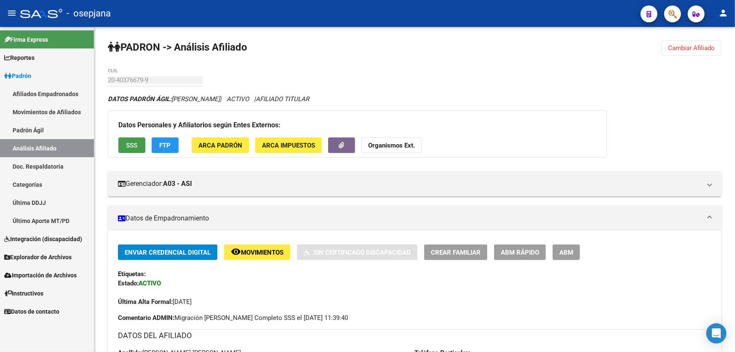
click at [141, 147] on button "SSS" at bounding box center [131, 145] width 27 height 16
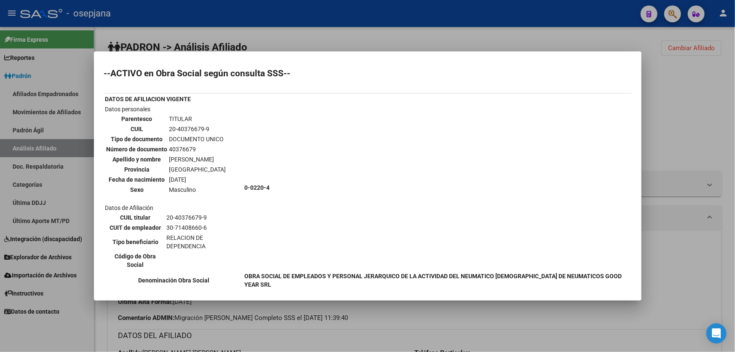
click at [706, 113] on div at bounding box center [367, 176] width 735 height 352
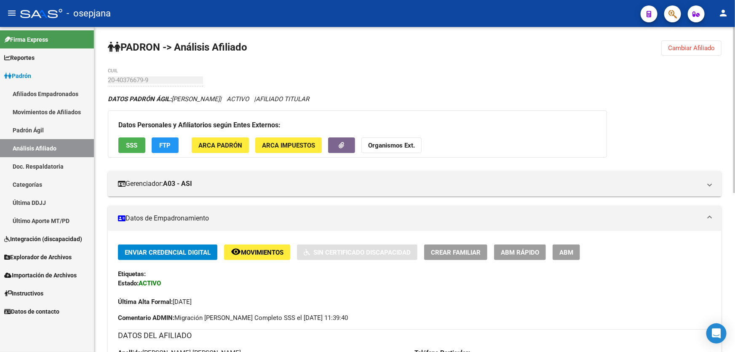
click at [256, 246] on button "remove_red_eye Movimientos" at bounding box center [257, 252] width 66 height 16
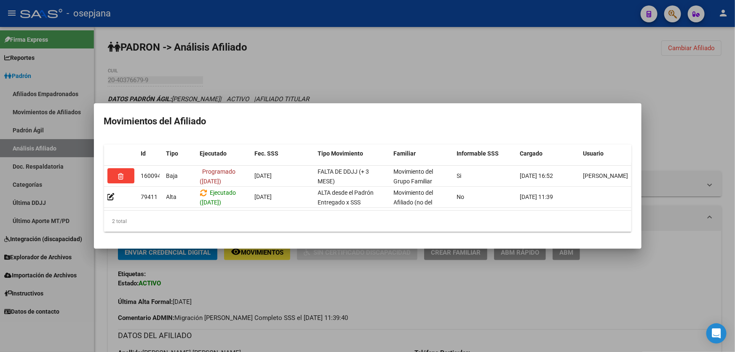
click at [665, 100] on div at bounding box center [367, 176] width 735 height 352
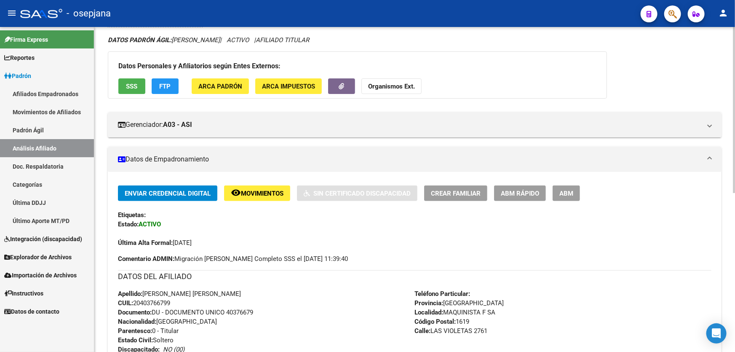
scroll to position [38, 0]
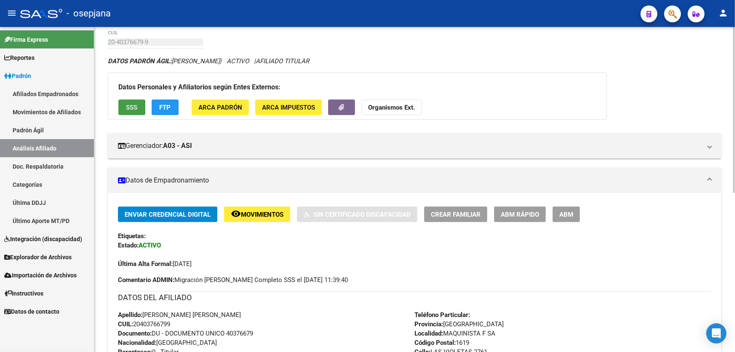
click at [130, 104] on span "SSS" at bounding box center [131, 108] width 11 height 8
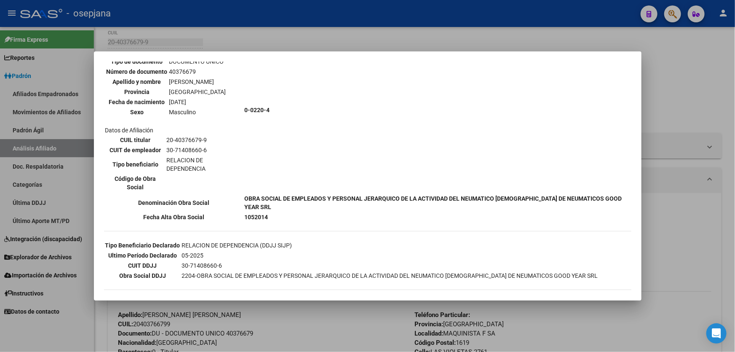
scroll to position [83, 0]
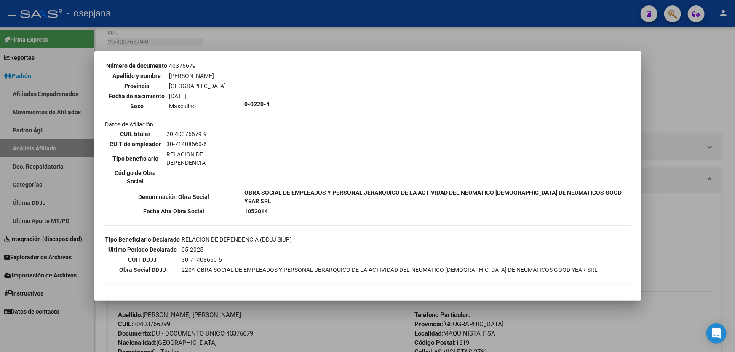
click at [692, 127] on div at bounding box center [367, 176] width 735 height 352
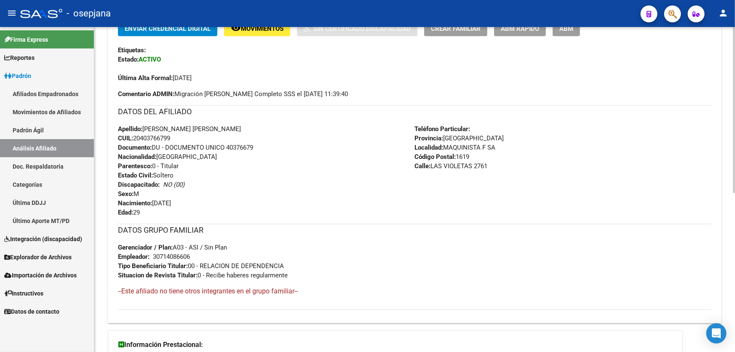
scroll to position [268, 0]
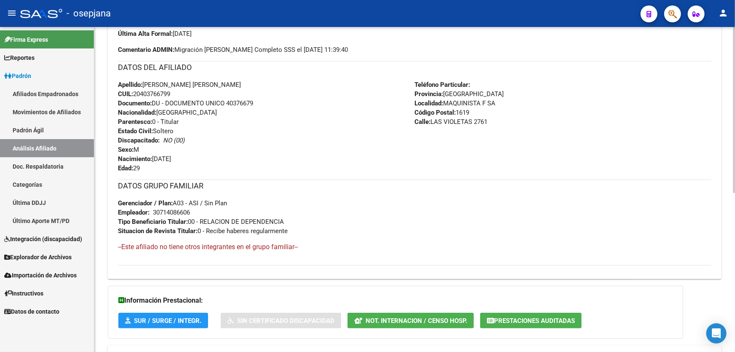
drag, startPoint x: 228, startPoint y: 101, endPoint x: 295, endPoint y: 101, distance: 67.0
click at [295, 101] on div "Apellido: MATIAS NAHUEL DIAZ CUIL: 20403766799 Documento: DU - DOCUMENTO UNICO …" at bounding box center [266, 126] width 297 height 93
copy span "40376679"
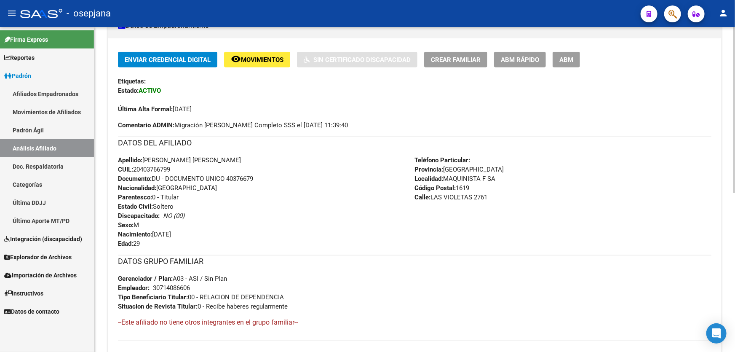
scroll to position [0, 0]
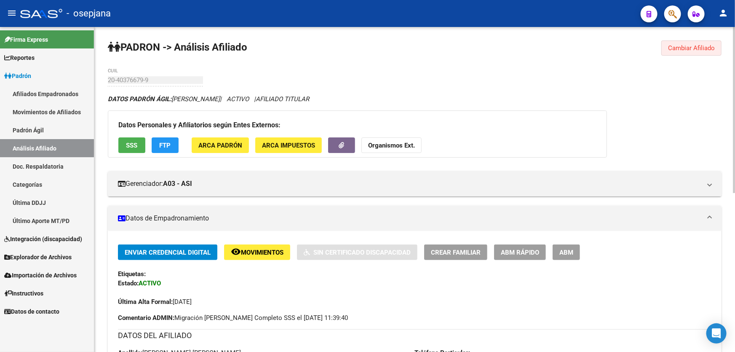
click at [679, 42] on button "Cambiar Afiliado" at bounding box center [691, 47] width 60 height 15
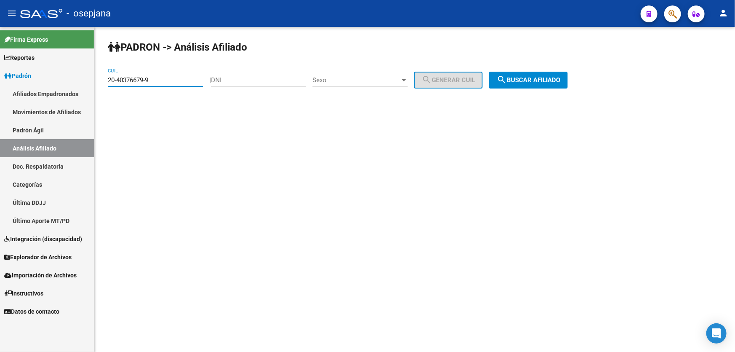
drag, startPoint x: 162, startPoint y: 81, endPoint x: 102, endPoint y: 82, distance: 59.4
click at [102, 82] on div "PADRON -> Análisis Afiliado 20-40376679-9 CUIL | DNI Sexo Sexo search Generar C…" at bounding box center [414, 71] width 640 height 88
paste input "7-41393494-5"
click at [568, 80] on button "search Buscar afiliado" at bounding box center [528, 80] width 79 height 17
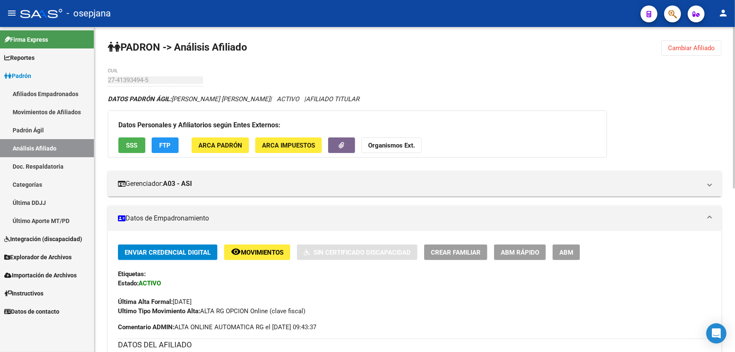
click at [254, 248] on span "Movimientos" at bounding box center [262, 252] width 43 height 8
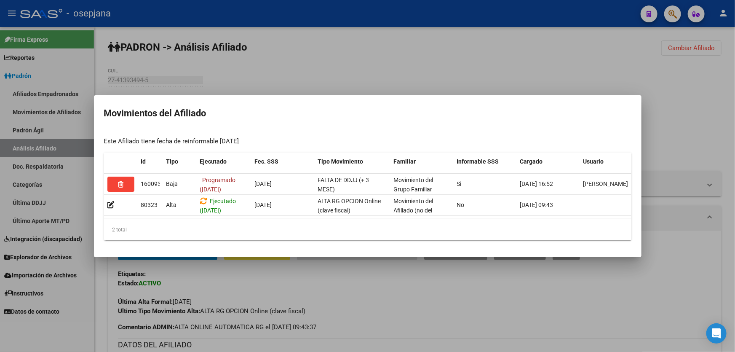
click at [413, 291] on div at bounding box center [367, 176] width 735 height 352
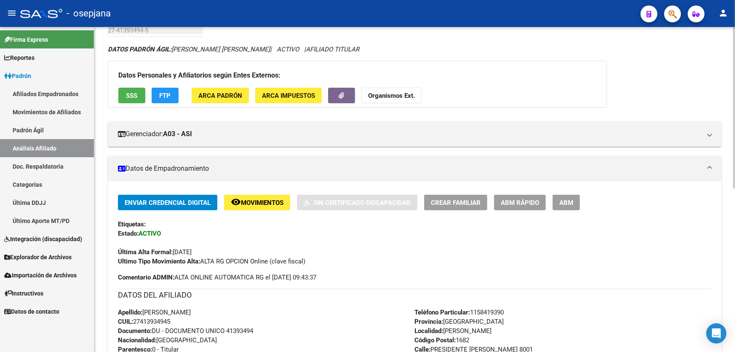
scroll to position [153, 0]
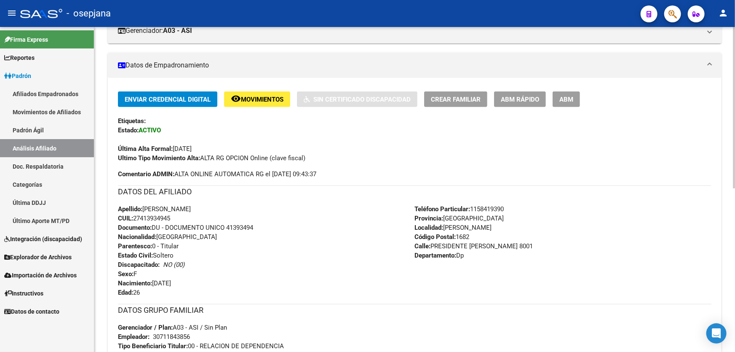
drag, startPoint x: 185, startPoint y: 215, endPoint x: 136, endPoint y: 218, distance: 49.0
click at [136, 218] on div "Apellido: SABRINA NICOLE DENISCHUK CUIL: 27413934945 Documento: DU - DOCUMENTO …" at bounding box center [266, 250] width 297 height 93
copy span "27413934945"
click at [251, 101] on span "Movimientos" at bounding box center [262, 100] width 43 height 8
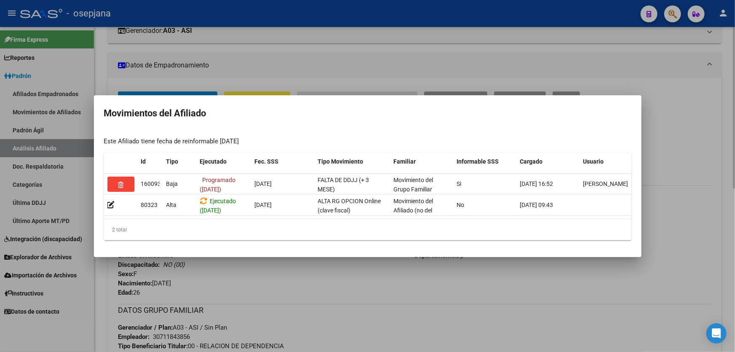
drag, startPoint x: 288, startPoint y: 302, endPoint x: 192, endPoint y: 346, distance: 105.7
click at [288, 301] on div at bounding box center [367, 176] width 735 height 352
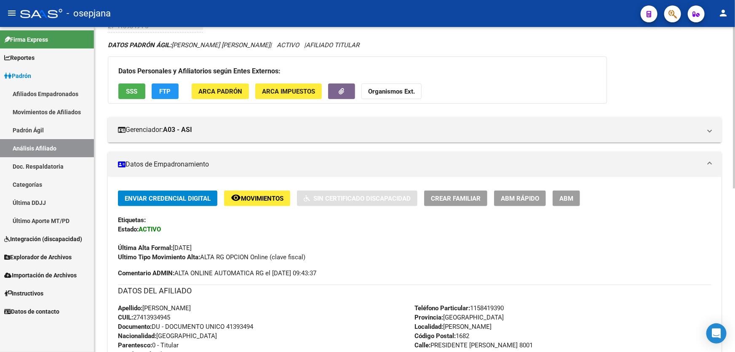
scroll to position [0, 0]
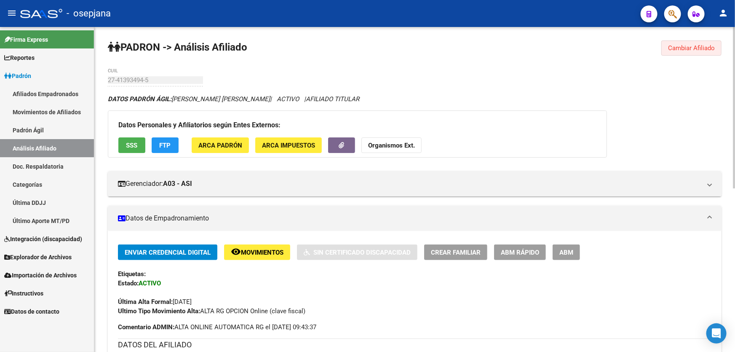
click at [673, 47] on span "Cambiar Afiliado" at bounding box center [691, 48] width 47 height 8
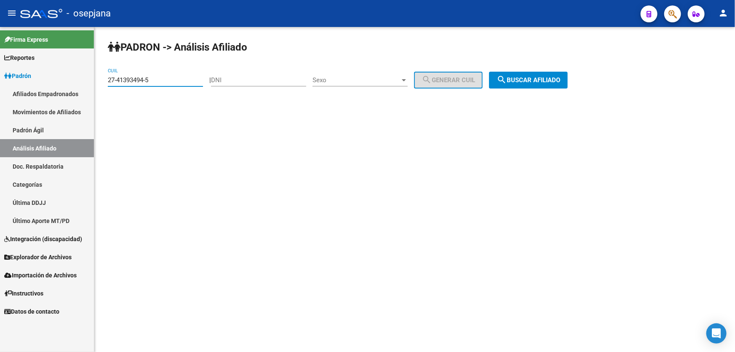
drag, startPoint x: 161, startPoint y: 77, endPoint x: 92, endPoint y: 85, distance: 69.6
click at [92, 85] on mat-sidenav-container "Firma Express Reportes Padrón Traspasos x O.S. Traspasos x Gerenciador Traspaso…" at bounding box center [367, 189] width 735 height 325
paste input "29124971"
click at [536, 81] on span "search Buscar afiliado" at bounding box center [528, 80] width 64 height 8
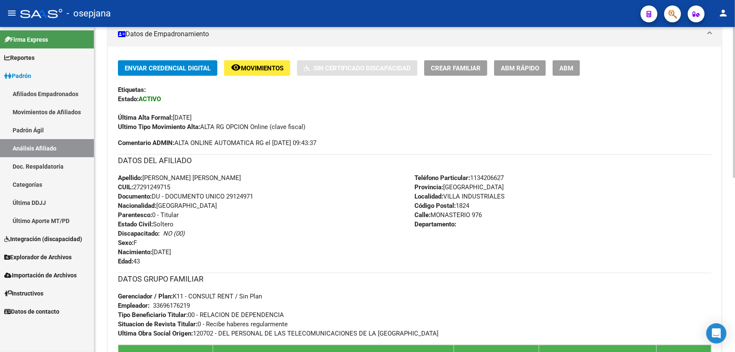
scroll to position [191, 0]
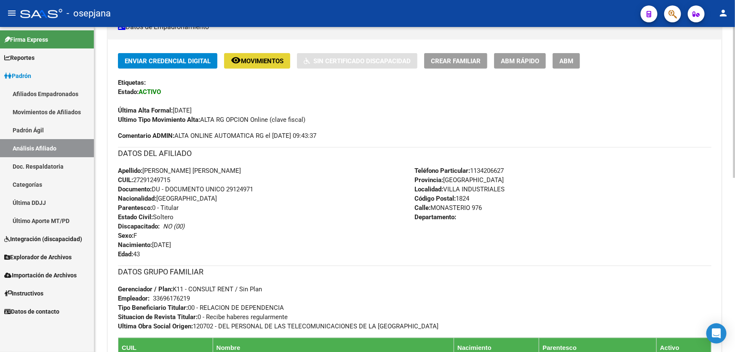
click at [267, 67] on button "remove_red_eye Movimientos" at bounding box center [257, 61] width 66 height 16
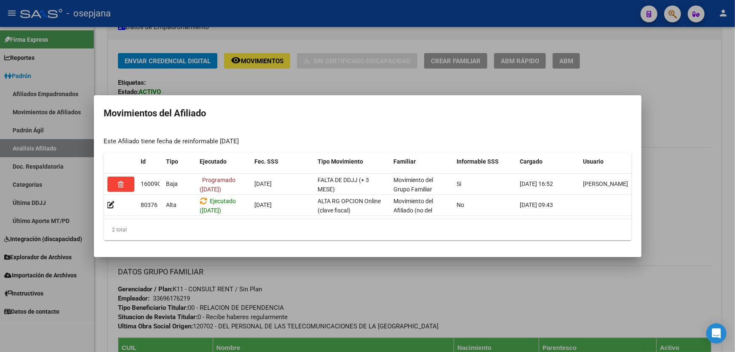
click at [681, 185] on div at bounding box center [367, 176] width 735 height 352
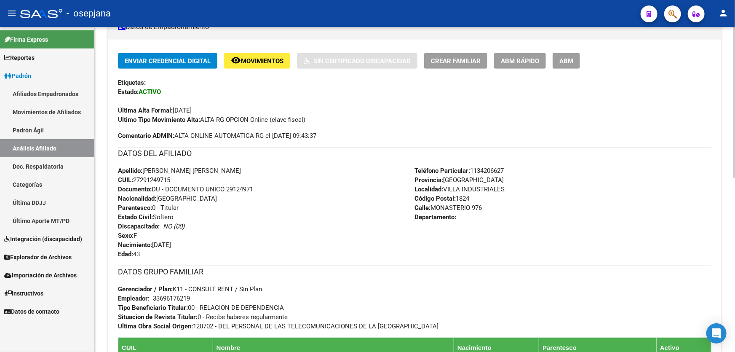
drag, startPoint x: 227, startPoint y: 187, endPoint x: 282, endPoint y: 189, distance: 54.4
click at [282, 189] on div "Apellido: TERESA MARINA MENA CUIL: 27291249715 Documento: DU - DOCUMENTO UNICO …" at bounding box center [266, 212] width 297 height 93
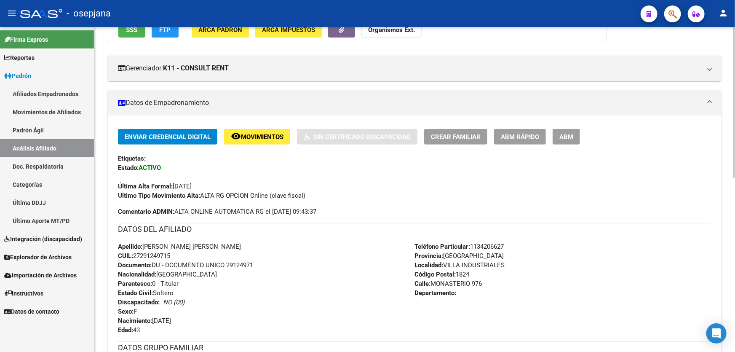
scroll to position [0, 0]
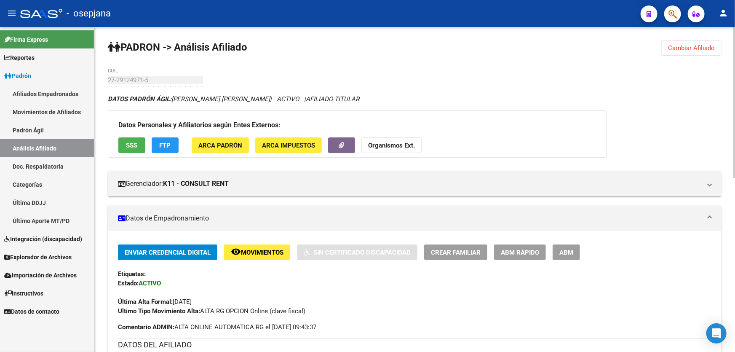
click at [124, 133] on div "Datos Personales y Afiliatorios según Entes Externos: SSS FTP ARCA Padrón ARCA …" at bounding box center [357, 133] width 499 height 47
click at [134, 142] on span "SSS" at bounding box center [131, 145] width 11 height 8
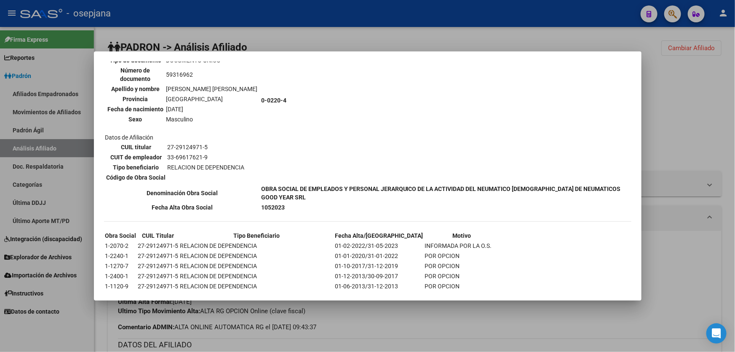
scroll to position [422, 0]
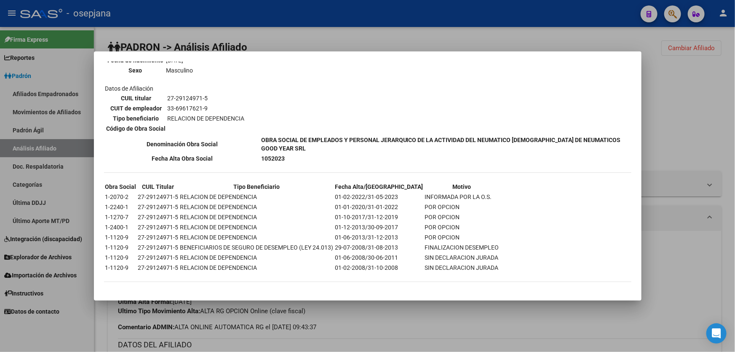
click at [654, 311] on div at bounding box center [367, 176] width 735 height 352
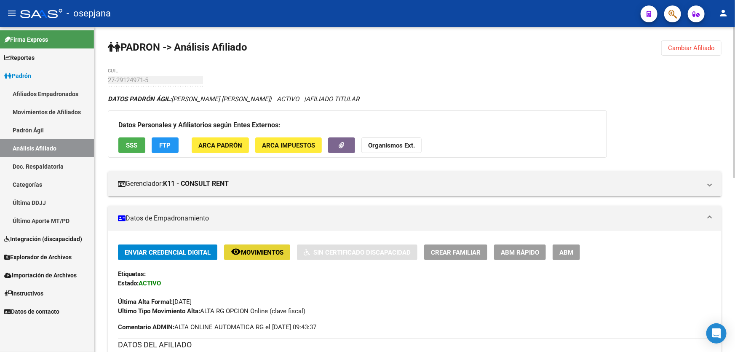
click at [260, 253] on span "Movimientos" at bounding box center [262, 252] width 43 height 8
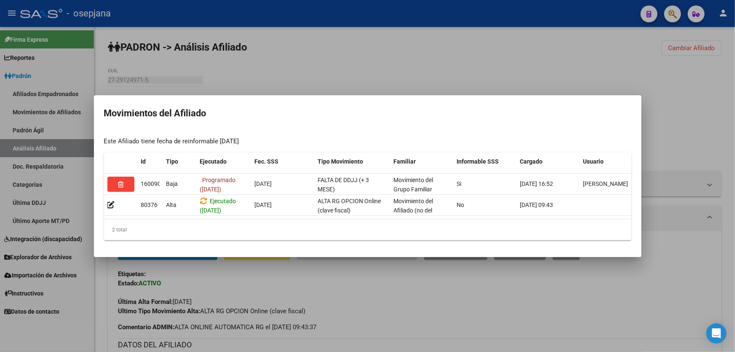
click at [374, 299] on div at bounding box center [367, 176] width 735 height 352
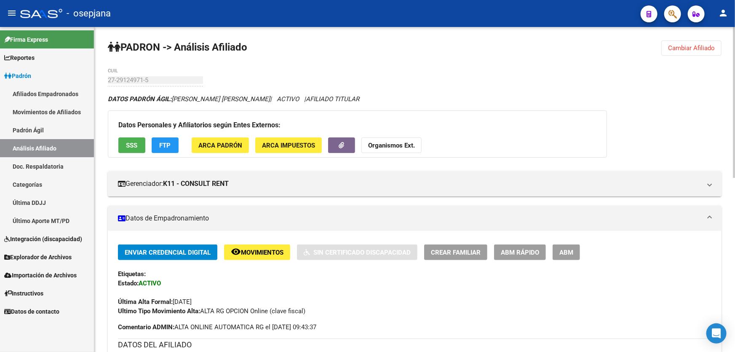
click at [682, 49] on span "Cambiar Afiliado" at bounding box center [691, 48] width 47 height 8
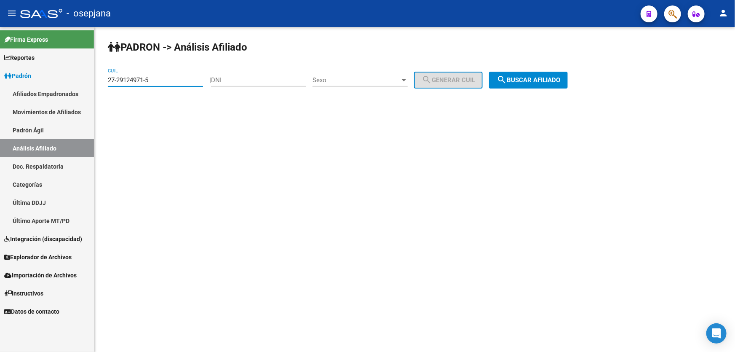
drag, startPoint x: 168, startPoint y: 81, endPoint x: 97, endPoint y: 88, distance: 71.5
click at [97, 88] on div "PADRON -> Análisis Afiliado 27-29124971-5 CUIL | DNI Sexo Sexo search Generar C…" at bounding box center [414, 71] width 640 height 88
paste input "94596502-4"
type input "27-94596502-4"
click at [568, 72] on button "search Buscar afiliado" at bounding box center [528, 80] width 79 height 17
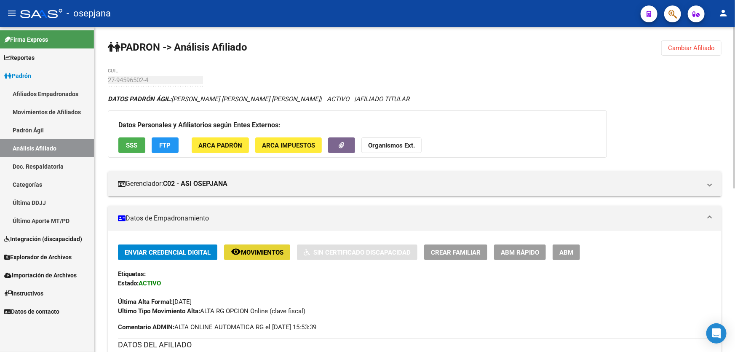
click at [261, 256] on button "remove_red_eye Movimientos" at bounding box center [257, 252] width 66 height 16
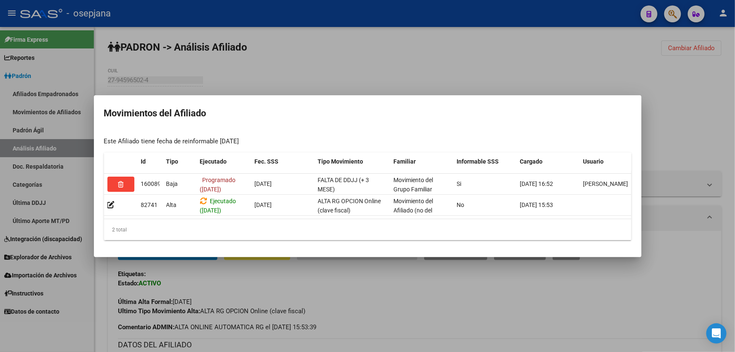
click at [413, 313] on div at bounding box center [367, 176] width 735 height 352
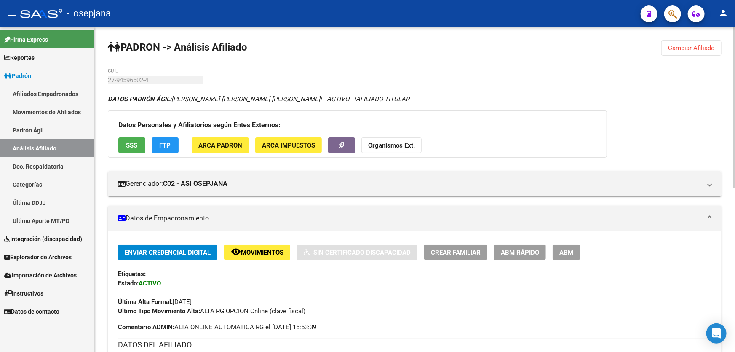
click at [256, 250] on span "Movimientos" at bounding box center [262, 252] width 43 height 8
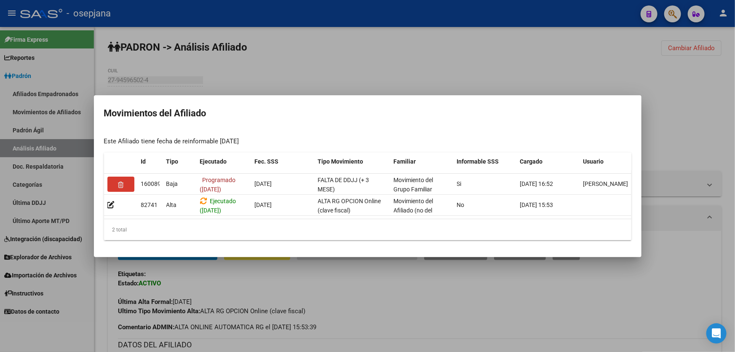
click at [367, 328] on div at bounding box center [367, 176] width 735 height 352
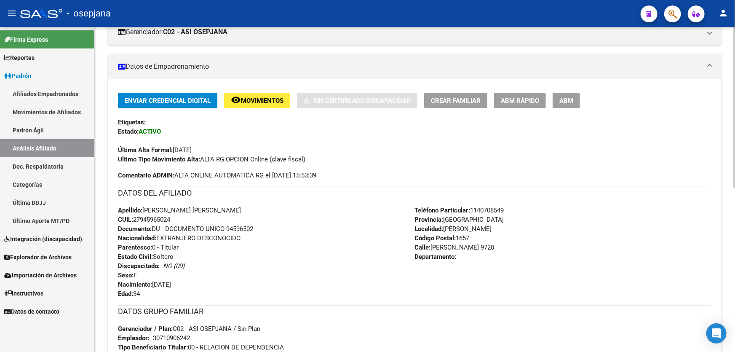
scroll to position [153, 0]
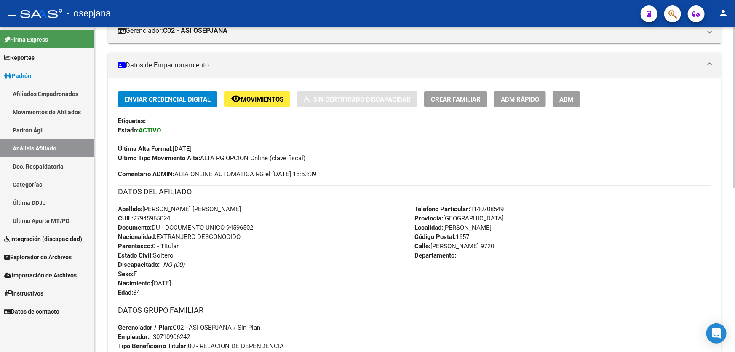
drag, startPoint x: 227, startPoint y: 226, endPoint x: 273, endPoint y: 226, distance: 46.3
click at [273, 226] on div "Apellido: LUISA MARIA DISLA REYES CUIL: 27945965024 Documento: DU - DOCUMENTO U…" at bounding box center [266, 250] width 297 height 93
